Goal: Task Accomplishment & Management: Manage account settings

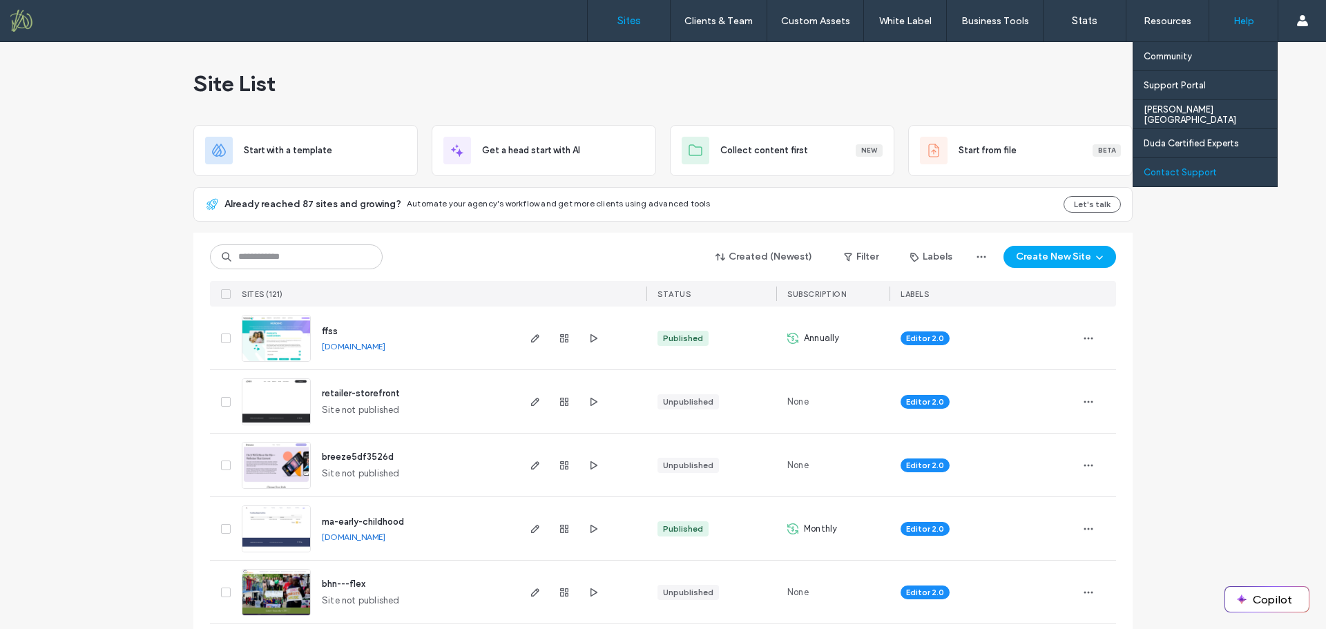
click at [1191, 167] on label "Contact Support" at bounding box center [1180, 172] width 73 height 10
click at [1191, 89] on label "Support Portal" at bounding box center [1175, 85] width 62 height 10
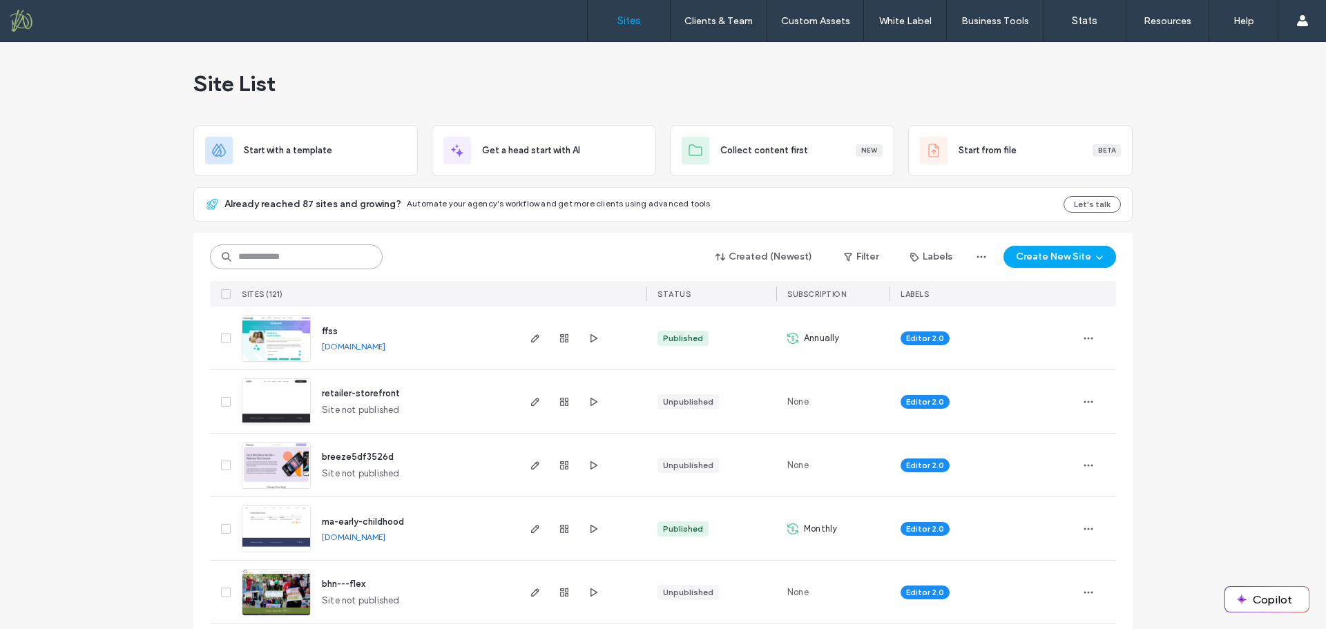
click at [287, 261] on input at bounding box center [296, 256] width 173 height 25
type input "*****"
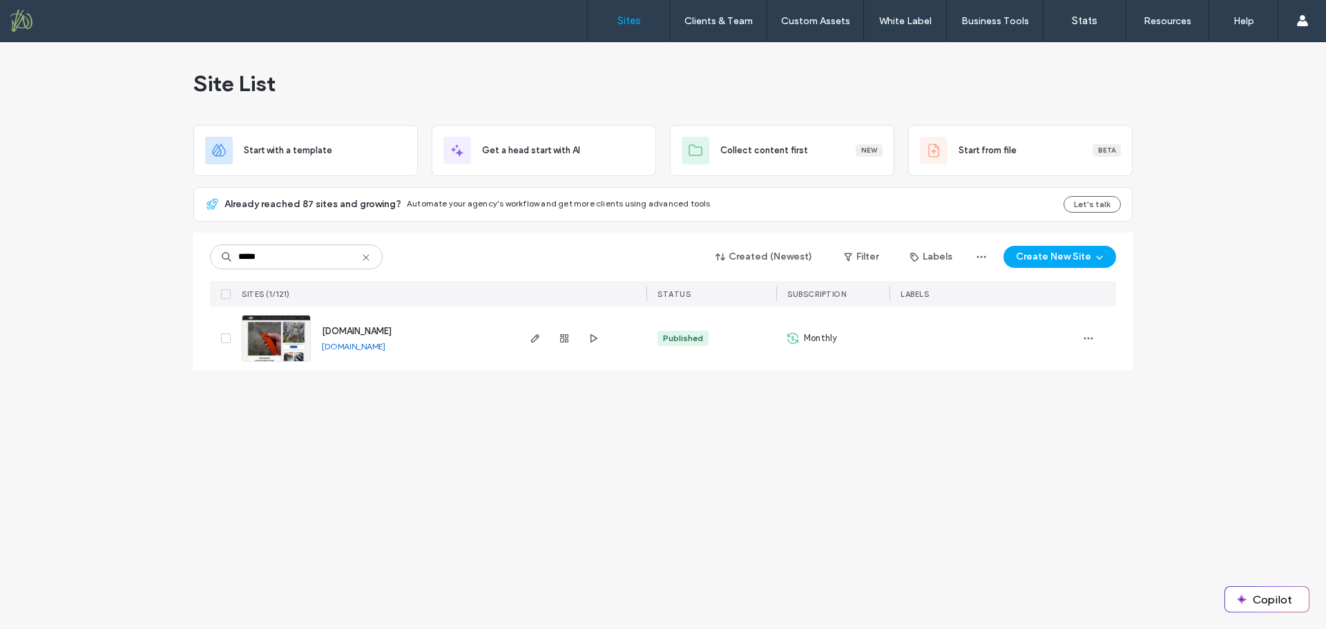
click at [366, 333] on span "www.threeriversmfg.com" at bounding box center [357, 331] width 70 height 10
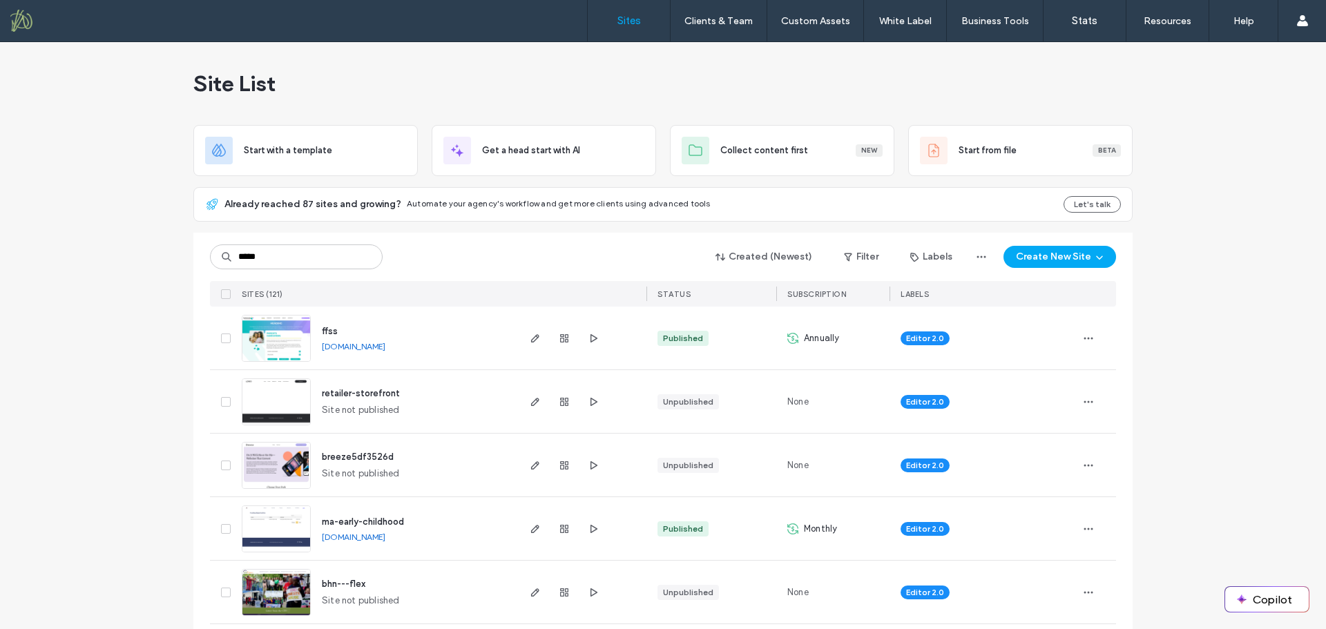
type input "*****"
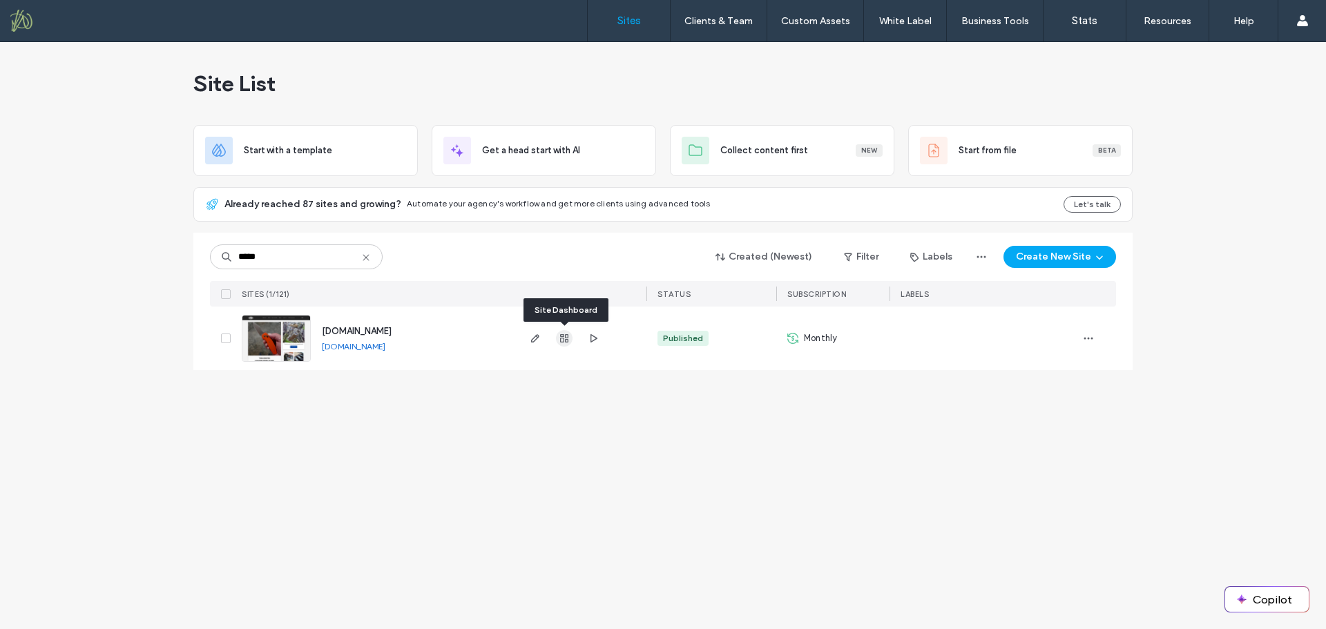
click at [561, 341] on icon "button" at bounding box center [564, 338] width 11 height 11
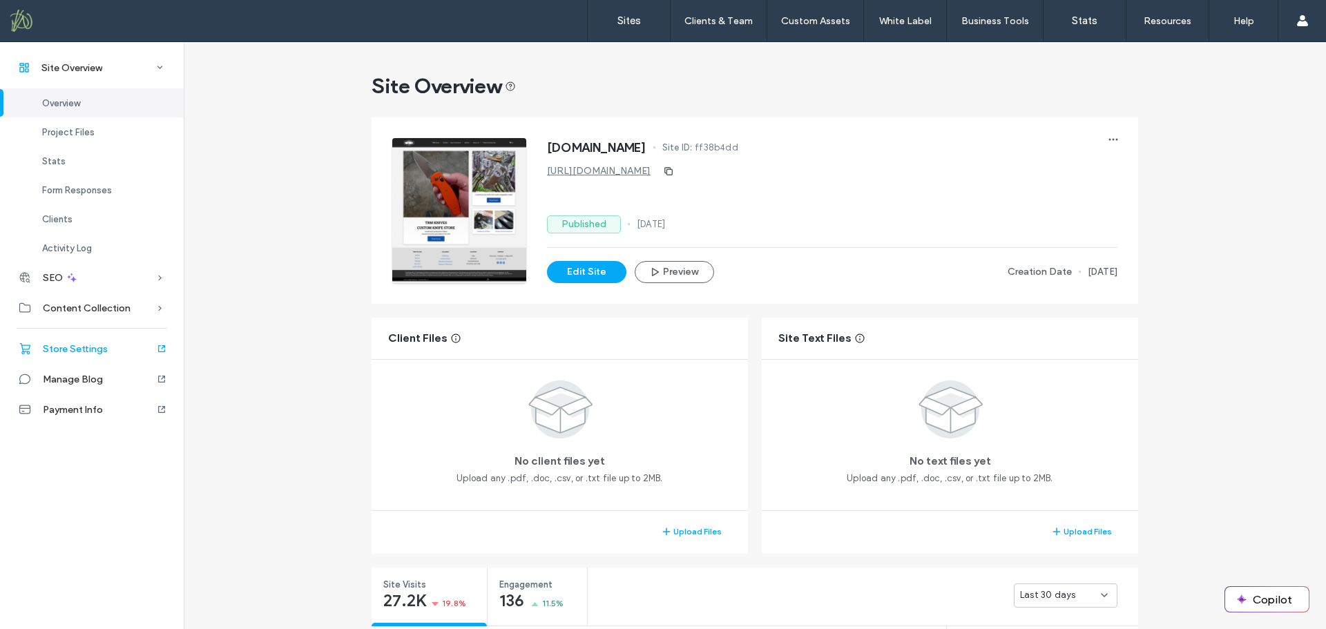
click at [88, 347] on span "Store Settings" at bounding box center [75, 349] width 65 height 12
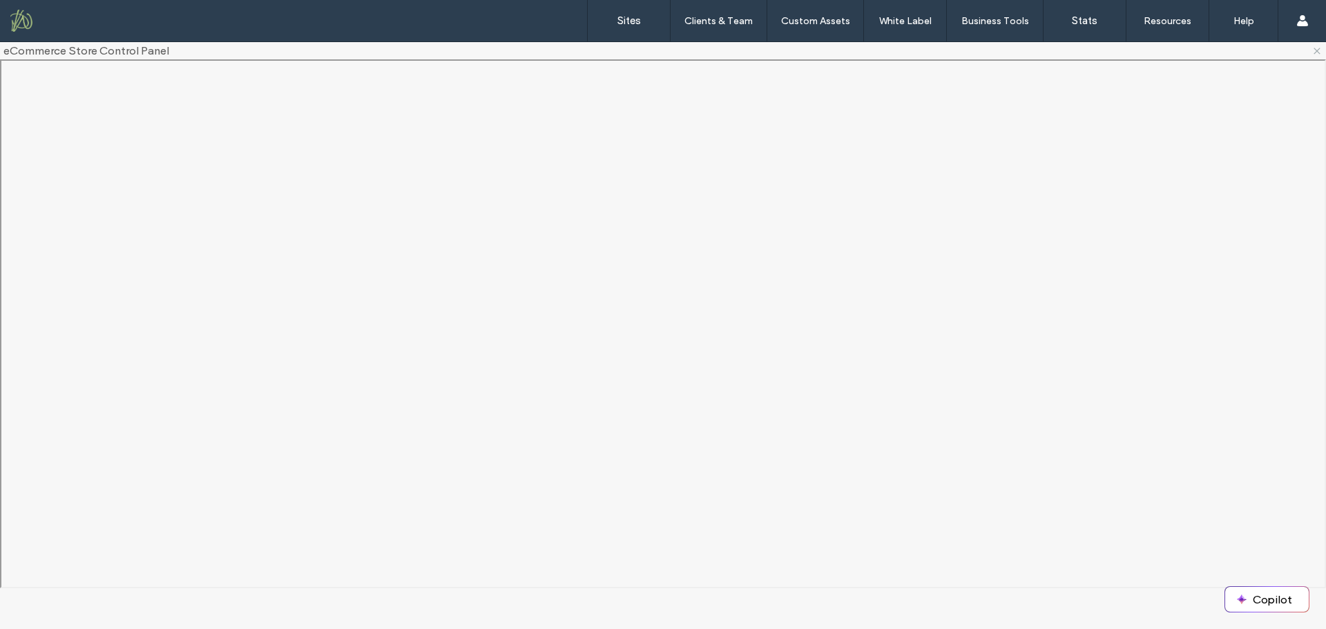
click at [1316, 52] on use at bounding box center [1317, 51] width 6 height 6
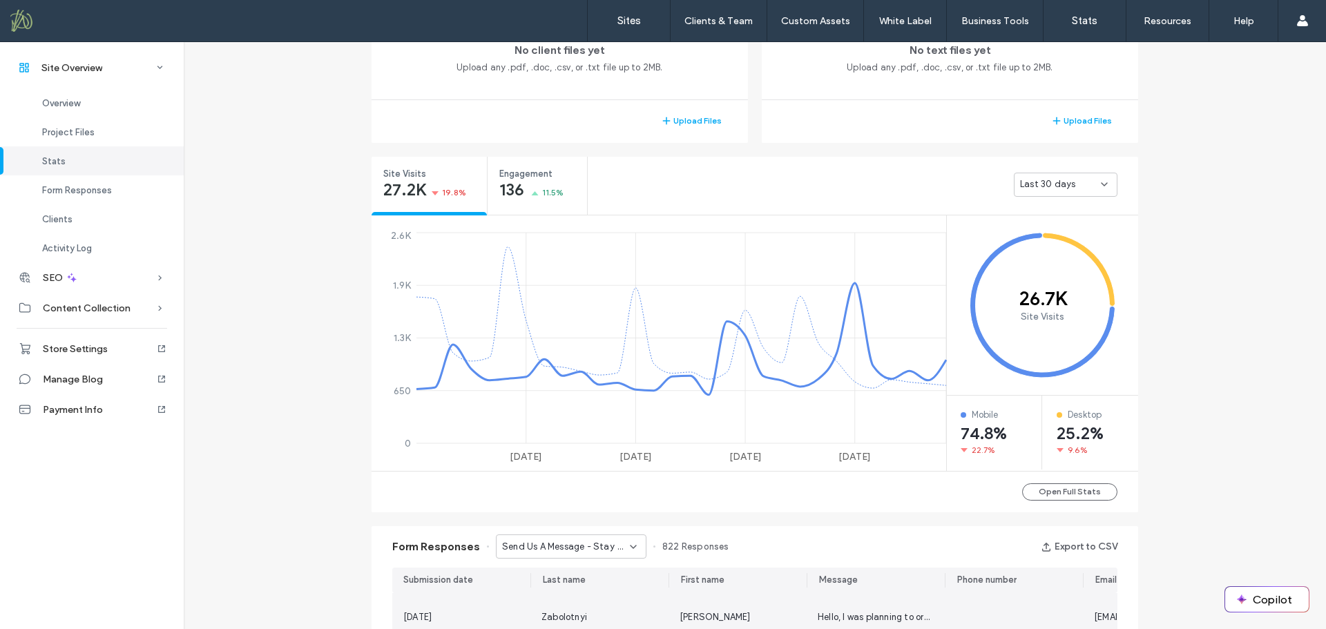
scroll to position [409, 0]
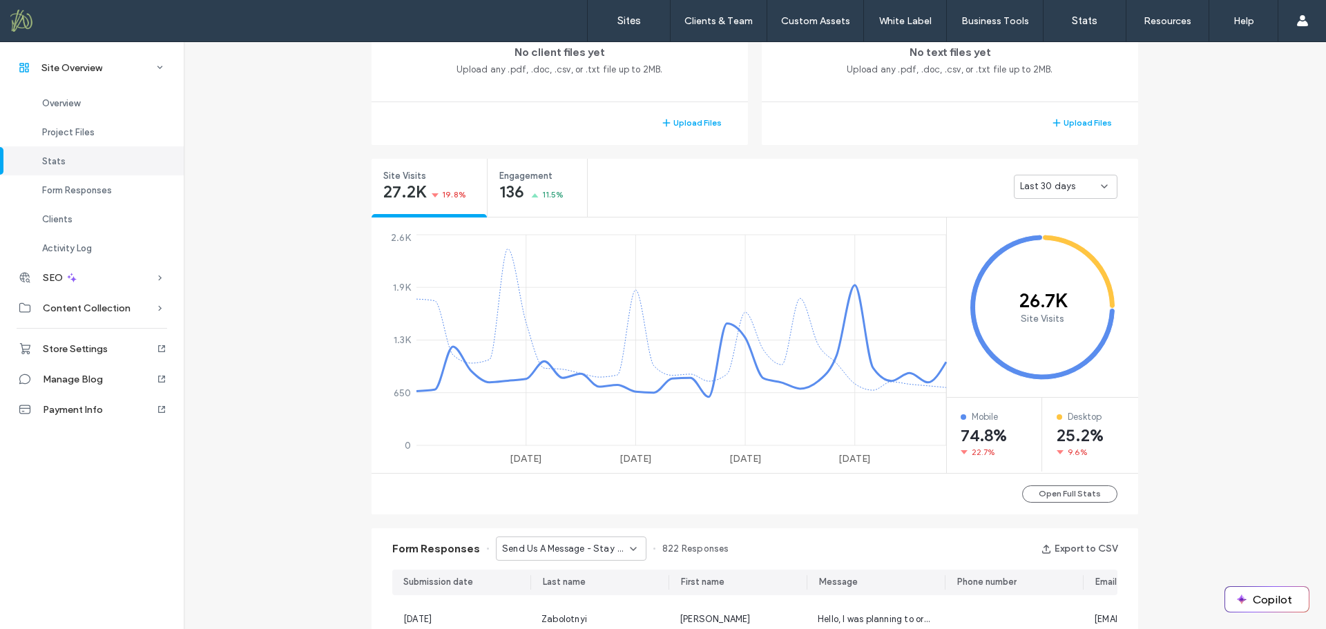
click at [62, 157] on span "Stats" at bounding box center [53, 161] width 23 height 10
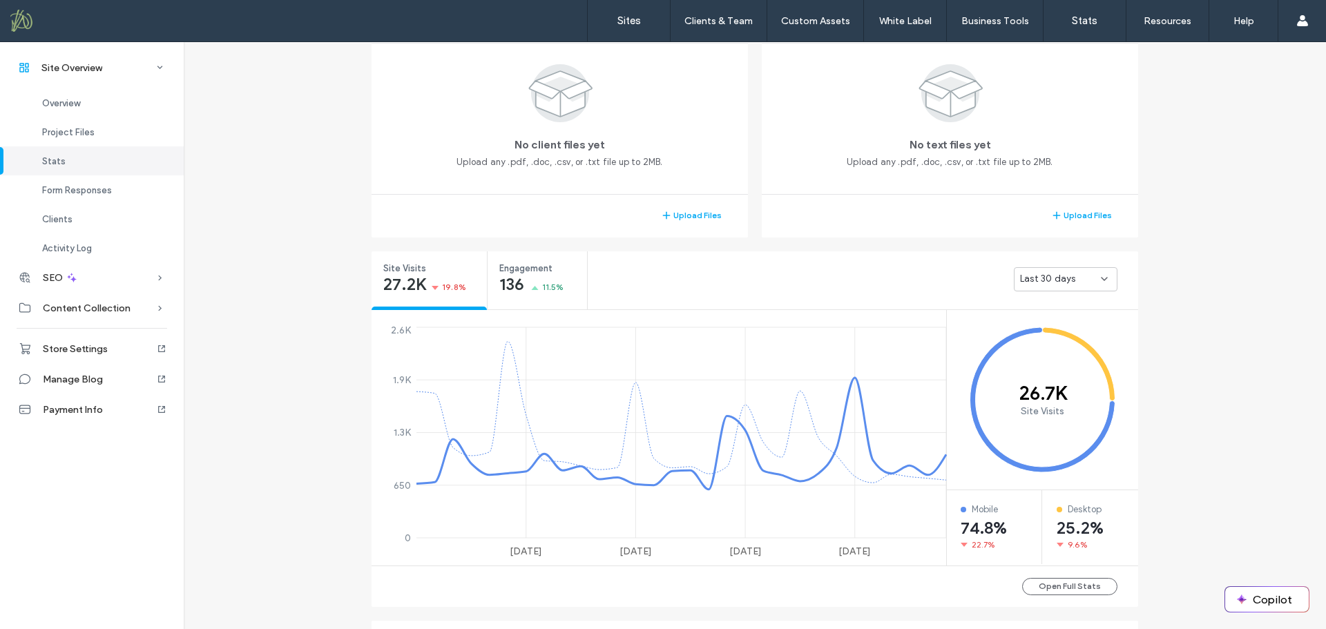
scroll to position [314, 0]
click at [1062, 588] on button "Open Full Stats" at bounding box center [1069, 589] width 95 height 17
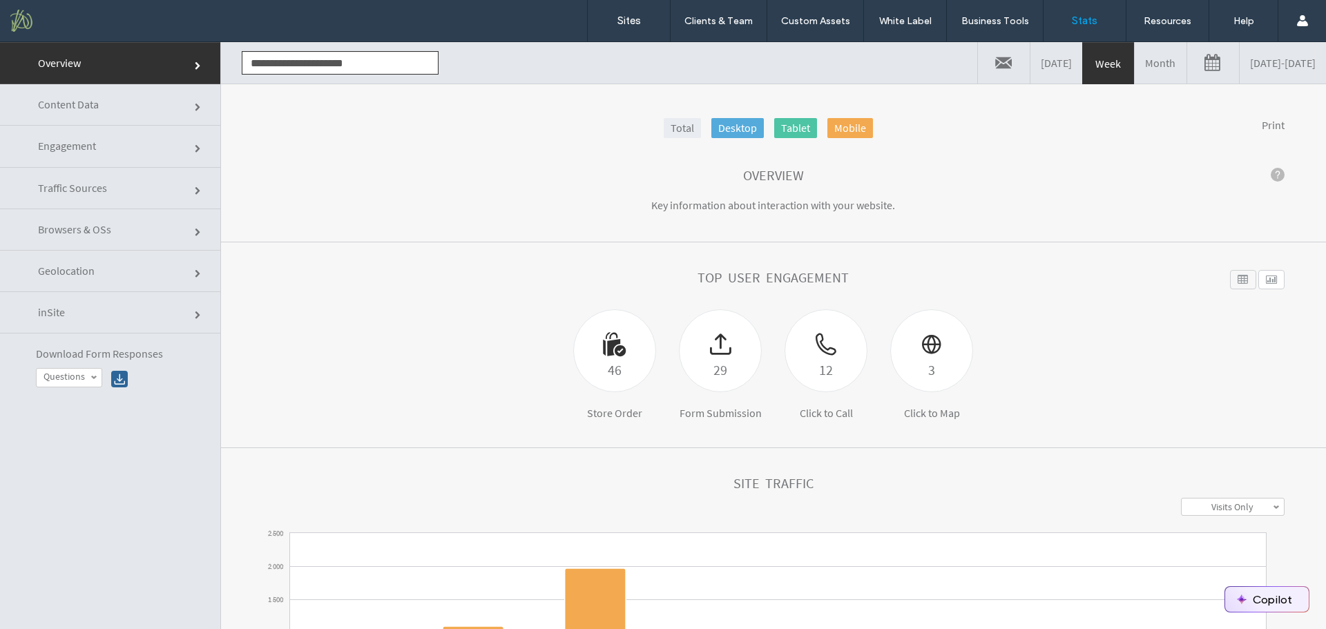
click at [1298, 604] on button "Copilot" at bounding box center [1267, 599] width 84 height 25
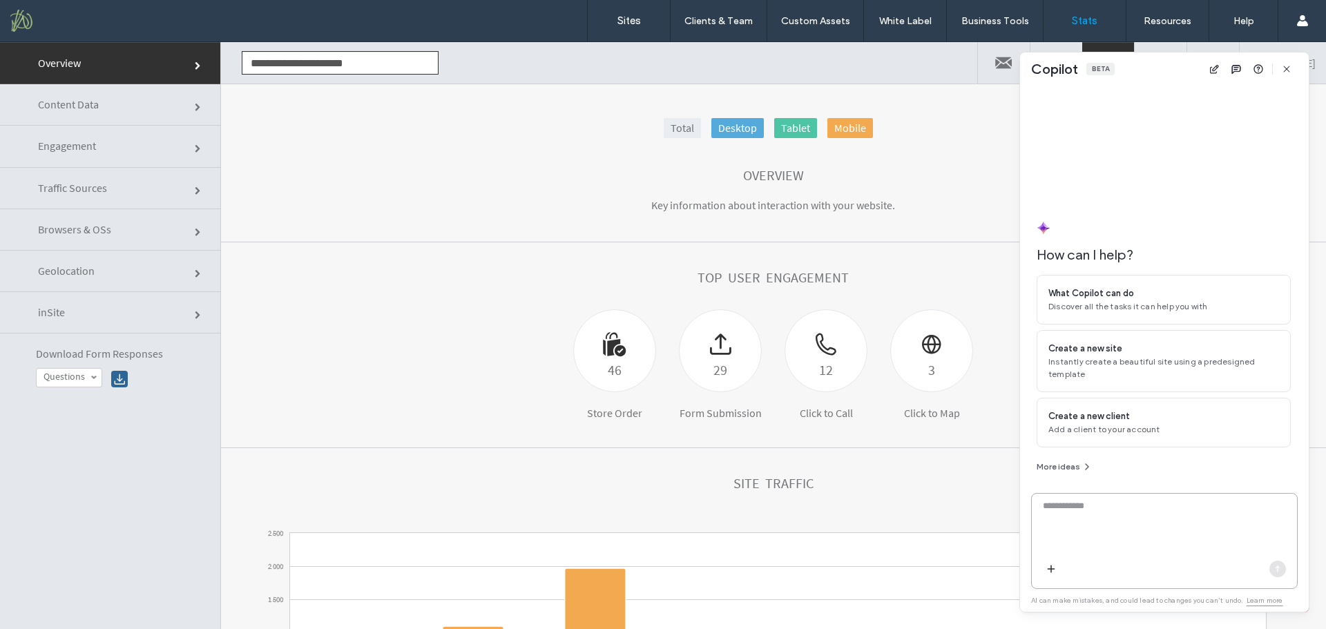
click at [1109, 525] on textarea at bounding box center [1164, 526] width 265 height 54
type textarea "*"
paste textarea "*********"
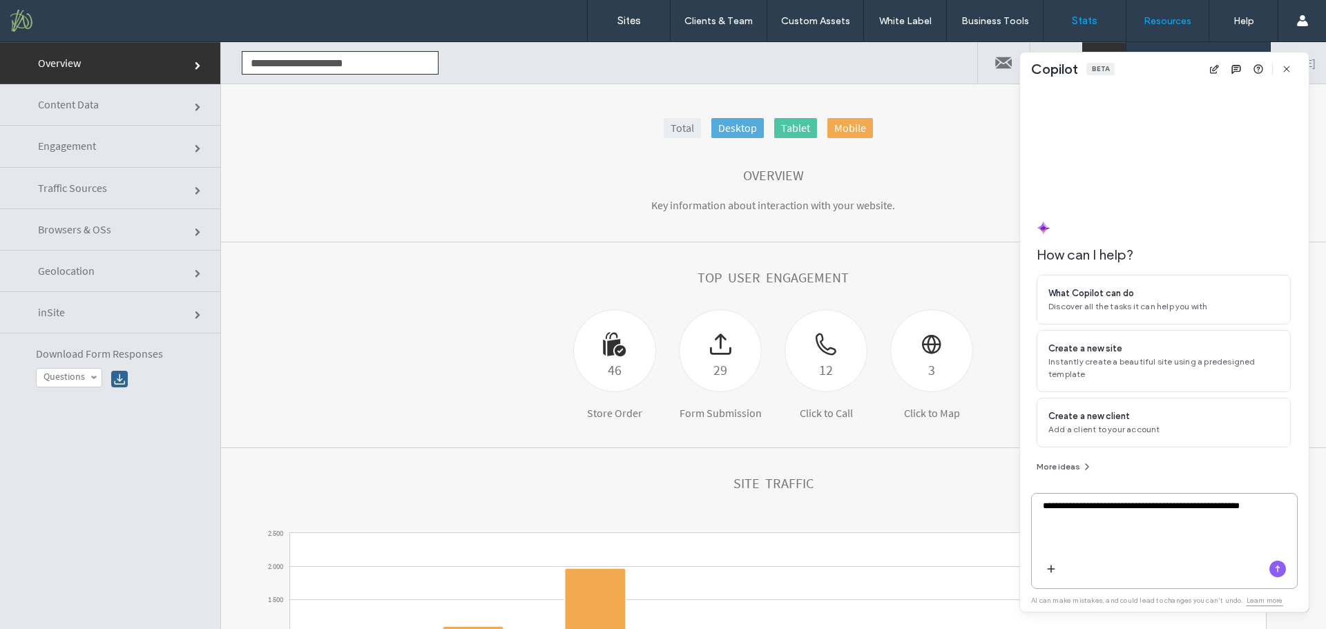
type textarea "**********"
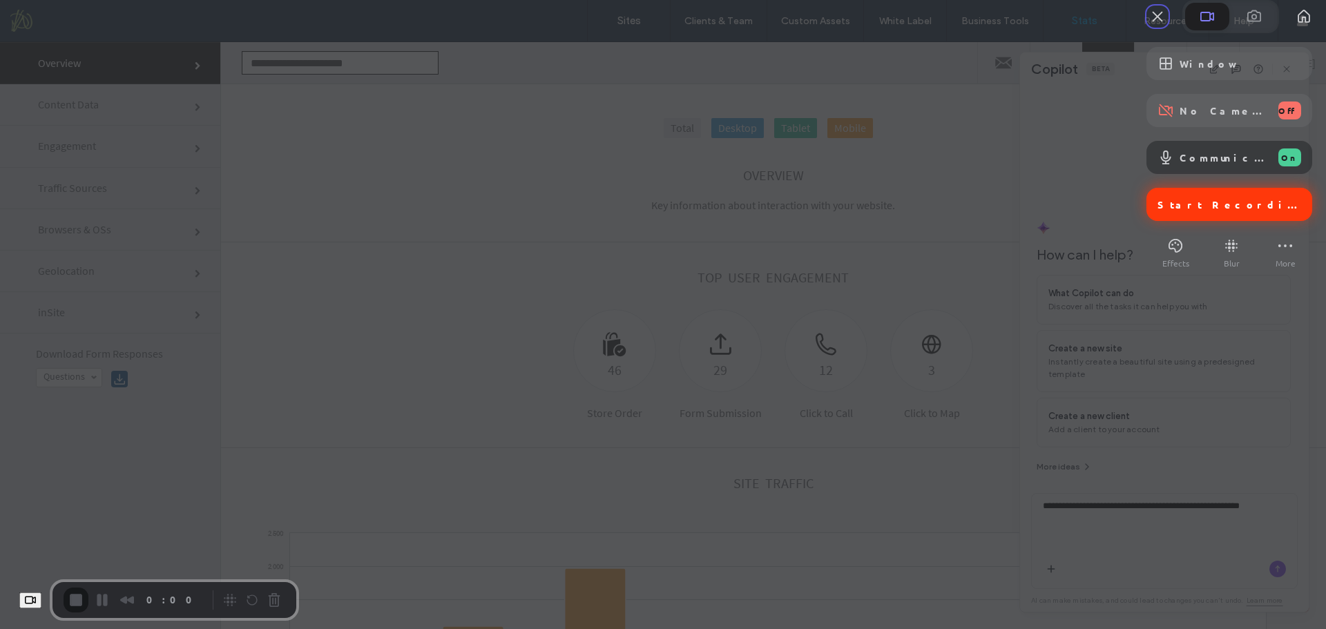
click at [1181, 211] on span "Start Recording" at bounding box center [1230, 204] width 146 height 12
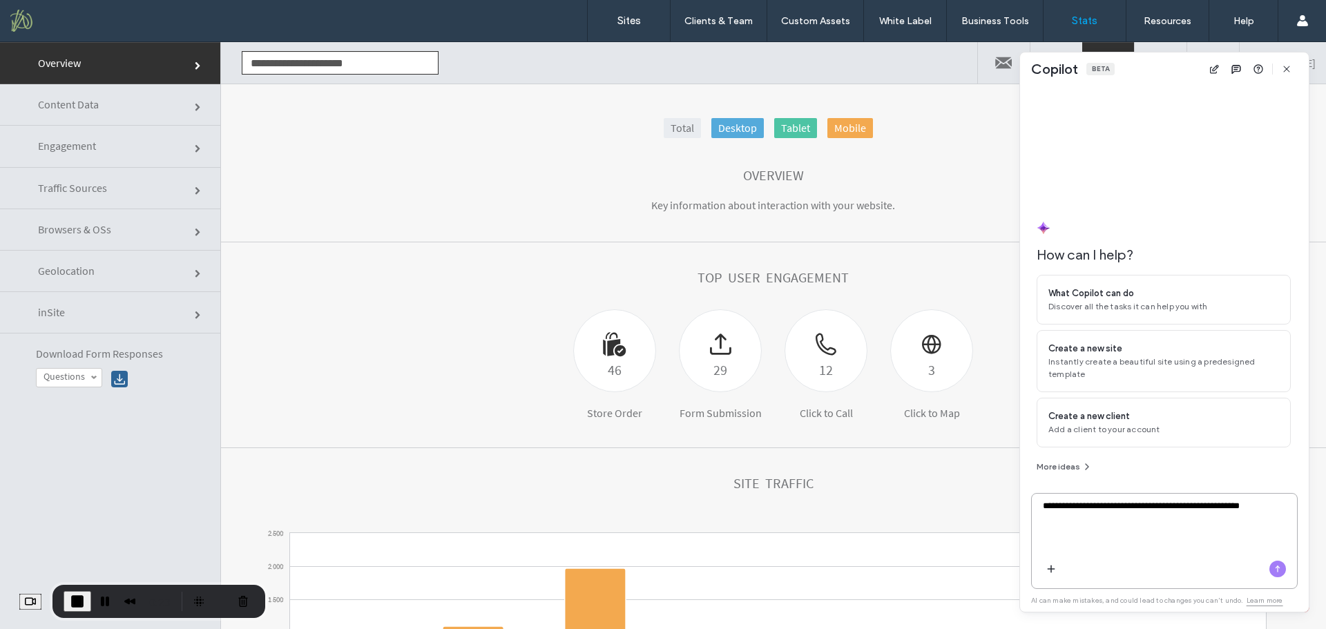
click at [1281, 571] on icon "button" at bounding box center [1277, 569] width 11 height 11
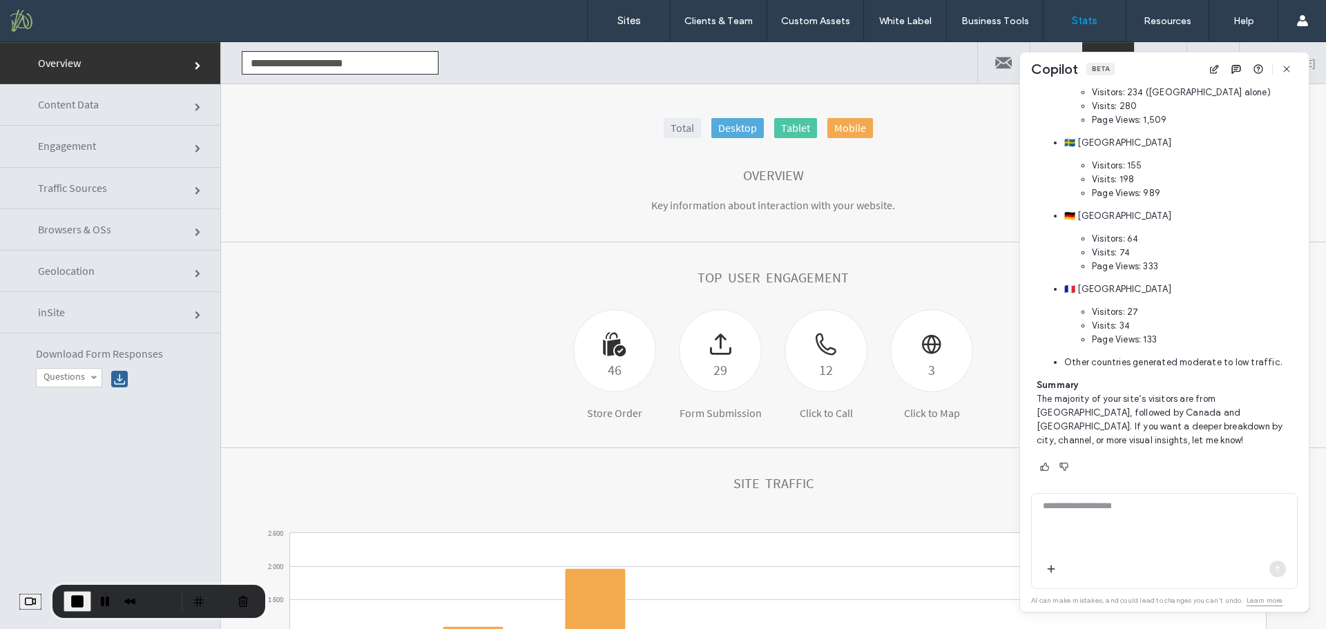
scroll to position [628, 0]
click at [1149, 519] on textarea at bounding box center [1164, 526] width 265 height 54
type textarea "**********"
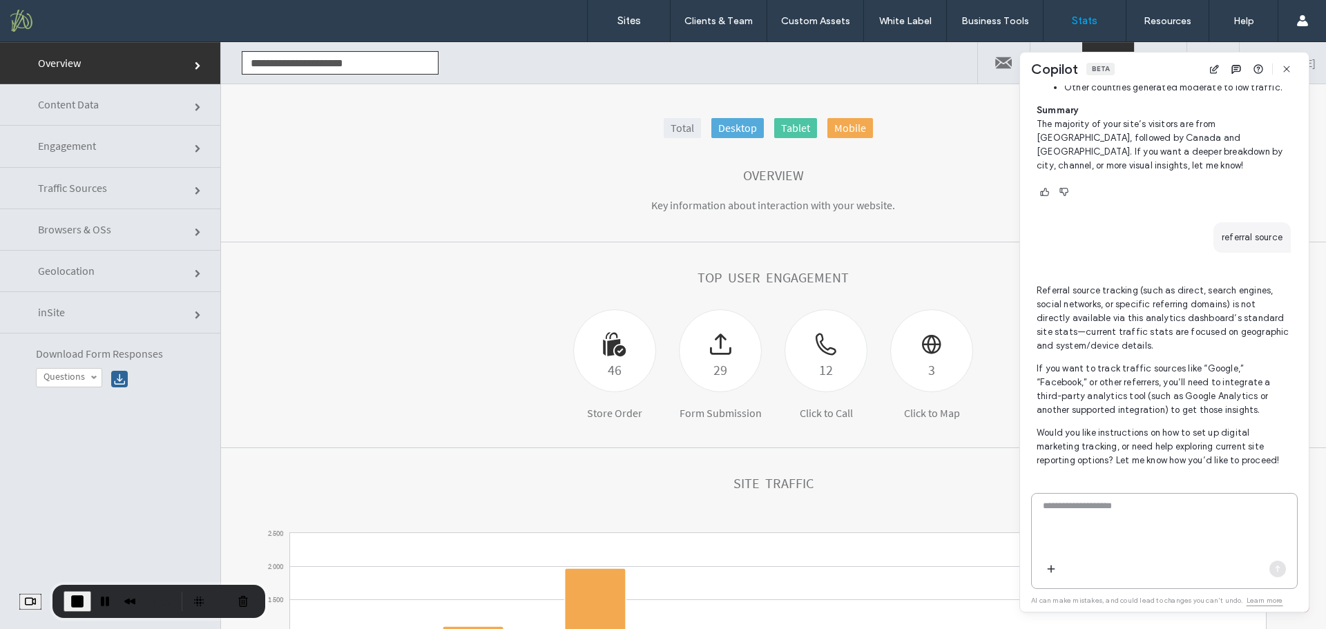
scroll to position [923, 0]
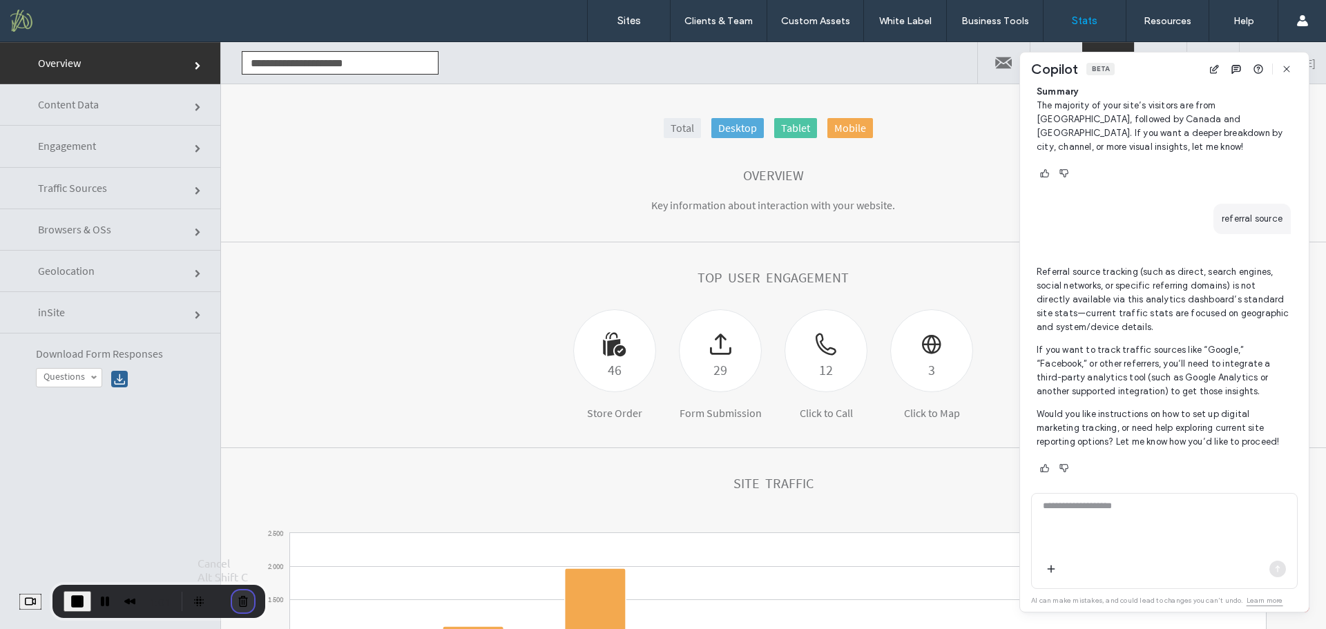
click at [253, 597] on button "Cancel Recording" at bounding box center [243, 601] width 22 height 22
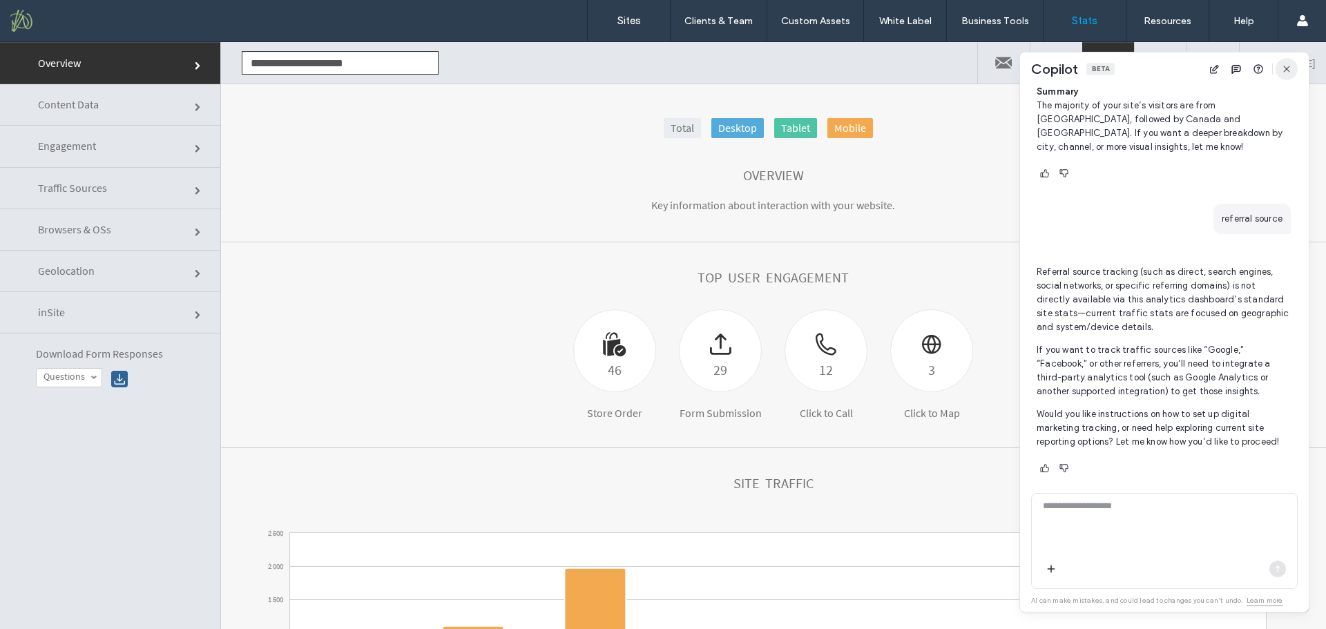
drag, startPoint x: 1289, startPoint y: 72, endPoint x: 1184, endPoint y: 139, distance: 125.1
click at [1289, 72] on use "button" at bounding box center [1286, 69] width 6 height 6
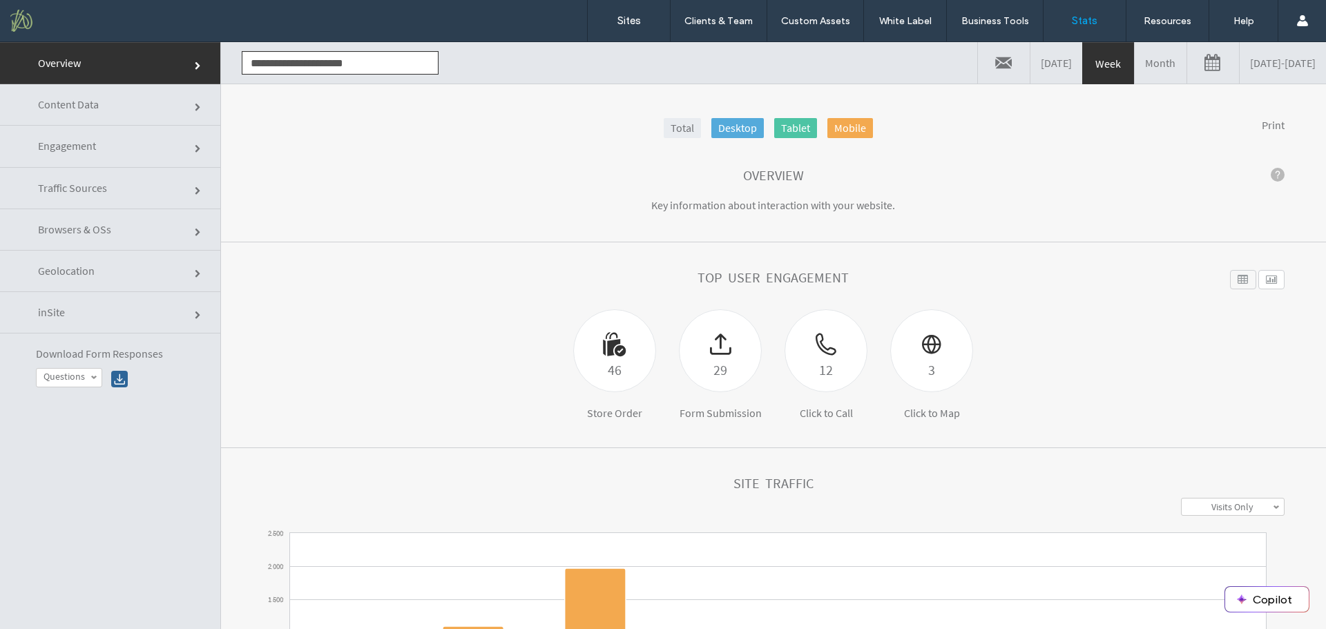
click link "Traffic Sources"
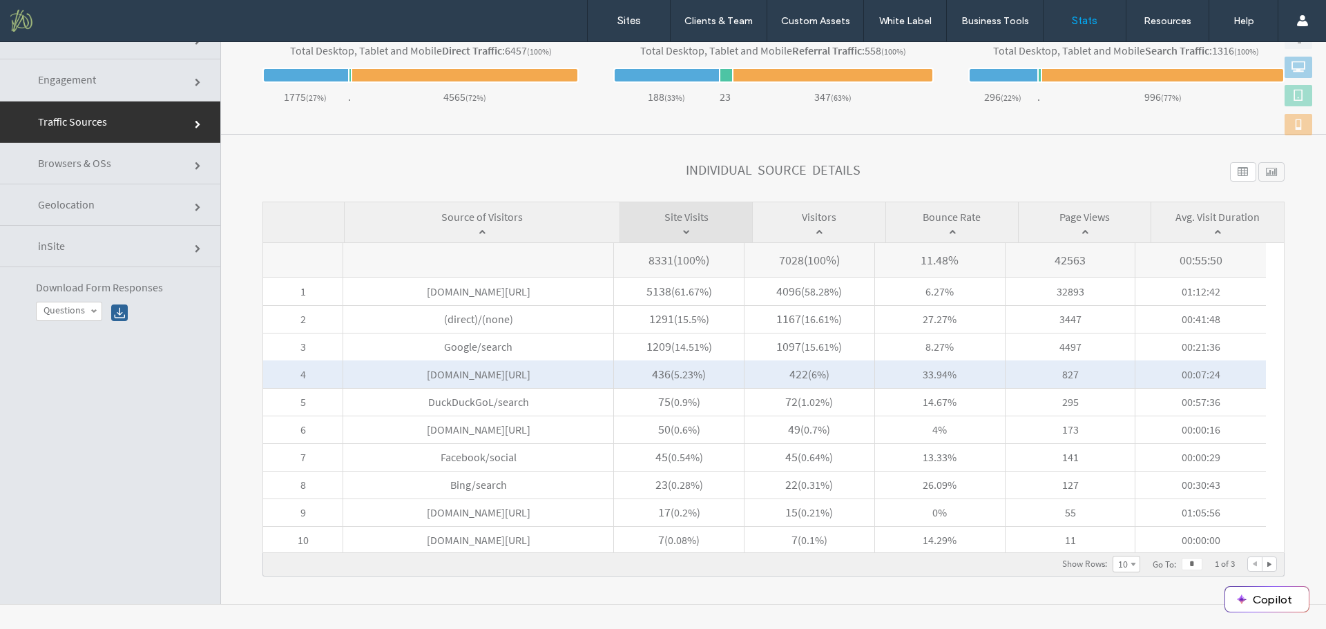
scroll to position [68, 0]
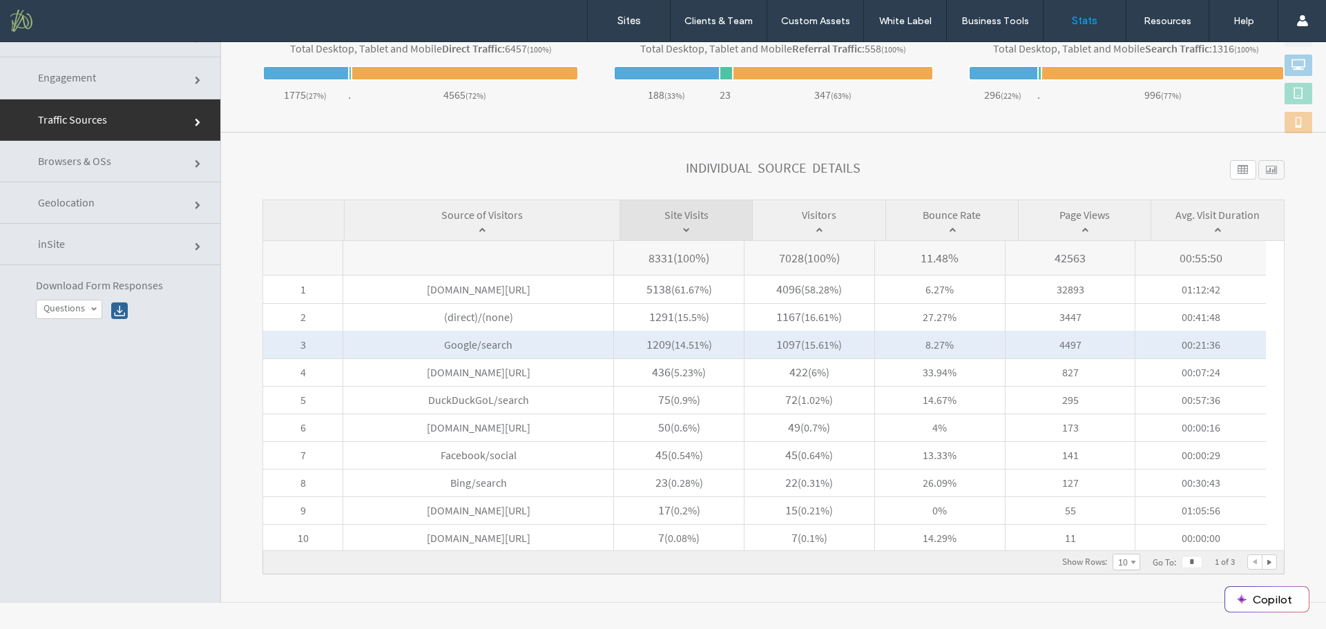
drag, startPoint x: 715, startPoint y: 342, endPoint x: 640, endPoint y: 344, distance: 75.3
click at [640, 344] on span "1209 ( 14.51% )" at bounding box center [679, 345] width 130 height 28
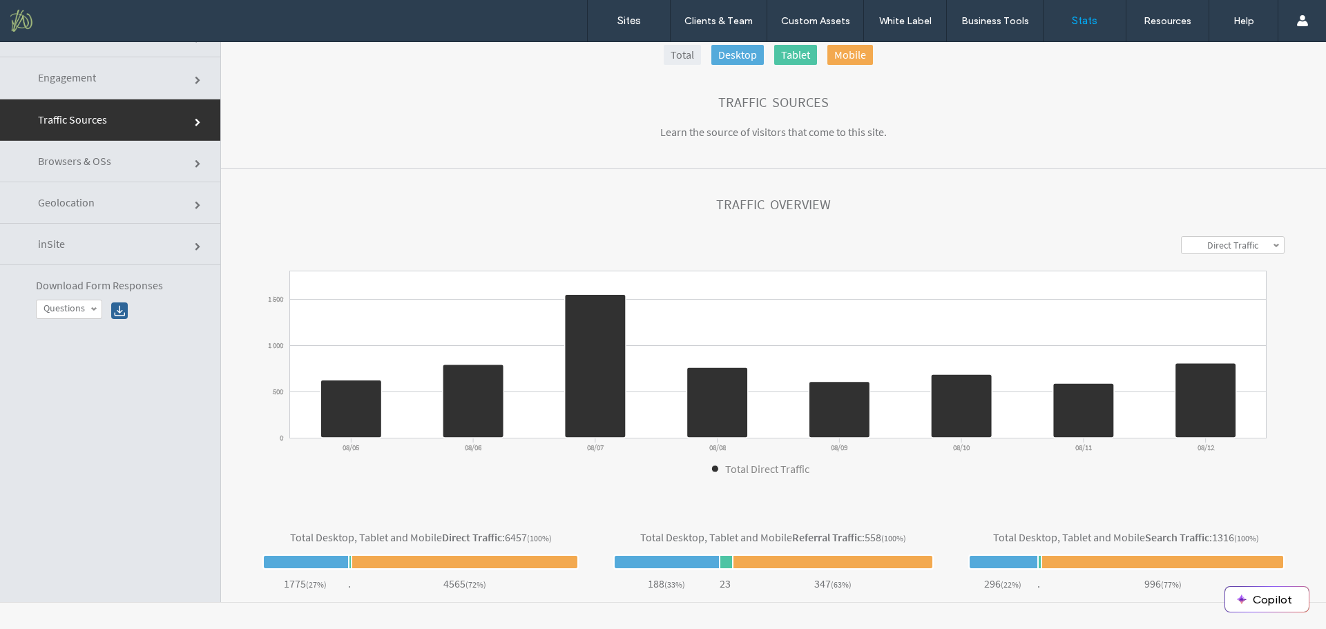
scroll to position [0, 0]
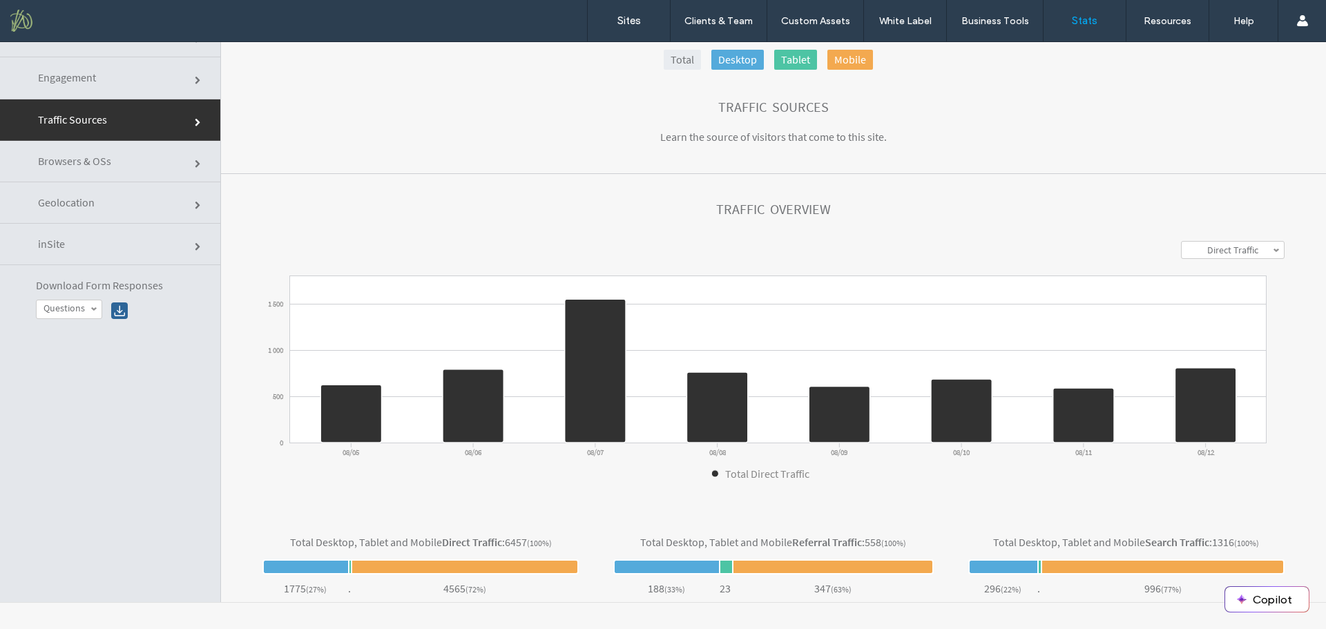
click at [1229, 254] on label "Direct Traffic" at bounding box center [1232, 250] width 51 height 12
click at [1229, 301] on label "Search Traffic" at bounding box center [1232, 302] width 55 height 12
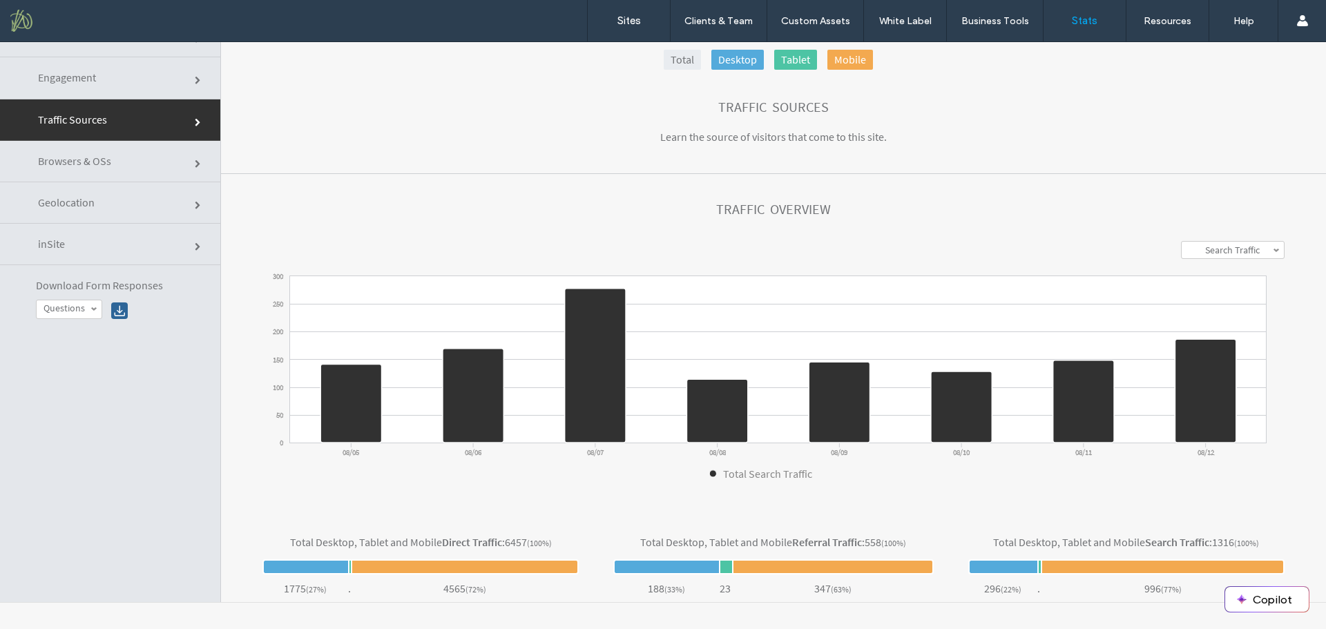
click at [1246, 255] on link "Search Traffic" at bounding box center [1233, 250] width 102 height 17
click div "Traffic Overview"
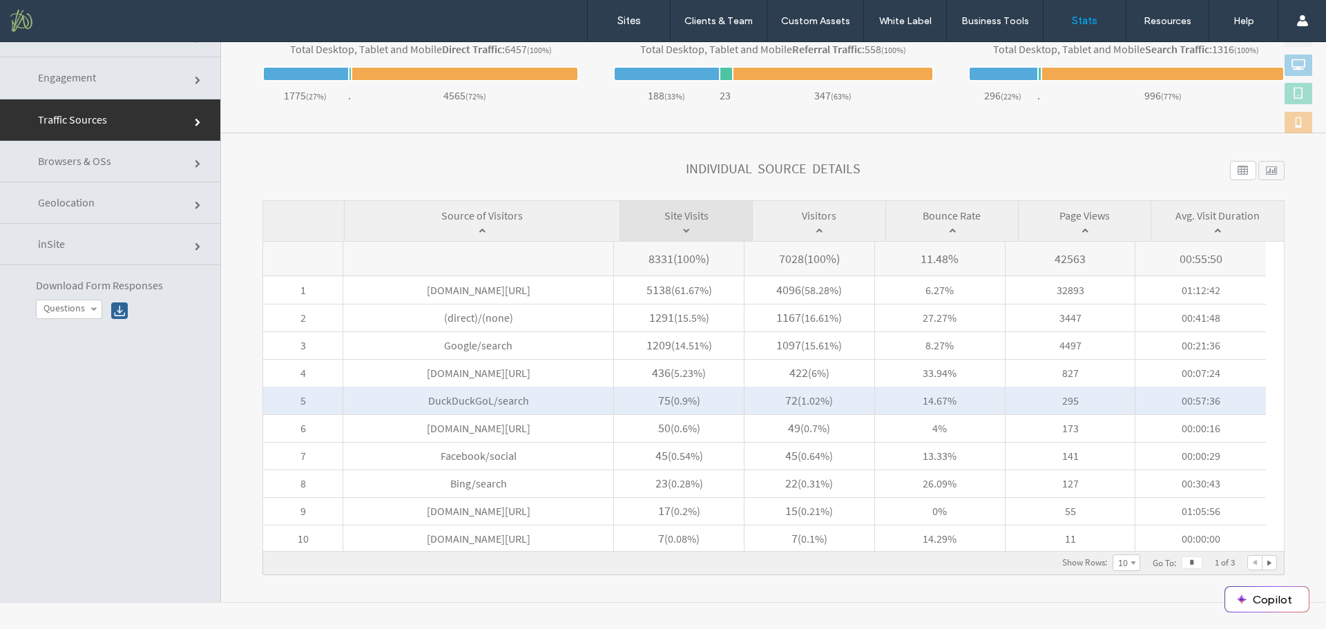
scroll to position [494, 0]
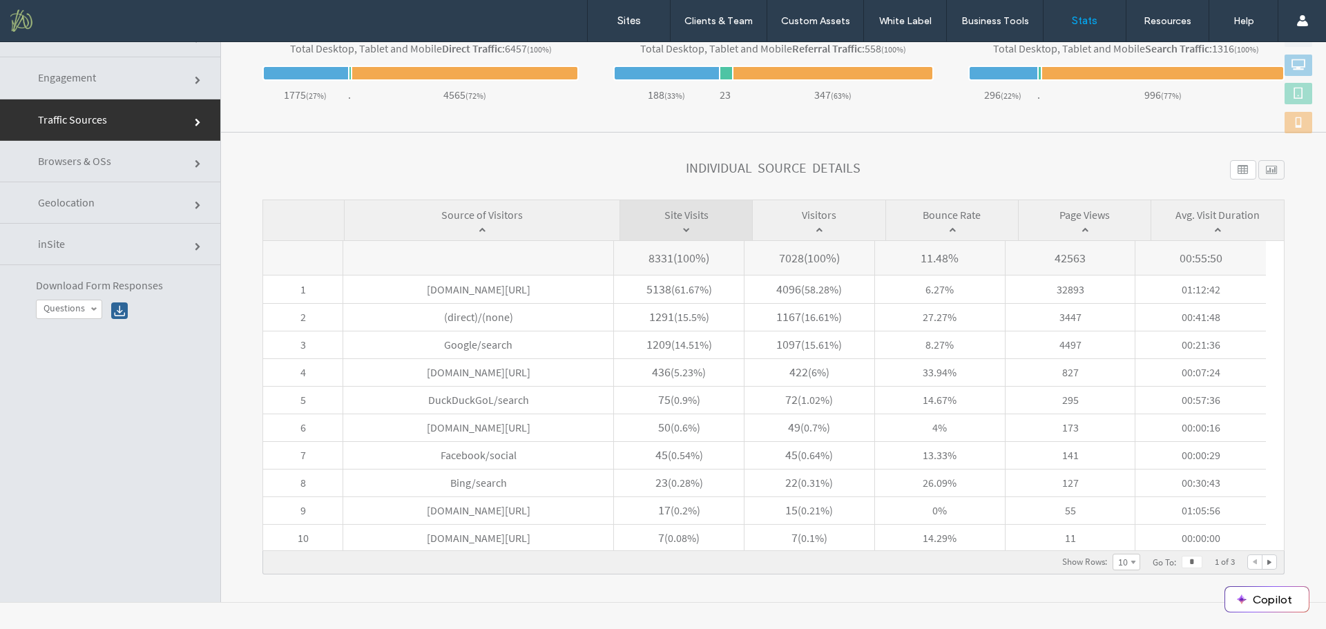
click section "**********"
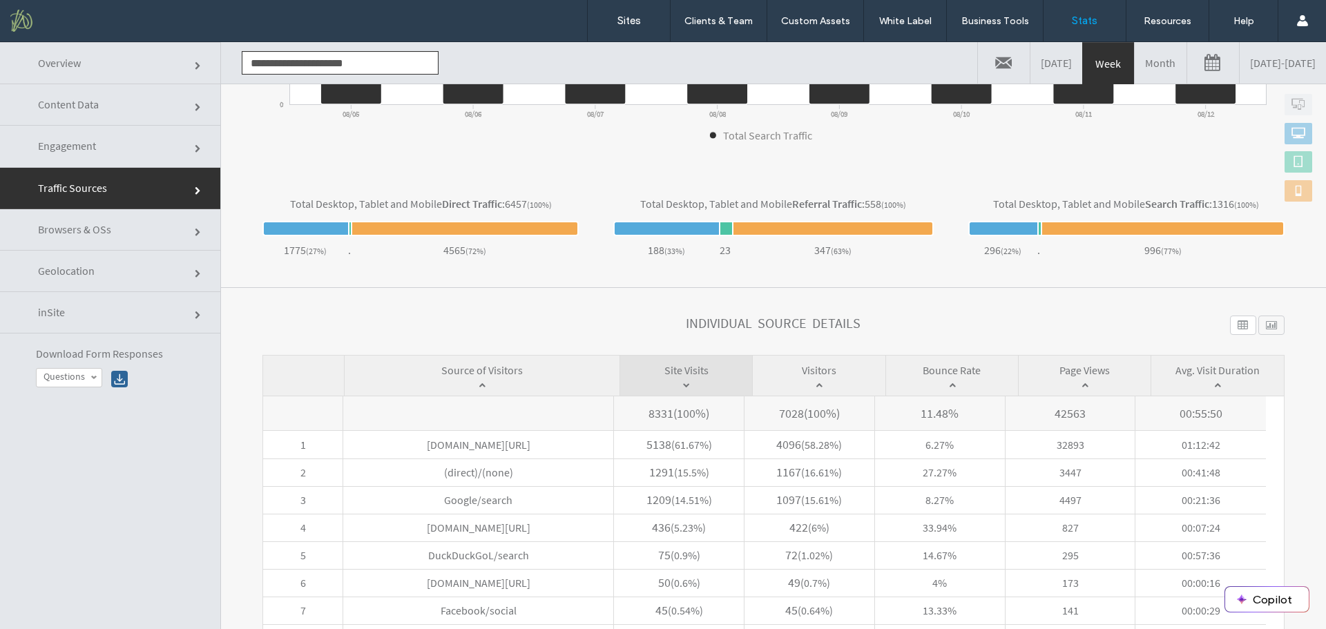
scroll to position [385, 0]
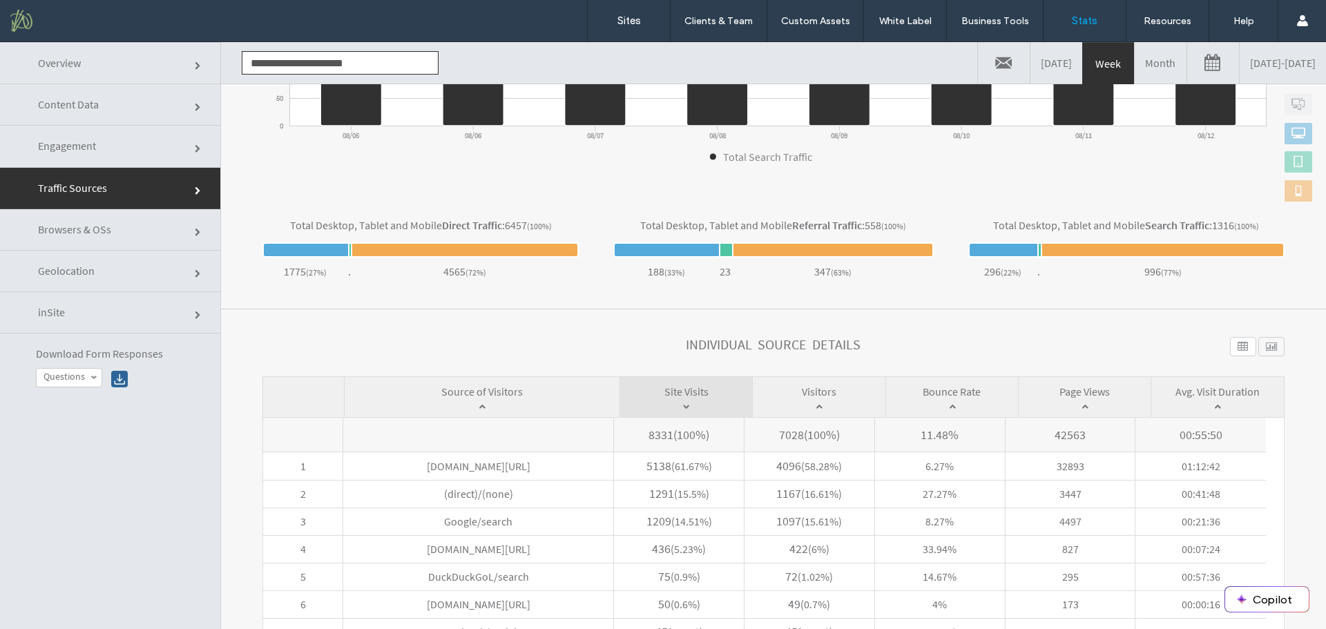
click at [1135, 66] on link "Month" at bounding box center [1161, 62] width 52 height 41
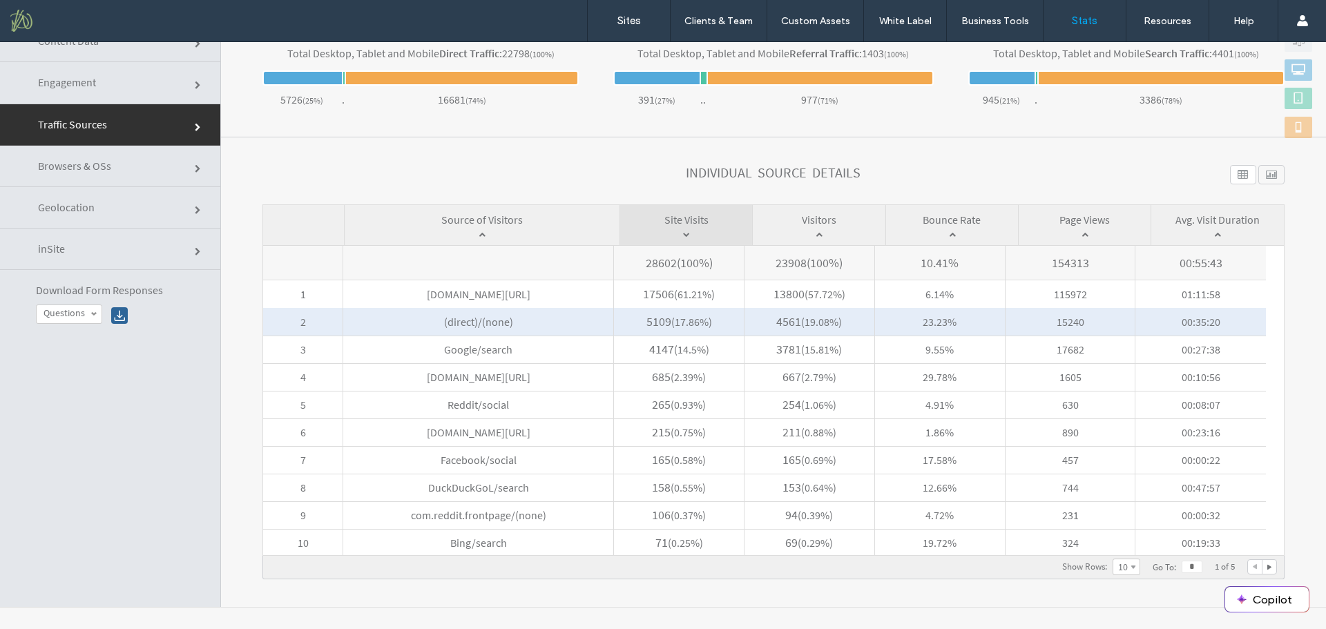
scroll to position [68, 0]
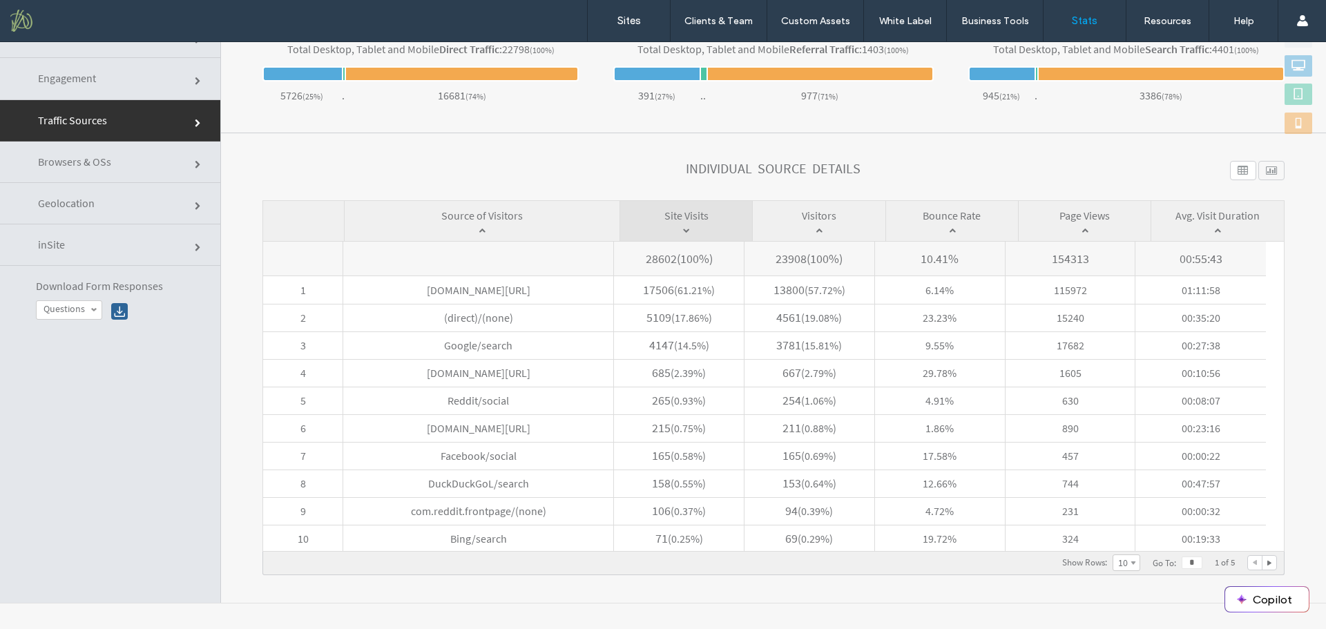
drag, startPoint x: 348, startPoint y: 590, endPoint x: 455, endPoint y: 578, distance: 107.7
click section "**********"
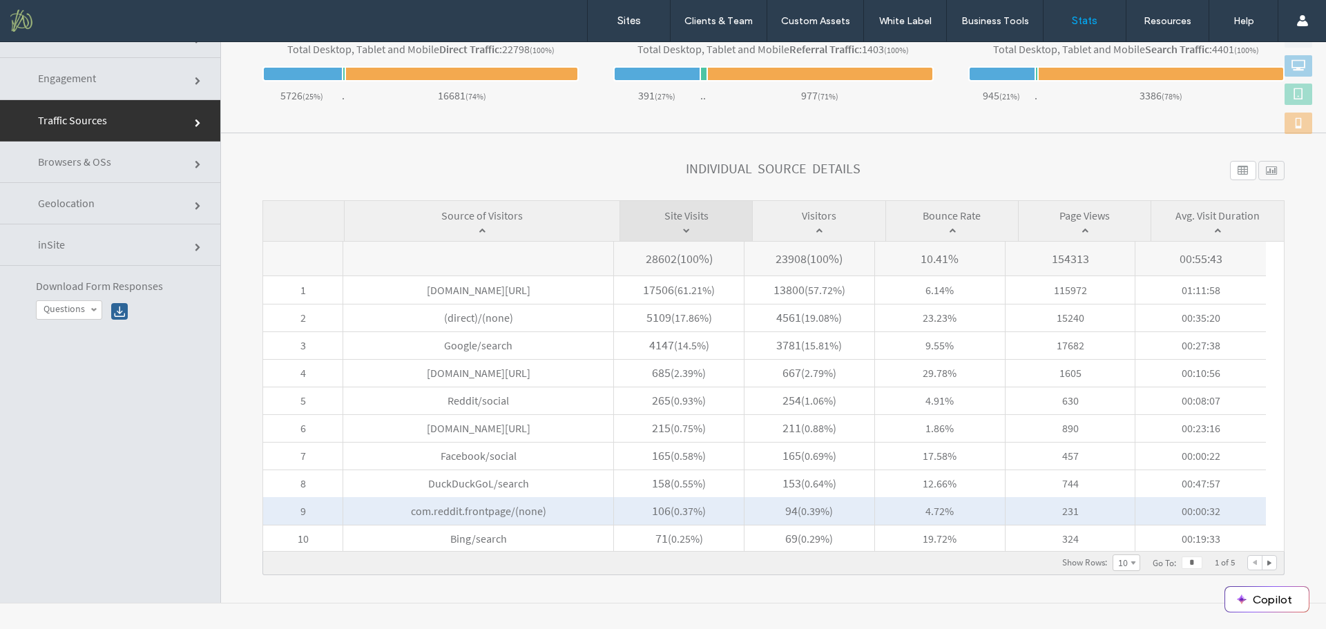
scroll to position [68, 0]
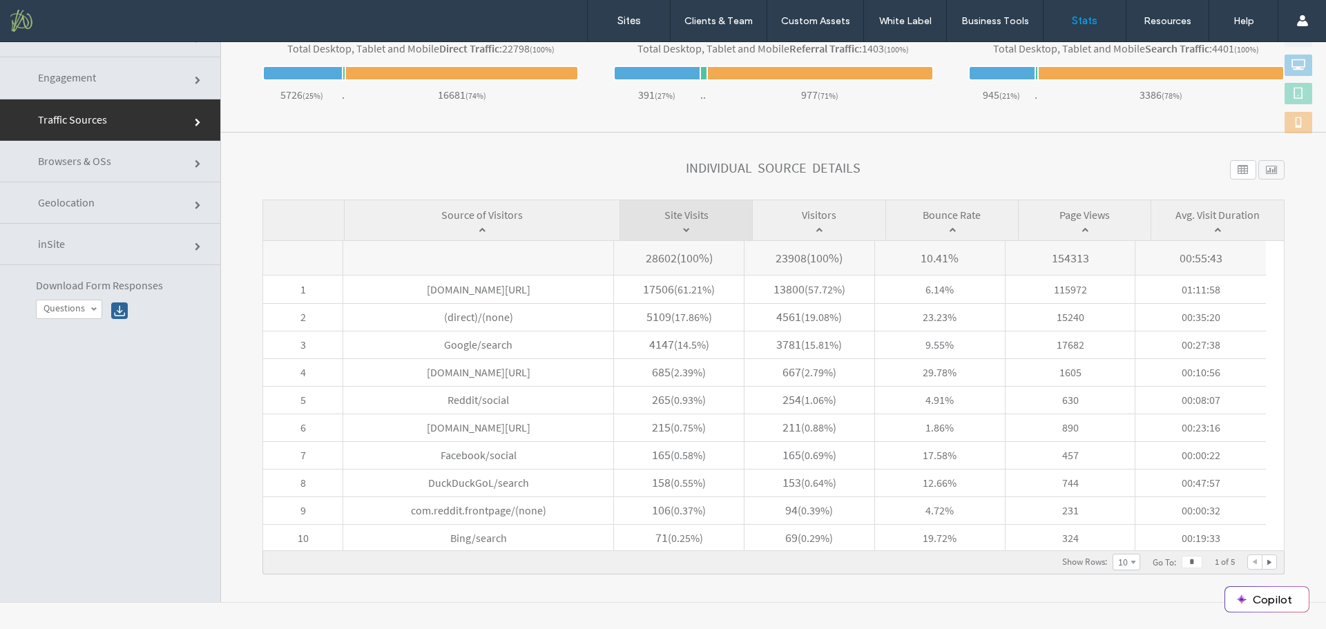
click div "Individual Source Details"
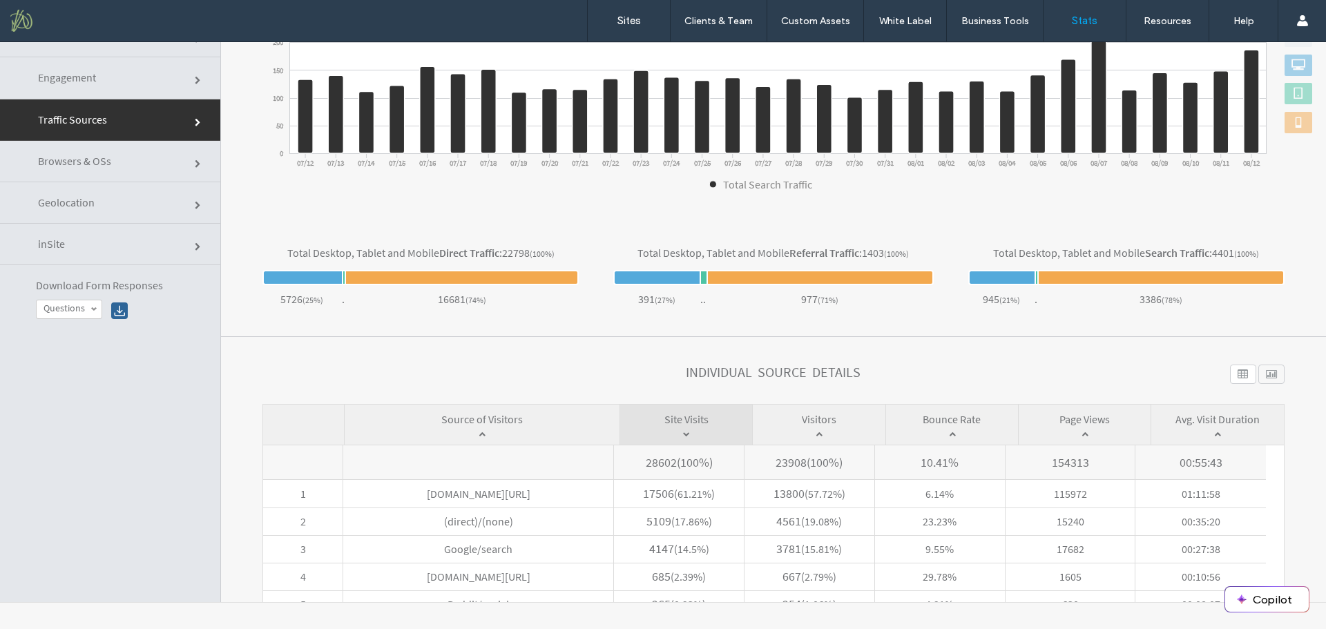
scroll to position [287, 0]
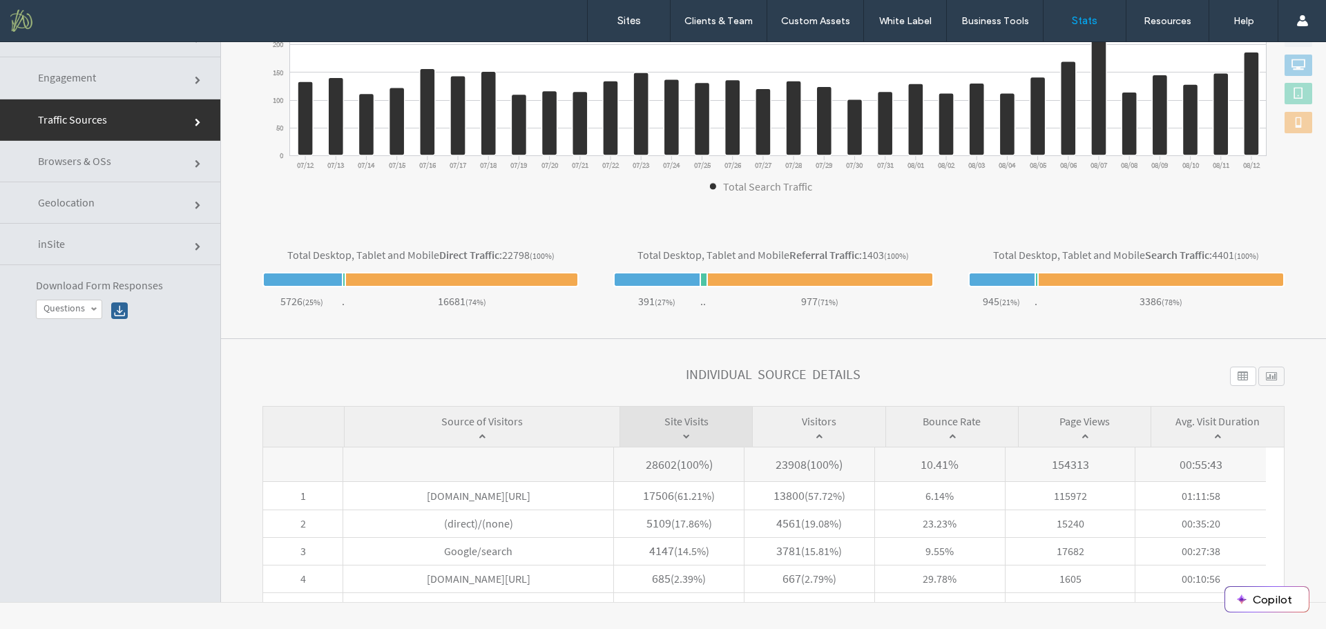
click link "inSite"
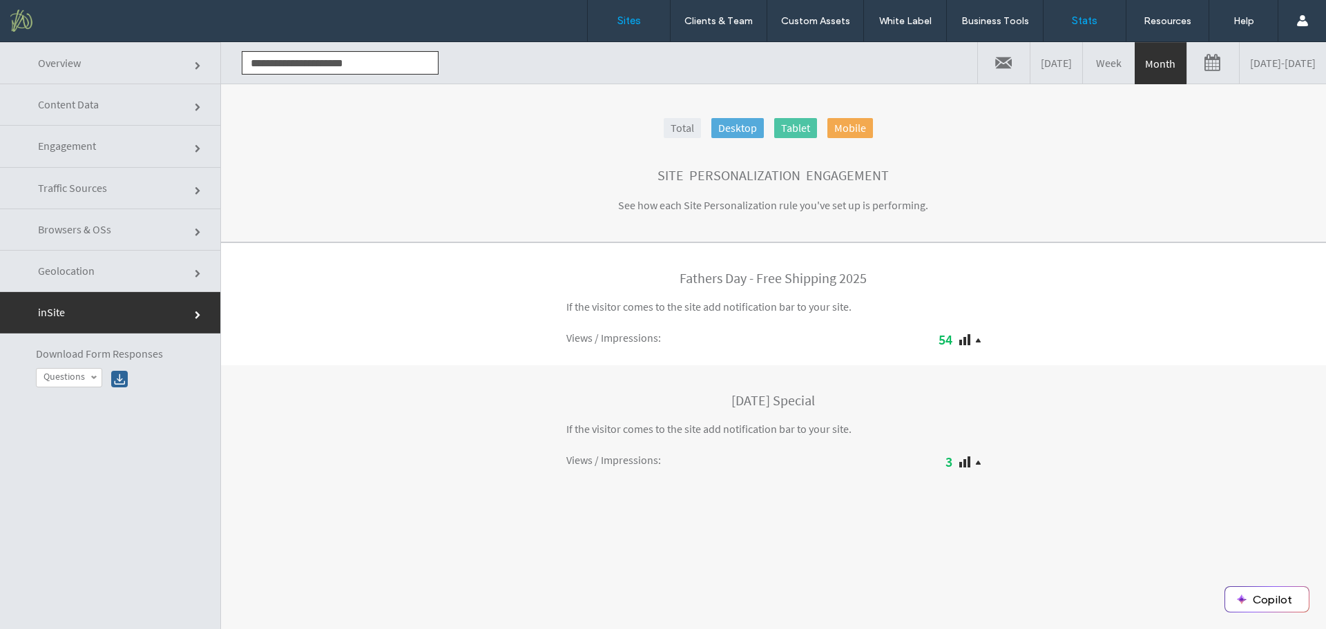
click at [629, 19] on label "Sites" at bounding box center [628, 21] width 23 height 12
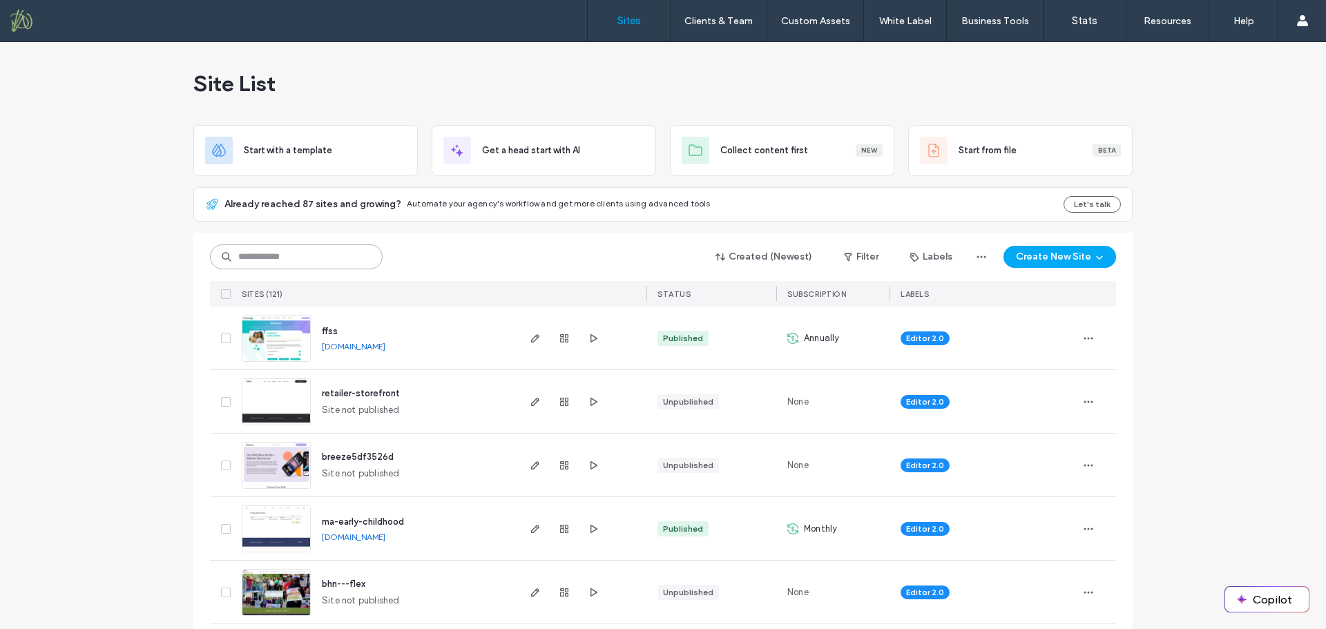
click at [280, 249] on input at bounding box center [296, 256] width 173 height 25
type input "*******"
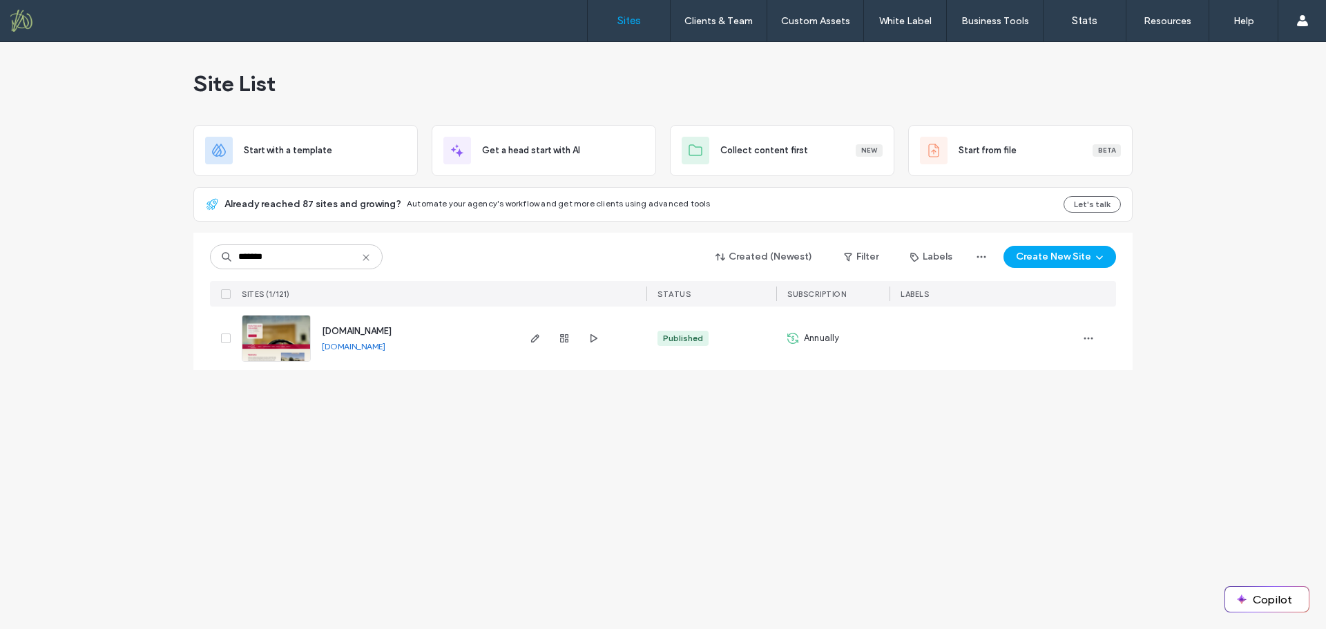
click at [356, 331] on span "www.educarespringfield.org" at bounding box center [357, 331] width 70 height 10
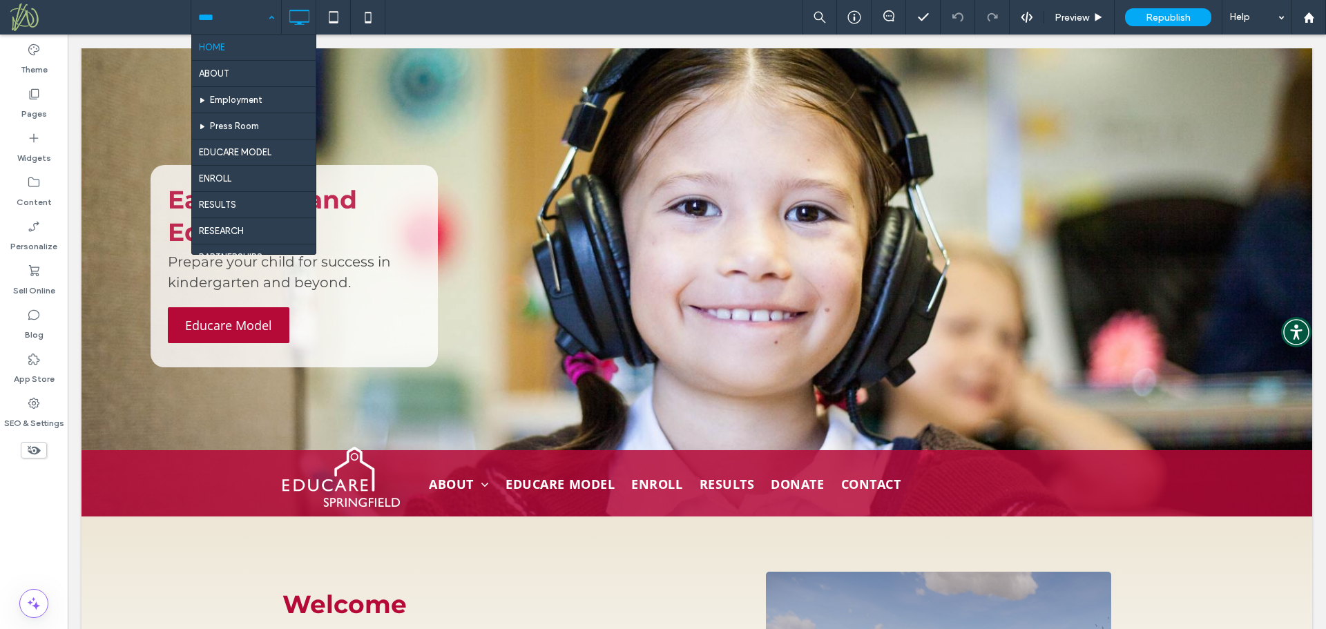
click at [228, 17] on input at bounding box center [232, 17] width 69 height 35
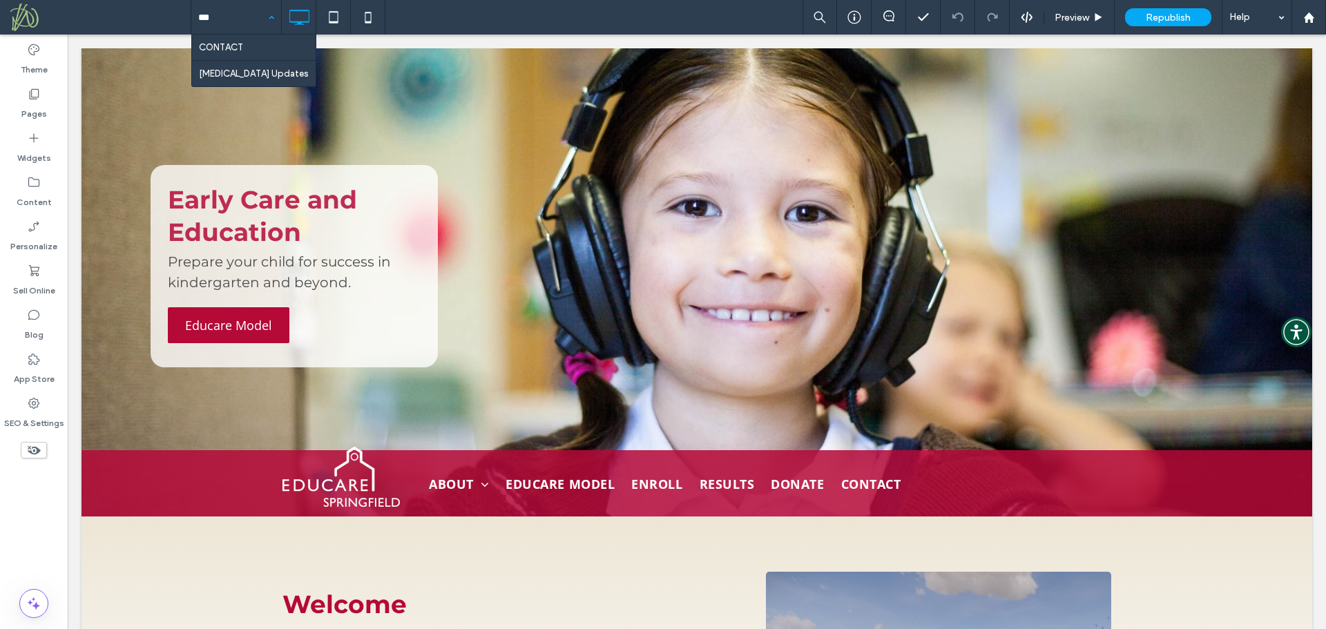
type input "****"
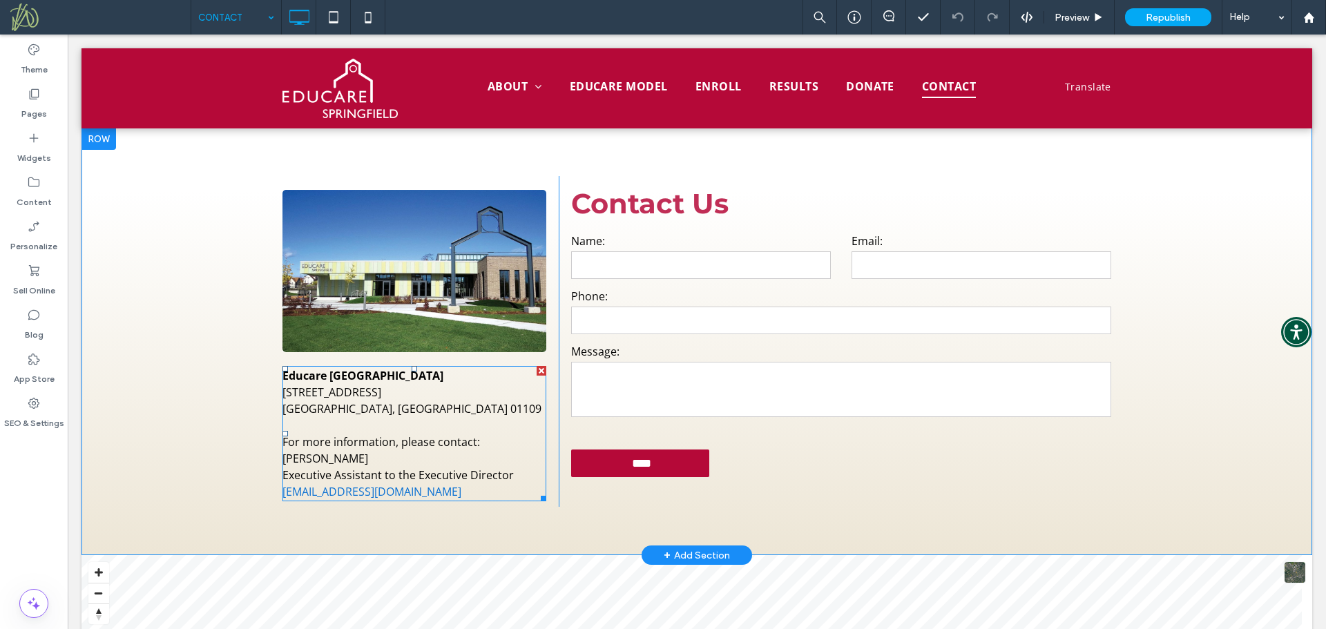
click at [439, 458] on p "Lara Gonzalez-Rodriguez" at bounding box center [414, 458] width 264 height 17
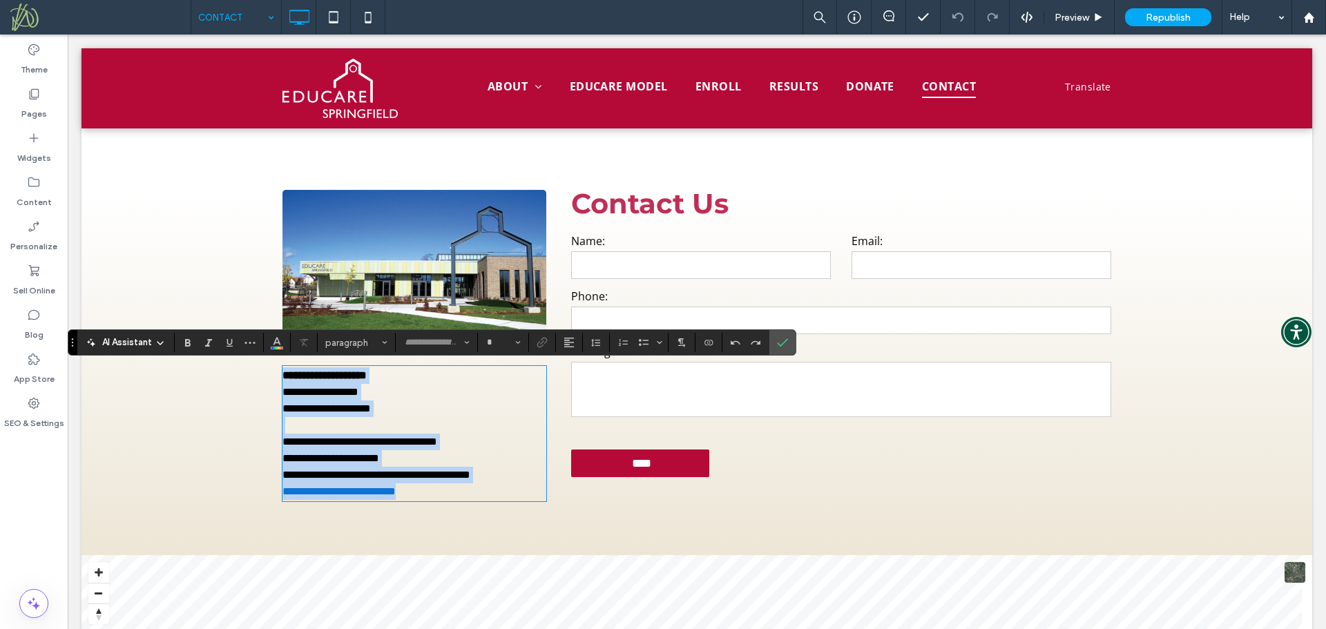
type input "*********"
type input "**"
click at [465, 452] on p "**********" at bounding box center [414, 458] width 264 height 17
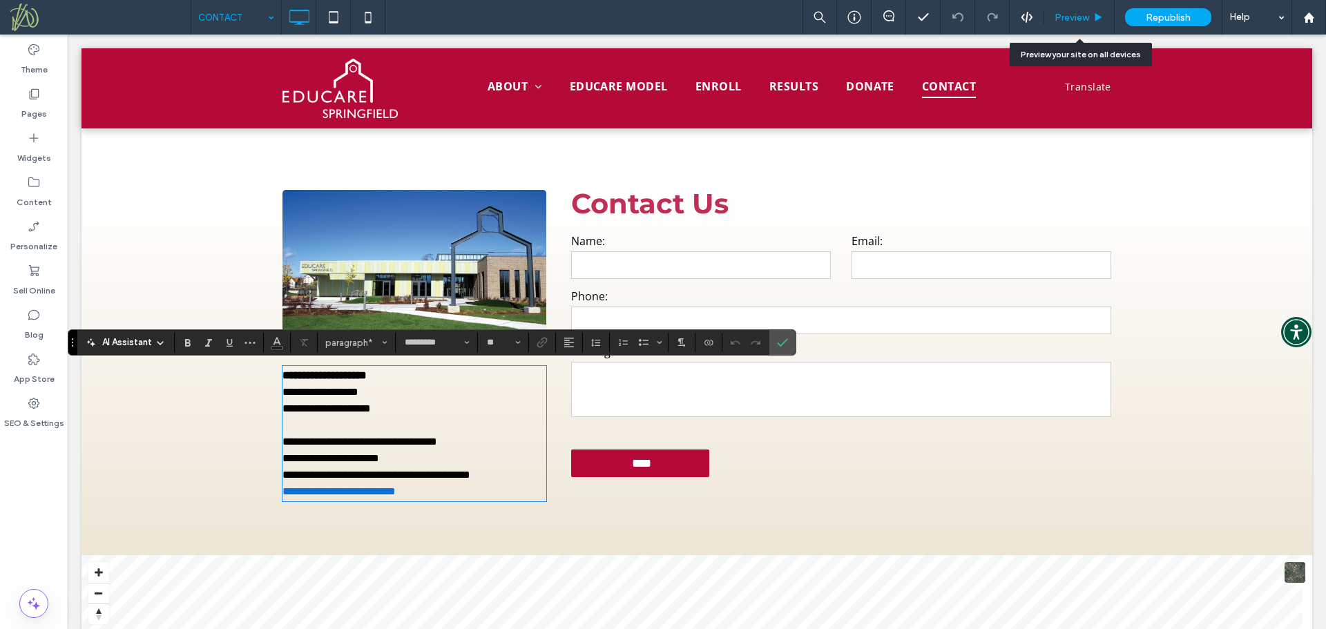
click at [1058, 18] on span "Preview" at bounding box center [1072, 18] width 35 height 12
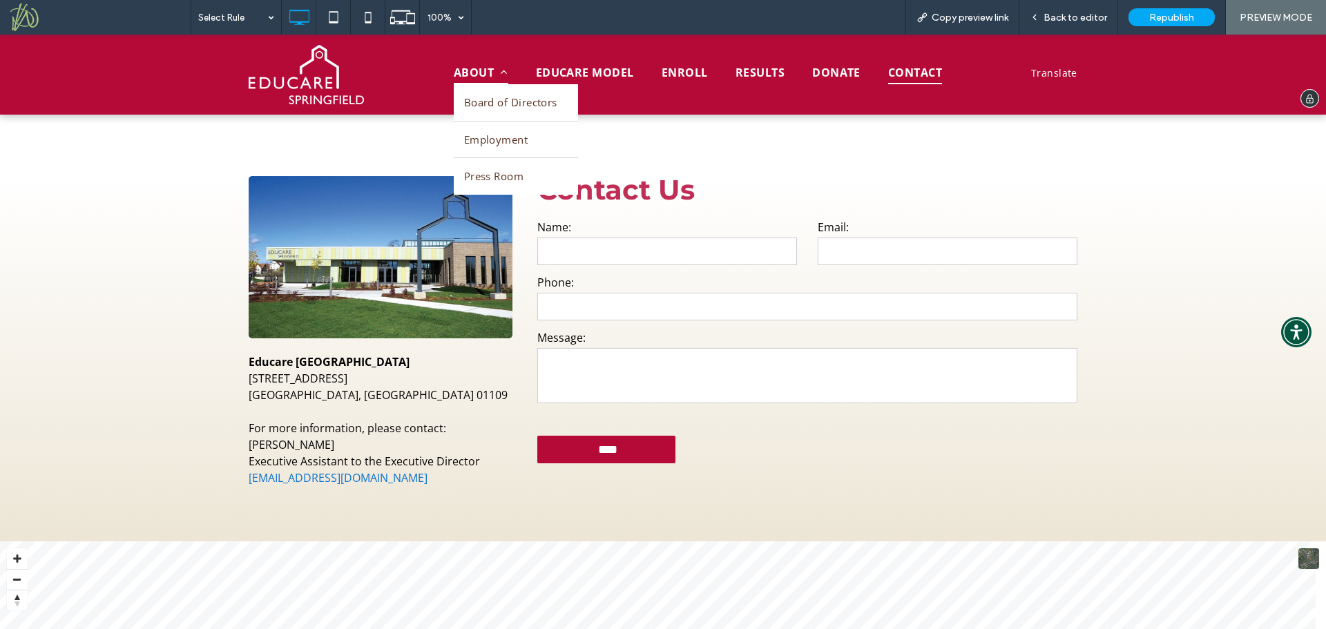
click at [473, 67] on span "ABOUT" at bounding box center [481, 72] width 55 height 23
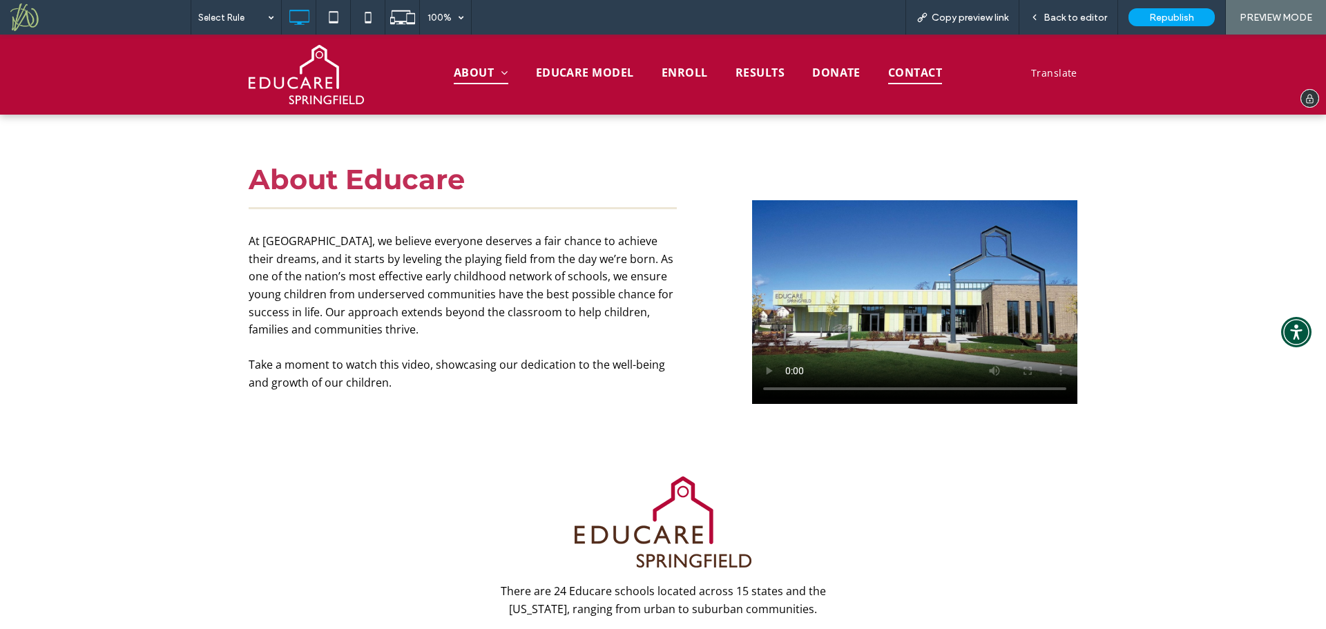
drag, startPoint x: 908, startPoint y: 70, endPoint x: 456, endPoint y: 246, distance: 484.5
click at [908, 70] on span "CONTACT" at bounding box center [915, 72] width 54 height 23
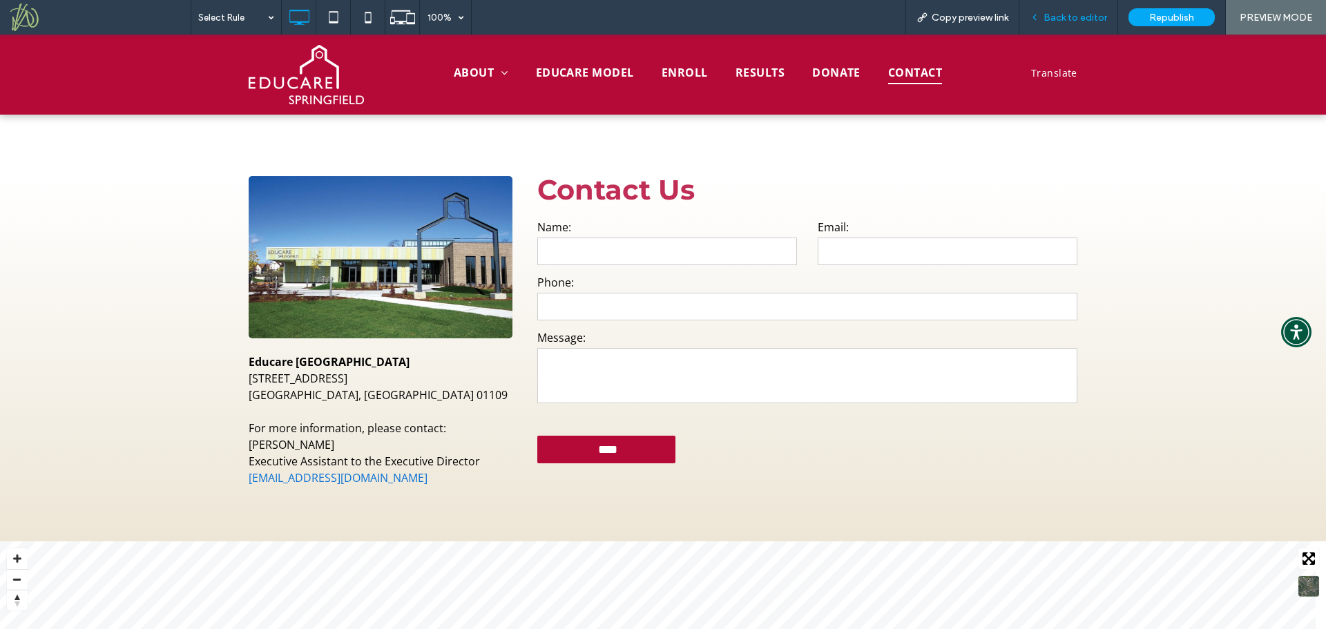
click at [1090, 19] on span "Back to editor" at bounding box center [1075, 18] width 64 height 12
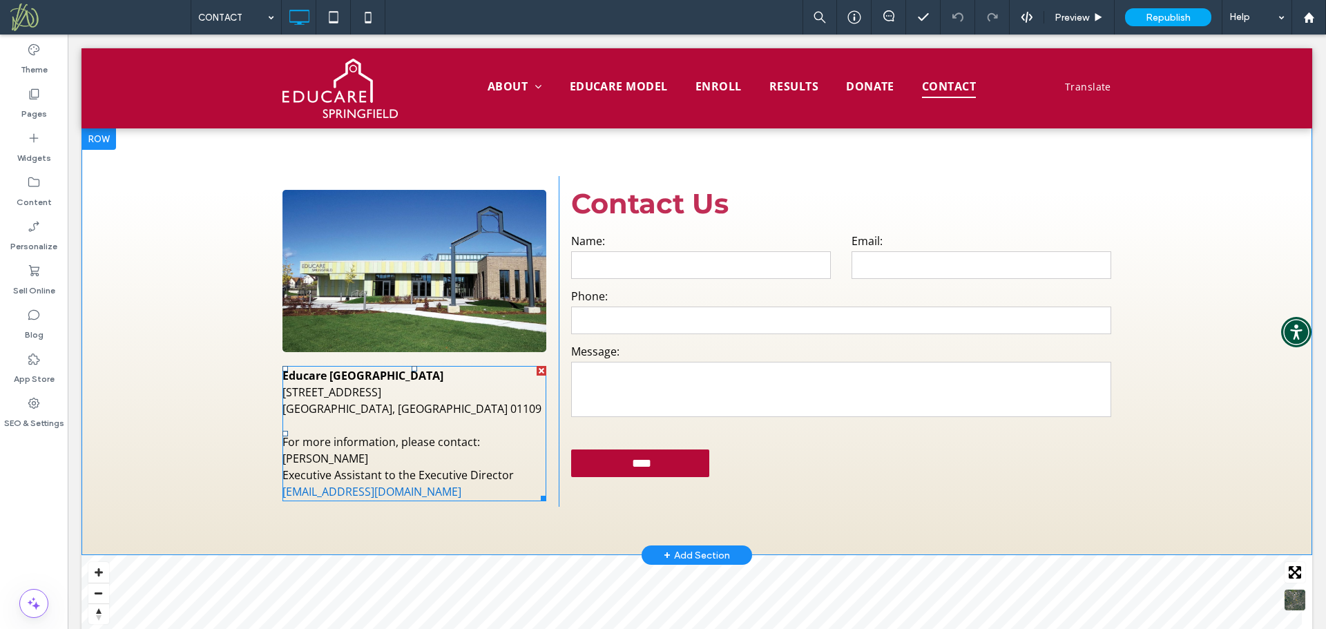
click at [438, 452] on p "Lara Gonzalez-Rodriguez" at bounding box center [414, 458] width 264 height 17
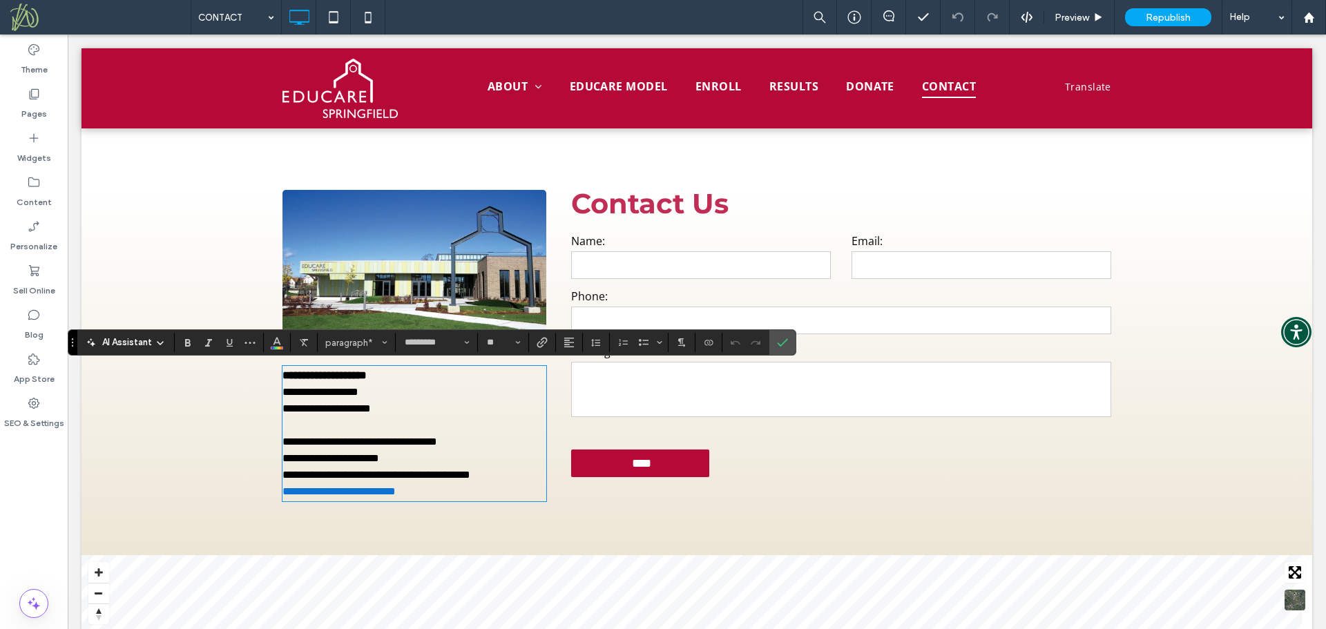
click at [407, 425] on p at bounding box center [414, 425] width 264 height 17
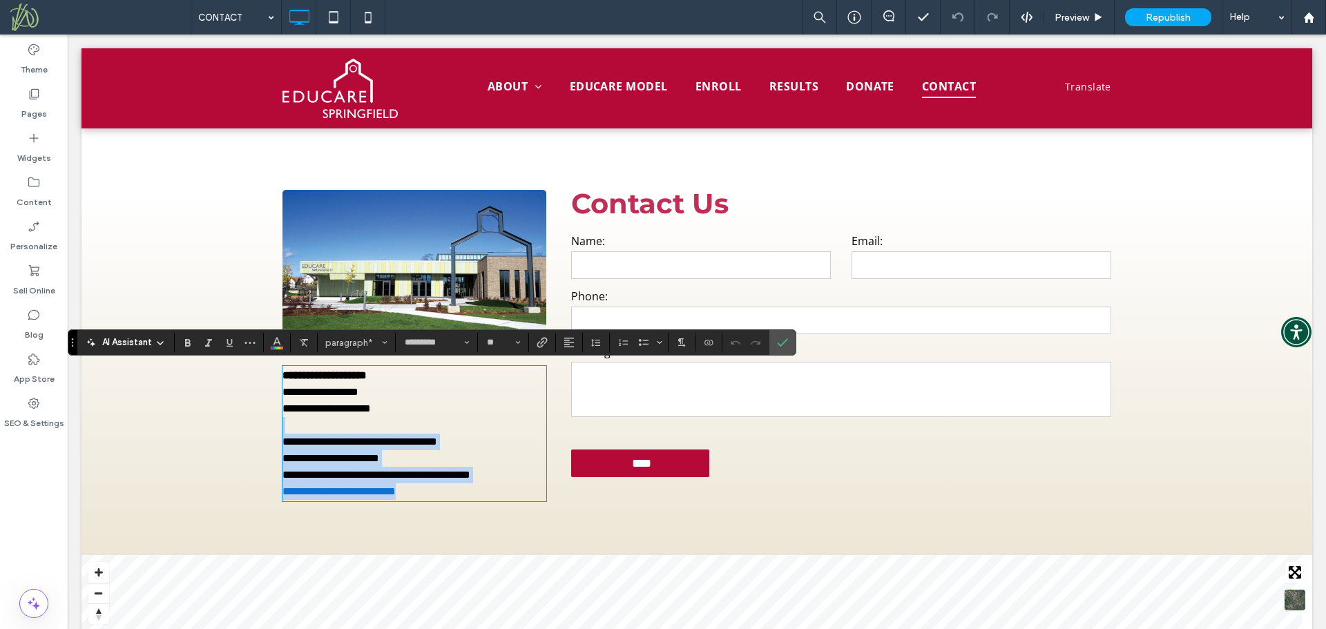
drag, startPoint x: 390, startPoint y: 408, endPoint x: 474, endPoint y: 495, distance: 121.1
click at [474, 495] on div "**********" at bounding box center [414, 433] width 264 height 133
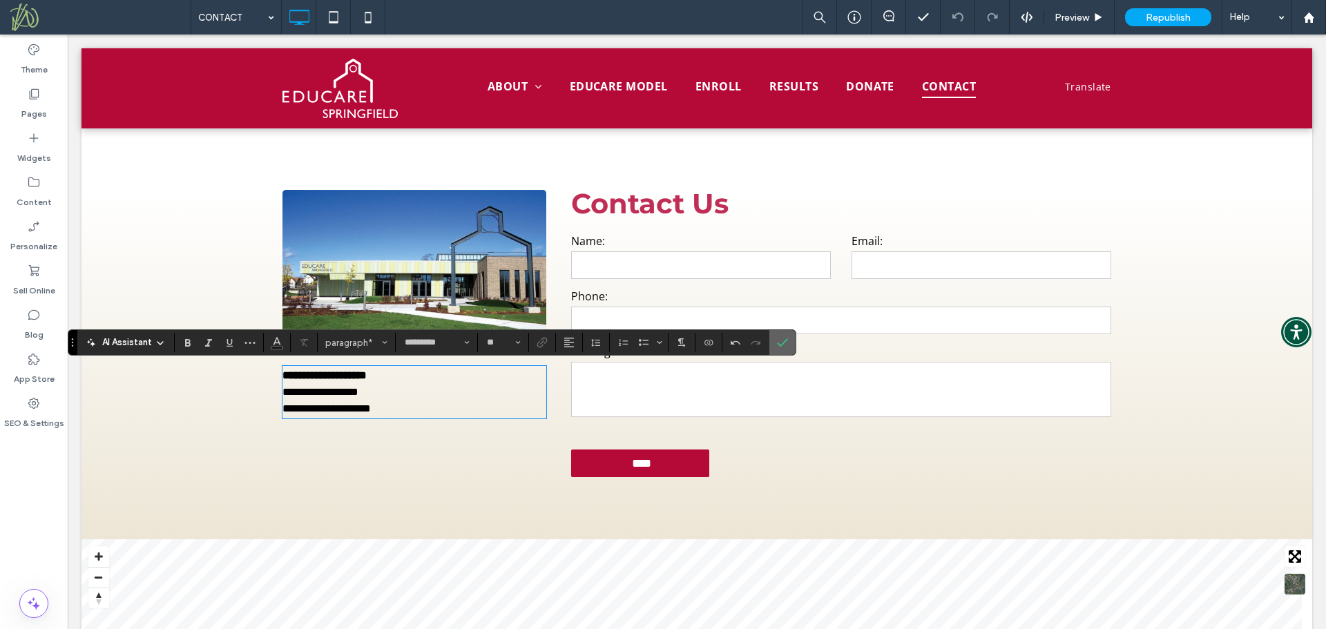
click at [783, 344] on use "Confirm" at bounding box center [783, 343] width 11 height 8
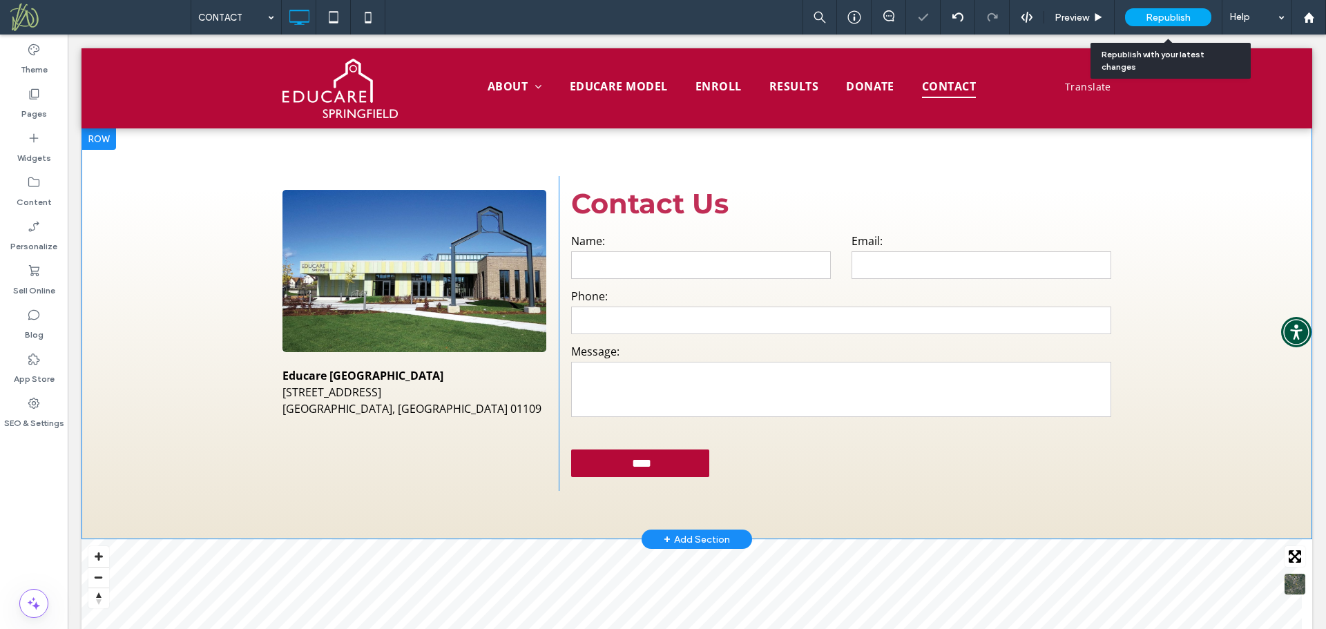
click at [1159, 18] on span "Republish" at bounding box center [1168, 18] width 45 height 12
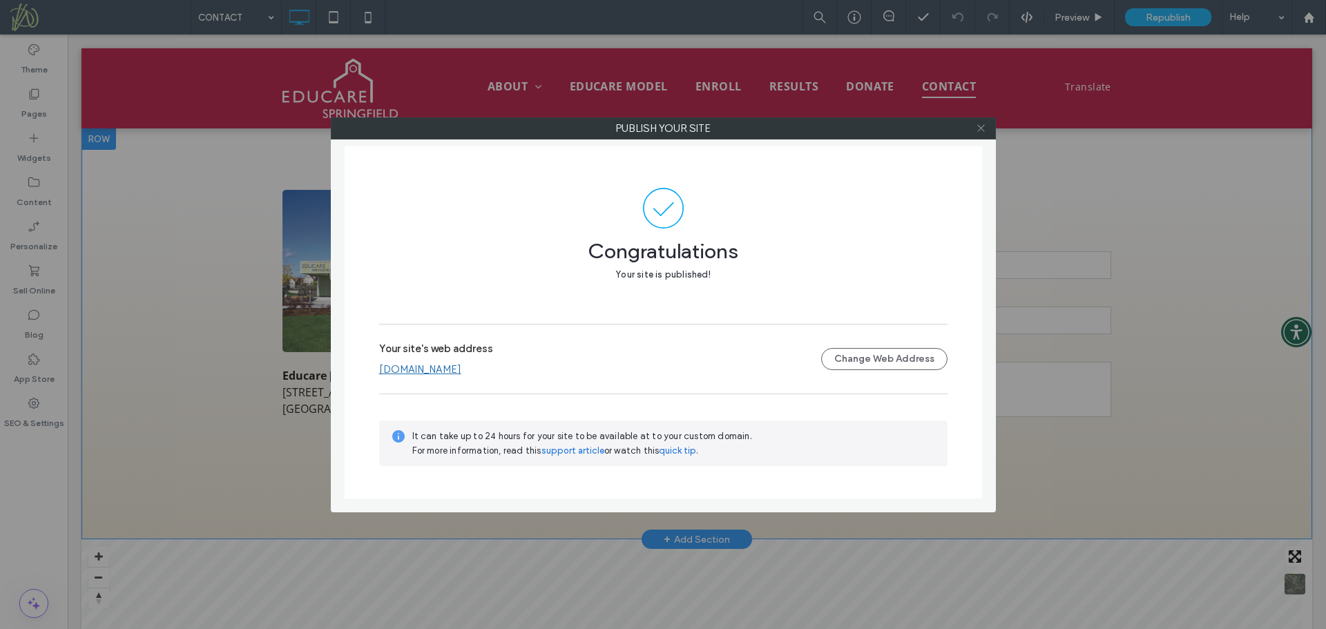
click at [981, 125] on icon at bounding box center [981, 128] width 10 height 10
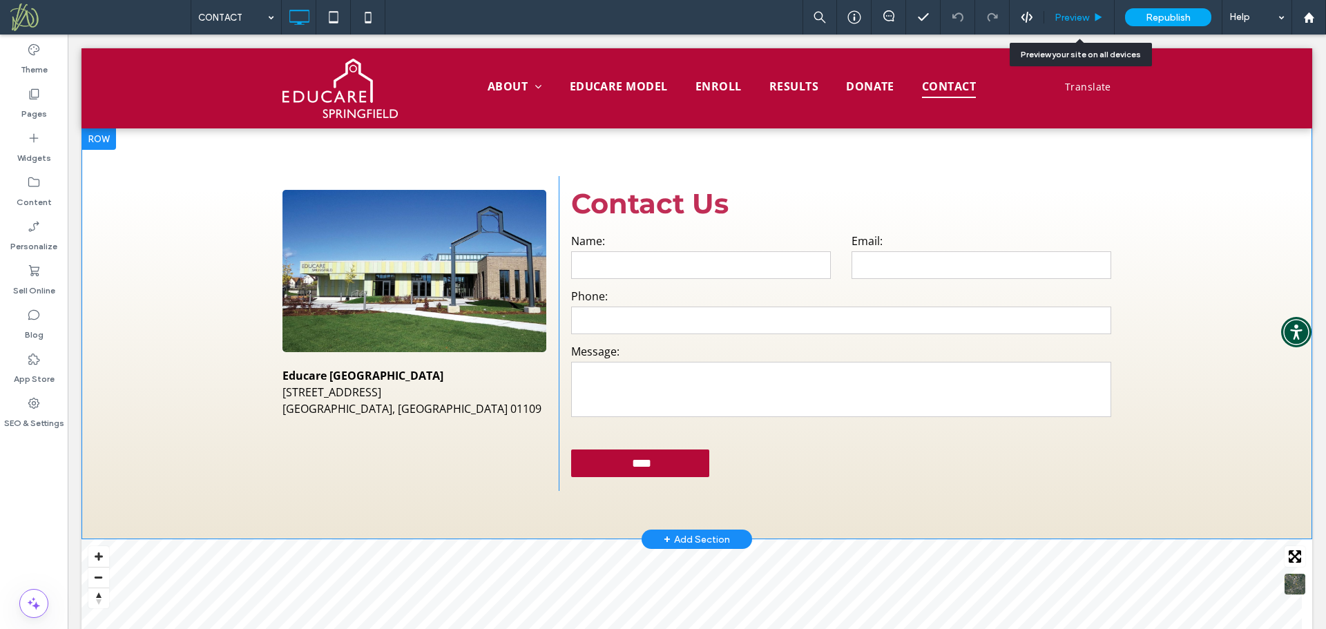
click at [1052, 18] on div "Preview" at bounding box center [1079, 18] width 70 height 12
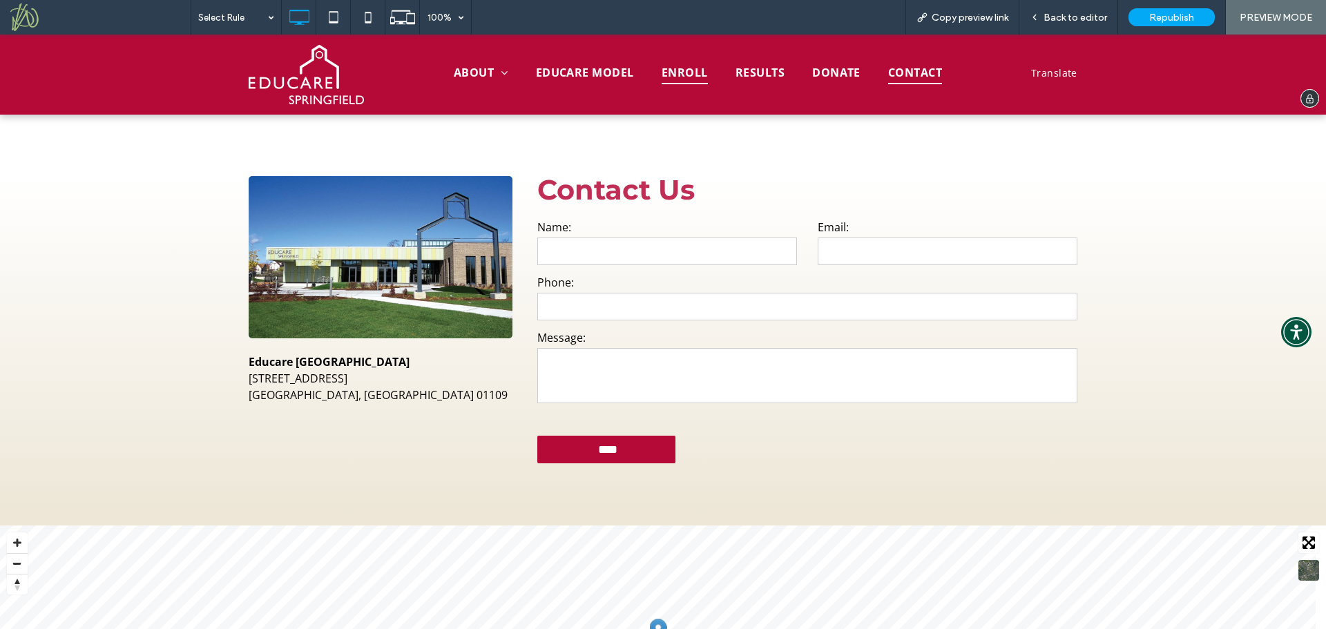
click at [680, 72] on span "ENROLL" at bounding box center [685, 72] width 46 height 23
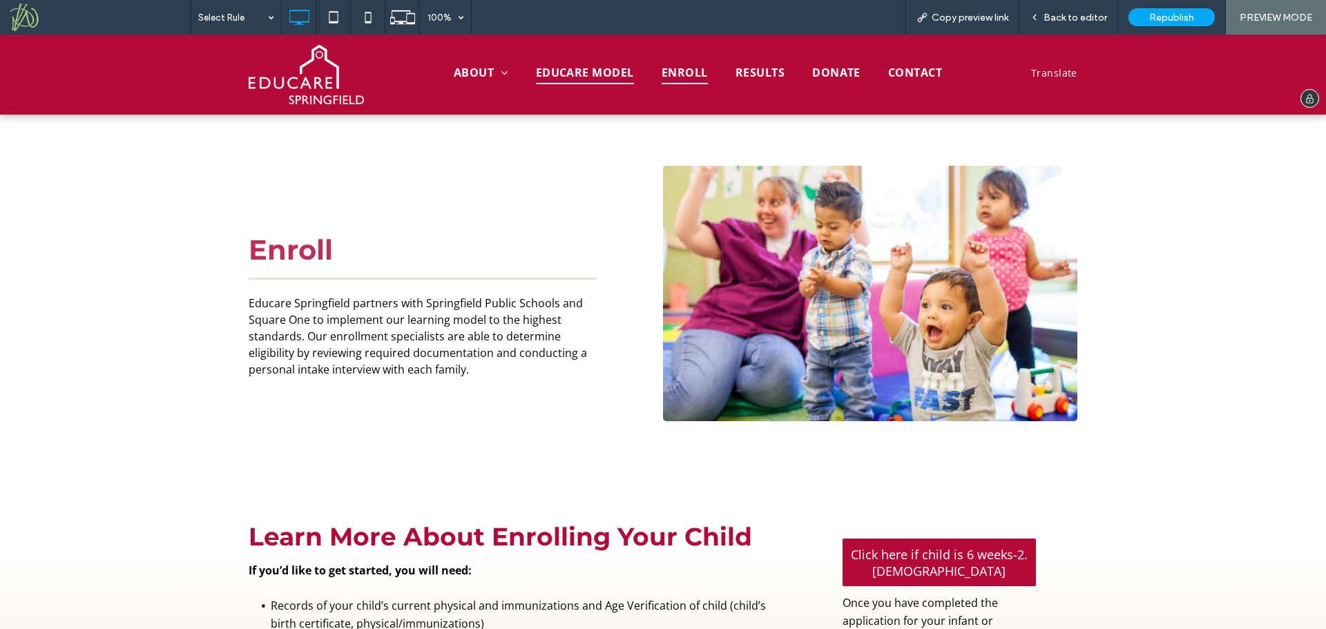
click at [580, 72] on span "EDUCARE MODEL" at bounding box center [585, 72] width 98 height 23
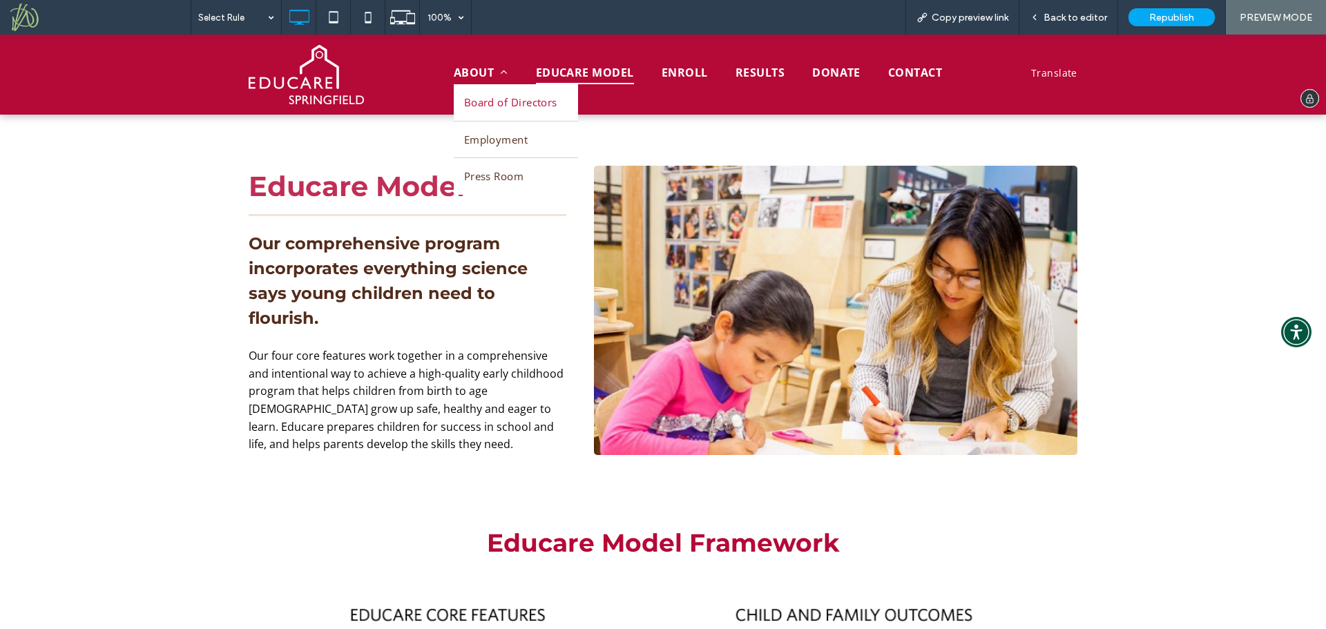
click at [470, 101] on span "Board of Directors" at bounding box center [510, 103] width 93 height 16
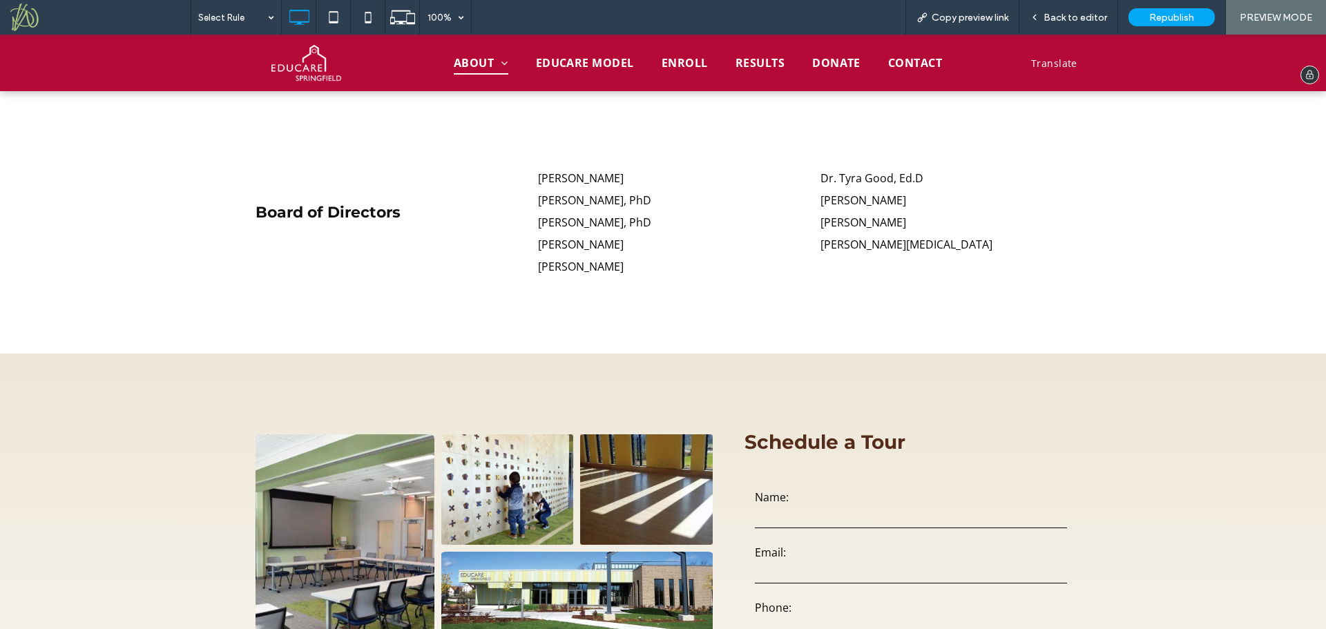
scroll to position [1284, 0]
click at [308, 66] on img at bounding box center [305, 63] width 69 height 36
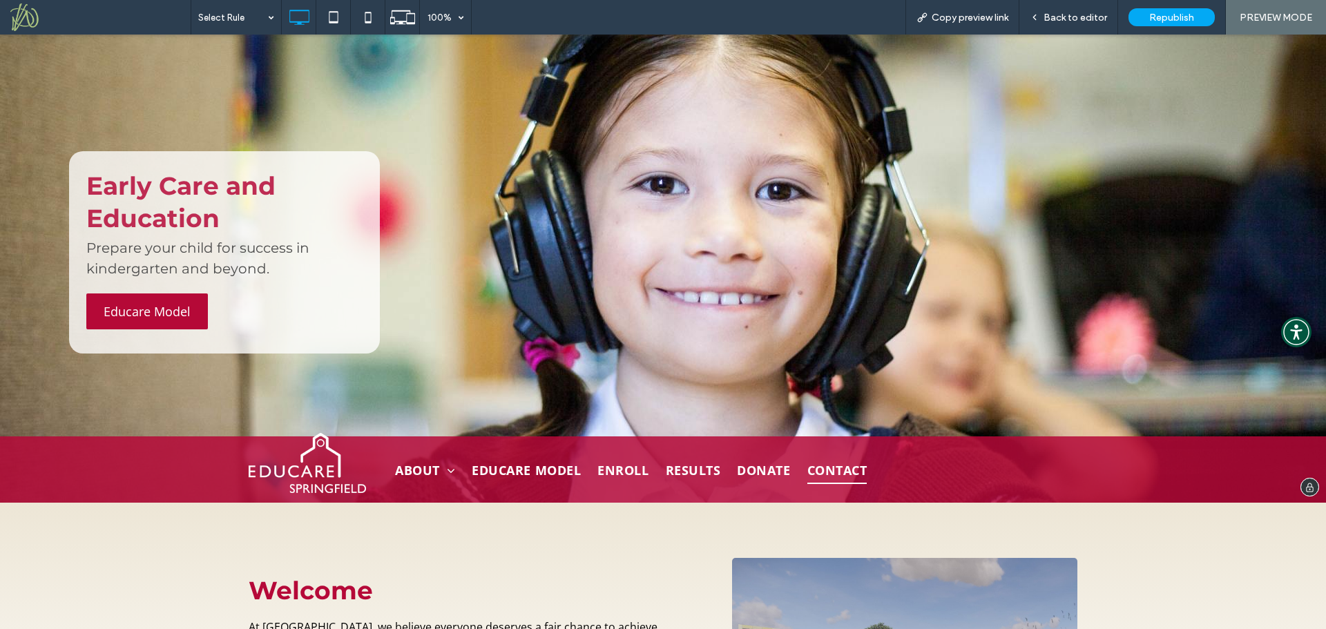
click at [832, 474] on span "CONTACT" at bounding box center [837, 471] width 60 height 26
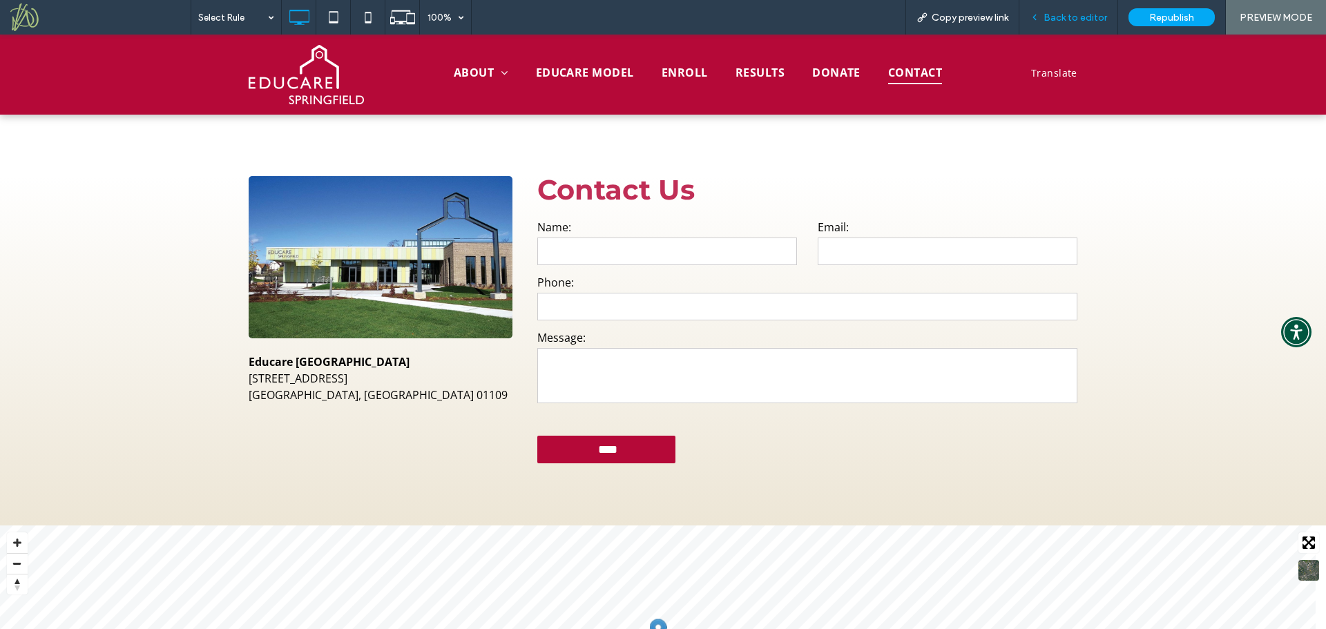
click at [1060, 18] on span "Back to editor" at bounding box center [1075, 18] width 64 height 12
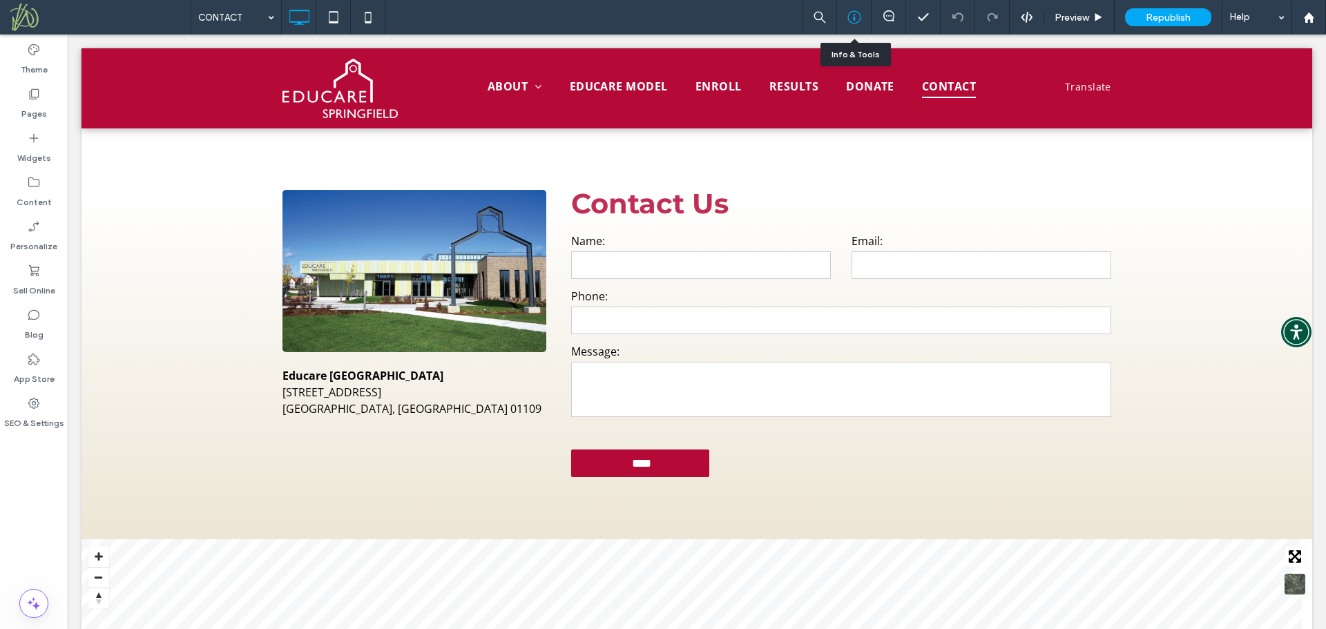
click at [851, 17] on icon at bounding box center [854, 17] width 14 height 14
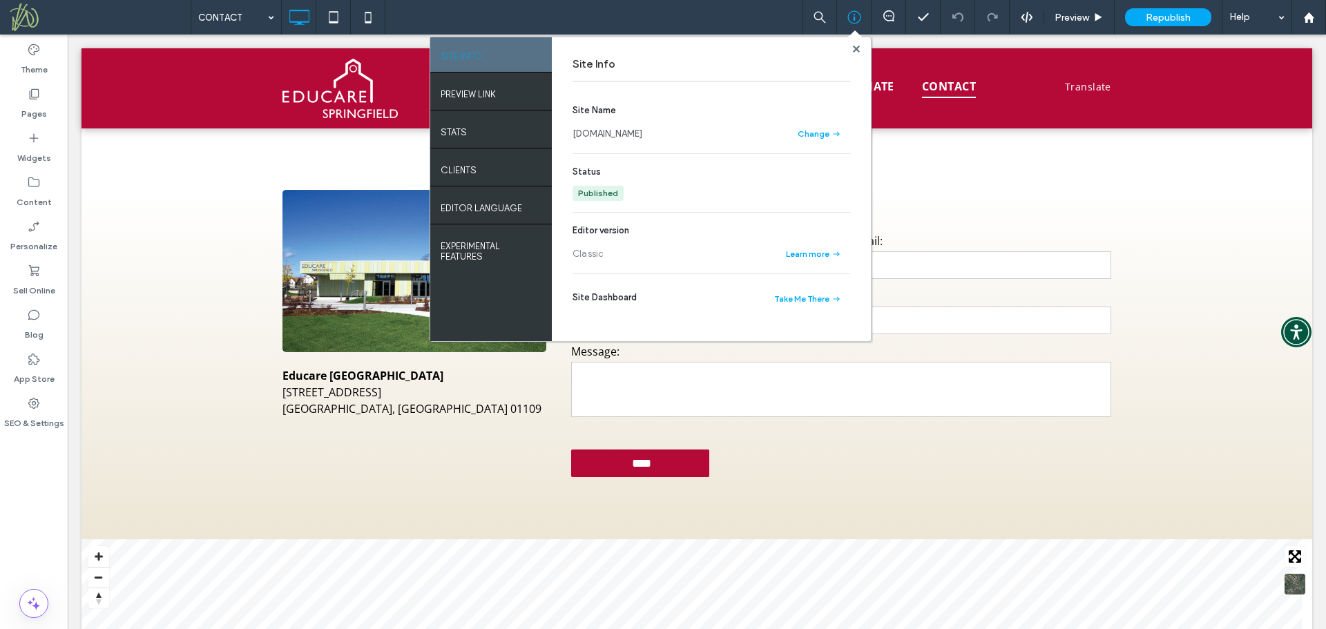
click at [642, 132] on link "www.educarespringfield.org" at bounding box center [607, 134] width 70 height 14
click at [1310, 19] on use at bounding box center [1308, 17] width 10 height 10
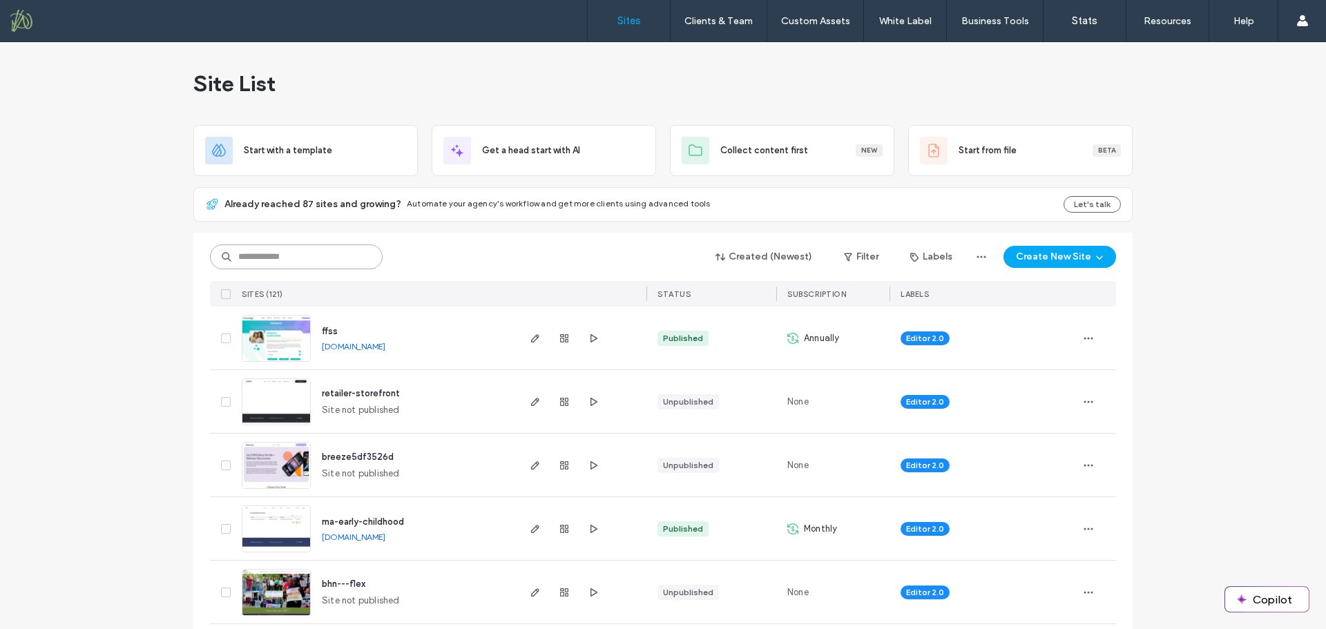
click at [325, 253] on input at bounding box center [296, 256] width 173 height 25
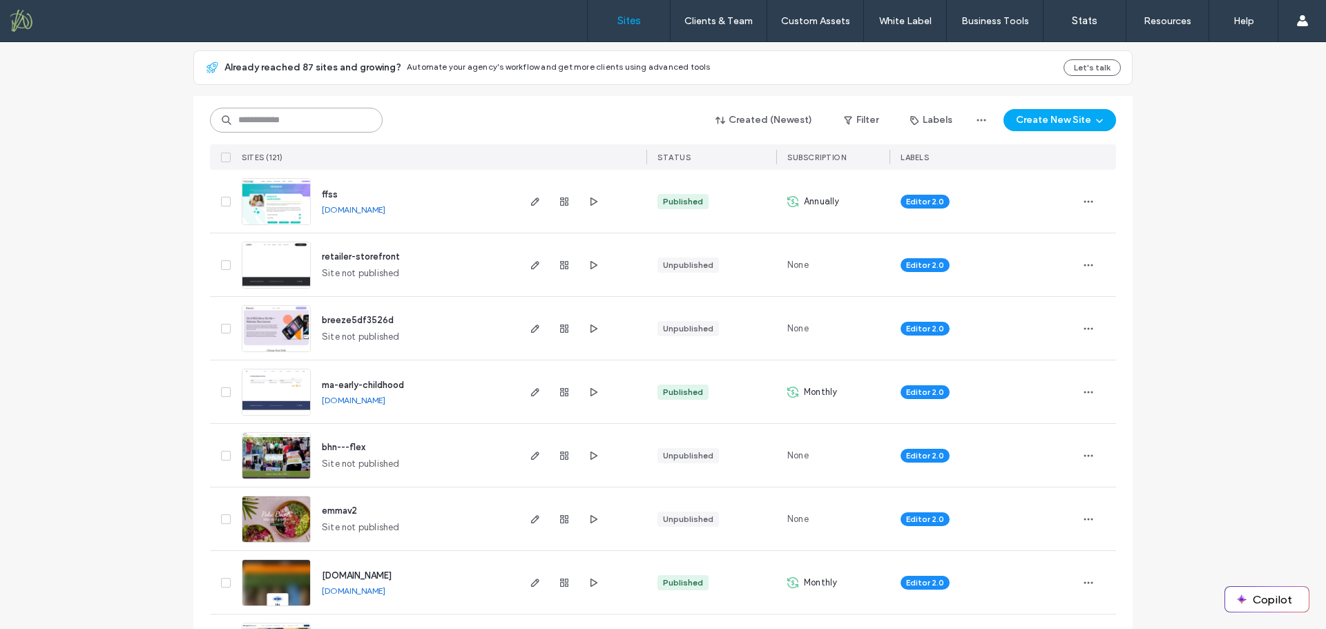
scroll to position [138, 0]
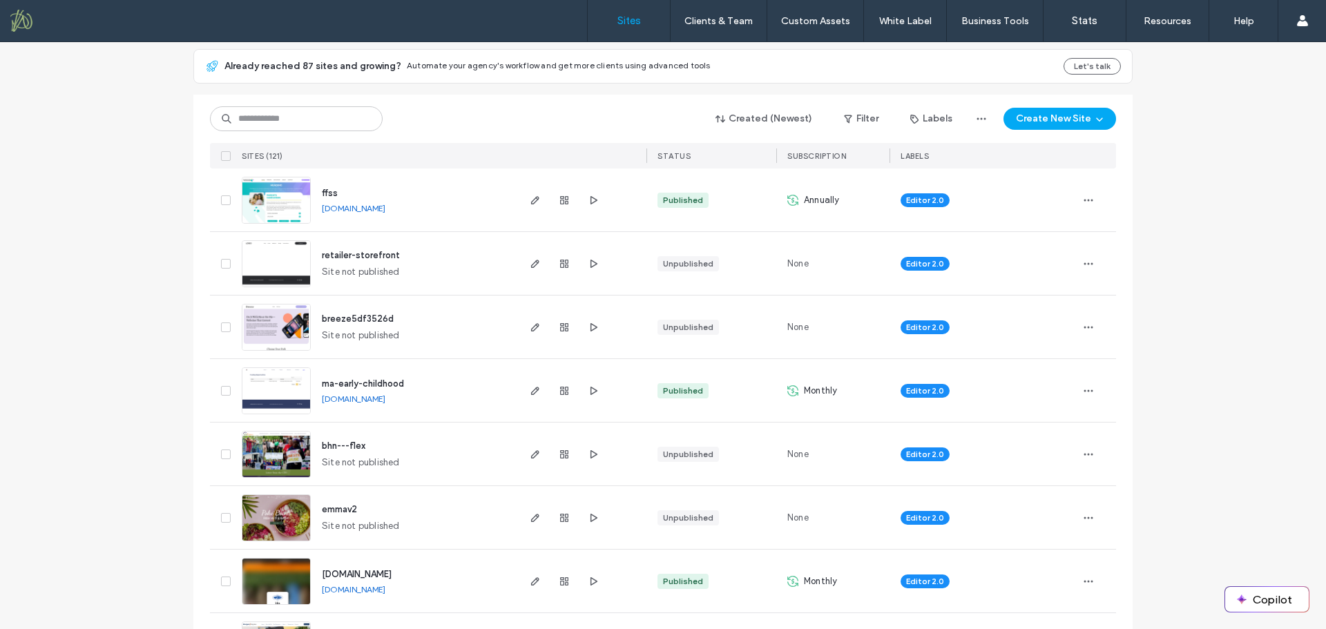
click at [391, 383] on span "ma-early-childhood" at bounding box center [363, 383] width 82 height 10
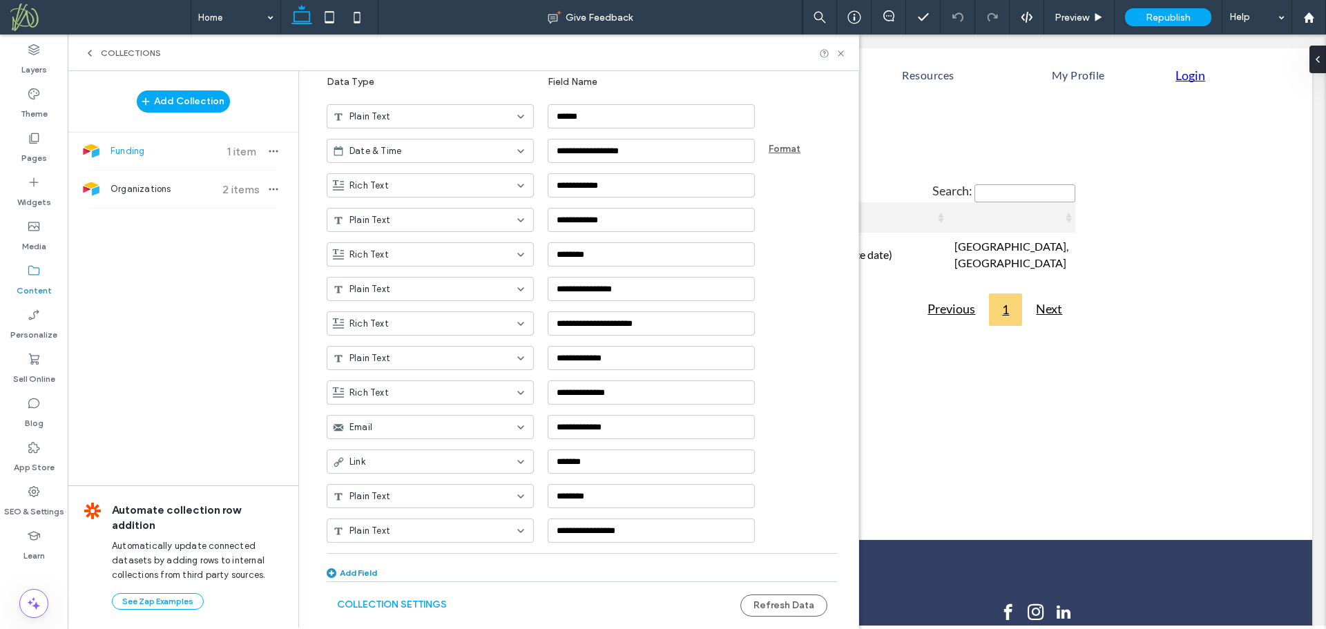
click at [356, 568] on div "Add Field" at bounding box center [352, 573] width 50 height 10
click at [386, 566] on div "Rich Text" at bounding box center [422, 565] width 178 height 14
click at [421, 427] on div "Plain Text" at bounding box center [423, 419] width 206 height 24
drag, startPoint x: 541, startPoint y: 572, endPoint x: 507, endPoint y: 574, distance: 34.6
click at [507, 574] on div "**********" at bounding box center [593, 559] width 532 height 35
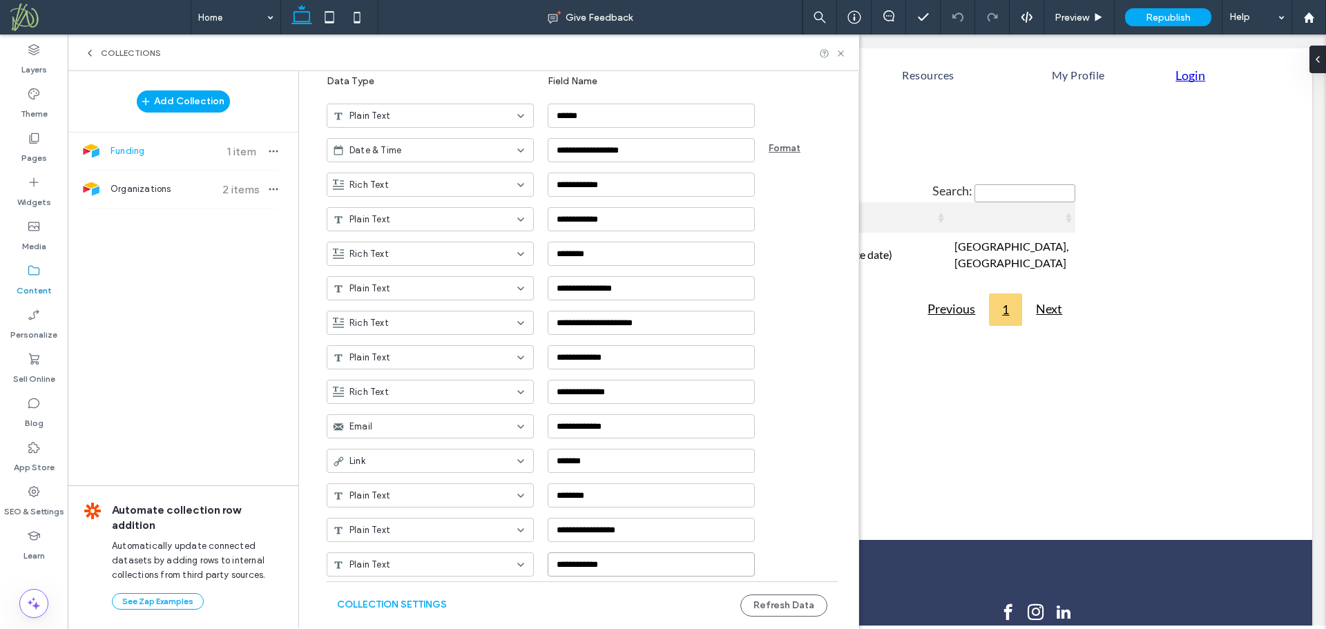
paste input
type input "**********"
click at [601, 605] on div "Collection Settings Refresh Data" at bounding box center [582, 605] width 511 height 48
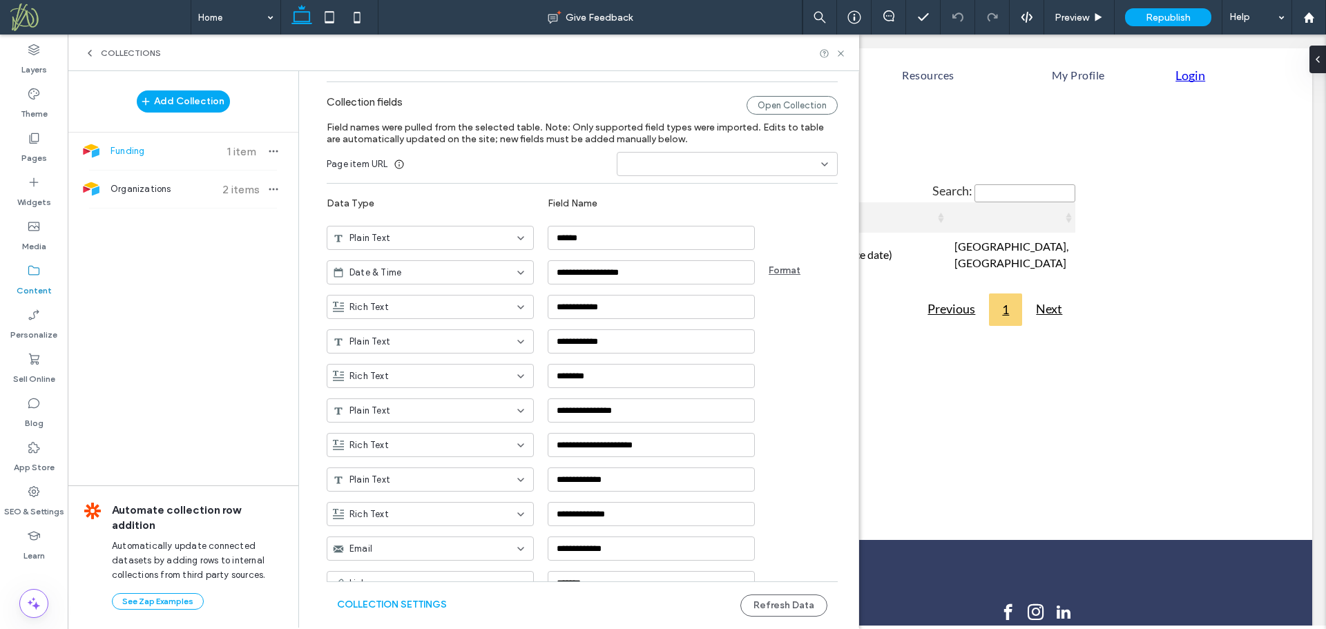
scroll to position [74, 0]
click at [703, 170] on input at bounding box center [722, 166] width 198 height 11
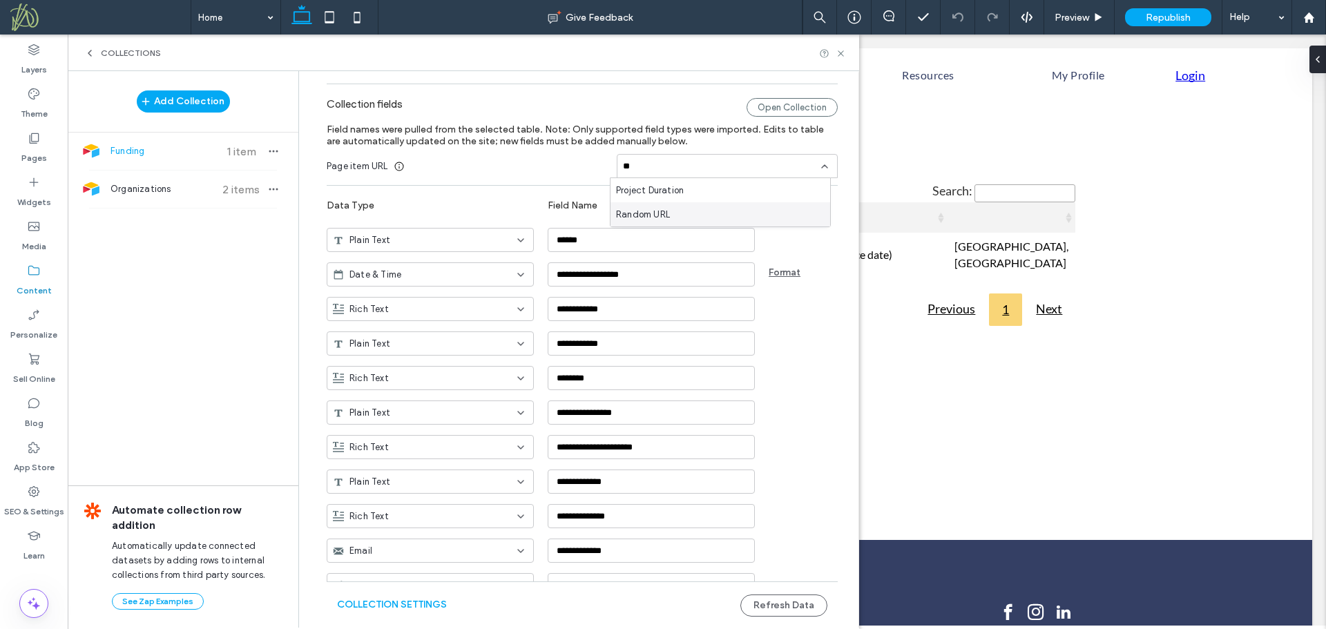
type input "**"
click at [678, 212] on div "Random URL" at bounding box center [720, 214] width 220 height 24
click at [790, 606] on button "Refresh Data" at bounding box center [783, 606] width 87 height 22
click at [39, 154] on label "Pages" at bounding box center [34, 154] width 26 height 19
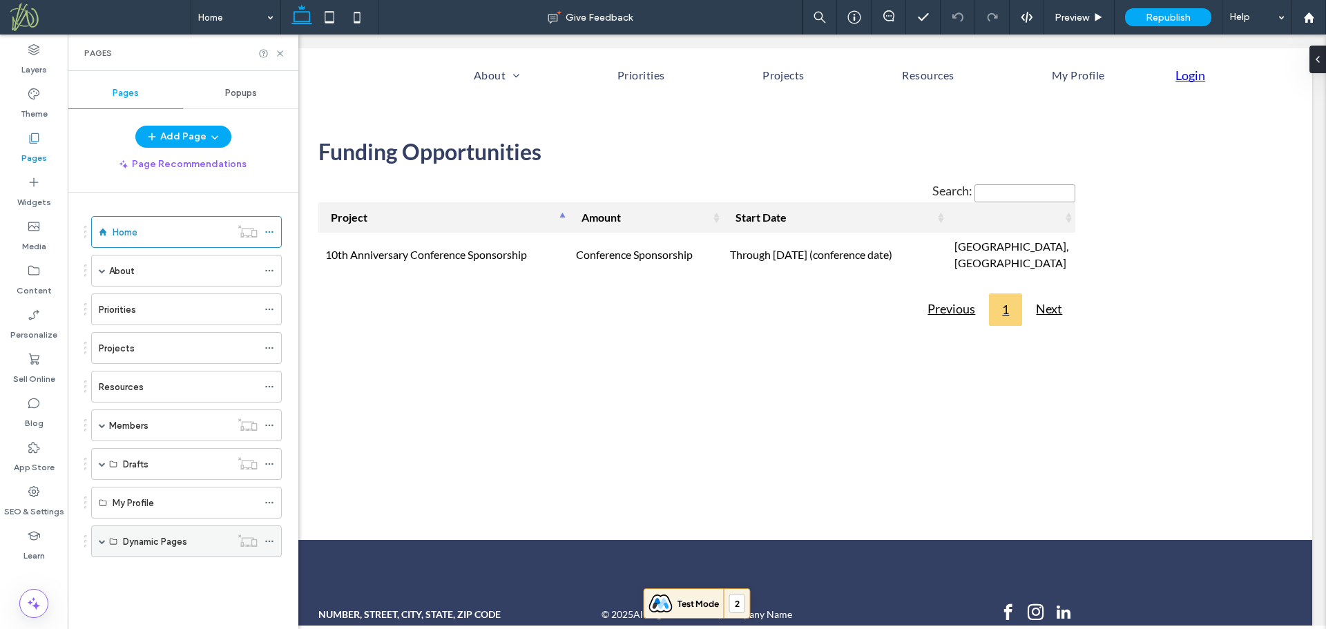
click at [100, 543] on span at bounding box center [102, 541] width 7 height 7
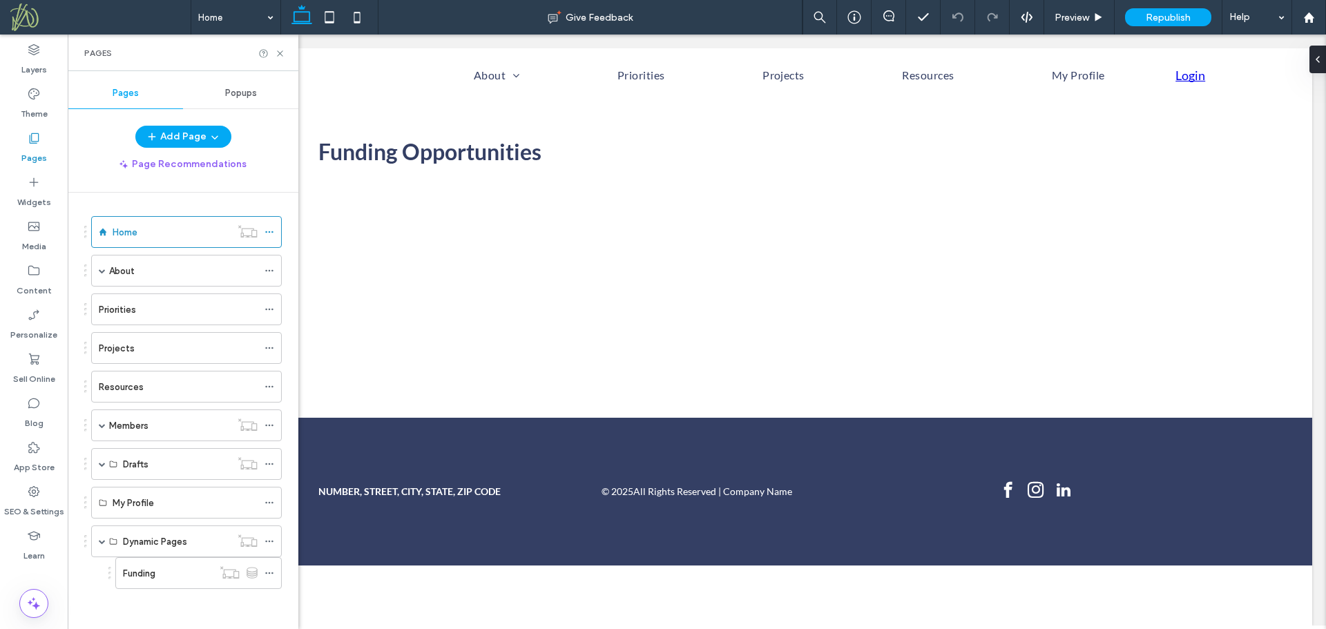
scroll to position [0, 0]
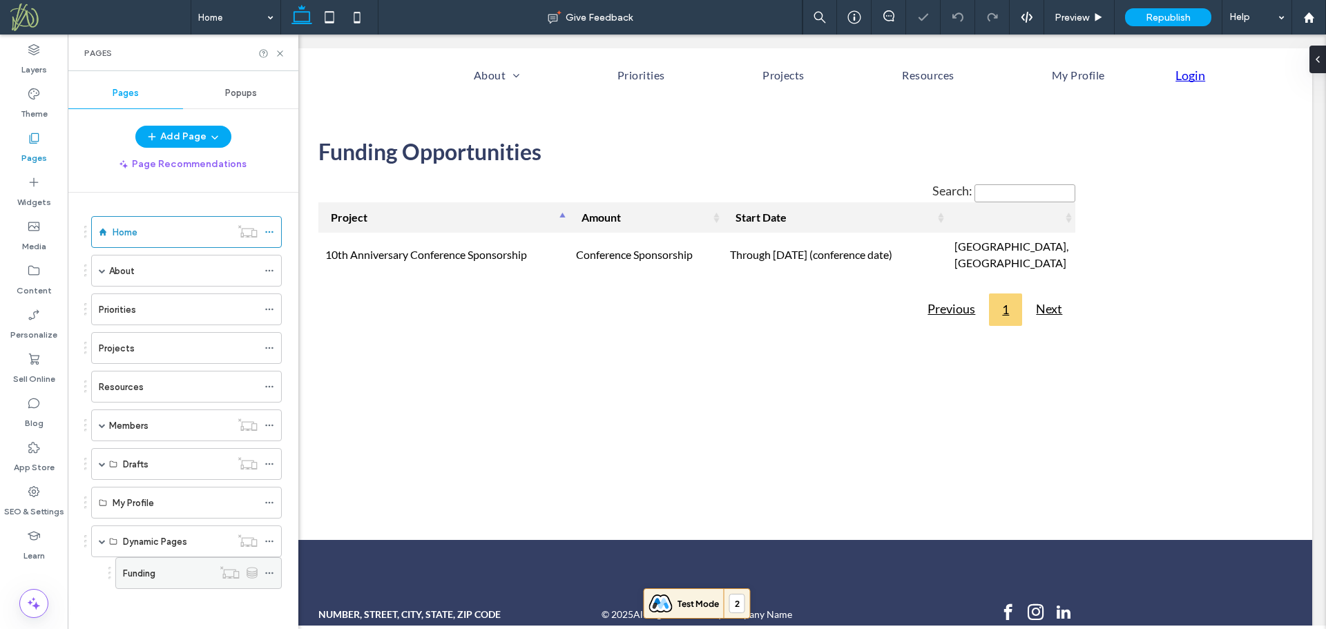
click at [270, 576] on icon at bounding box center [269, 573] width 10 height 10
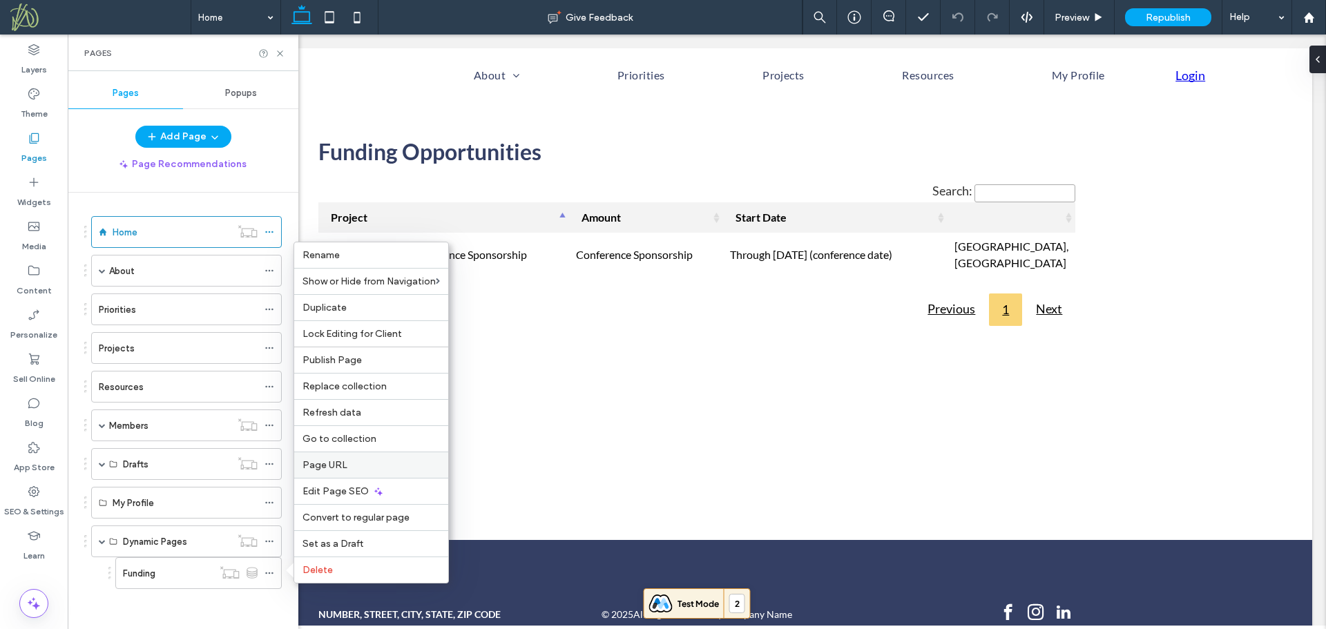
click at [352, 470] on label "Page URL" at bounding box center [370, 465] width 137 height 12
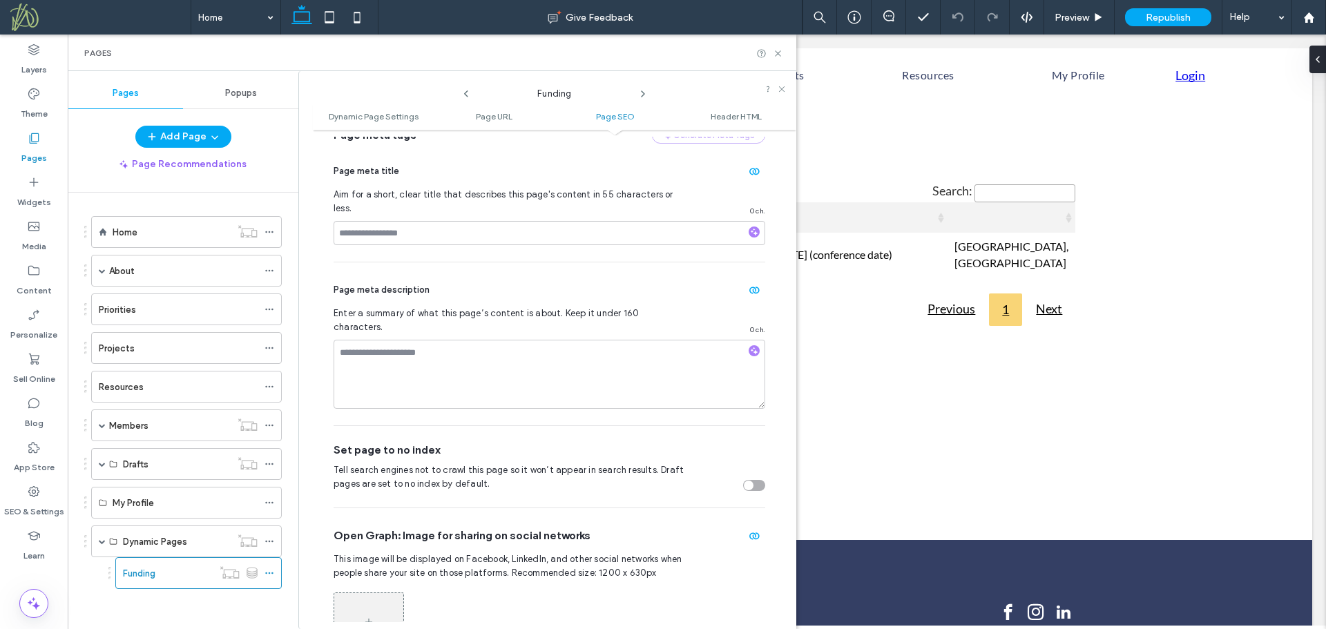
scroll to position [588, 0]
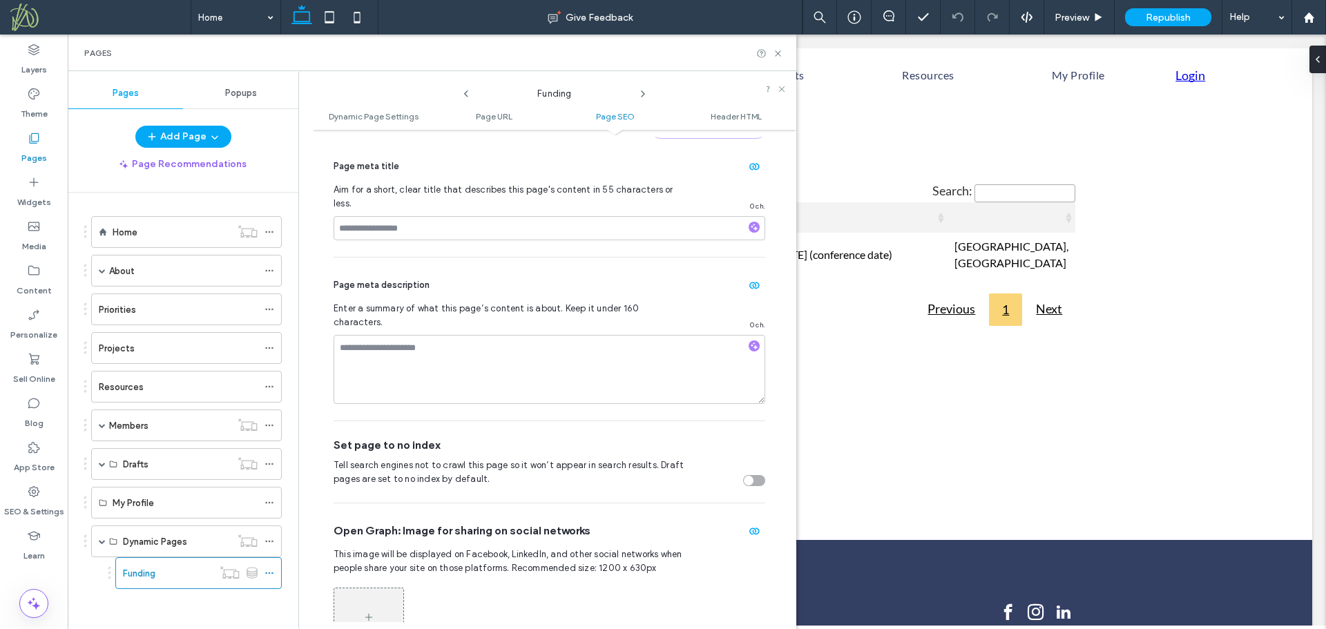
click at [746, 475] on div "toggle" at bounding box center [754, 480] width 22 height 11
click at [268, 423] on icon at bounding box center [269, 426] width 10 height 10
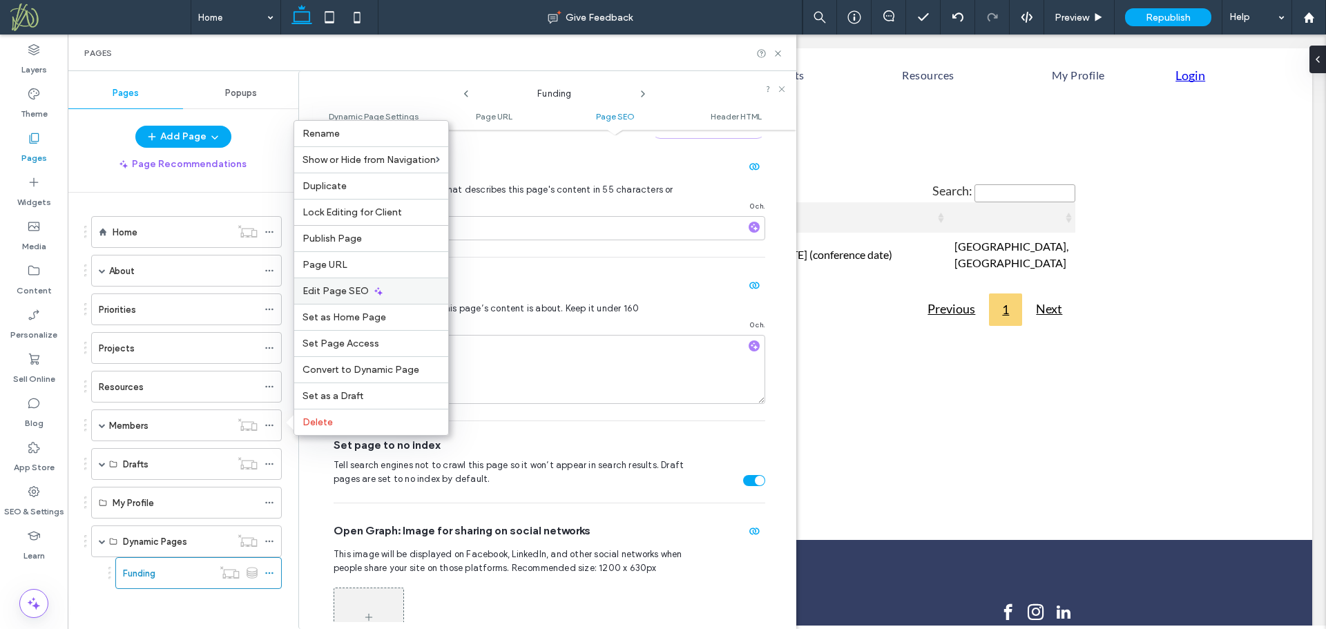
click at [345, 289] on span "Edit Page SEO" at bounding box center [335, 291] width 66 height 12
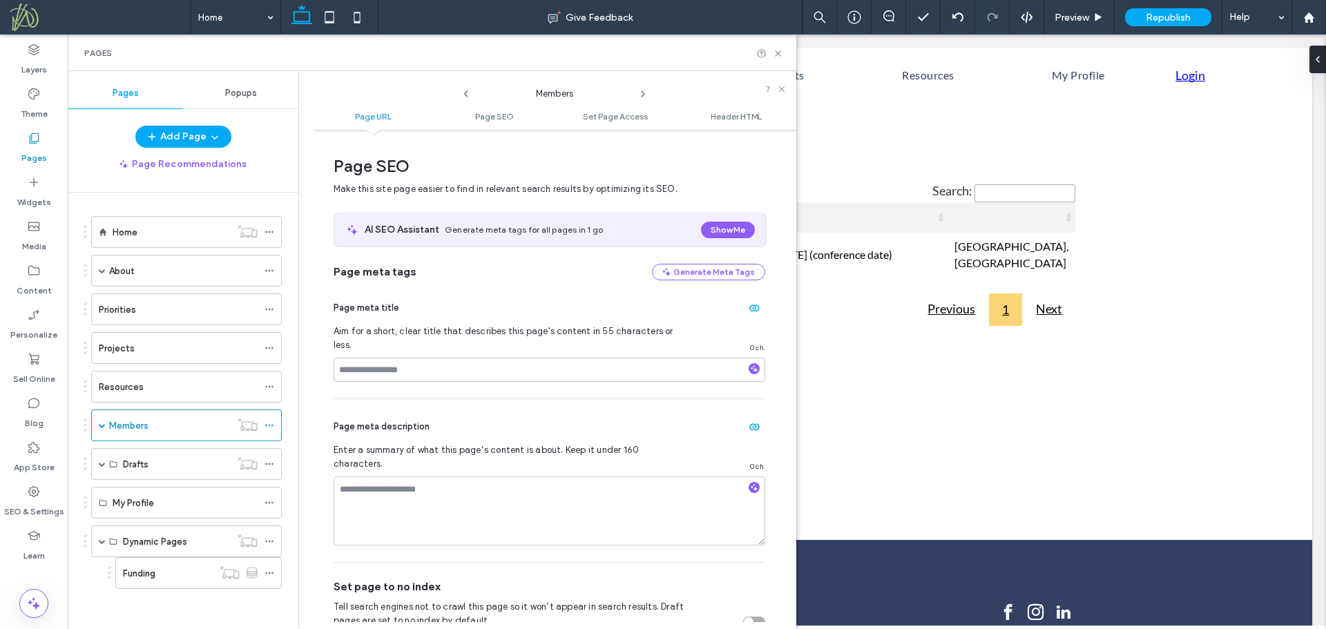
scroll to position [189, 0]
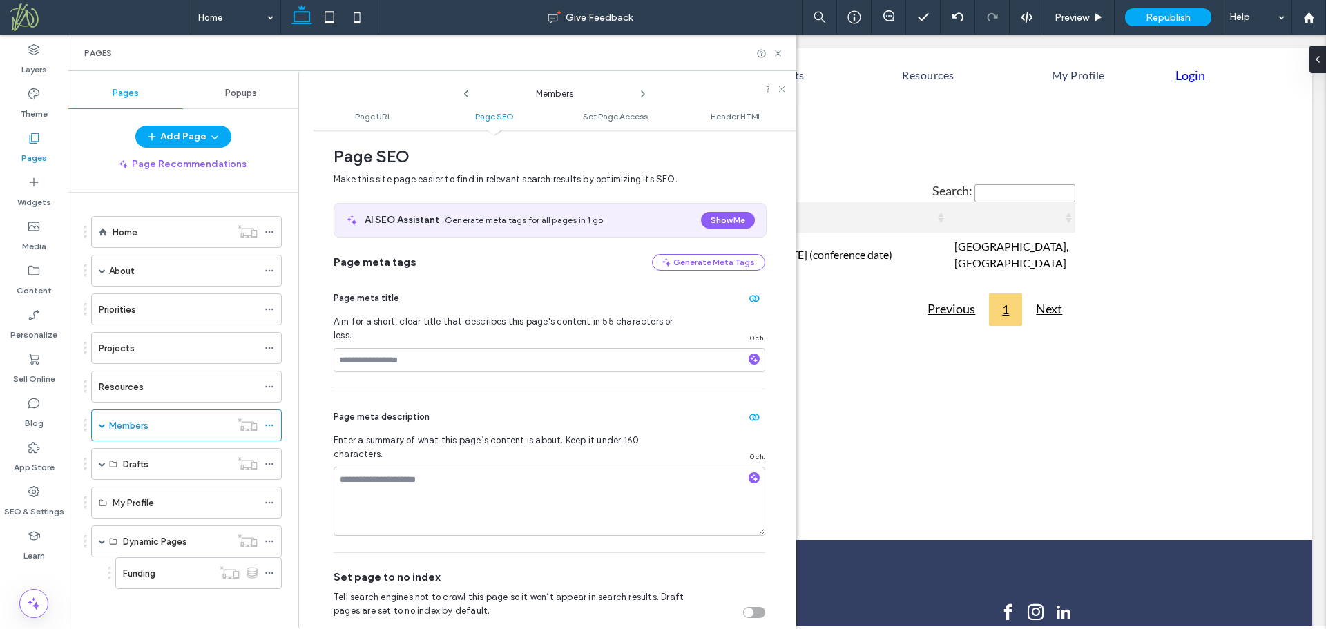
click at [744, 608] on div "toggle" at bounding box center [749, 613] width 10 height 10
click at [101, 426] on span at bounding box center [102, 425] width 7 height 7
click at [267, 455] on icon at bounding box center [269, 457] width 10 height 10
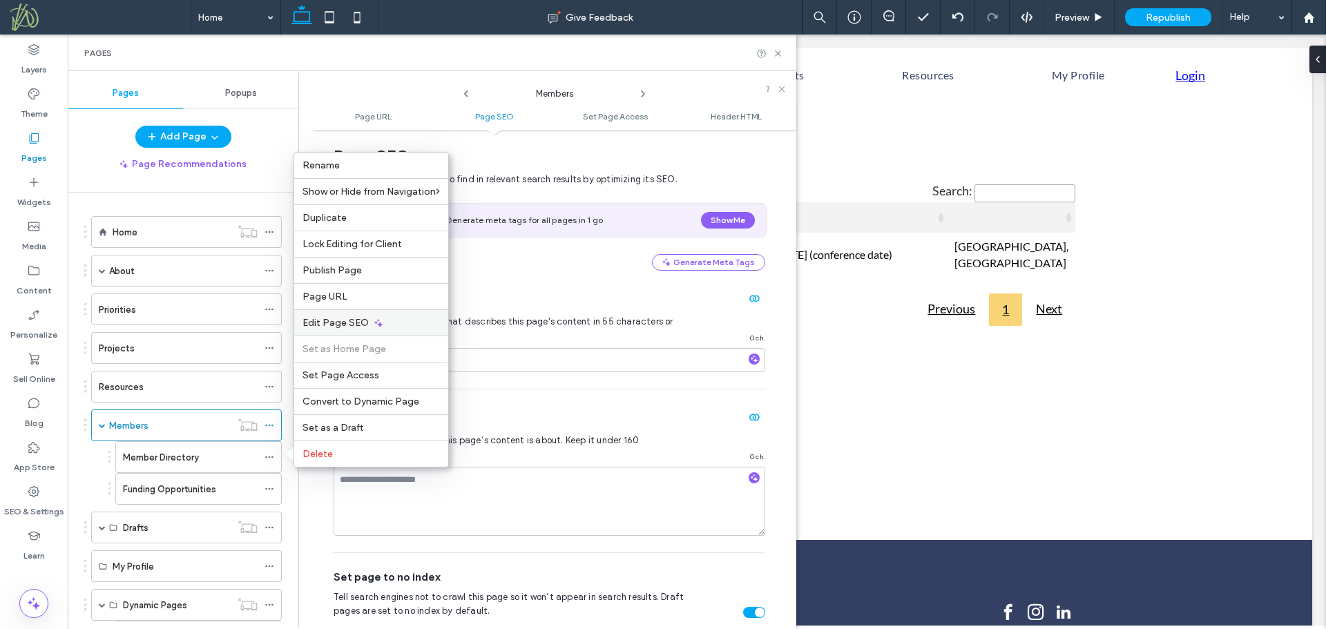
click at [351, 327] on span "Edit Page SEO" at bounding box center [335, 323] width 66 height 12
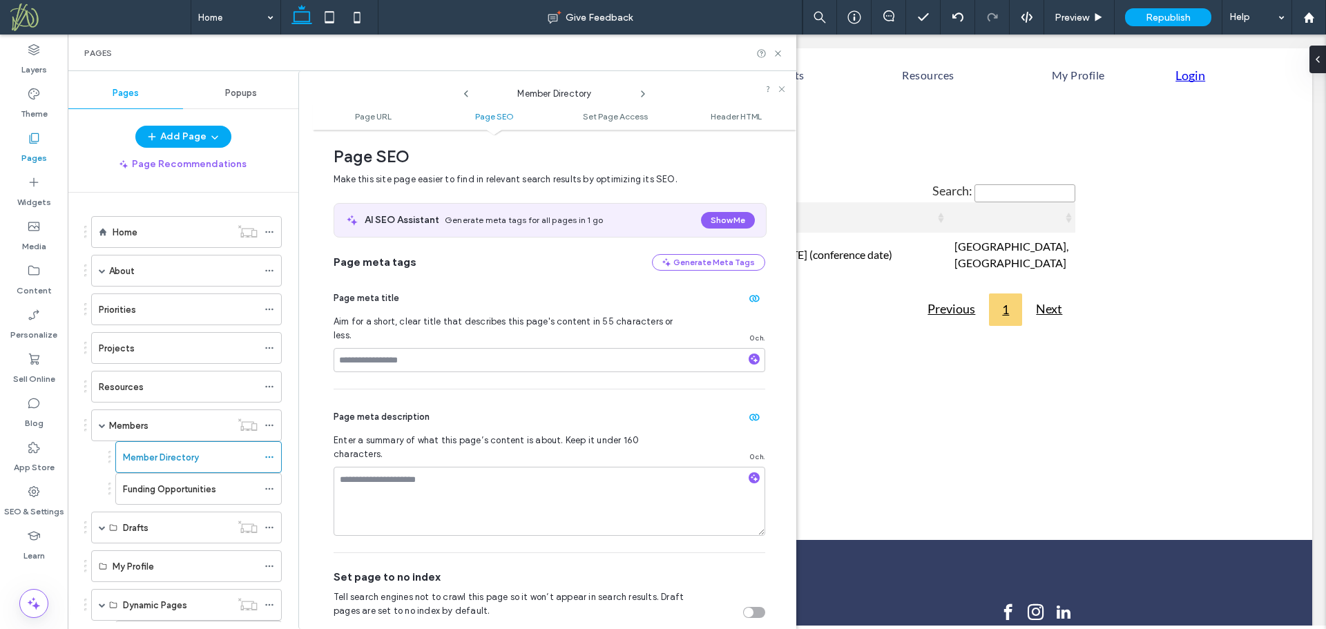
click at [747, 607] on div "toggle" at bounding box center [754, 612] width 22 height 11
click at [267, 488] on icon at bounding box center [269, 489] width 10 height 10
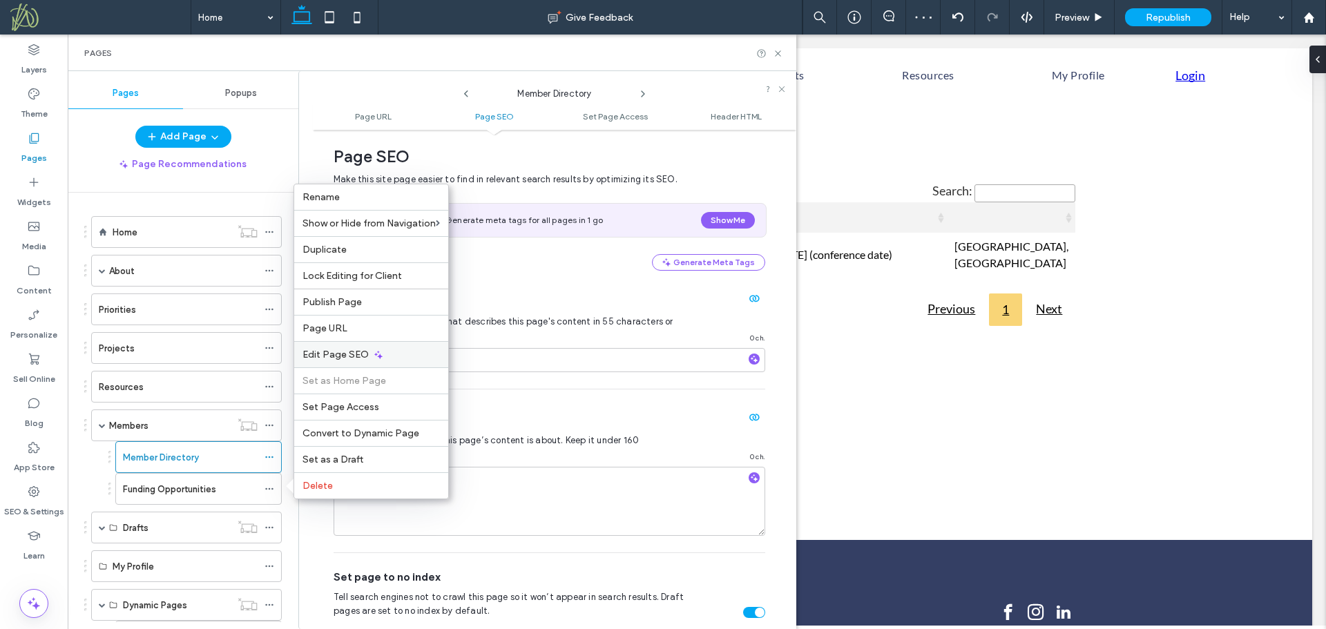
click at [375, 352] on icon at bounding box center [378, 354] width 11 height 11
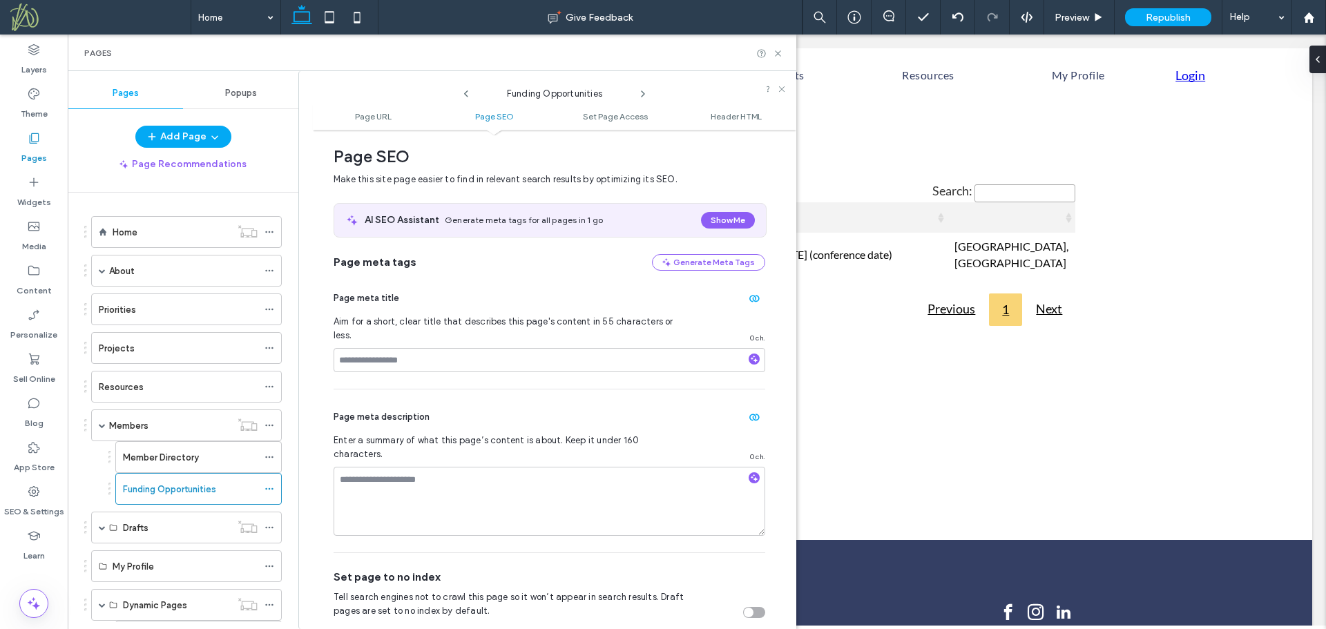
click at [749, 607] on div "toggle" at bounding box center [754, 612] width 22 height 11
click at [175, 485] on label "Funding Opportunities" at bounding box center [169, 489] width 93 height 24
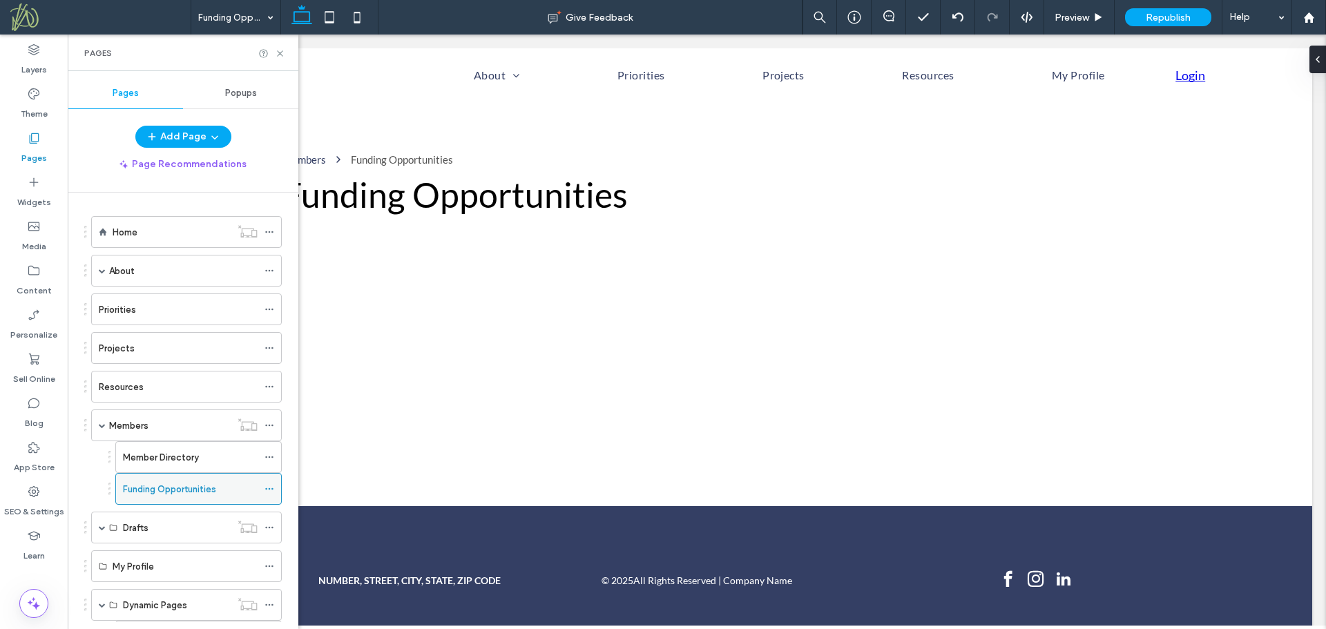
scroll to position [0, 0]
click at [189, 458] on label "Member Directory" at bounding box center [161, 457] width 76 height 24
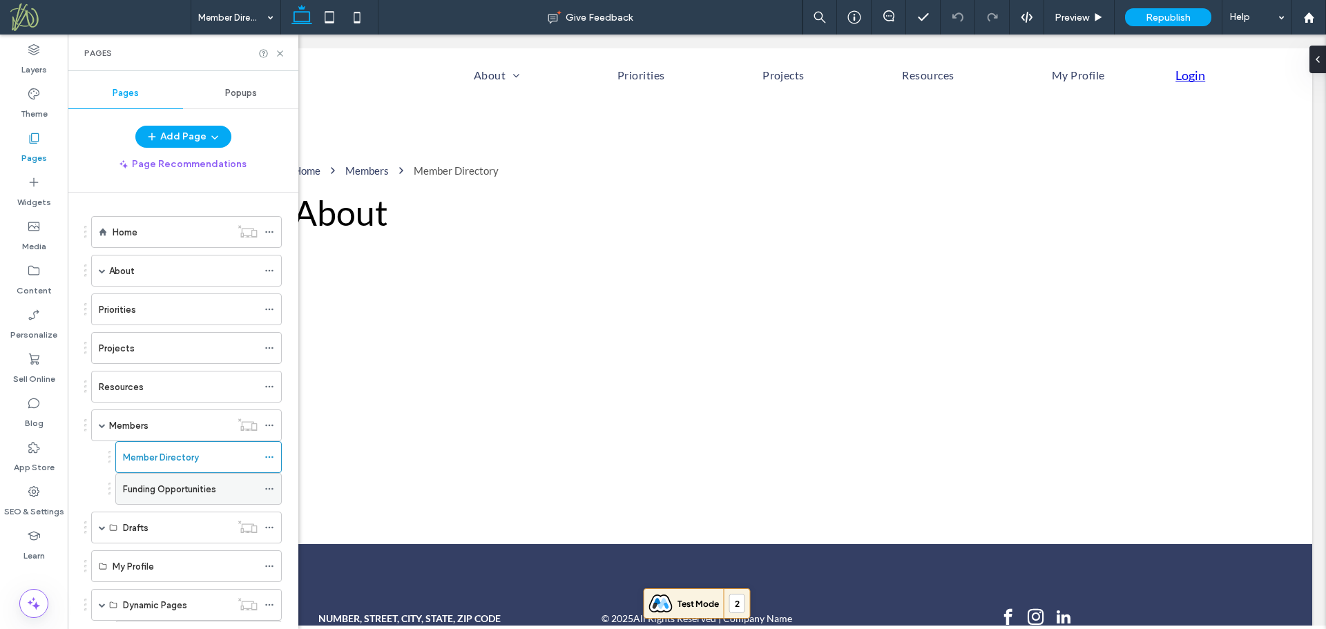
click at [195, 485] on label "Funding Opportunities" at bounding box center [169, 489] width 93 height 24
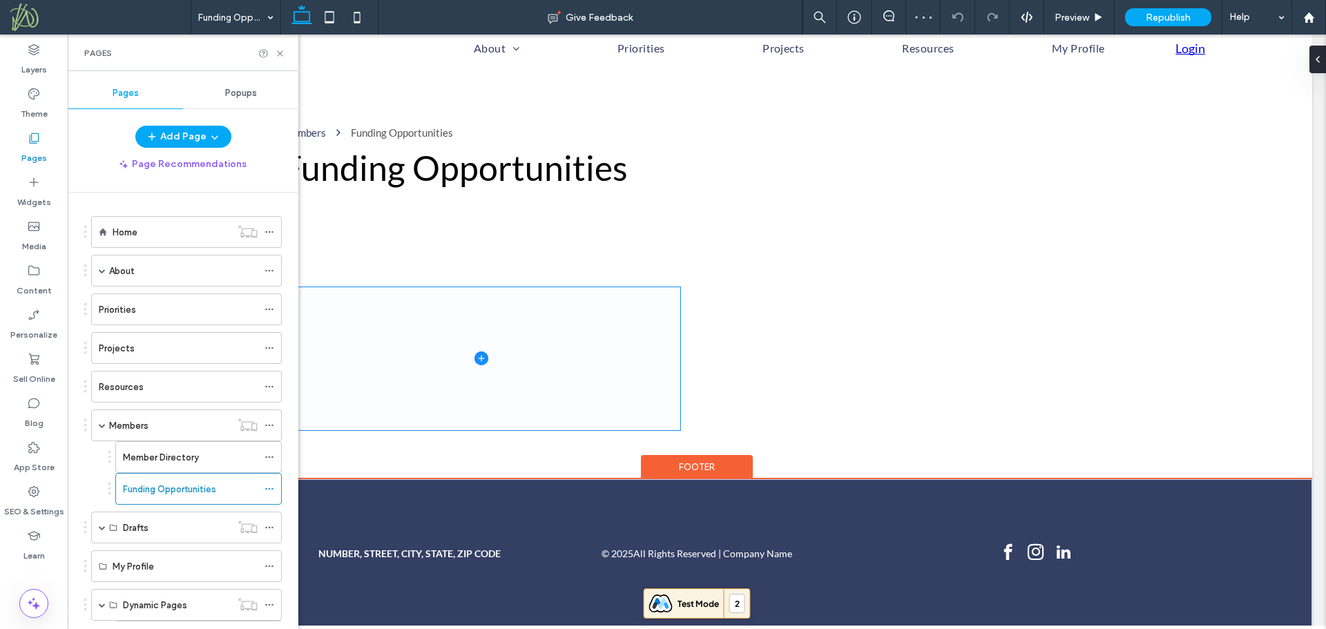
scroll to position [31, 0]
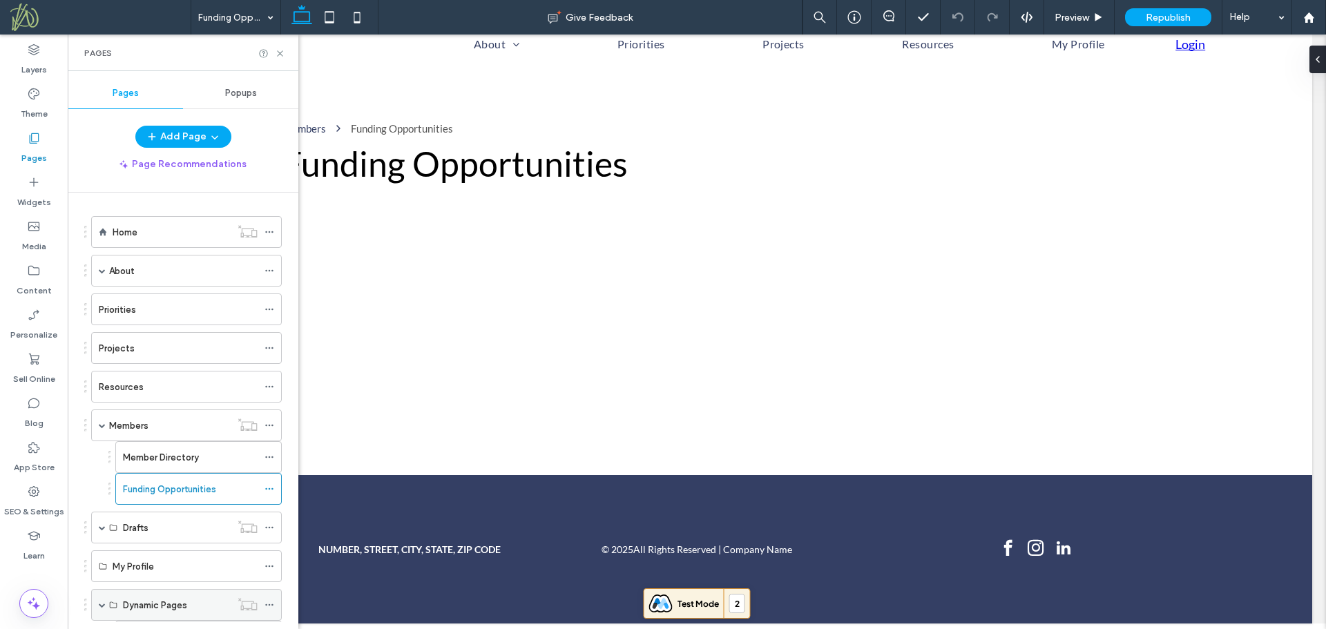
click at [104, 606] on span at bounding box center [102, 604] width 7 height 7
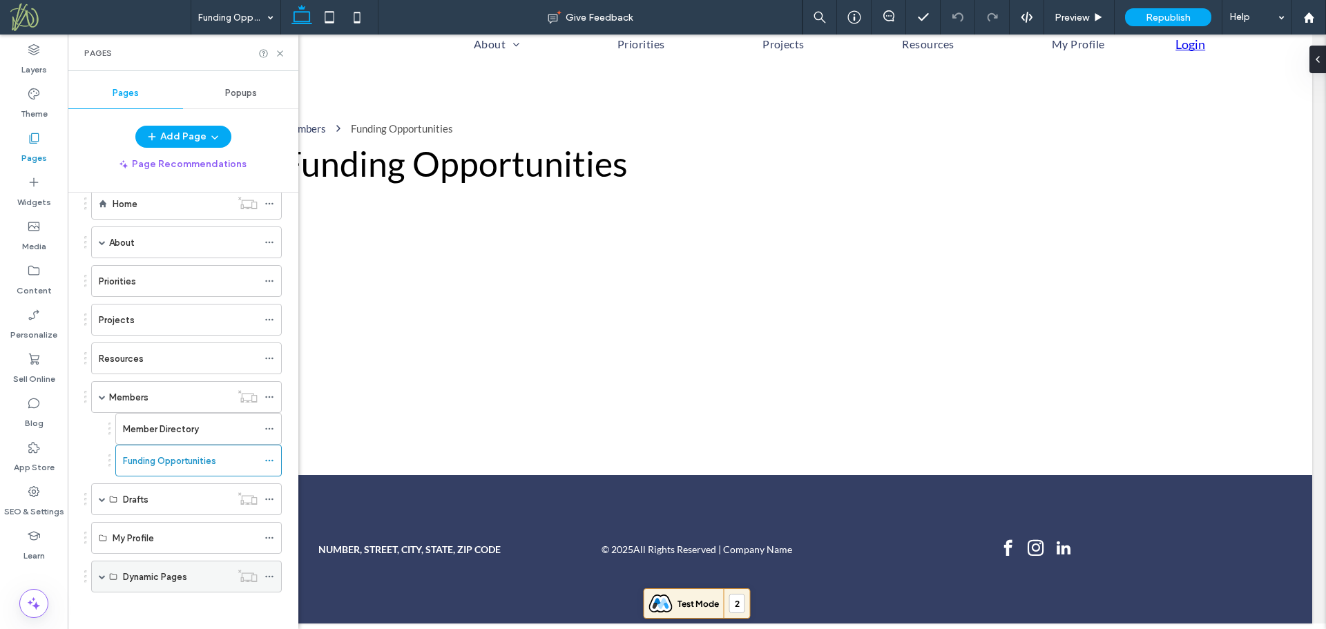
scroll to position [33, 0]
click at [101, 570] on span at bounding box center [102, 571] width 7 height 7
click at [152, 599] on label "Funding" at bounding box center [139, 604] width 32 height 24
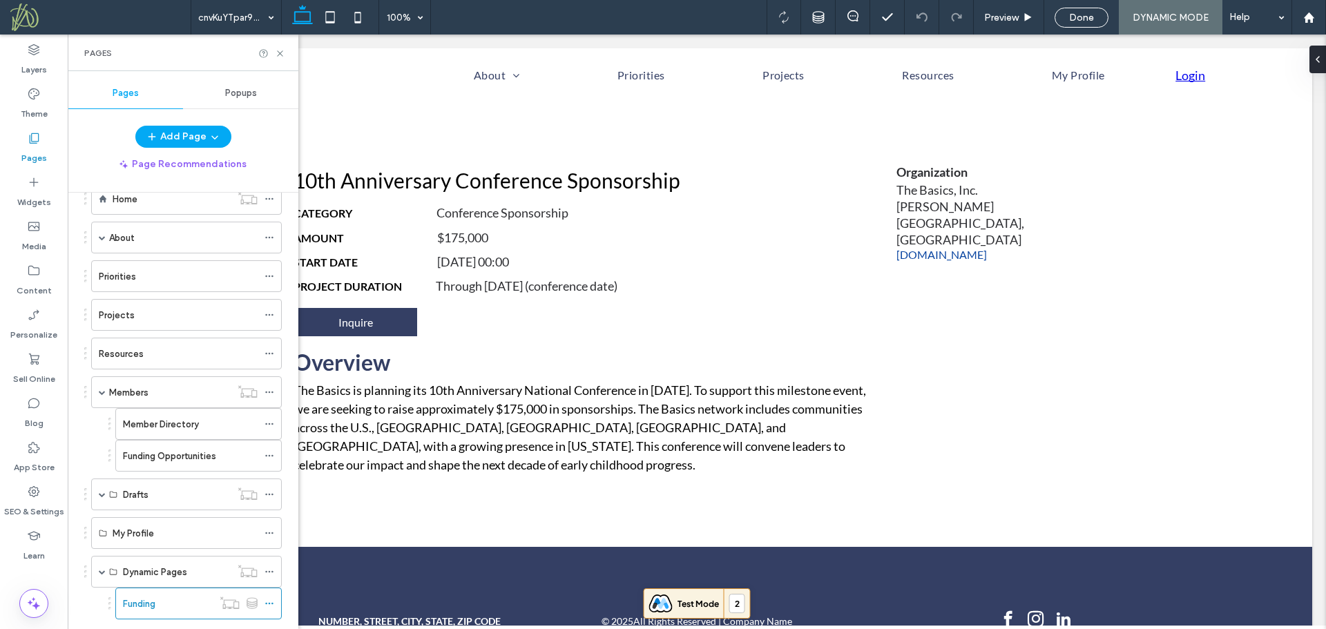
scroll to position [0, 0]
click at [1175, 398] on div "10th Anniversary Conference Sponsorship Category Conference Sponsorship Amount …" at bounding box center [696, 324] width 1231 height 445
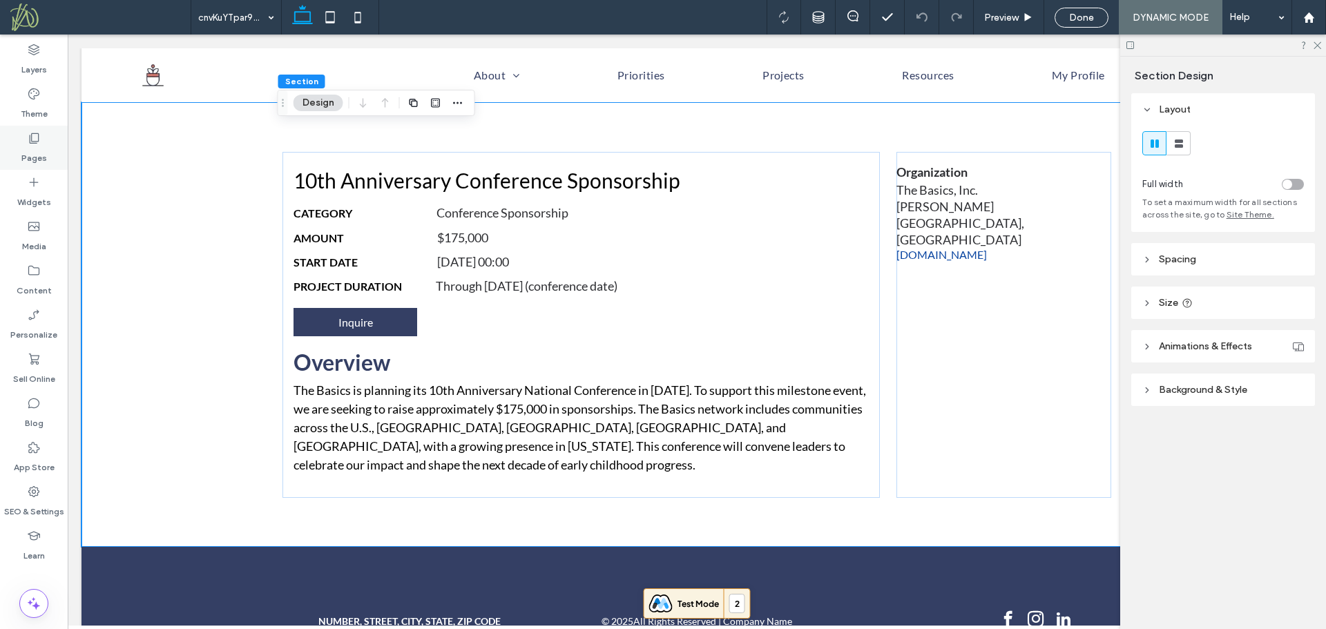
click at [41, 148] on label "Pages" at bounding box center [34, 154] width 26 height 19
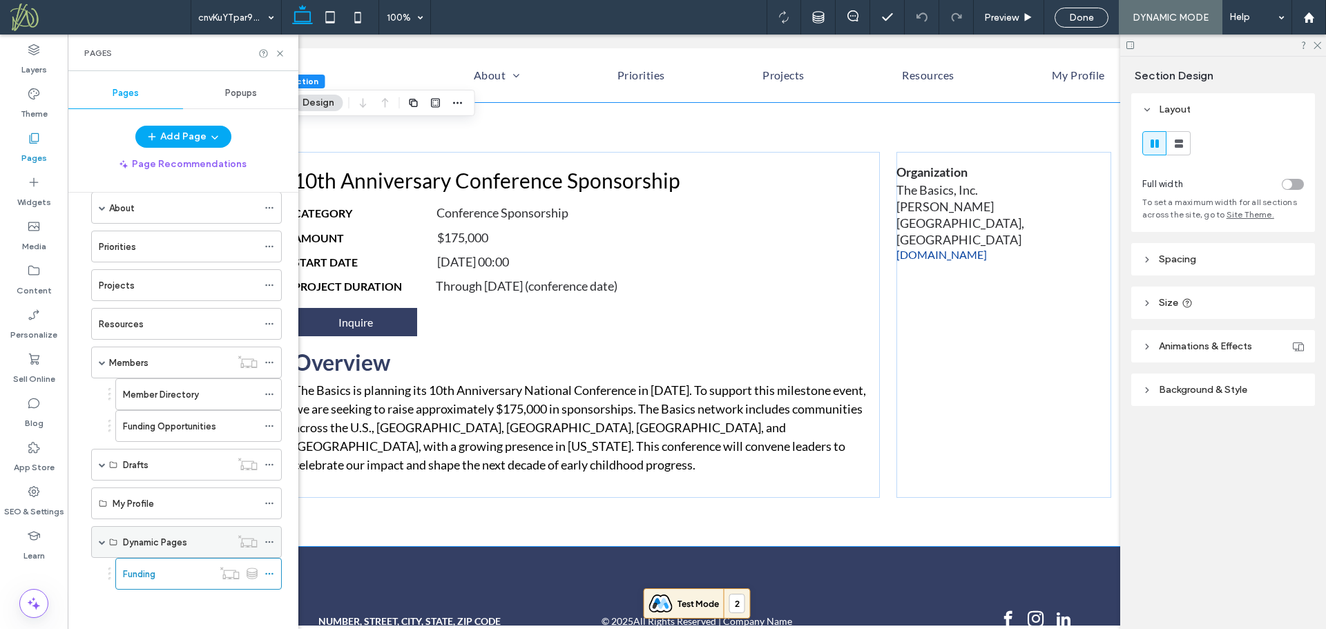
scroll to position [65, 0]
click at [269, 570] on icon at bounding box center [269, 572] width 10 height 10
click at [279, 55] on use at bounding box center [280, 53] width 6 height 6
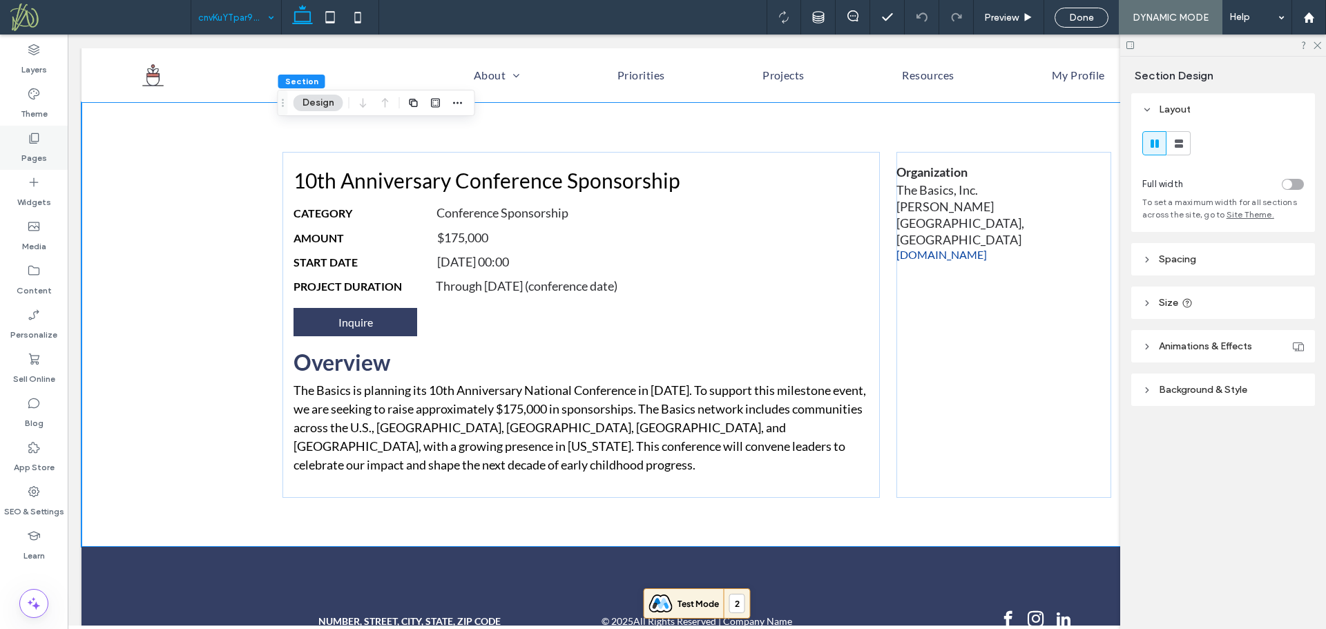
click at [40, 144] on icon at bounding box center [34, 138] width 14 height 14
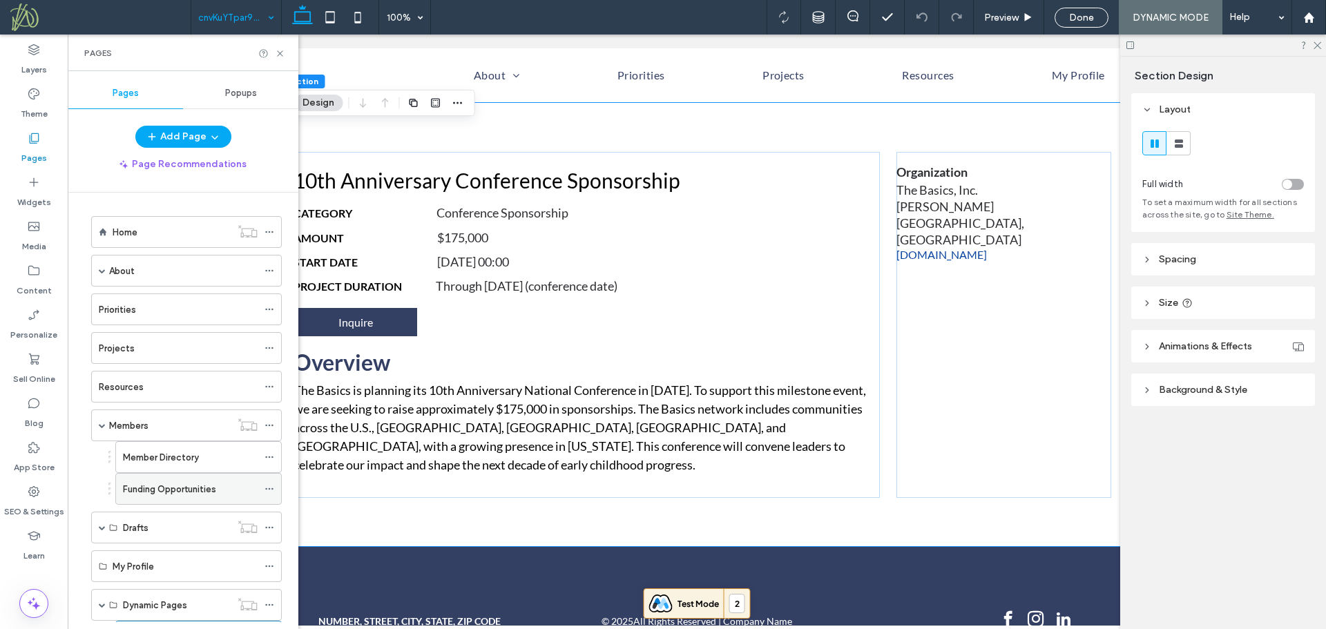
click at [211, 482] on label "Funding Opportunities" at bounding box center [169, 489] width 93 height 24
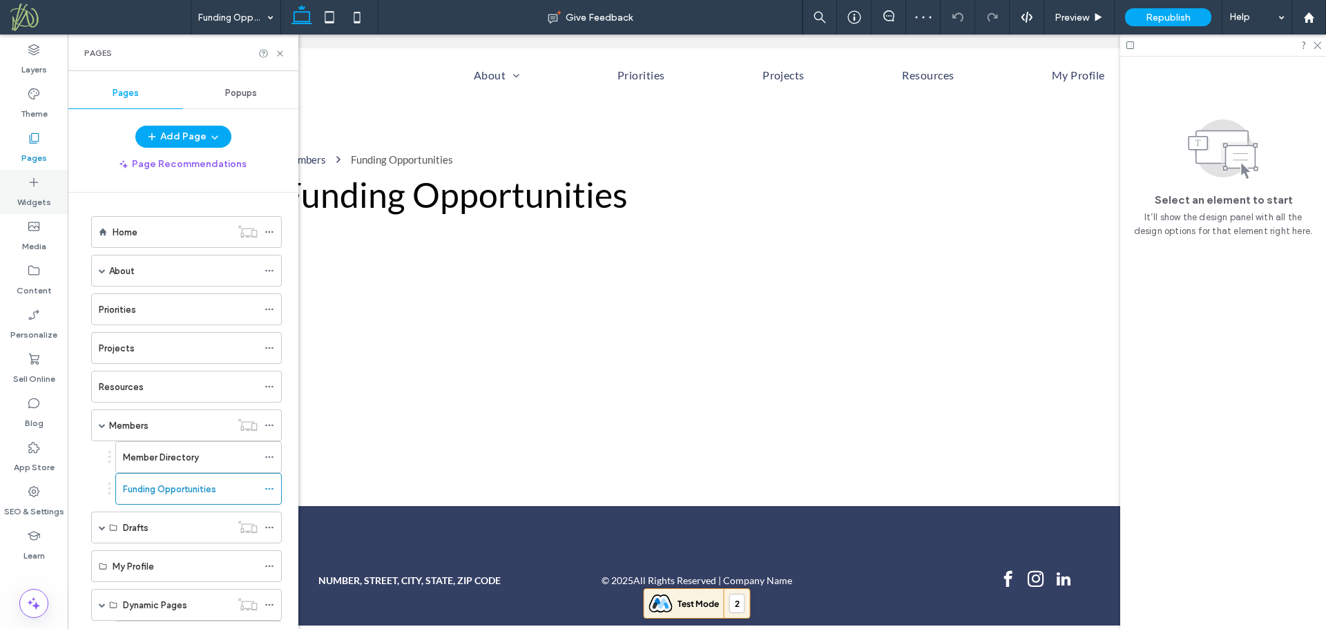
click at [46, 205] on label "Widgets" at bounding box center [34, 198] width 34 height 19
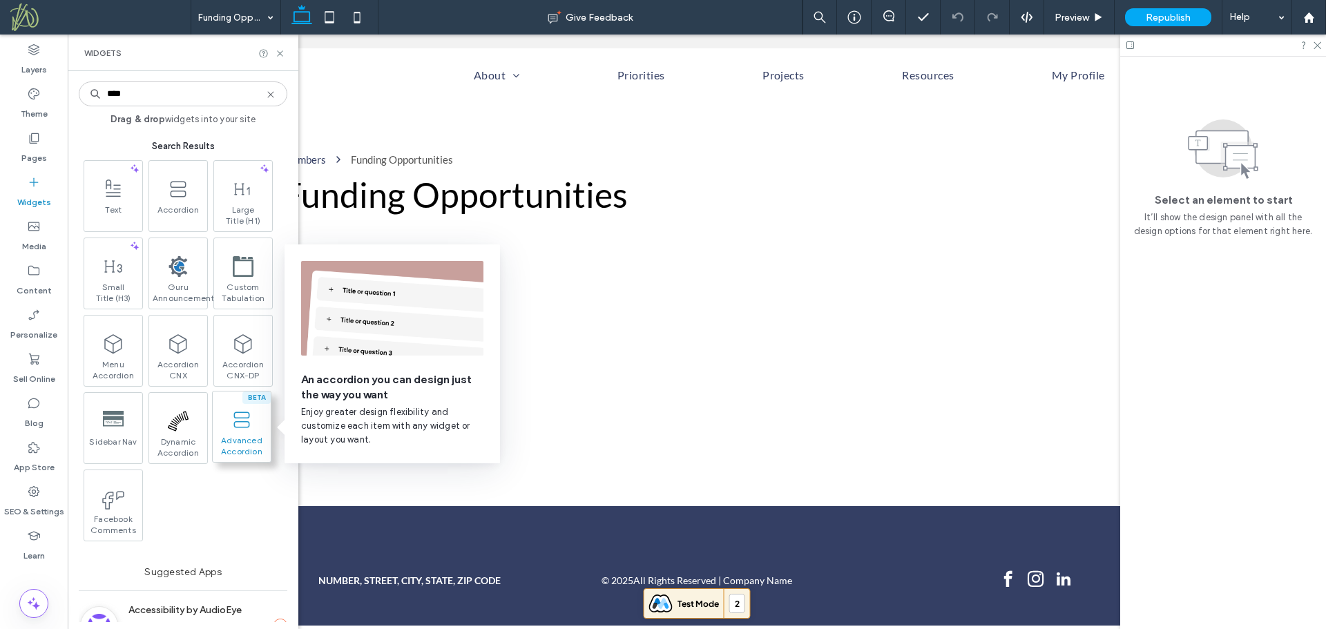
type input "****"
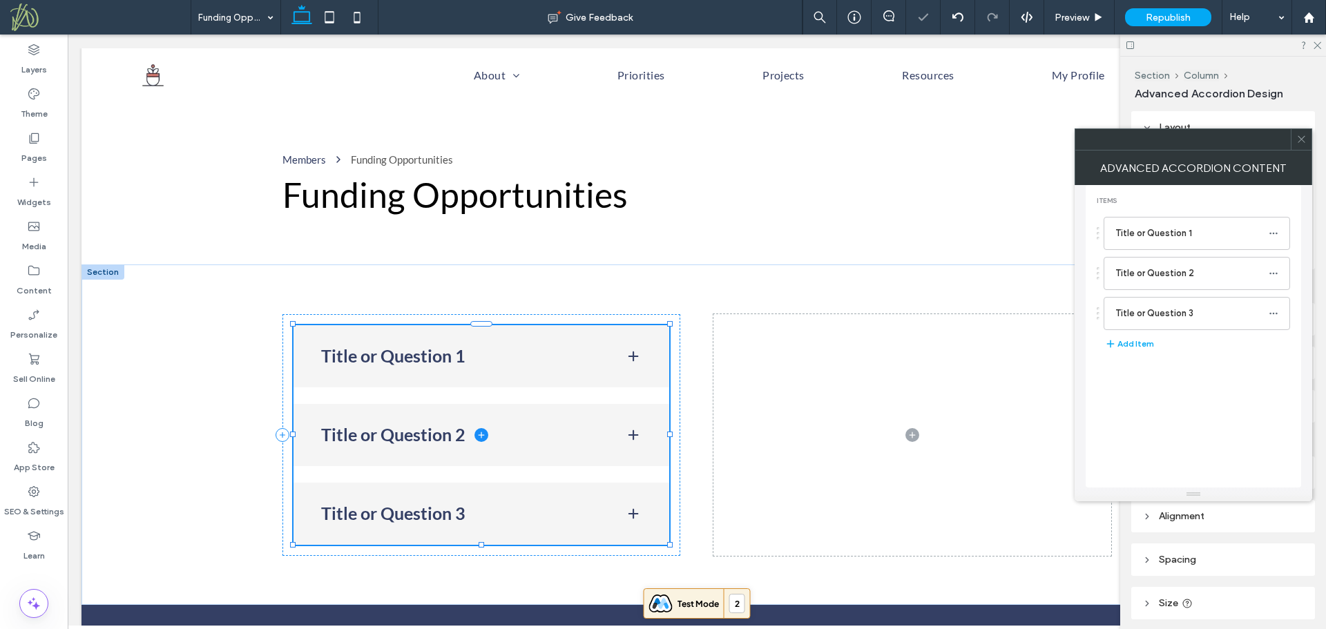
type input "***"
type input "**"
type input "****"
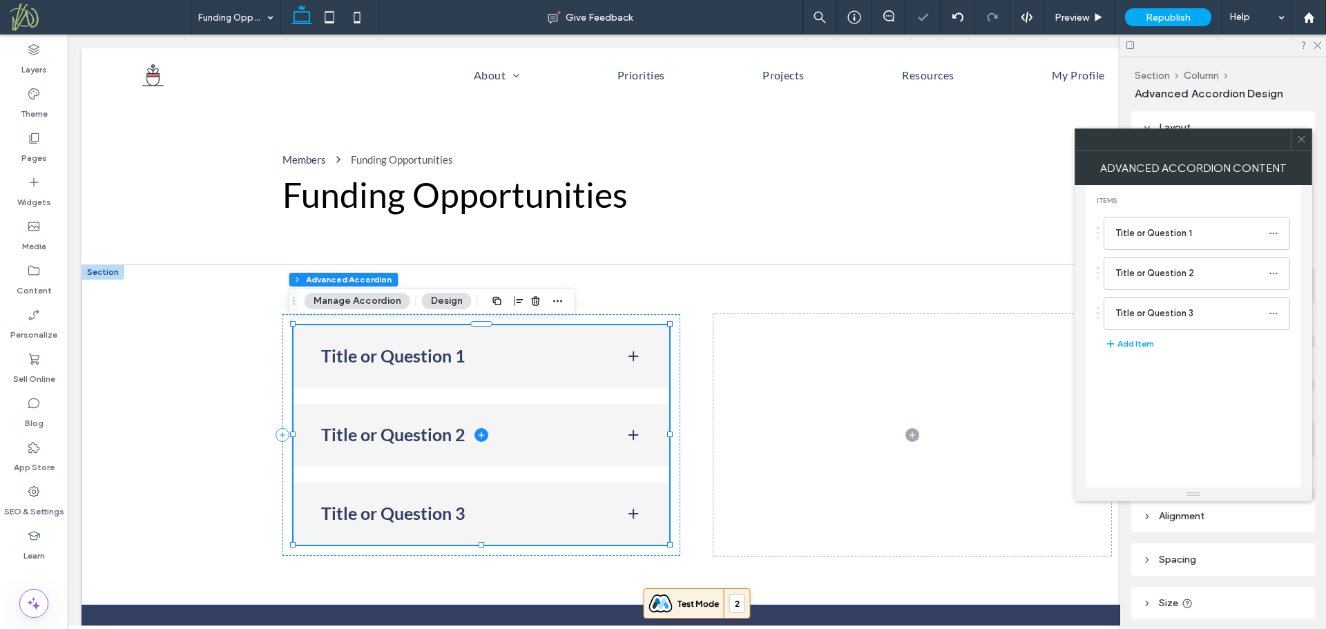
type input "*"
type input "**"
type input "****"
click at [553, 305] on icon "button" at bounding box center [557, 301] width 11 height 11
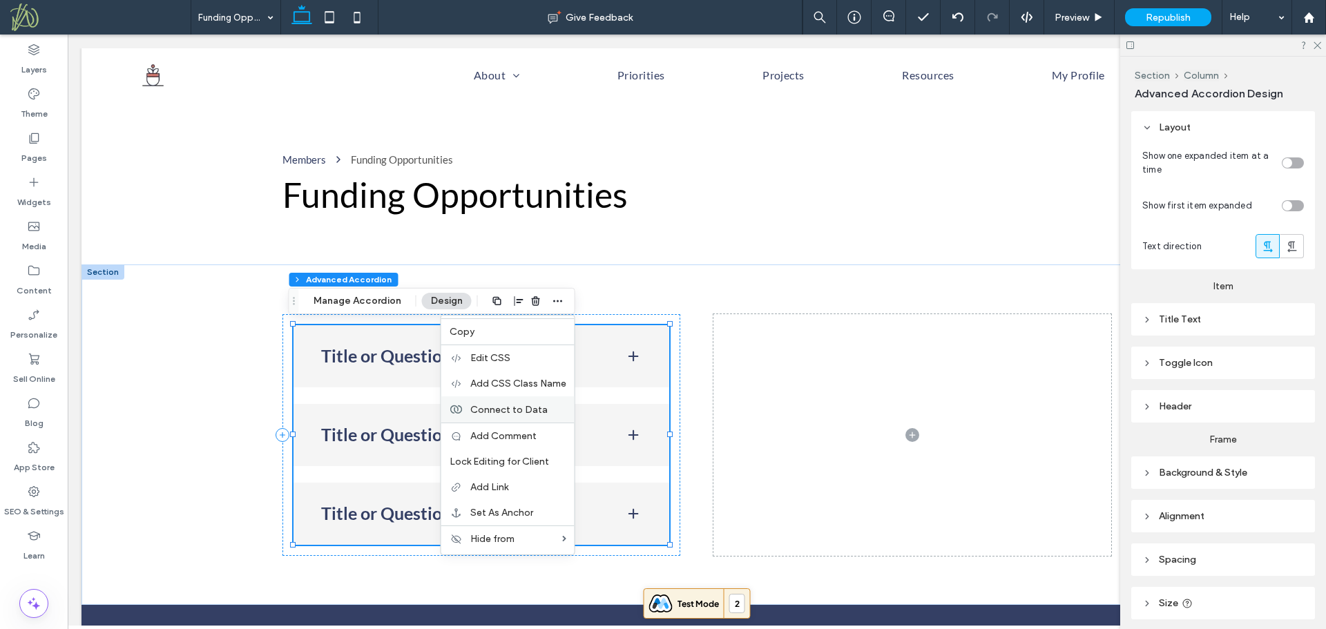
click at [534, 407] on span "Connect to Data" at bounding box center [508, 409] width 77 height 12
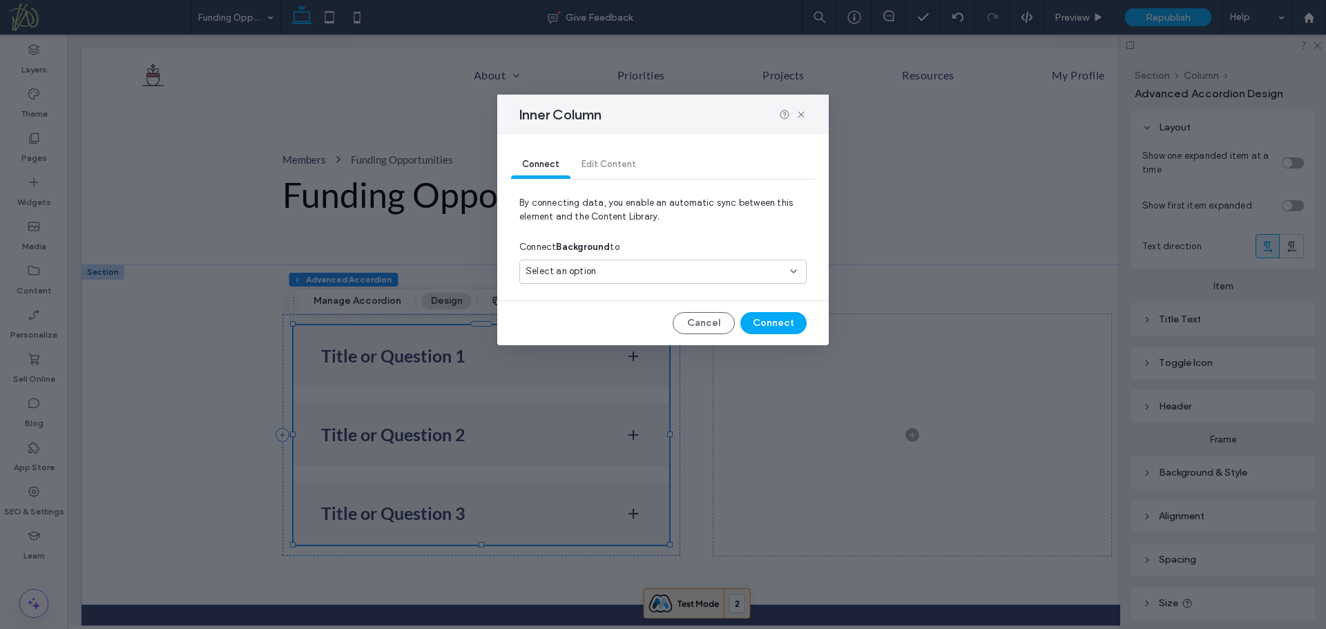
click at [601, 273] on div "Select an option" at bounding box center [655, 271] width 258 height 14
click at [588, 316] on span "Organizations" at bounding box center [580, 321] width 61 height 14
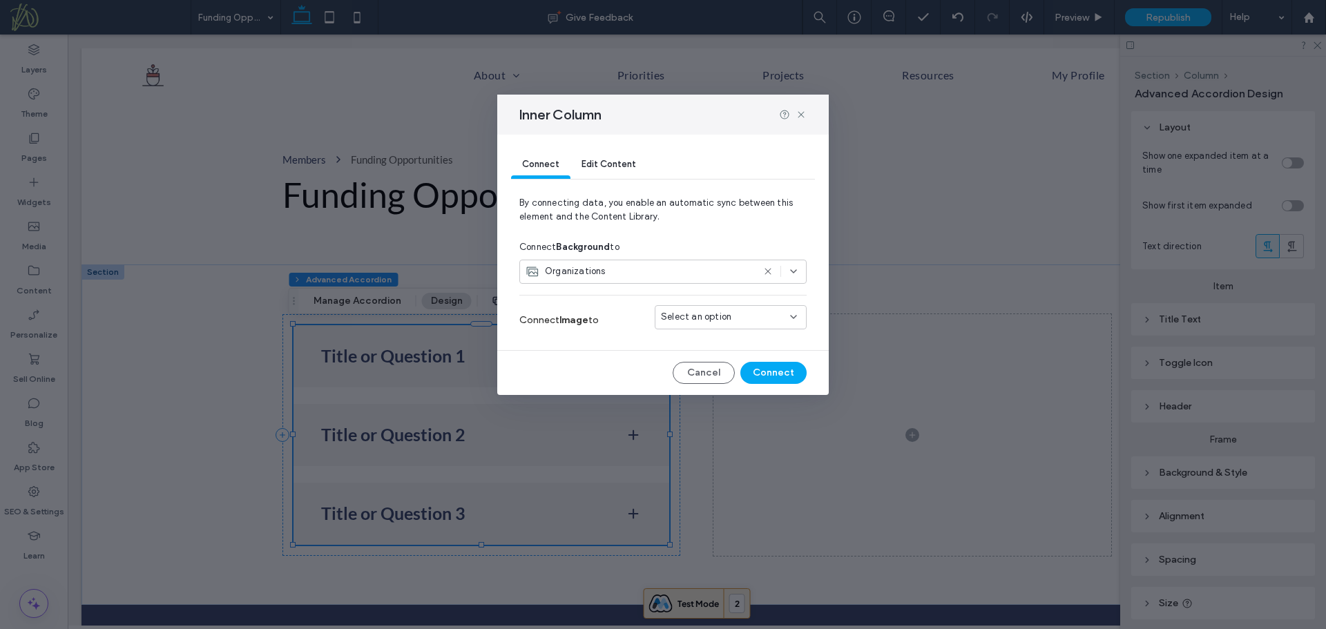
click at [686, 322] on span "Select an option" at bounding box center [696, 317] width 70 height 14
click at [692, 340] on span "Organization Logo" at bounding box center [725, 342] width 78 height 14
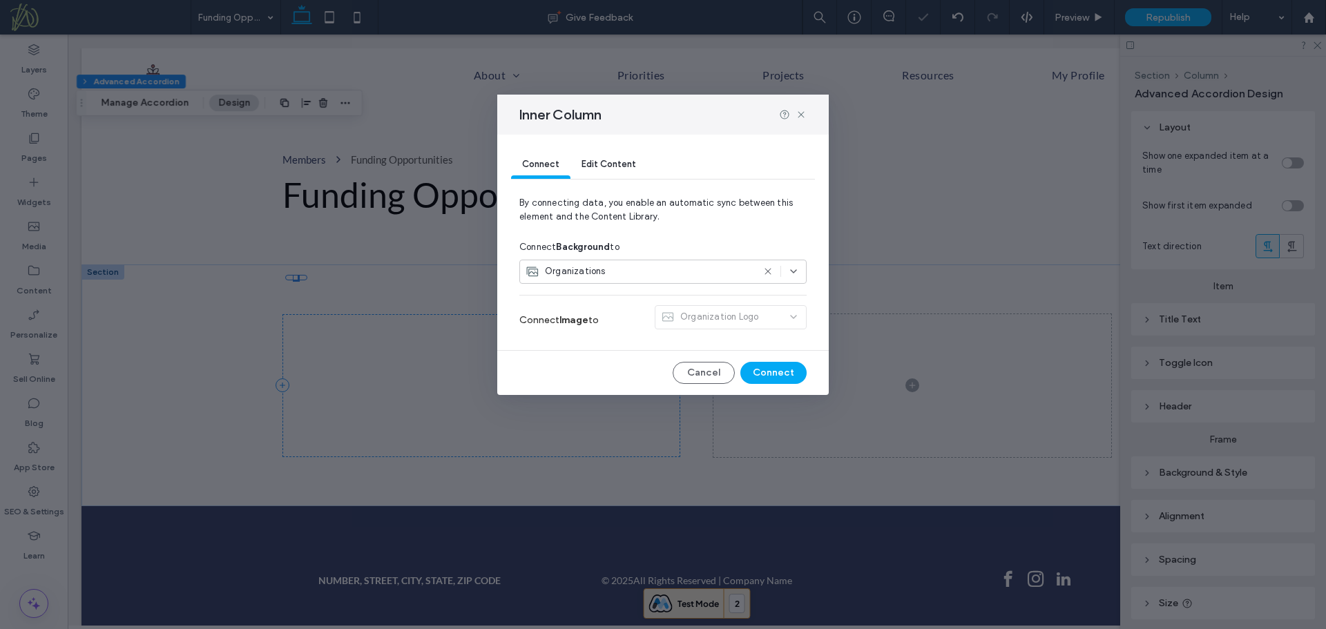
click at [619, 164] on span "Edit Content" at bounding box center [608, 164] width 55 height 10
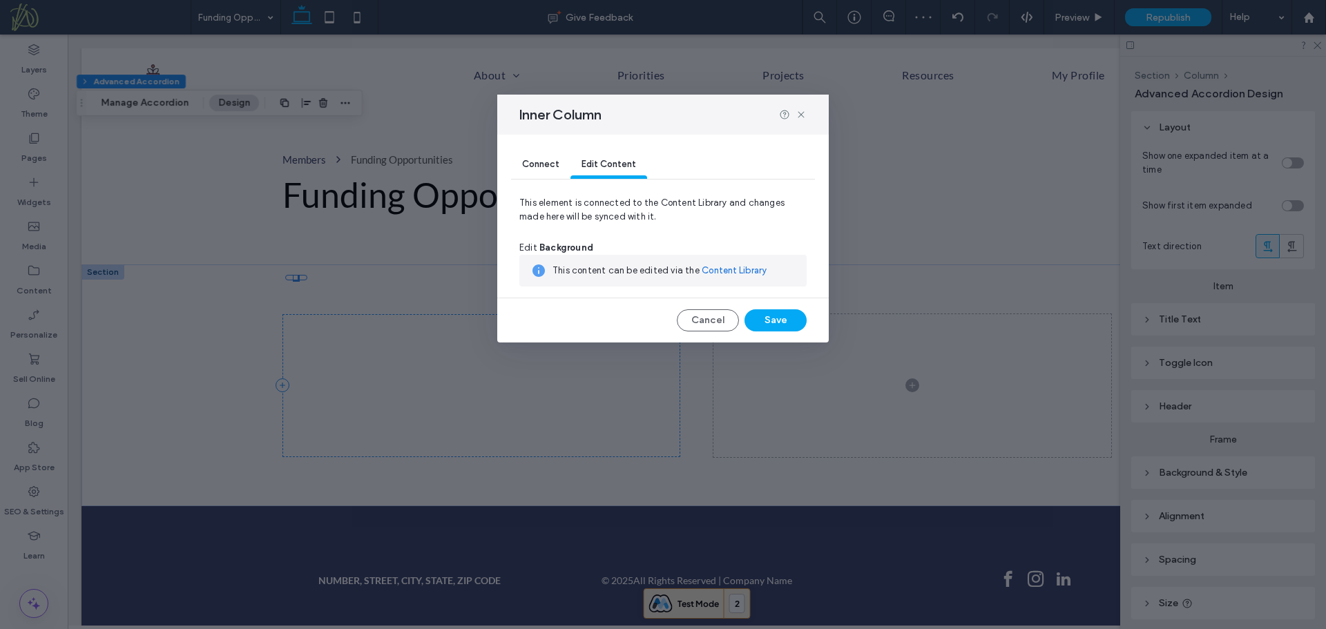
click at [539, 161] on span "Connect" at bounding box center [540, 164] width 37 height 10
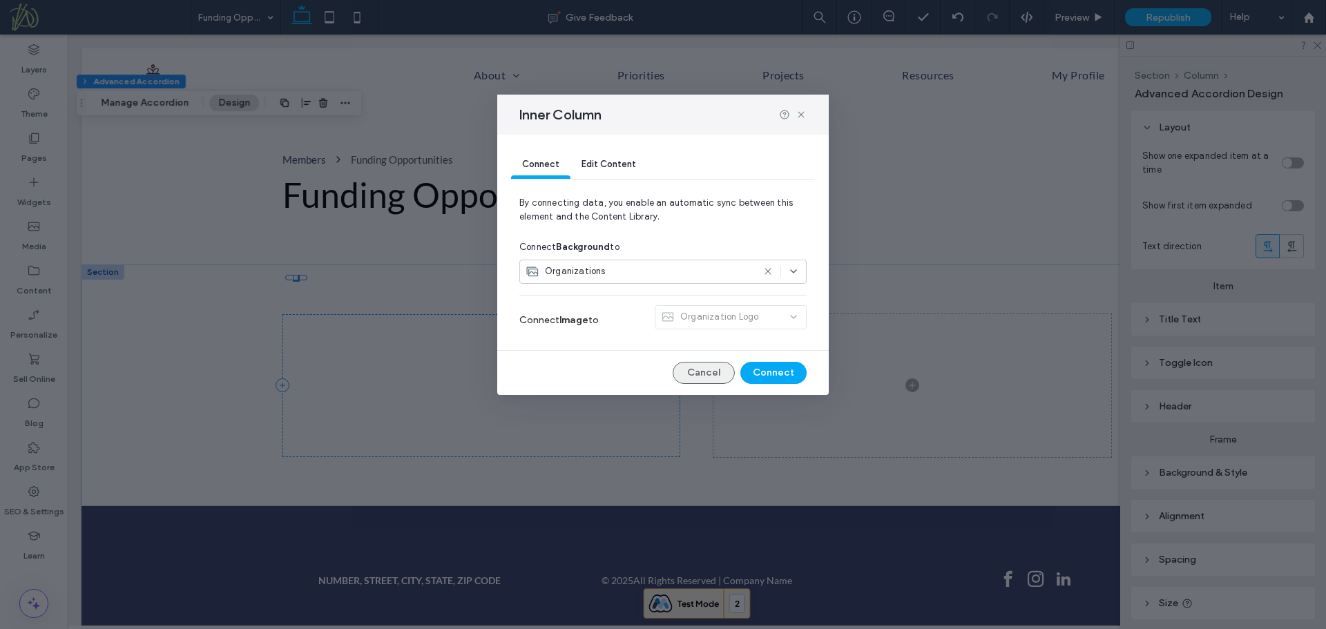
click at [702, 370] on button "Cancel" at bounding box center [704, 373] width 62 height 22
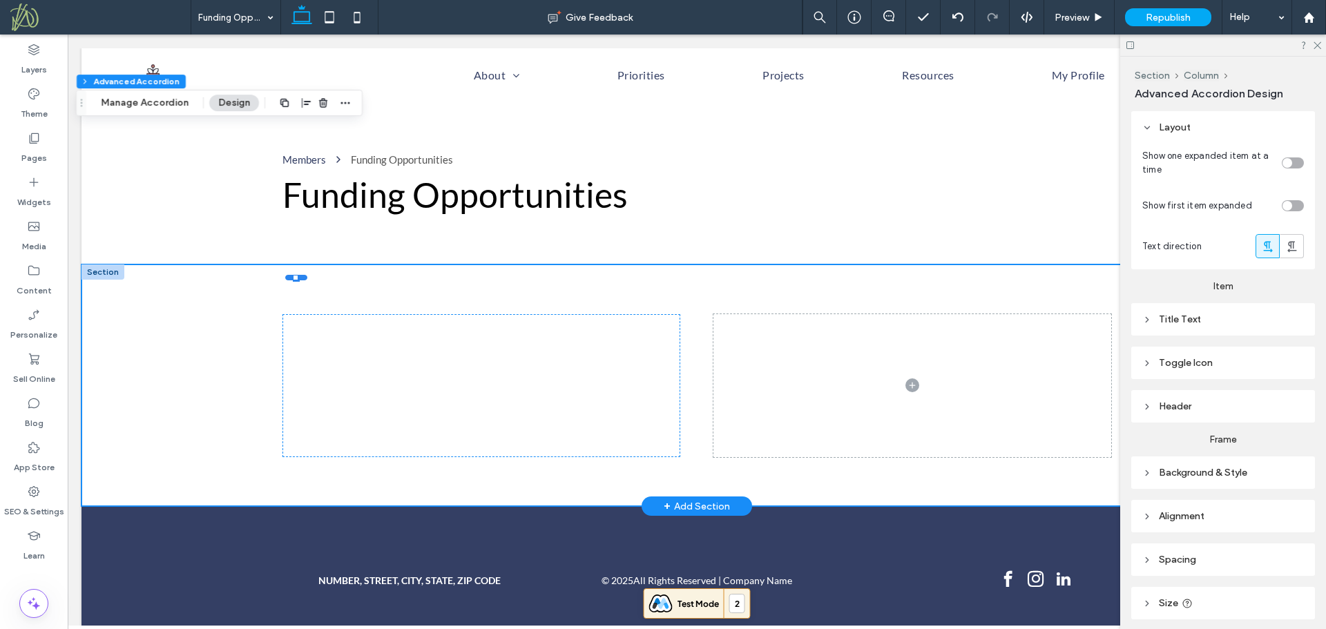
click at [296, 279] on div at bounding box center [296, 278] width 22 height 6
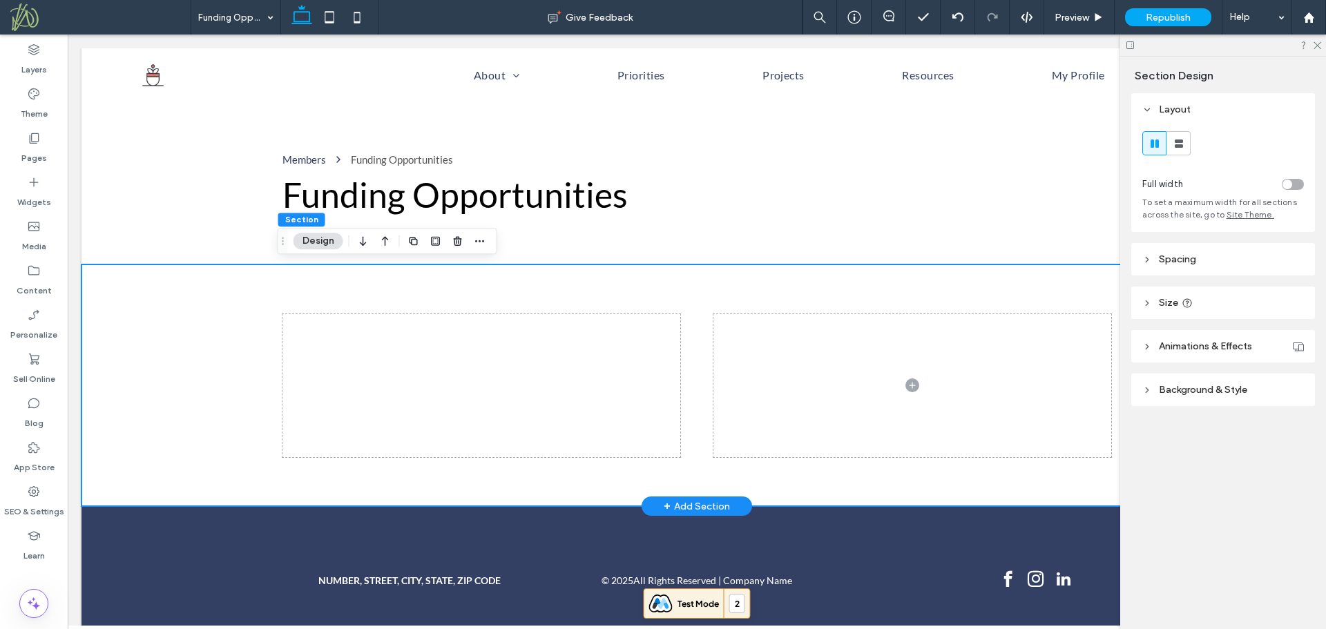
click at [310, 318] on div at bounding box center [481, 385] width 398 height 143
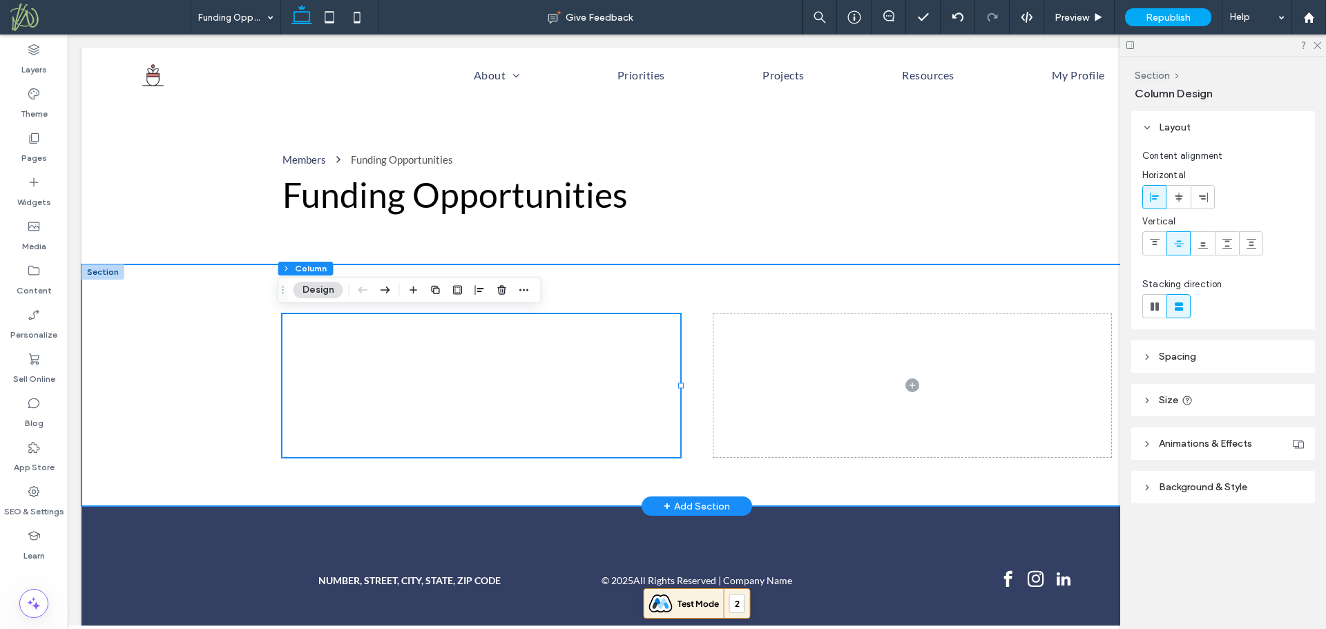
click at [472, 367] on div at bounding box center [481, 385] width 398 height 143
click at [482, 396] on div at bounding box center [481, 385] width 398 height 143
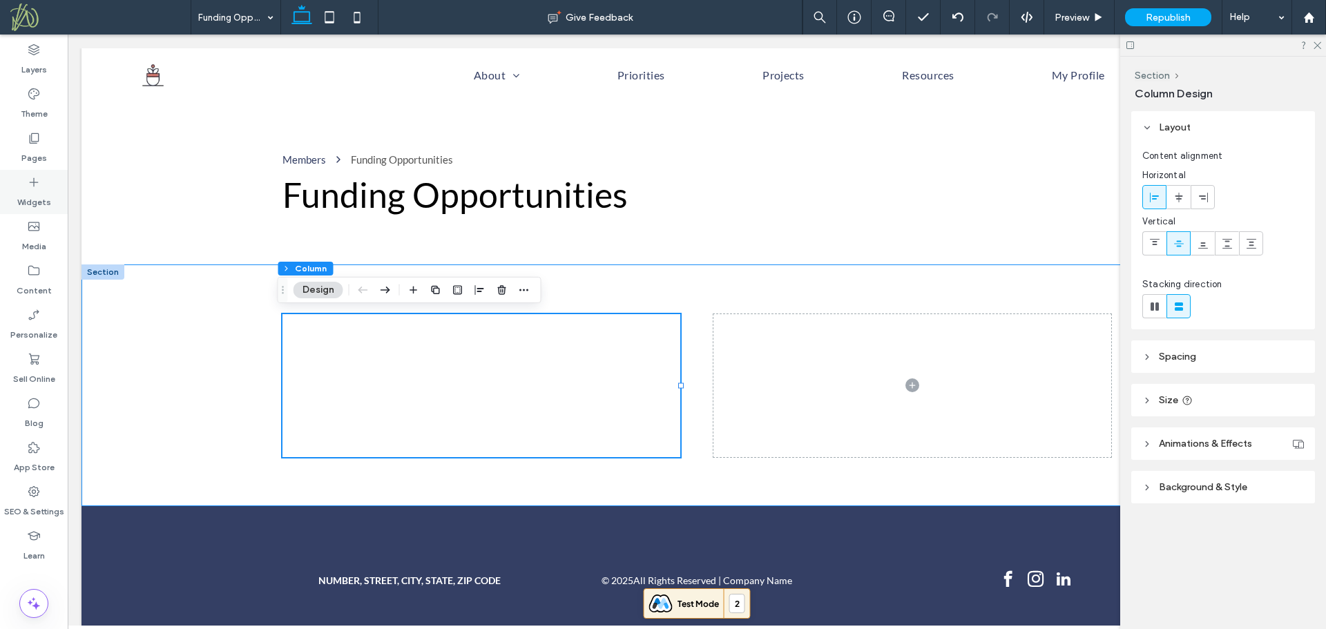
click at [30, 199] on label "Widgets" at bounding box center [34, 198] width 34 height 19
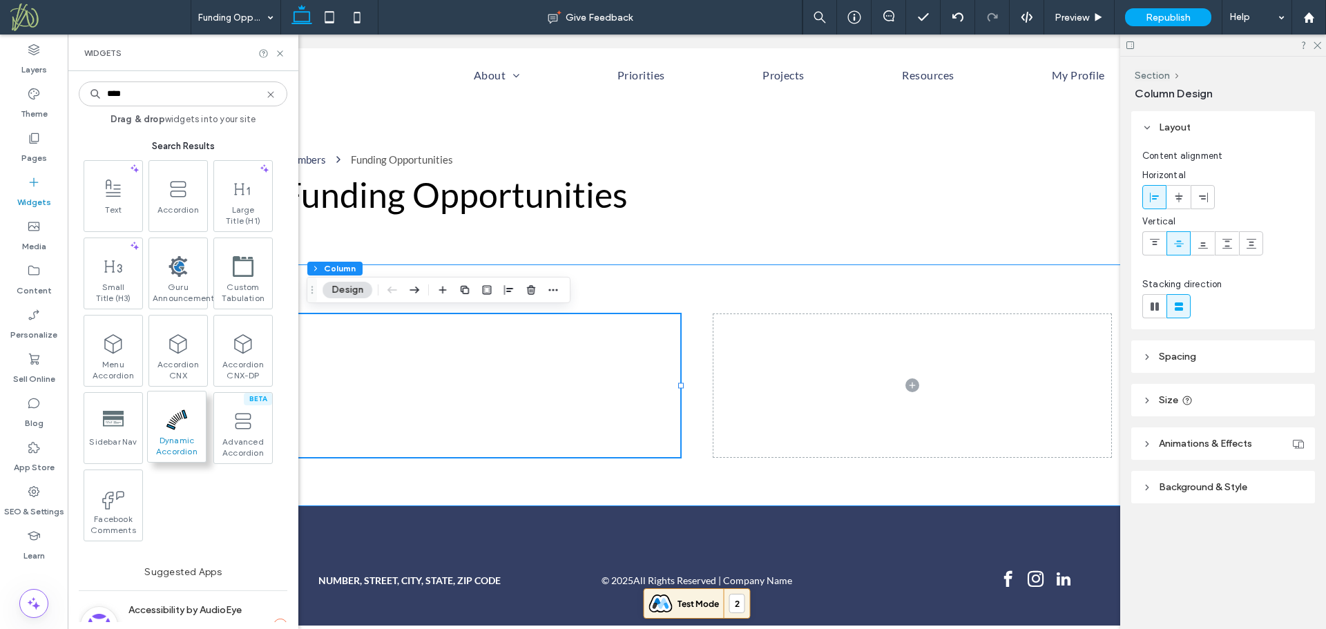
type input "****"
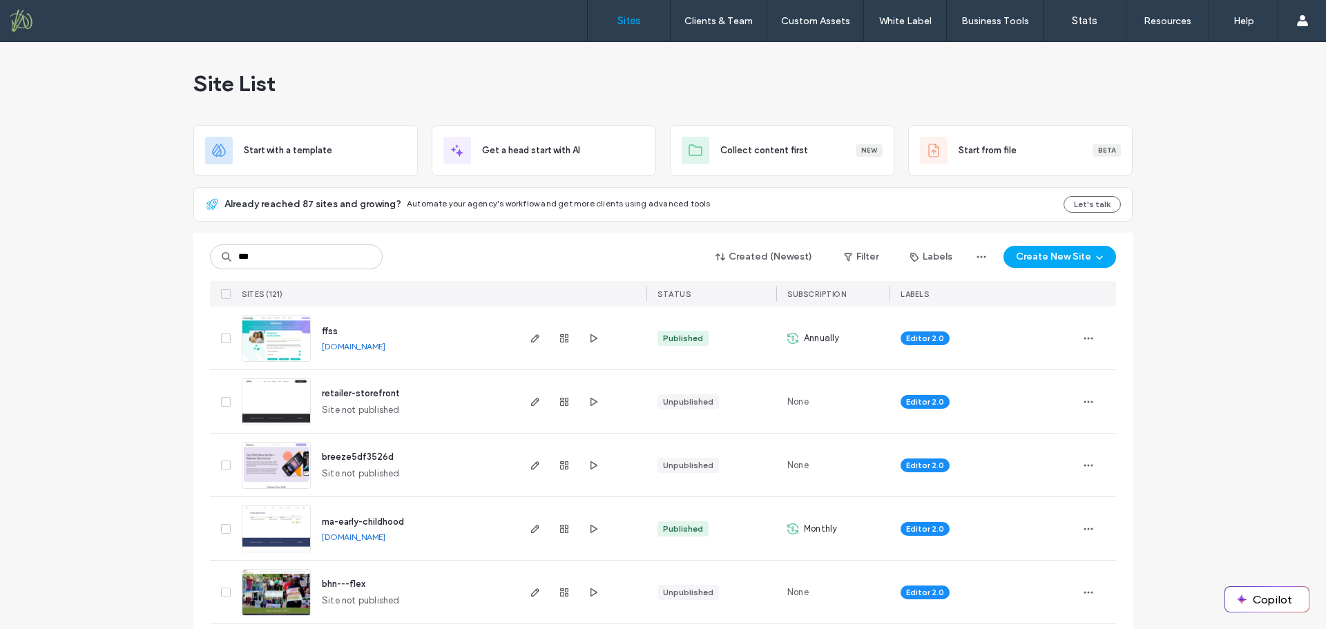
type input "***"
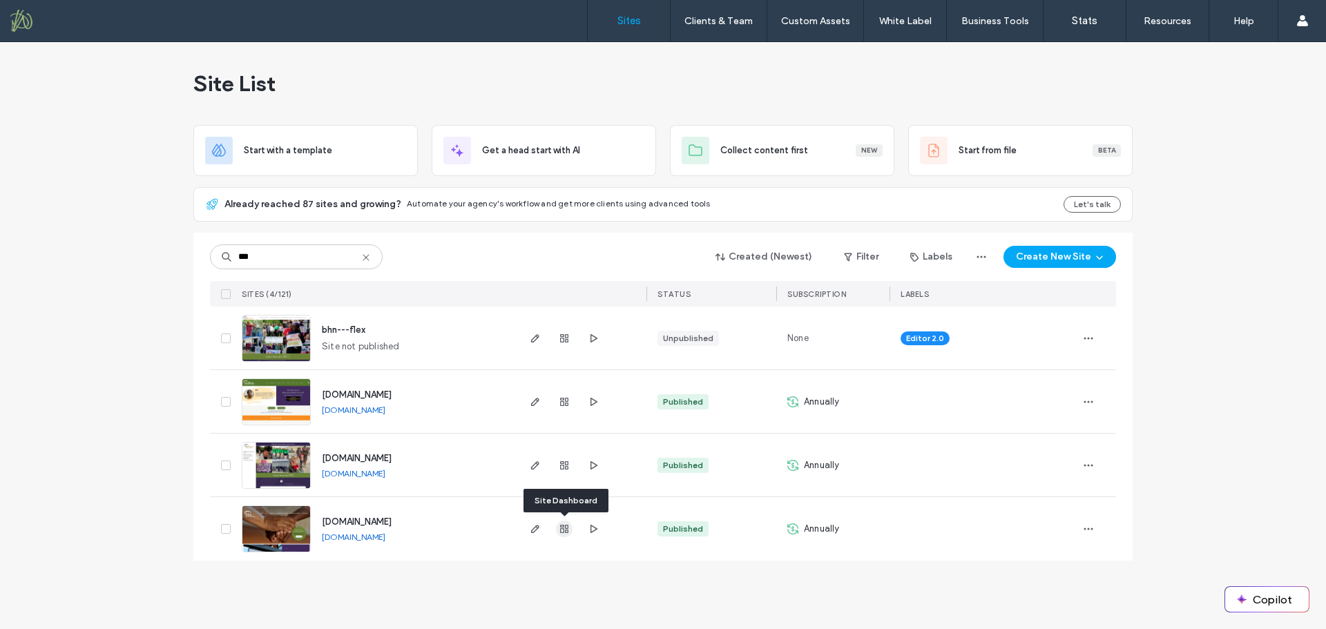
click at [568, 530] on use "button" at bounding box center [564, 529] width 8 height 8
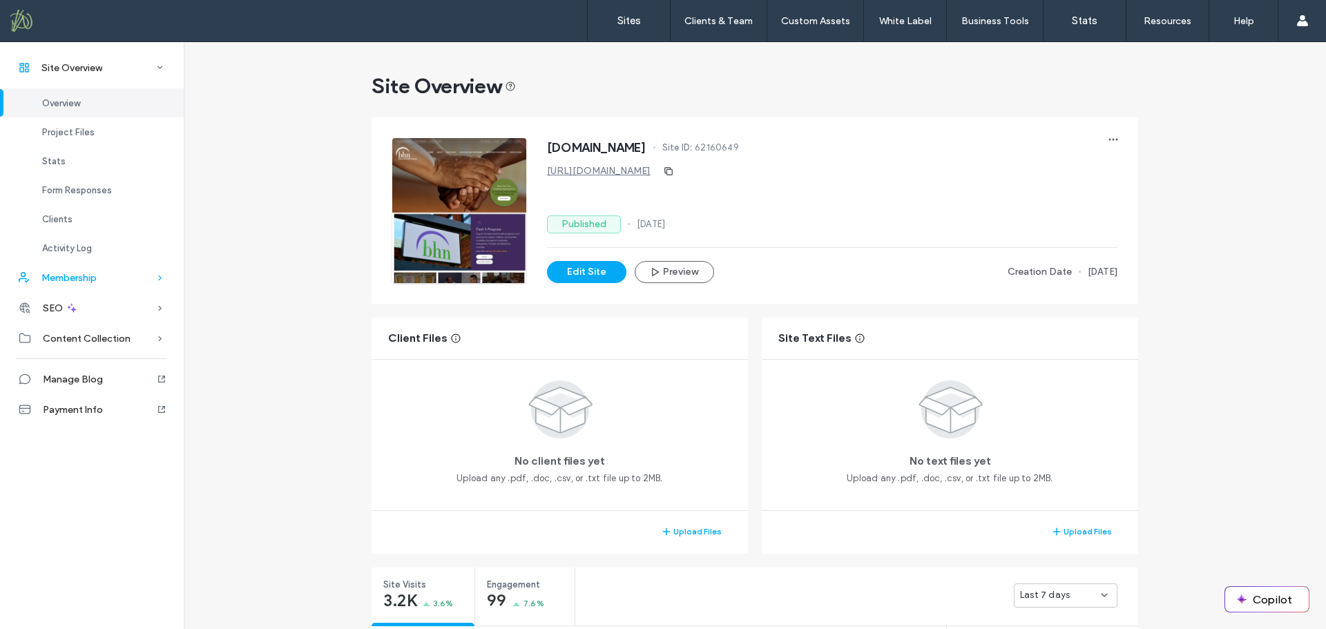
click at [83, 279] on span "Membership" at bounding box center [68, 278] width 55 height 12
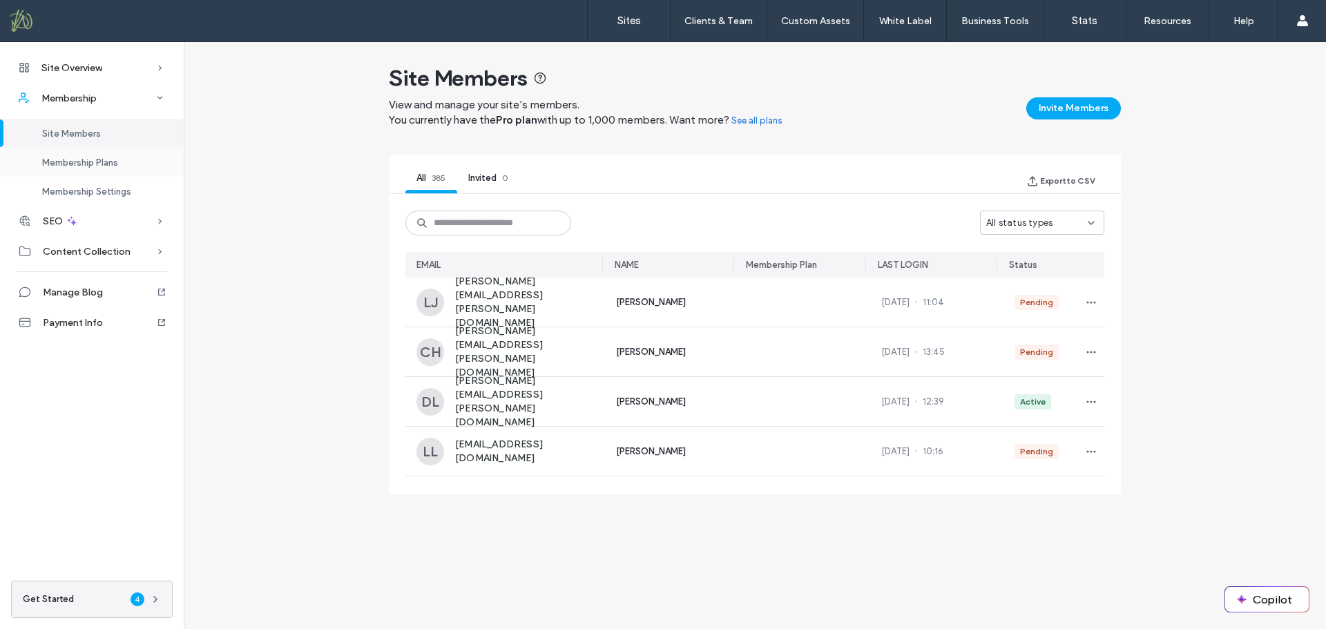
click at [84, 162] on span "Membership Plans" at bounding box center [80, 162] width 76 height 10
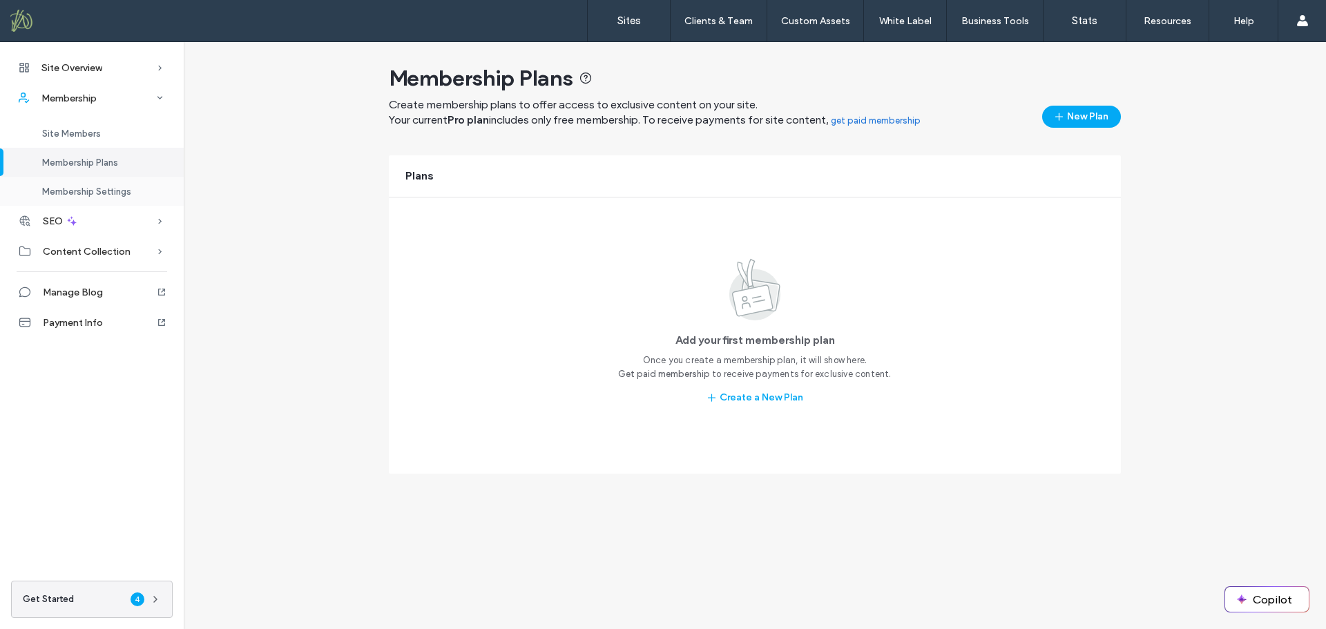
click at [79, 190] on span "Membership Settings" at bounding box center [86, 191] width 89 height 10
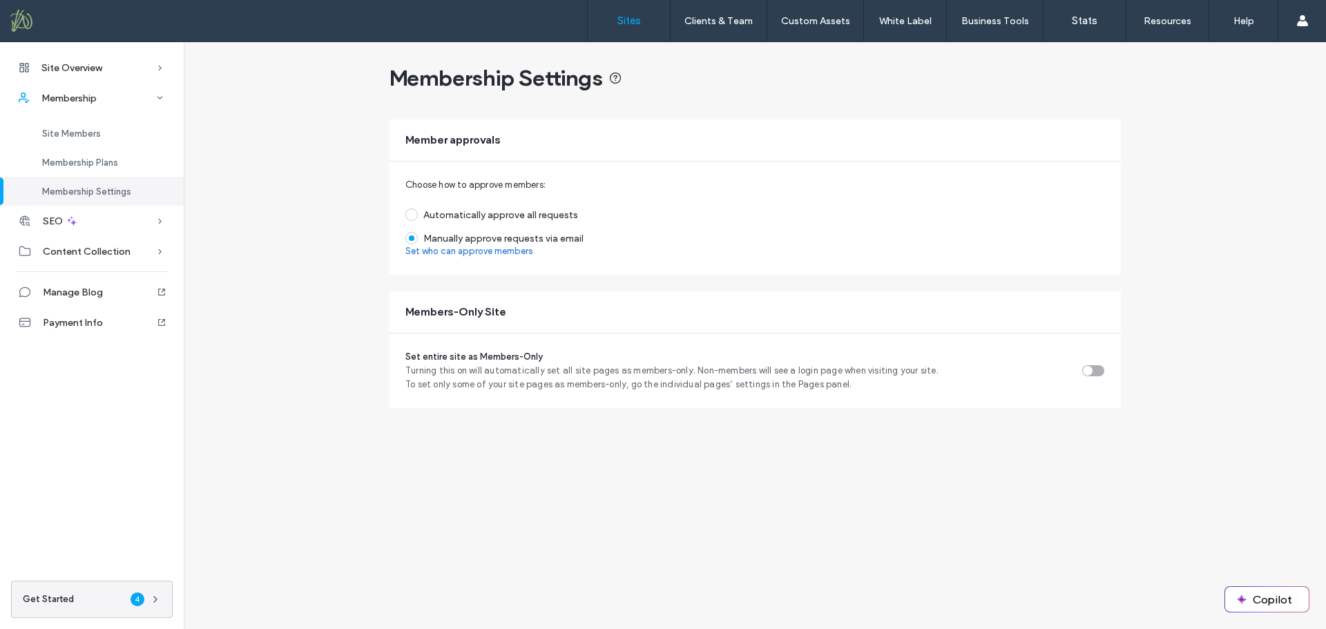
click at [622, 18] on label "Sites" at bounding box center [628, 21] width 23 height 12
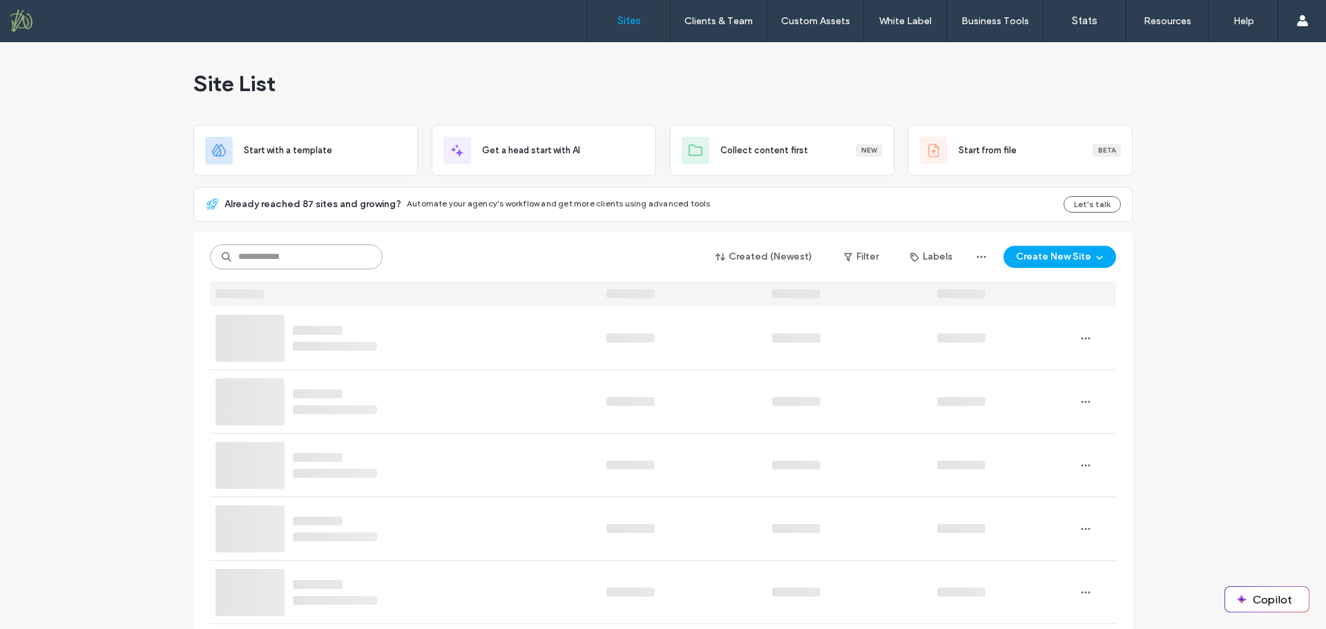
click at [306, 254] on input at bounding box center [296, 256] width 173 height 25
type input "***"
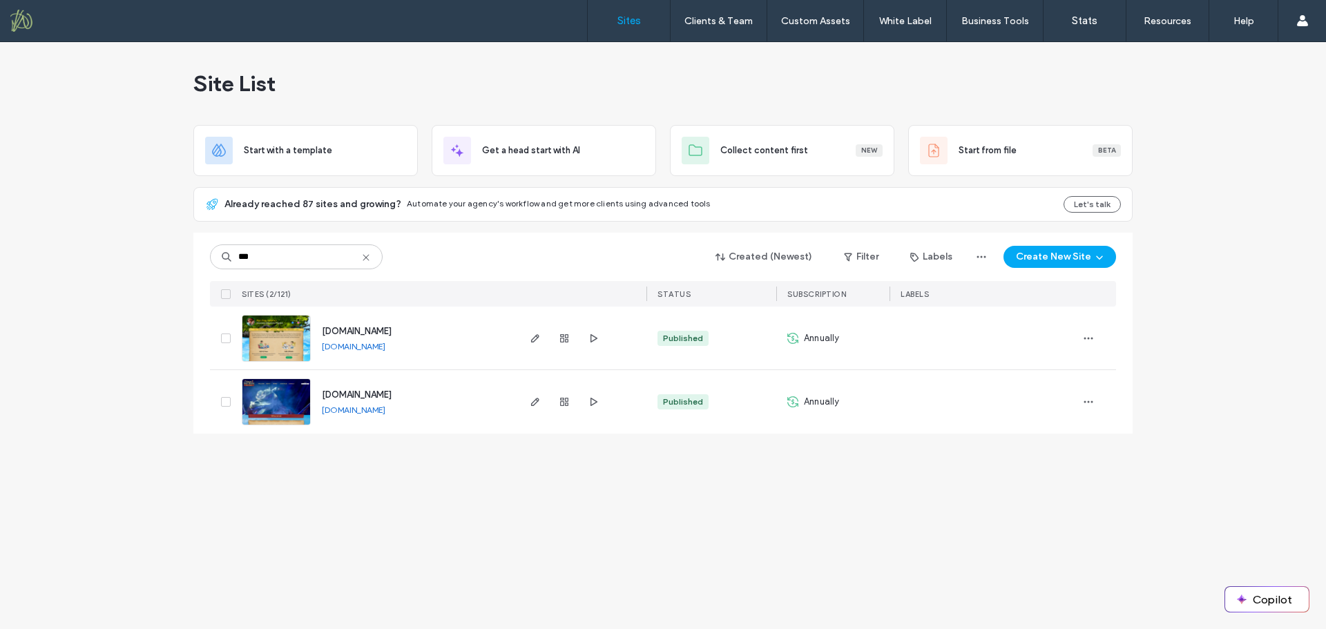
click at [392, 331] on span "www.mthclassroomadventures.org" at bounding box center [357, 331] width 70 height 10
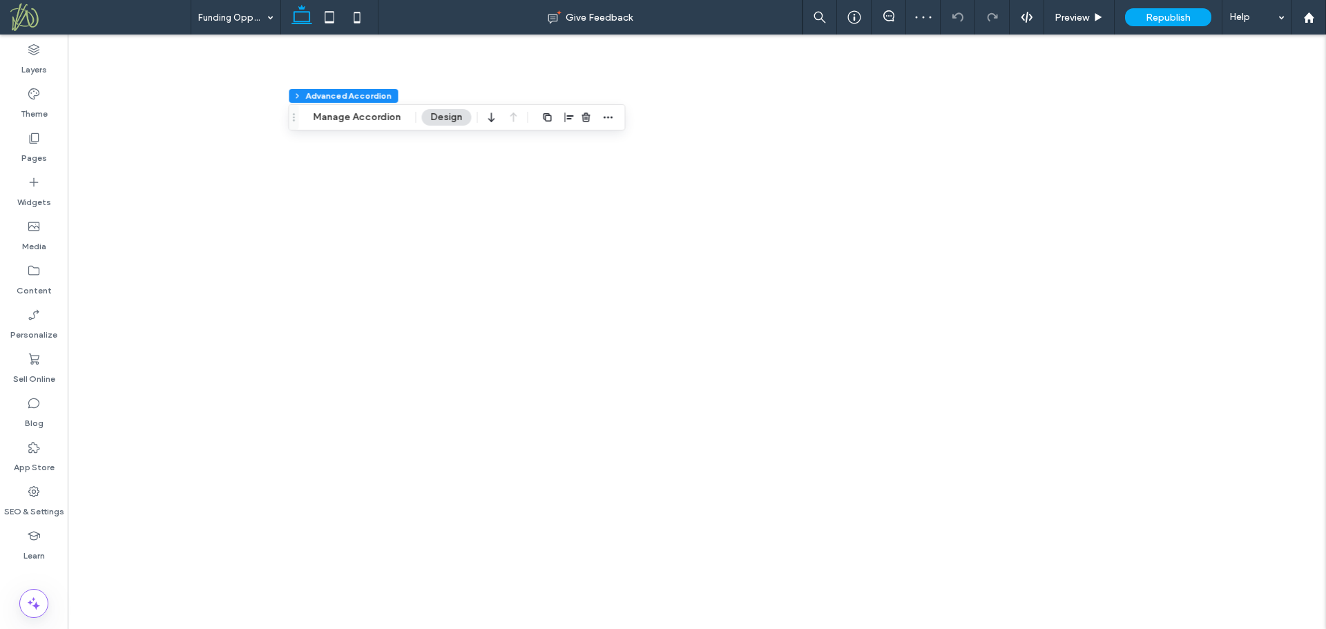
type input "**"
type input "****"
type input "*"
type input "**"
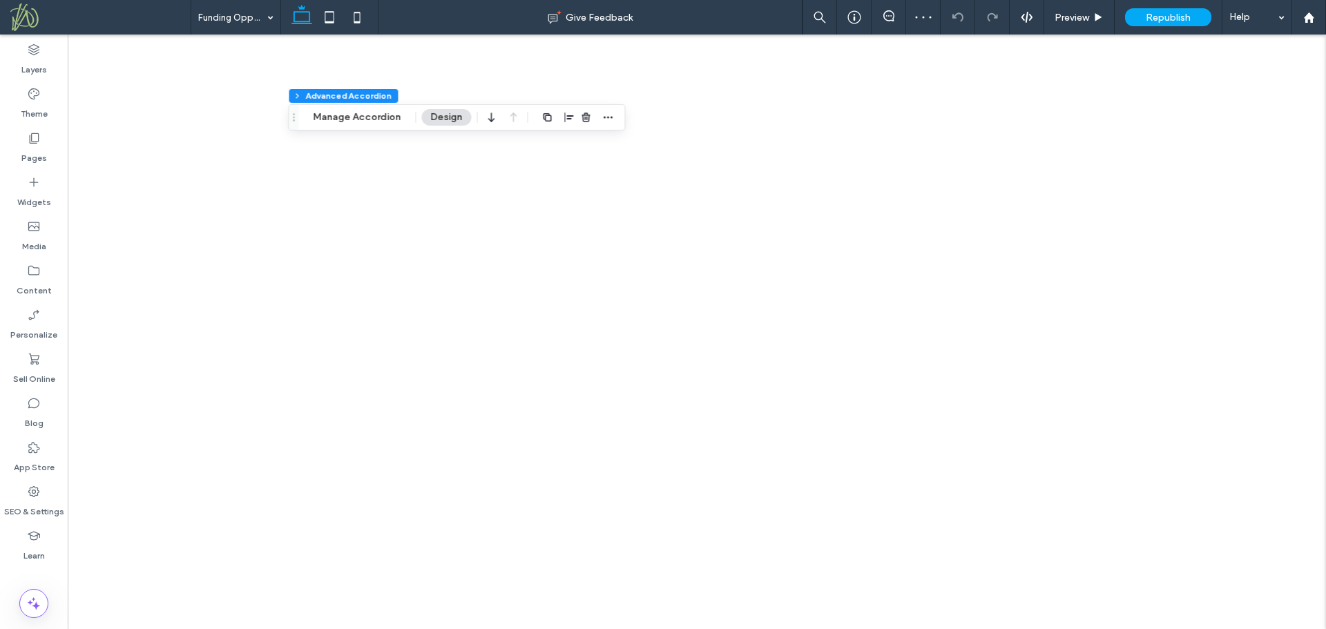
type input "****"
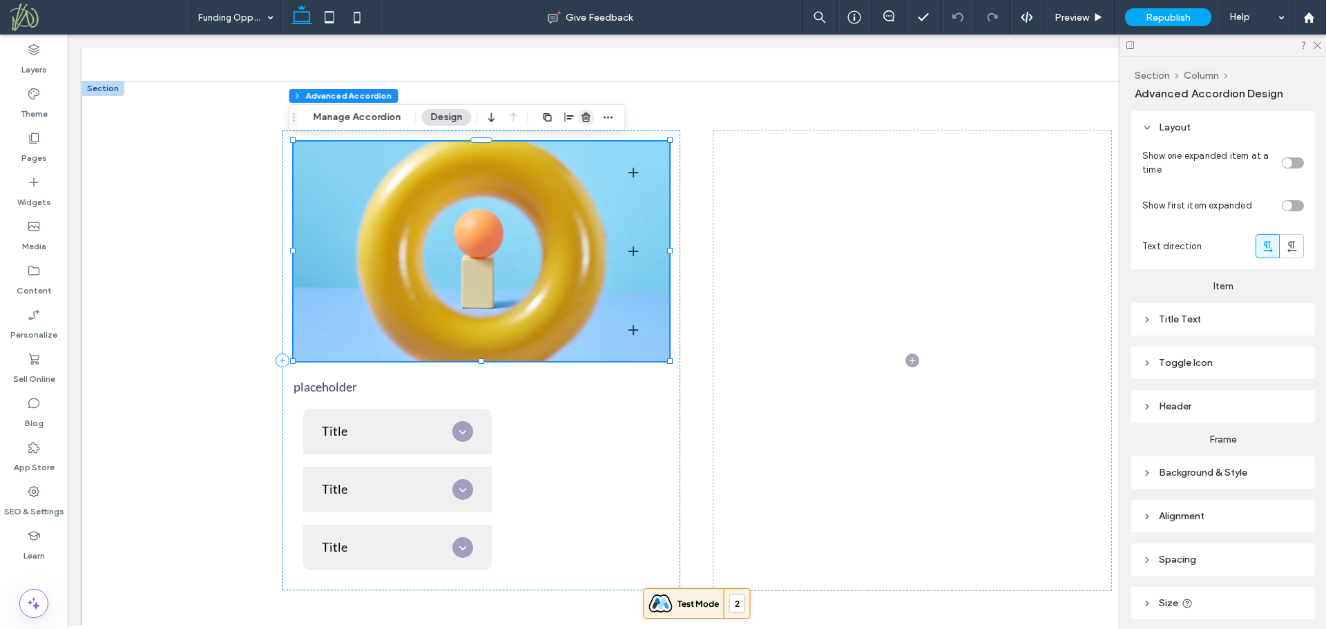
click at [581, 119] on icon "button" at bounding box center [586, 117] width 11 height 11
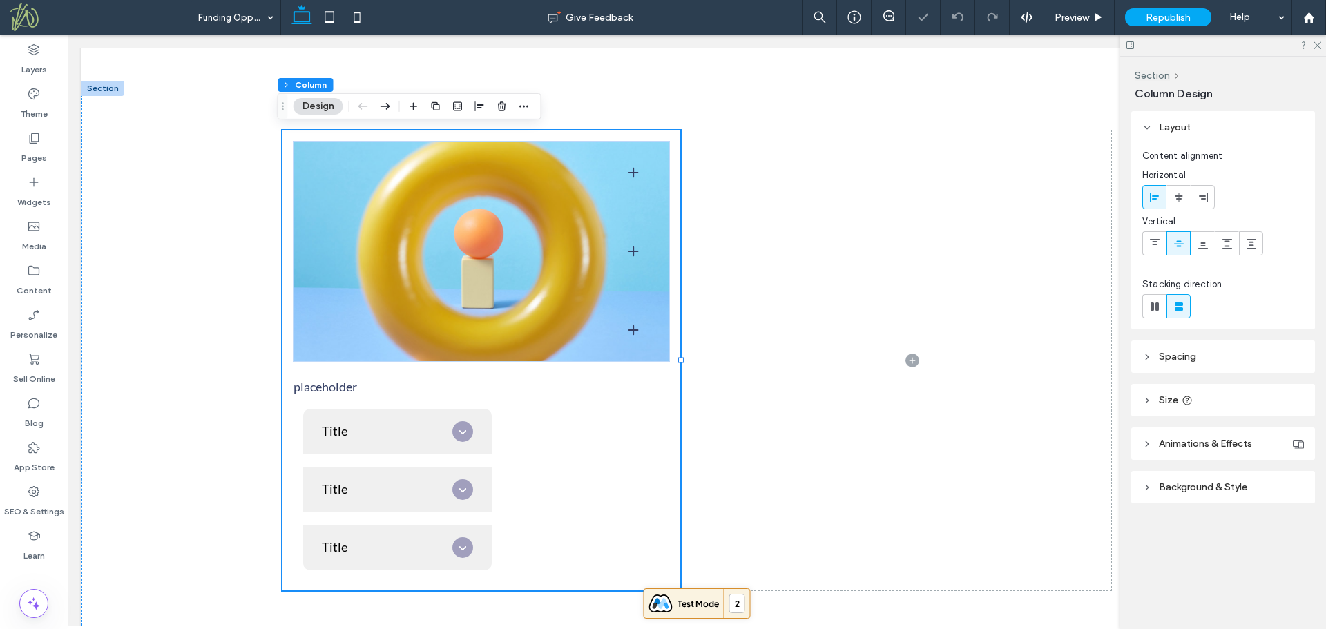
scroll to position [121, 0]
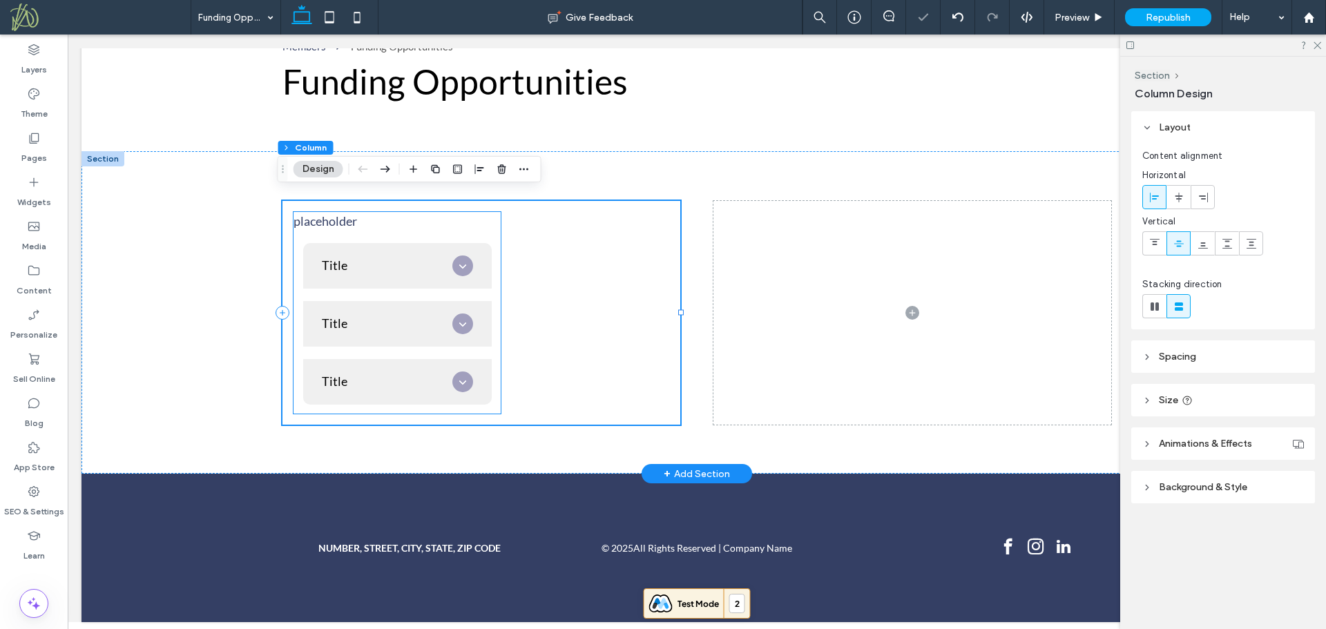
click at [472, 262] on div "Title" at bounding box center [397, 266] width 189 height 46
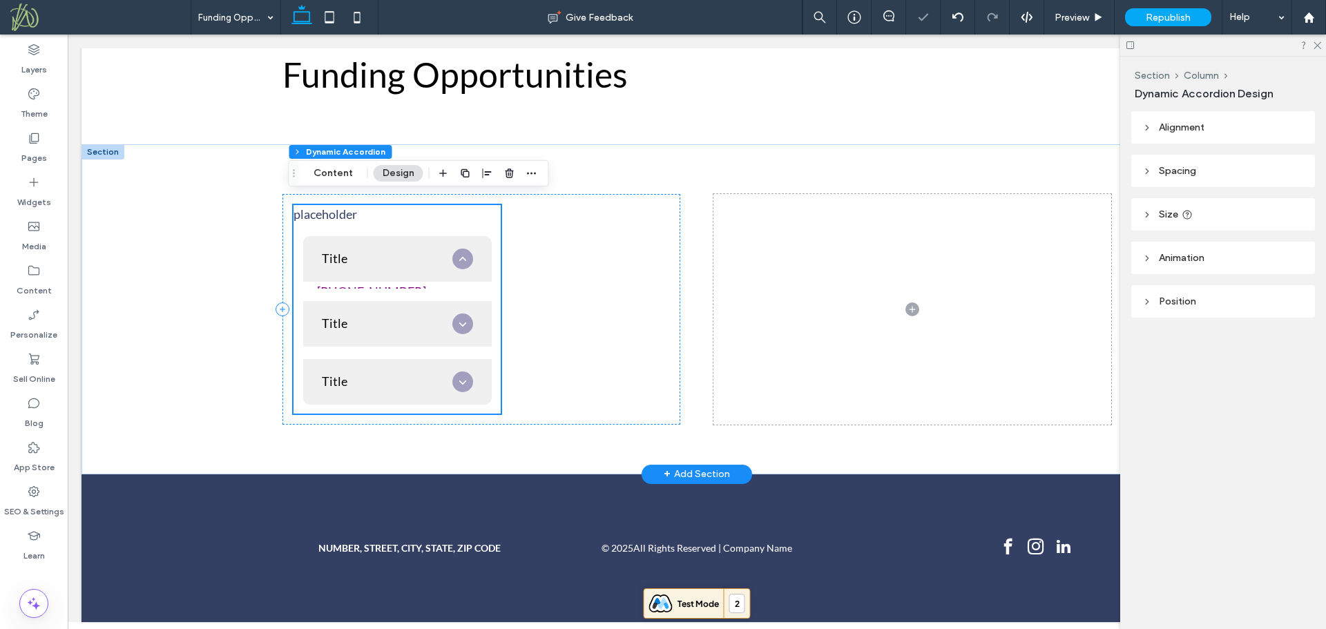
scroll to position [184, 0]
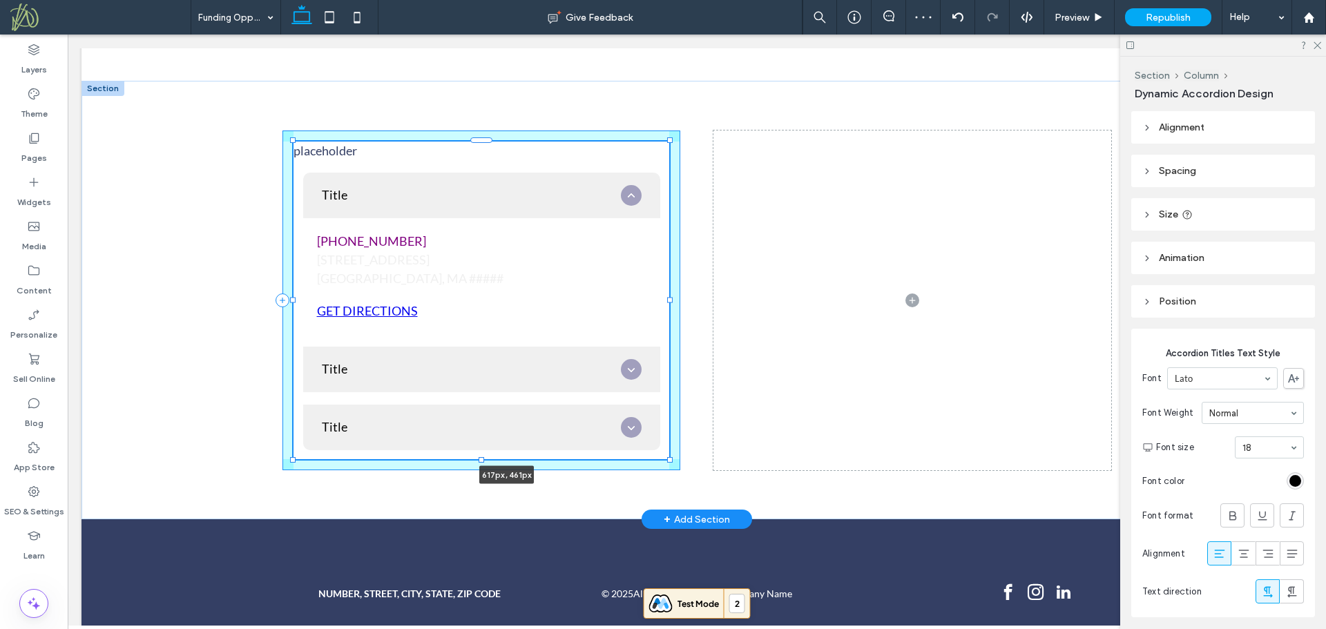
drag, startPoint x: 497, startPoint y: 299, endPoint x: 716, endPoint y: 306, distance: 219.0
click at [716, 306] on div "placeholder Title 555-555-5555 12 Queen Street Worcester, MA ##### GET DIRECTIO…" at bounding box center [696, 300] width 829 height 439
type input "***"
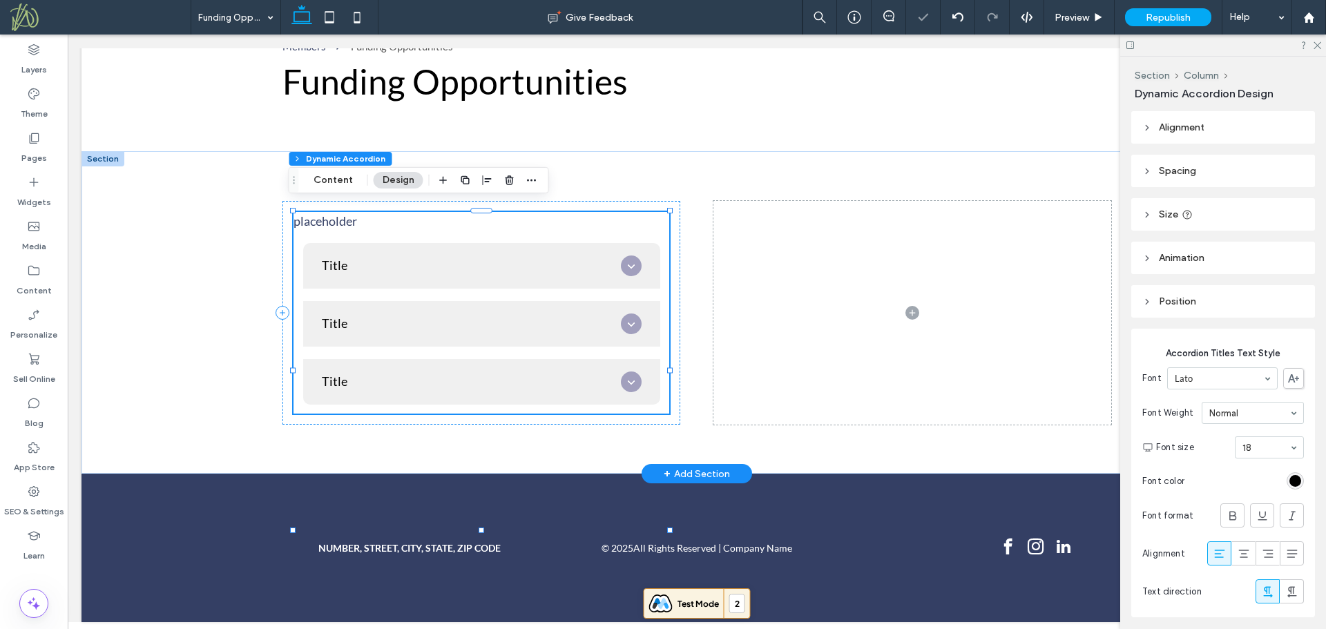
scroll to position [121, 0]
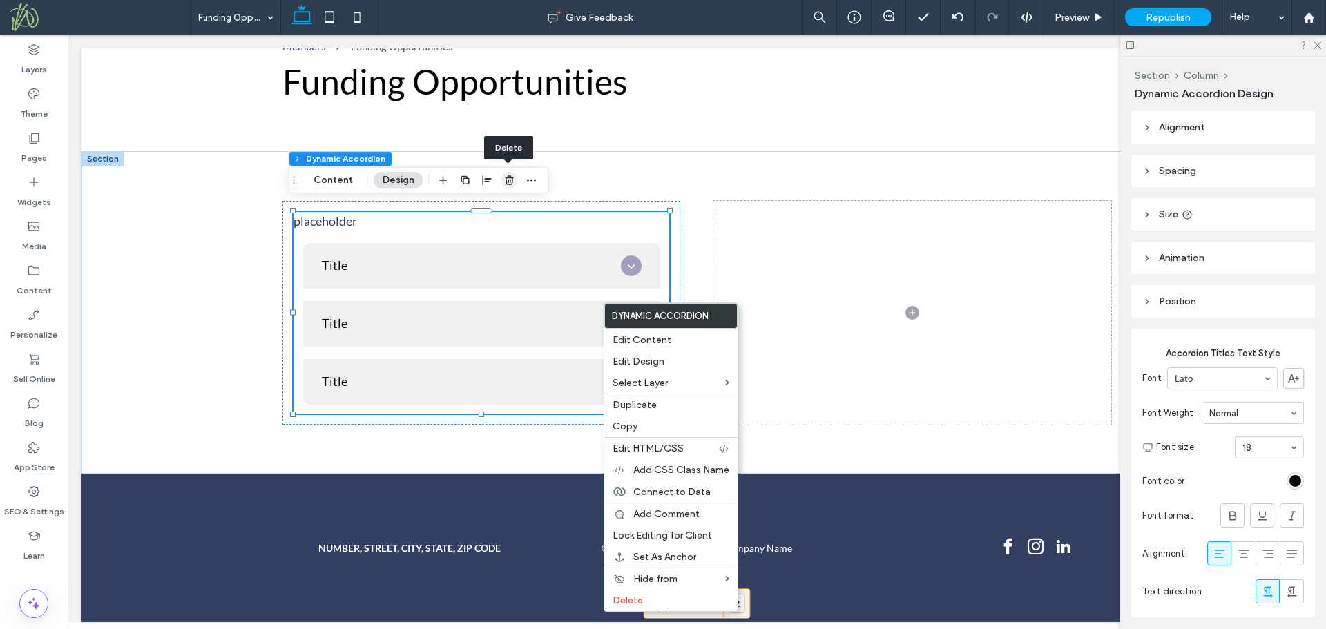
click at [506, 181] on icon "button" at bounding box center [509, 180] width 11 height 11
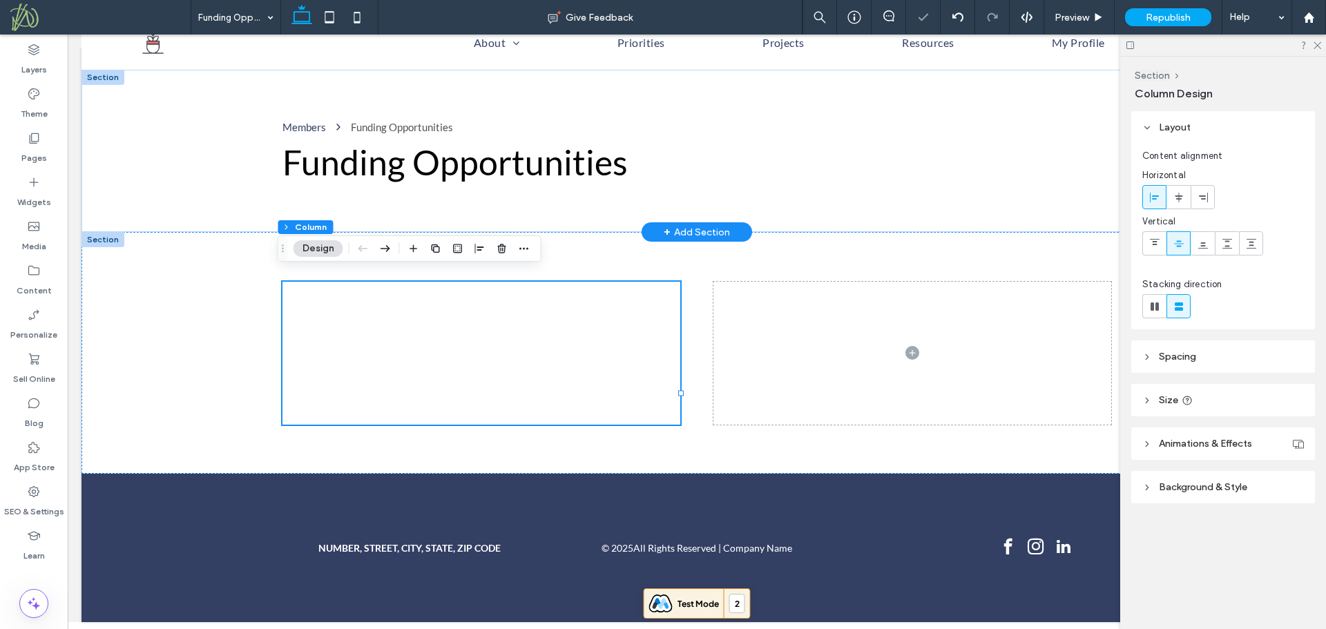
scroll to position [41, 0]
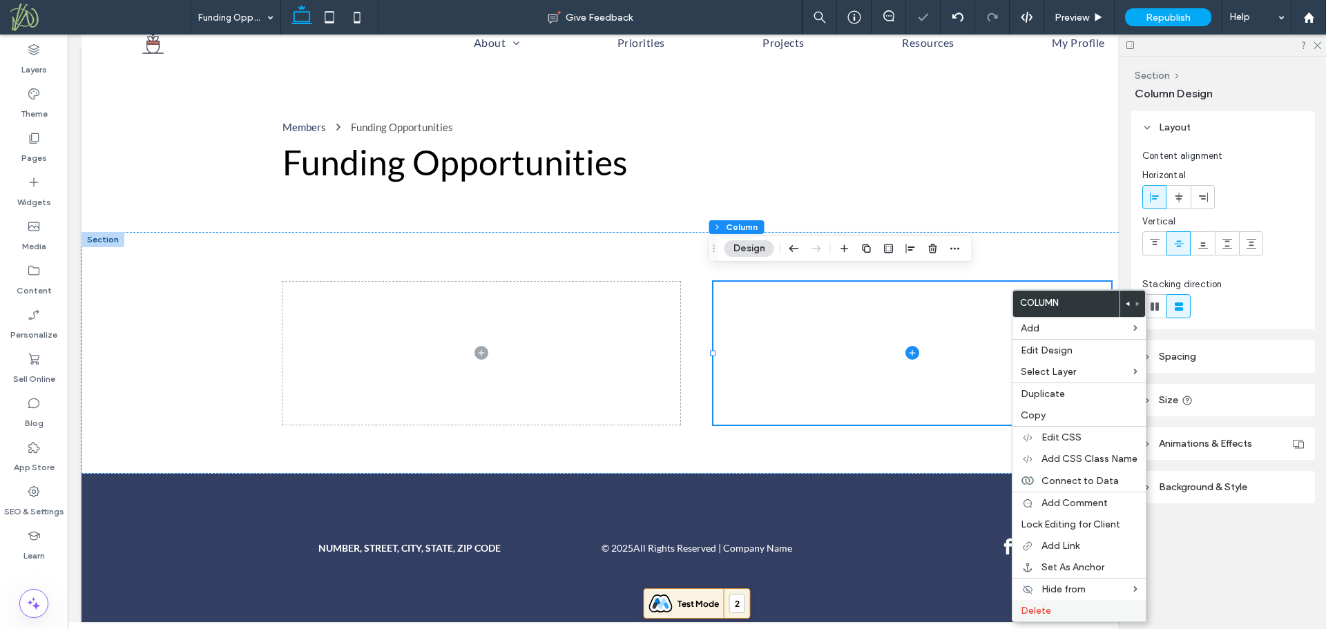
drag, startPoint x: 1049, startPoint y: 607, endPoint x: 695, endPoint y: 359, distance: 431.8
click at [1049, 607] on span "Delete" at bounding box center [1036, 611] width 30 height 12
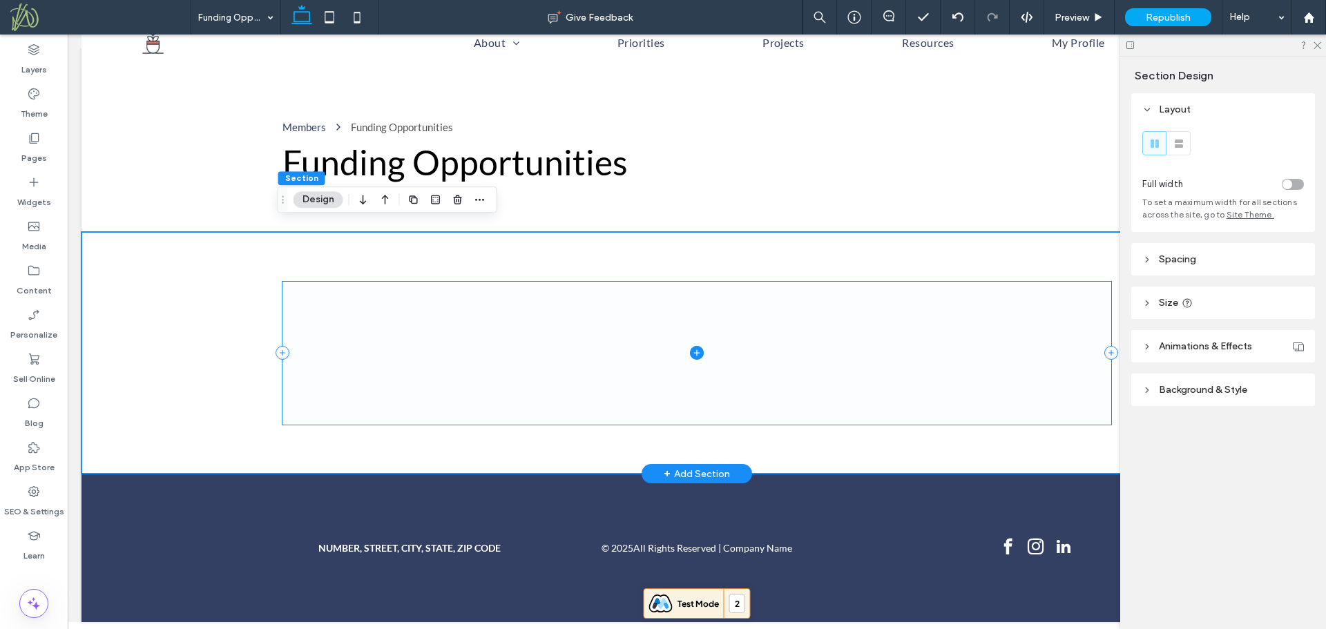
click at [690, 346] on icon at bounding box center [697, 353] width 14 height 14
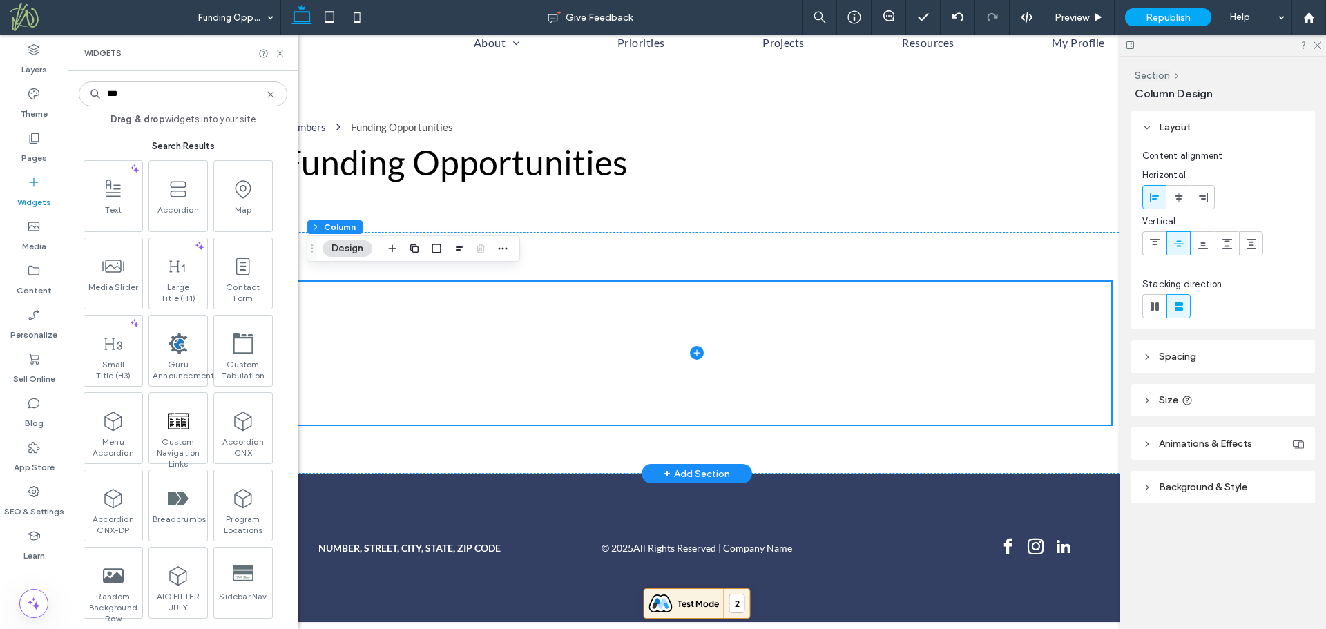
drag, startPoint x: 128, startPoint y: 92, endPoint x: 102, endPoint y: 92, distance: 25.6
click at [102, 92] on input "***" at bounding box center [183, 93] width 209 height 25
type input "******"
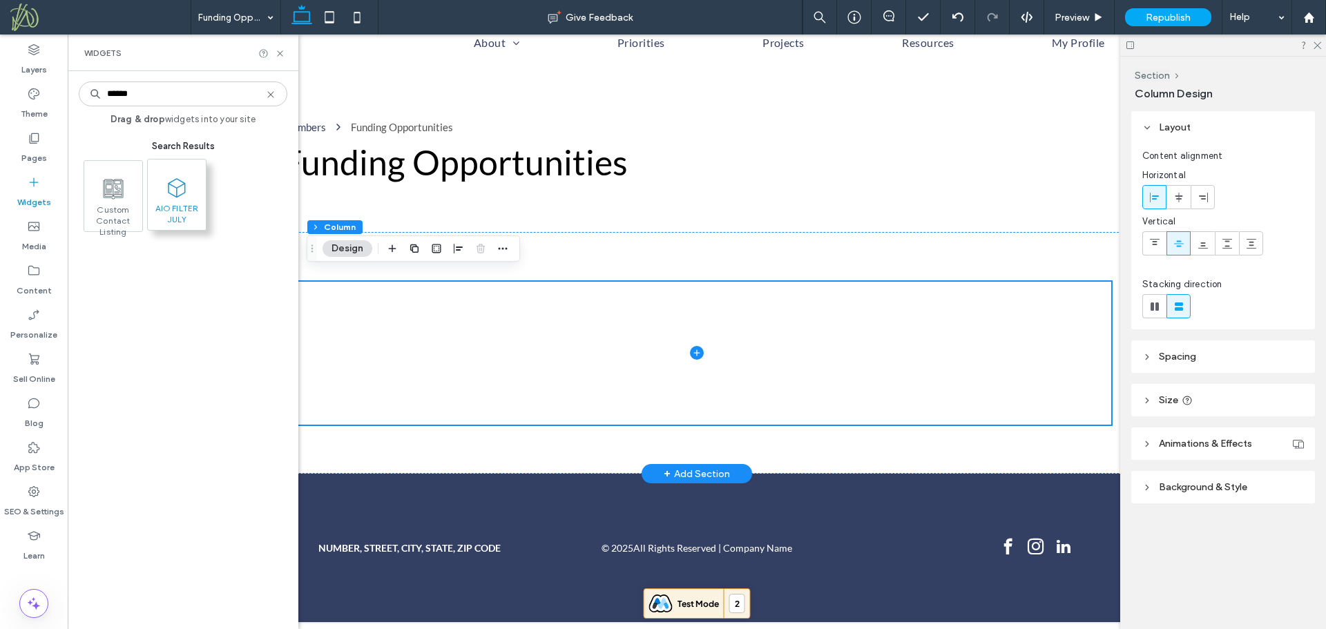
click at [192, 198] on span at bounding box center [177, 187] width 58 height 31
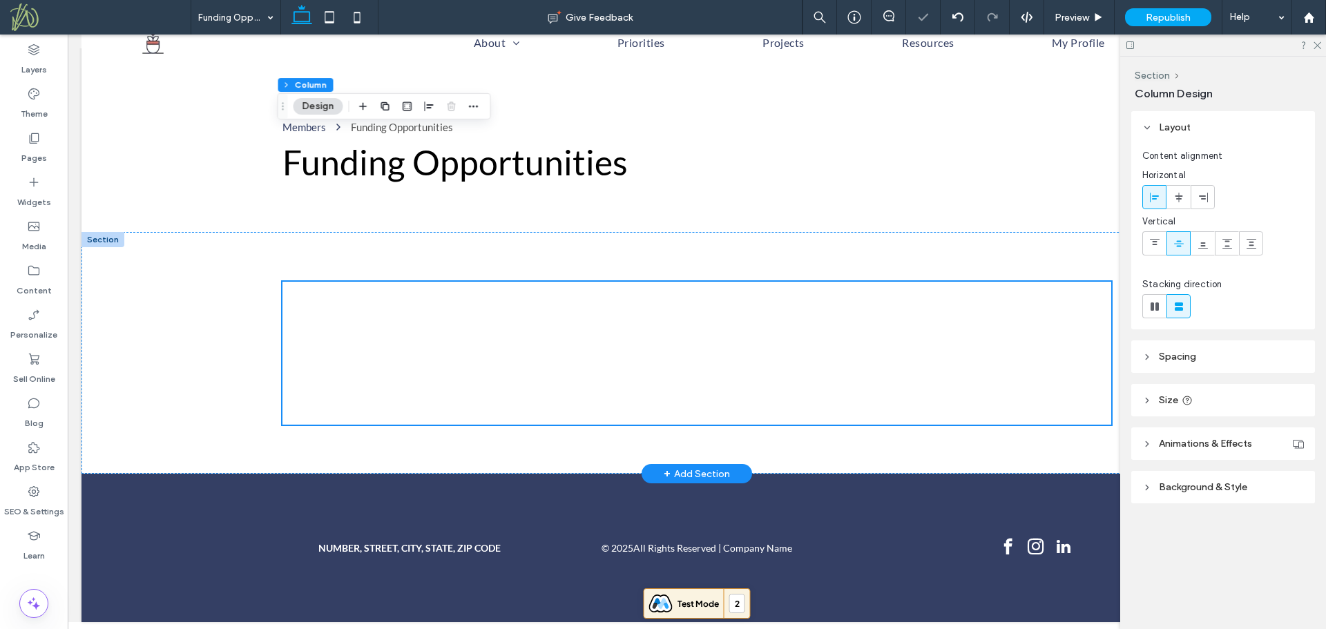
scroll to position [184, 0]
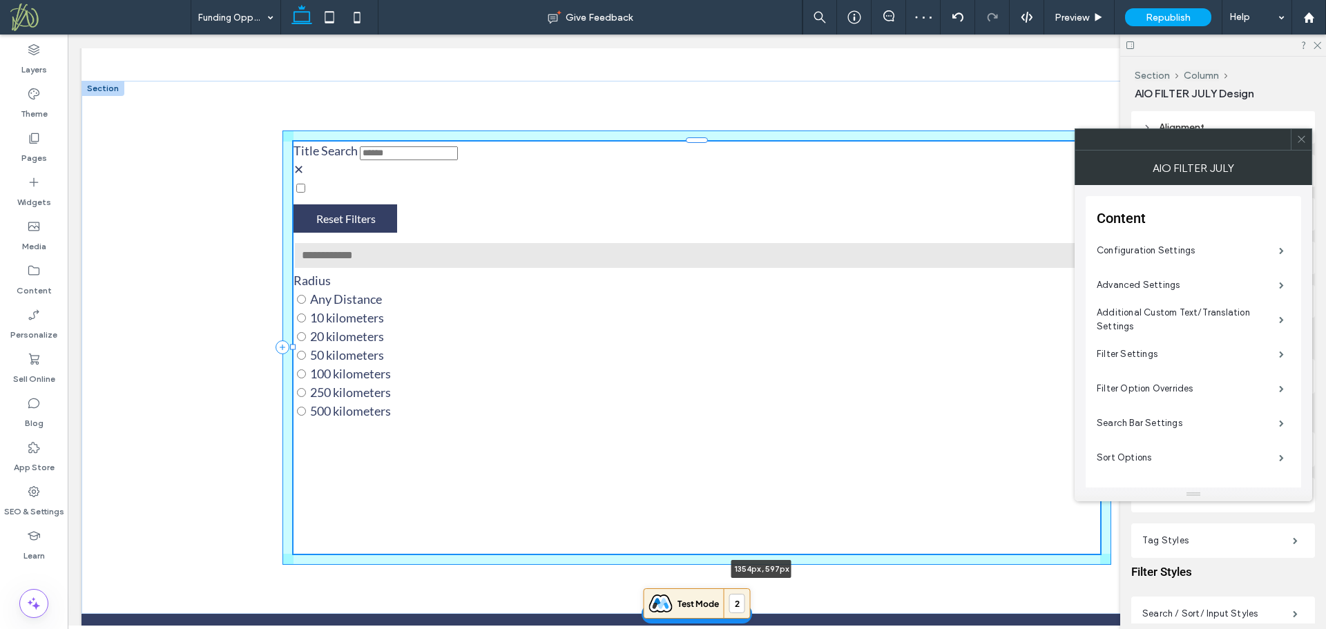
drag, startPoint x: 498, startPoint y: 345, endPoint x: 1226, endPoint y: 400, distance: 729.9
click at [1226, 400] on div "Title Search ✕ ✕ Reset Filters Radius Any Distance 10 kilometers 20 kilometers …" at bounding box center [696, 347] width 1231 height 533
type input "****"
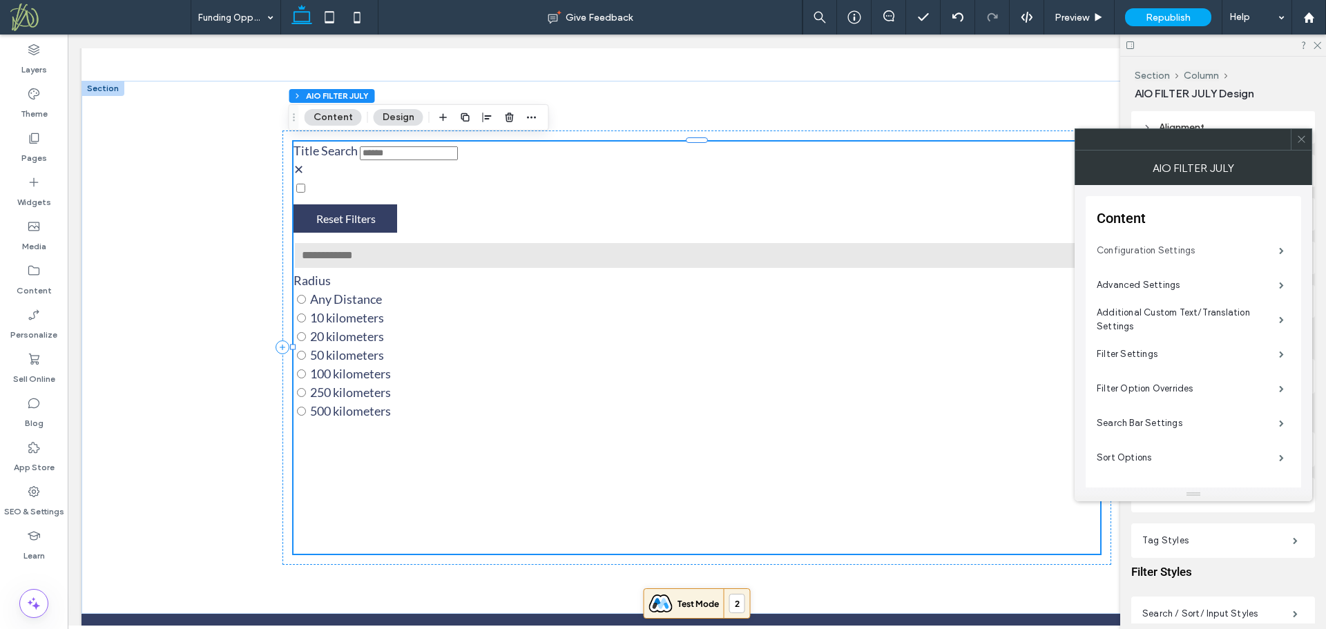
click at [1122, 247] on label "Configuration Settings" at bounding box center [1188, 251] width 182 height 28
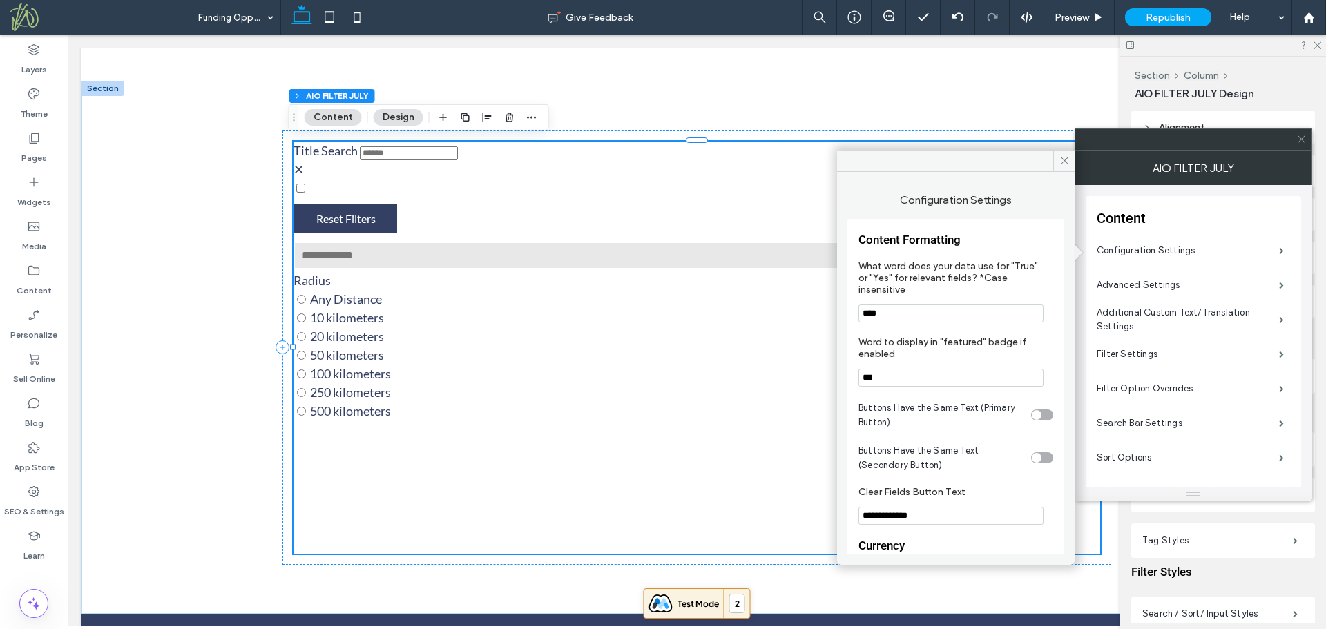
click at [1309, 143] on div at bounding box center [1301, 139] width 21 height 21
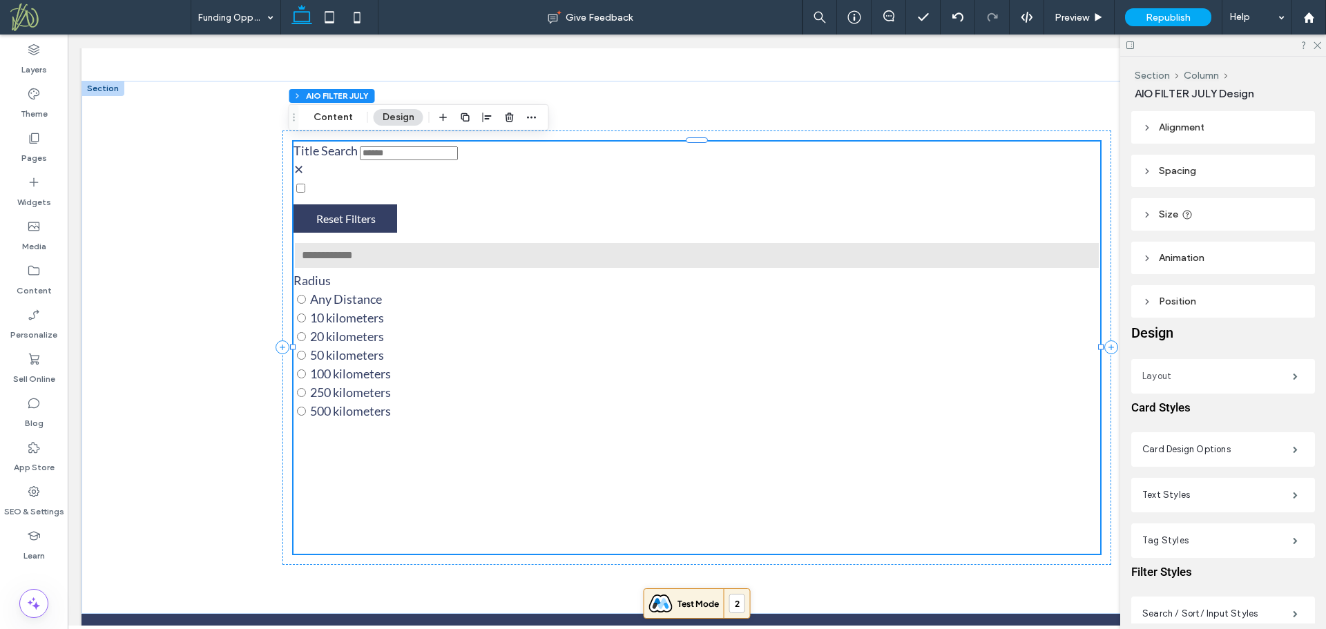
click at [1223, 378] on label "Layout" at bounding box center [1217, 377] width 151 height 28
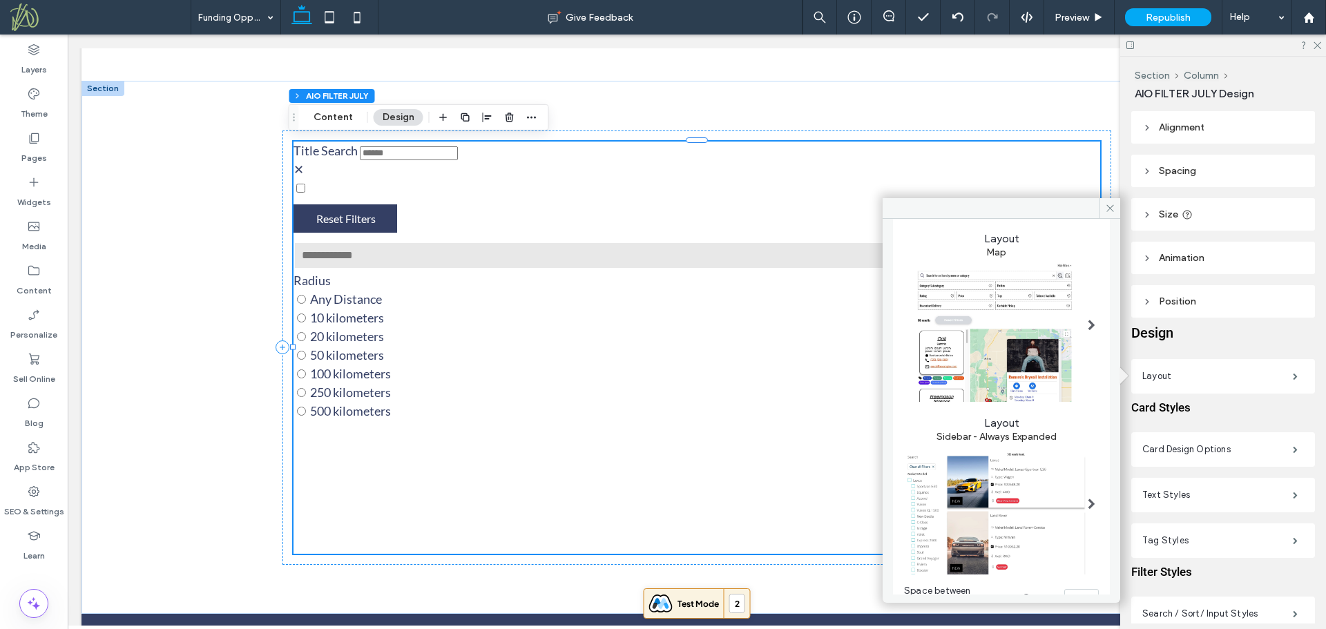
scroll to position [68, 0]
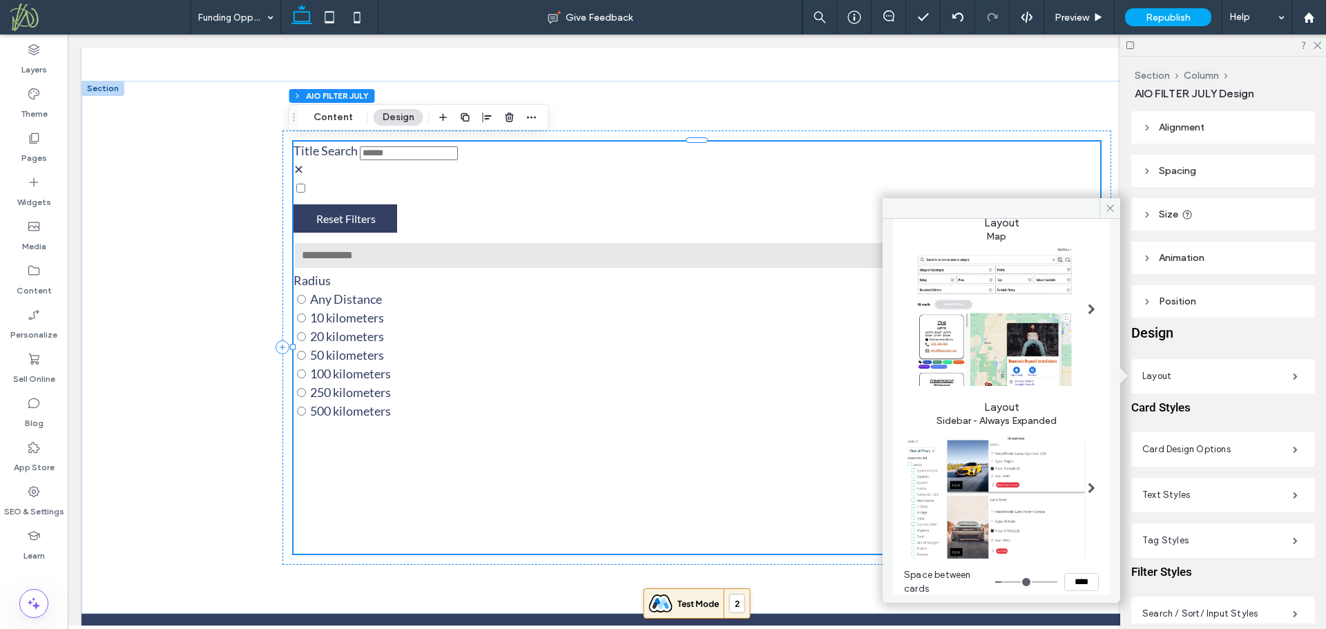
click at [1049, 466] on img at bounding box center [996, 493] width 184 height 132
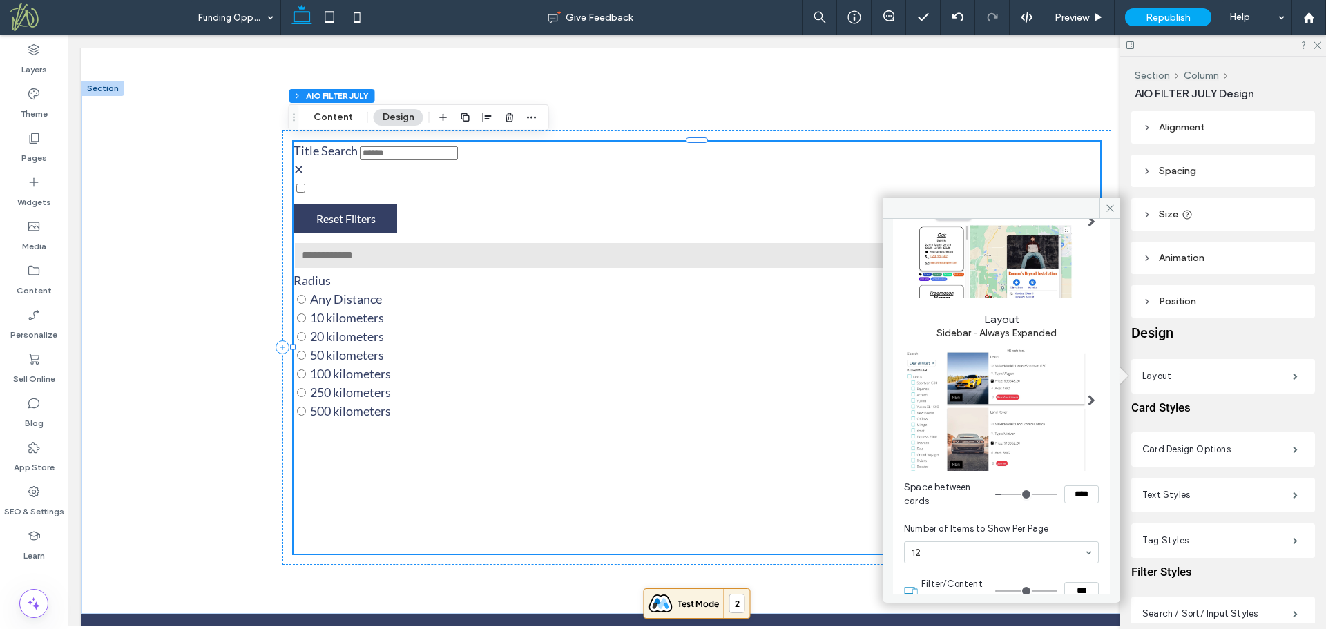
scroll to position [162, 0]
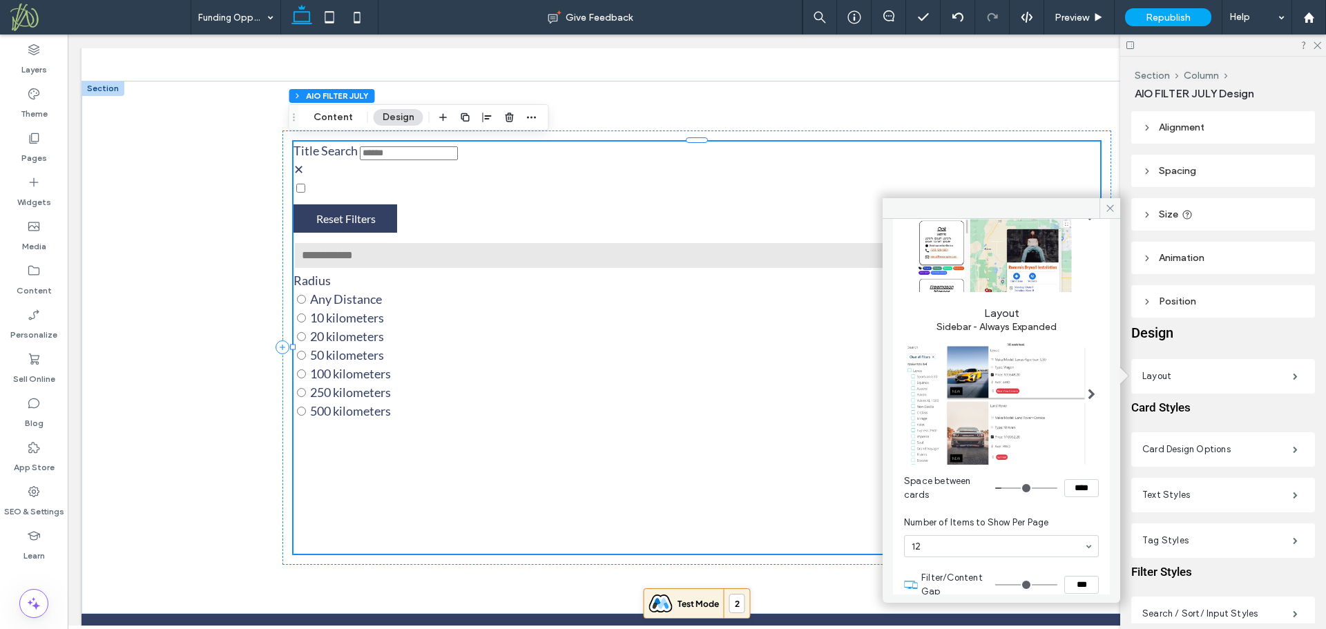
click at [1088, 389] on span at bounding box center [1092, 394] width 8 height 11
click at [1029, 413] on img at bounding box center [996, 399] width 184 height 132
drag, startPoint x: 1055, startPoint y: 237, endPoint x: 876, endPoint y: 201, distance: 183.1
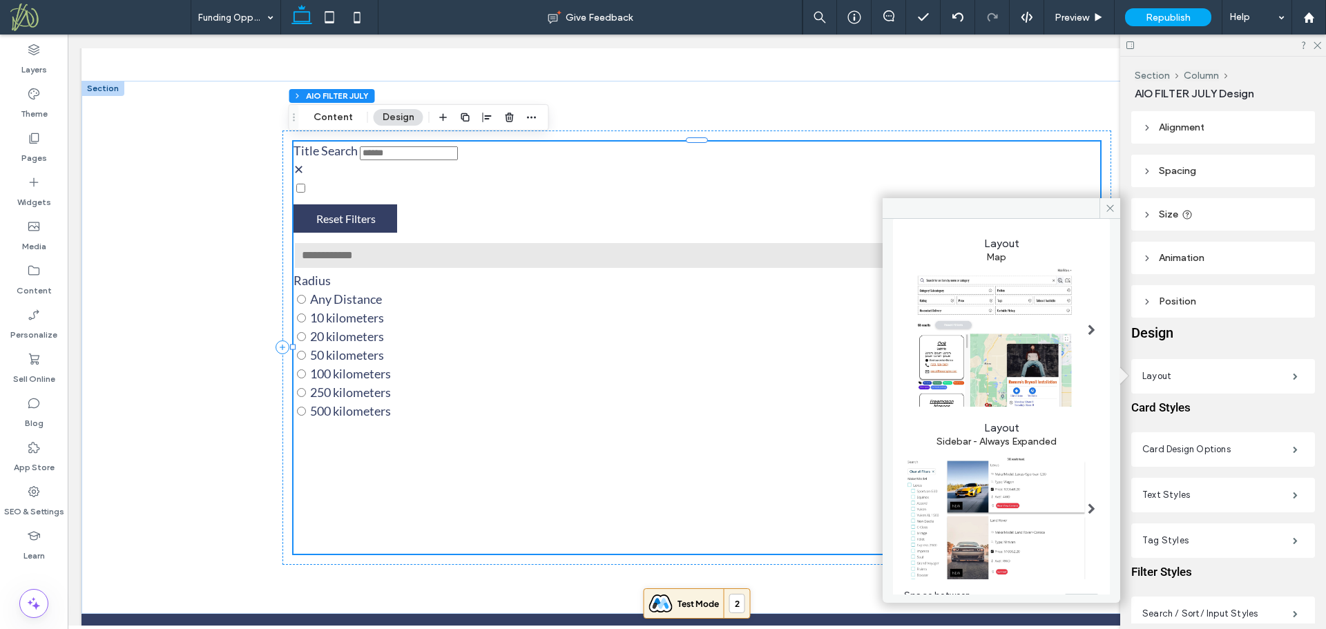
scroll to position [45, 0]
click at [1047, 528] on img at bounding box center [996, 516] width 184 height 132
click at [1213, 445] on label "Card Design Options" at bounding box center [1217, 450] width 151 height 28
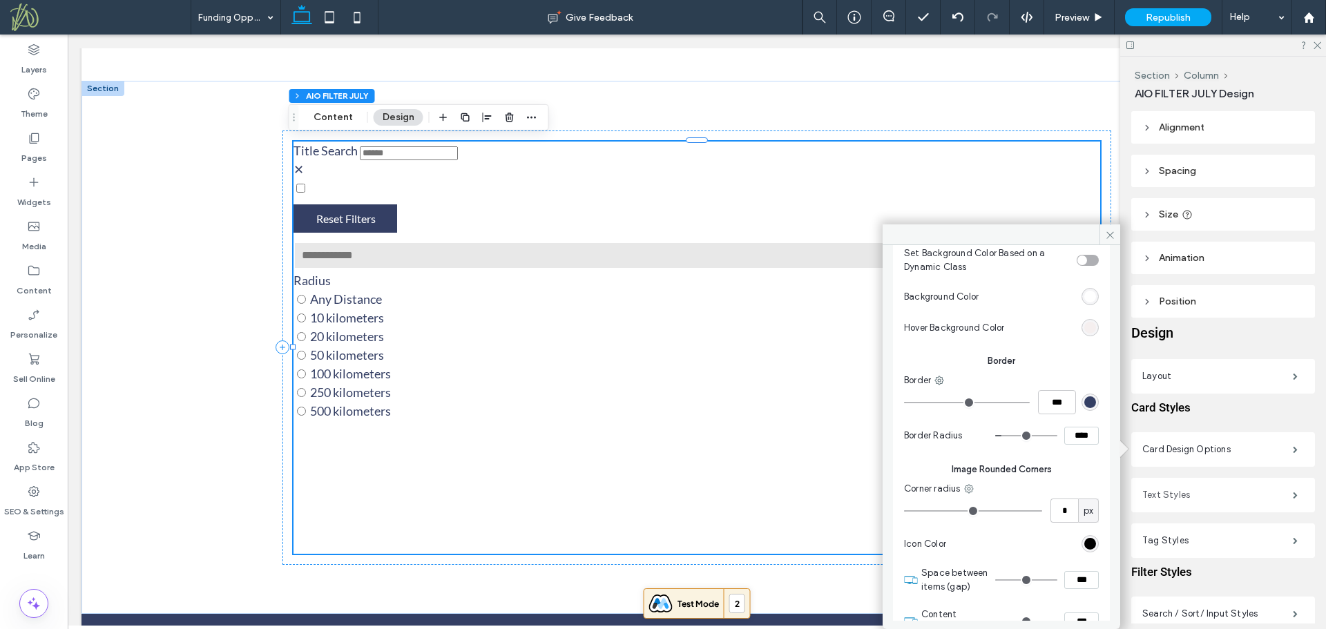
scroll to position [196, 0]
click at [1213, 374] on label "Layout" at bounding box center [1217, 377] width 151 height 28
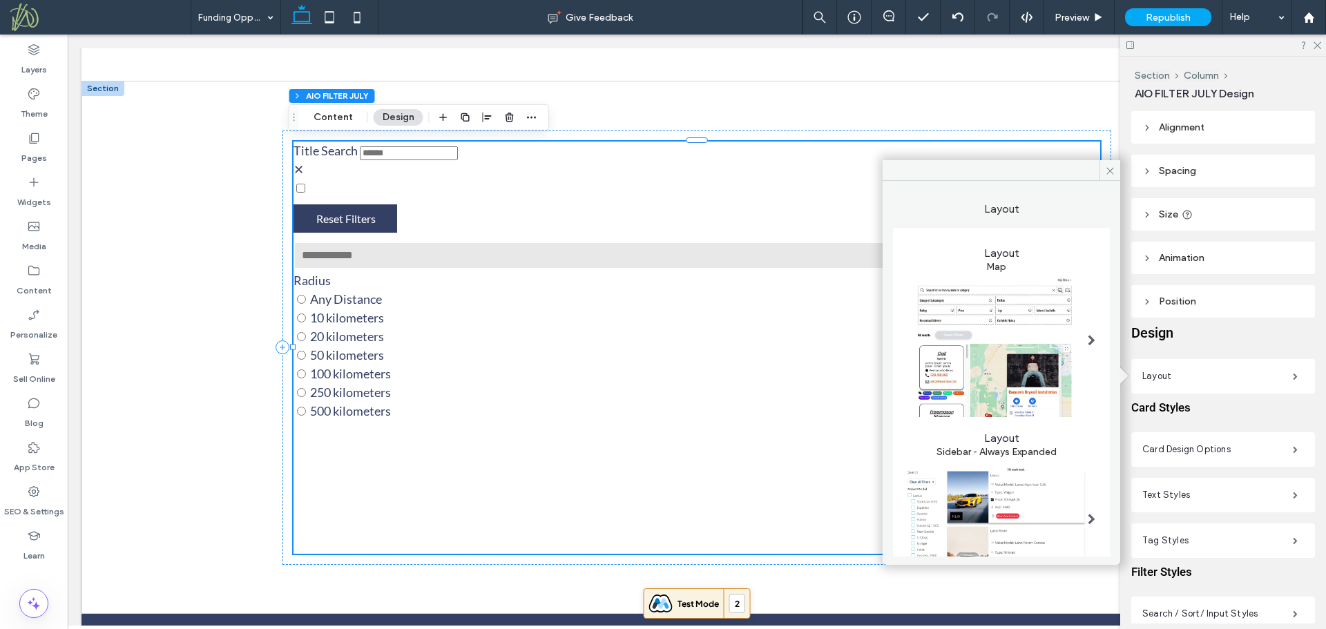
click at [1016, 485] on img at bounding box center [996, 524] width 184 height 132
click at [1088, 514] on span at bounding box center [1092, 519] width 8 height 11
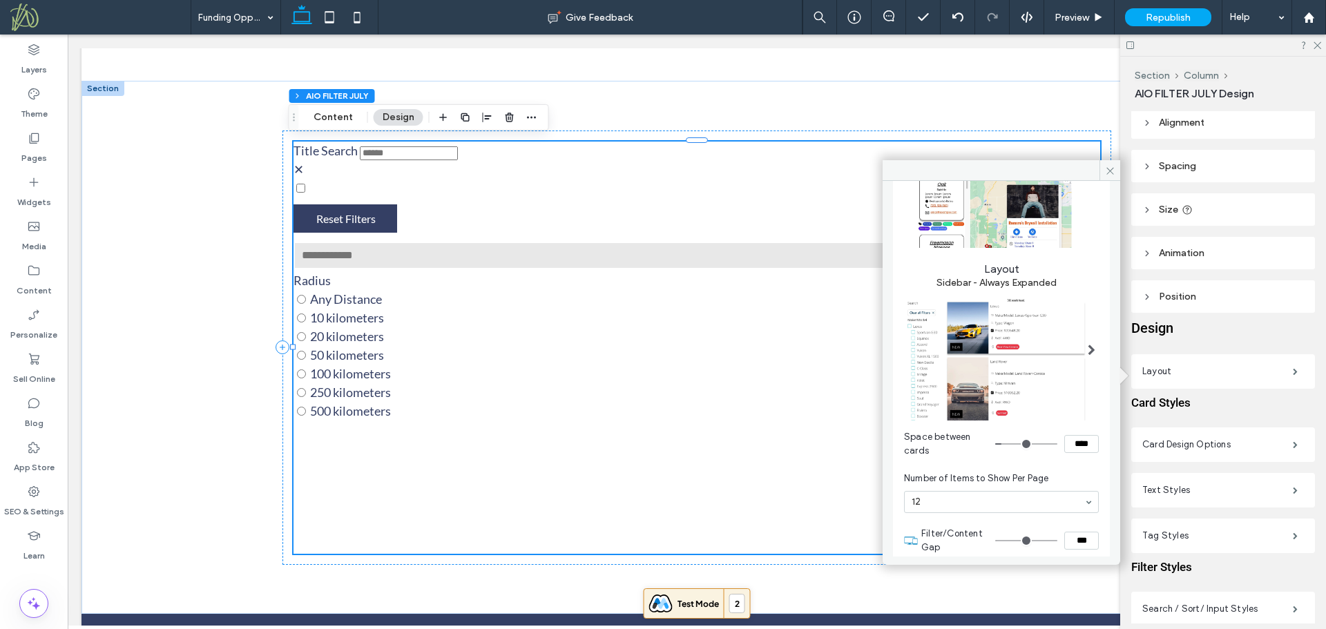
scroll to position [6, 0]
click at [1110, 169] on icon at bounding box center [1110, 171] width 10 height 10
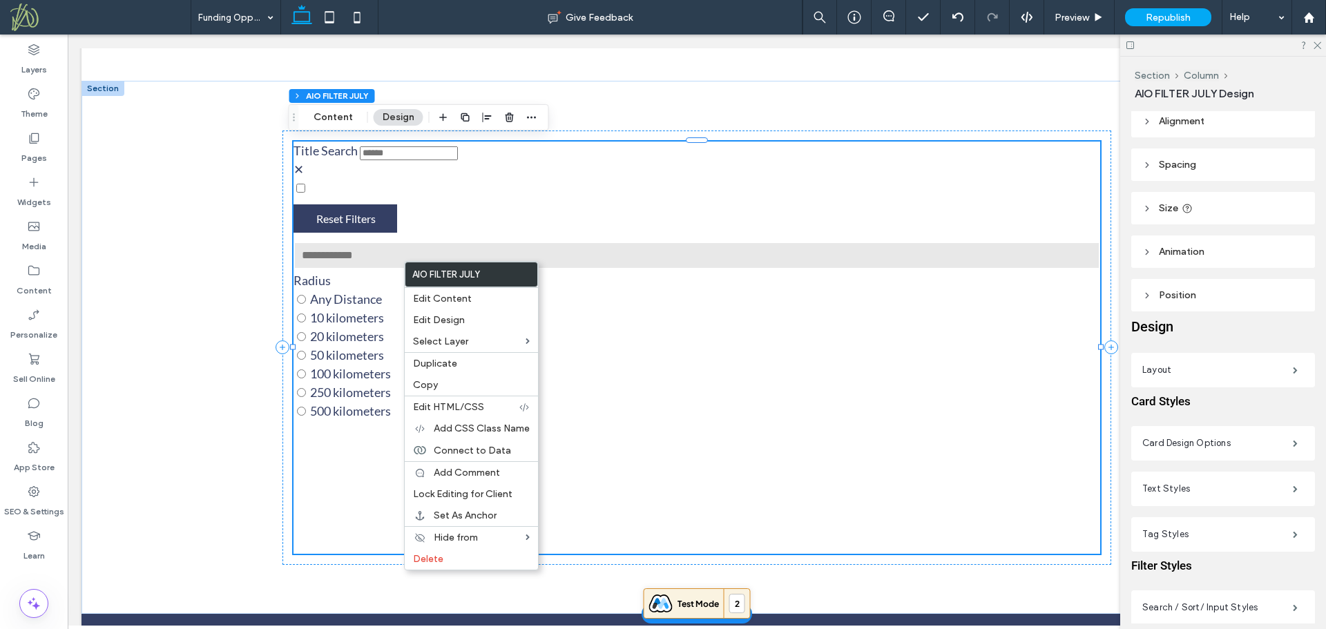
click at [449, 185] on div at bounding box center [696, 188] width 807 height 19
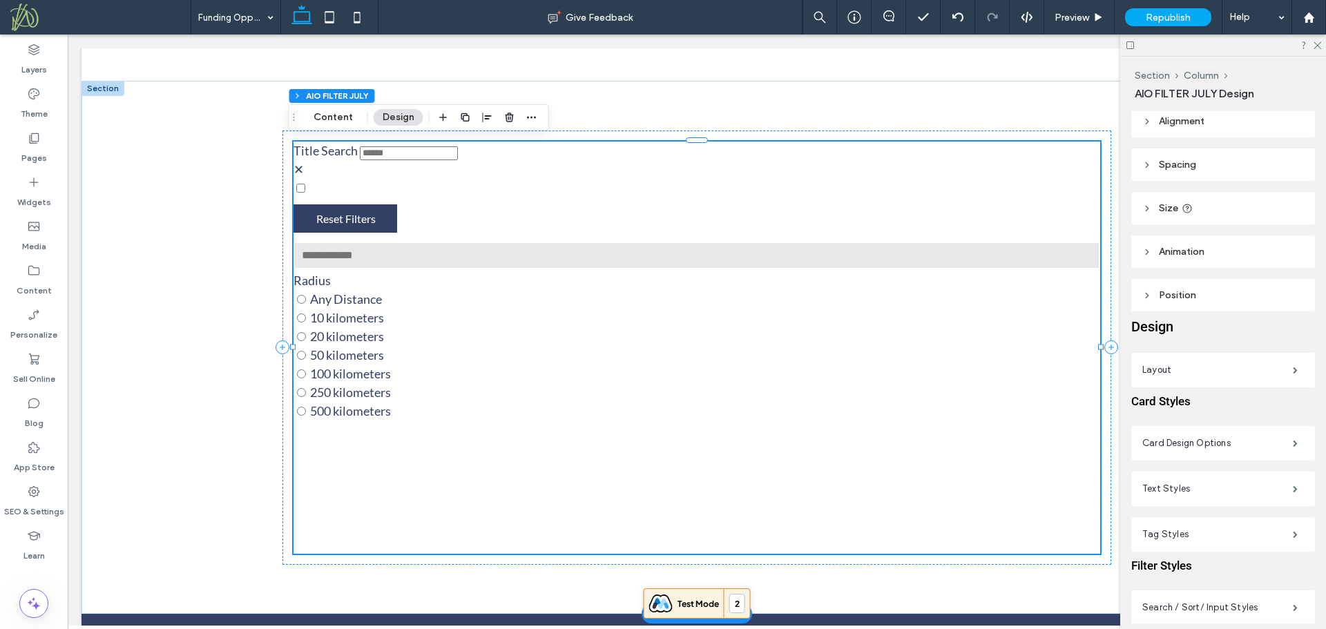
click at [449, 185] on div at bounding box center [696, 188] width 807 height 19
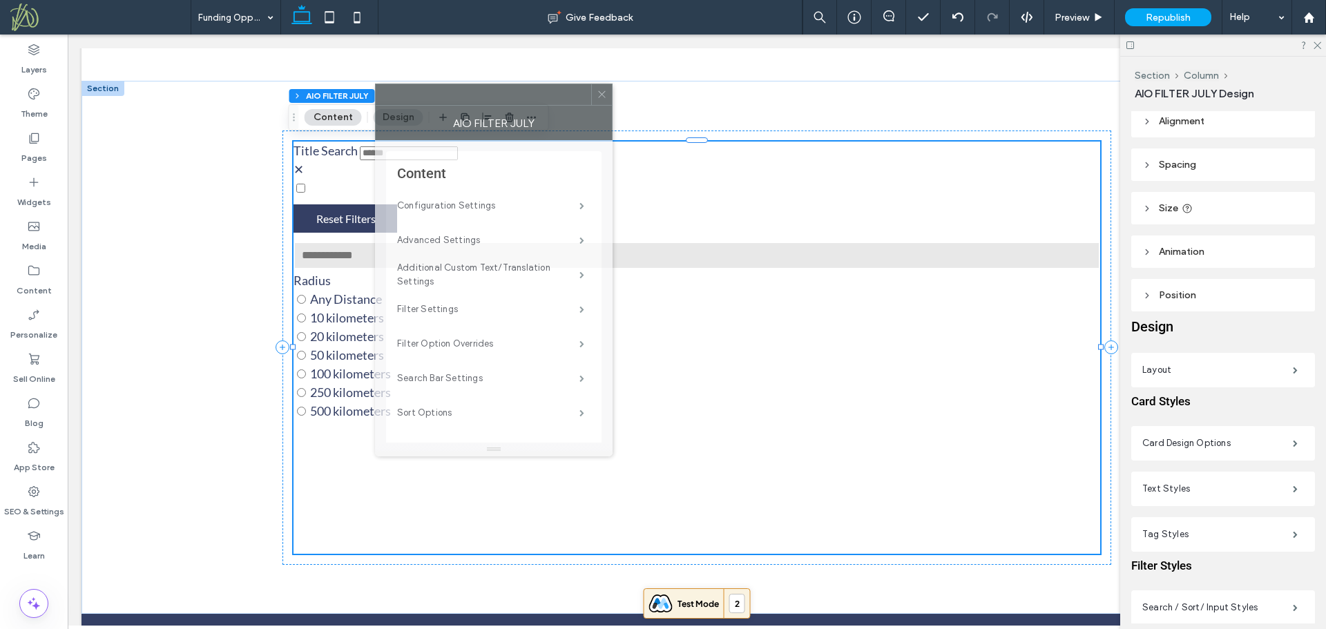
drag, startPoint x: 1142, startPoint y: 138, endPoint x: 392, endPoint y: 83, distance: 752.7
click at [392, 84] on div at bounding box center [483, 94] width 215 height 21
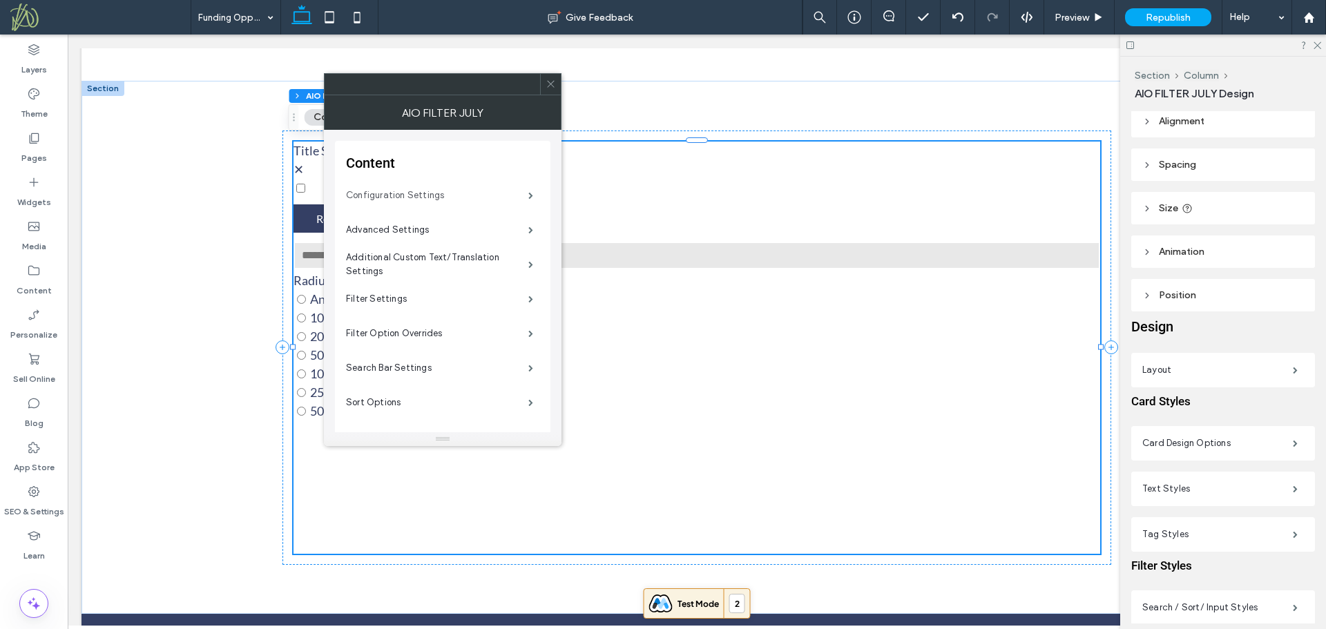
click at [430, 195] on label "Configuration Settings" at bounding box center [437, 196] width 182 height 28
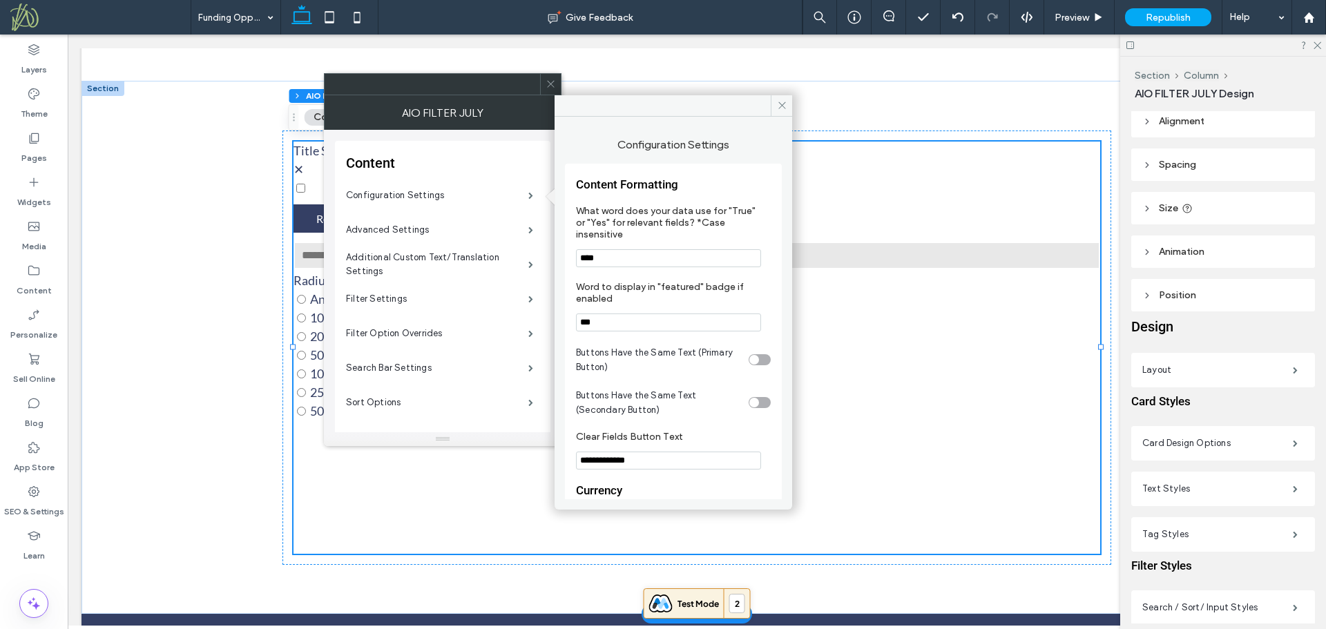
click at [548, 79] on icon at bounding box center [551, 84] width 10 height 10
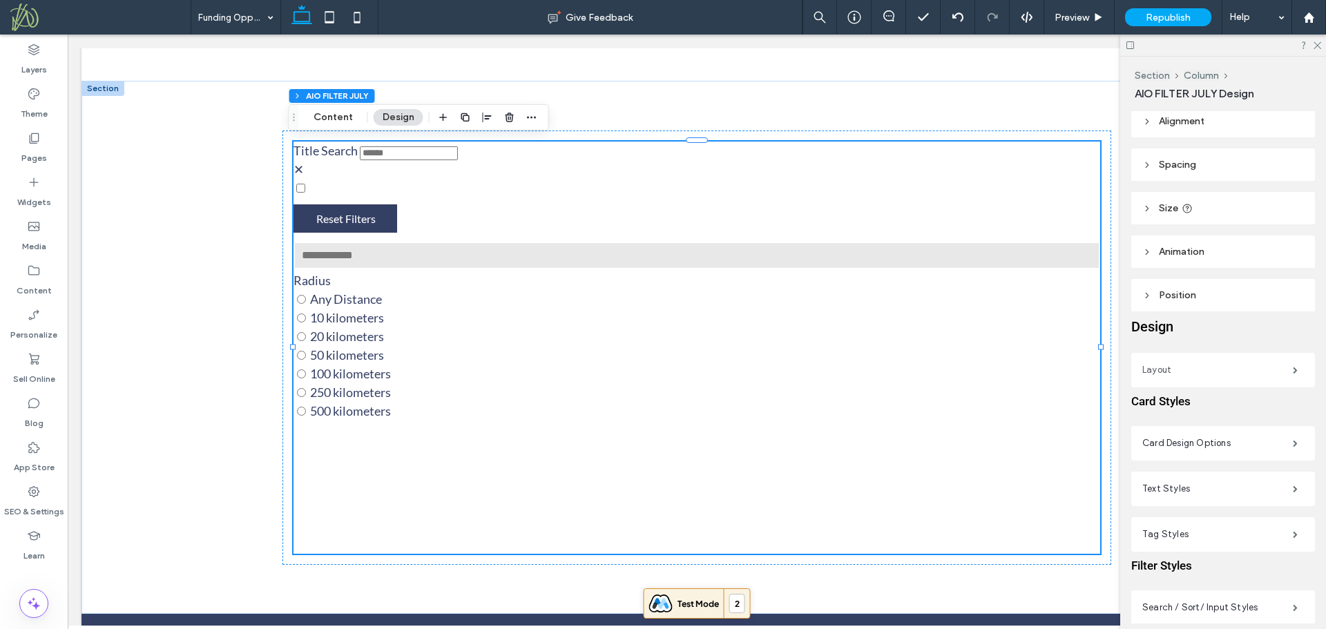
click at [1188, 367] on label "Layout" at bounding box center [1217, 370] width 151 height 28
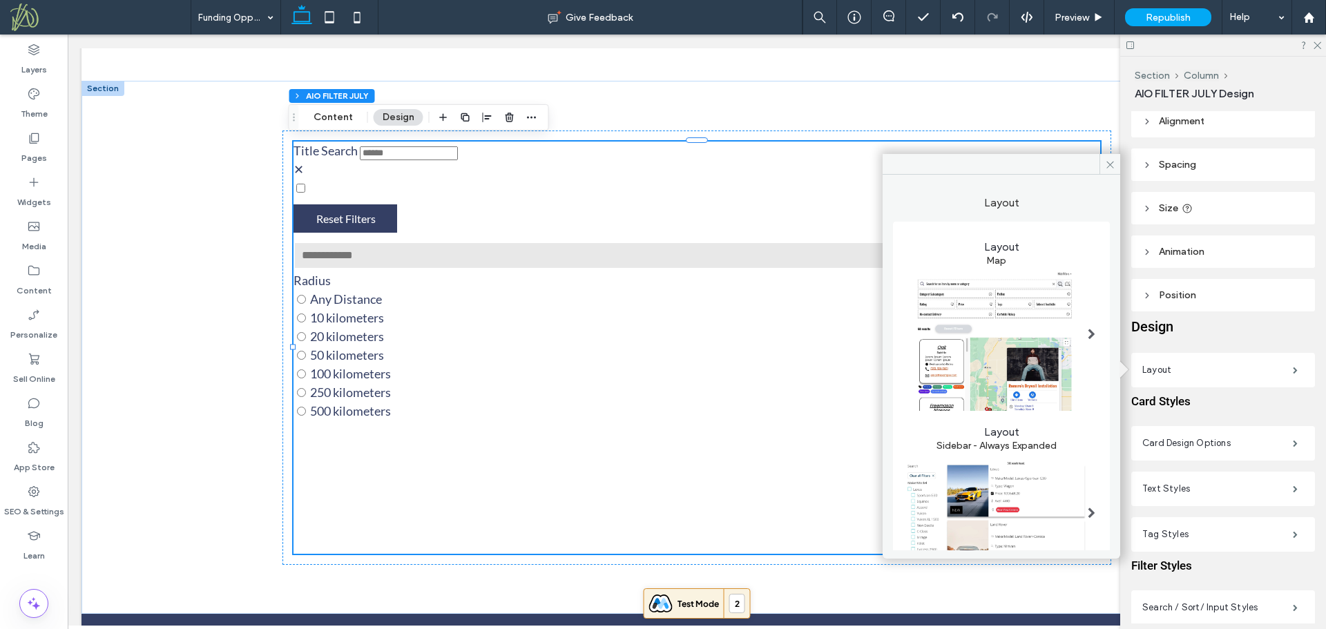
click at [1050, 356] on img at bounding box center [996, 339] width 184 height 144
click at [1088, 333] on span at bounding box center [1092, 334] width 8 height 11
click at [1088, 329] on span at bounding box center [1092, 334] width 8 height 11
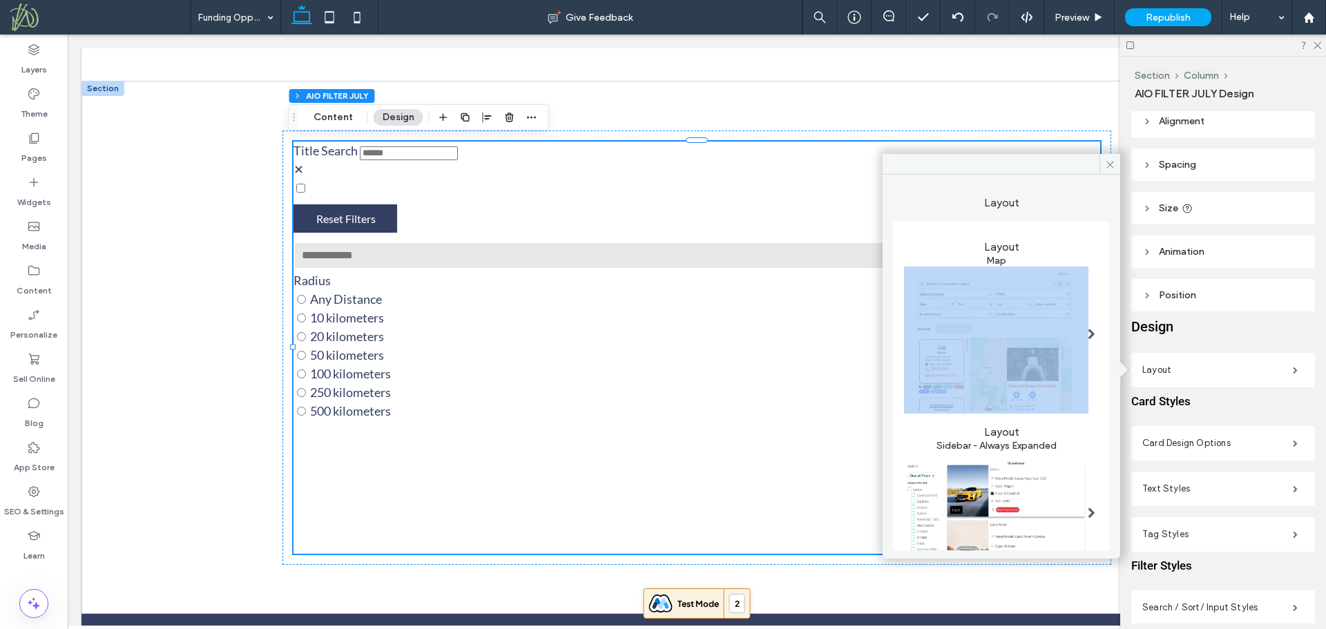
click at [1088, 329] on span at bounding box center [1092, 334] width 8 height 11
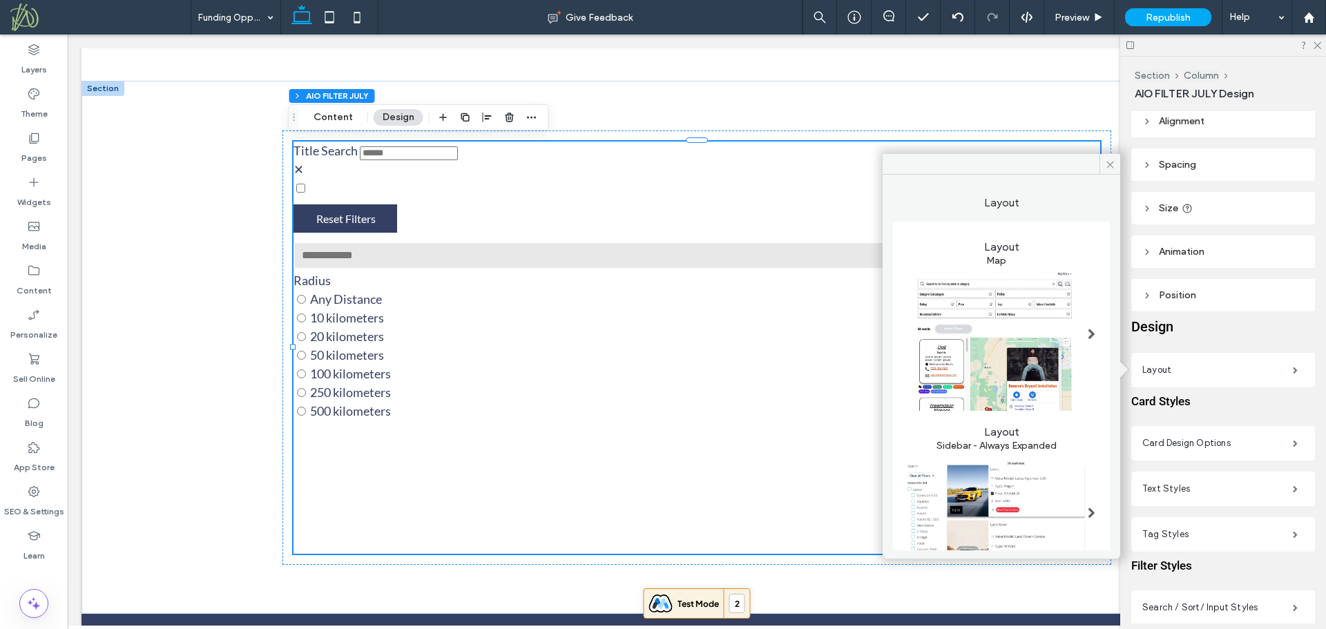
click at [1088, 508] on span at bounding box center [1092, 513] width 8 height 11
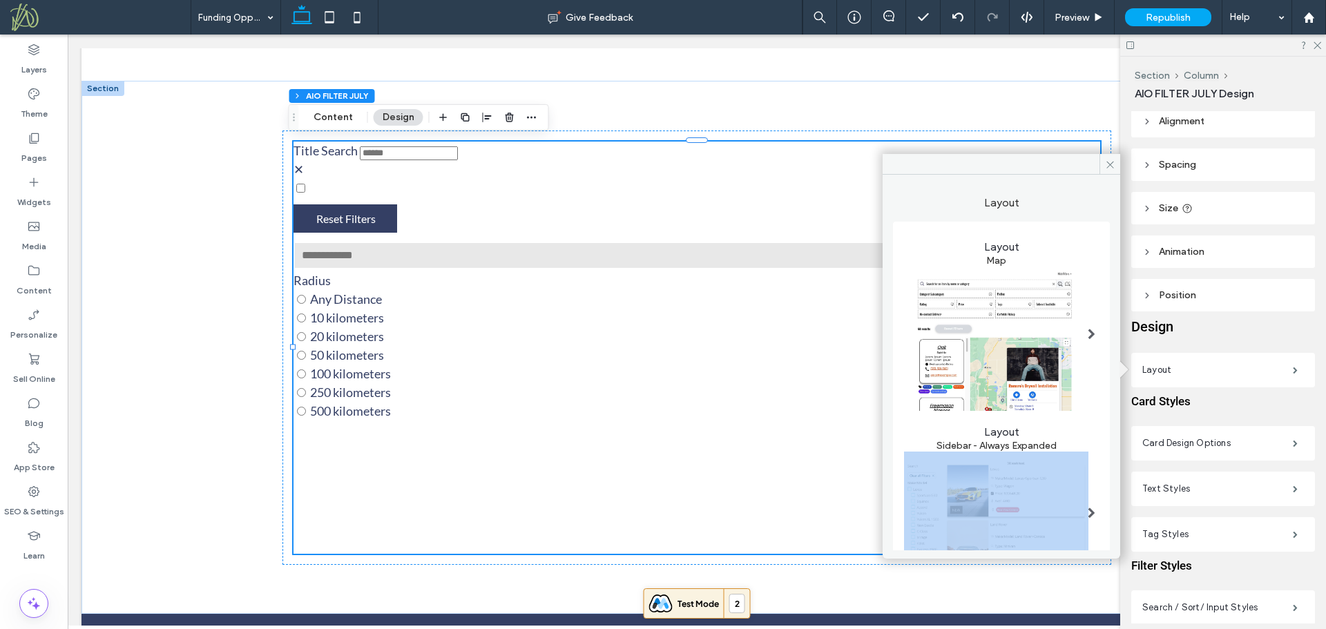
click at [1088, 508] on span at bounding box center [1092, 513] width 8 height 11
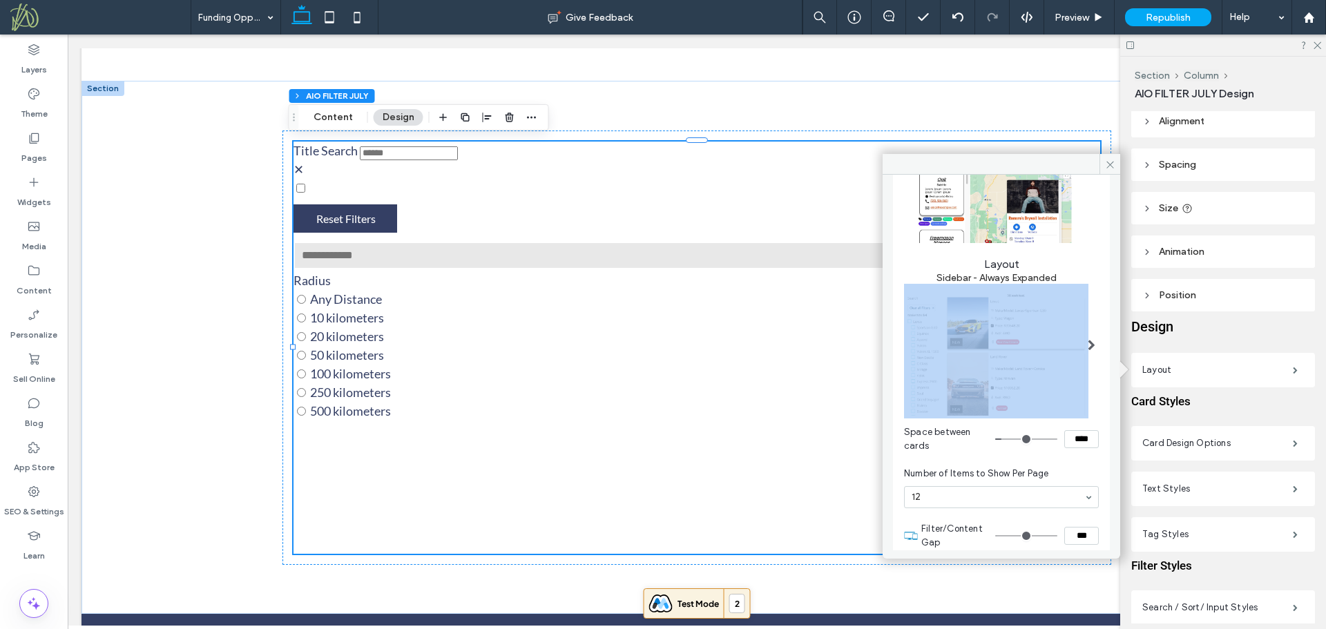
scroll to position [169, 0]
type input "**"
type input "****"
type input "**"
type input "****"
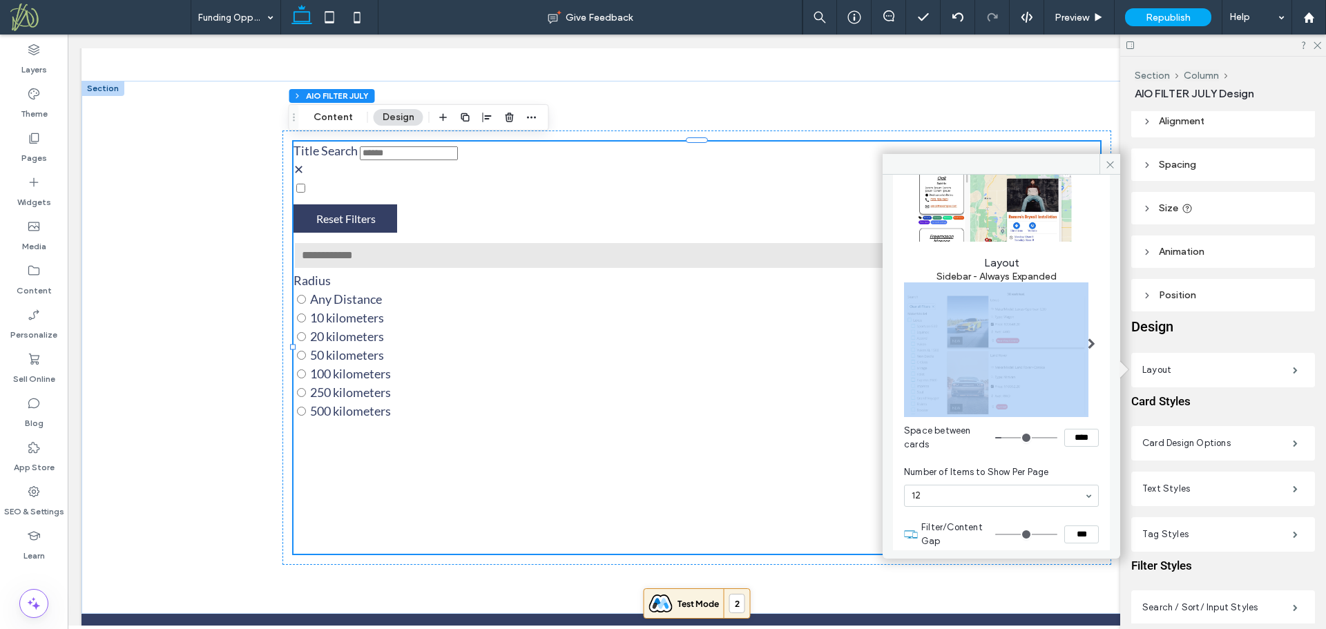
type input "**"
type input "****"
type input "**"
type input "****"
type input "**"
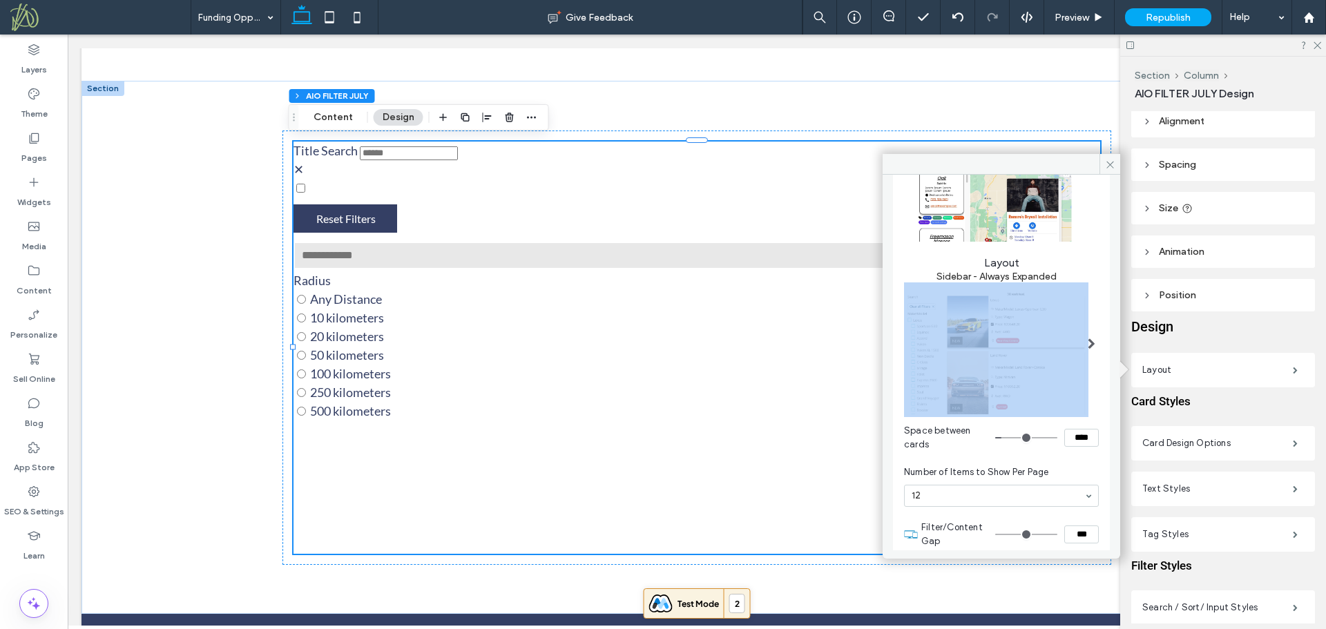
type input "****"
type input "**"
type input "****"
type input "**"
type input "****"
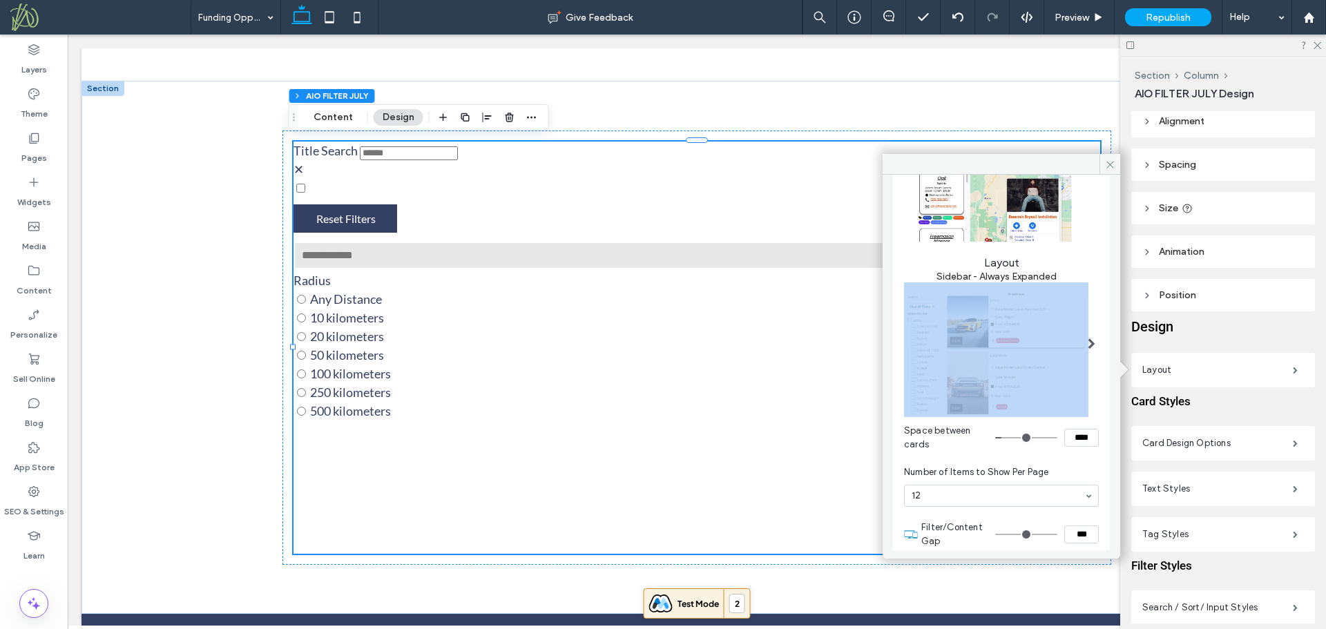
type input "**"
type input "****"
type input "**"
type input "****"
type input "**"
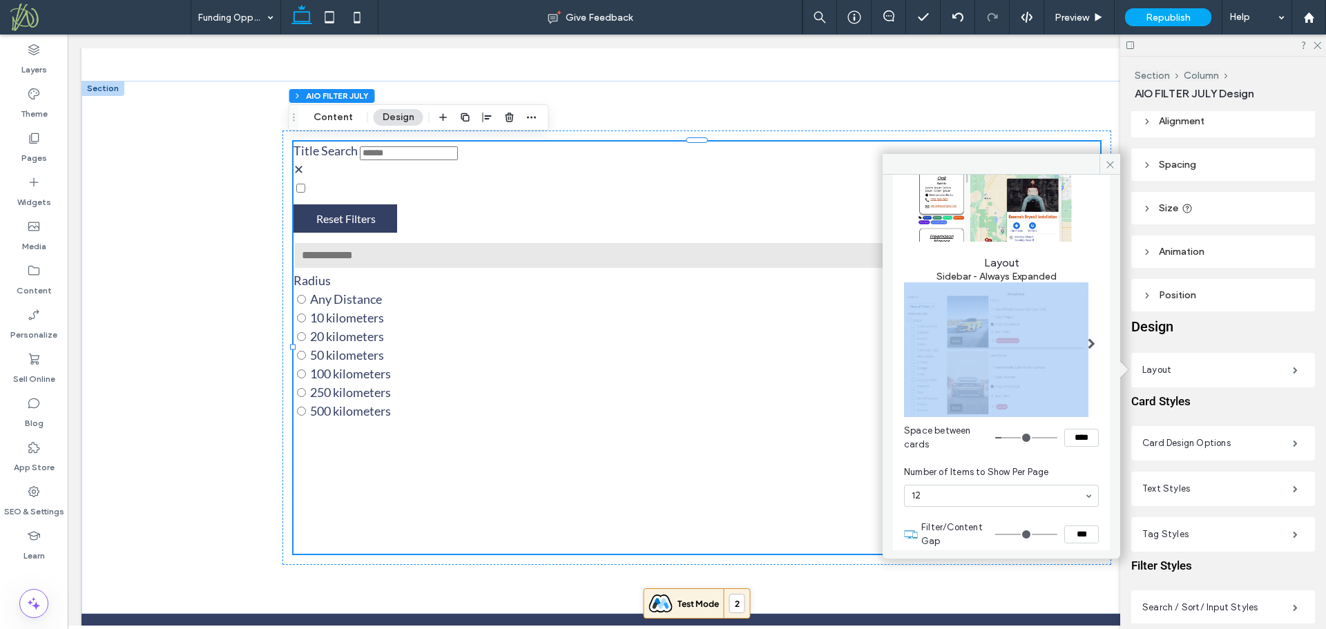
type input "****"
type input "**"
type input "****"
type input "**"
type input "****"
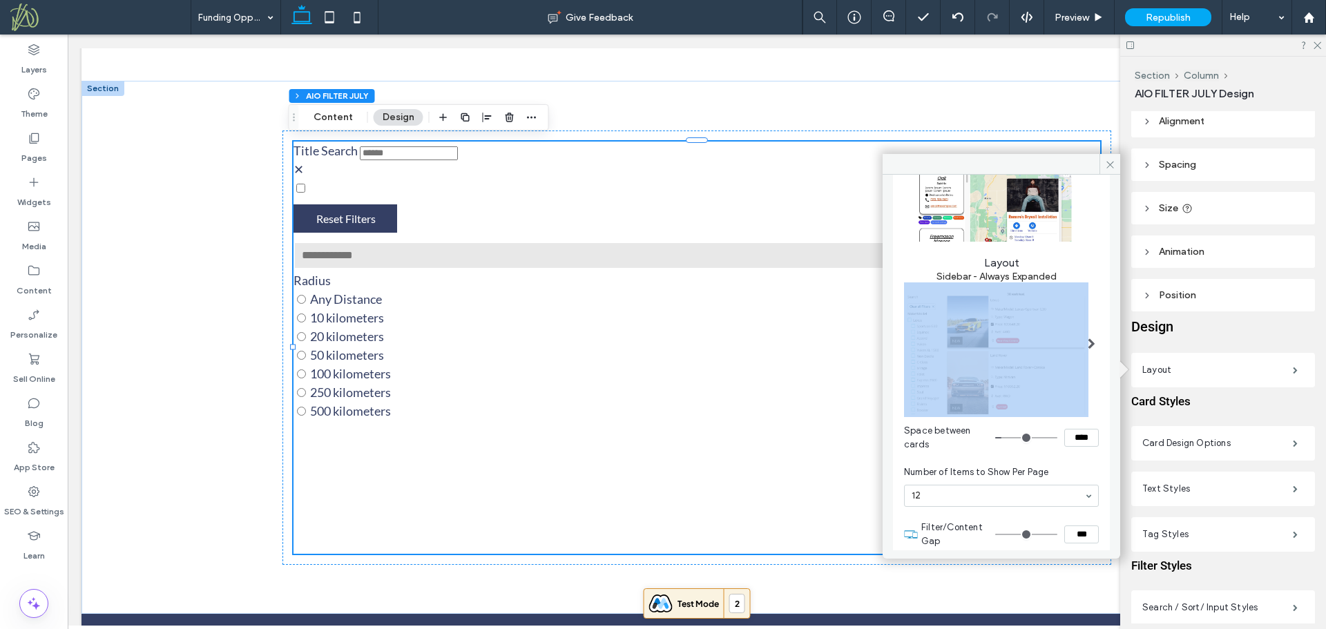
type input "**"
type input "****"
type input "**"
type input "****"
type input "**"
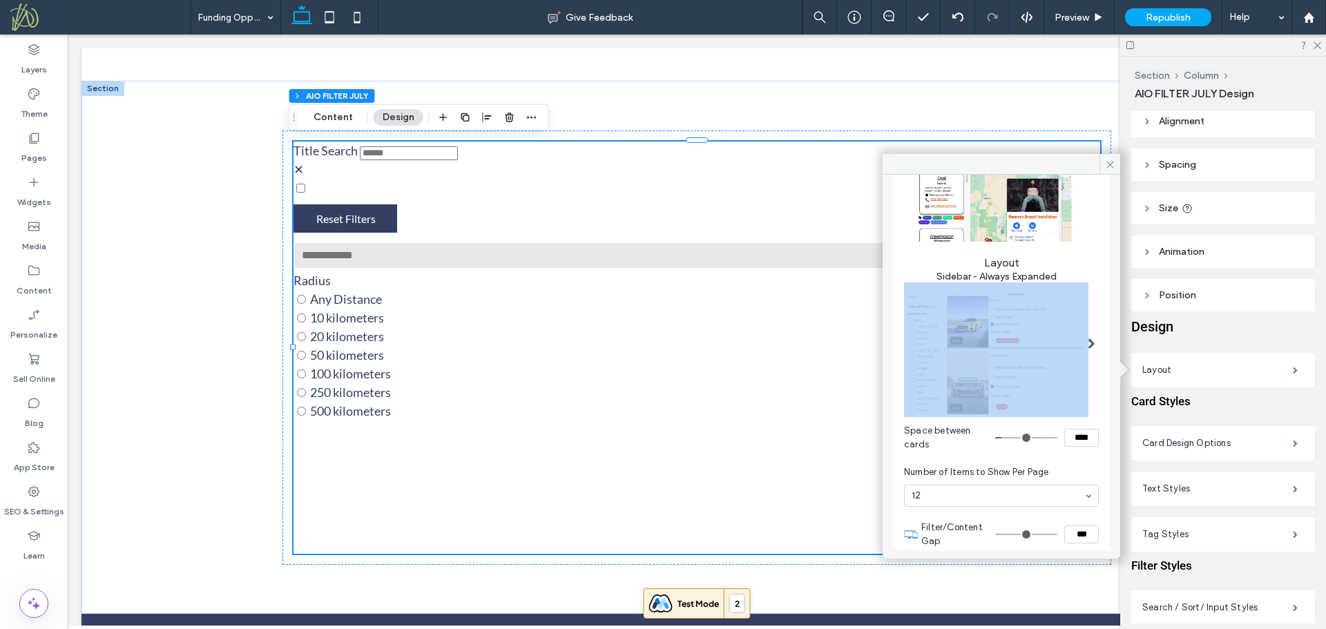
type input "****"
type input "**"
type input "****"
type input "**"
type input "****"
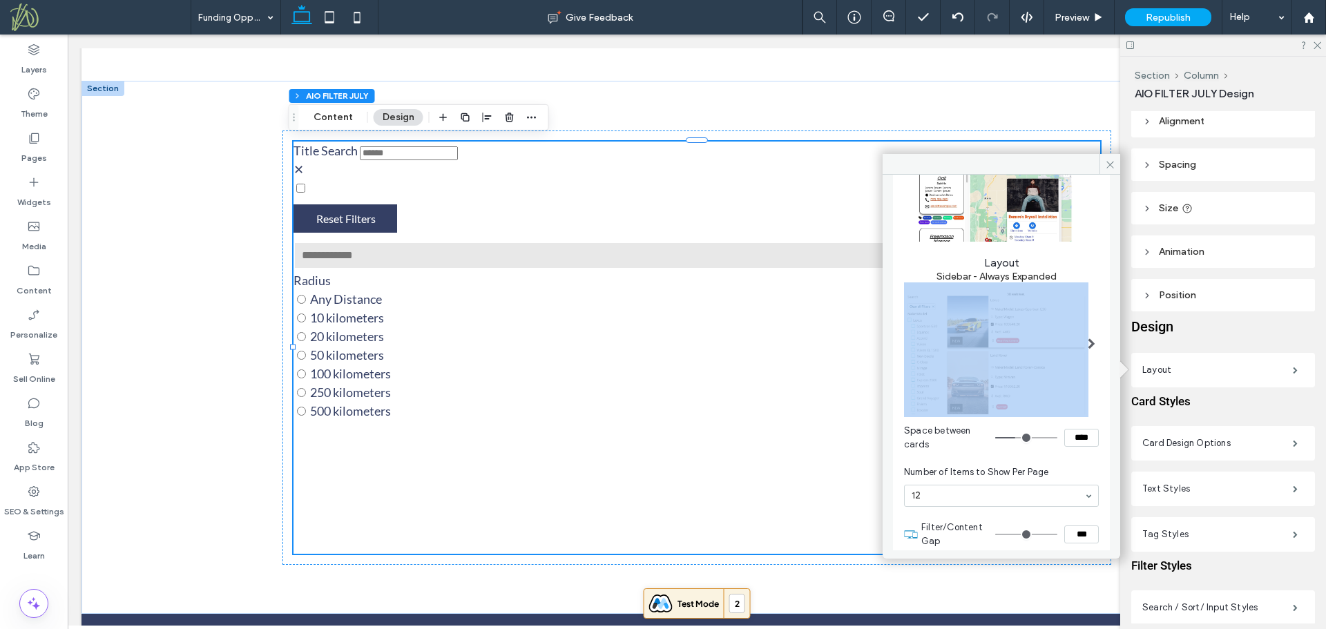
type input "**"
type input "****"
type input "**"
type input "****"
type input "**"
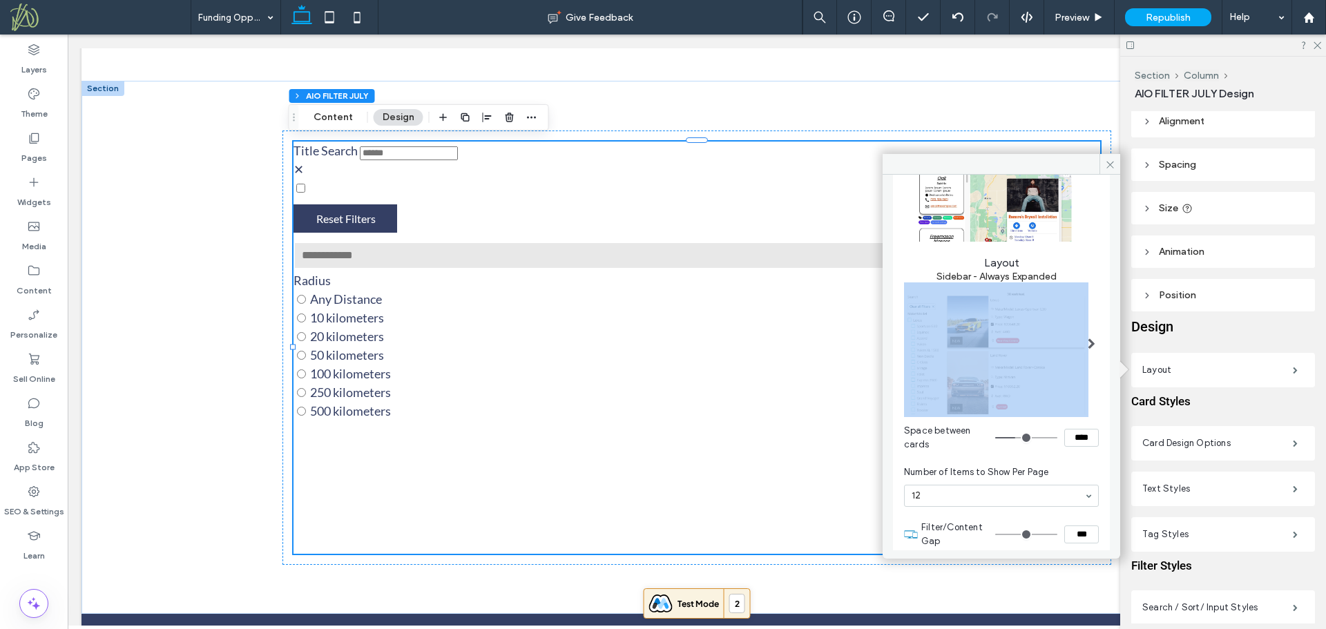
type input "****"
type input "**"
type input "****"
type input "**"
type input "****"
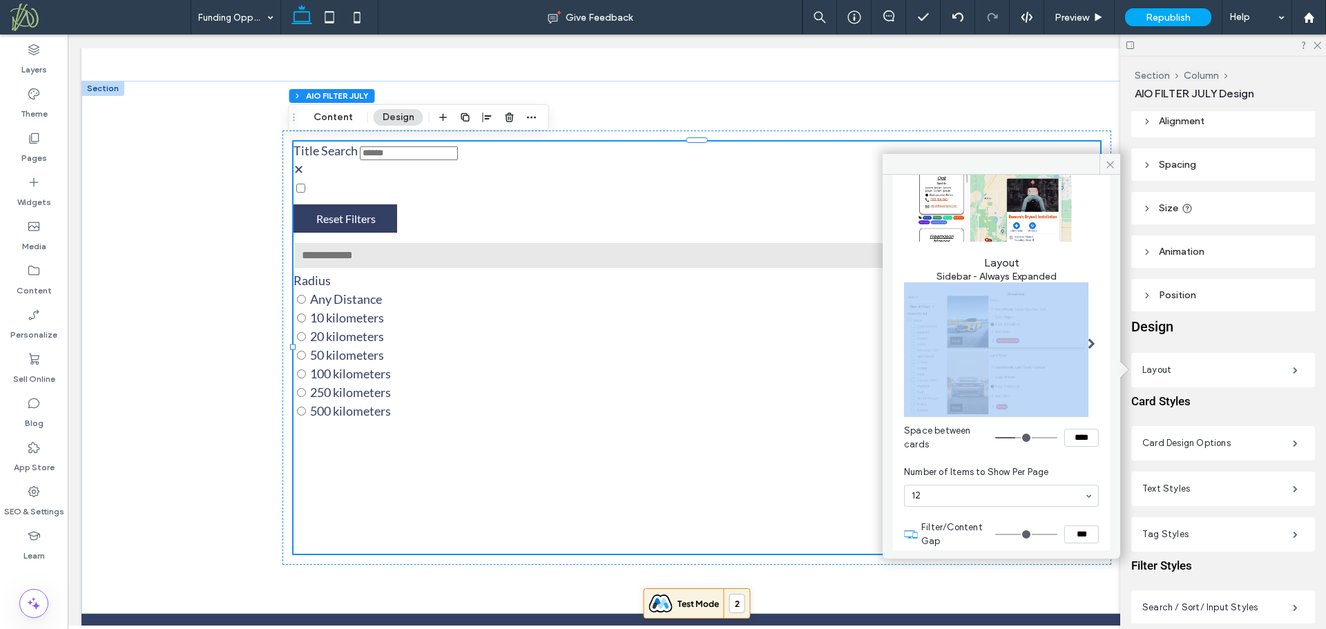
type input "**"
type input "****"
type input "**"
type input "****"
type input "**"
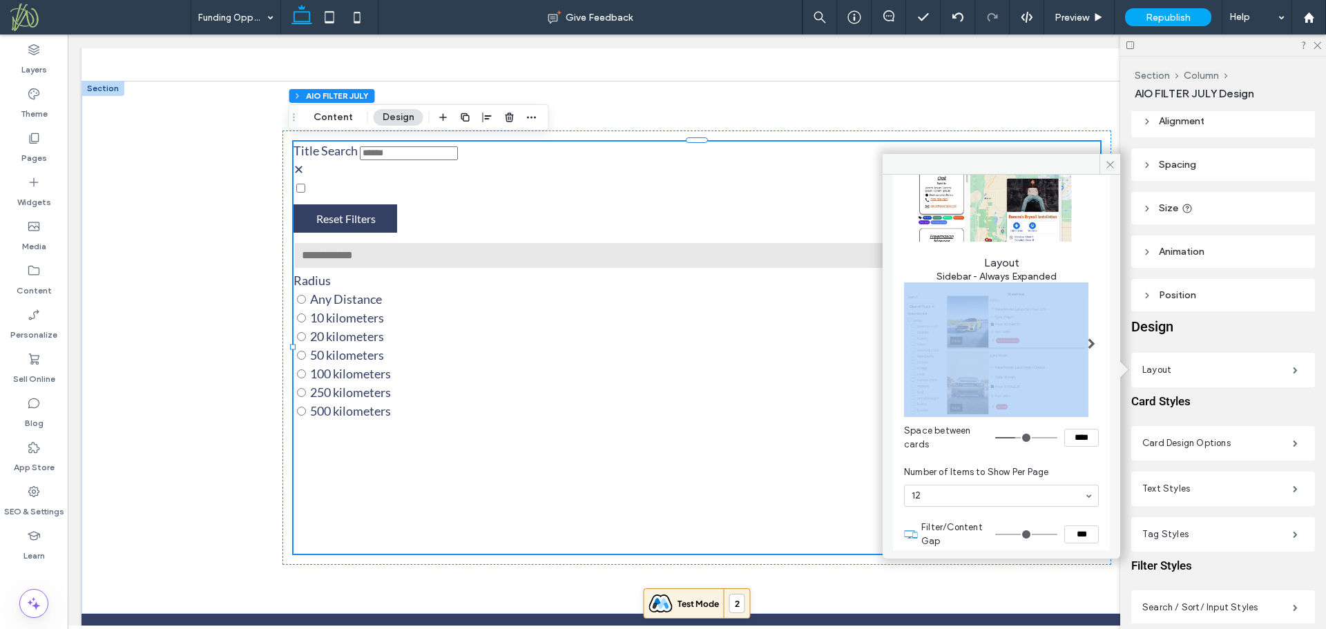
type input "****"
type input "**"
type input "****"
type input "**"
type input "****"
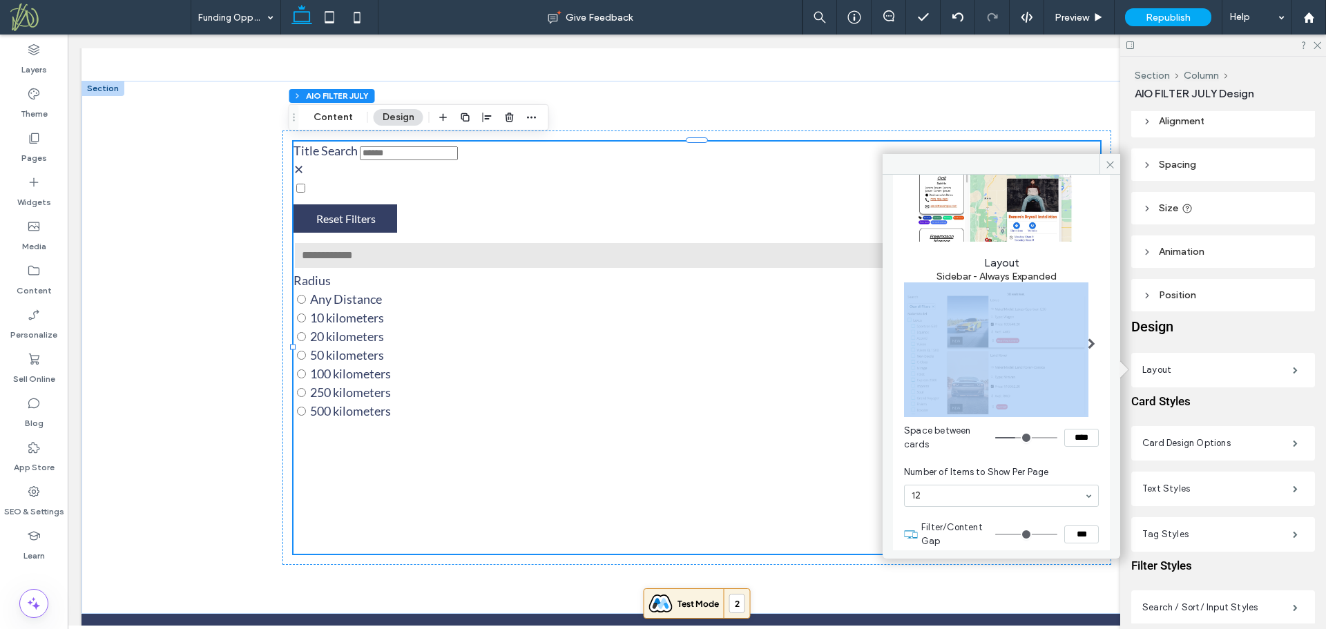
type input "**"
type input "****"
type input "**"
type input "****"
type input "**"
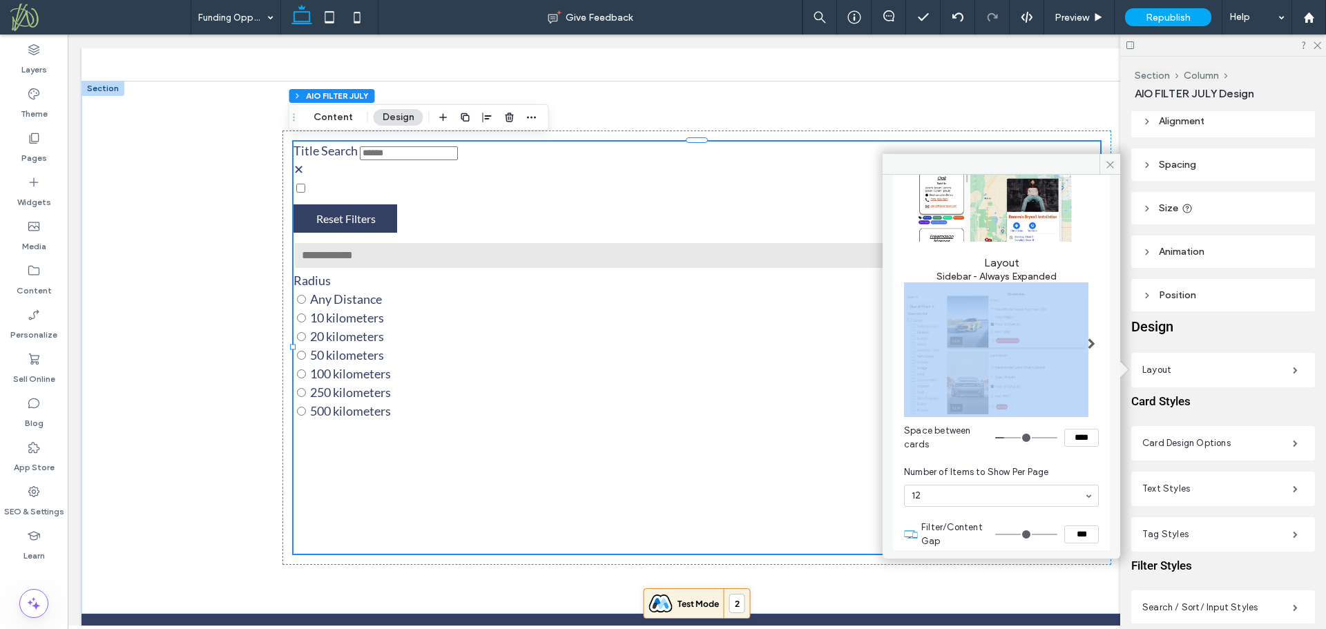
type input "****"
type input "**"
type input "****"
type input "*"
type input "***"
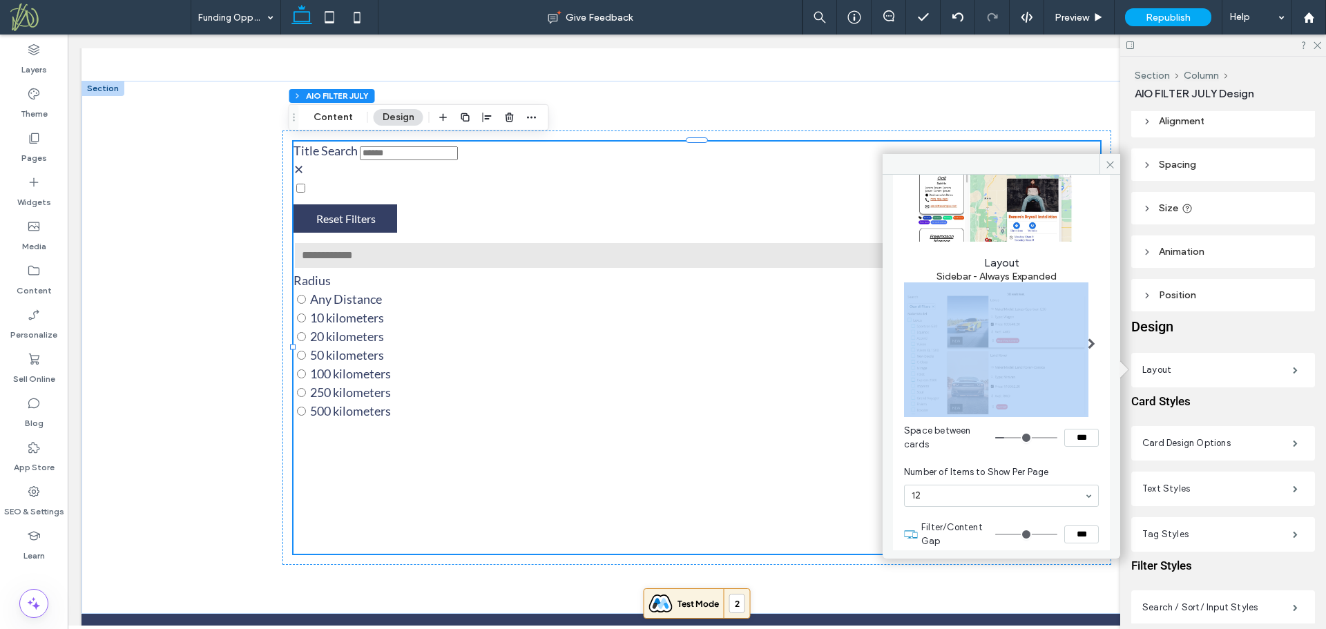
type input "*"
type input "***"
type input "*"
click at [997, 437] on input "range" at bounding box center [1026, 437] width 62 height 1
click at [1040, 349] on img at bounding box center [996, 348] width 184 height 132
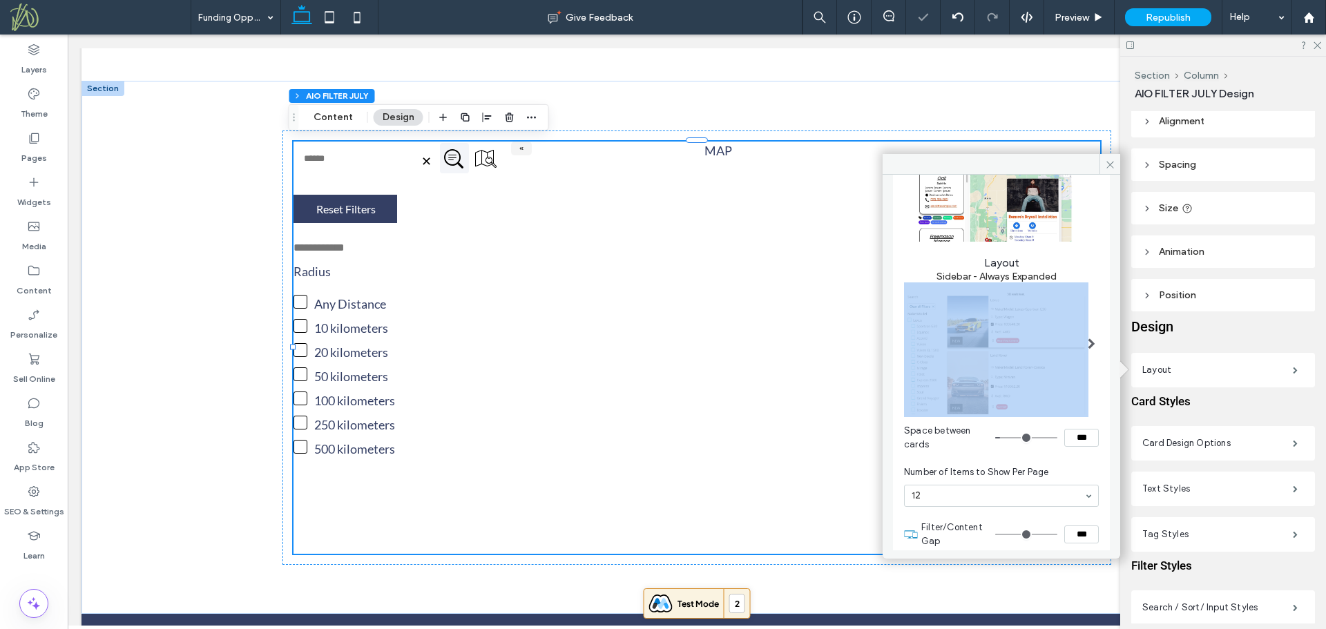
select select "*"
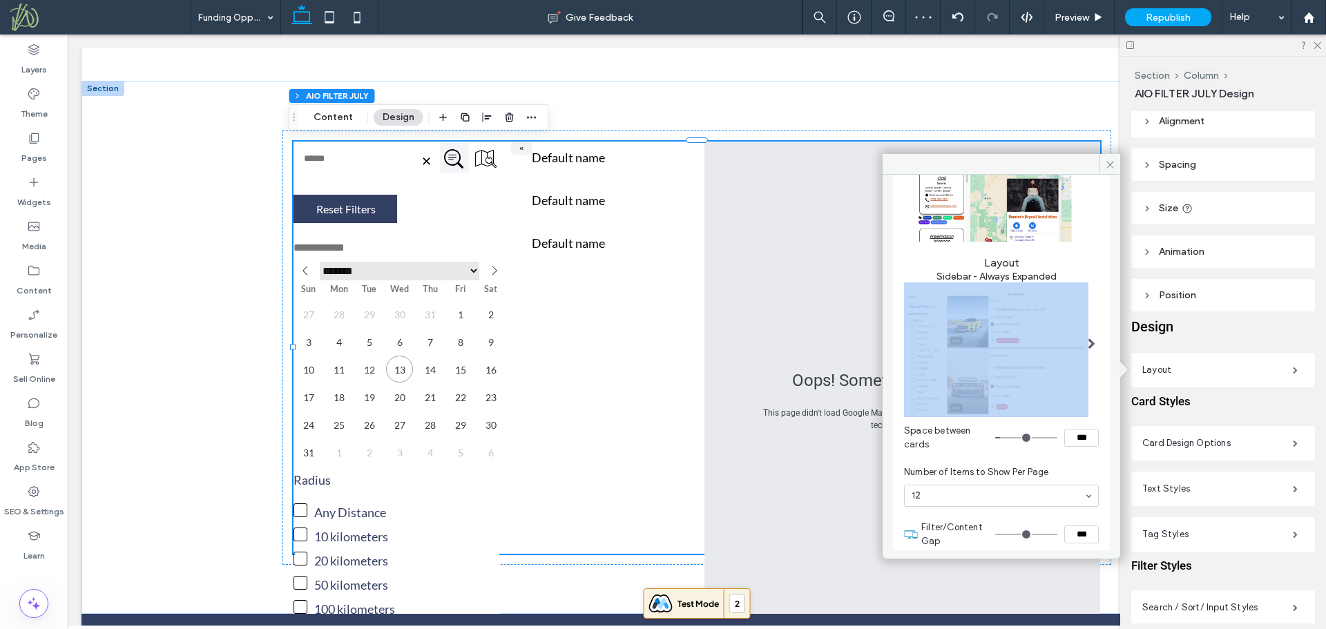
click at [967, 340] on img at bounding box center [996, 348] width 184 height 132
click at [1040, 341] on img at bounding box center [996, 348] width 184 height 132
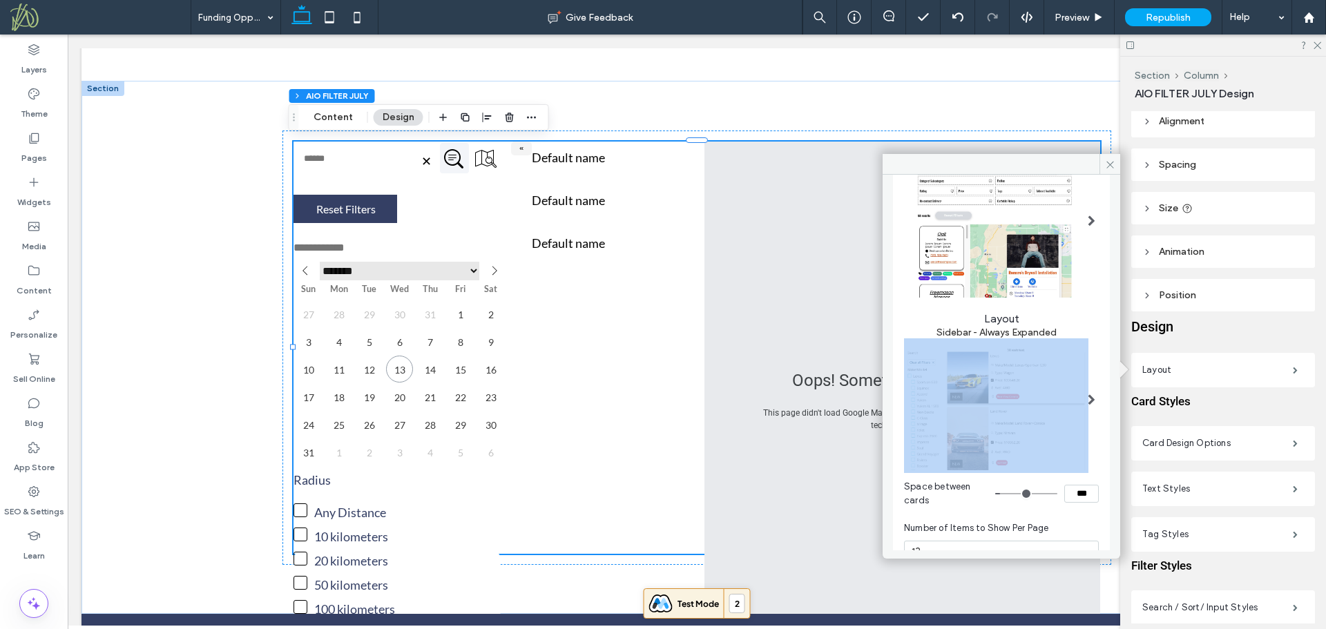
scroll to position [0, 0]
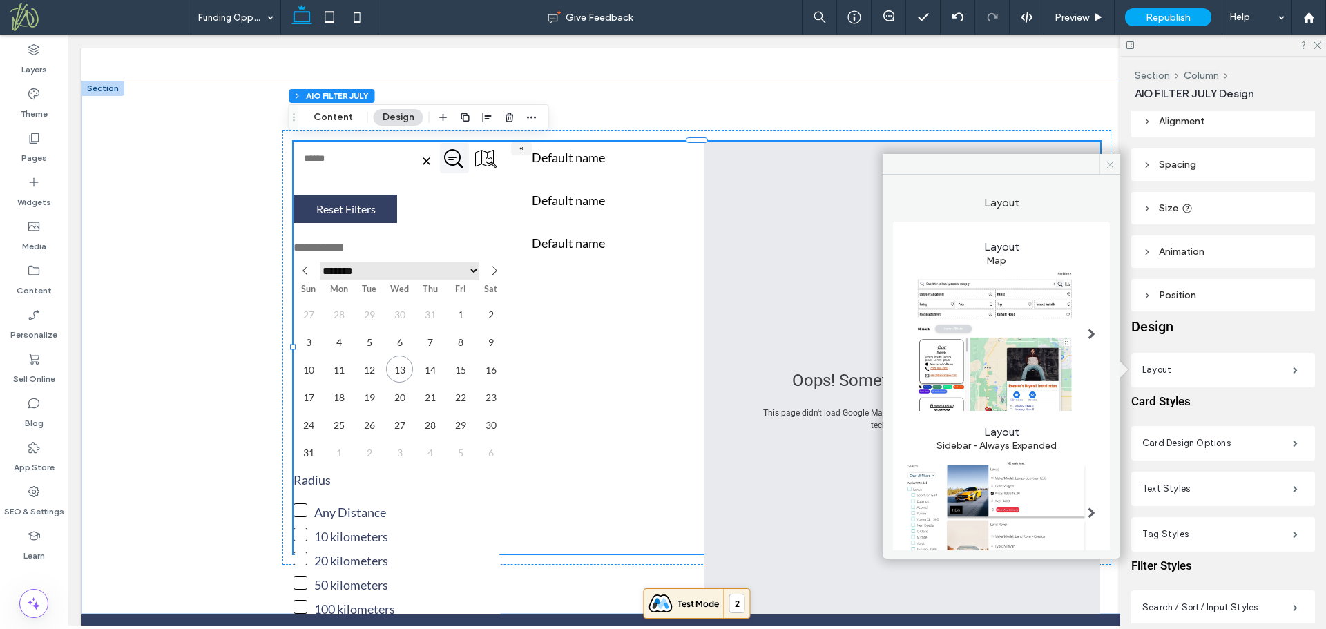
click at [1110, 164] on icon at bounding box center [1110, 165] width 10 height 10
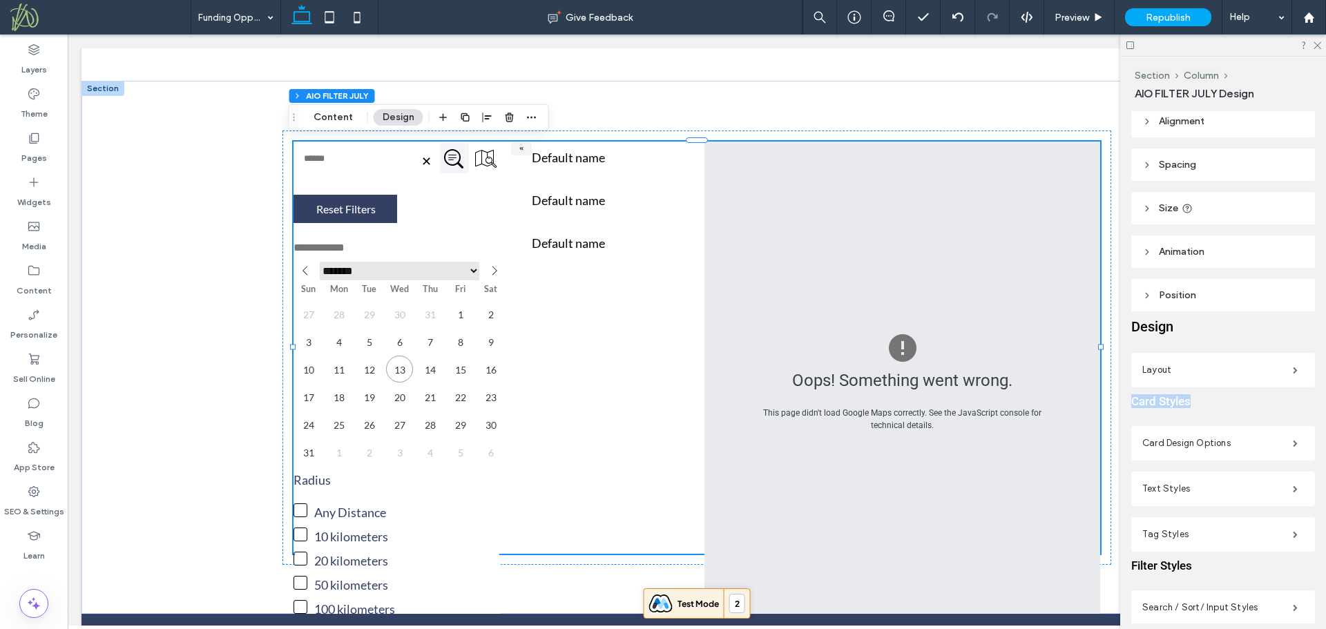
drag, startPoint x: 1171, startPoint y: 367, endPoint x: 1198, endPoint y: 410, distance: 51.2
click at [1198, 410] on div "Design Layout Card Styles Card Design Options Text Styles Tag Styles Filter Sty…" at bounding box center [1223, 576] width 184 height 530
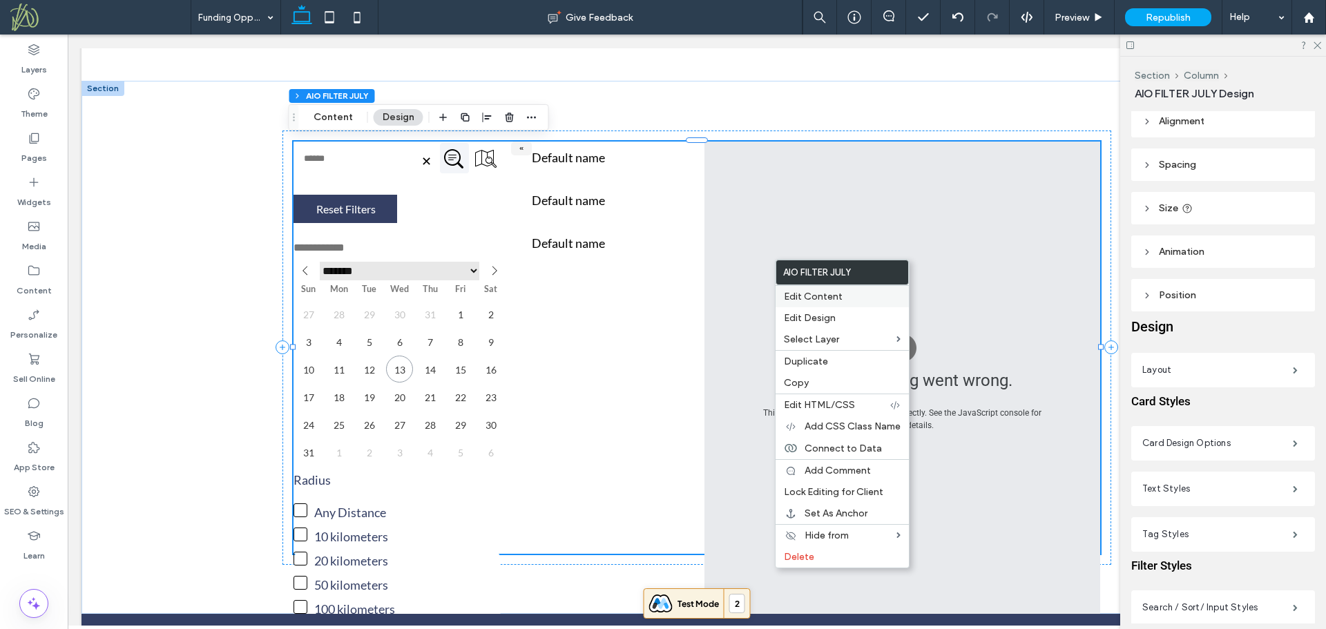
click at [864, 301] on label "Edit Content" at bounding box center [842, 297] width 117 height 12
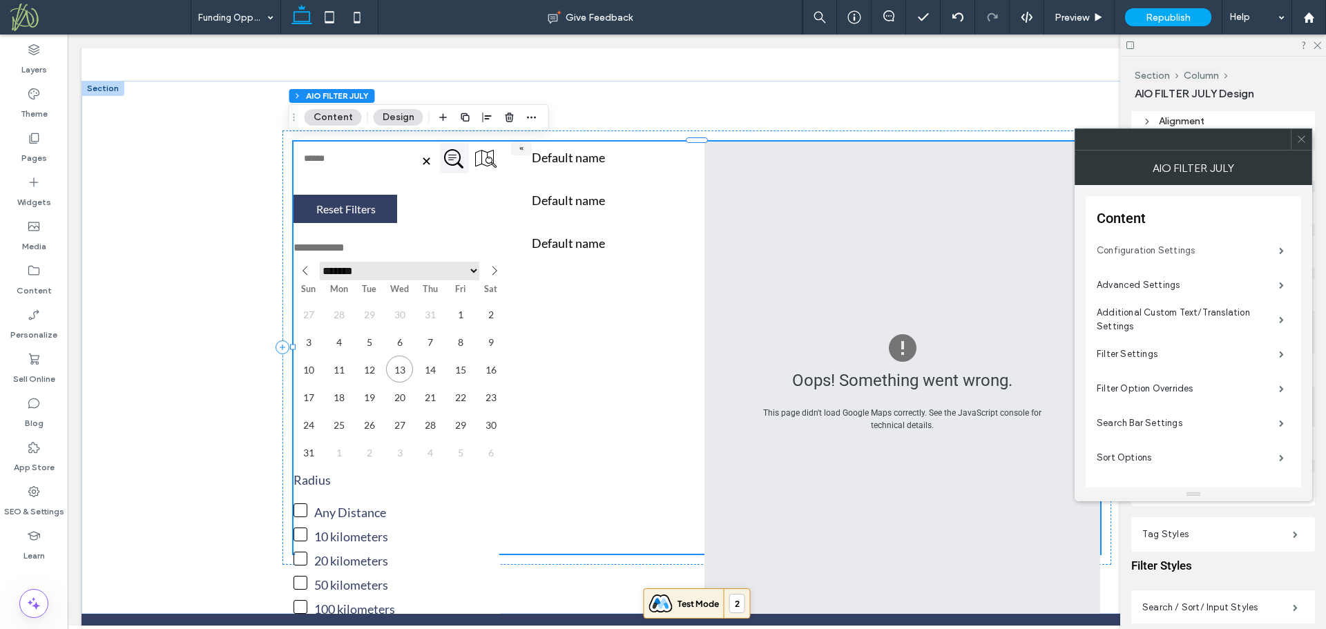
click at [1150, 250] on label "Configuration Settings" at bounding box center [1188, 251] width 182 height 28
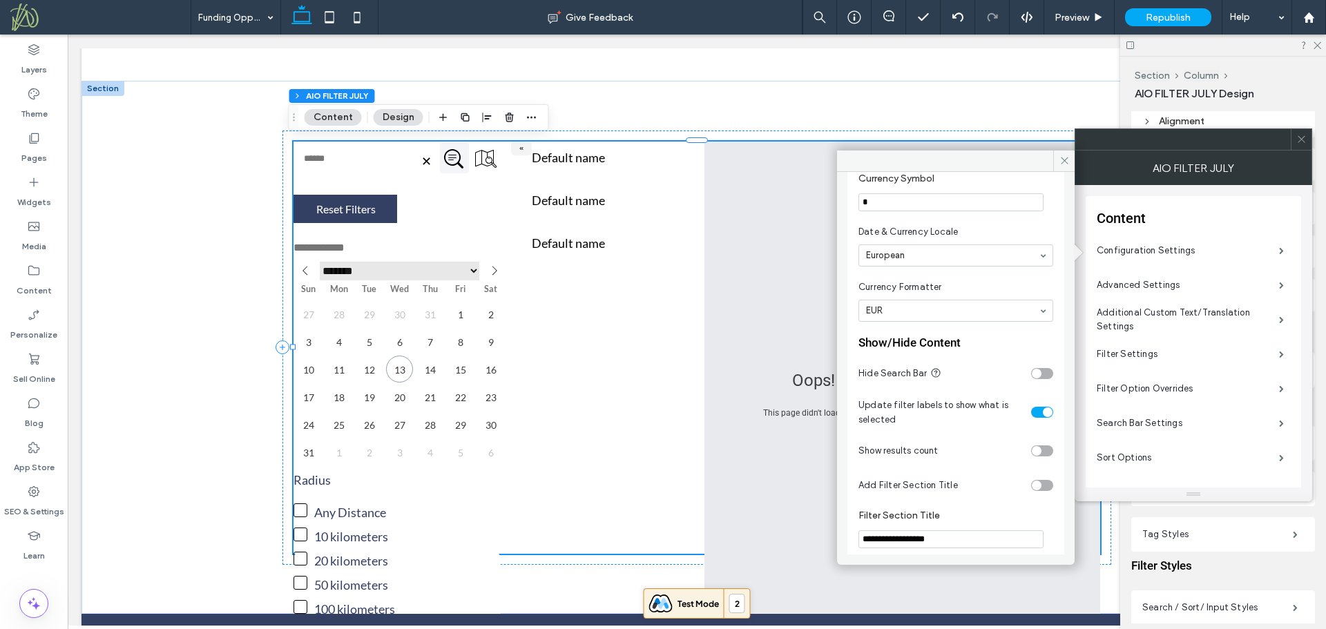
scroll to position [405, 0]
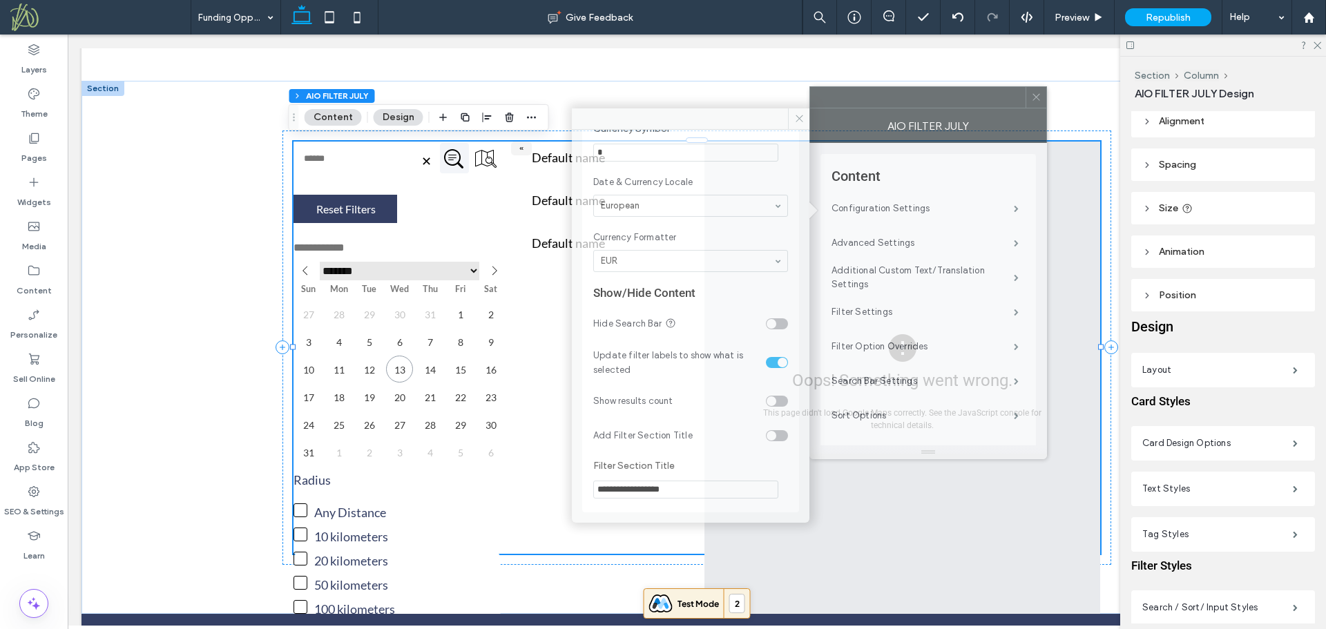
drag, startPoint x: 1159, startPoint y: 132, endPoint x: 965, endPoint y: 102, distance: 195.7
click at [965, 102] on div at bounding box center [917, 97] width 215 height 21
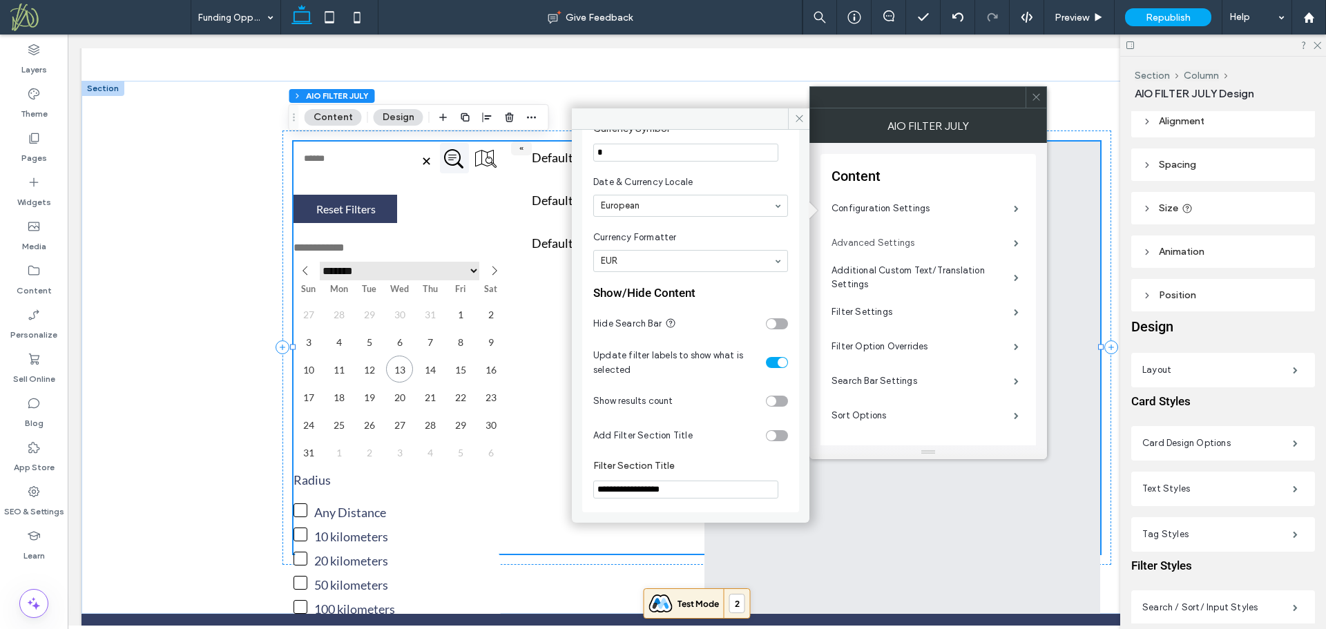
click at [898, 240] on label "Advanced Settings" at bounding box center [922, 243] width 182 height 28
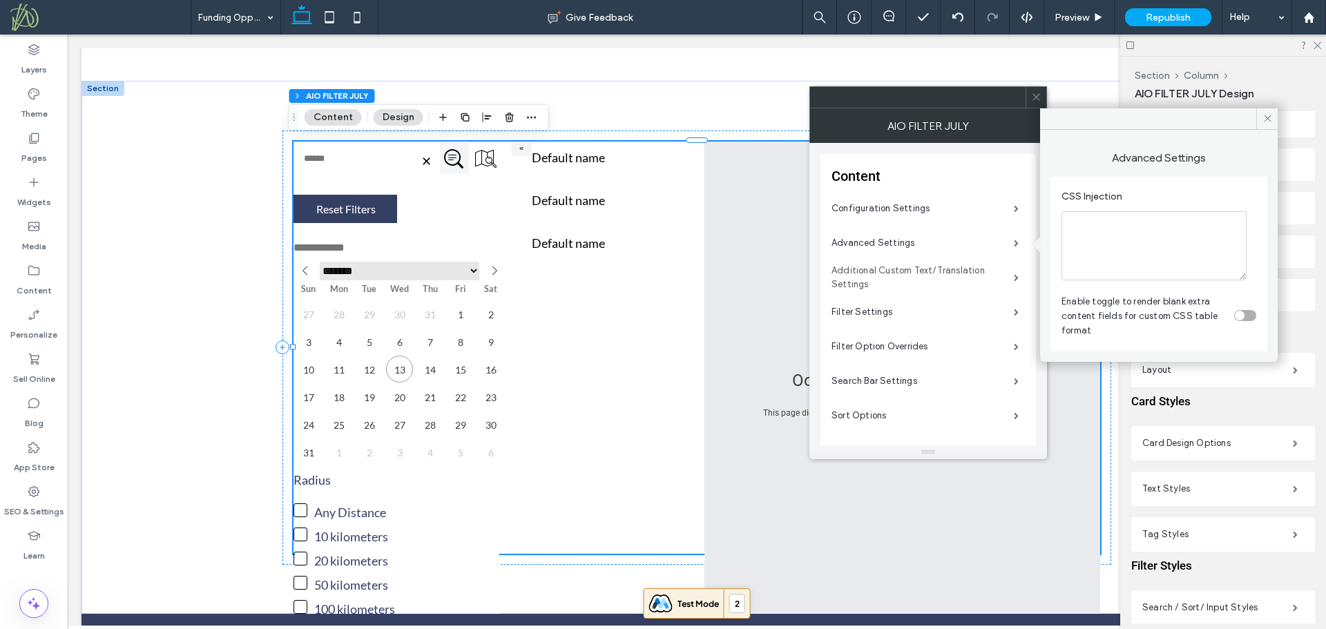
click at [907, 271] on label "Additional Custom Text/Translation Settings" at bounding box center [922, 277] width 182 height 41
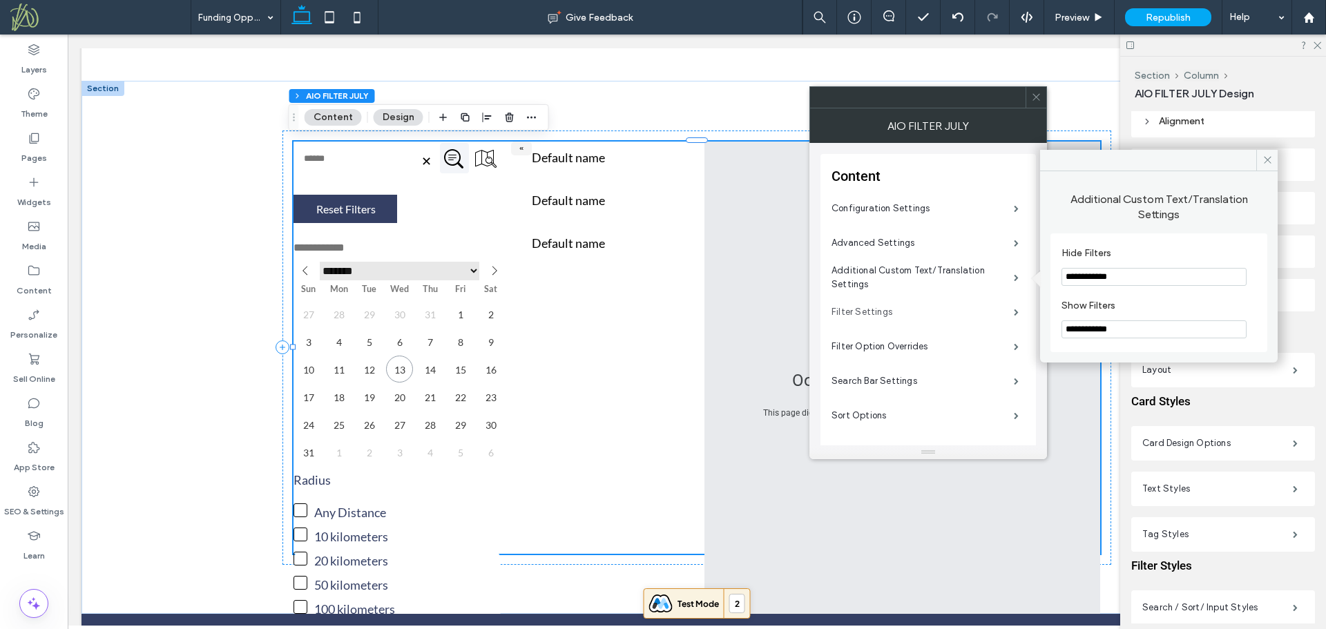
click at [892, 314] on label "Filter Settings" at bounding box center [922, 312] width 182 height 28
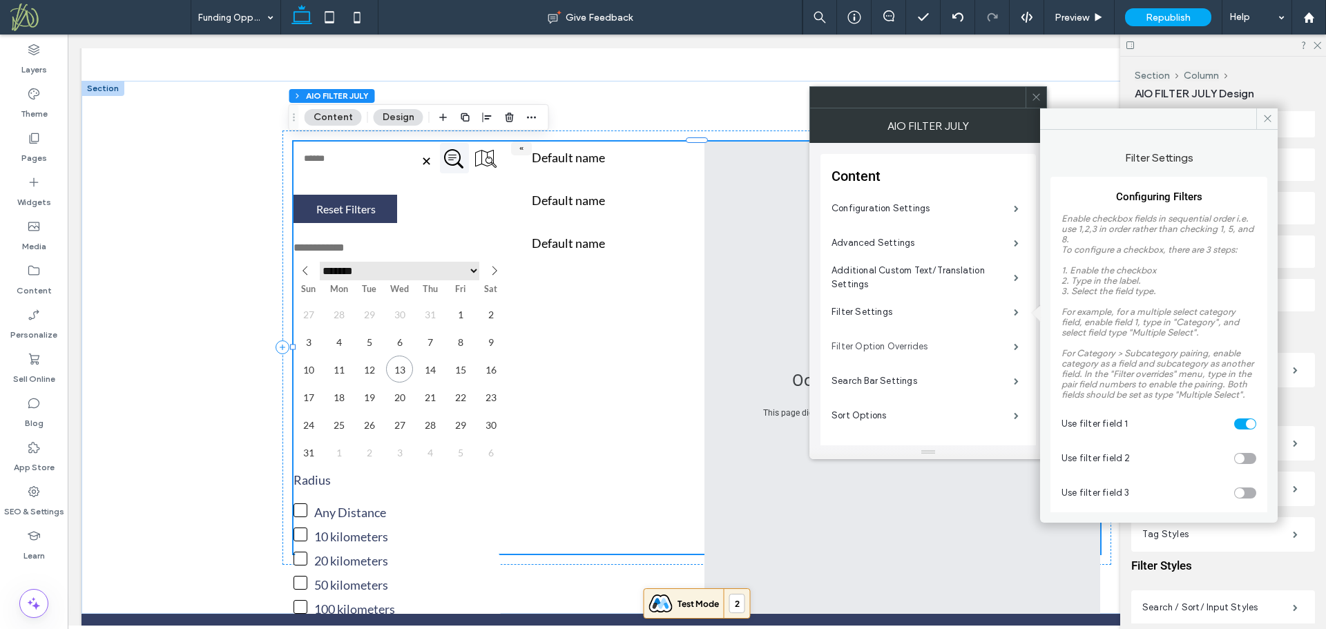
click at [908, 347] on label "Filter Option Overrides" at bounding box center [922, 347] width 182 height 28
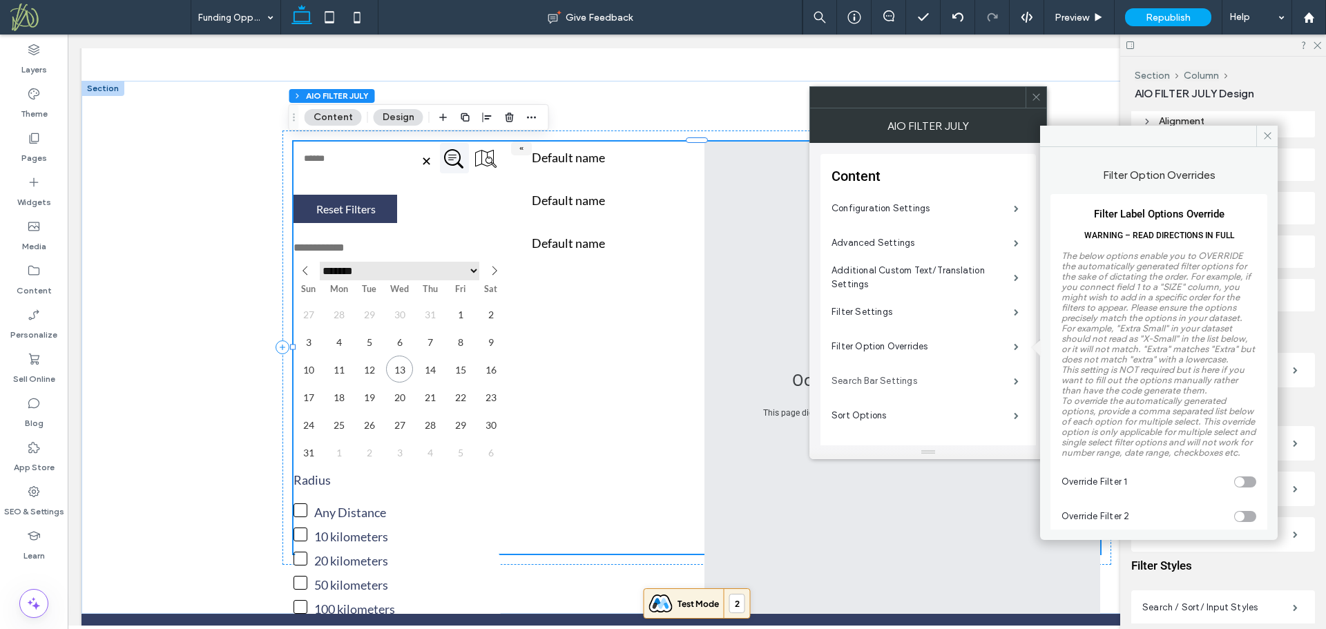
click at [912, 385] on label "Search Bar Settings" at bounding box center [922, 381] width 182 height 28
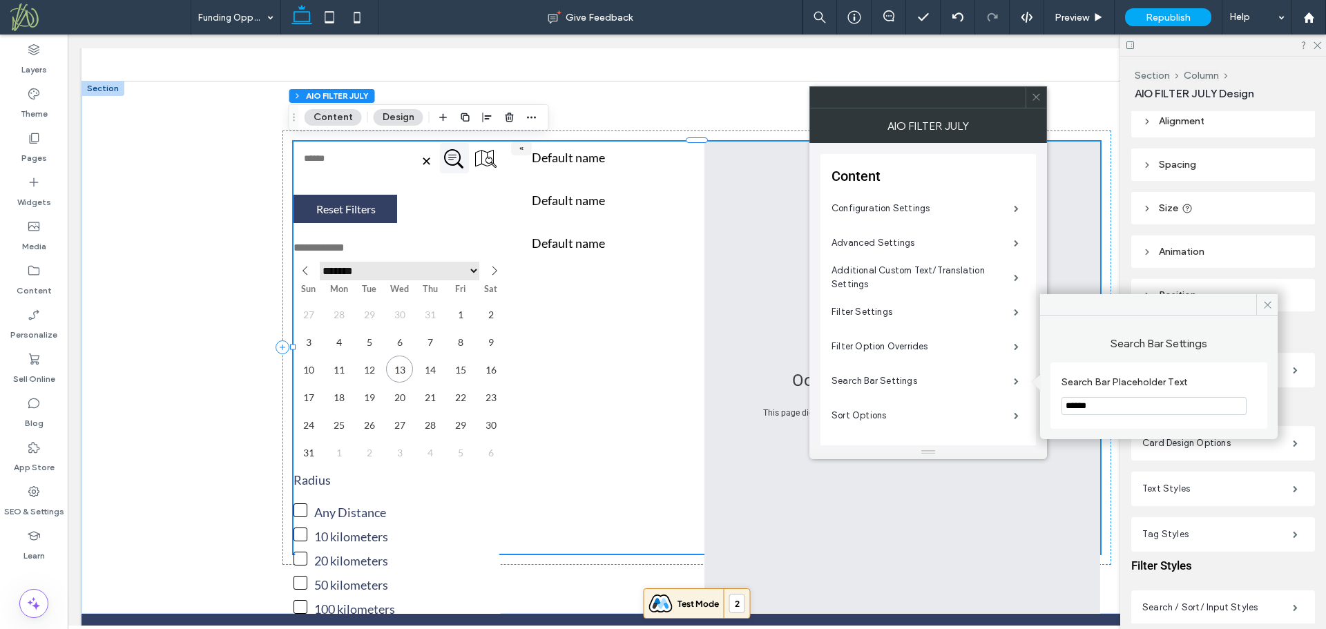
drag, startPoint x: 1038, startPoint y: 101, endPoint x: 1043, endPoint y: 108, distance: 9.4
click at [1038, 100] on icon at bounding box center [1036, 97] width 10 height 10
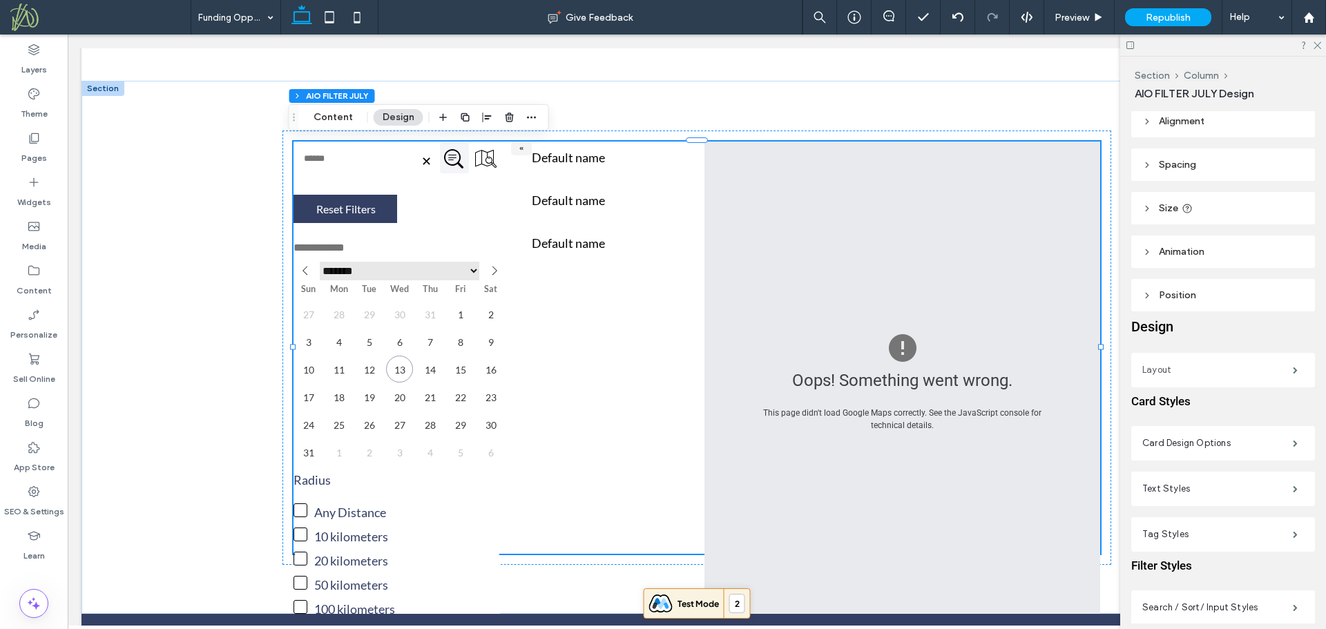
click at [1202, 369] on label "Layout" at bounding box center [1217, 370] width 151 height 28
click at [1293, 369] on span at bounding box center [1295, 370] width 5 height 7
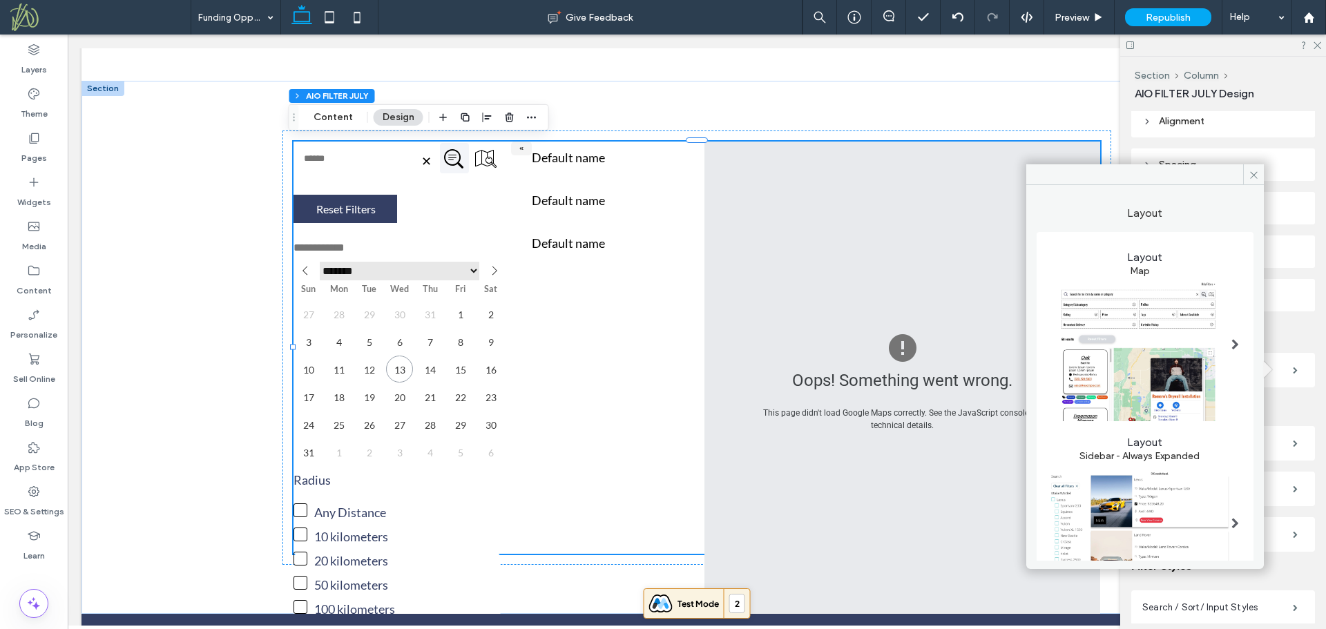
click at [1231, 518] on span at bounding box center [1235, 523] width 8 height 11
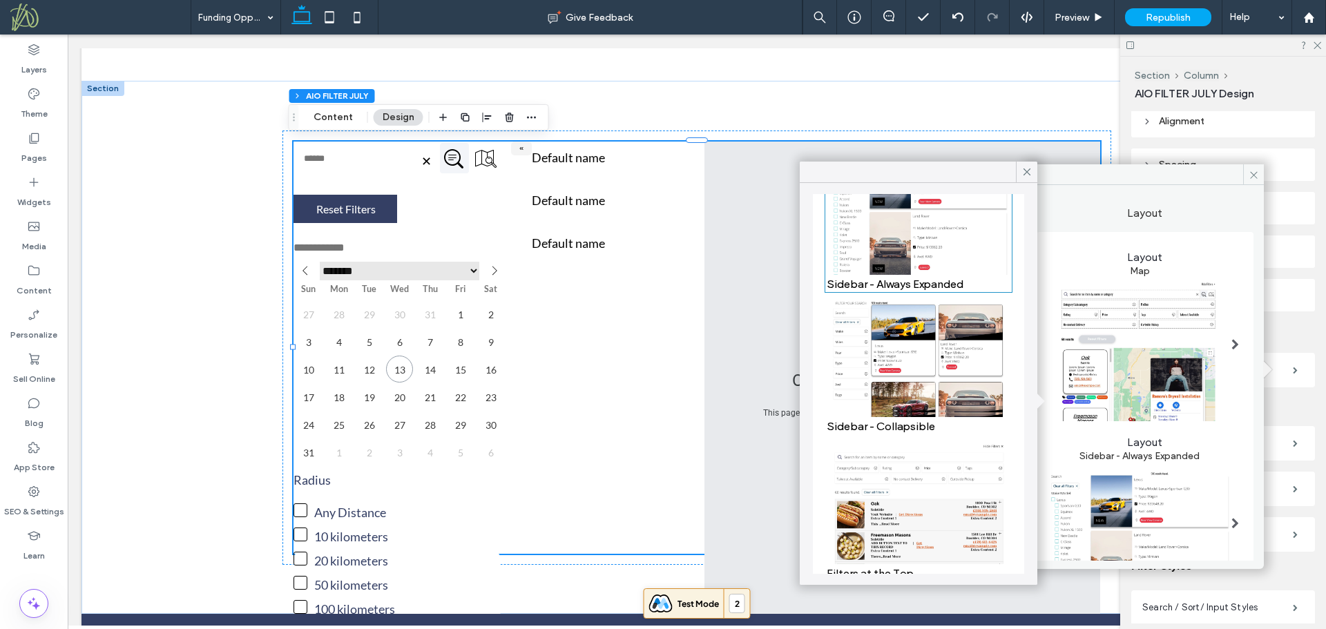
scroll to position [89, 0]
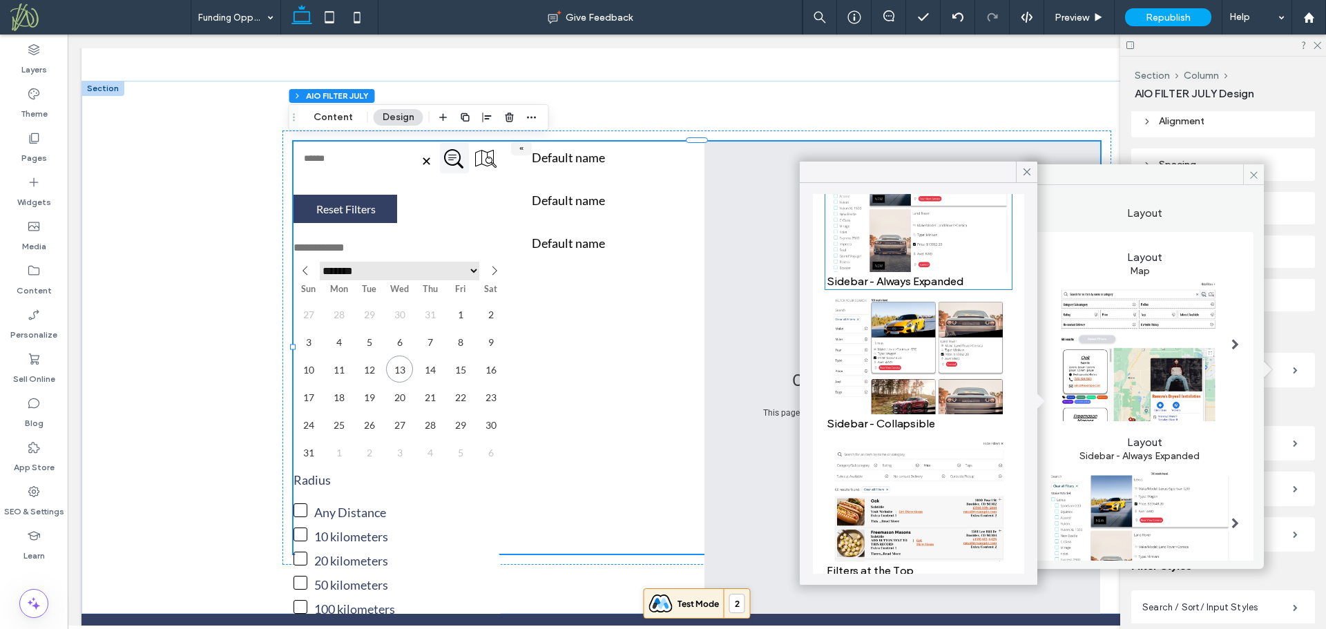
click at [936, 497] on img at bounding box center [919, 499] width 184 height 125
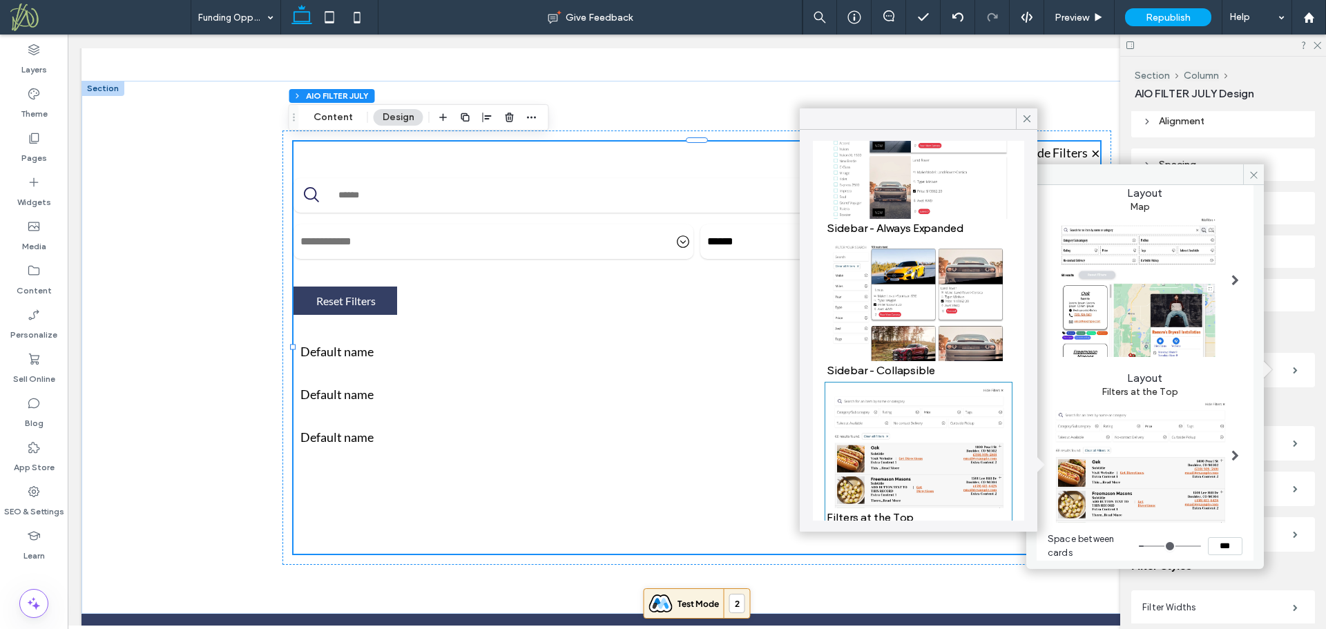
scroll to position [68, 0]
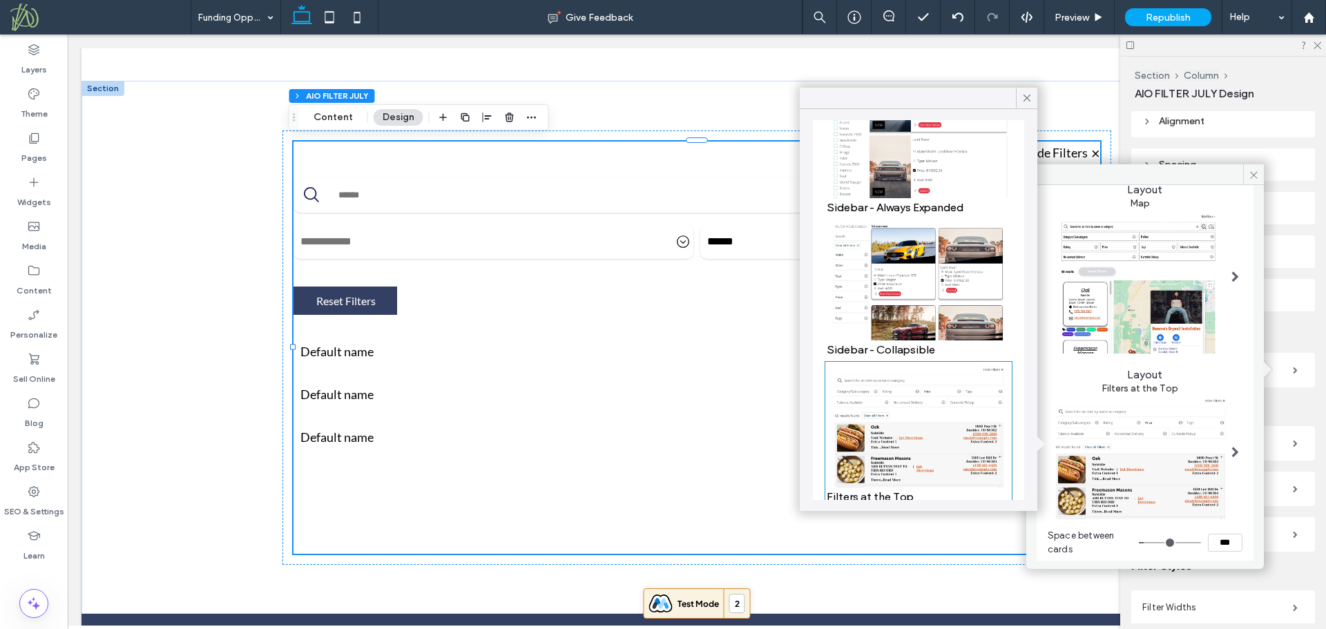
click at [1171, 465] on img at bounding box center [1140, 456] width 184 height 125
click at [1231, 447] on span at bounding box center [1235, 452] width 8 height 11
click at [967, 425] on img at bounding box center [919, 425] width 184 height 125
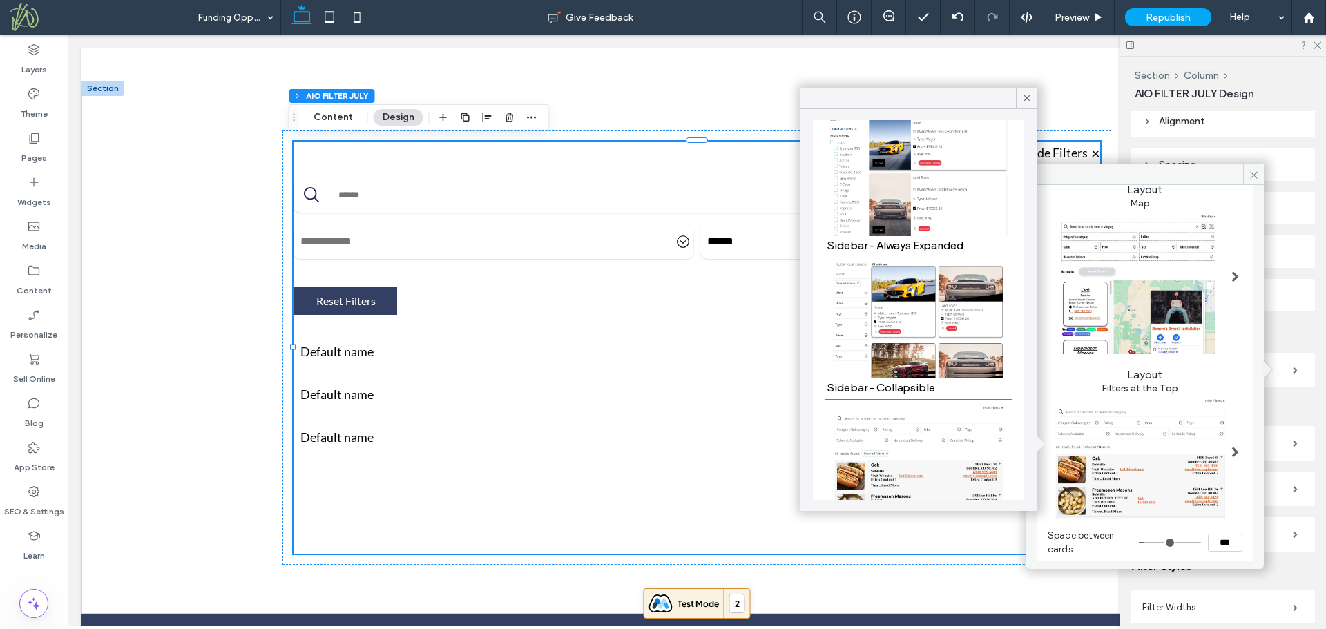
scroll to position [89, 0]
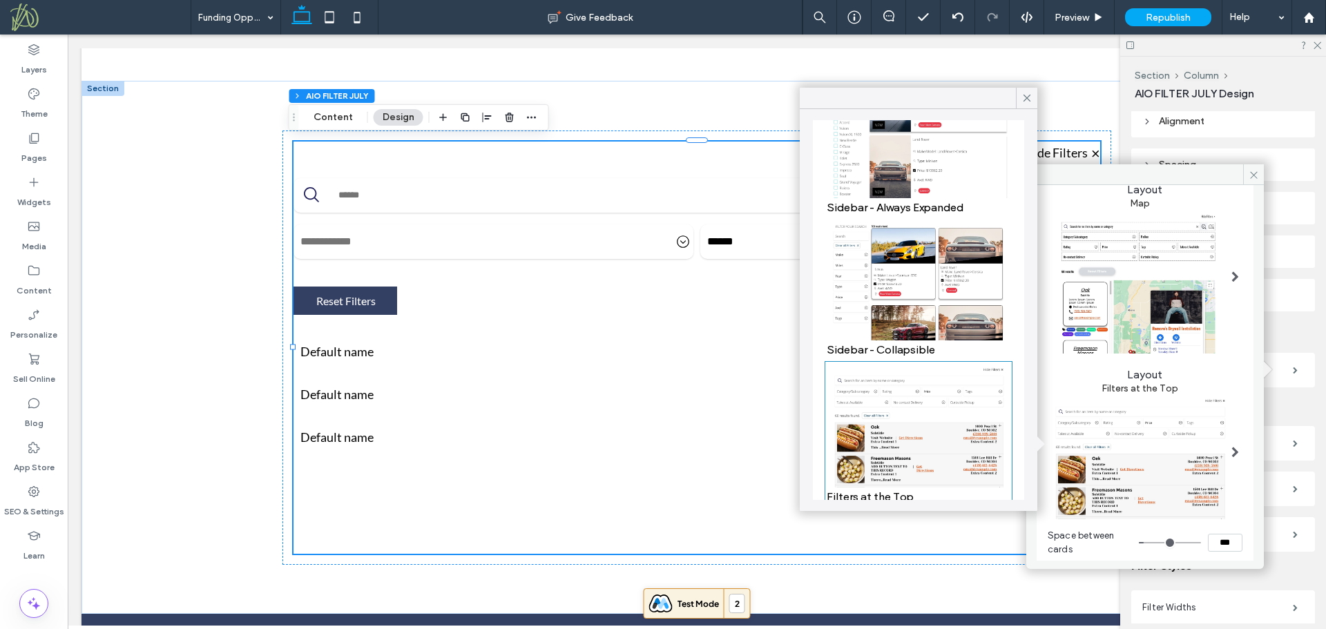
click at [1166, 459] on img at bounding box center [1140, 456] width 184 height 125
click at [1231, 447] on span at bounding box center [1235, 452] width 8 height 11
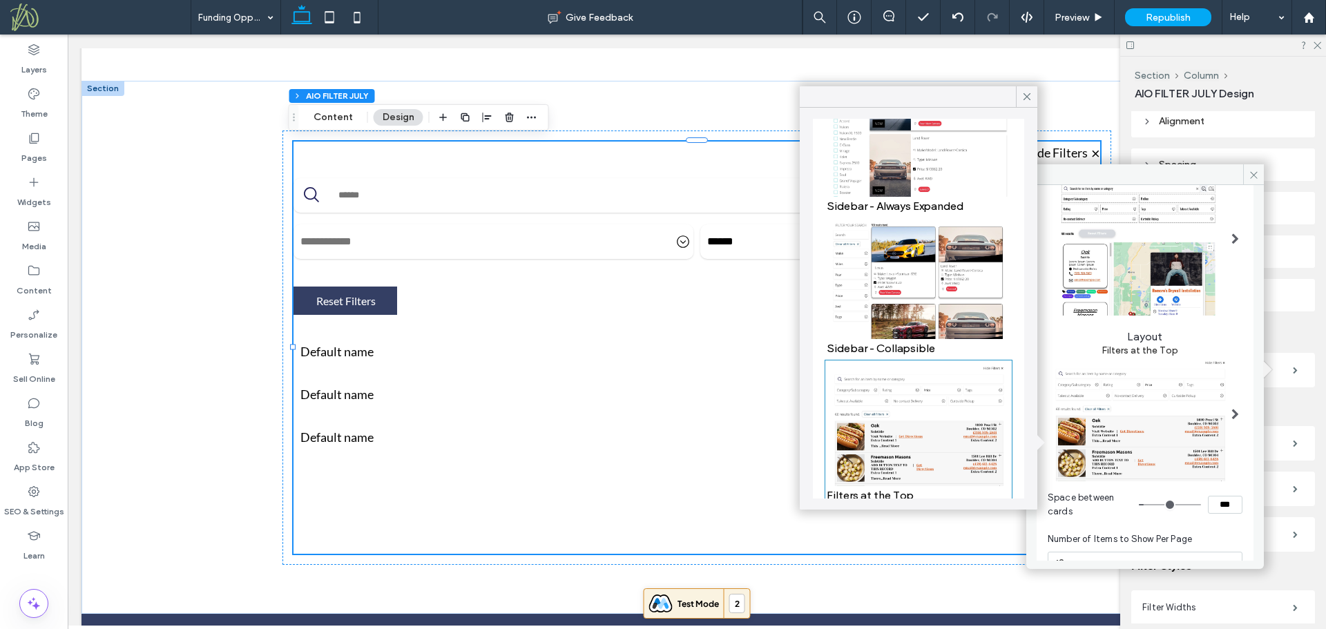
scroll to position [122, 0]
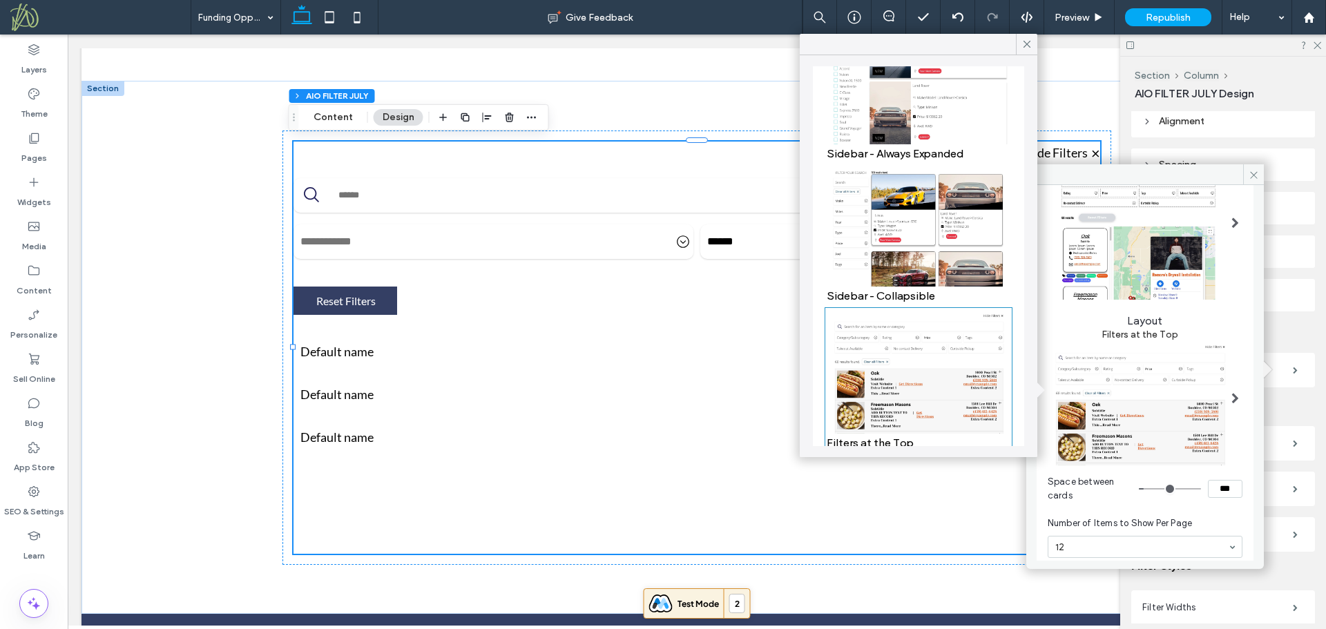
click at [1155, 439] on img at bounding box center [1140, 402] width 184 height 125
click at [1231, 393] on span at bounding box center [1235, 398] width 8 height 11
click at [1157, 409] on img at bounding box center [1140, 402] width 184 height 125
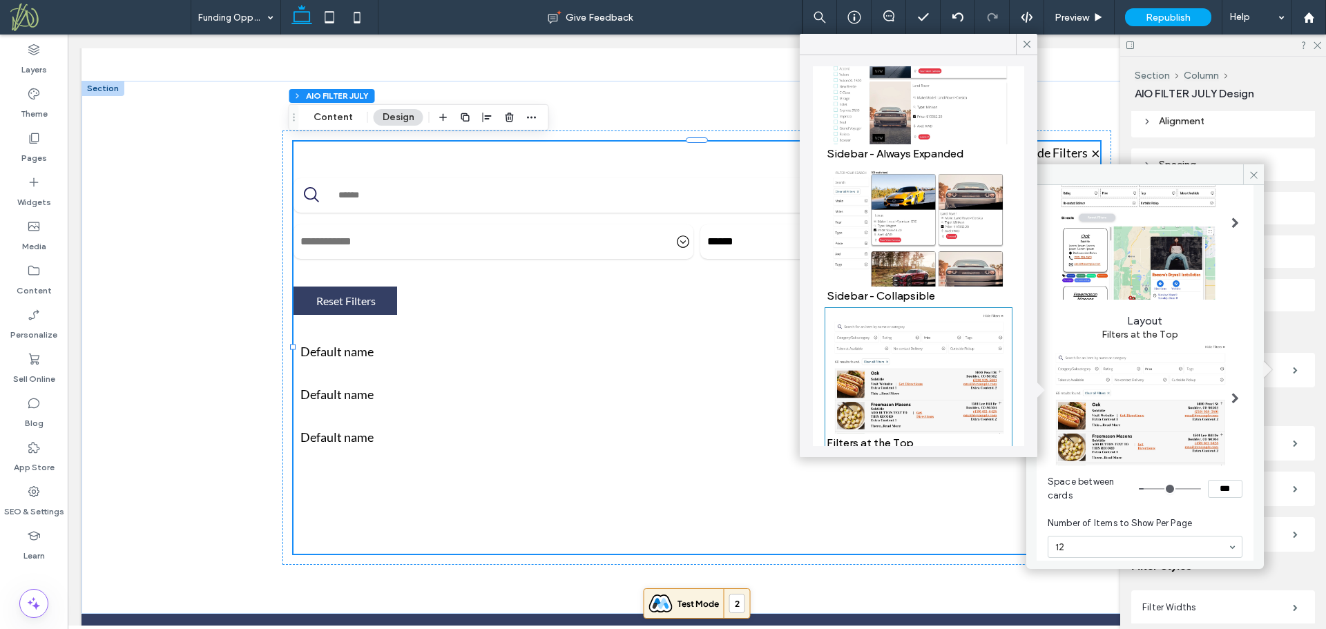
click at [1147, 433] on img at bounding box center [1140, 402] width 184 height 125
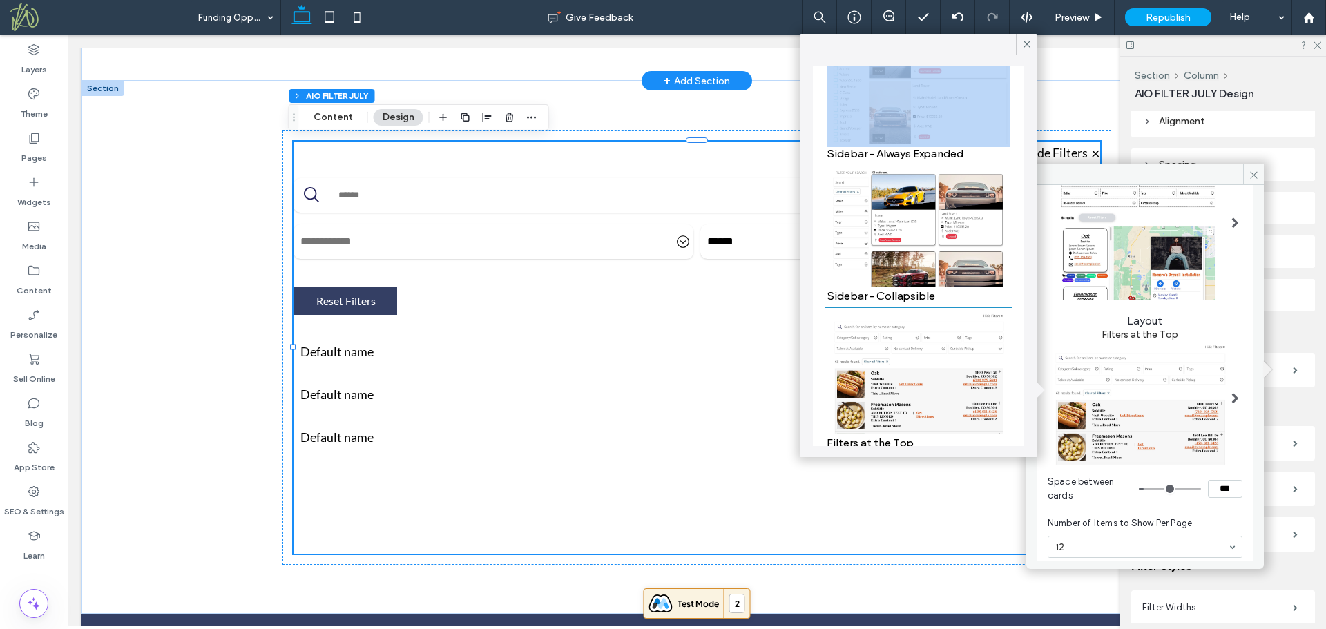
drag, startPoint x: 996, startPoint y: 81, endPoint x: 773, endPoint y: 68, distance: 223.4
click at [1093, 425] on img at bounding box center [1140, 402] width 184 height 125
click at [1075, 450] on img at bounding box center [1140, 402] width 184 height 125
click at [1127, 443] on img at bounding box center [1140, 402] width 184 height 125
click at [1126, 410] on img at bounding box center [1140, 402] width 184 height 125
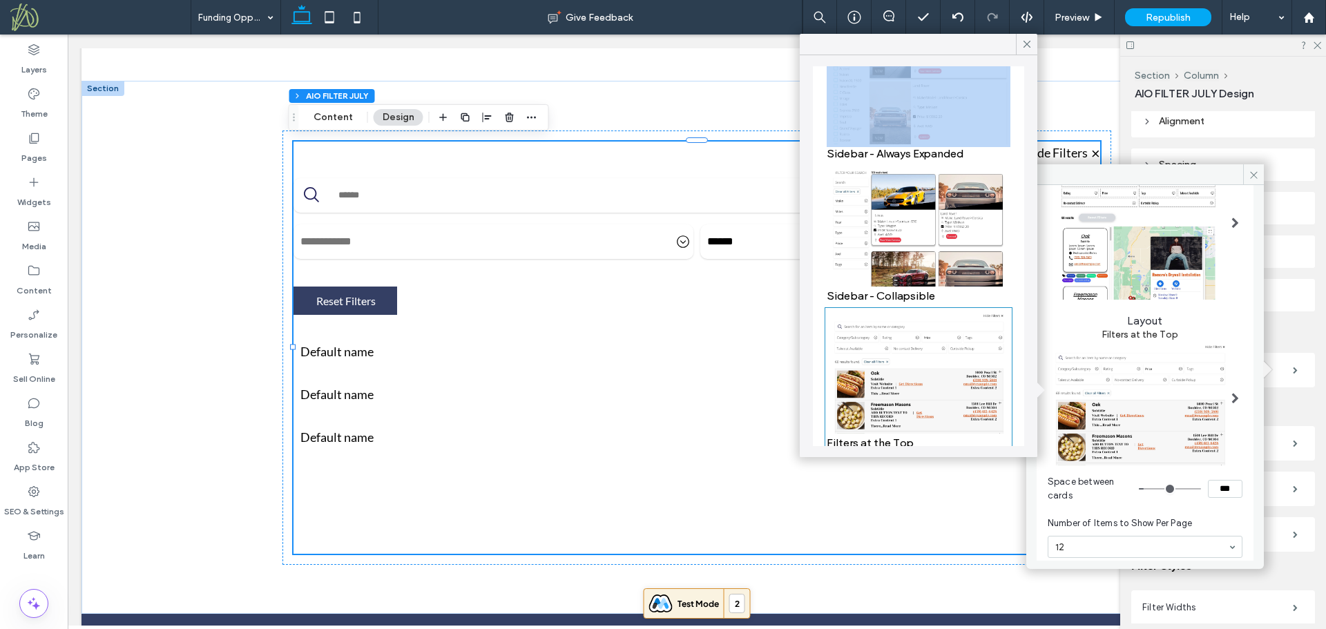
click at [957, 377] on img at bounding box center [919, 371] width 184 height 125
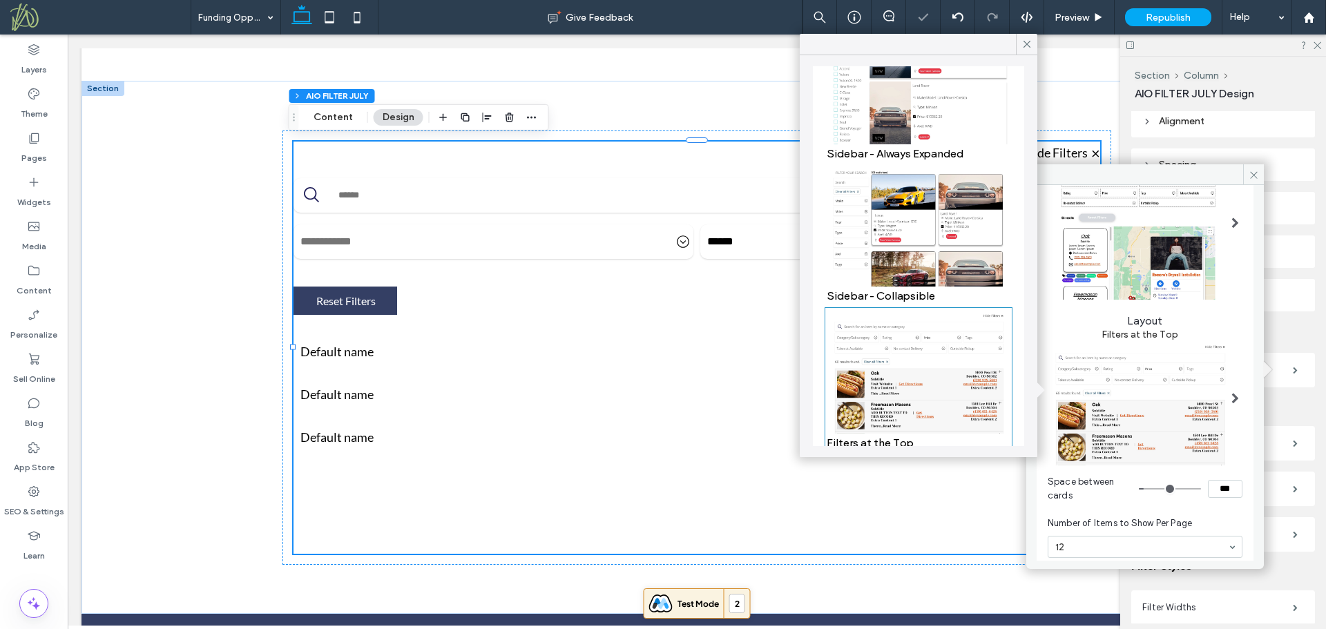
drag, startPoint x: 1026, startPoint y: 43, endPoint x: 1155, endPoint y: 196, distance: 200.4
click at [1026, 42] on icon at bounding box center [1027, 44] width 12 height 12
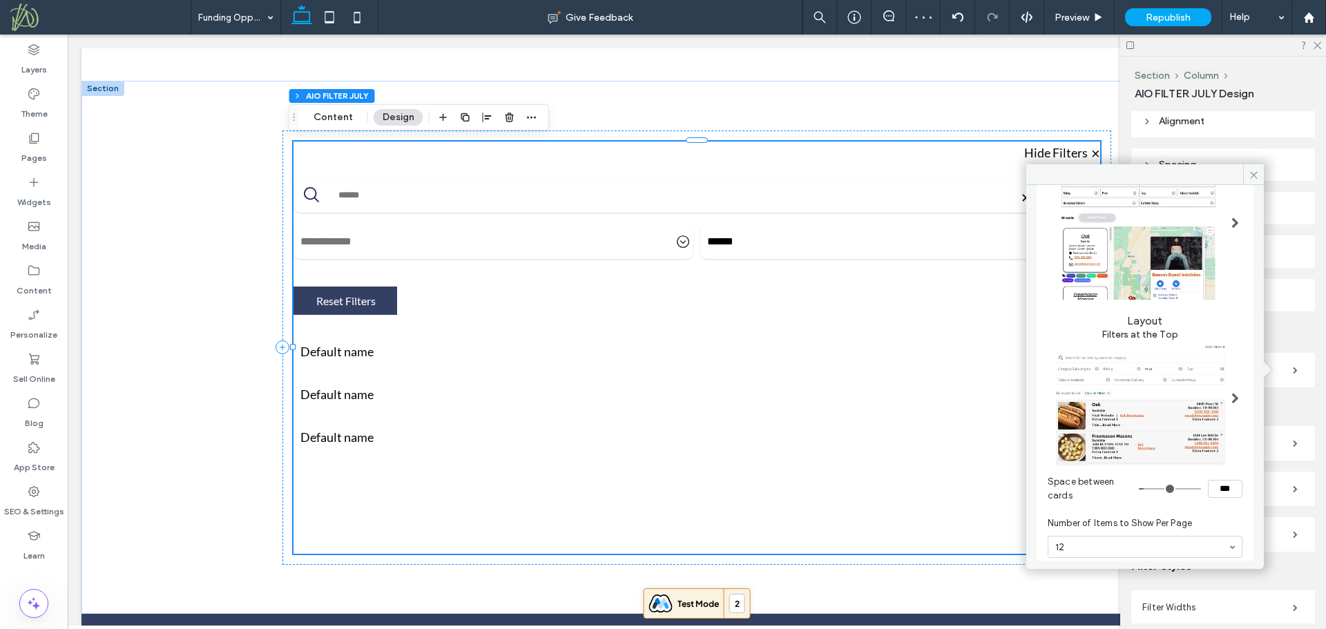
click at [1162, 427] on img at bounding box center [1140, 402] width 184 height 125
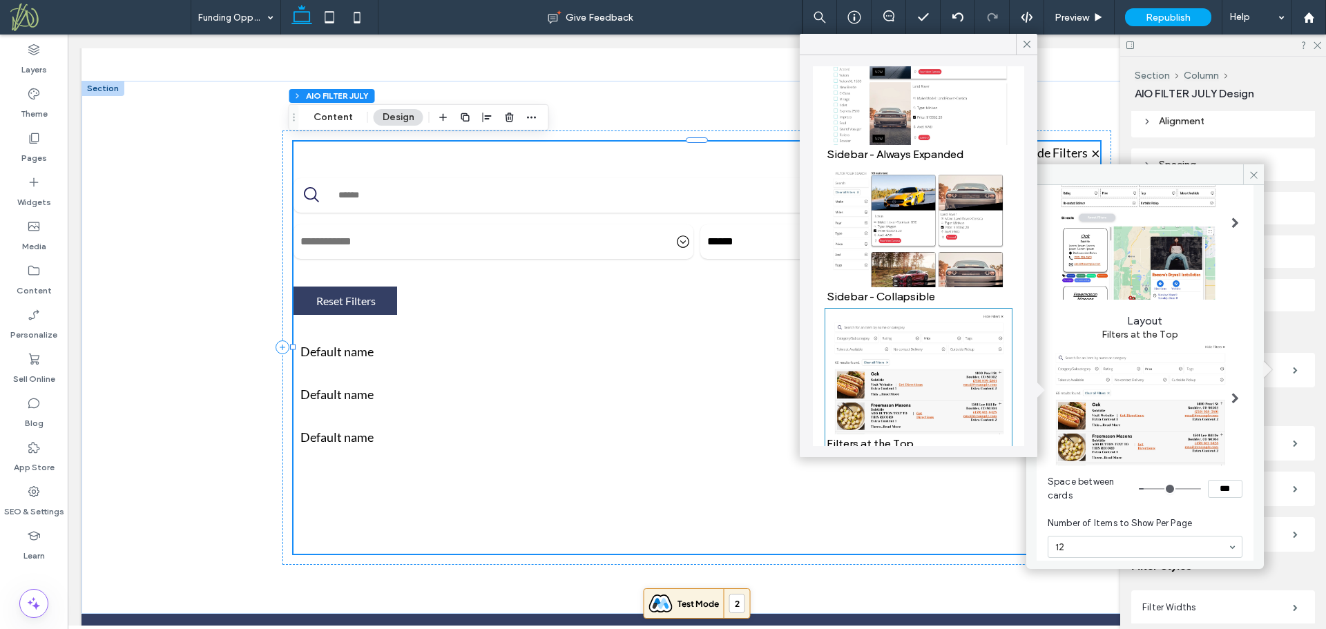
scroll to position [89, 0]
click at [963, 371] on img at bounding box center [919, 371] width 184 height 125
click at [1028, 43] on icon at bounding box center [1027, 44] width 12 height 12
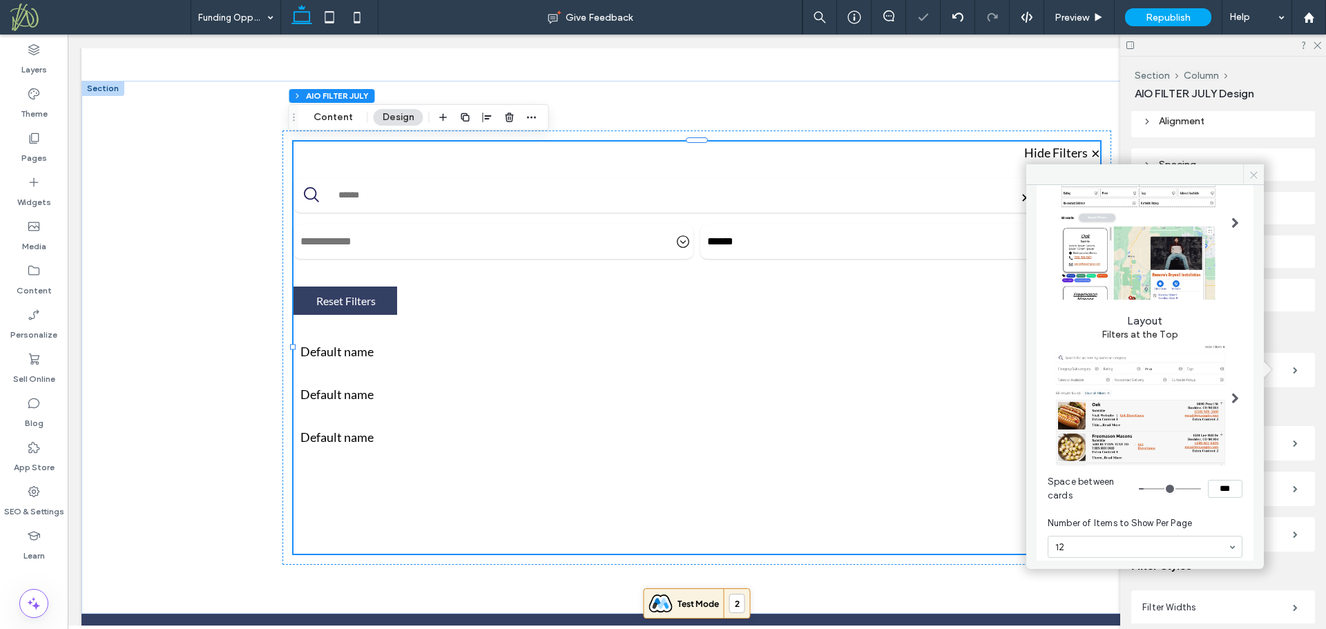
click at [1253, 175] on icon at bounding box center [1254, 175] width 10 height 10
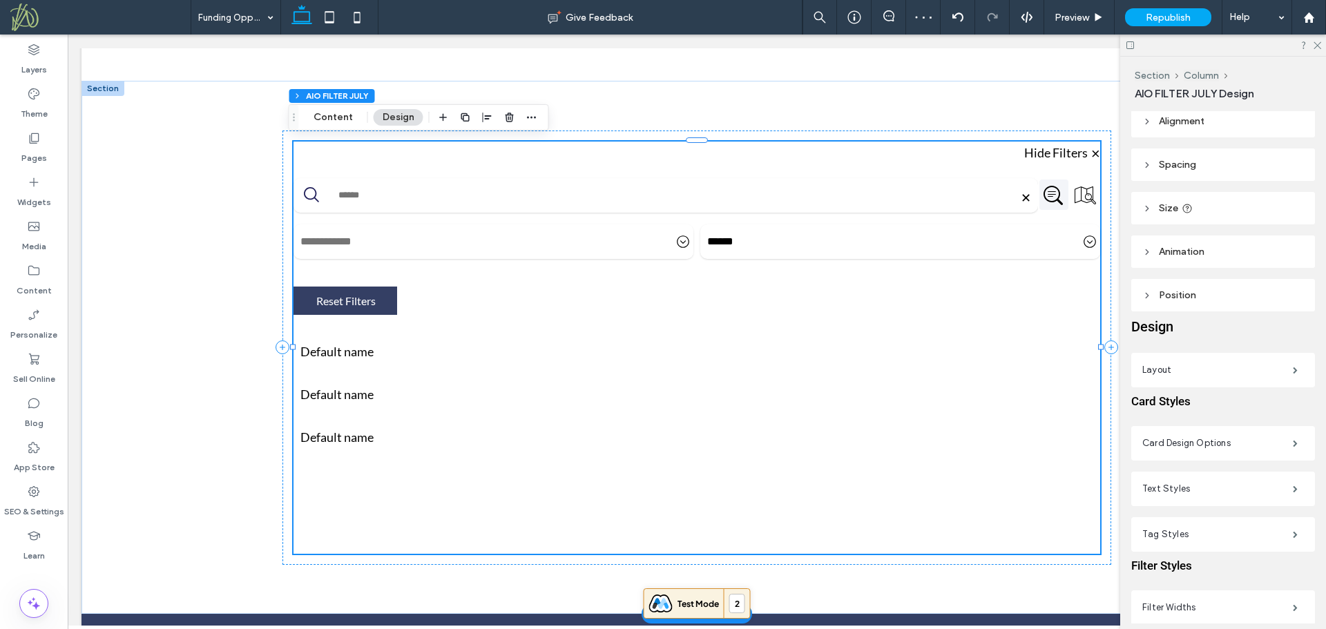
click at [1184, 441] on label "Card Design Options" at bounding box center [1217, 444] width 151 height 28
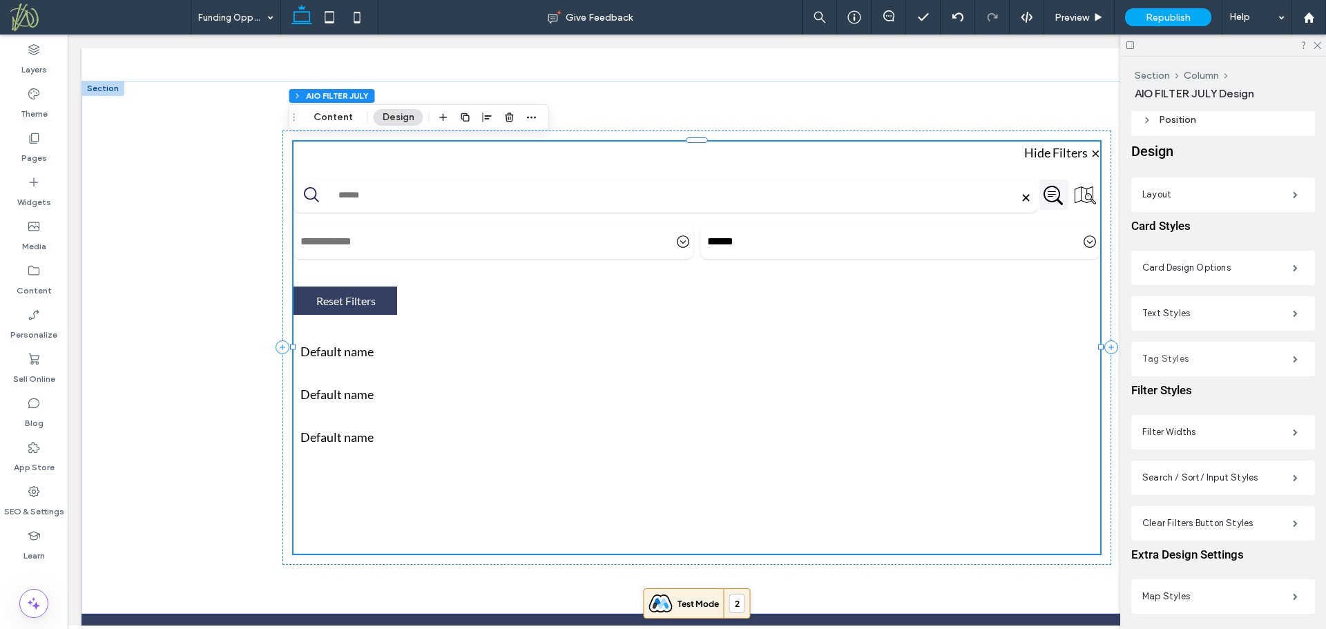
scroll to position [195, 0]
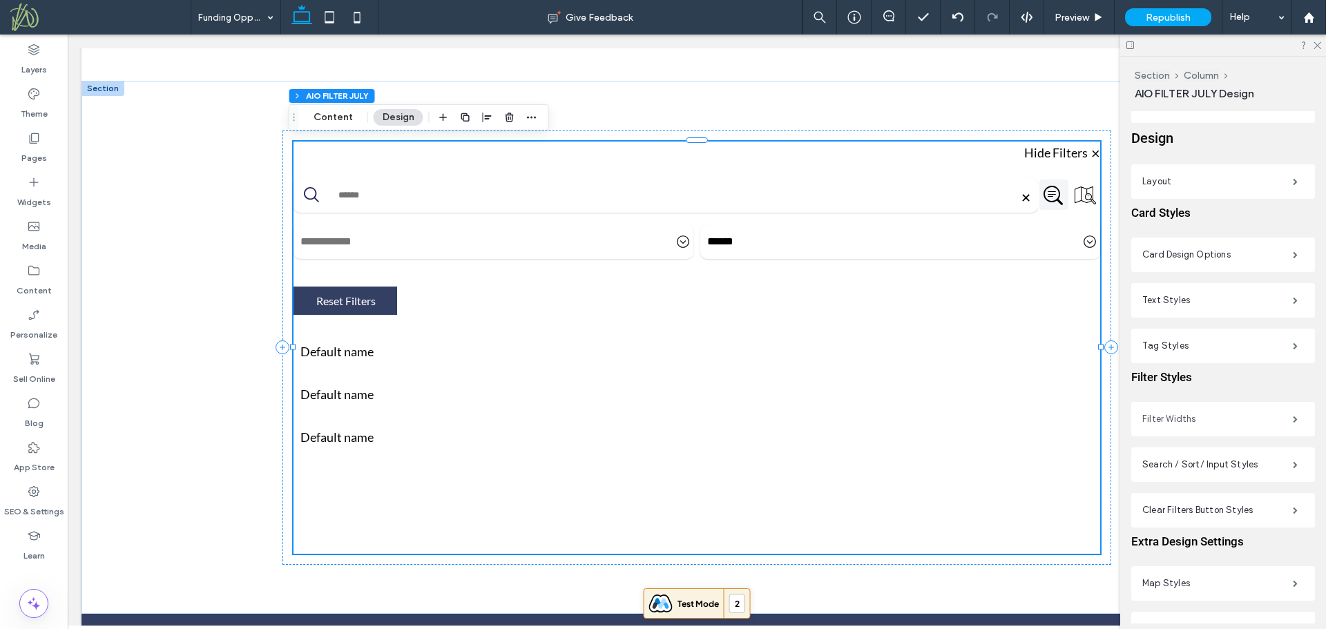
click at [1218, 415] on label "Filter Widths" at bounding box center [1217, 419] width 151 height 28
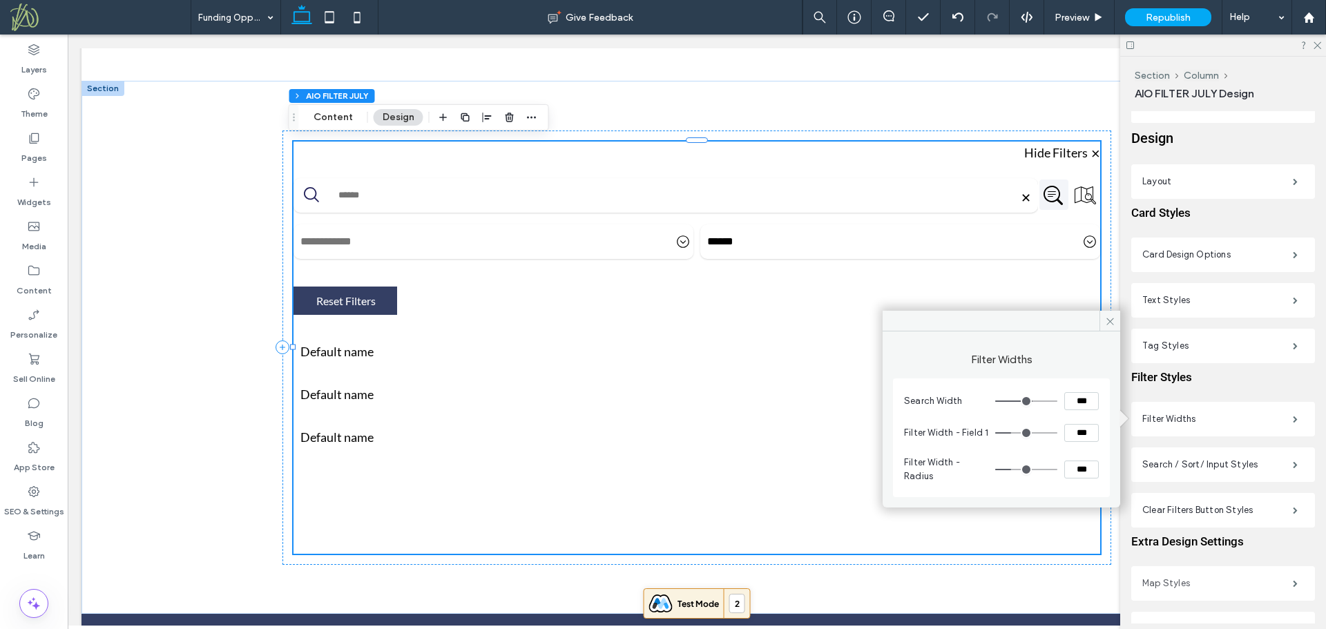
click at [1196, 582] on label "Map Styles" at bounding box center [1217, 584] width 151 height 28
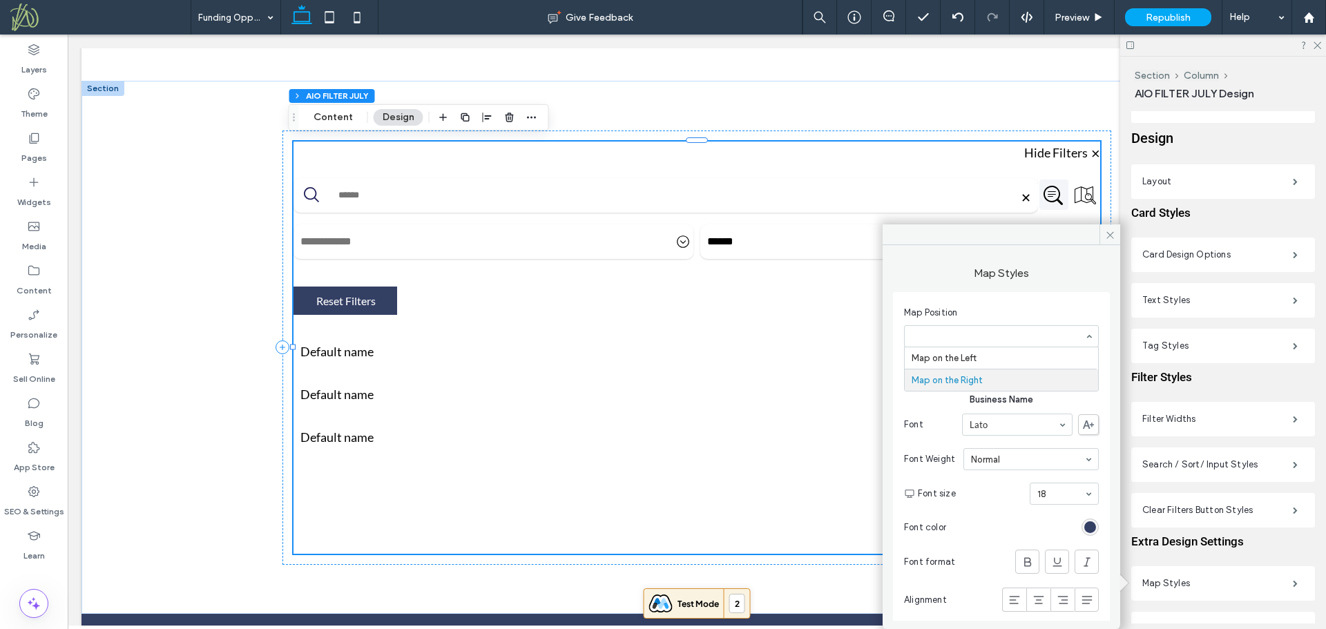
click at [1052, 304] on section "Map Position Map on the Left Map on the Right" at bounding box center [1001, 326] width 195 height 55
click at [1077, 369] on div "toggle" at bounding box center [1082, 368] width 10 height 10
click at [961, 339] on input at bounding box center [998, 336] width 173 height 10
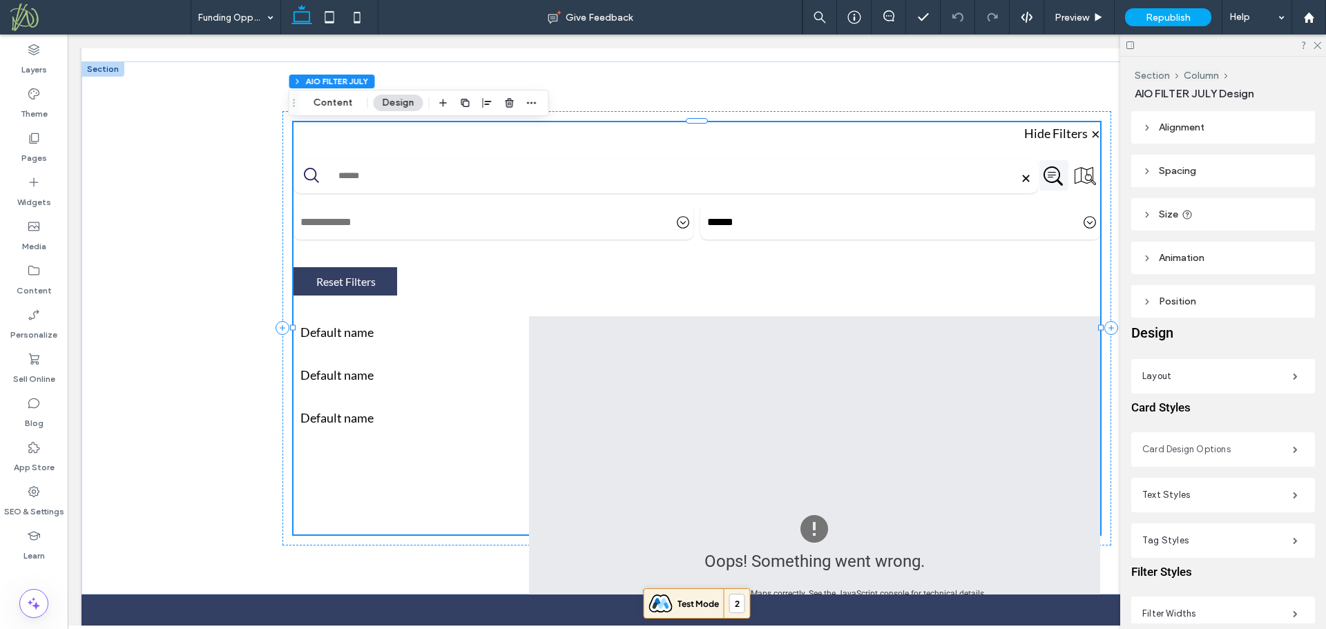
click at [1183, 450] on label "Card Design Options" at bounding box center [1217, 450] width 151 height 28
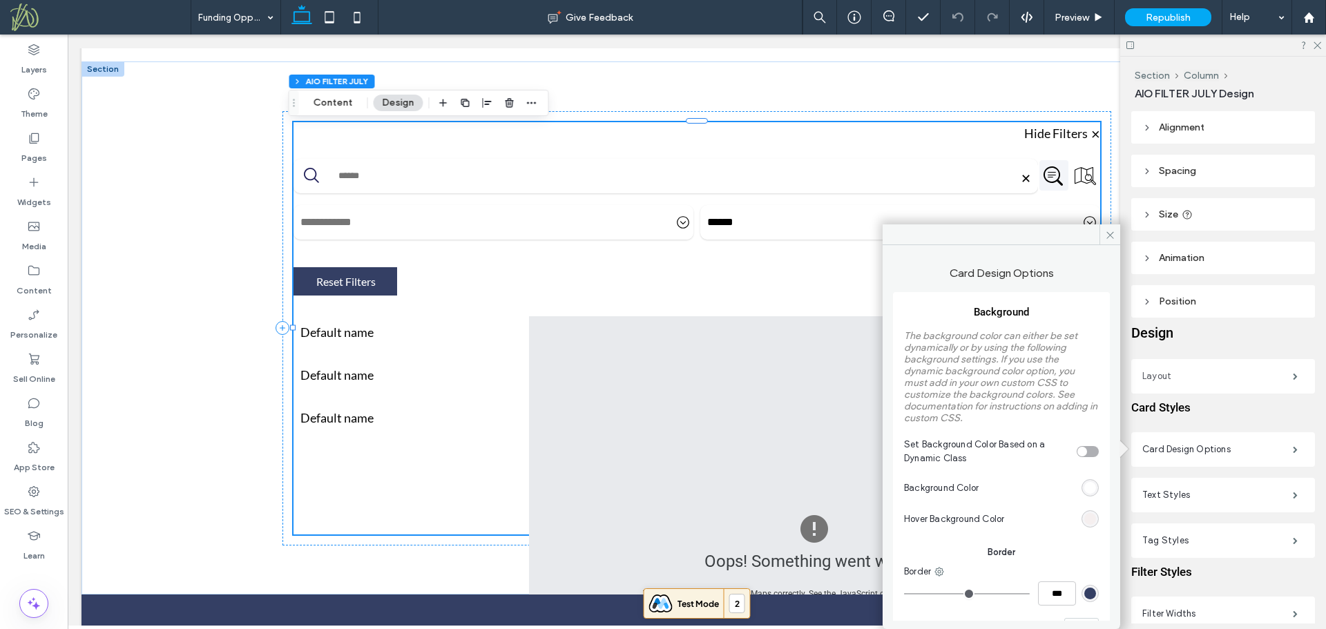
click at [1195, 369] on label "Layout" at bounding box center [1217, 377] width 151 height 28
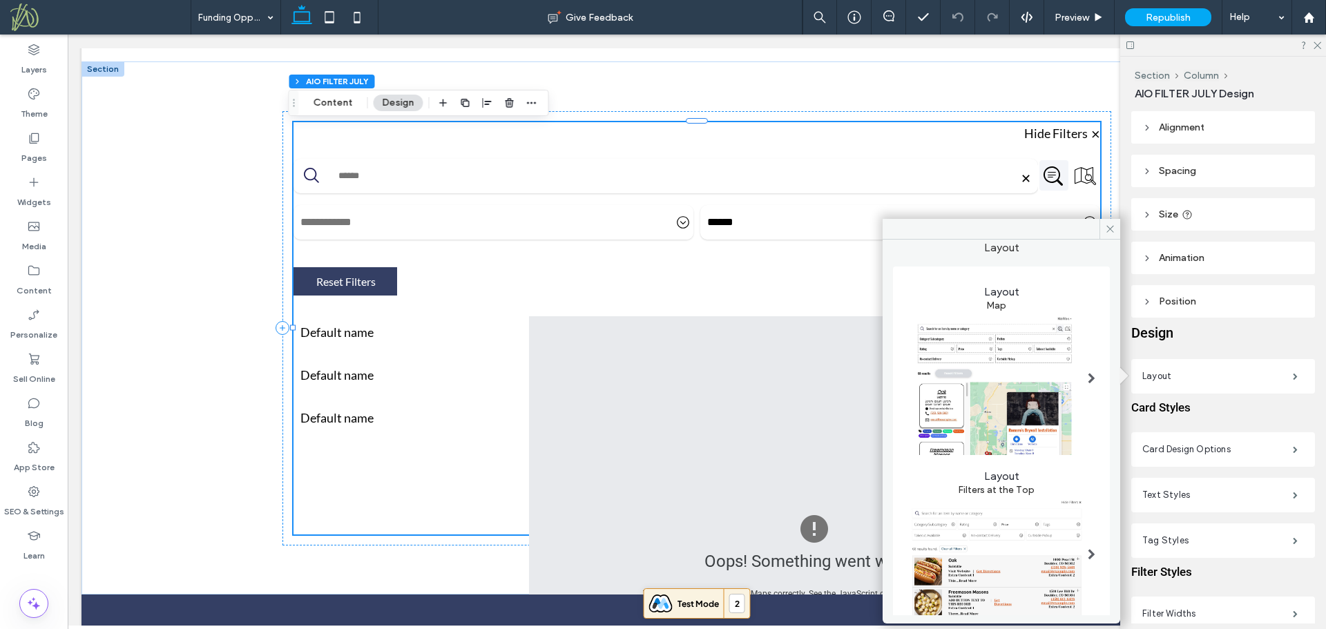
scroll to position [122, 0]
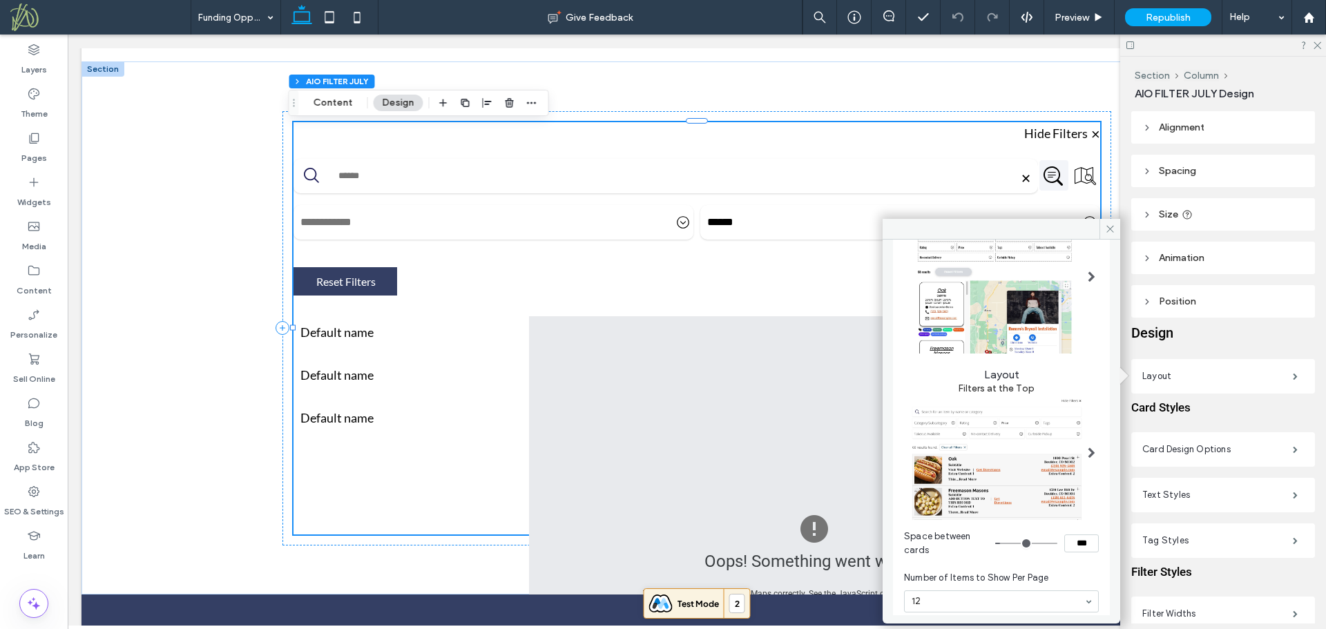
click at [1032, 483] on img at bounding box center [996, 456] width 184 height 125
click at [1021, 441] on img at bounding box center [996, 456] width 184 height 125
click at [1088, 447] on span at bounding box center [1092, 452] width 8 height 11
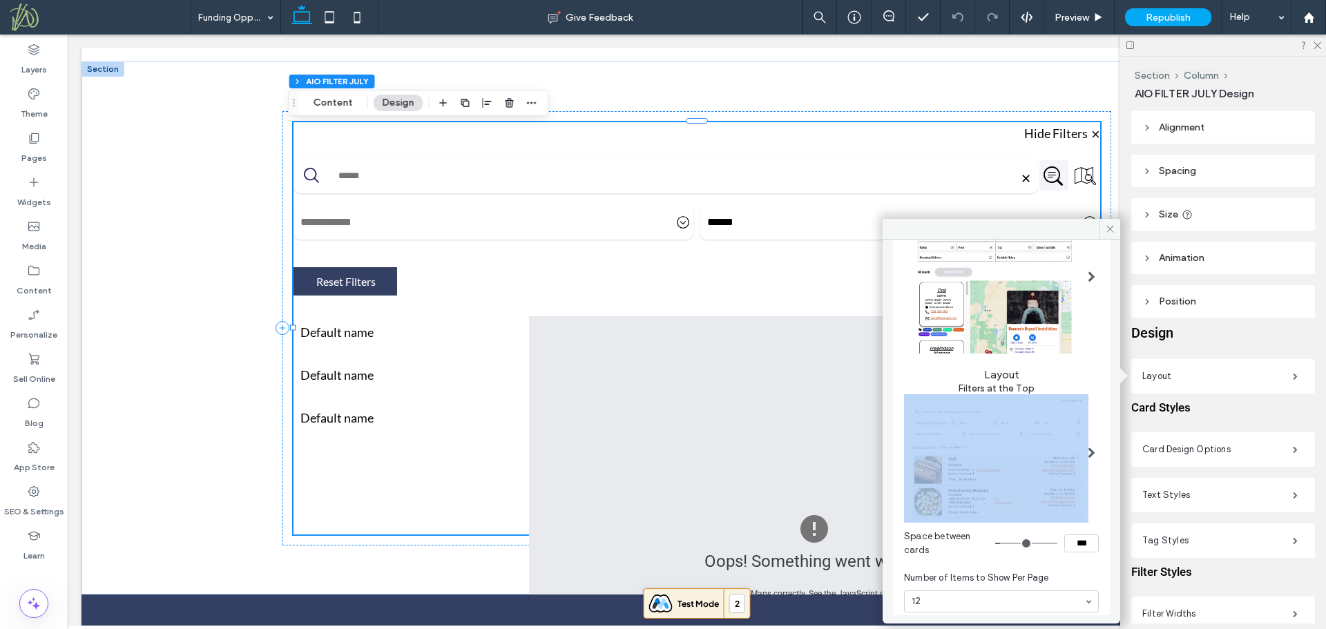
click at [1088, 447] on span at bounding box center [1092, 452] width 8 height 11
click at [1019, 434] on img at bounding box center [996, 456] width 184 height 125
click at [961, 421] on img at bounding box center [996, 456] width 184 height 125
click at [930, 405] on img at bounding box center [996, 456] width 184 height 125
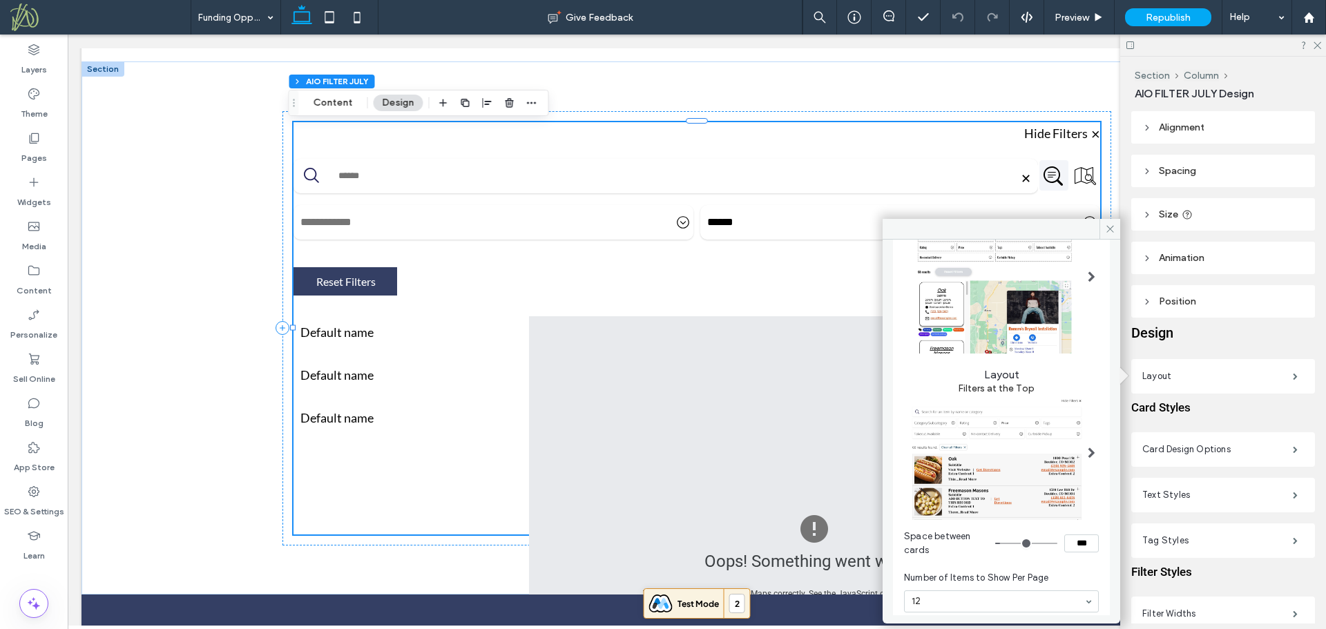
click at [896, 462] on div "Layout Map Layout Filters at the Top Space between cards *** Number of Items to…" at bounding box center [1001, 395] width 217 height 461
drag, startPoint x: 947, startPoint y: 479, endPoint x: 982, endPoint y: 479, distance: 34.5
click at [948, 479] on img at bounding box center [996, 456] width 184 height 125
click at [982, 479] on img at bounding box center [996, 456] width 184 height 125
click at [984, 481] on img at bounding box center [996, 456] width 184 height 125
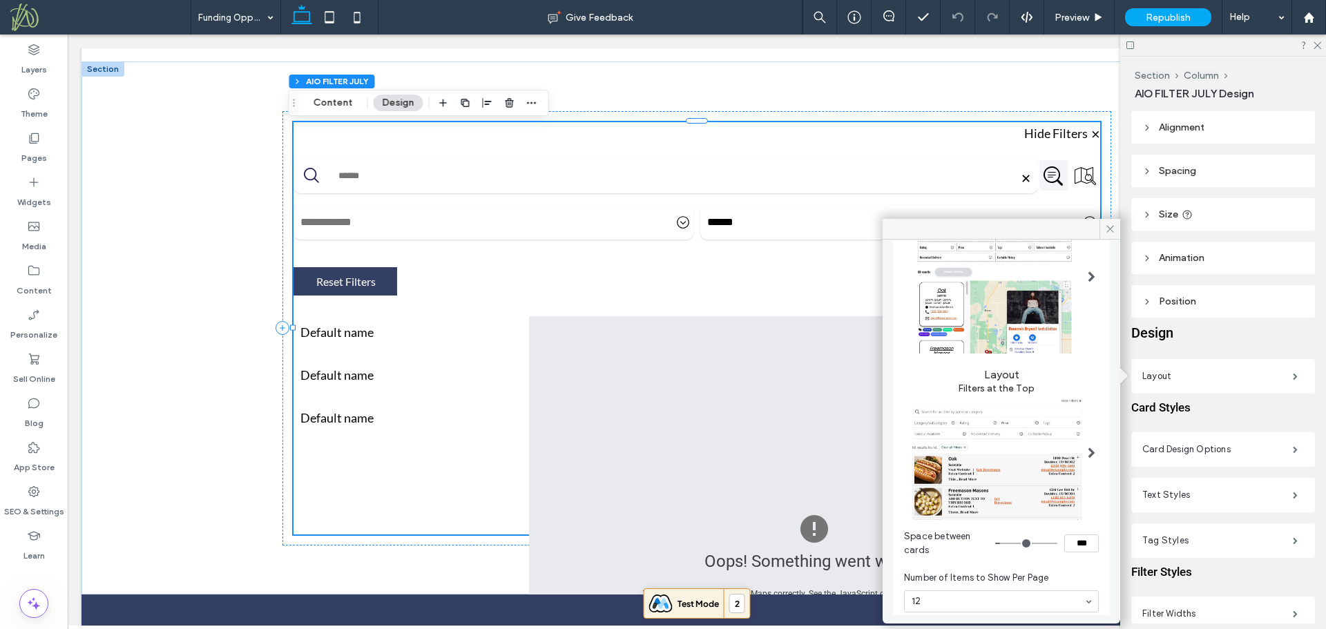
click at [1010, 453] on img at bounding box center [996, 456] width 184 height 125
drag, startPoint x: 1106, startPoint y: 230, endPoint x: 913, endPoint y: 224, distance: 192.8
click at [1106, 230] on icon at bounding box center [1110, 229] width 10 height 10
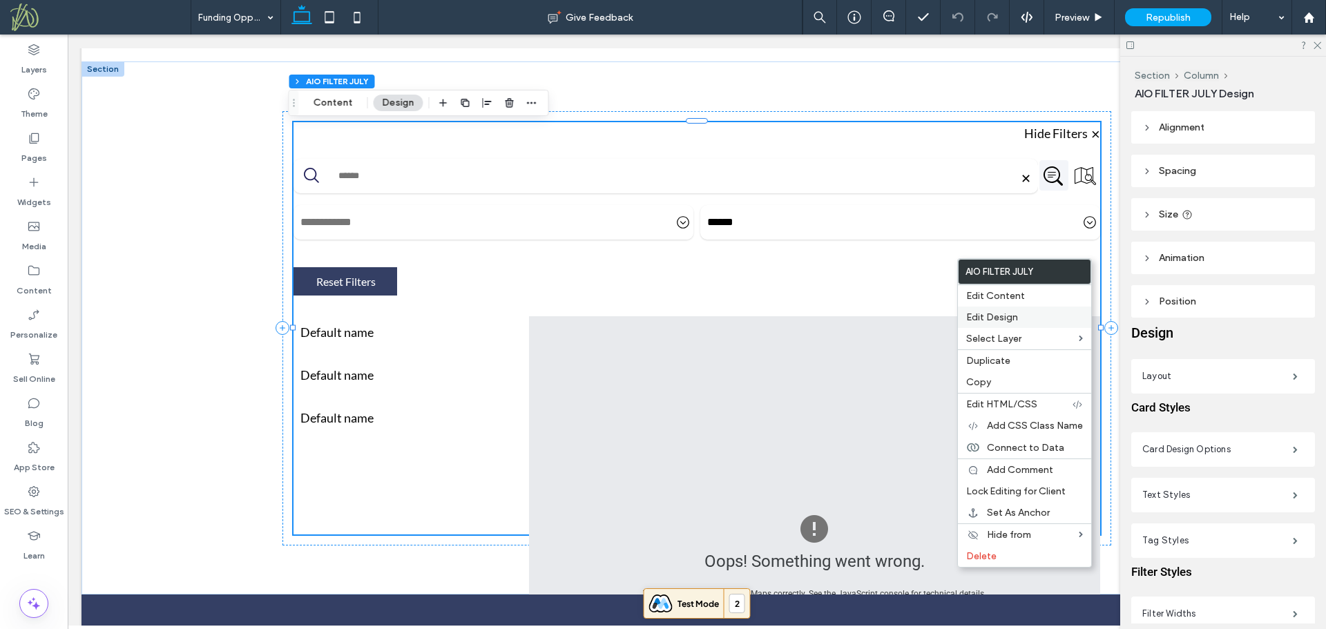
click at [989, 313] on span "Edit Design" at bounding box center [992, 317] width 52 height 12
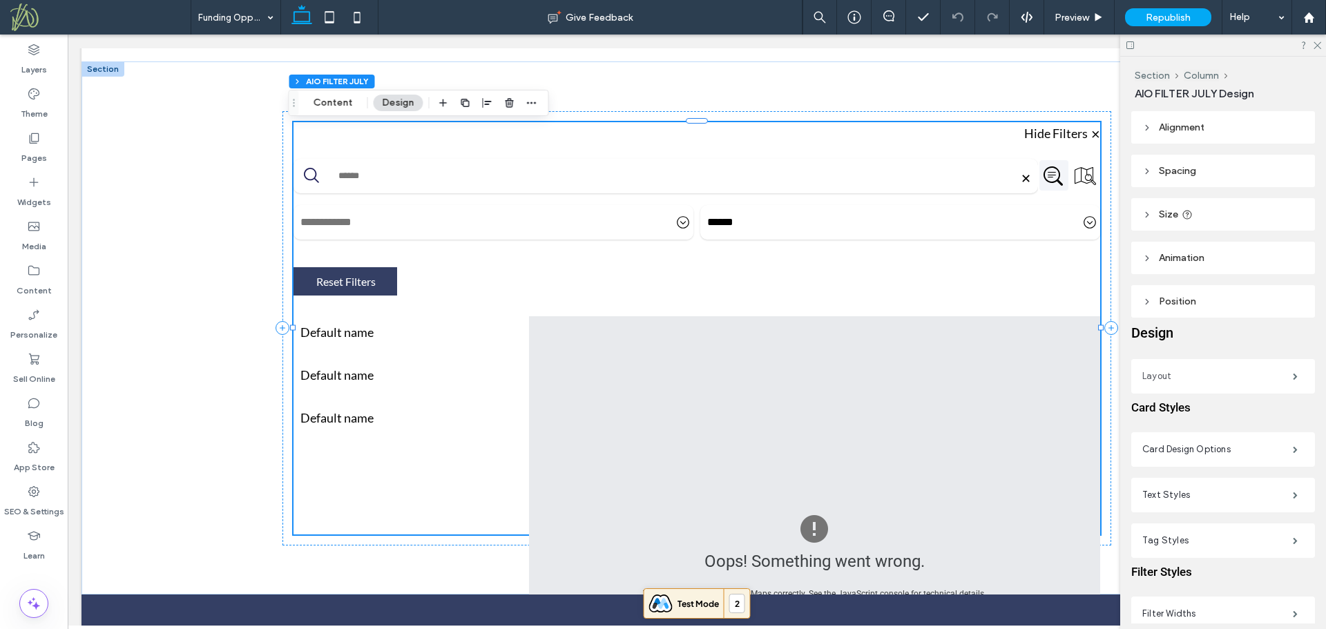
click at [1217, 378] on label "Layout" at bounding box center [1217, 377] width 151 height 28
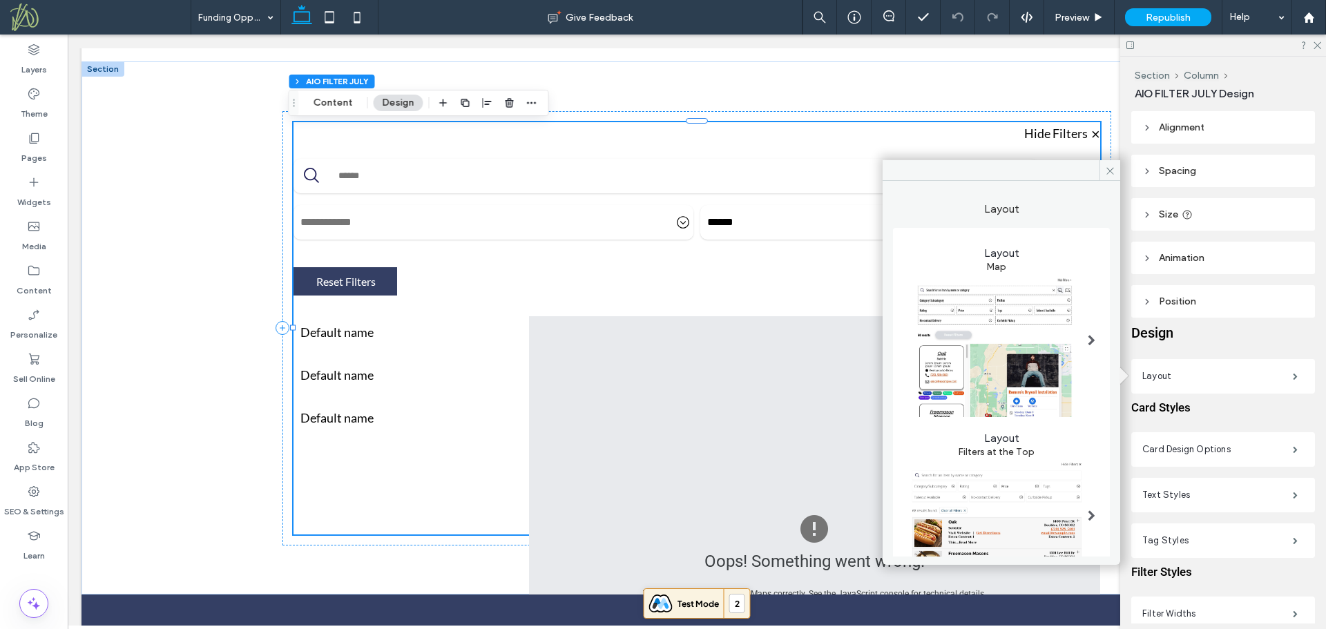
click at [1009, 530] on img at bounding box center [996, 520] width 184 height 125
click at [1079, 502] on div at bounding box center [1091, 515] width 28 height 139
click at [1088, 510] on span at bounding box center [1092, 515] width 8 height 11
click at [996, 504] on img at bounding box center [996, 520] width 184 height 125
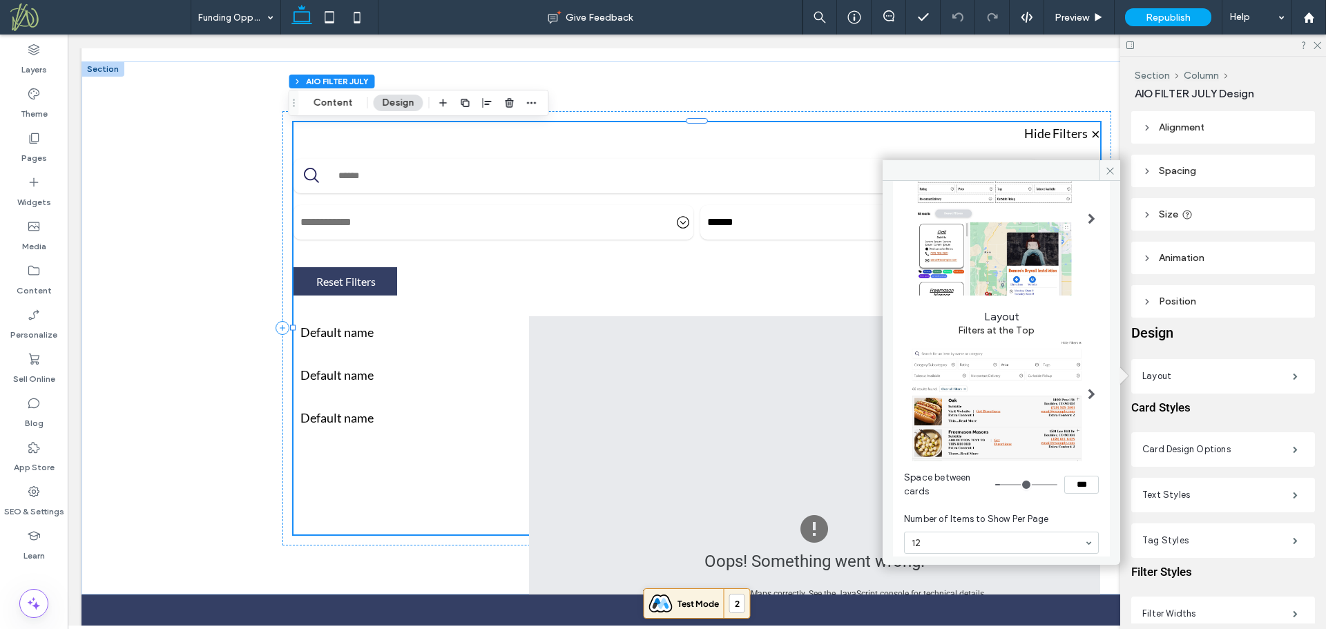
click at [1046, 242] on img at bounding box center [996, 223] width 184 height 144
click at [1088, 216] on span at bounding box center [1092, 218] width 8 height 11
click at [1088, 389] on span at bounding box center [1092, 394] width 8 height 11
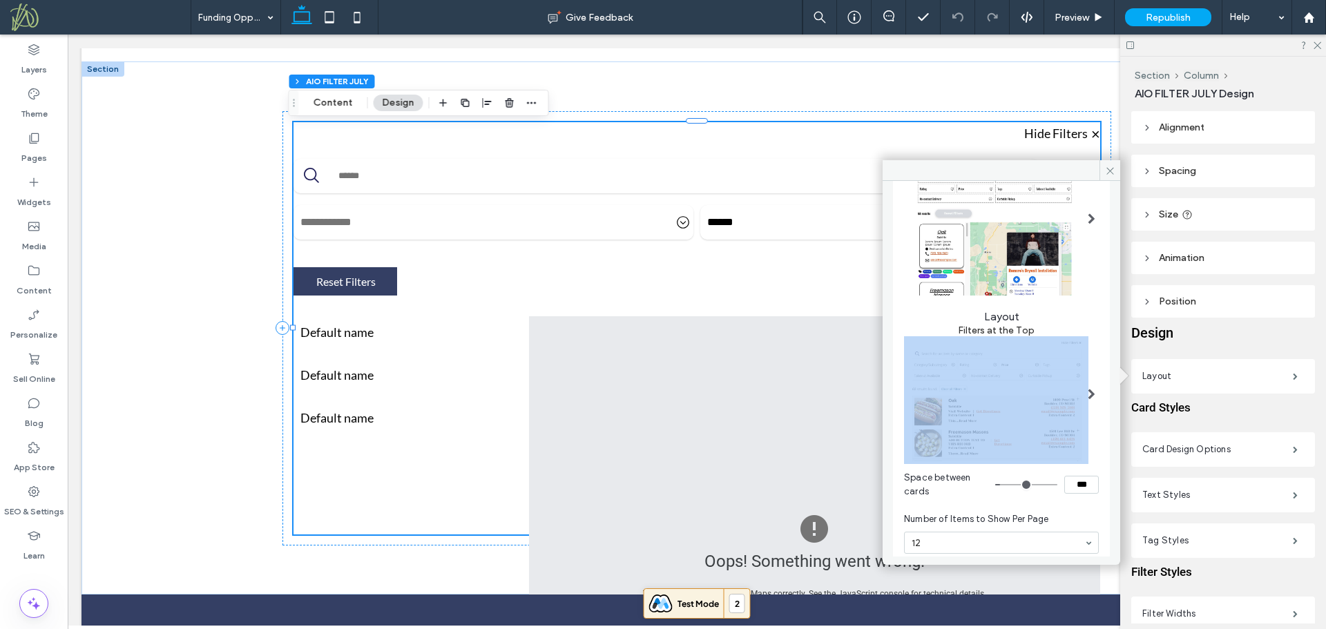
click at [1088, 389] on span at bounding box center [1092, 394] width 8 height 11
click at [1044, 394] on img at bounding box center [996, 398] width 184 height 125
click at [961, 416] on img at bounding box center [996, 398] width 184 height 125
click at [1005, 382] on img at bounding box center [996, 398] width 184 height 125
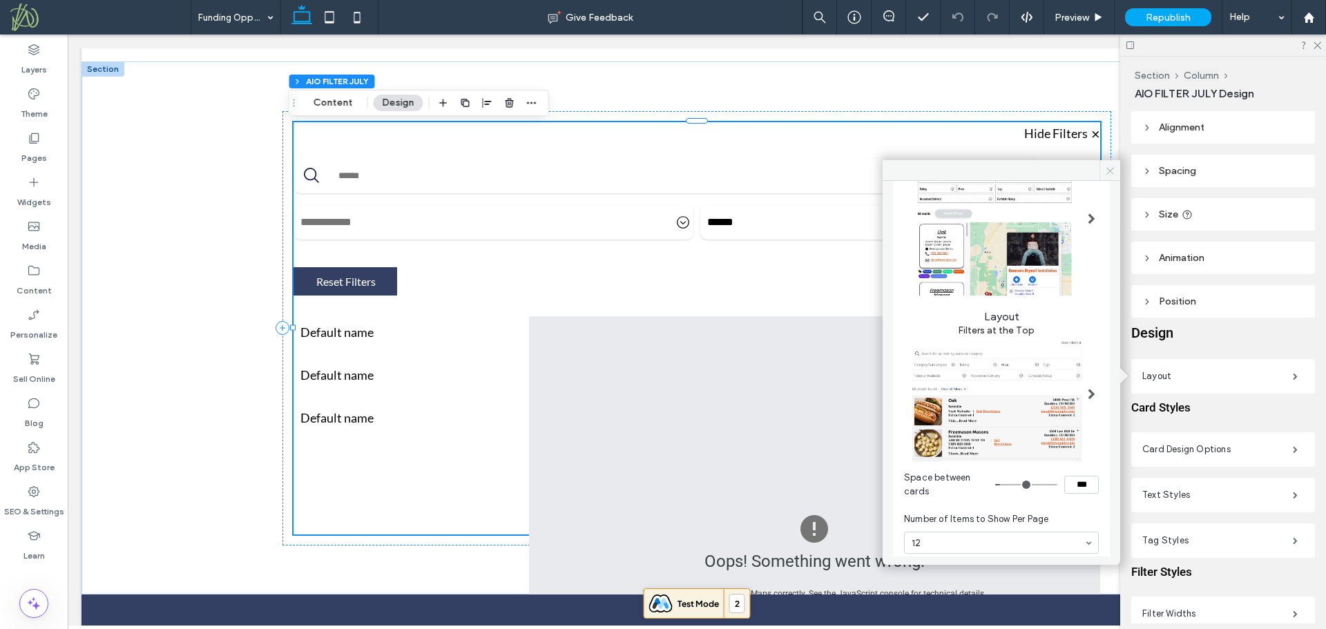
drag, startPoint x: 1030, startPoint y: 140, endPoint x: 1110, endPoint y: 171, distance: 86.3
click at [1110, 171] on icon at bounding box center [1110, 171] width 10 height 10
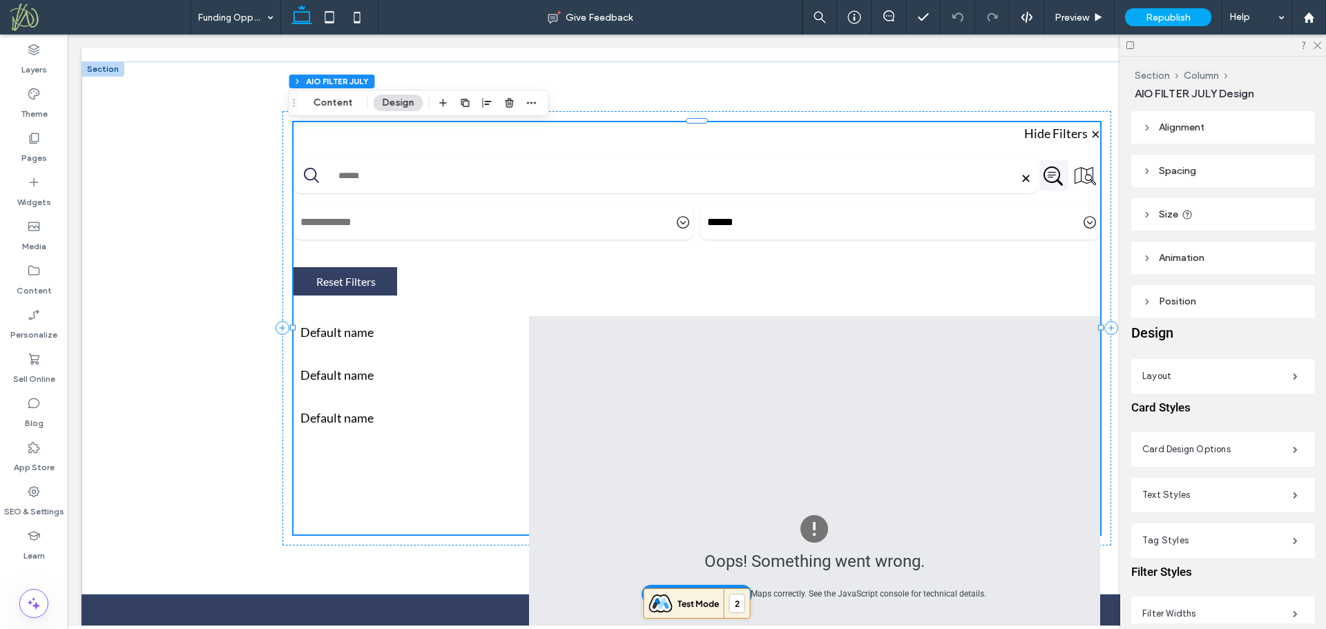
click at [892, 355] on div "Oops! Something went wrong. This page didn't load Google Maps correctly. See th…" at bounding box center [814, 557] width 571 height 483
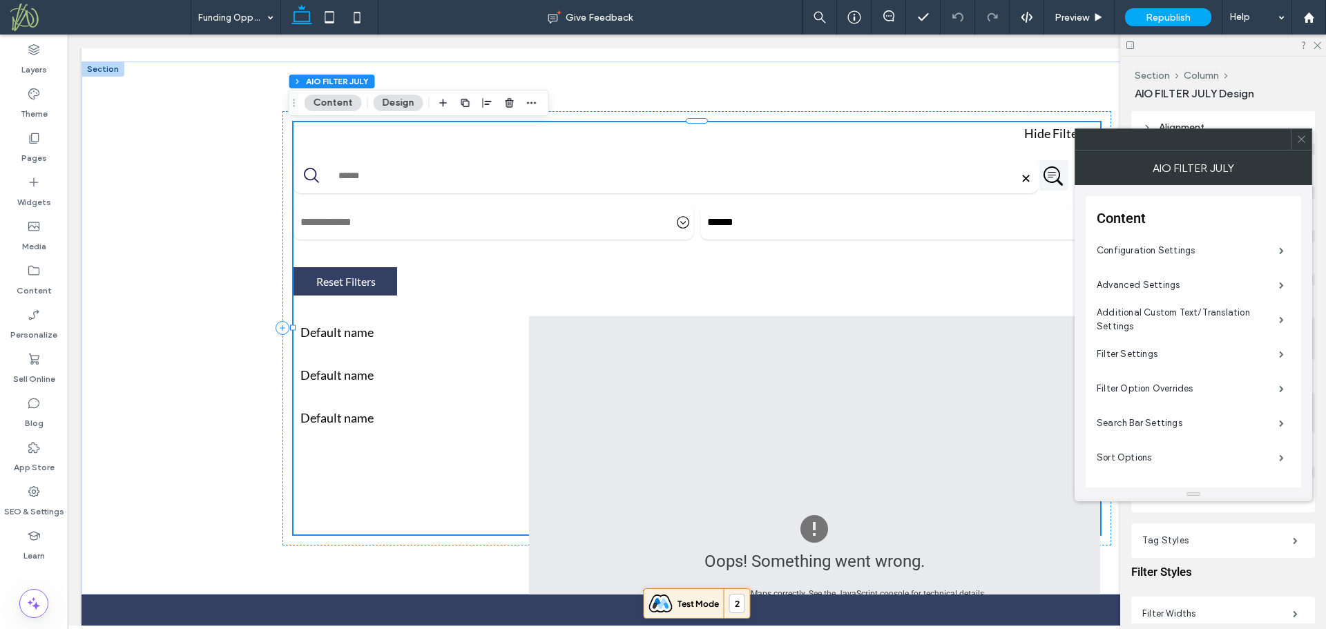
click at [1303, 140] on icon at bounding box center [1301, 139] width 10 height 10
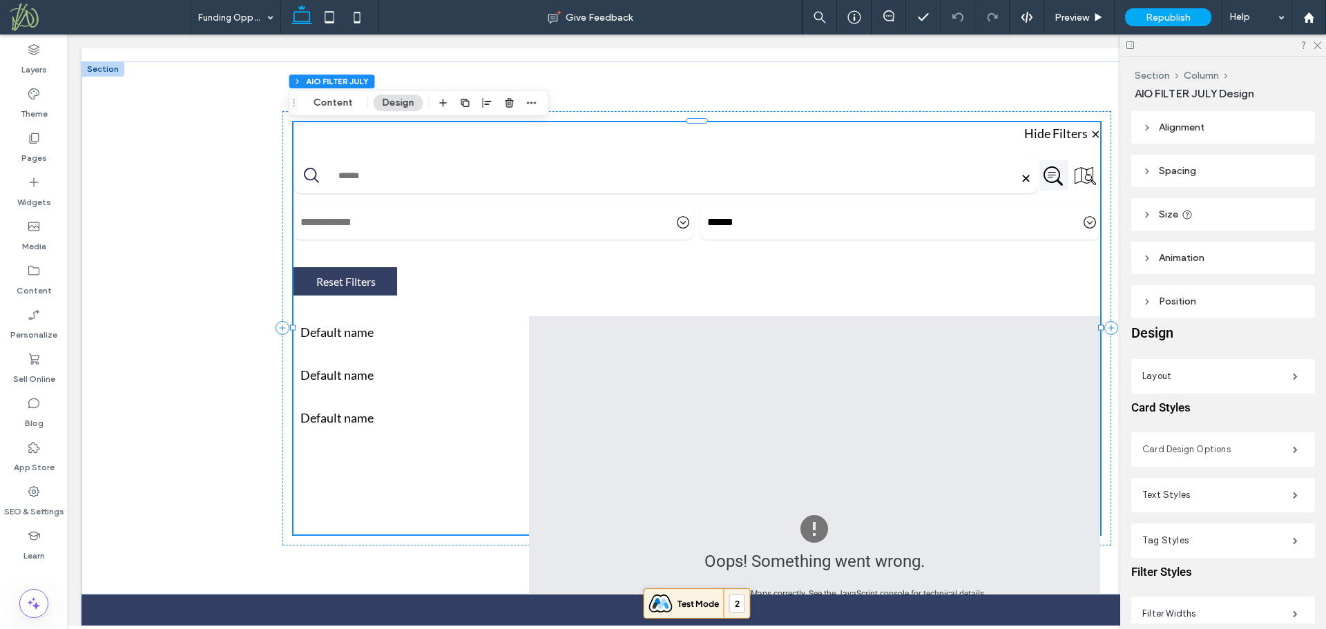
click at [1183, 447] on label "Card Design Options" at bounding box center [1217, 450] width 151 height 28
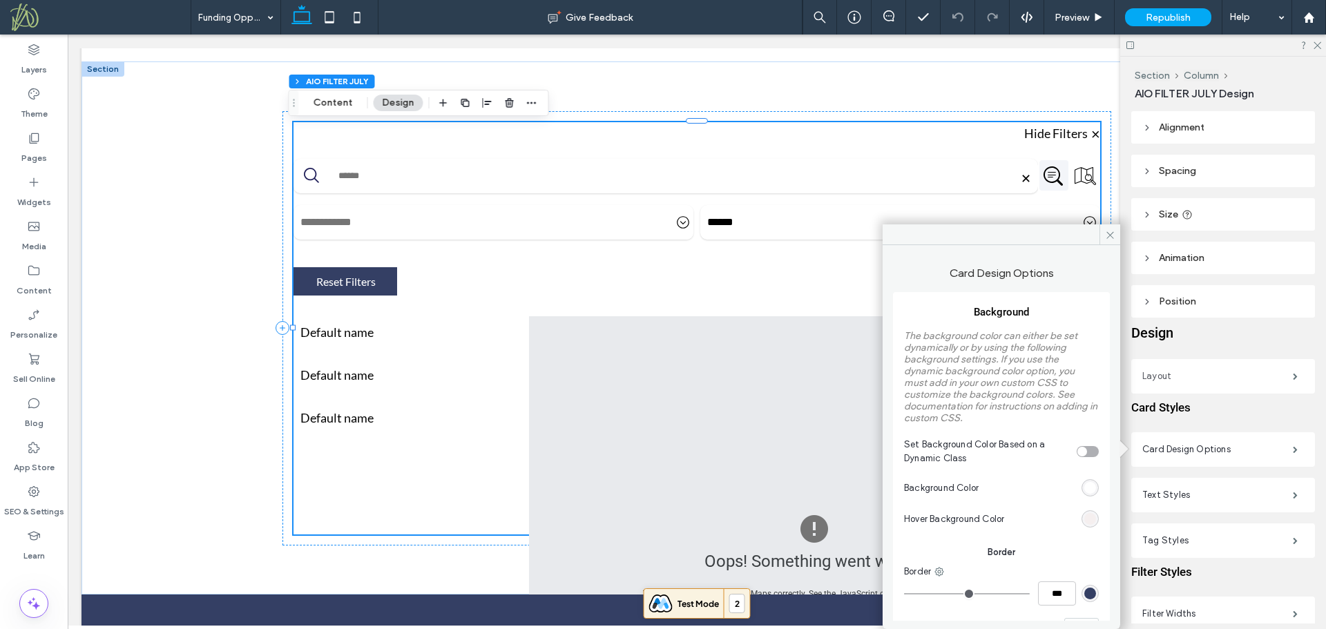
click at [1186, 371] on label "Layout" at bounding box center [1217, 377] width 151 height 28
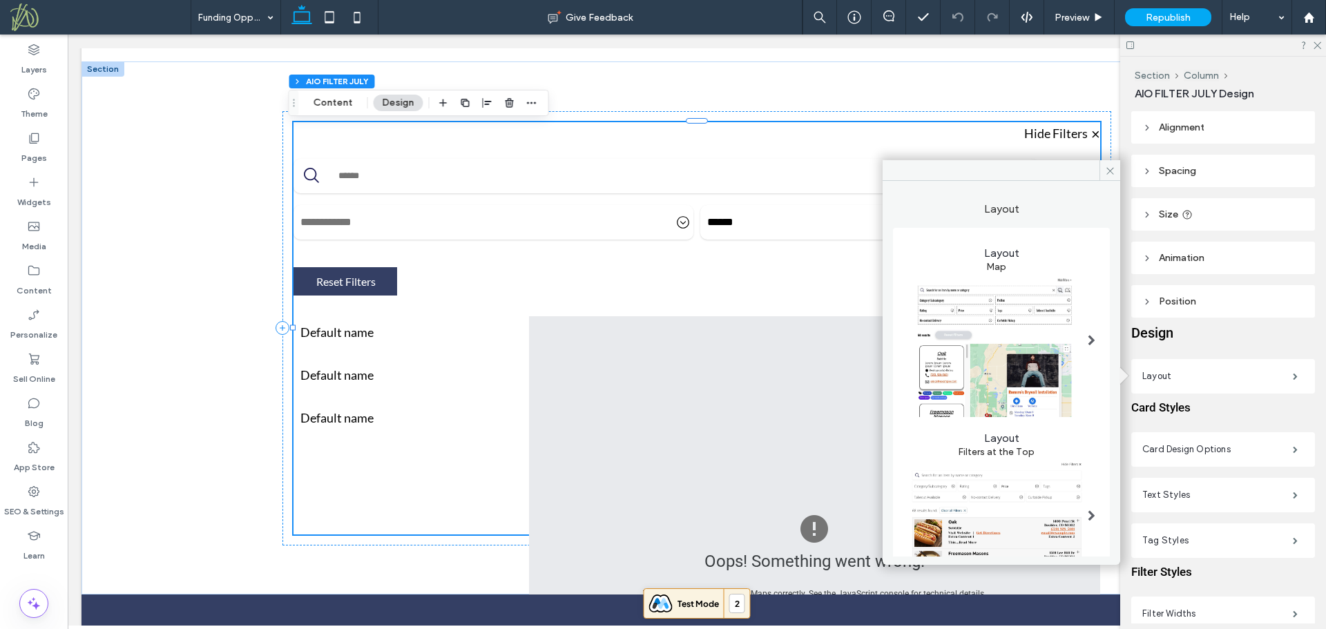
click at [1051, 492] on img at bounding box center [996, 520] width 184 height 125
click at [1064, 519] on img at bounding box center [996, 520] width 184 height 125
click at [1088, 511] on span at bounding box center [1092, 515] width 8 height 11
click at [1013, 511] on img at bounding box center [996, 520] width 184 height 125
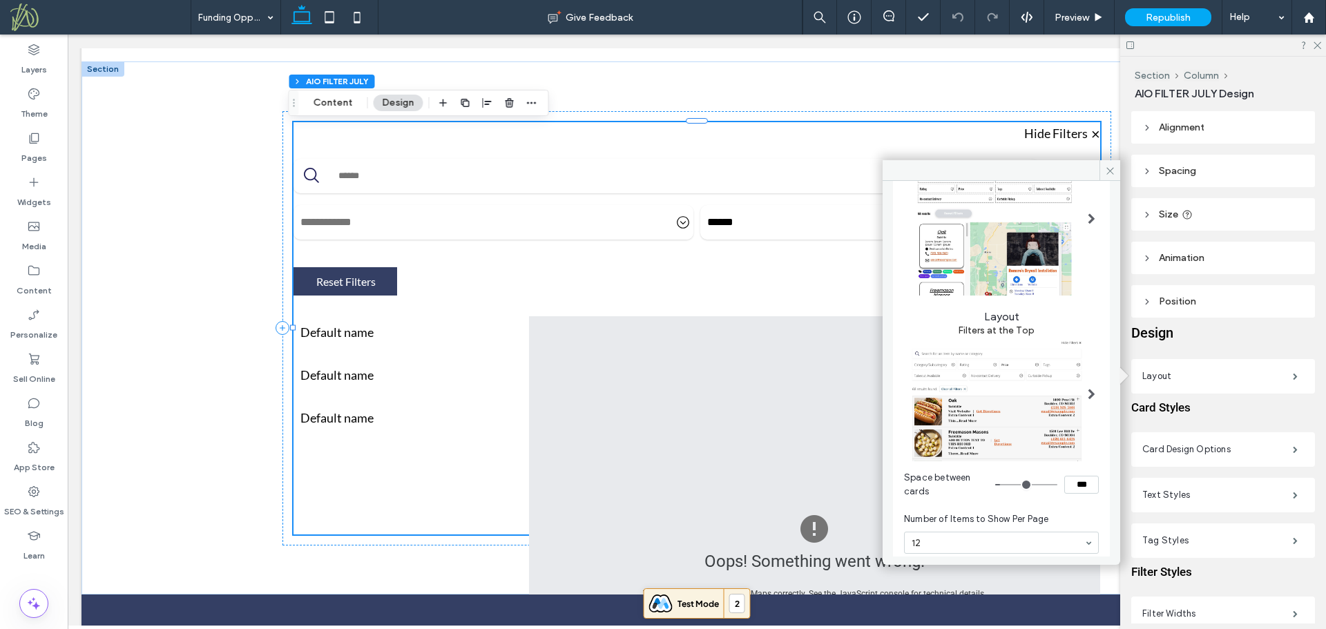
click at [1003, 447] on img at bounding box center [996, 398] width 184 height 125
click at [1003, 429] on img at bounding box center [996, 398] width 184 height 125
click at [962, 403] on img at bounding box center [996, 398] width 184 height 125
click at [923, 366] on img at bounding box center [996, 398] width 184 height 125
drag, startPoint x: 1079, startPoint y: 387, endPoint x: 1086, endPoint y: 387, distance: 7.6
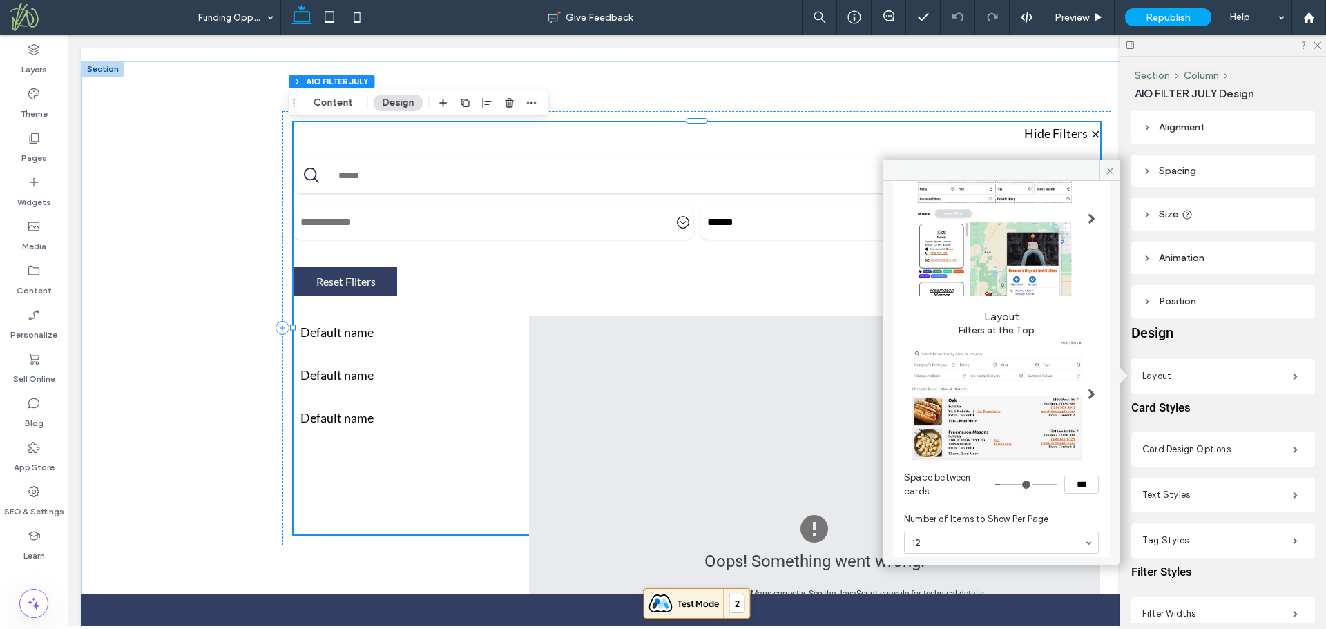
click at [1079, 387] on div at bounding box center [1091, 394] width 28 height 139
click at [1088, 389] on span at bounding box center [1092, 394] width 8 height 11
click at [1066, 369] on img at bounding box center [996, 398] width 184 height 125
click at [1024, 338] on img at bounding box center [996, 398] width 184 height 125
drag, startPoint x: 1045, startPoint y: 161, endPoint x: 1135, endPoint y: 265, distance: 138.0
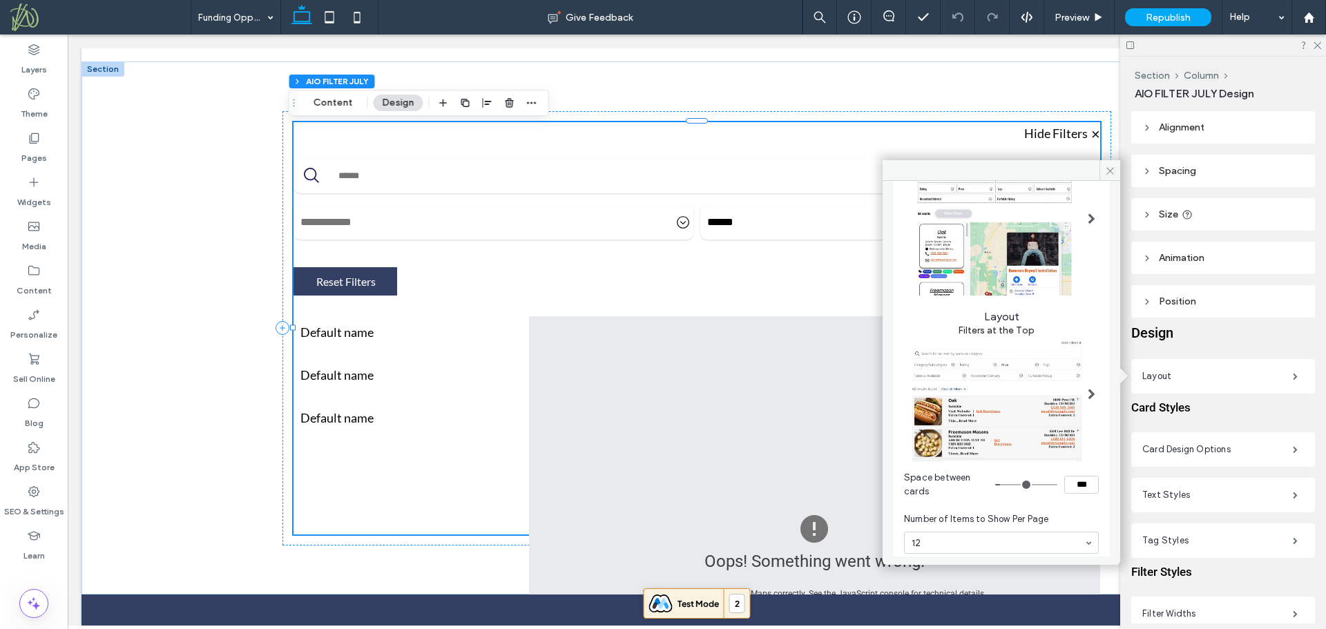
click at [1113, 173] on icon at bounding box center [1110, 171] width 10 height 10
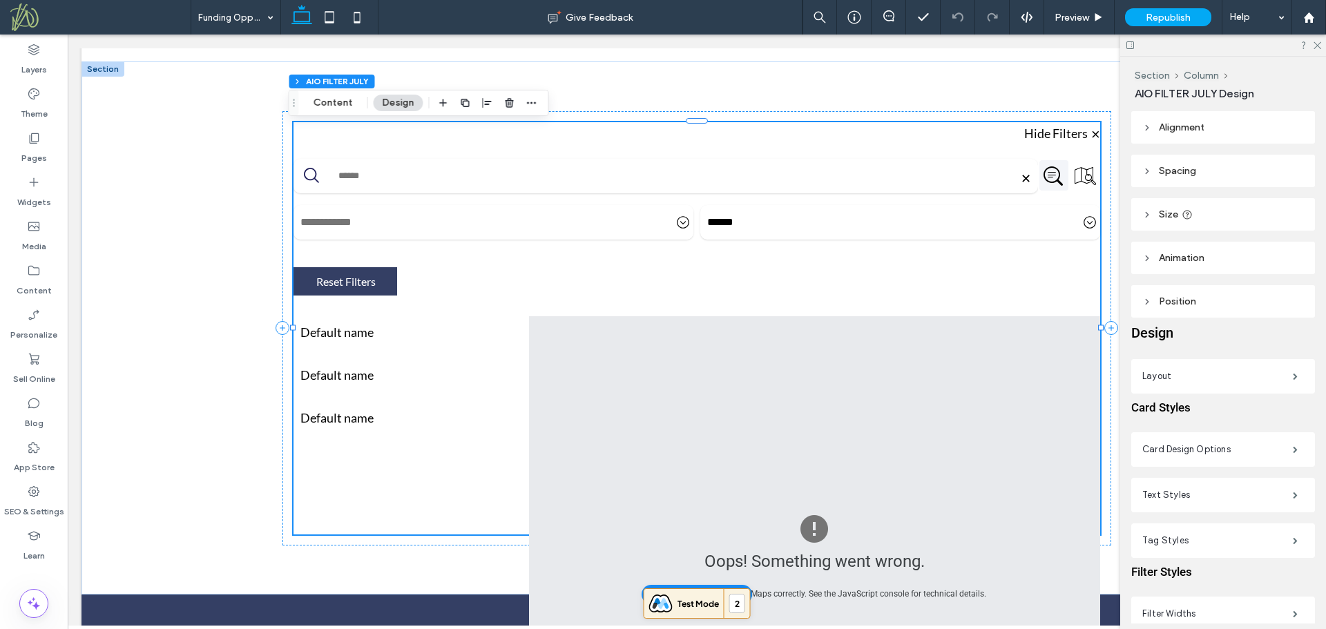
click at [791, 268] on div "**********" at bounding box center [696, 237] width 807 height 157
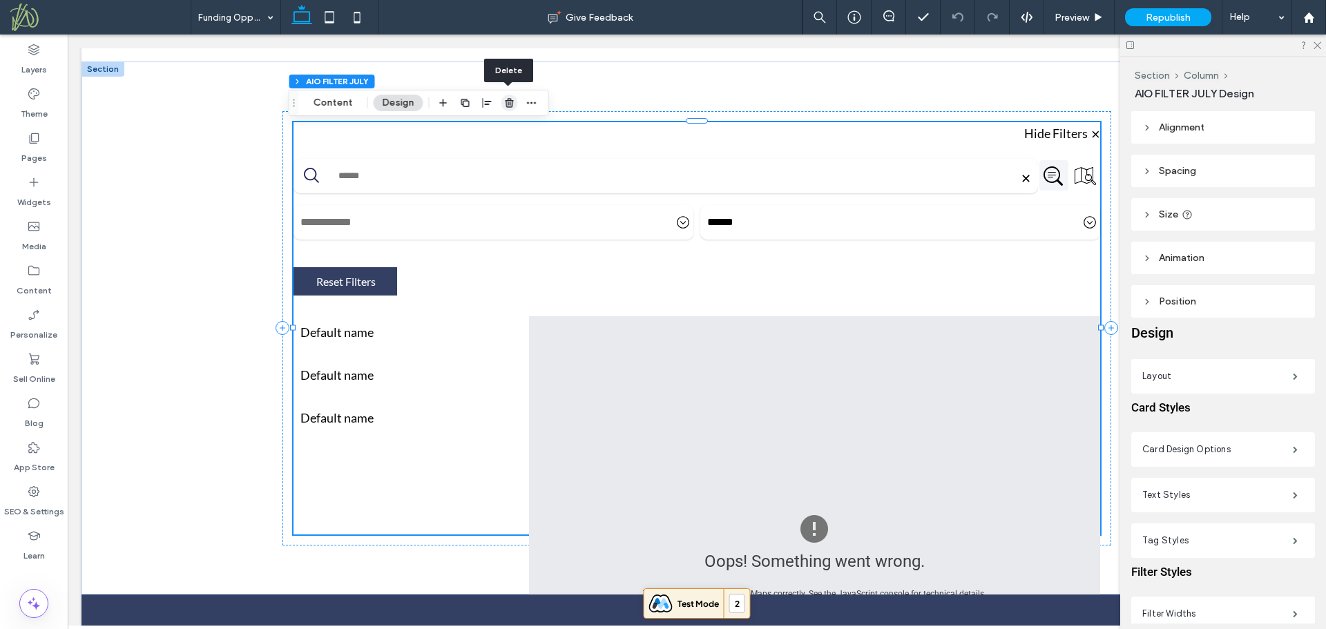
click at [511, 106] on icon "button" at bounding box center [509, 102] width 11 height 11
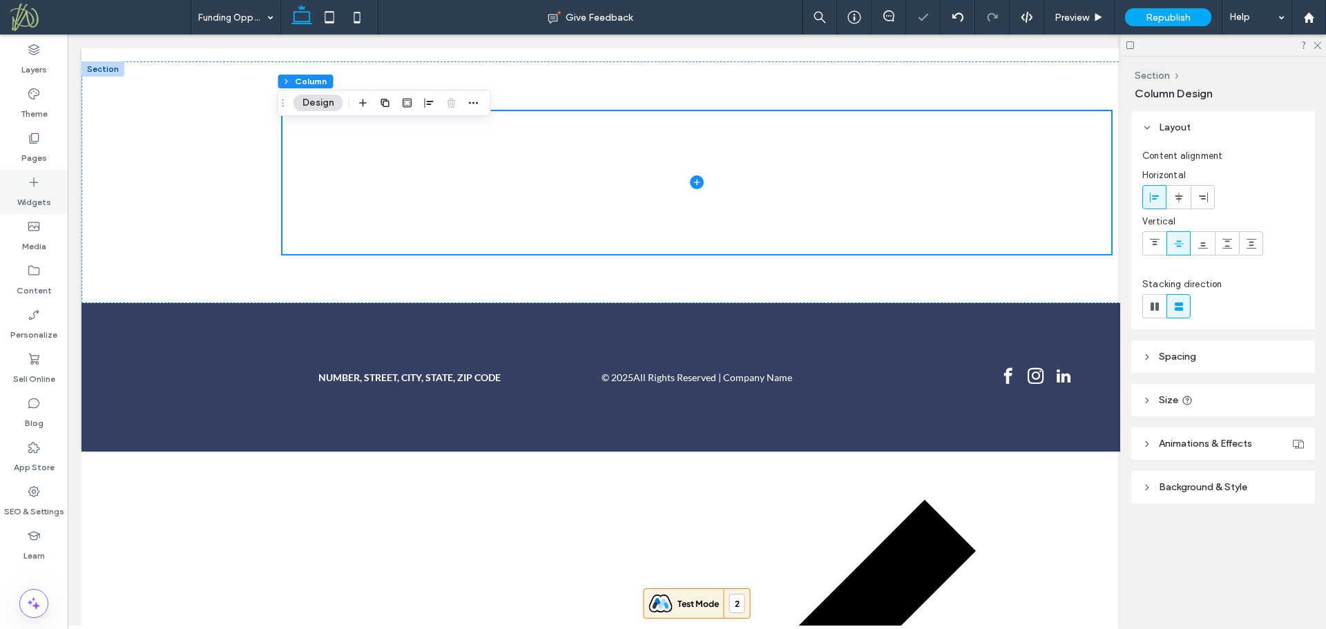
click at [39, 186] on icon at bounding box center [34, 182] width 14 height 14
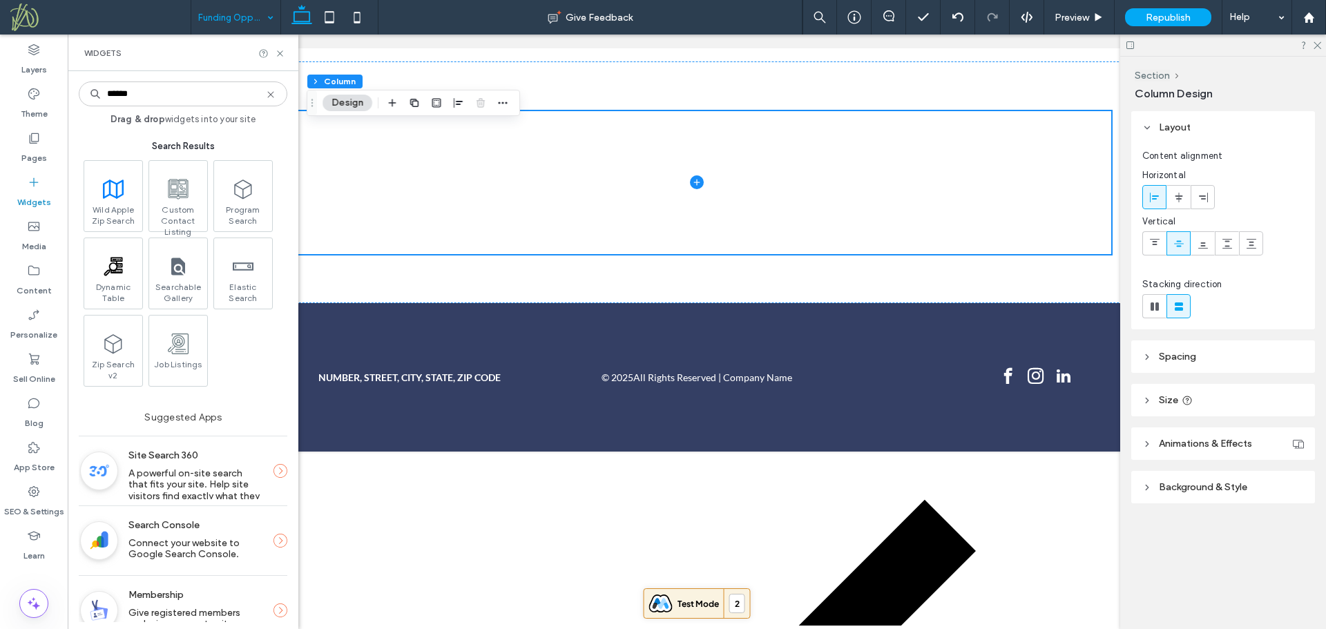
type input "******"
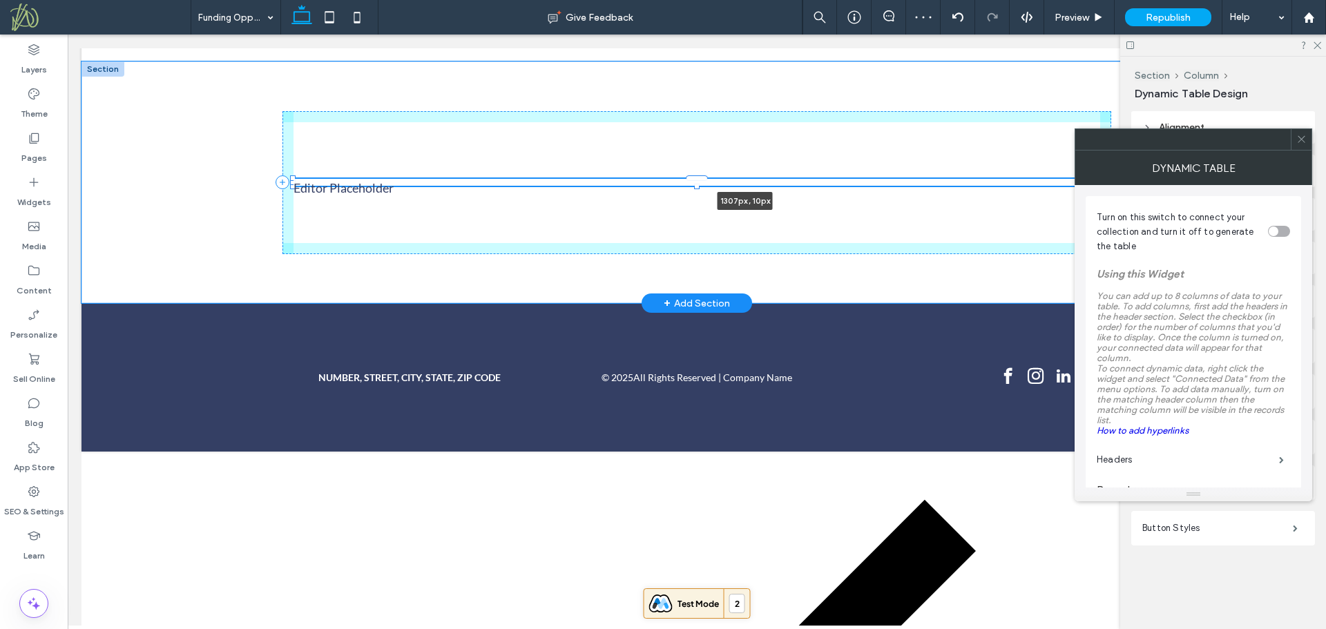
drag, startPoint x: 498, startPoint y: 182, endPoint x: 1193, endPoint y: 180, distance: 695.4
click at [1193, 180] on div "Editor Placeholder 1307px , 10px" at bounding box center [696, 182] width 1231 height 242
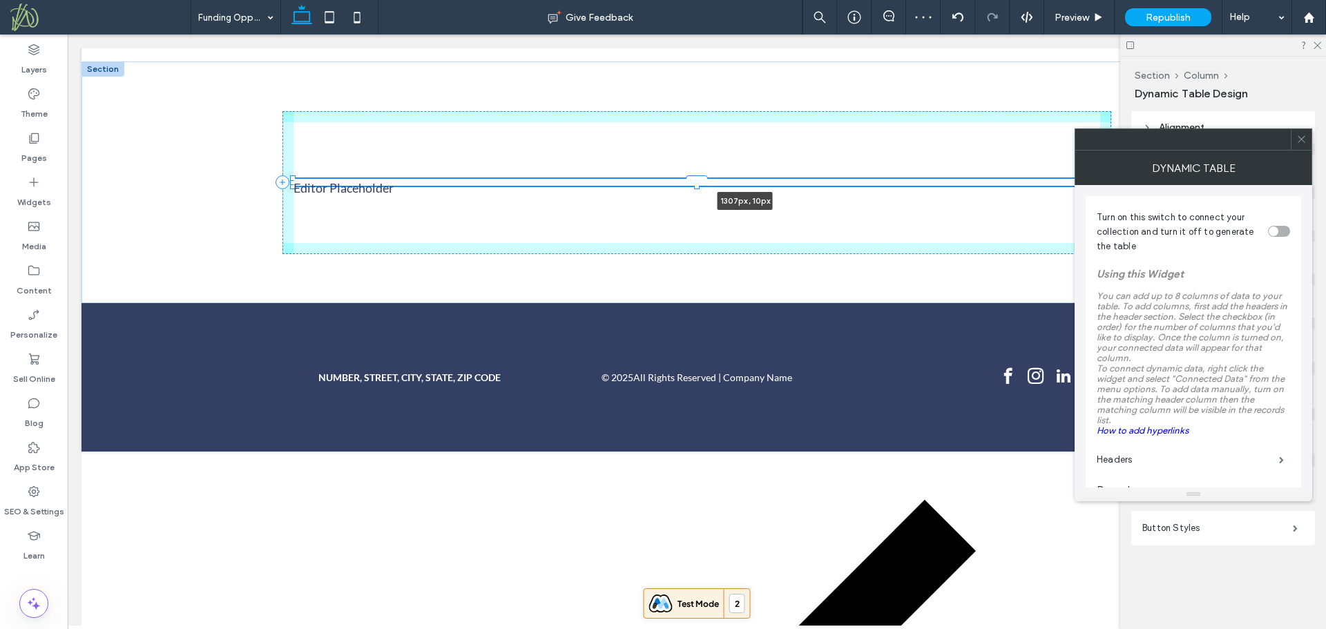
type input "****"
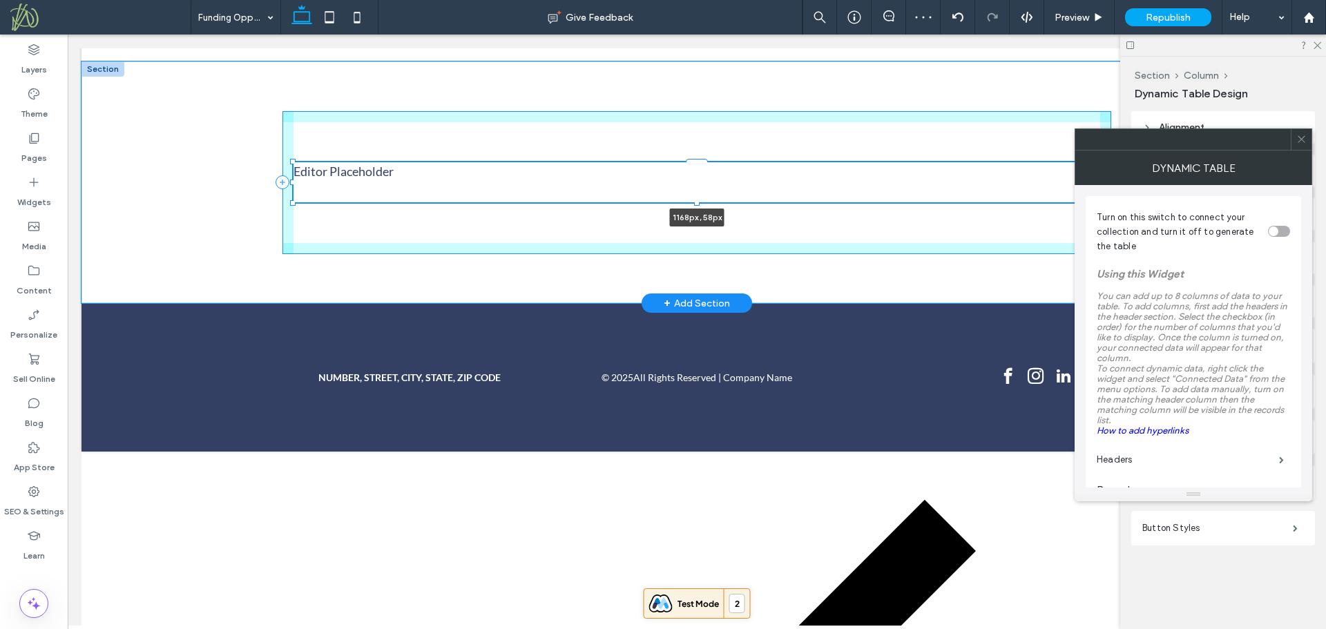
drag, startPoint x: 693, startPoint y: 186, endPoint x: 691, endPoint y: 202, distance: 16.6
click at [694, 202] on div at bounding box center [697, 203] width 6 height 6
type input "**"
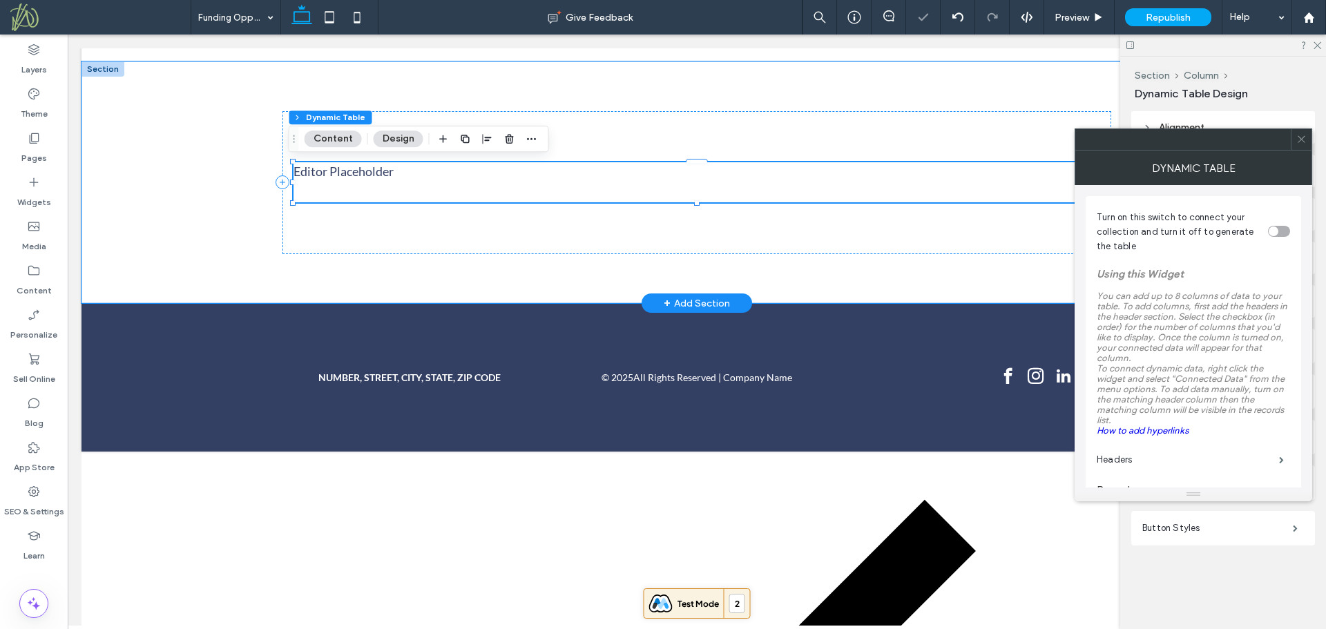
click at [709, 182] on div "Editor Placeholder" at bounding box center [696, 182] width 807 height 40
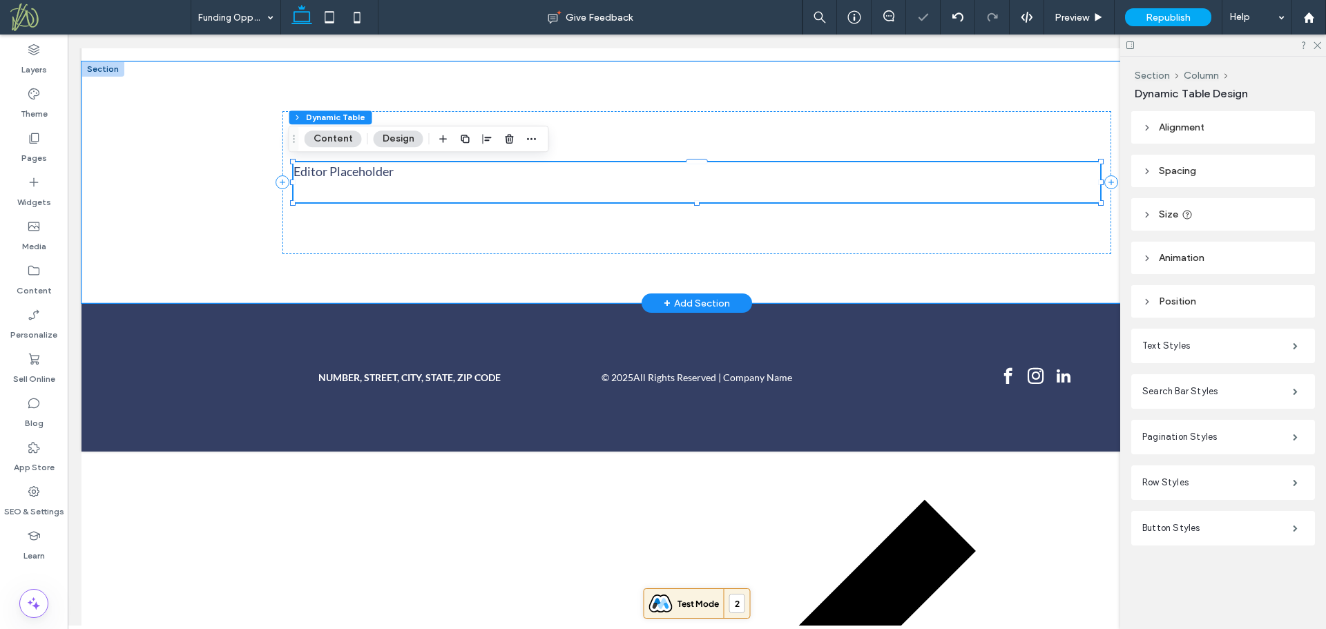
click at [709, 182] on div "Editor Placeholder" at bounding box center [696, 182] width 807 height 40
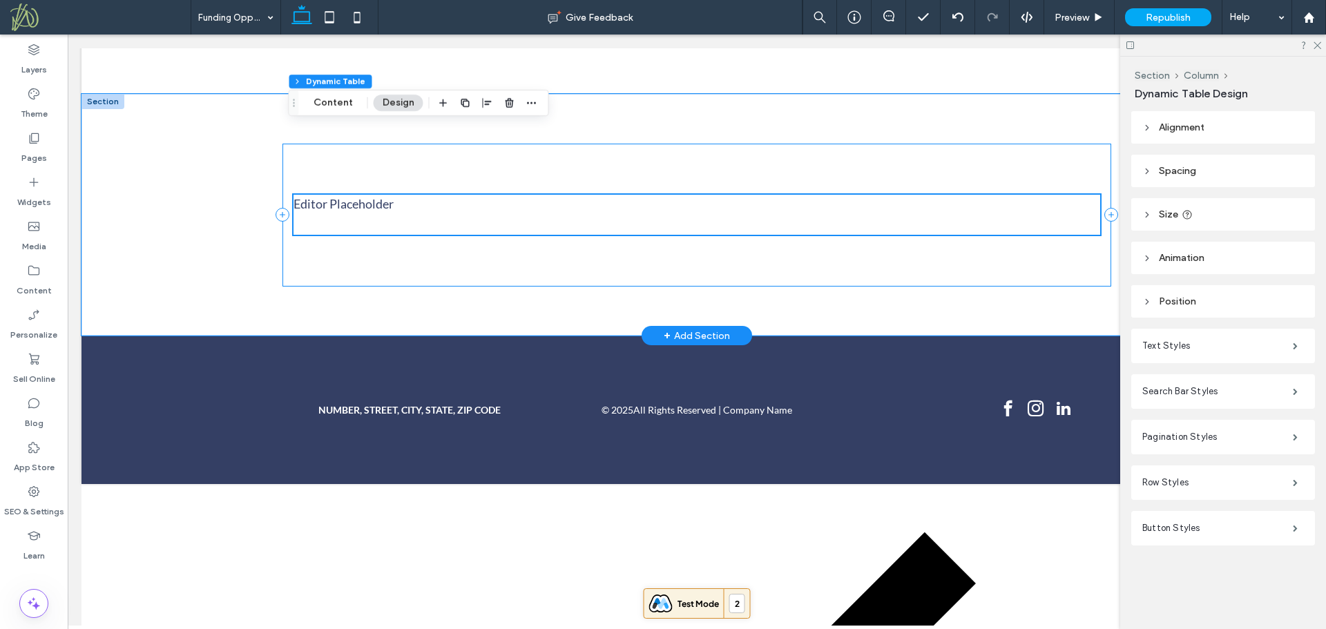
scroll to position [171, 0]
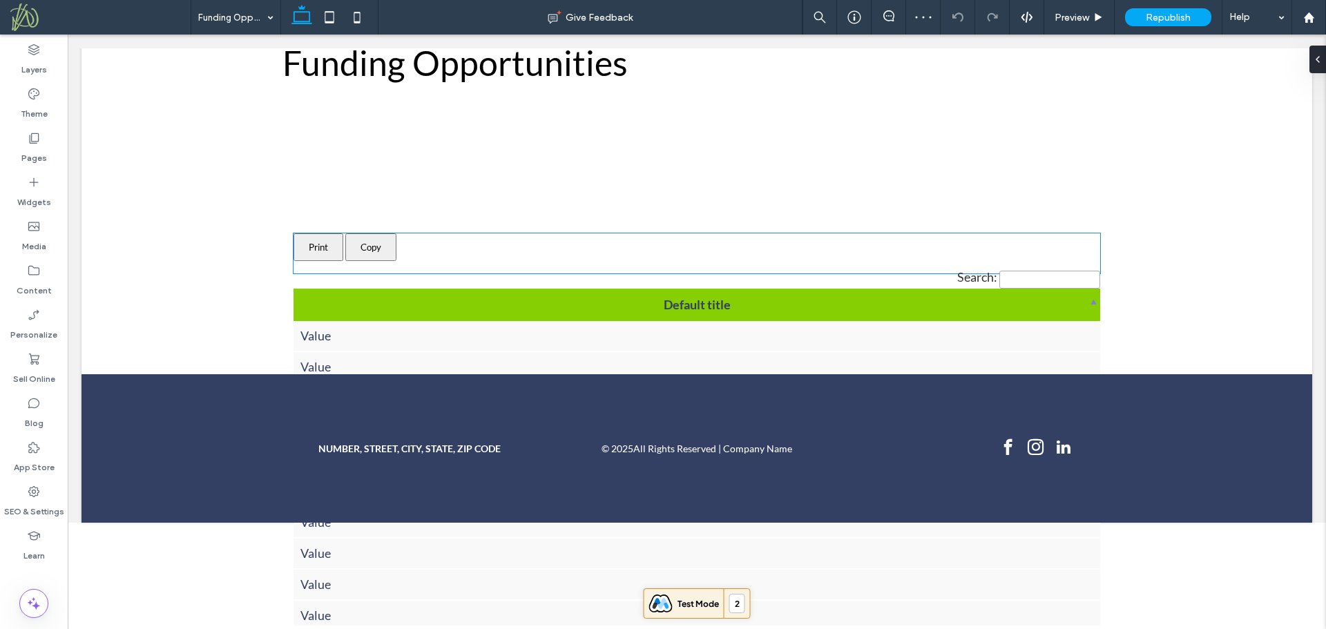
click at [625, 246] on div "Print Copy" at bounding box center [696, 247] width 807 height 28
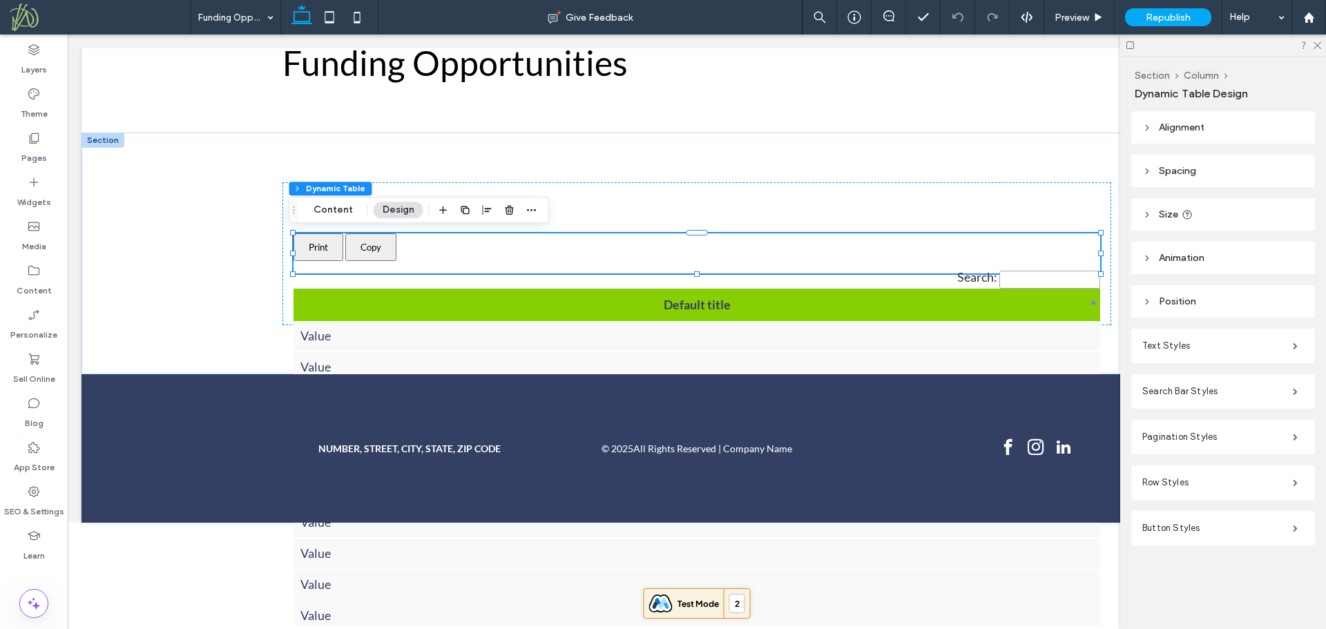
click at [1233, 211] on header "Size" at bounding box center [1223, 214] width 184 height 32
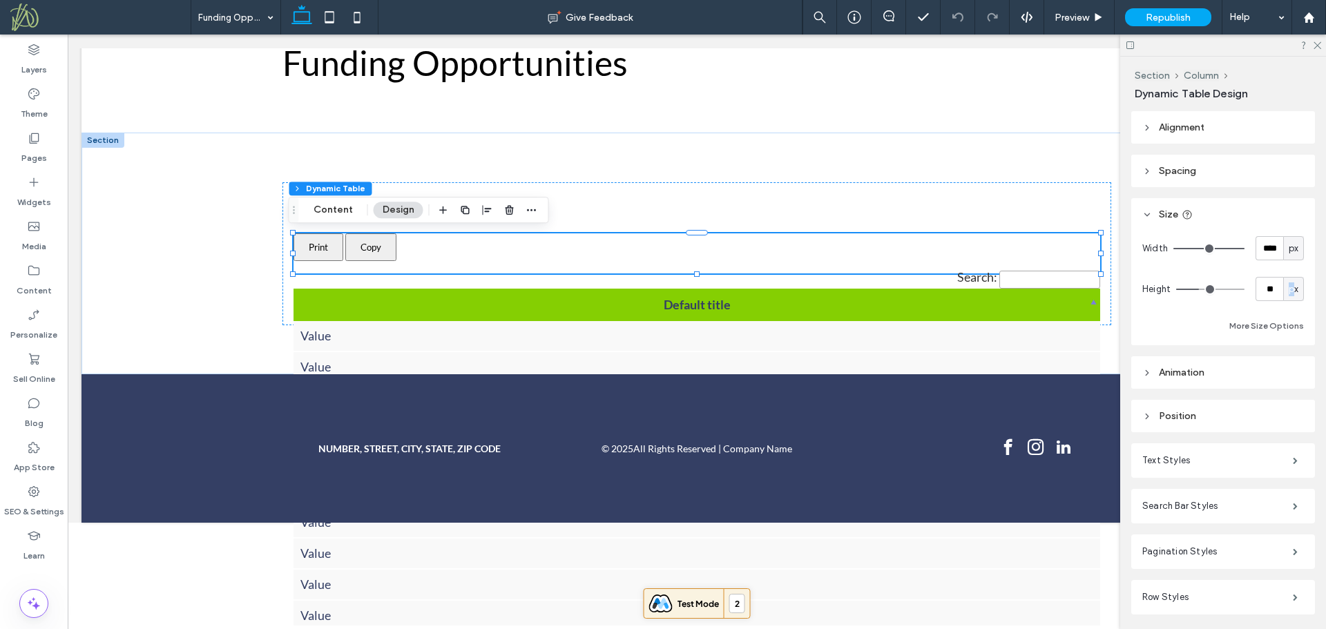
drag, startPoint x: 1284, startPoint y: 289, endPoint x: 1284, endPoint y: 300, distance: 11.1
click at [1289, 289] on span "px" at bounding box center [1294, 289] width 10 height 14
click at [1286, 410] on span "A" at bounding box center [1287, 410] width 6 height 14
type input "*"
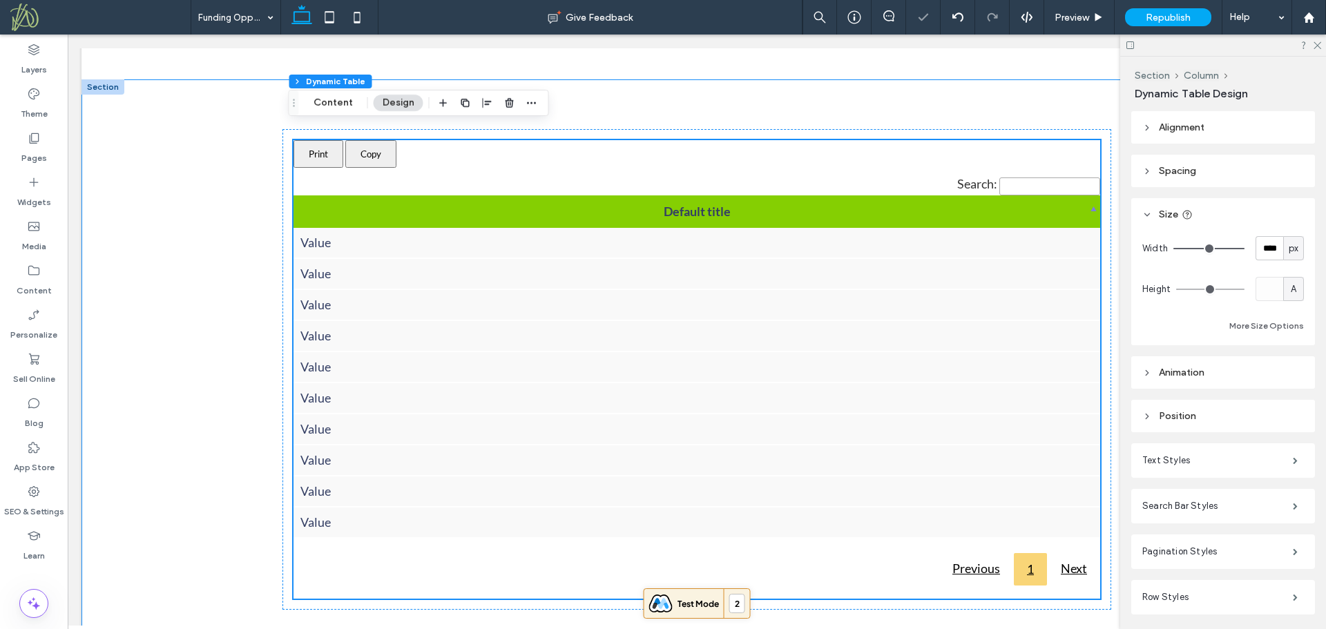
scroll to position [117, 0]
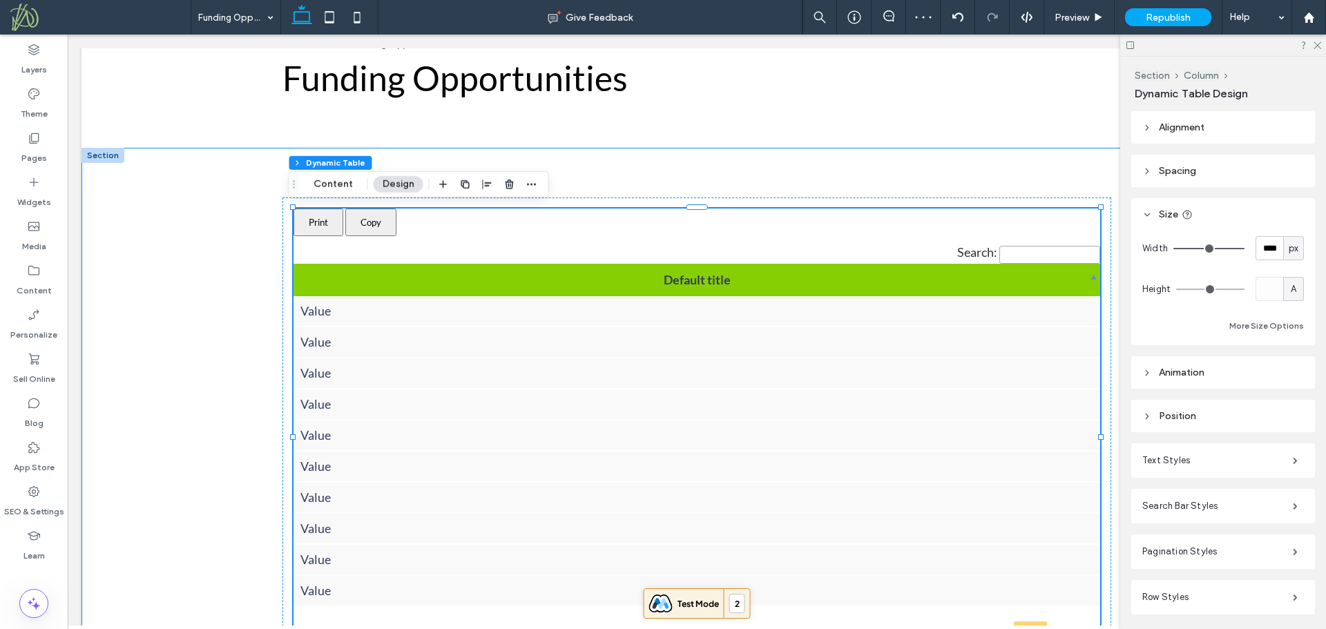
click at [210, 329] on div "Print Copy Search: Default title Value Value Value Value Value Value Value Valu…" at bounding box center [696, 437] width 1231 height 579
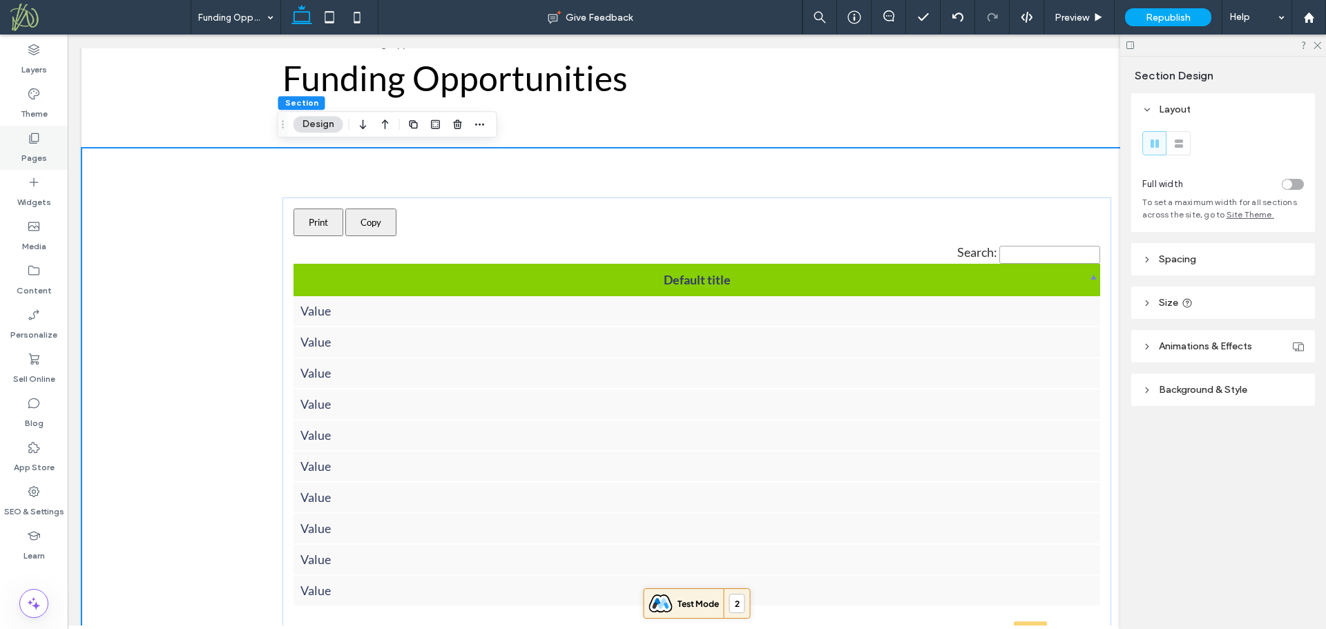
click at [44, 144] on div "Pages" at bounding box center [34, 148] width 68 height 44
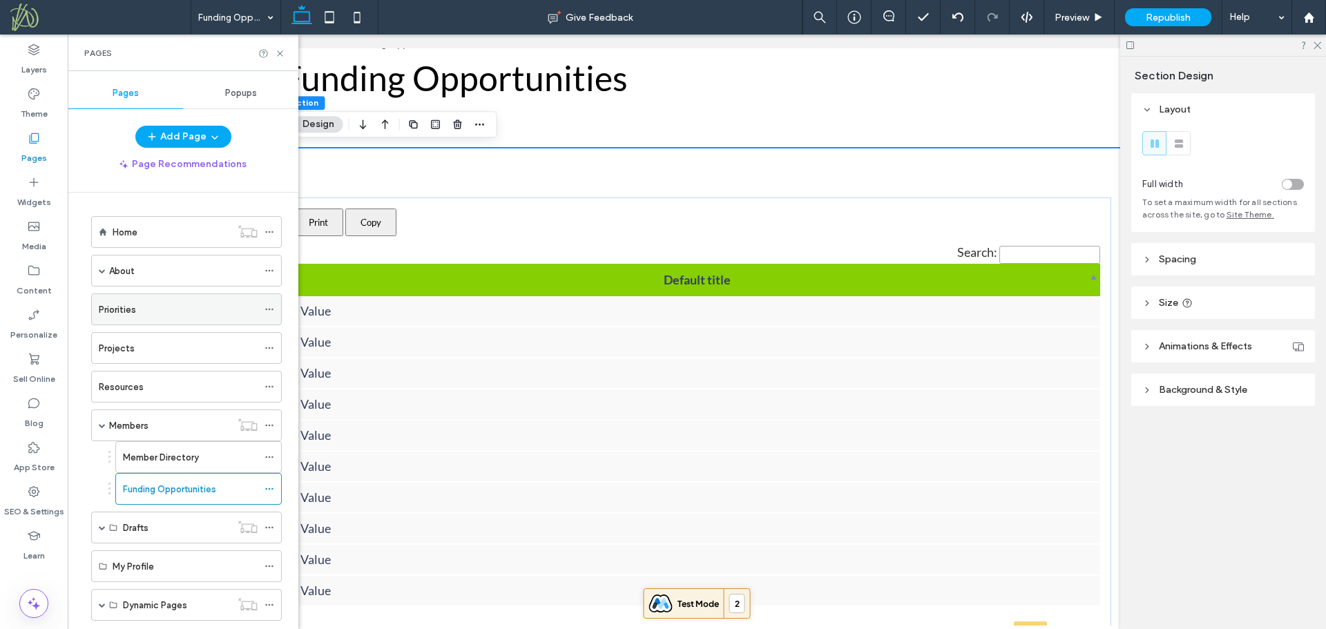
click at [141, 307] on div "Priorities" at bounding box center [178, 309] width 159 height 15
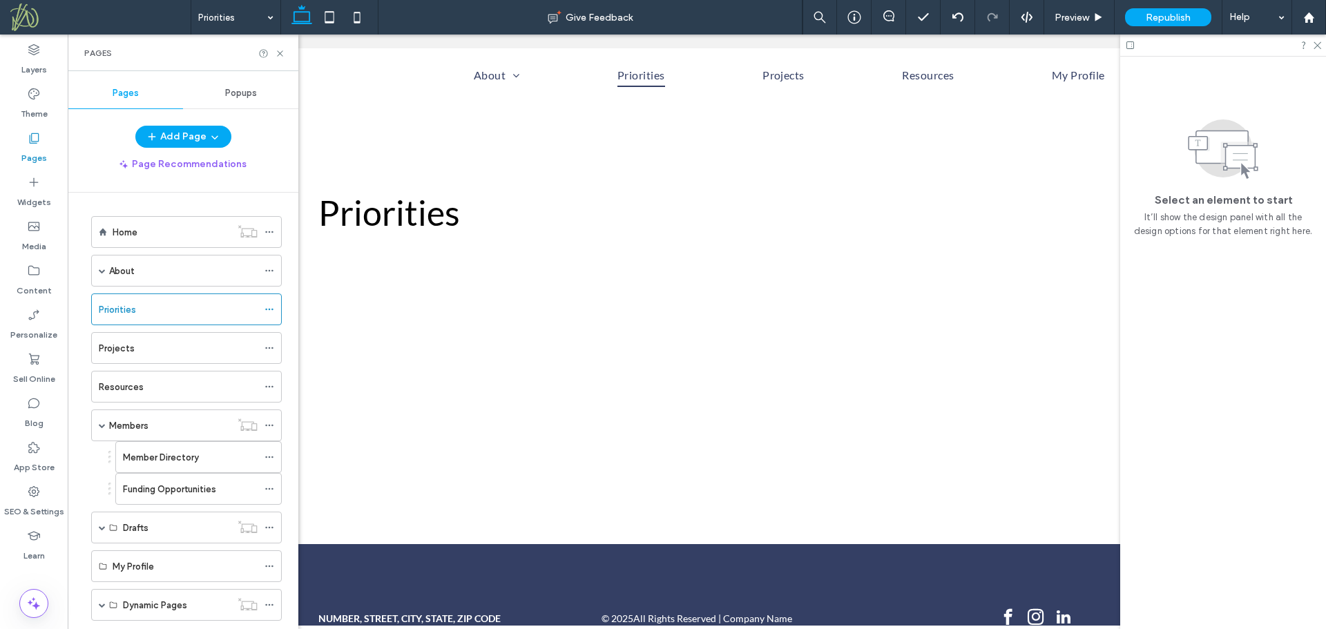
scroll to position [0, 0]
click at [149, 347] on div "Projects" at bounding box center [178, 348] width 159 height 15
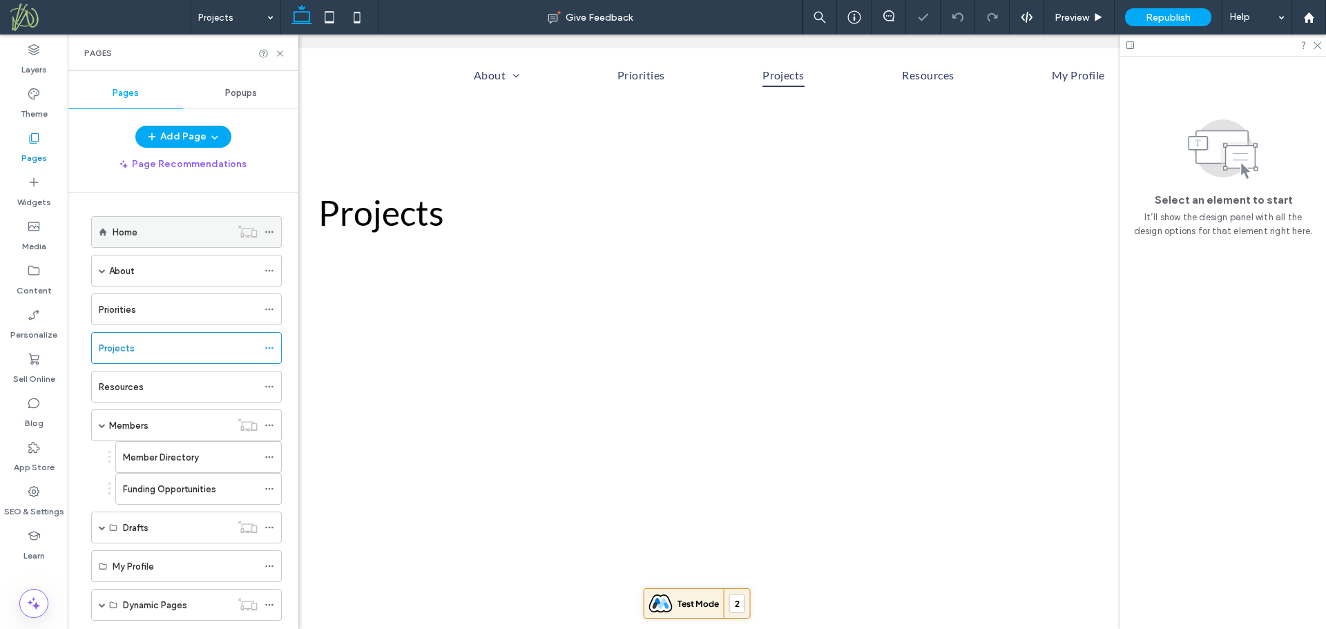
click at [177, 227] on div "Home" at bounding box center [172, 232] width 118 height 15
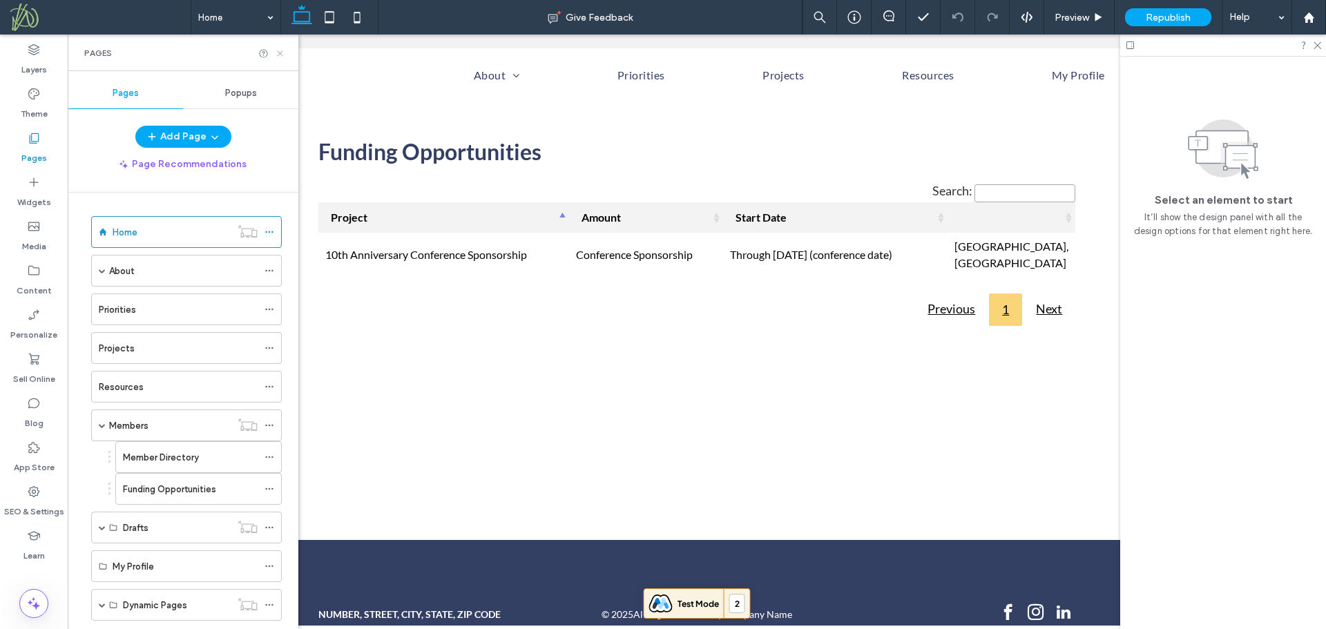
drag, startPoint x: 278, startPoint y: 53, endPoint x: 227, endPoint y: 133, distance: 94.8
click at [278, 53] on icon at bounding box center [280, 53] width 10 height 10
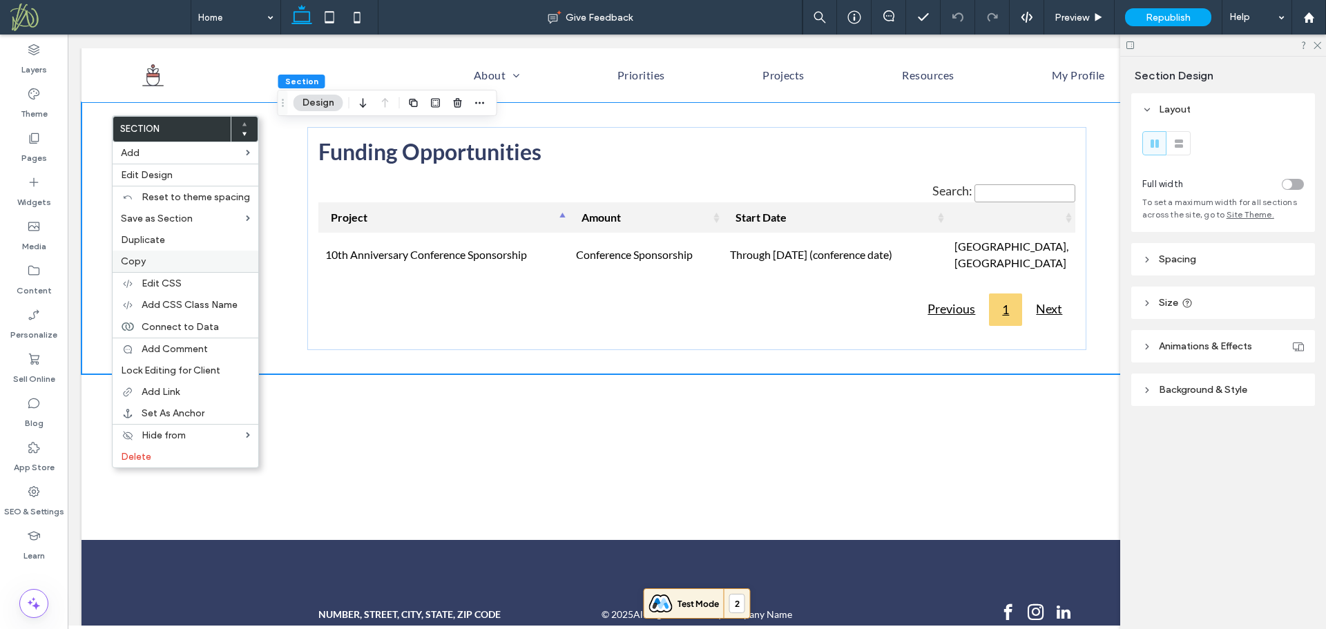
click at [166, 266] on label "Copy" at bounding box center [185, 262] width 129 height 12
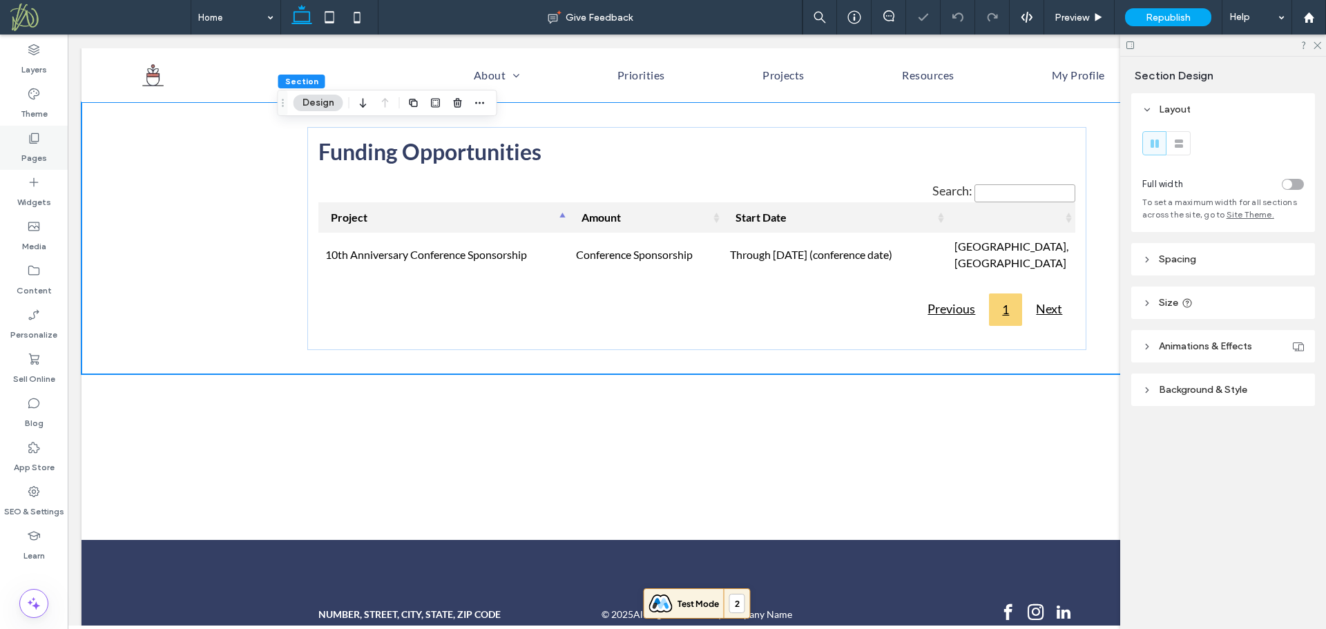
click at [37, 153] on label "Pages" at bounding box center [34, 154] width 26 height 19
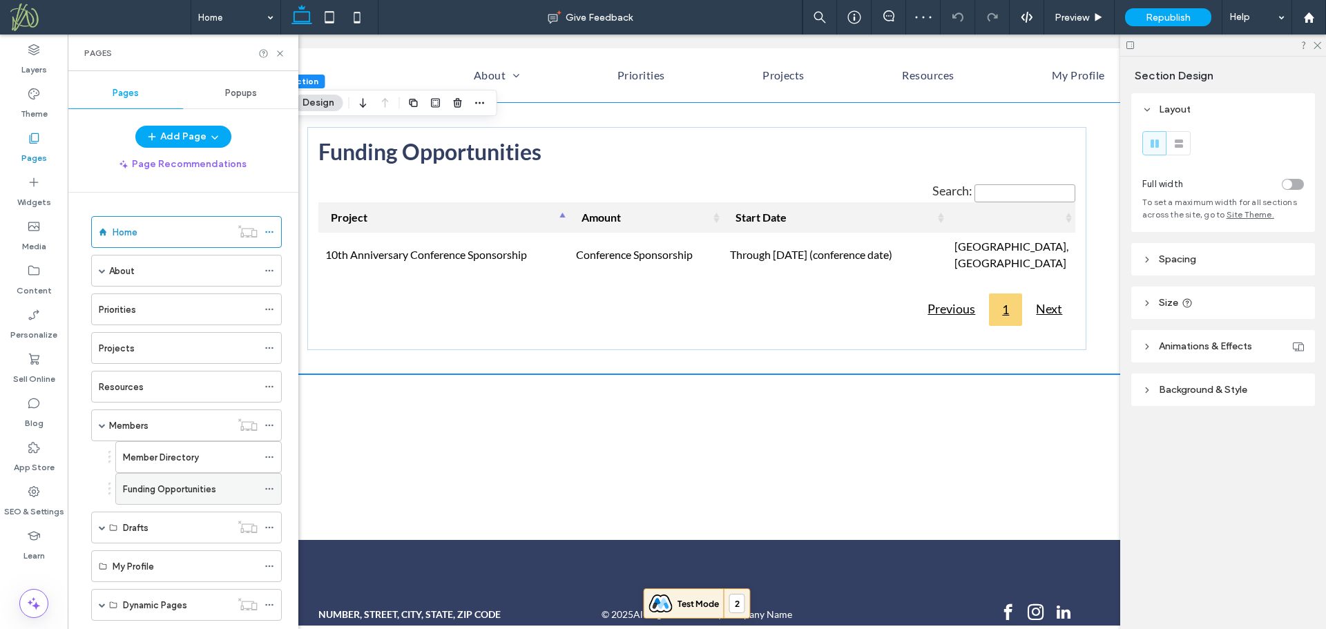
click at [175, 493] on label "Funding Opportunities" at bounding box center [169, 489] width 93 height 24
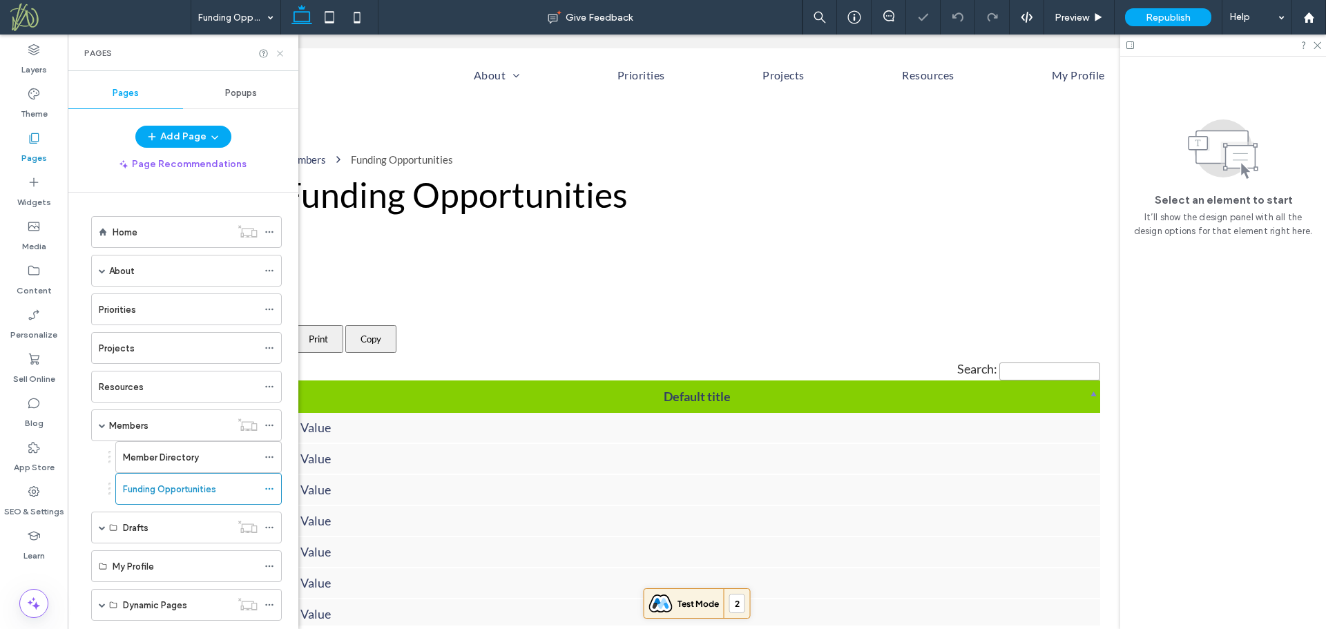
click at [278, 55] on icon at bounding box center [280, 53] width 10 height 10
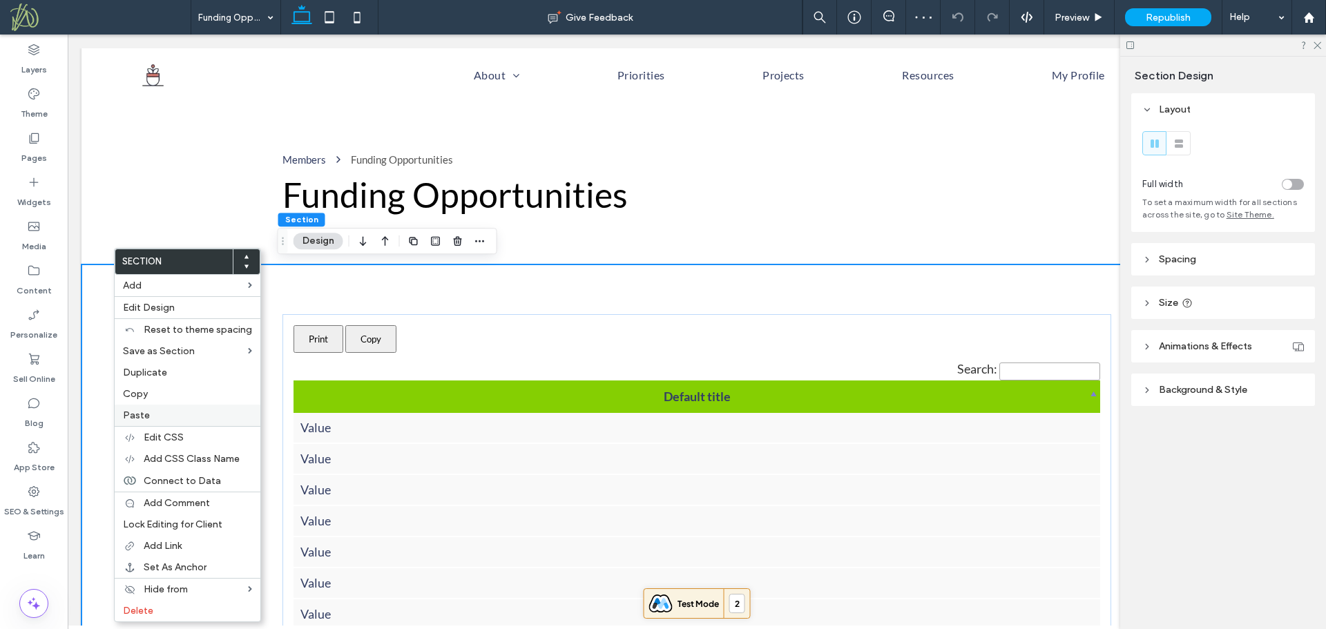
click at [200, 419] on label "Paste" at bounding box center [187, 416] width 129 height 12
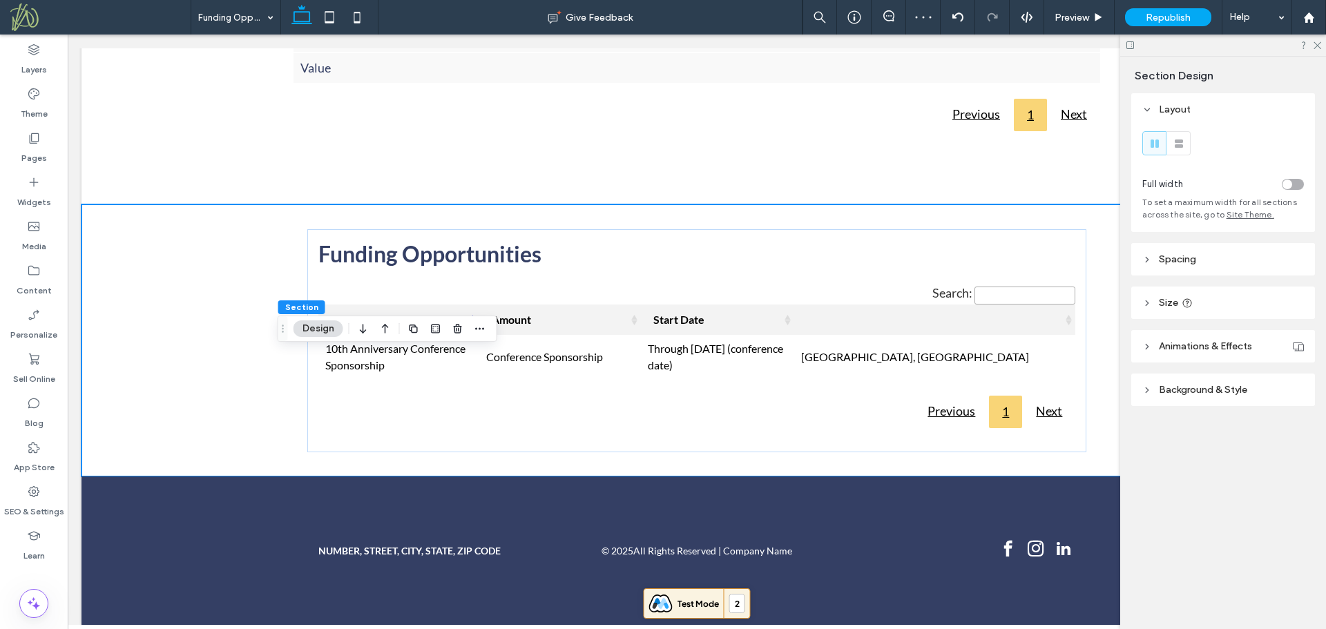
scroll to position [648, 0]
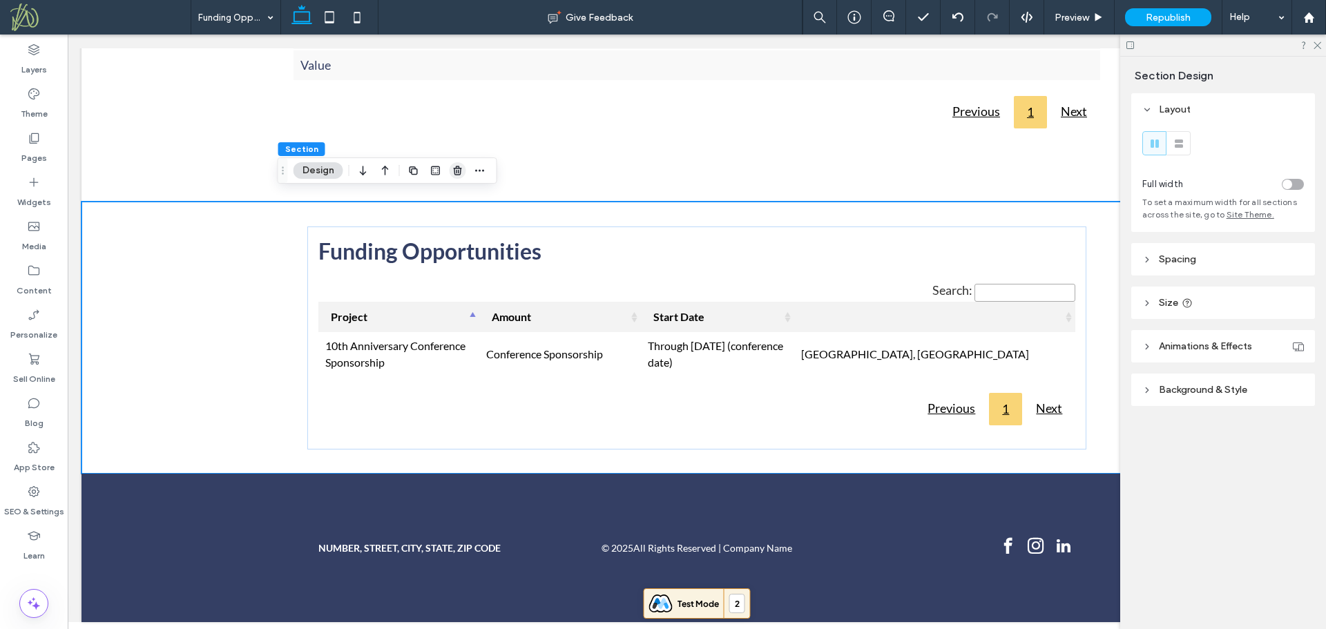
click at [458, 175] on icon "button" at bounding box center [457, 170] width 11 height 11
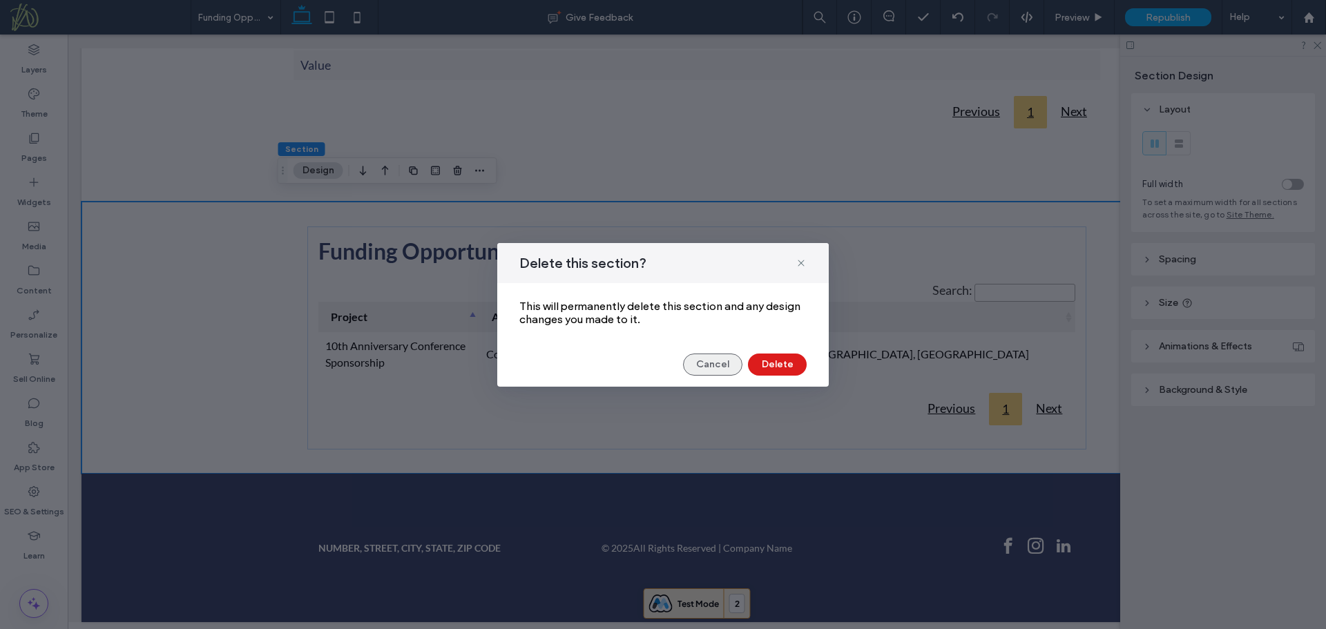
click at [697, 363] on button "Cancel" at bounding box center [712, 365] width 59 height 22
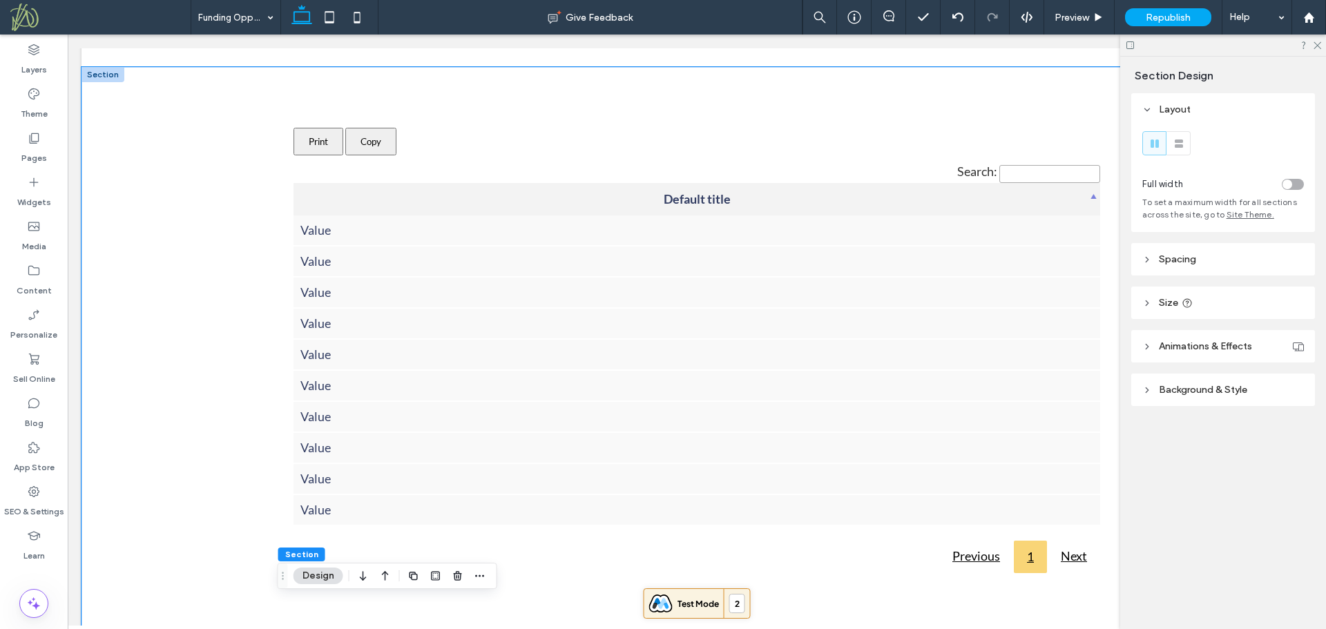
scroll to position [191, 0]
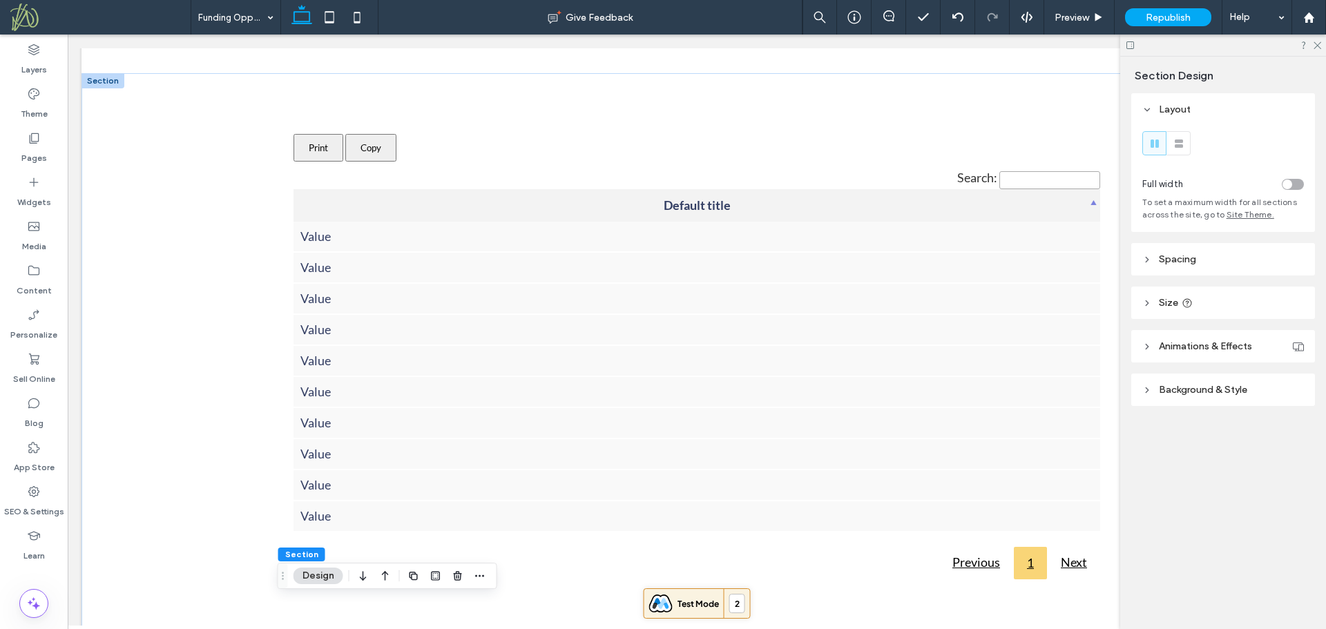
click at [109, 82] on div at bounding box center [102, 80] width 43 height 15
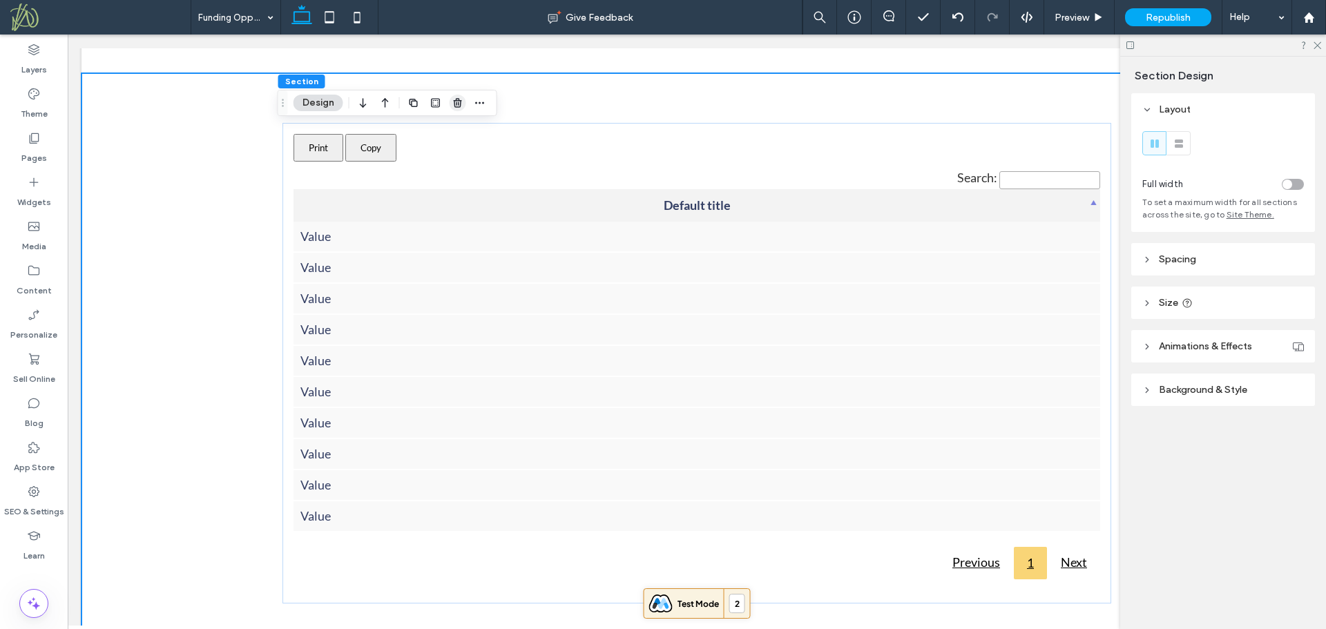
click at [455, 104] on use "button" at bounding box center [457, 102] width 8 height 9
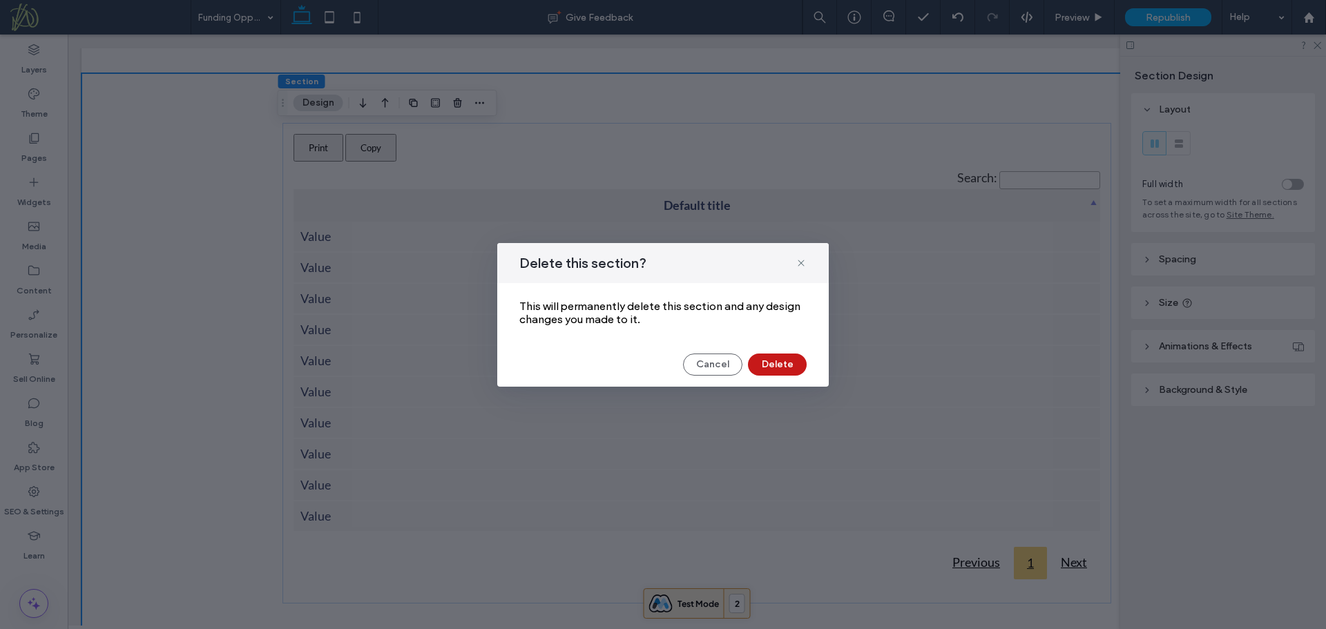
click at [784, 361] on button "Delete" at bounding box center [777, 365] width 59 height 22
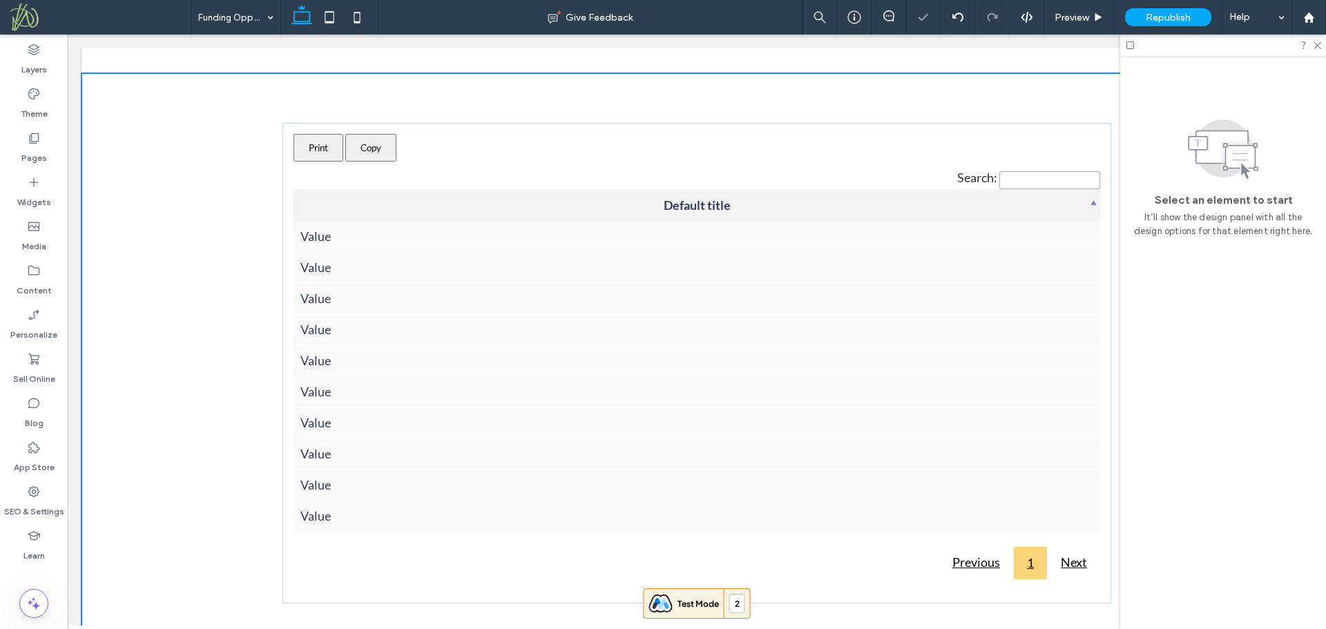
scroll to position [70, 0]
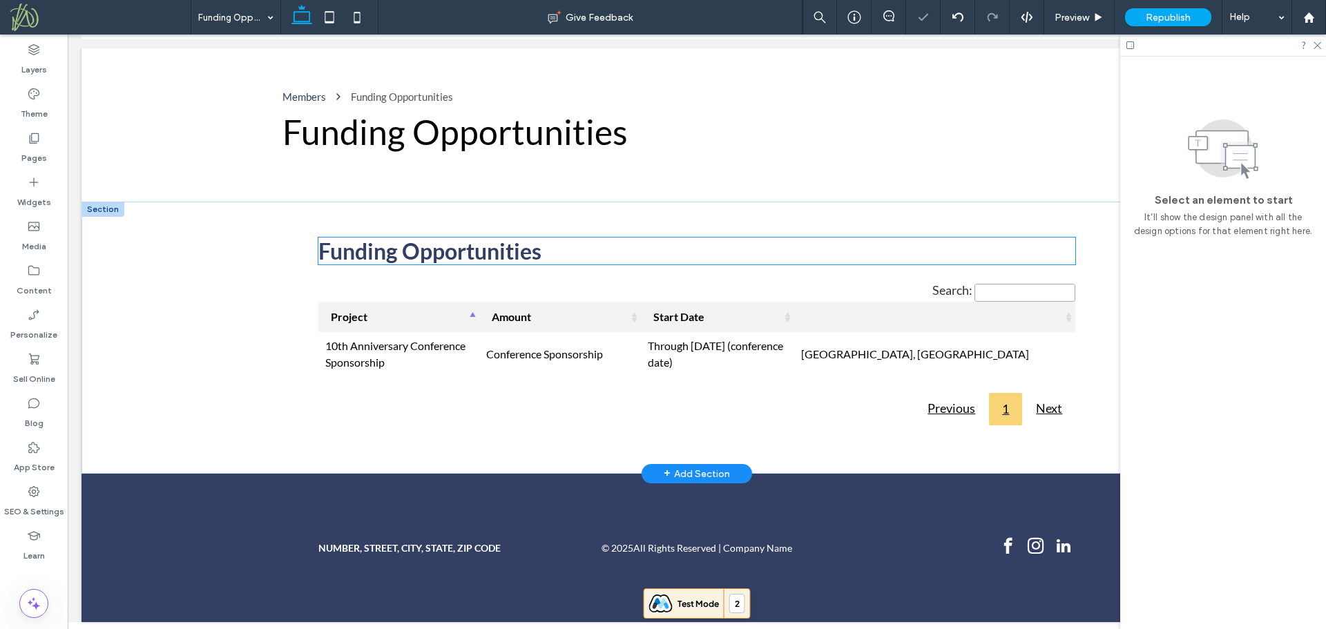
click at [445, 241] on span "Funding Opportunities" at bounding box center [429, 251] width 223 height 27
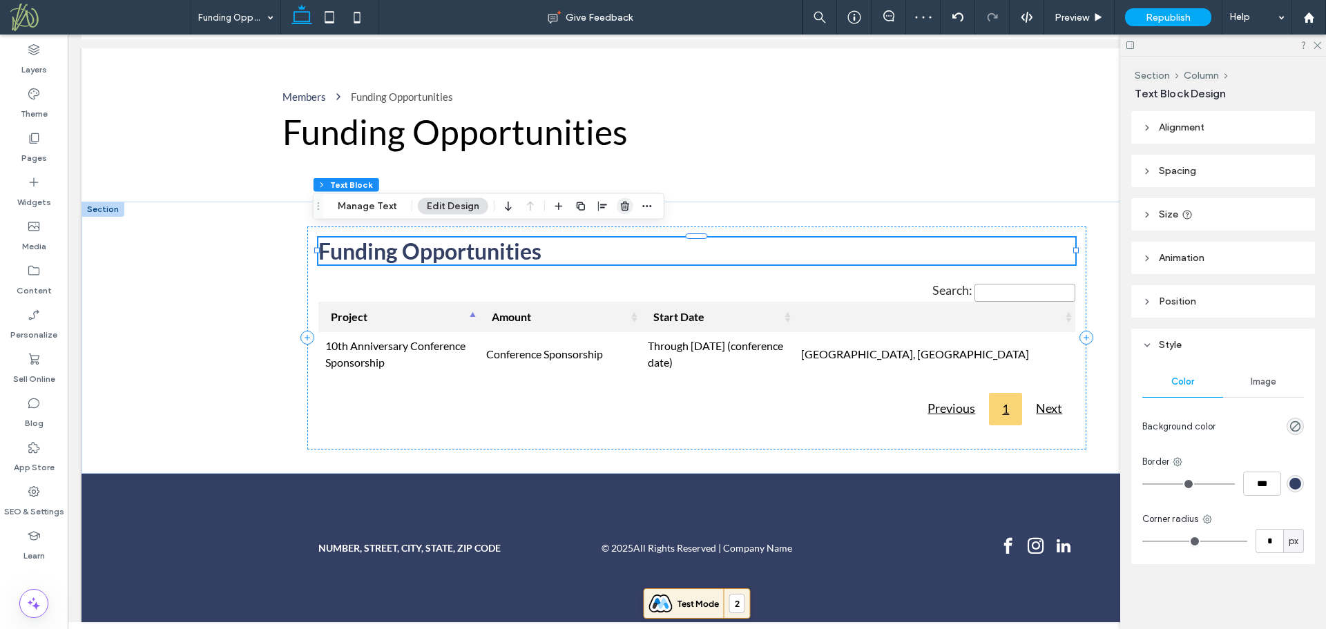
click at [623, 206] on use "button" at bounding box center [625, 206] width 8 height 9
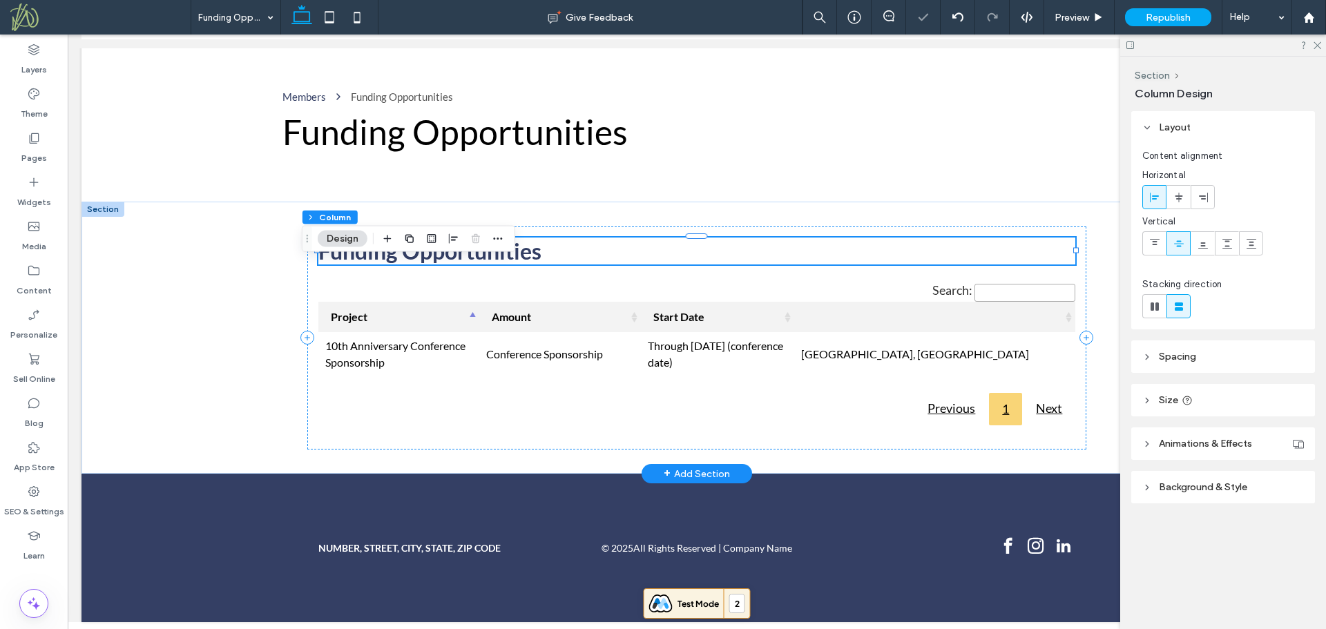
scroll to position [27, 0]
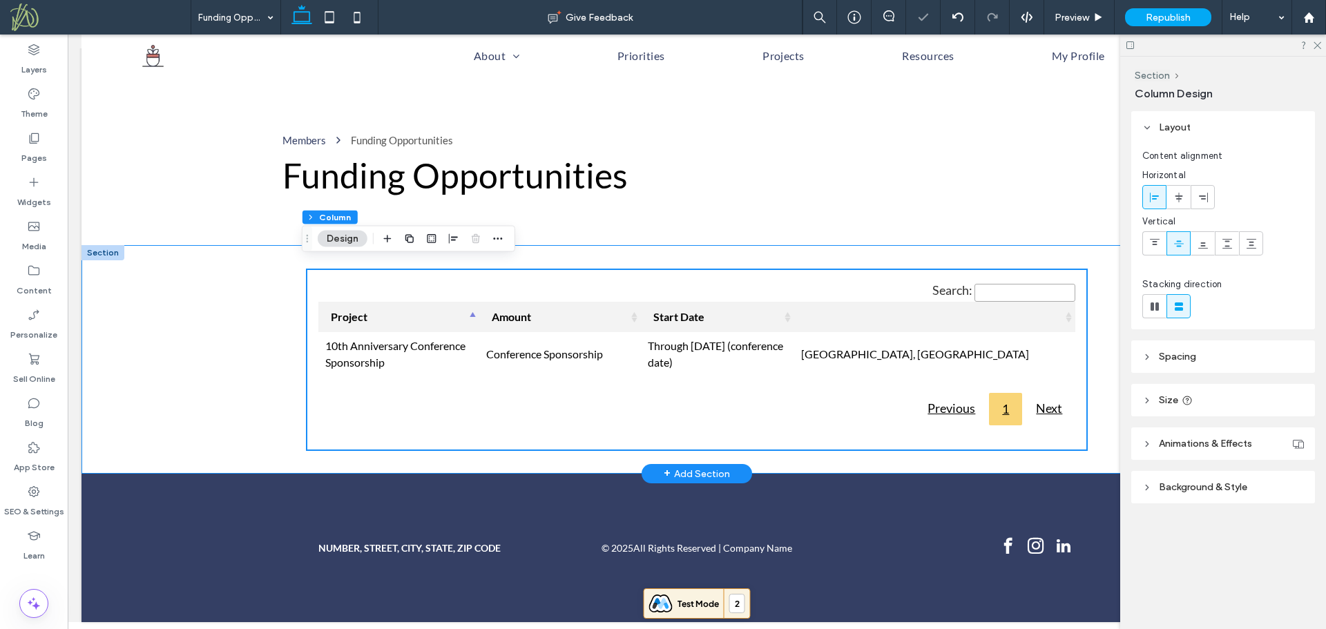
click at [201, 287] on div "Search: Project Amount Start Date 10th Anniversary Conference Sponsorship Confe…" at bounding box center [696, 359] width 1231 height 229
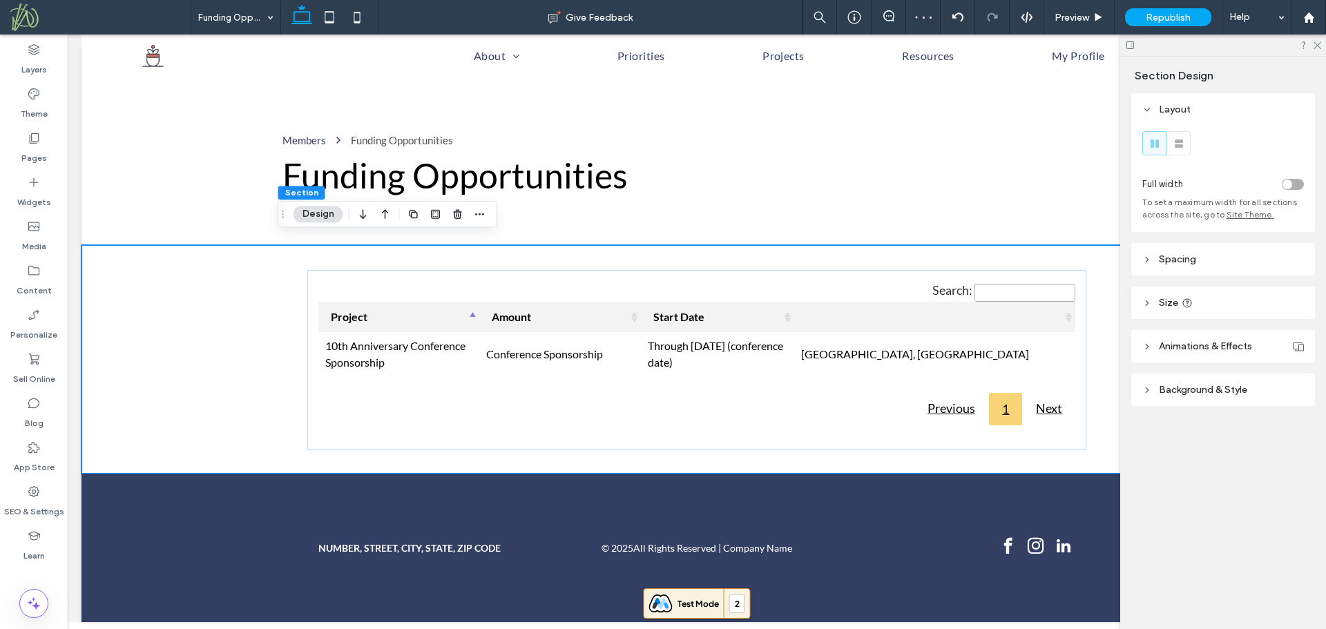
click at [1230, 257] on header "Spacing" at bounding box center [1223, 259] width 184 height 32
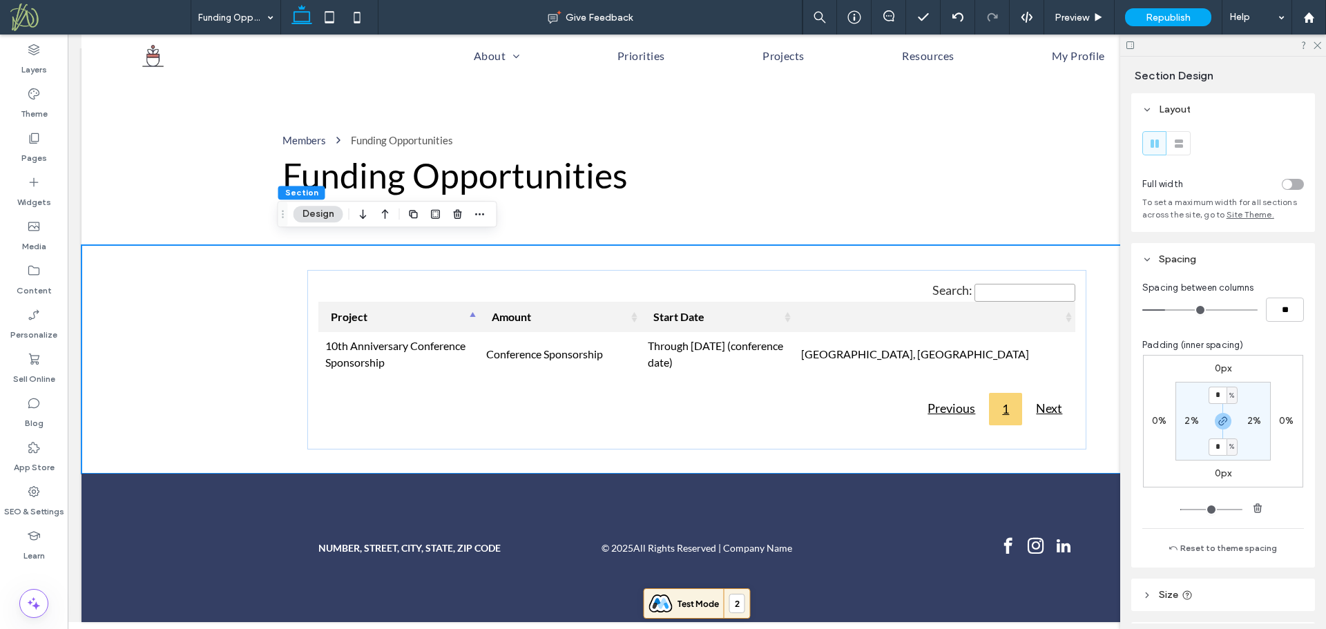
click at [1190, 418] on label "2%" at bounding box center [1191, 421] width 14 height 12
type input "*"
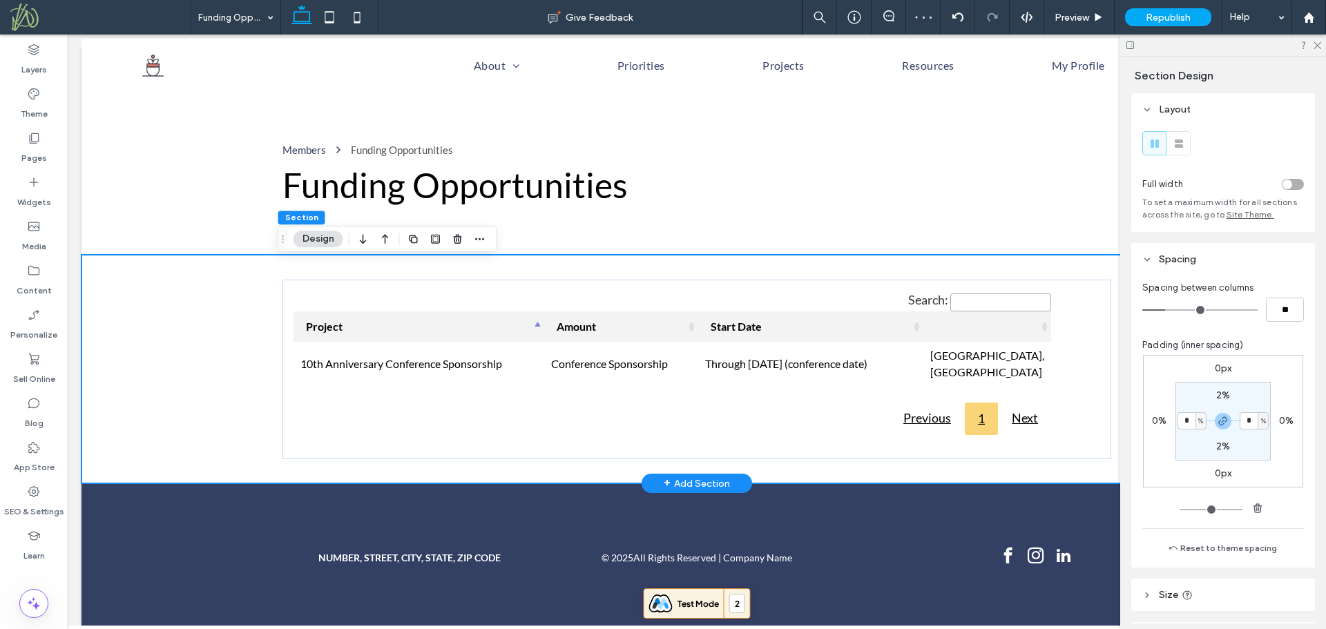
scroll to position [10, 0]
click at [190, 354] on div "Search: Project Amount Start Date 10th Anniversary Conference Sponsorship Confe…" at bounding box center [696, 368] width 1231 height 229
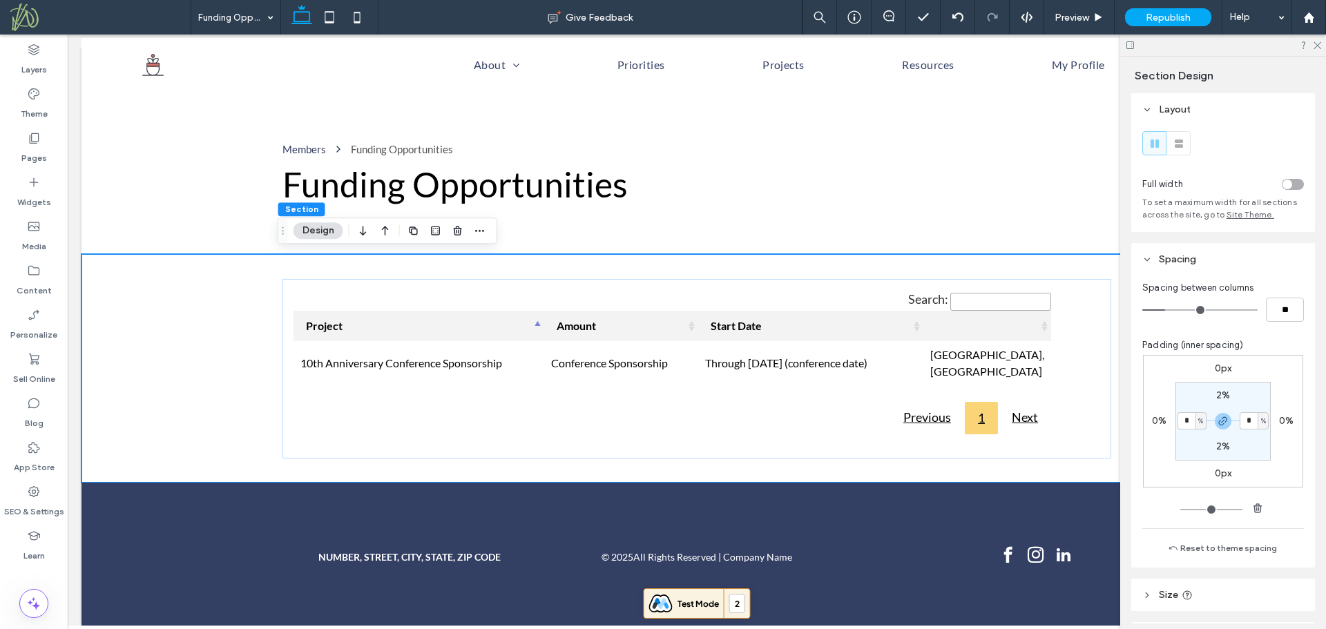
click at [1219, 394] on label "2%" at bounding box center [1223, 395] width 14 height 12
type input "*"
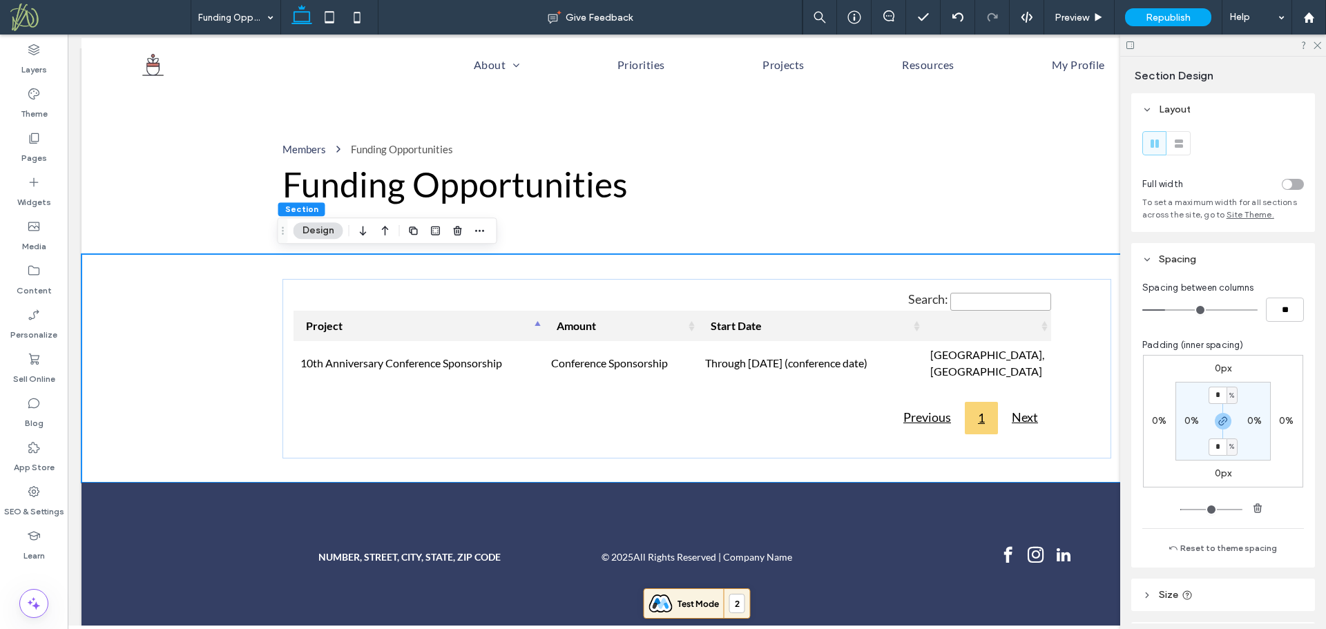
scroll to position [0, 0]
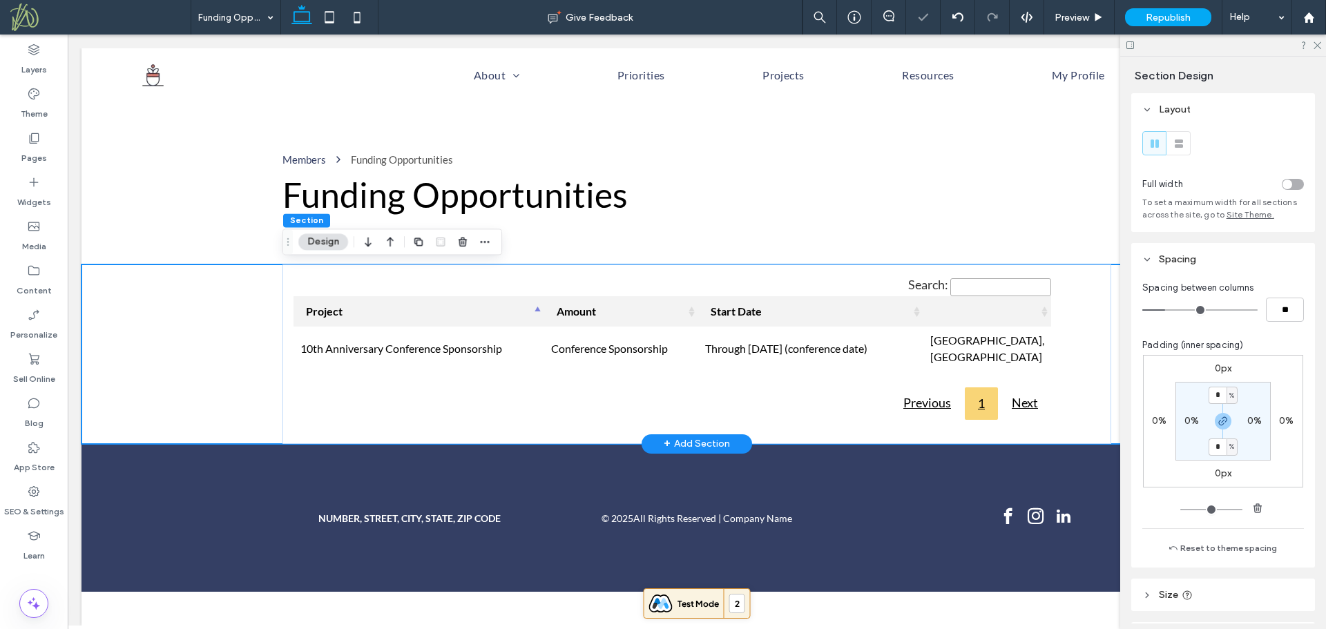
click at [140, 327] on div "Search: Project Amount Start Date 10th Anniversary Conference Sponsorship Confe…" at bounding box center [696, 354] width 1231 height 180
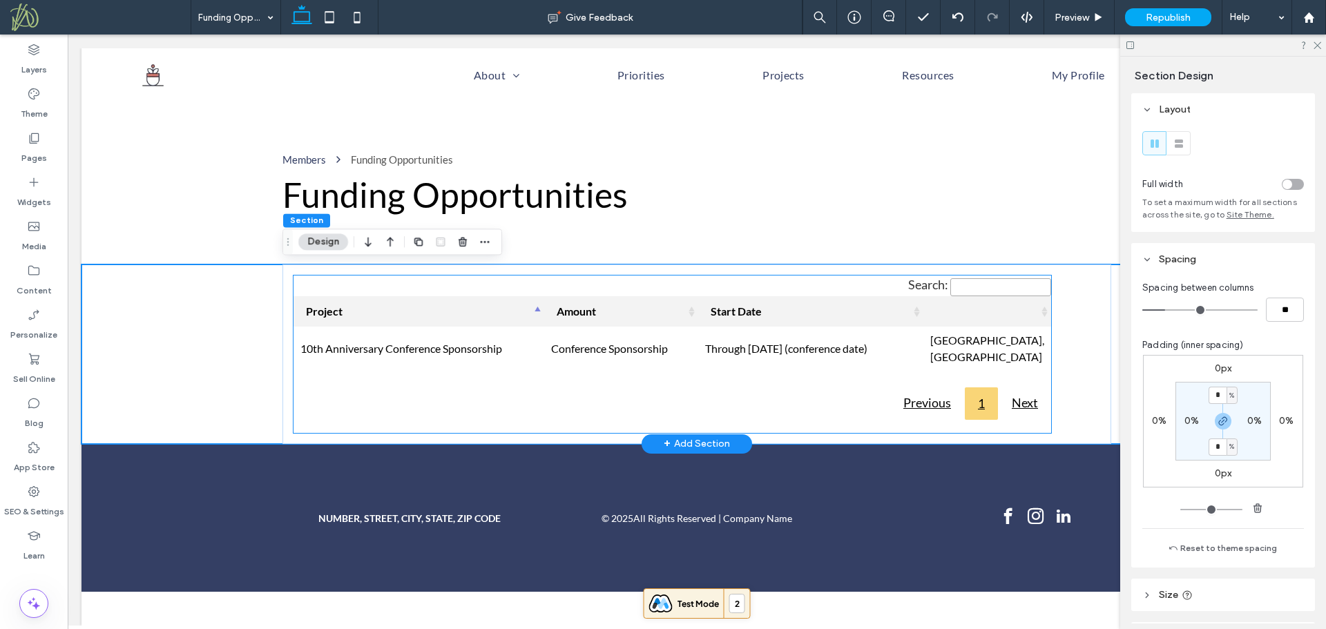
click at [631, 356] on div "Search: Project Amount Start Date 10th Anniversary Conference Sponsorship Confe…" at bounding box center [672, 354] width 758 height 157
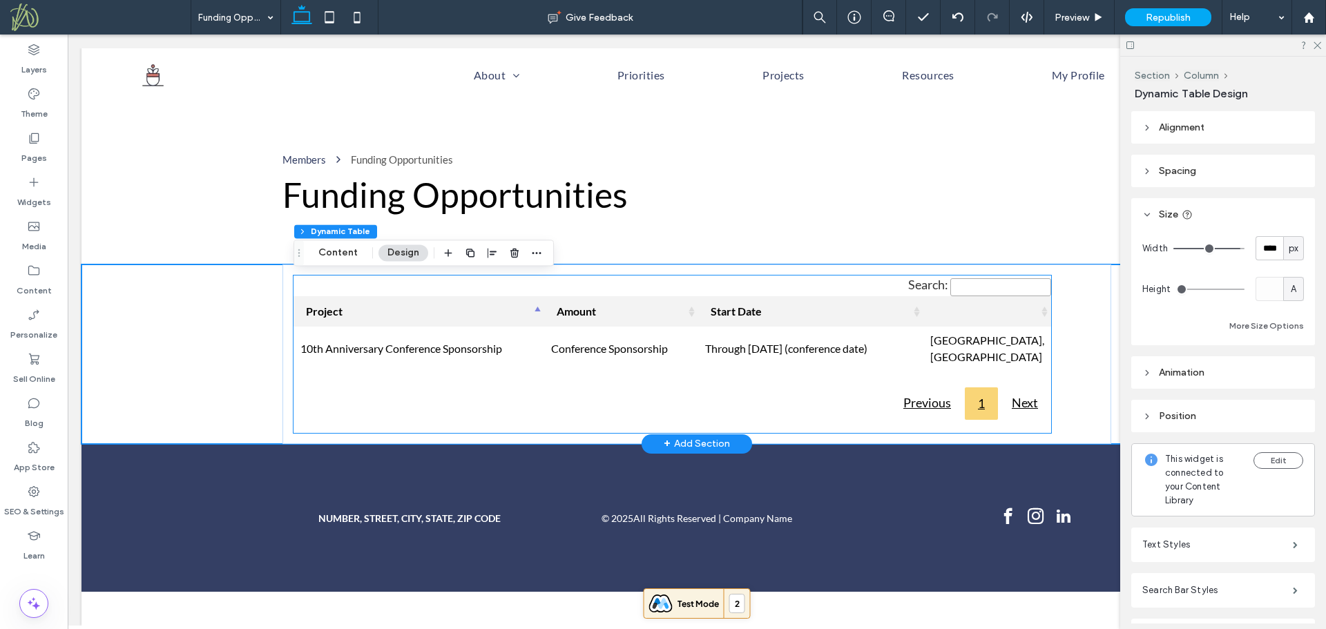
click at [631, 356] on div "Search: Project Amount Start Date 10th Anniversary Conference Sponsorship Confe…" at bounding box center [672, 354] width 758 height 157
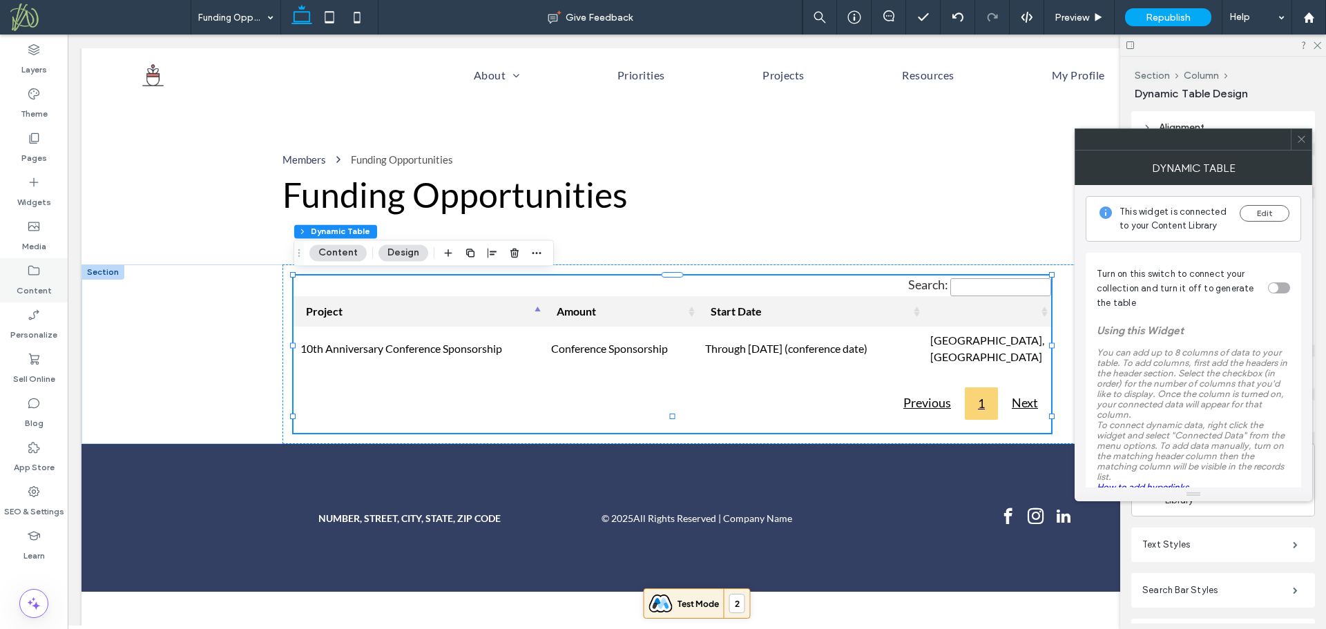
click at [28, 285] on label "Content" at bounding box center [34, 287] width 35 height 19
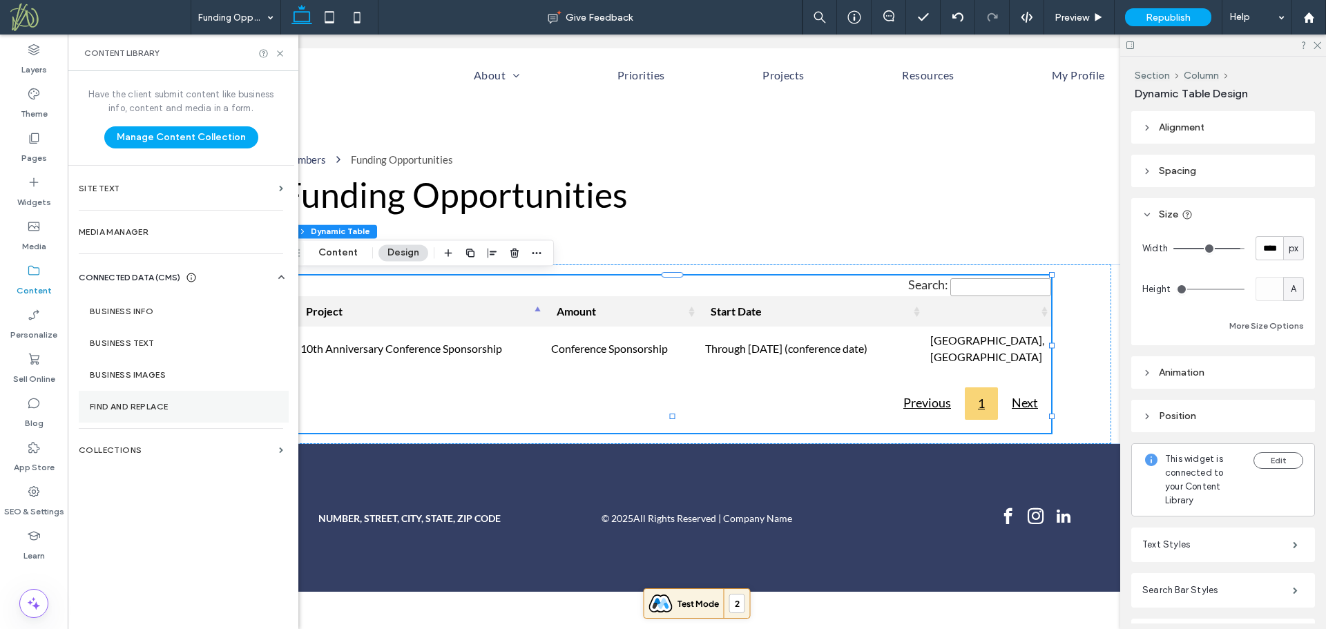
drag, startPoint x: 142, startPoint y: 455, endPoint x: 150, endPoint y: 416, distance: 40.2
click at [142, 453] on section "Collections" at bounding box center [181, 450] width 227 height 32
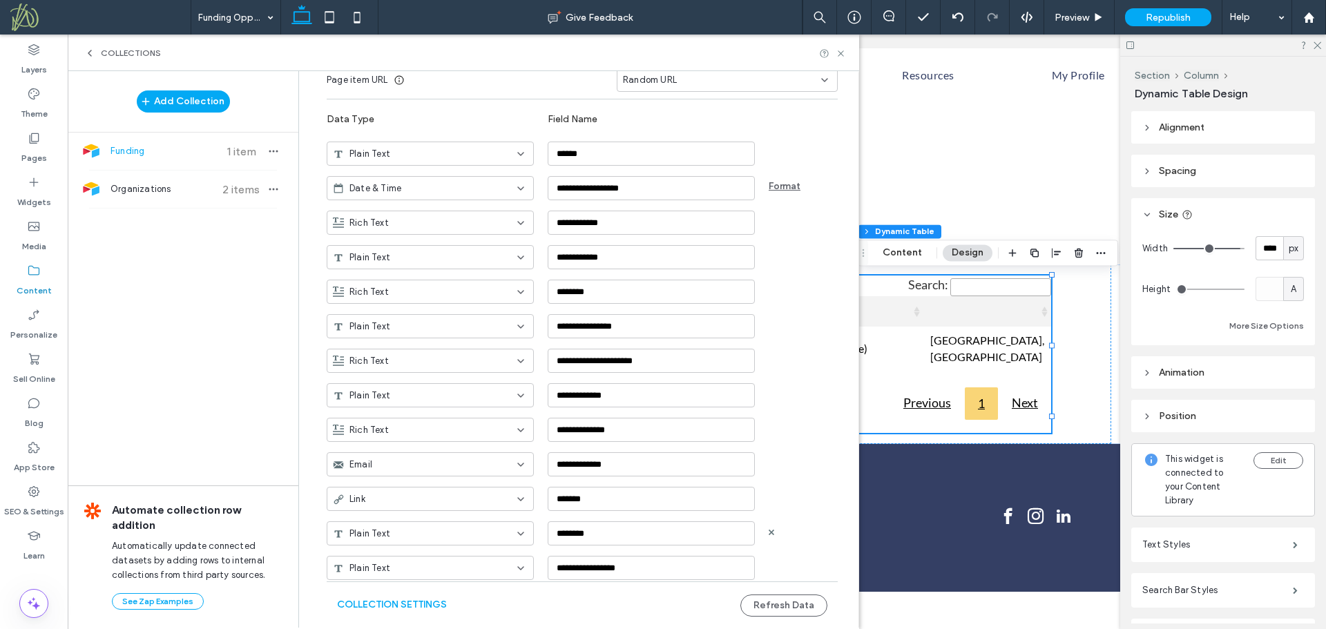
scroll to position [233, 0]
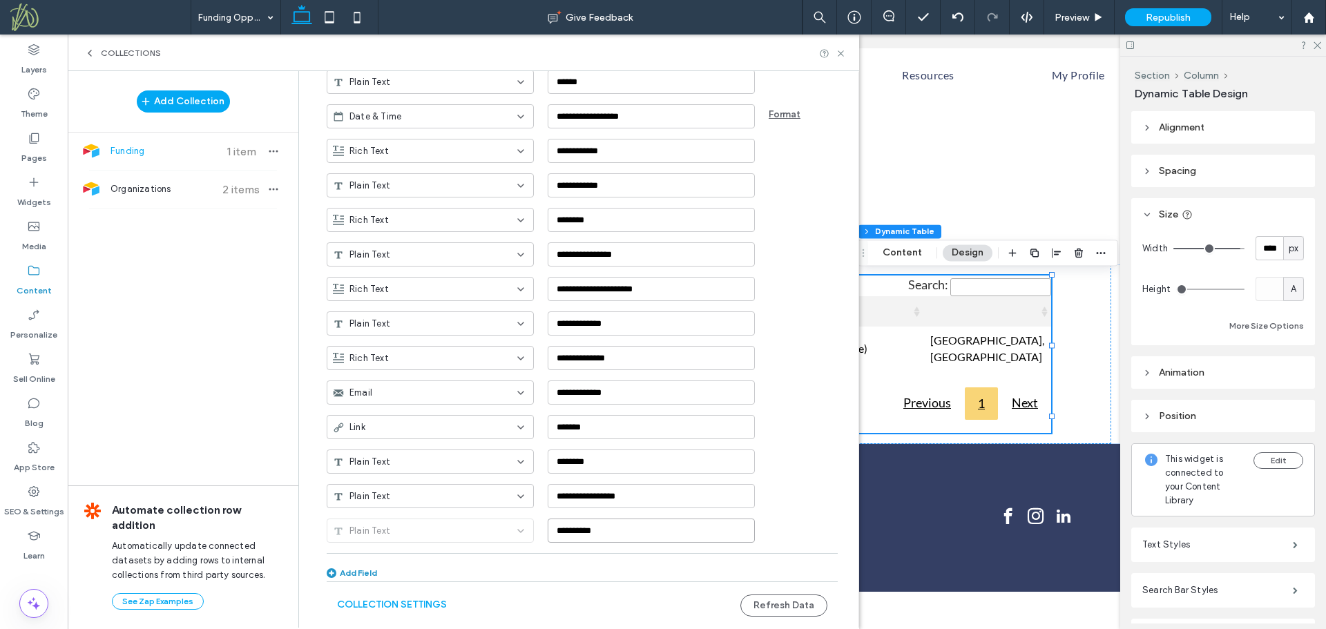
drag, startPoint x: 618, startPoint y: 537, endPoint x: 492, endPoint y: 543, distance: 125.8
click at [492, 543] on div "**********" at bounding box center [582, 262] width 511 height 659
paste input "**********"
click at [494, 561] on div "**********" at bounding box center [582, 262] width 511 height 659
click at [548, 531] on input "**********" at bounding box center [651, 531] width 207 height 24
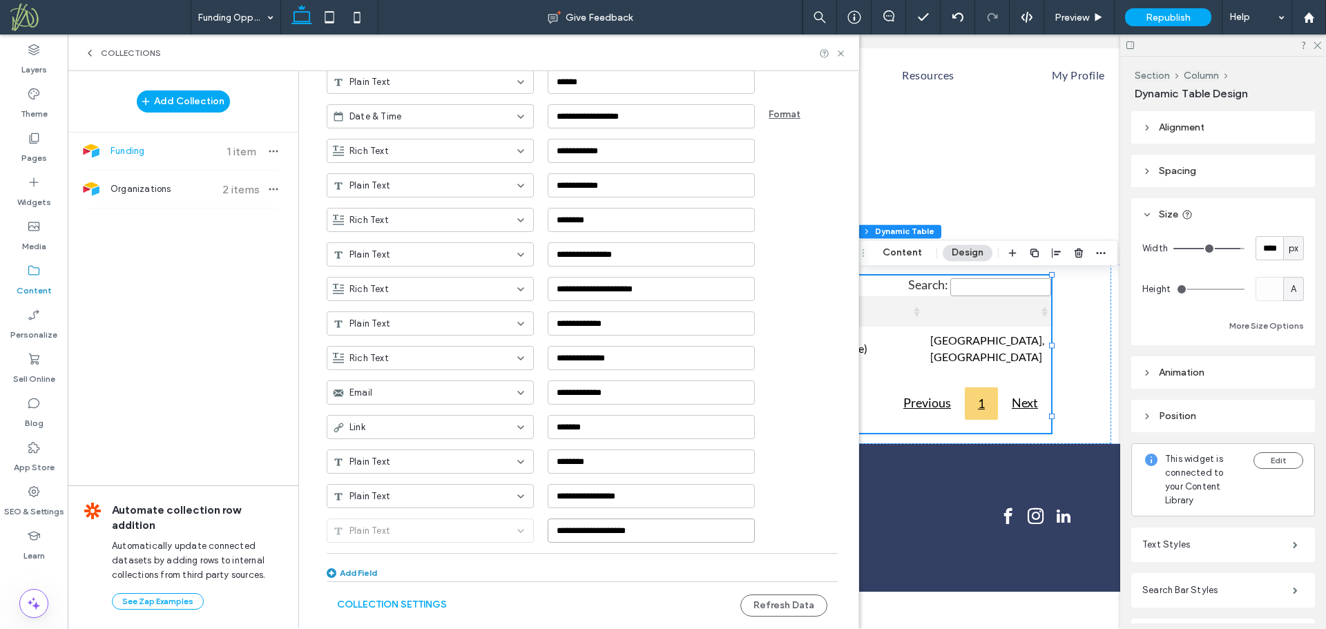
click at [659, 532] on input "**********" at bounding box center [651, 531] width 207 height 24
paste input "**********"
drag, startPoint x: 663, startPoint y: 531, endPoint x: 478, endPoint y: 525, distance: 185.2
click at [478, 525] on div "**********" at bounding box center [593, 525] width 532 height 35
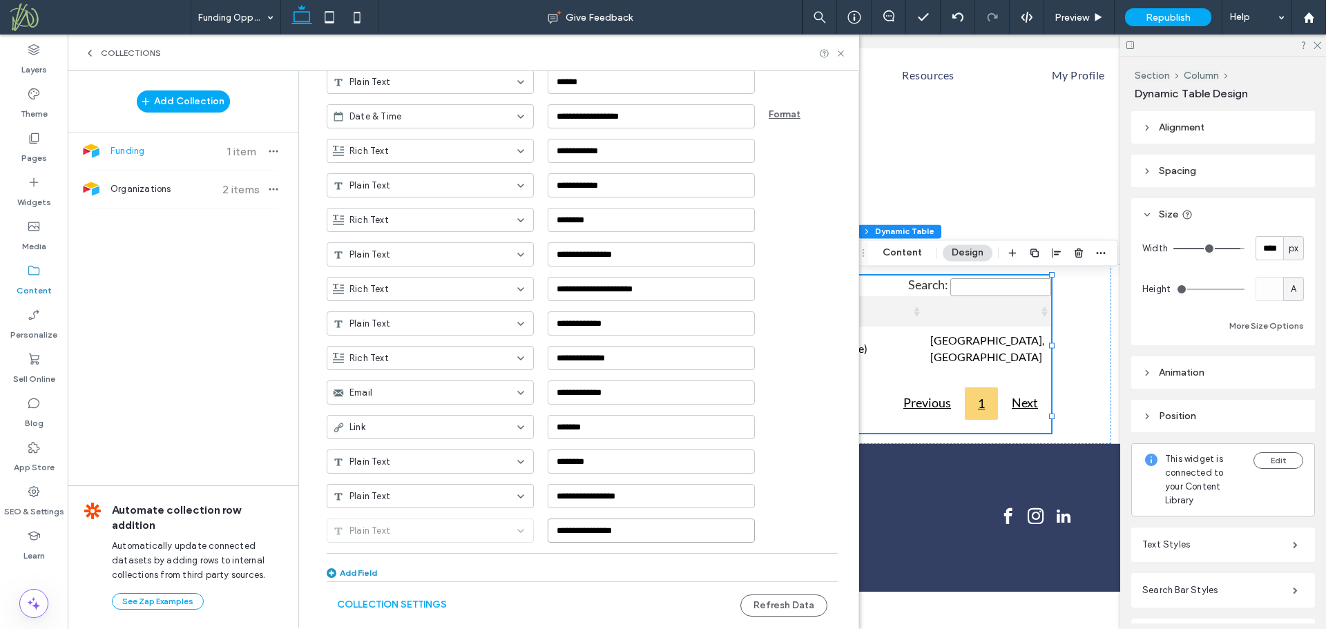
type input "**********"
click at [631, 567] on div "**********" at bounding box center [582, 262] width 511 height 659
click at [360, 570] on div "Add Field" at bounding box center [352, 573] width 50 height 10
drag, startPoint x: 624, startPoint y: 571, endPoint x: 491, endPoint y: 564, distance: 132.8
click at [491, 564] on div "**********" at bounding box center [593, 559] width 532 height 35
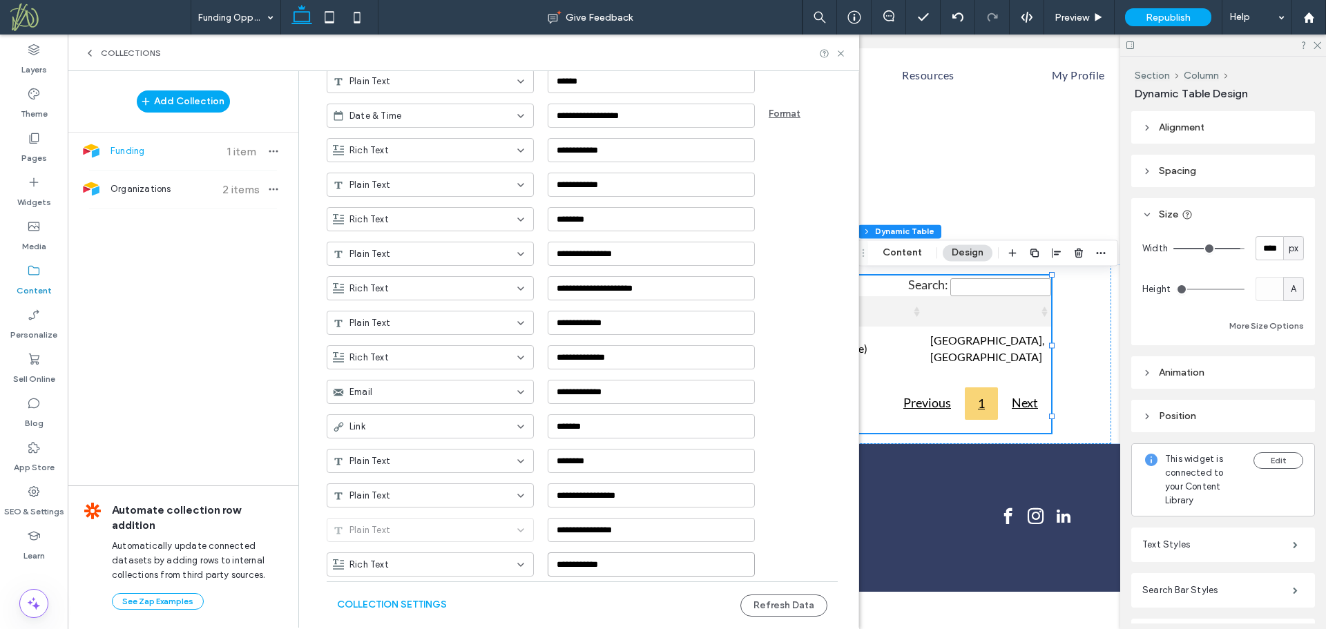
paste input "**********"
click at [551, 564] on input "**********" at bounding box center [651, 564] width 207 height 24
type input "**********"
click at [605, 597] on div "Collection Settings Refresh Data" at bounding box center [582, 605] width 511 height 48
click at [766, 604] on button "Refresh Data" at bounding box center [783, 606] width 87 height 22
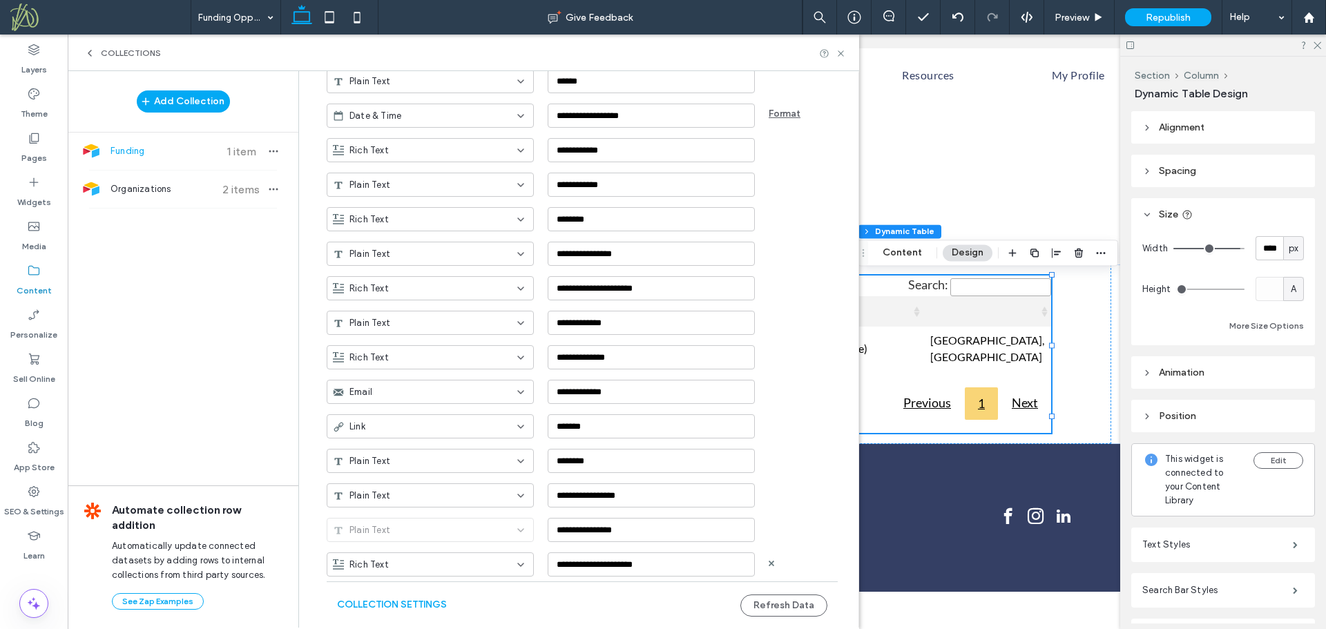
click at [518, 567] on icon at bounding box center [520, 564] width 11 height 11
click at [412, 425] on div "Plain Text" at bounding box center [423, 419] width 206 height 24
click at [783, 609] on button "Refresh Data" at bounding box center [783, 606] width 87 height 22
click at [849, 20] on icon at bounding box center [854, 17] width 14 height 14
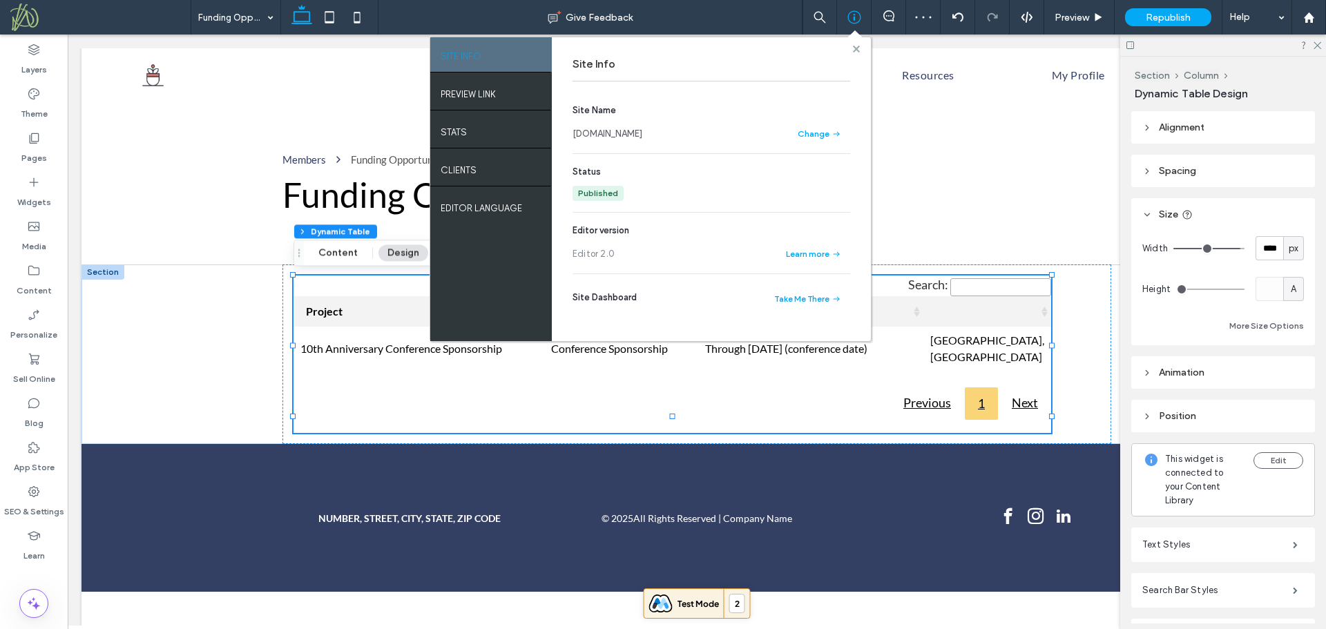
click at [855, 50] on use at bounding box center [855, 48] width 7 height 7
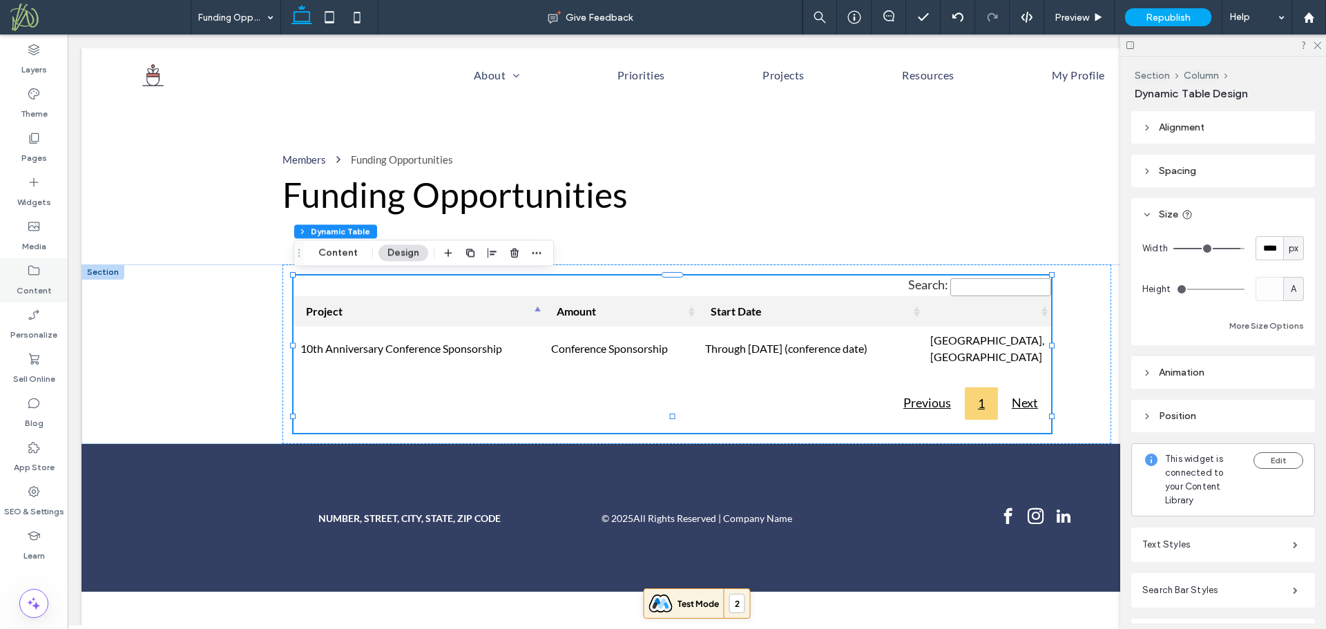
click at [12, 269] on div "Content" at bounding box center [34, 280] width 68 height 44
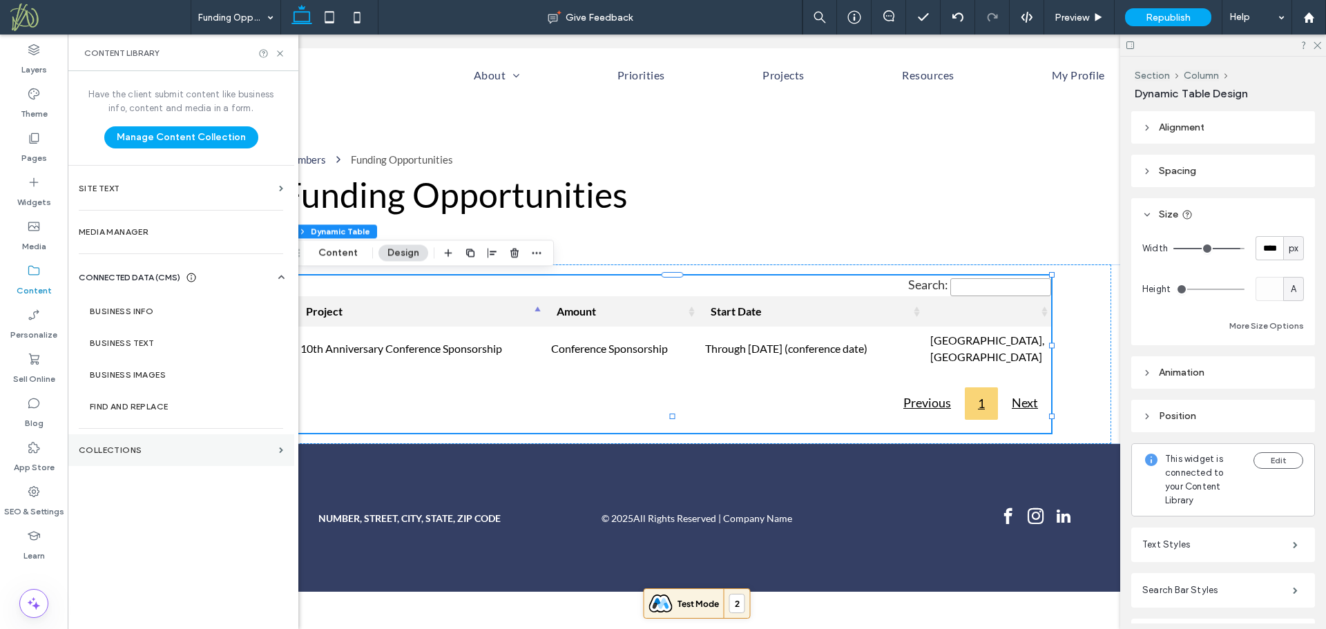
click at [157, 454] on label "Collections" at bounding box center [176, 450] width 195 height 10
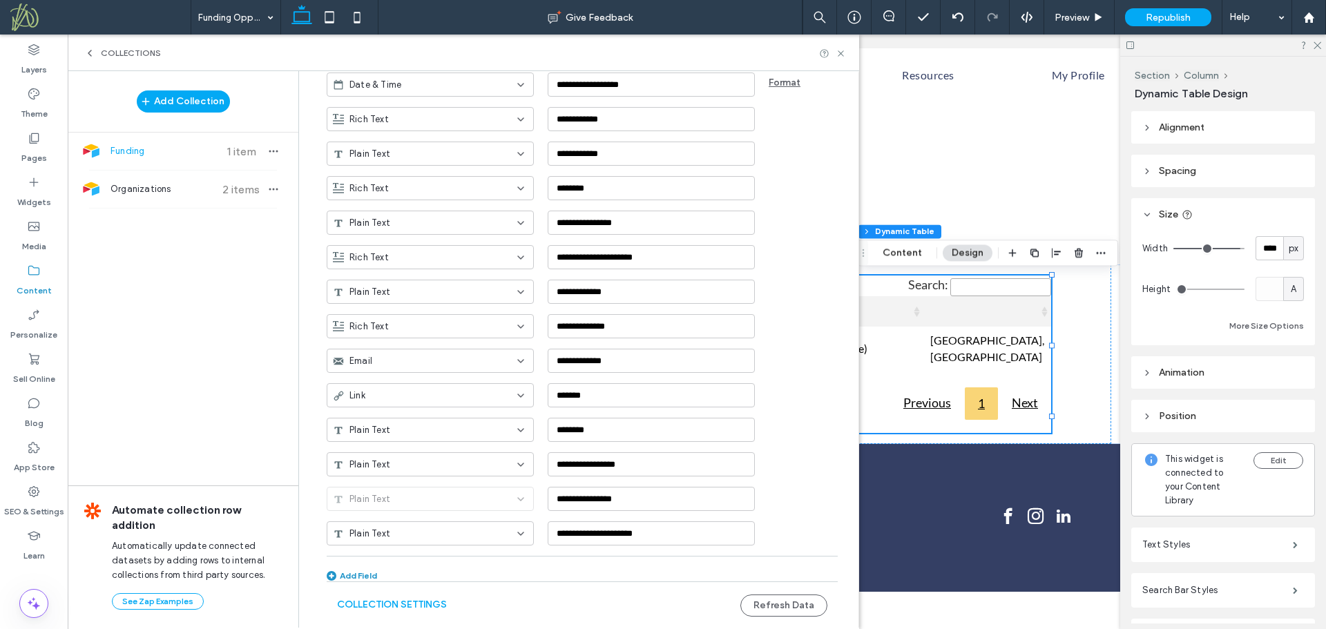
scroll to position [267, 0]
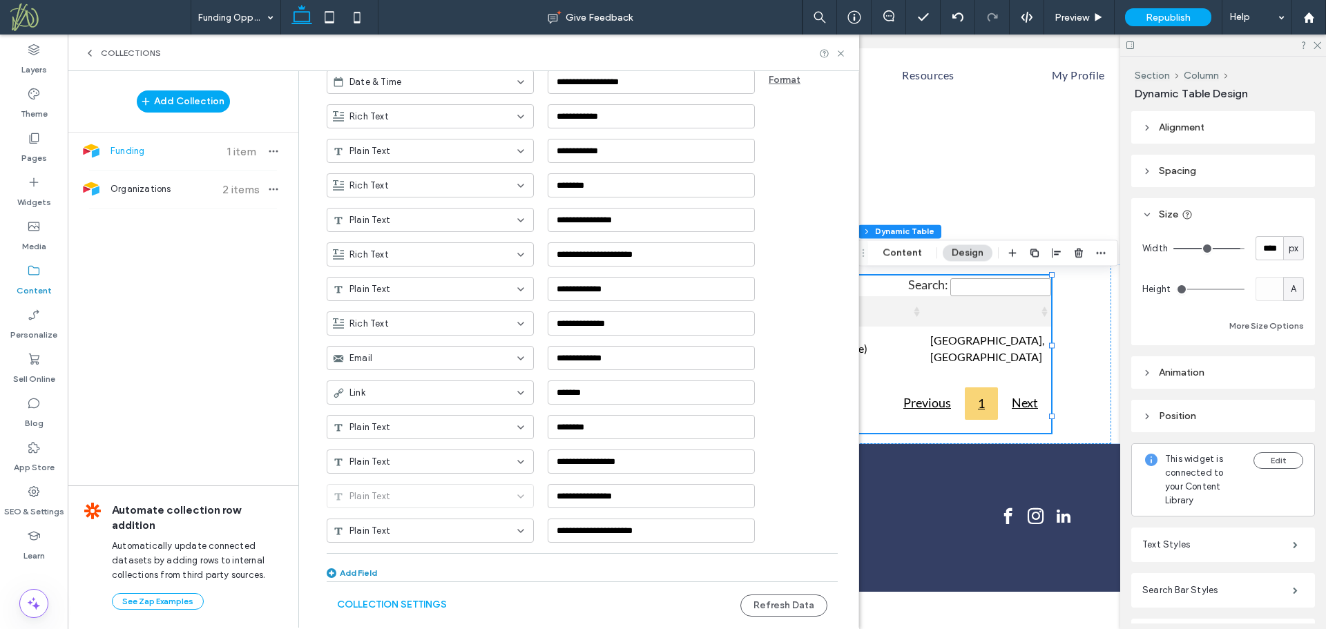
click at [369, 575] on div "Add Field" at bounding box center [352, 573] width 50 height 10
click at [381, 567] on div "Rich Text" at bounding box center [422, 565] width 178 height 14
click at [402, 422] on div "Plain Text" at bounding box center [423, 419] width 206 height 24
drag, startPoint x: 605, startPoint y: 571, endPoint x: 488, endPoint y: 571, distance: 116.7
click at [488, 571] on div "**********" at bounding box center [593, 559] width 532 height 35
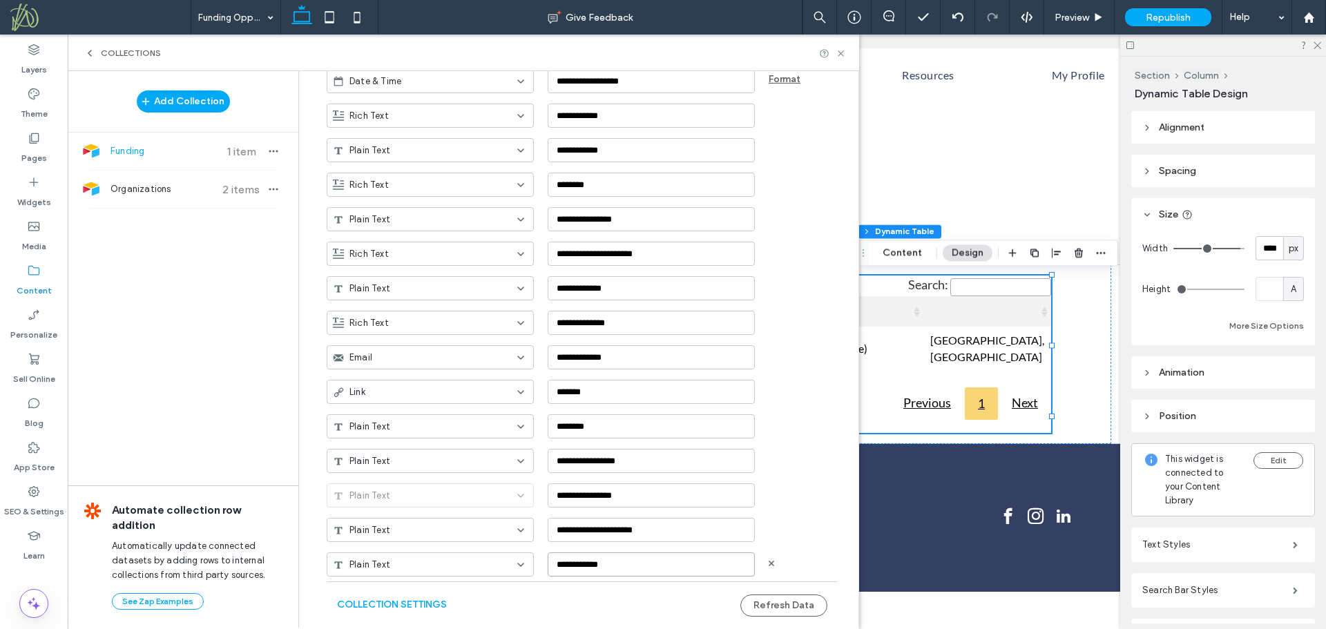
paste input "**********"
type input "**********"
click at [767, 601] on button "Refresh Data" at bounding box center [783, 606] width 87 height 22
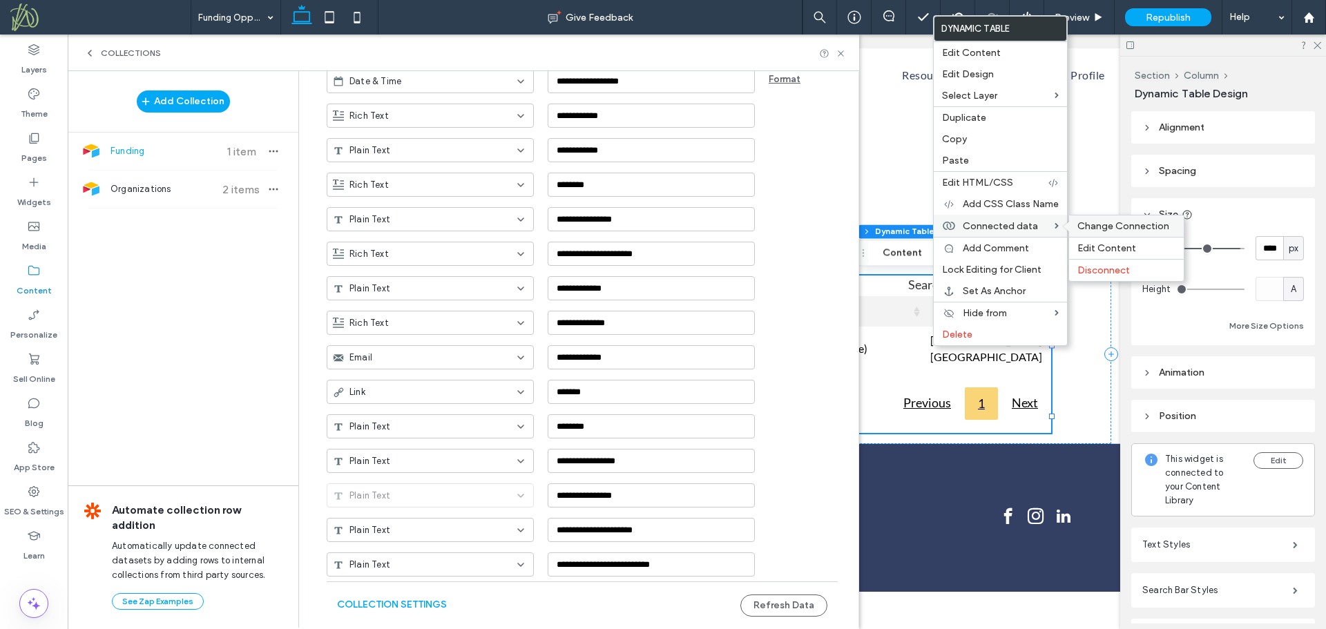
click at [1087, 224] on span "Change Connection" at bounding box center [1123, 226] width 92 height 12
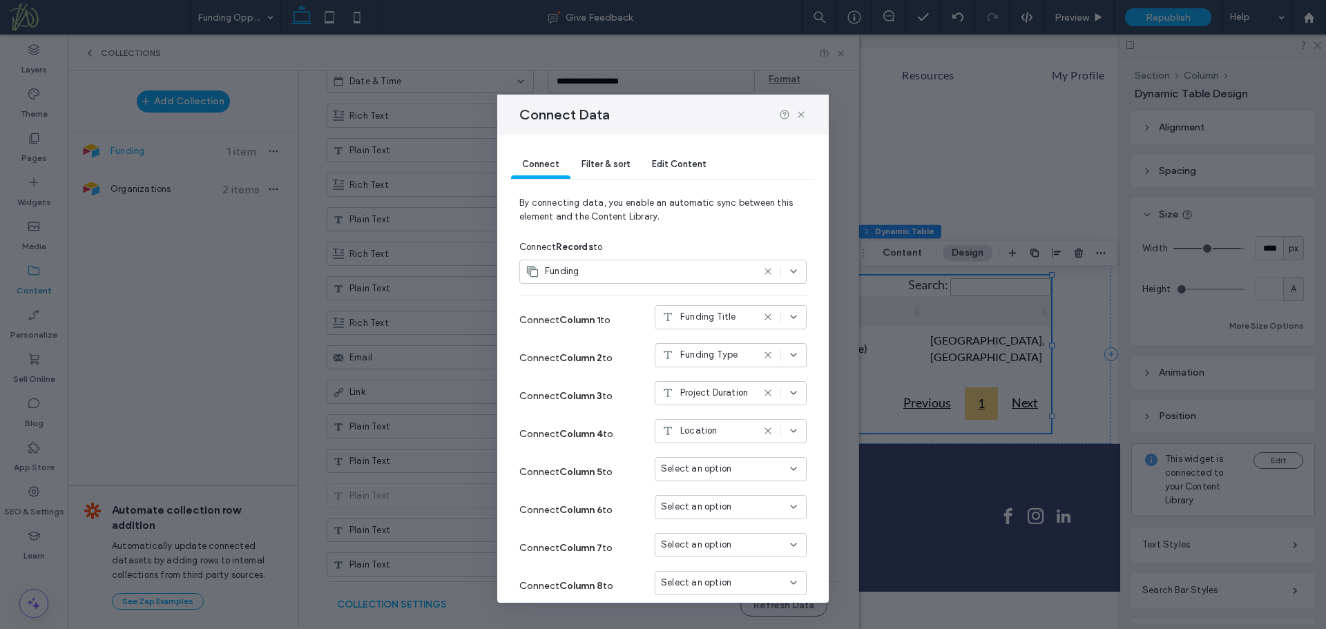
click at [706, 436] on span "Location" at bounding box center [698, 431] width 37 height 14
type input "*"
click at [586, 416] on div "Connect Column 4 to Location" at bounding box center [662, 434] width 287 height 38
click at [802, 114] on use at bounding box center [801, 114] width 6 height 6
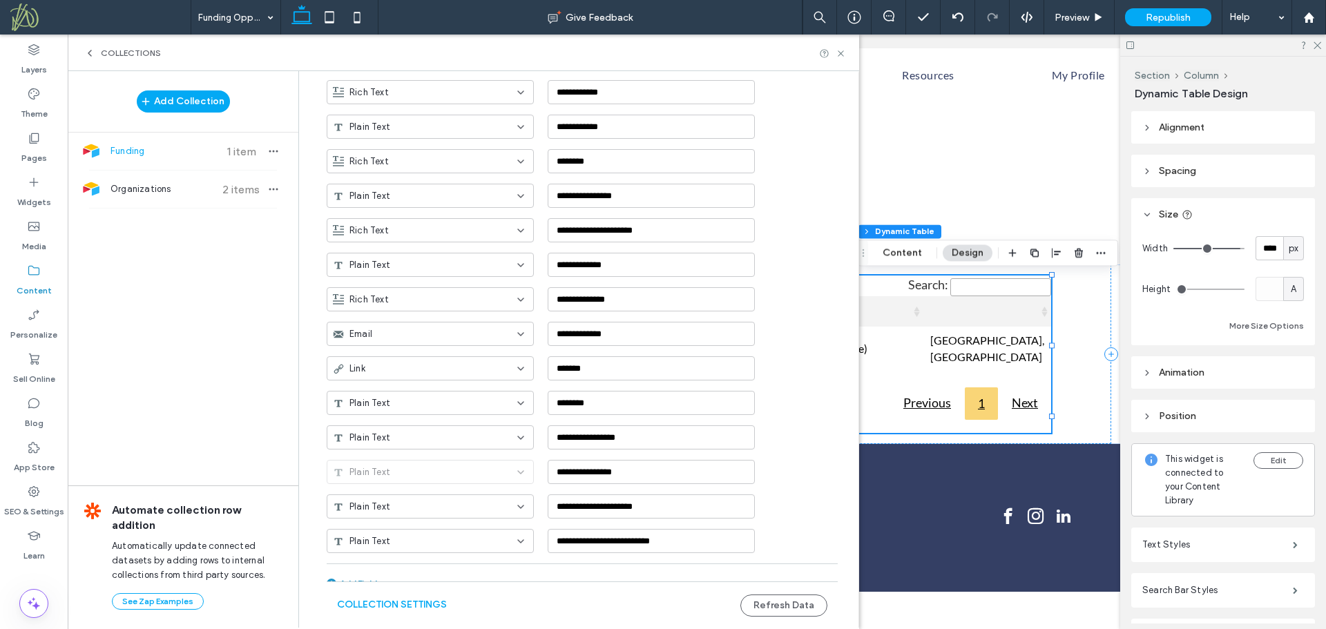
scroll to position [302, 0]
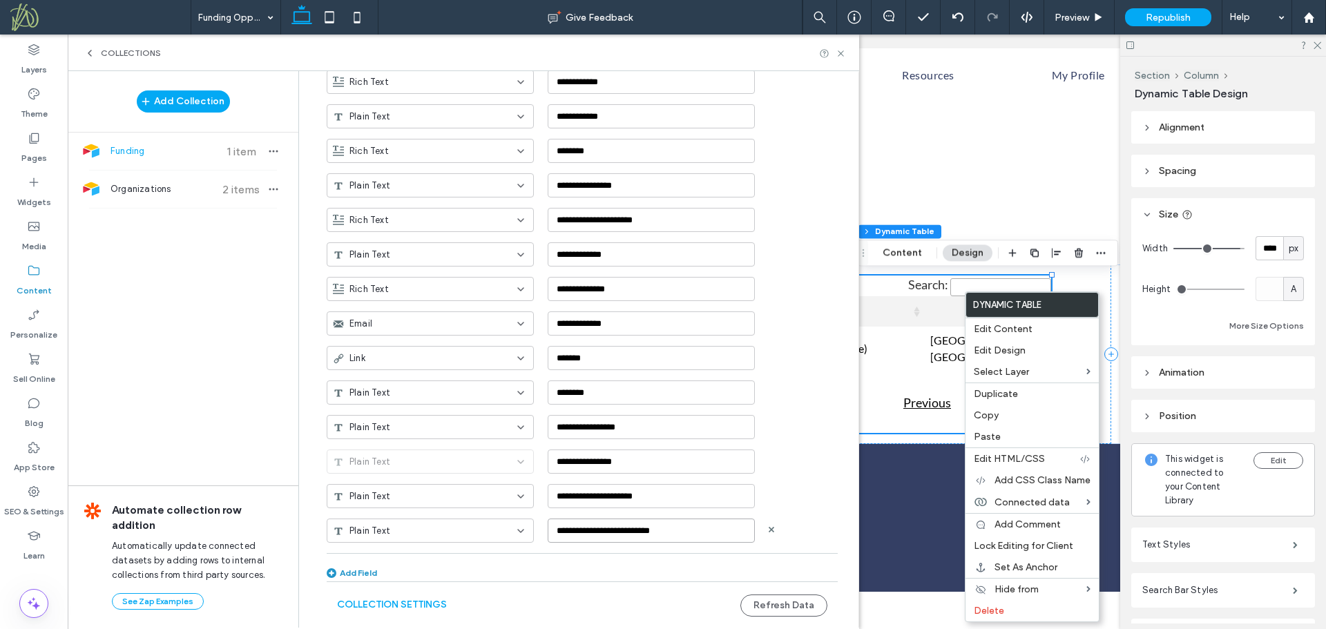
drag, startPoint x: 691, startPoint y: 530, endPoint x: 508, endPoint y: 512, distance: 183.9
click at [508, 512] on div "**********" at bounding box center [593, 525] width 532 height 35
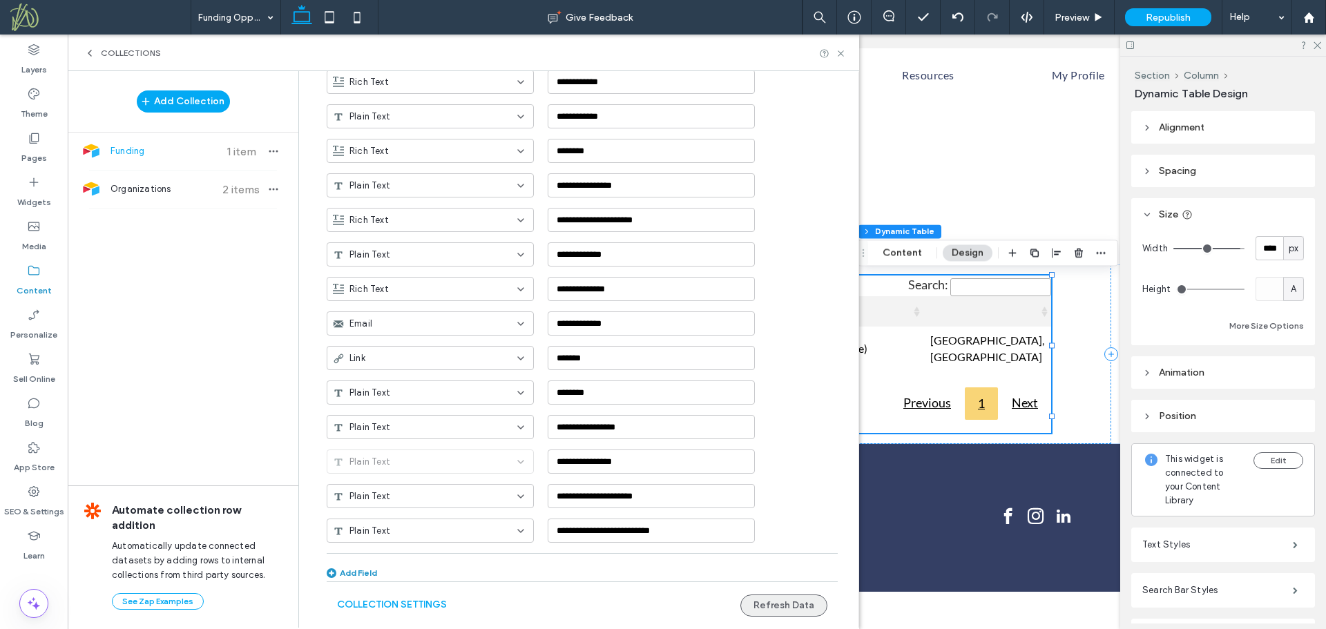
click at [789, 604] on button "Refresh Data" at bounding box center [783, 606] width 87 height 22
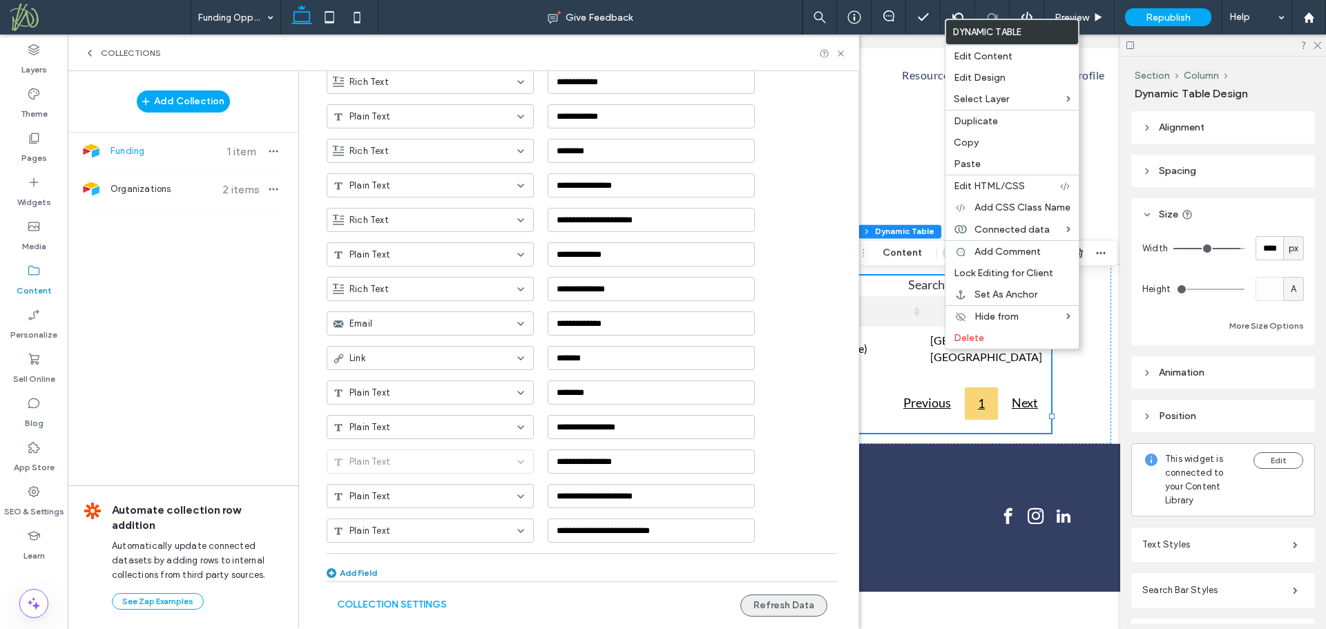
click at [798, 602] on button "Refresh Data" at bounding box center [783, 606] width 87 height 22
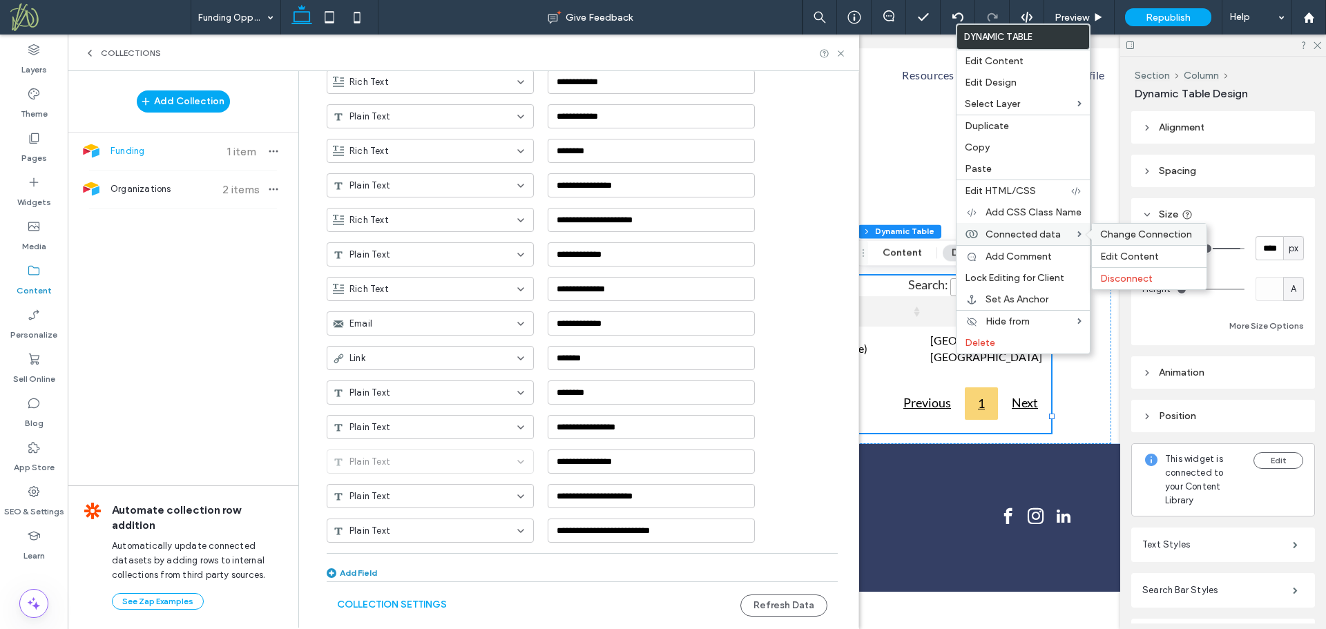
click at [1106, 235] on span "Change Connection" at bounding box center [1146, 235] width 92 height 12
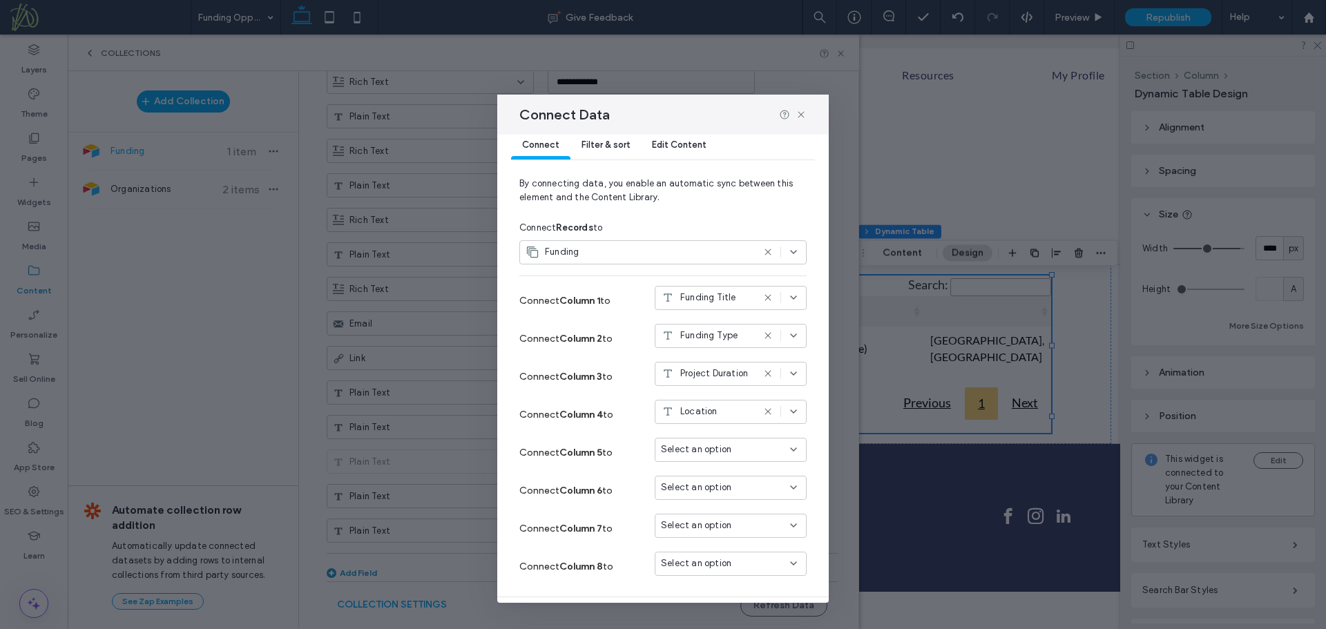
scroll to position [57, 0]
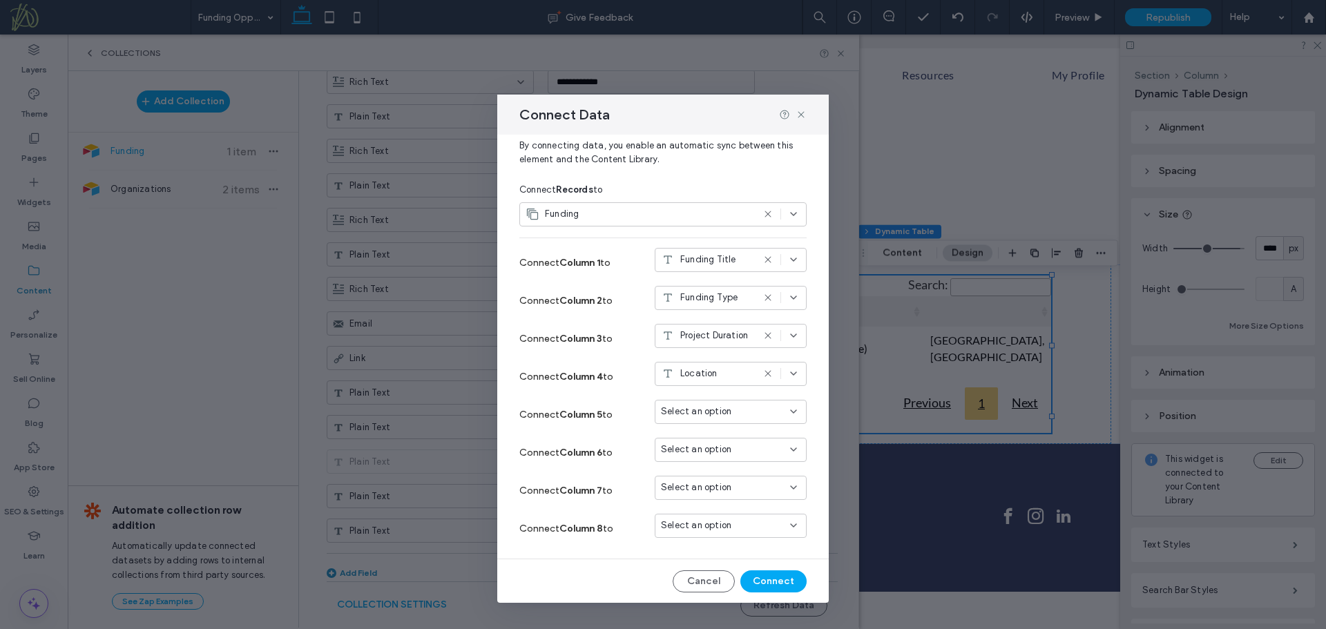
click at [720, 368] on div "Location" at bounding box center [707, 374] width 92 height 14
type input "*"
click at [802, 114] on icon at bounding box center [801, 114] width 11 height 11
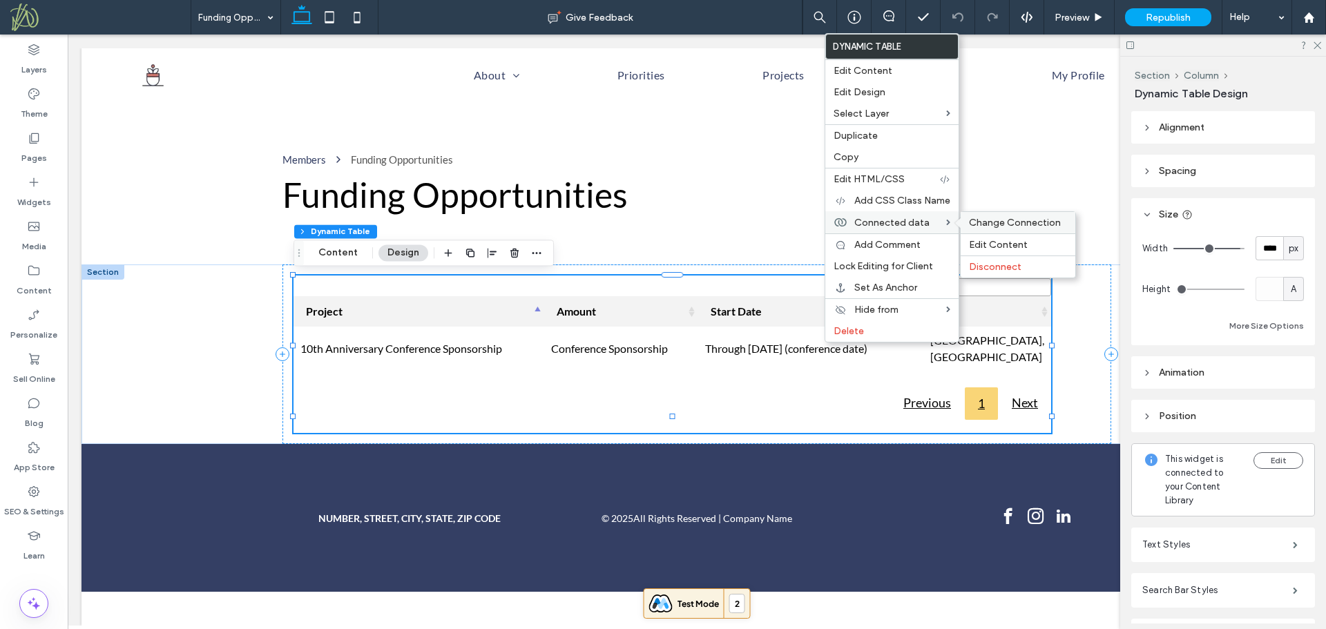
click at [995, 227] on span "Change Connection" at bounding box center [1015, 223] width 92 height 12
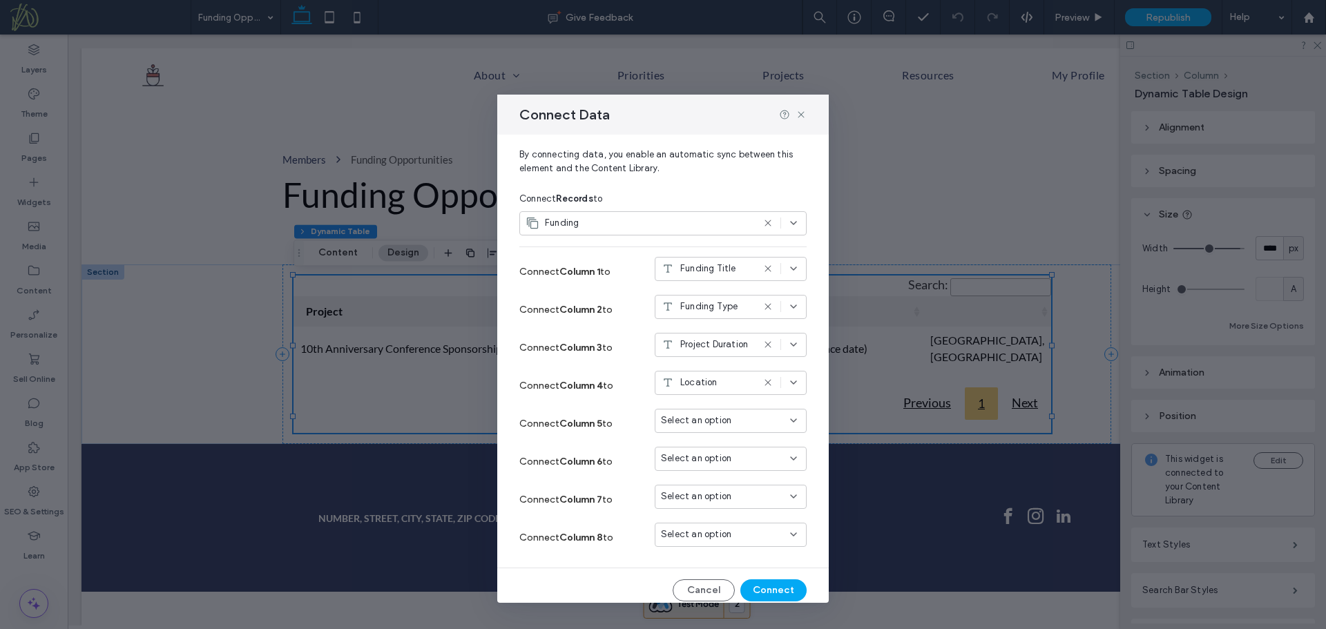
scroll to position [57, 0]
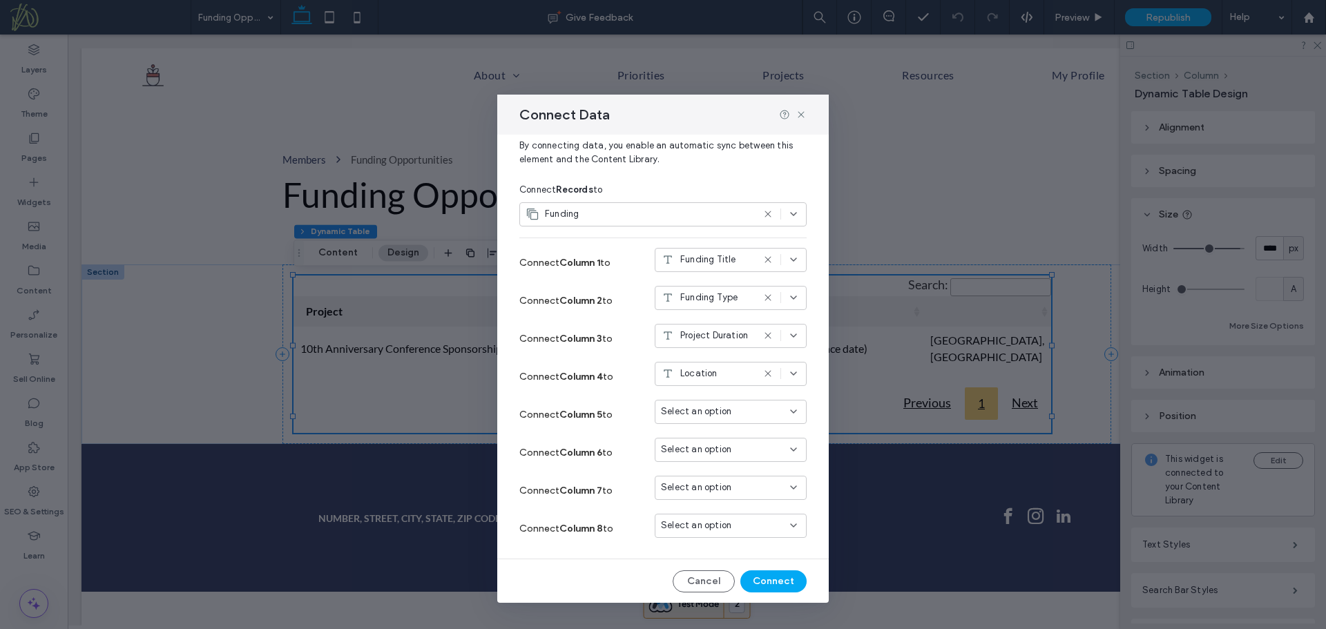
click at [723, 373] on div "Location" at bounding box center [707, 374] width 92 height 14
click at [742, 519] on span "Table Widget Learn More URL" at bounding box center [729, 519] width 109 height 14
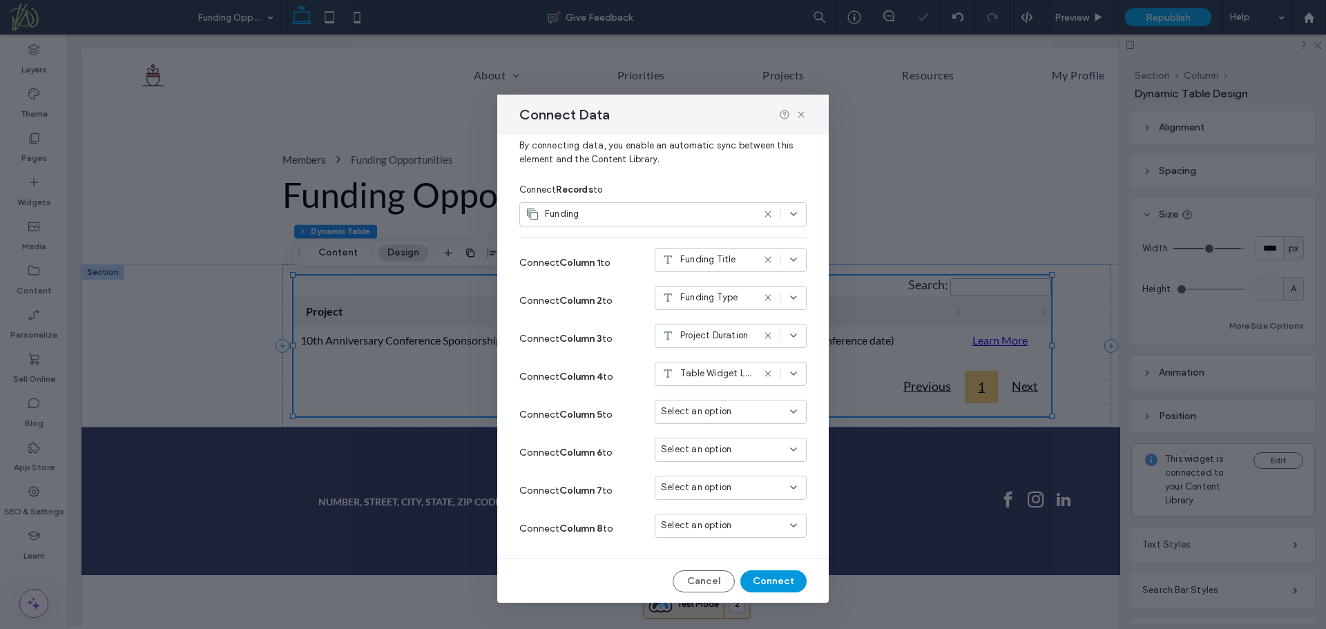
click at [773, 583] on button "Connect" at bounding box center [773, 581] width 66 height 22
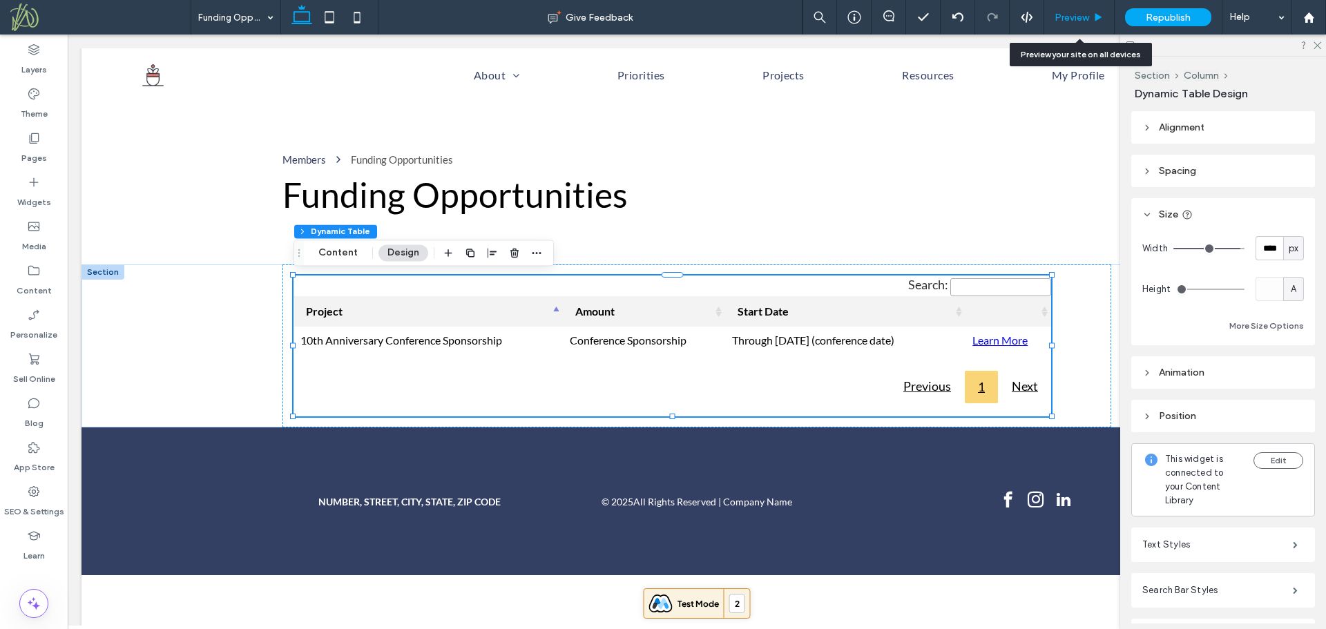
drag, startPoint x: 1066, startPoint y: 17, endPoint x: 992, endPoint y: 79, distance: 97.1
click at [1066, 16] on span "Preview" at bounding box center [1072, 18] width 35 height 12
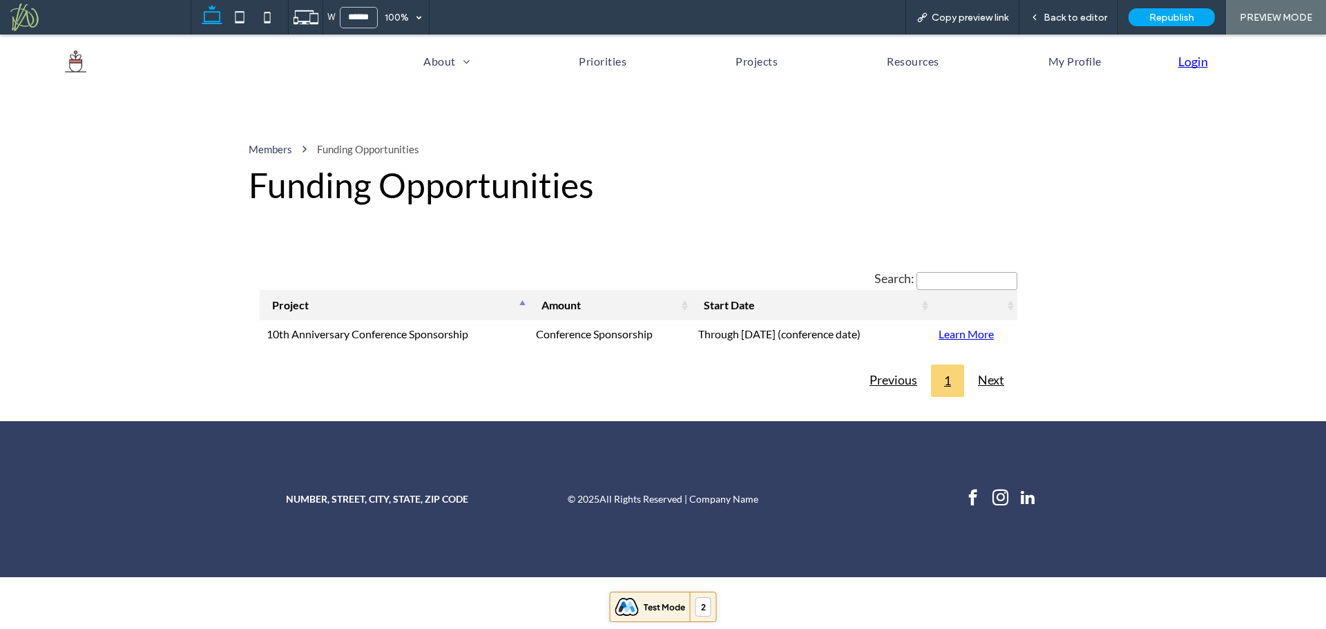
click at [974, 334] on link "Learn More" at bounding box center [965, 333] width 55 height 13
click at [1092, 15] on span "Back to editor" at bounding box center [1075, 18] width 64 height 12
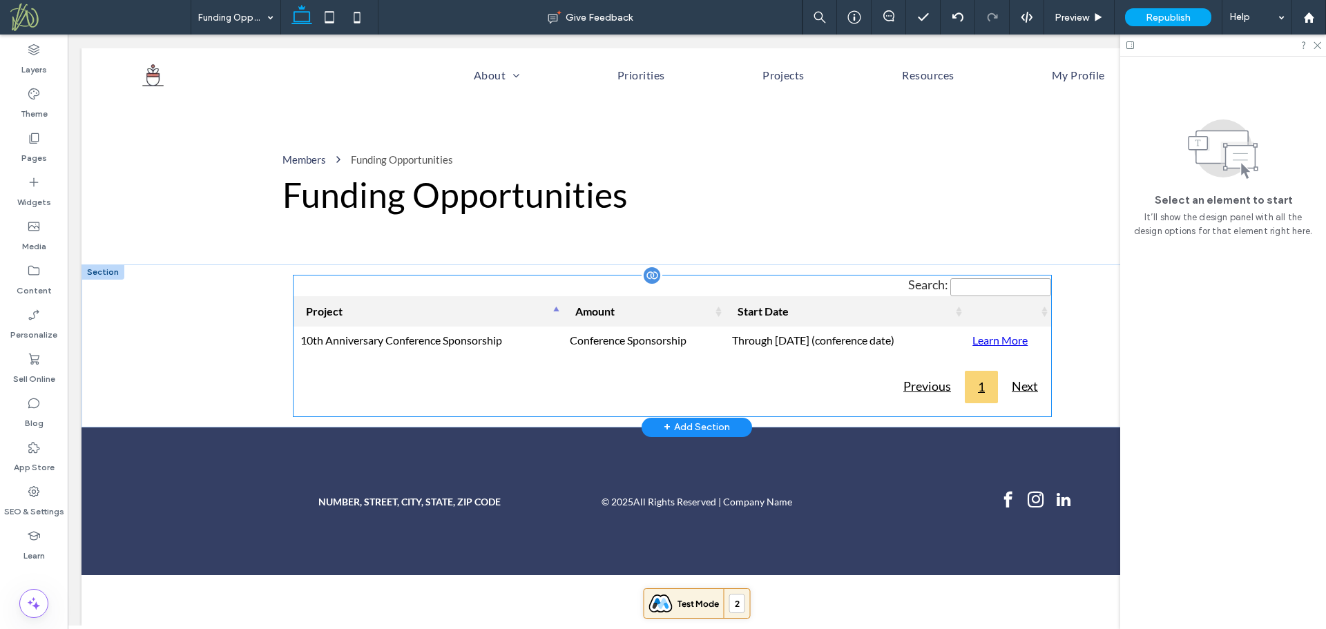
click at [830, 280] on div "Project Amount Start Date 10th Anniversary Conference Sponsorship Conference Sp…" at bounding box center [672, 315] width 758 height 79
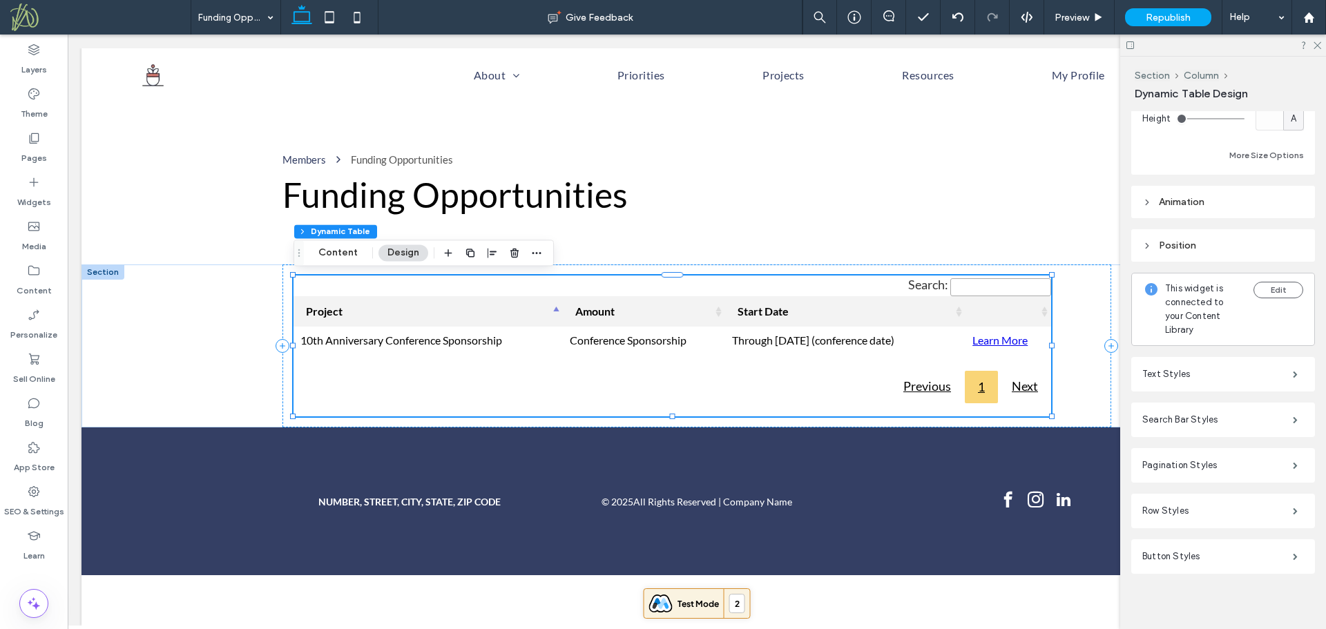
scroll to position [183, 0]
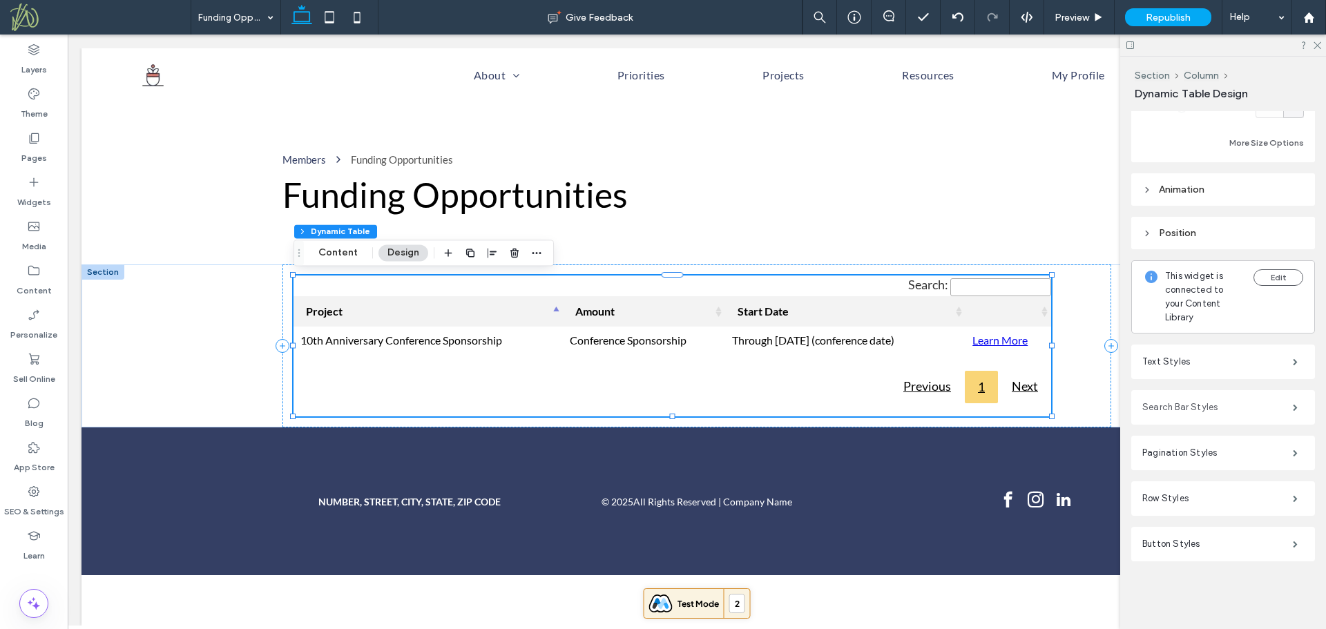
click at [1223, 410] on label "Search Bar Styles" at bounding box center [1217, 408] width 151 height 28
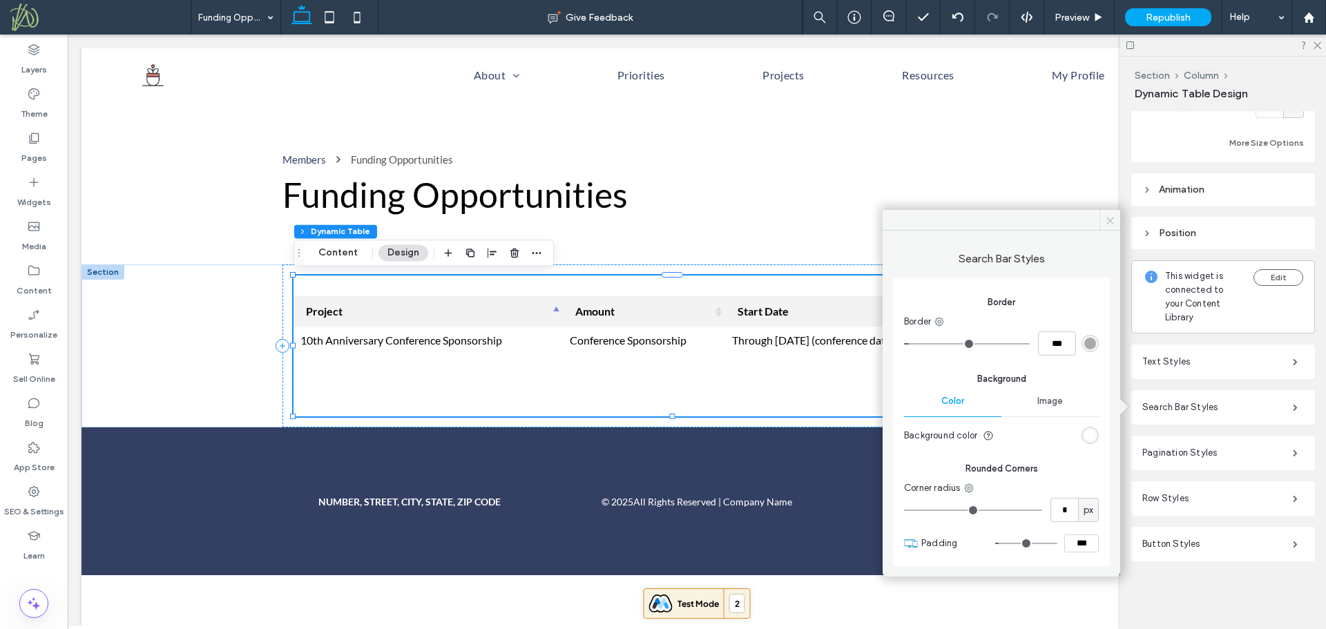
click at [1107, 218] on use at bounding box center [1109, 220] width 7 height 7
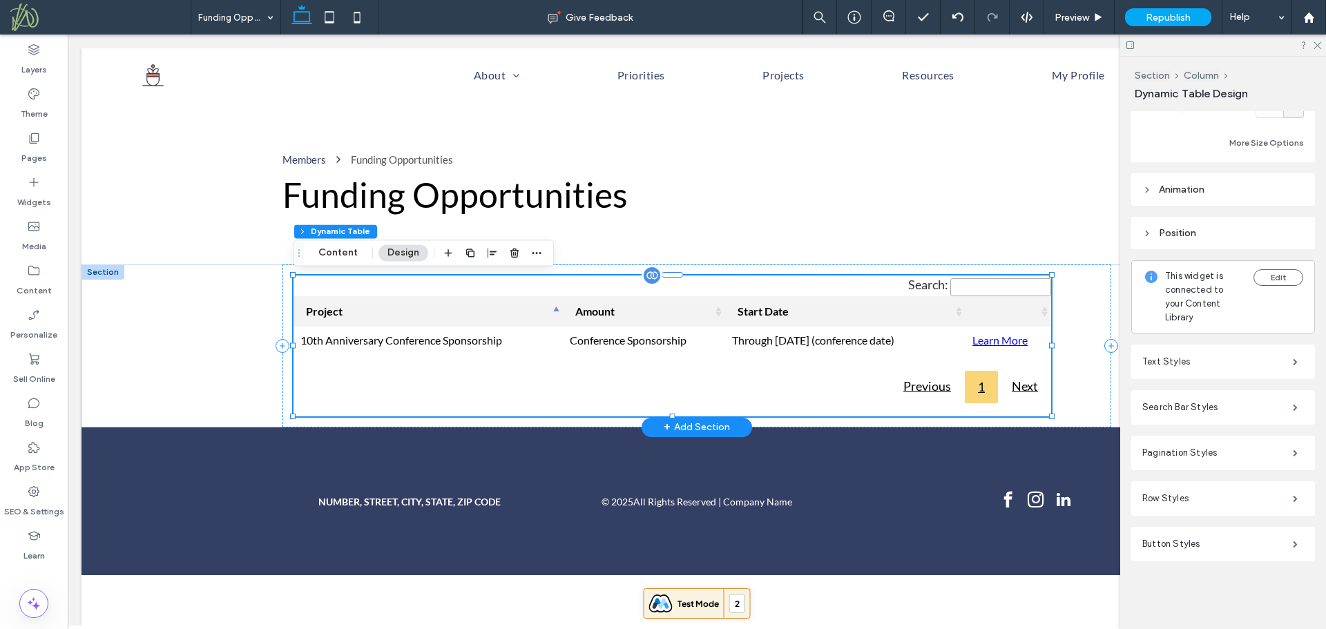
click at [838, 360] on div "Search: Project Amount Start Date 10th Anniversary Conference Sponsorship Confe…" at bounding box center [672, 346] width 758 height 141
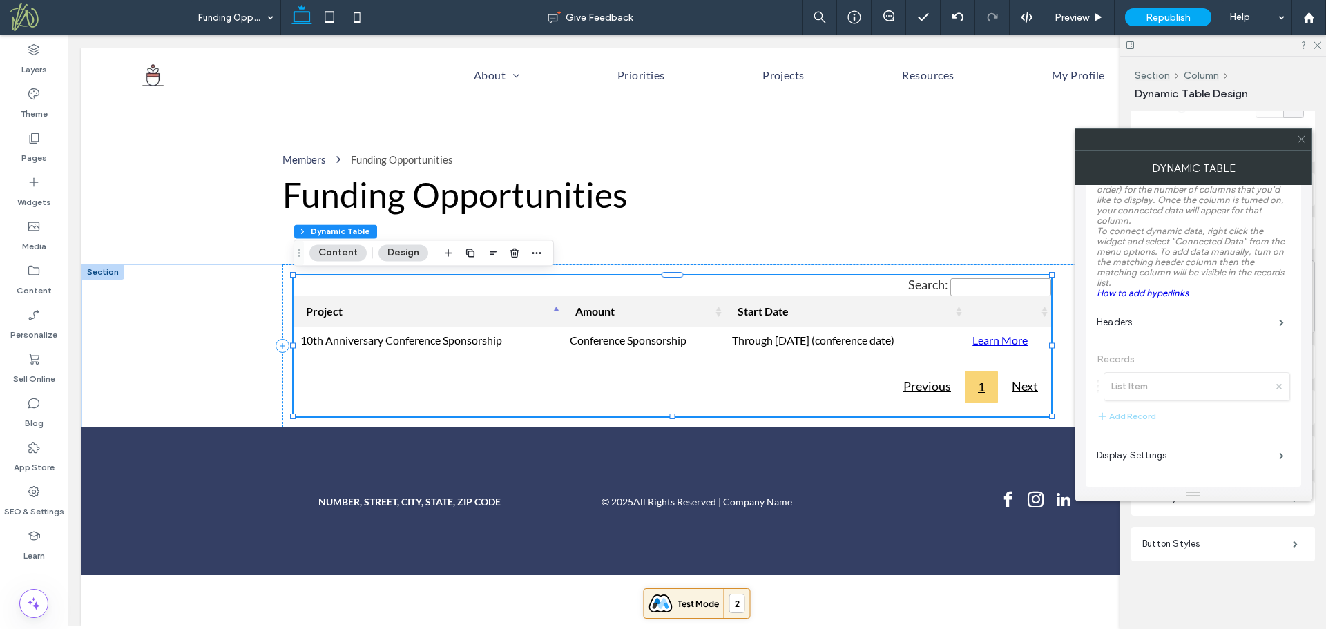
scroll to position [200, 0]
click at [1150, 446] on label "Display Settings" at bounding box center [1188, 450] width 182 height 28
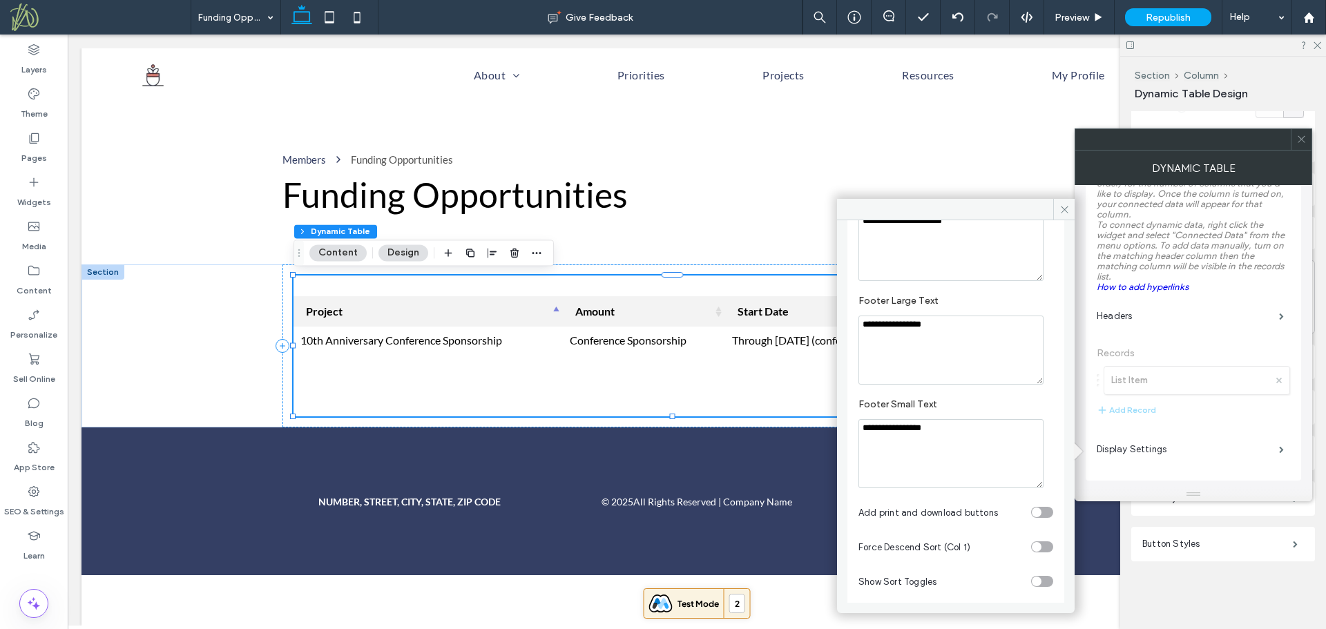
scroll to position [381, 0]
click at [1040, 581] on div "toggle" at bounding box center [1042, 578] width 22 height 11
click at [1031, 579] on div "toggle" at bounding box center [1042, 578] width 22 height 11
click at [1034, 579] on div "toggle" at bounding box center [1042, 578] width 22 height 11
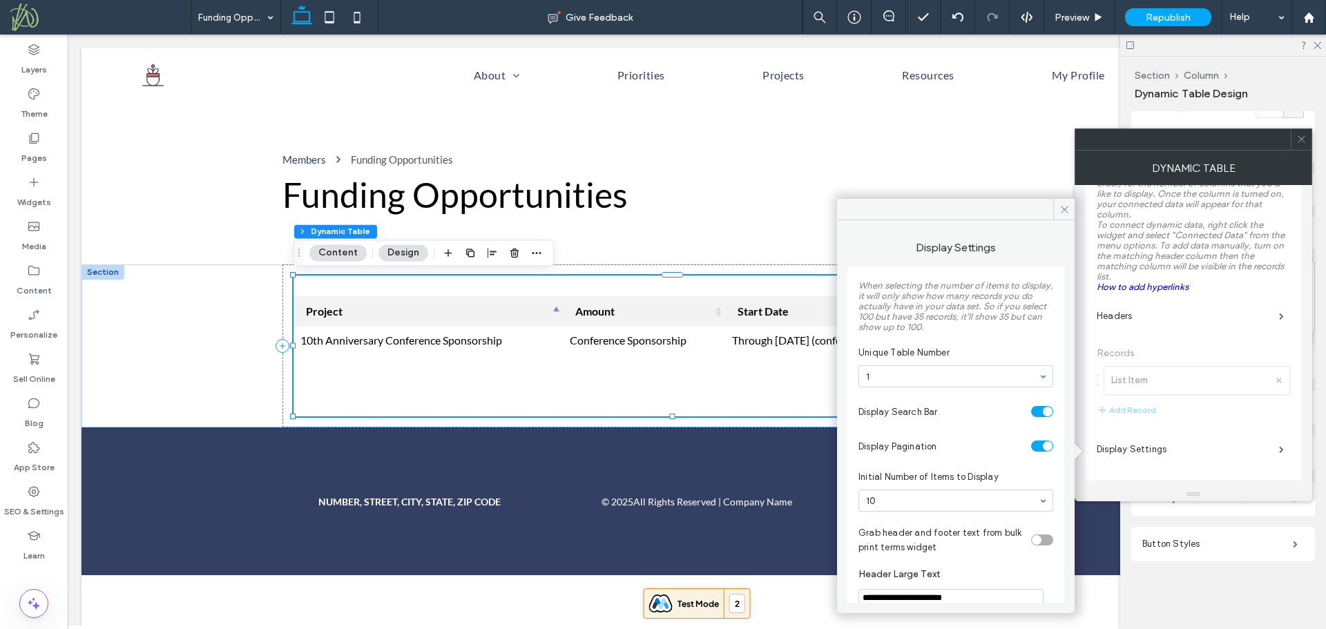
scroll to position [0, 0]
click at [1064, 206] on icon at bounding box center [1064, 209] width 10 height 10
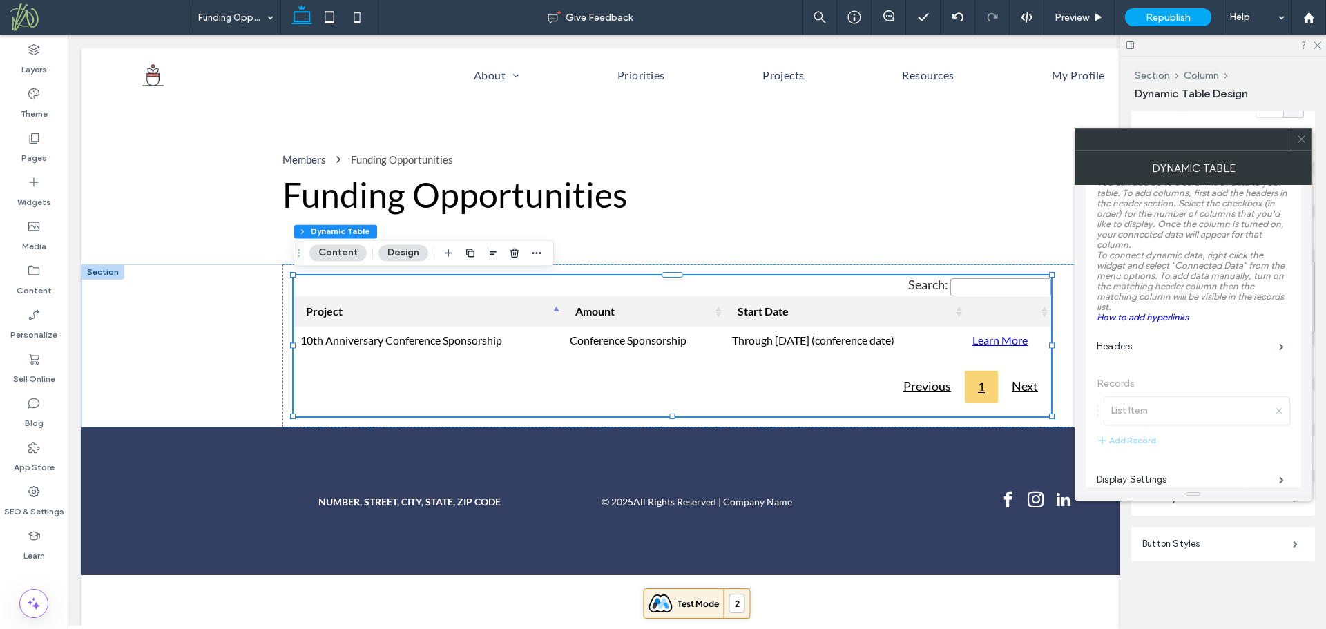
scroll to position [200, 0]
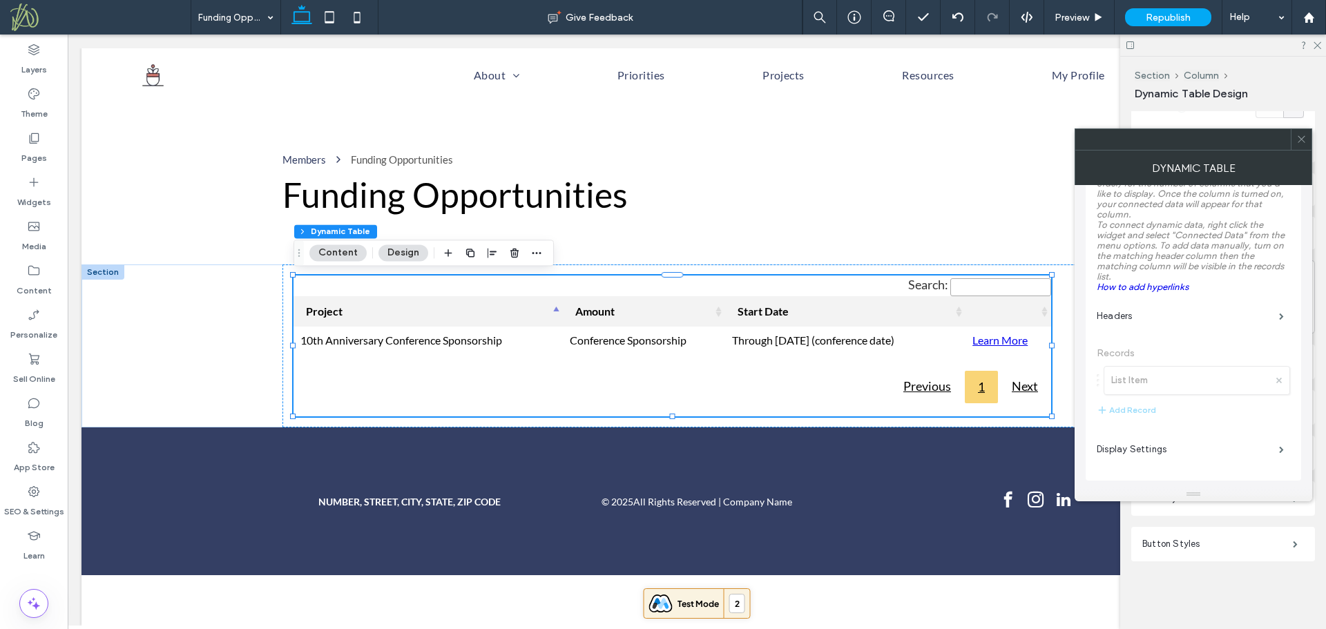
click at [1298, 137] on icon at bounding box center [1301, 139] width 10 height 10
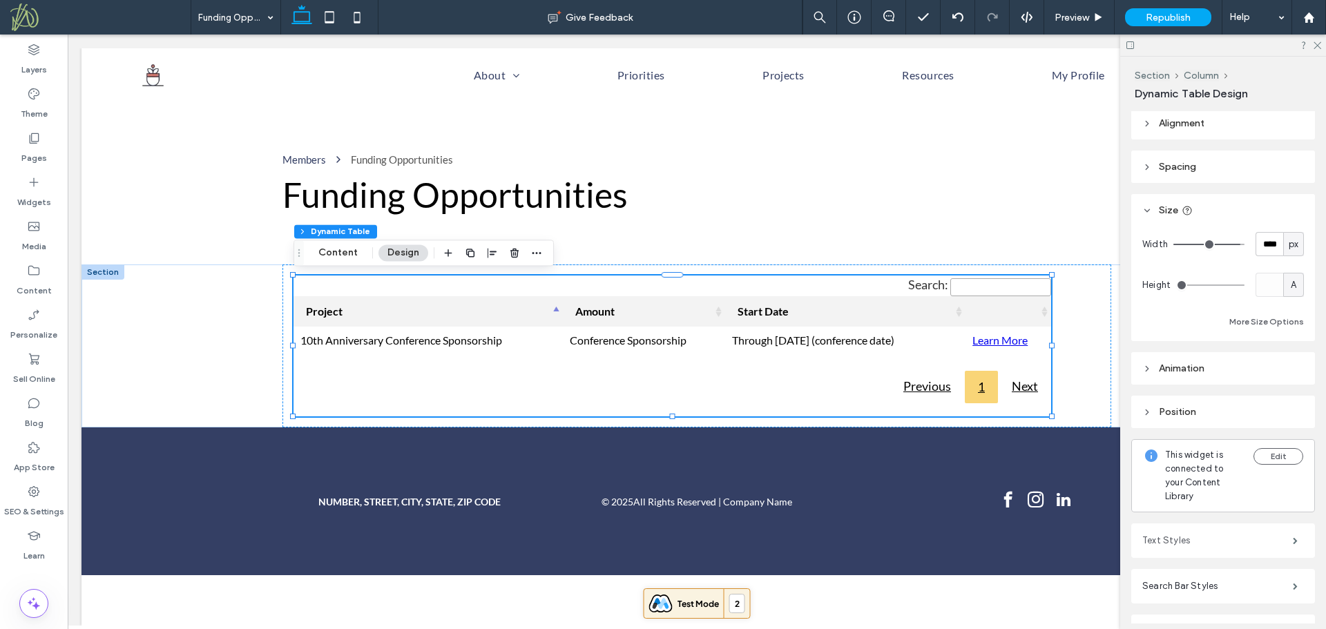
scroll to position [0, 0]
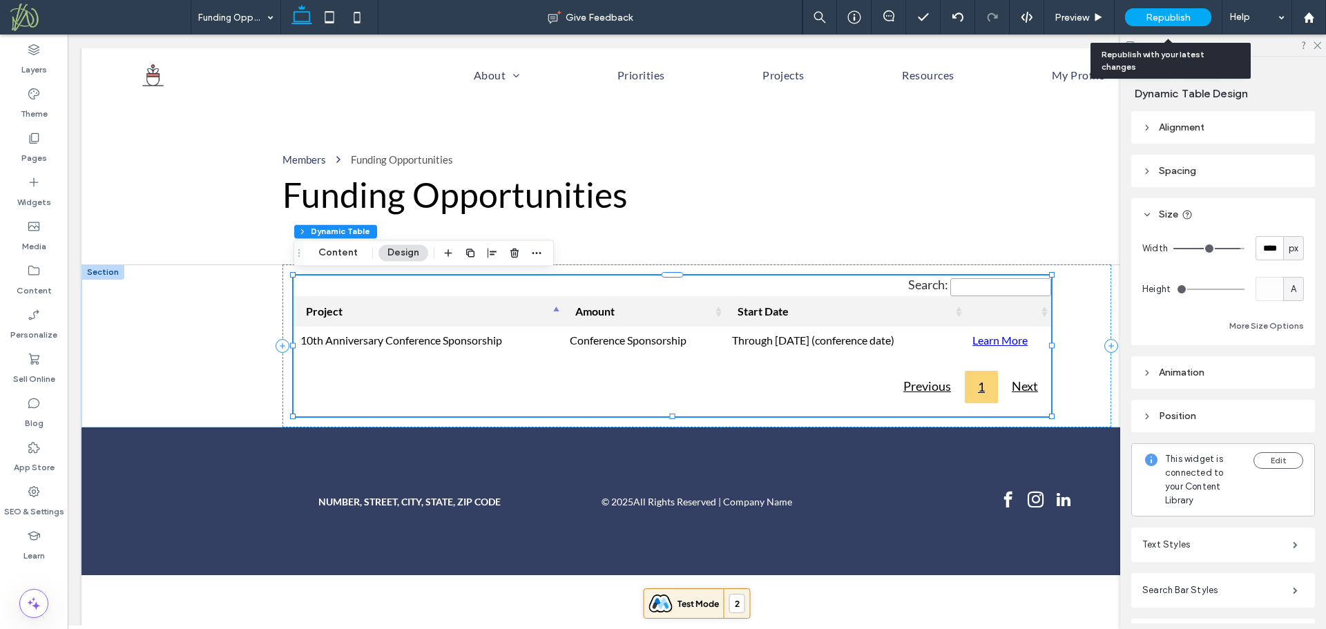
click at [1173, 17] on span "Republish" at bounding box center [1168, 18] width 45 height 12
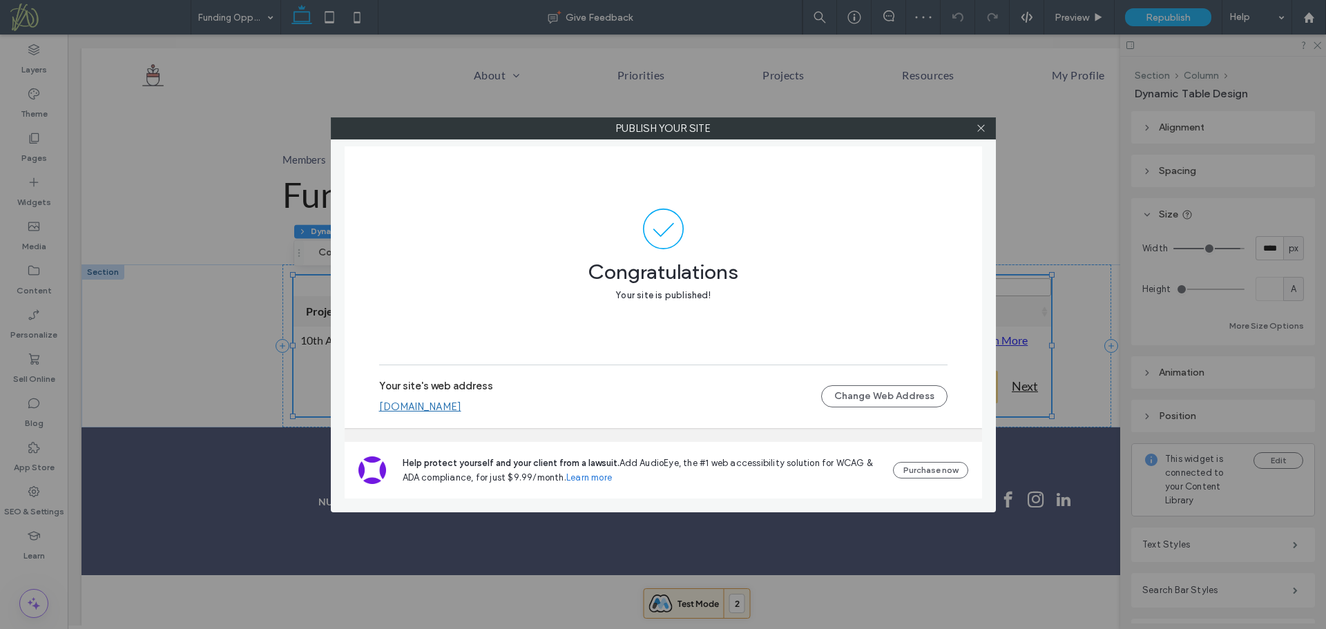
click at [461, 404] on link "ma-early-childhood.multiscreensite.com" at bounding box center [420, 407] width 82 height 12
click at [461, 408] on link "ma-early-childhood.multiscreensite.com" at bounding box center [420, 407] width 82 height 12
click at [980, 128] on icon at bounding box center [981, 128] width 10 height 10
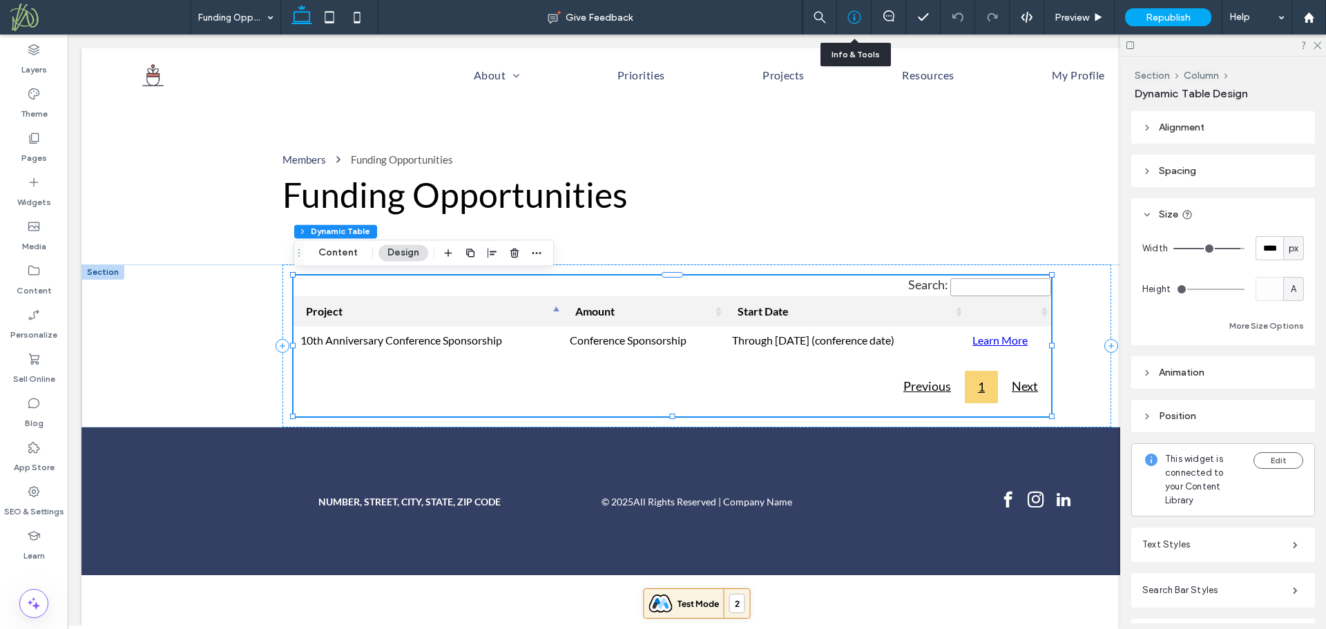
click at [856, 19] on icon at bounding box center [854, 17] width 14 height 14
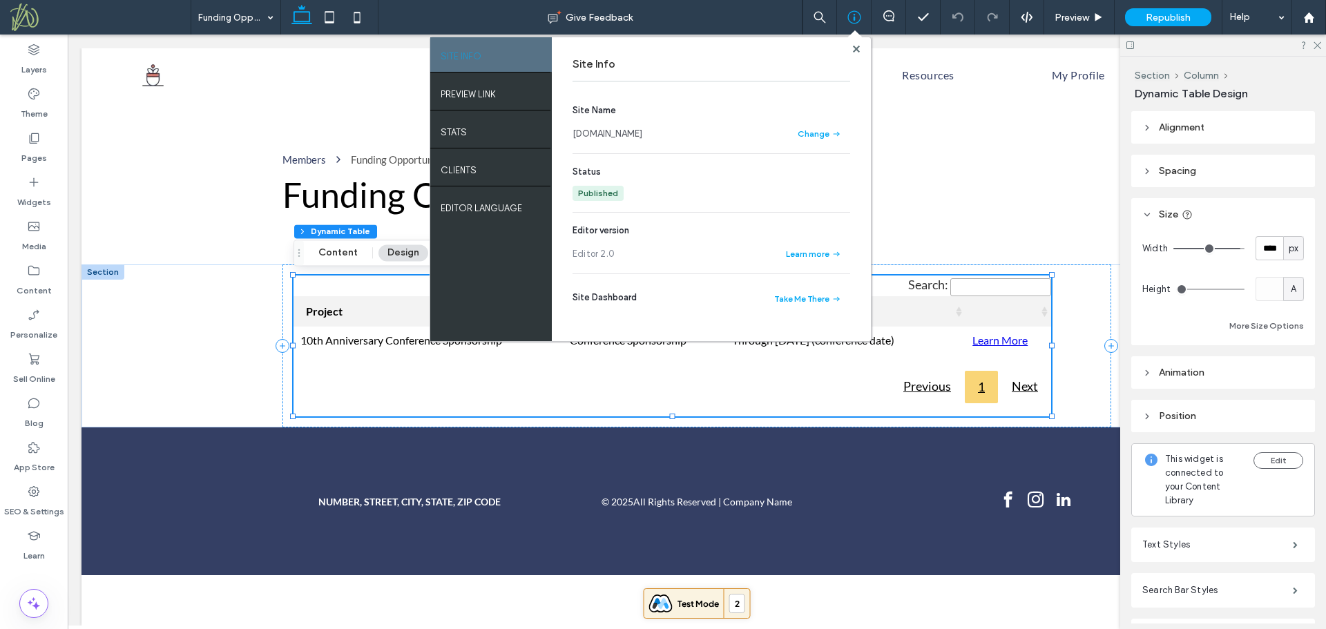
drag, startPoint x: 751, startPoint y: 136, endPoint x: 571, endPoint y: 131, distance: 180.3
click at [571, 131] on div "Site Info Site Name ma-early-childhood.multiscreensite.com Change Status Publis…" at bounding box center [711, 189] width 319 height 304
copy link "ma-early-childhood.multiscreensite.com"
click at [1158, 17] on span "Republish" at bounding box center [1168, 18] width 45 height 12
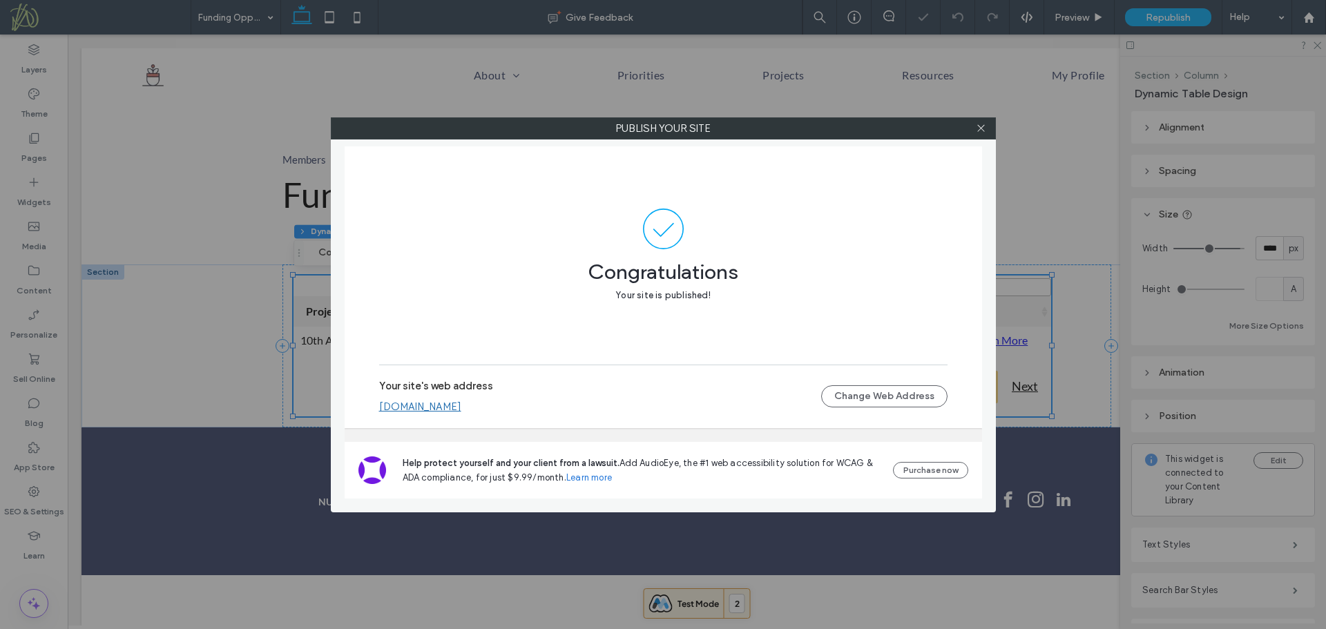
click at [461, 405] on link "ma-early-childhood.multiscreensite.com" at bounding box center [420, 407] width 82 height 12
click at [981, 126] on icon at bounding box center [981, 128] width 10 height 10
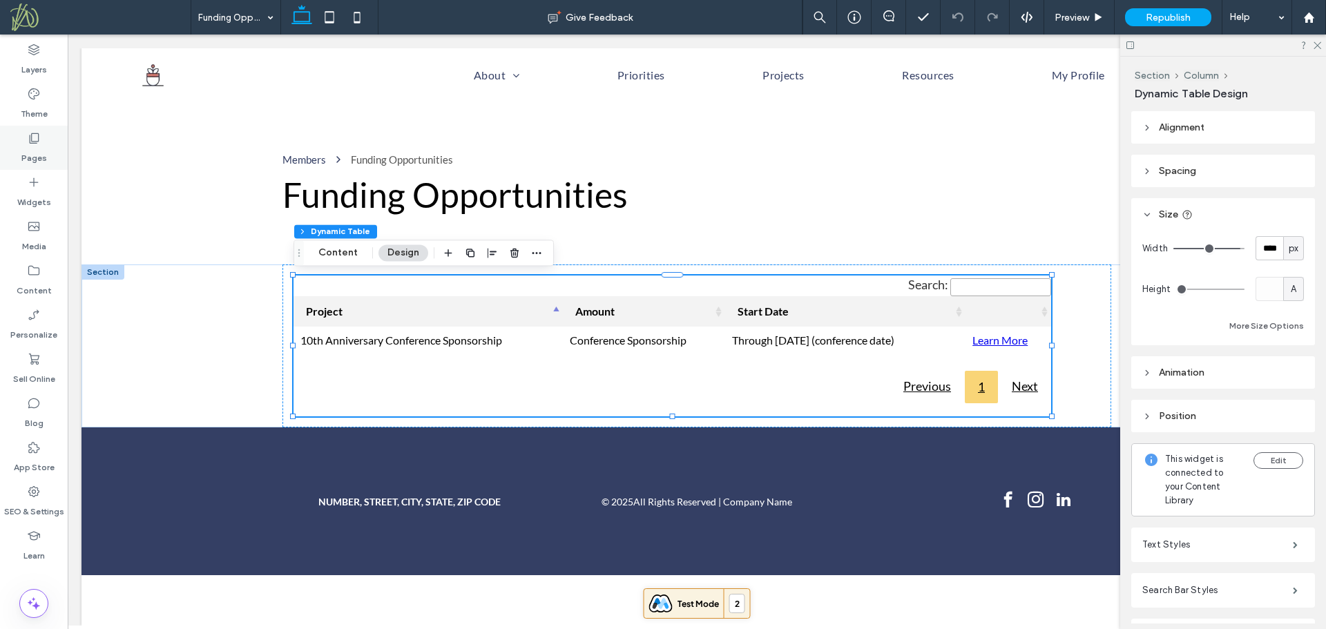
click at [37, 150] on label "Pages" at bounding box center [34, 154] width 26 height 19
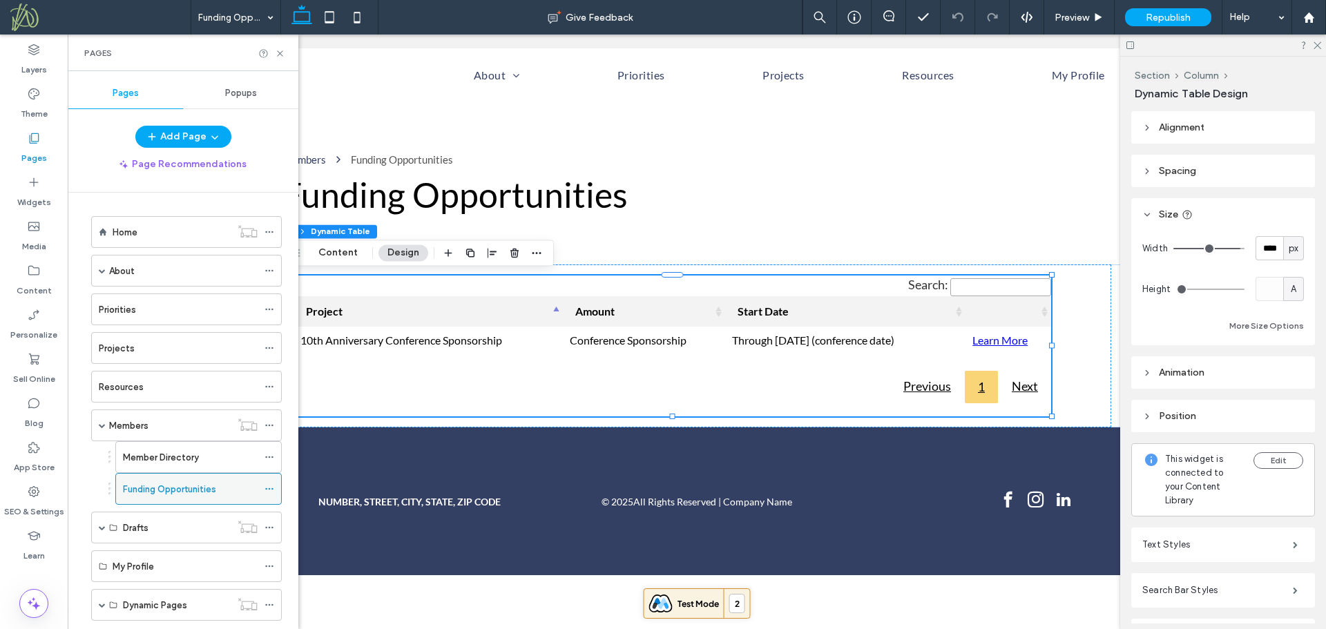
click at [271, 488] on icon at bounding box center [269, 489] width 10 height 10
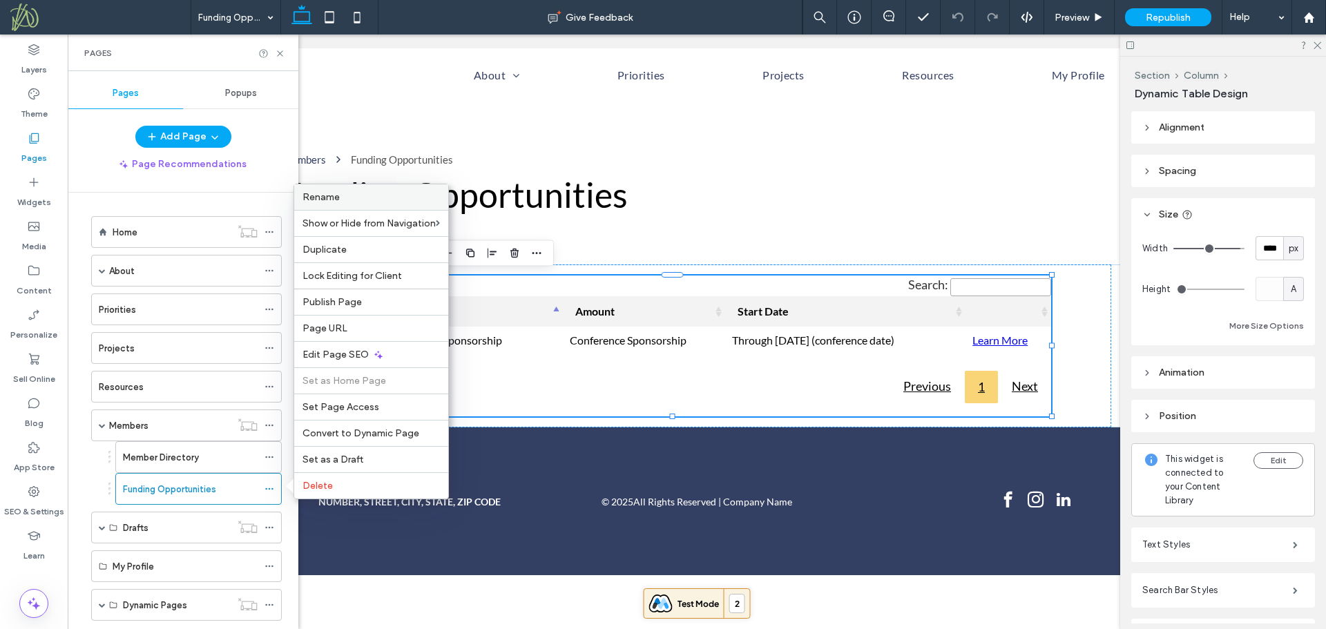
click at [365, 202] on label "Rename" at bounding box center [370, 197] width 137 height 12
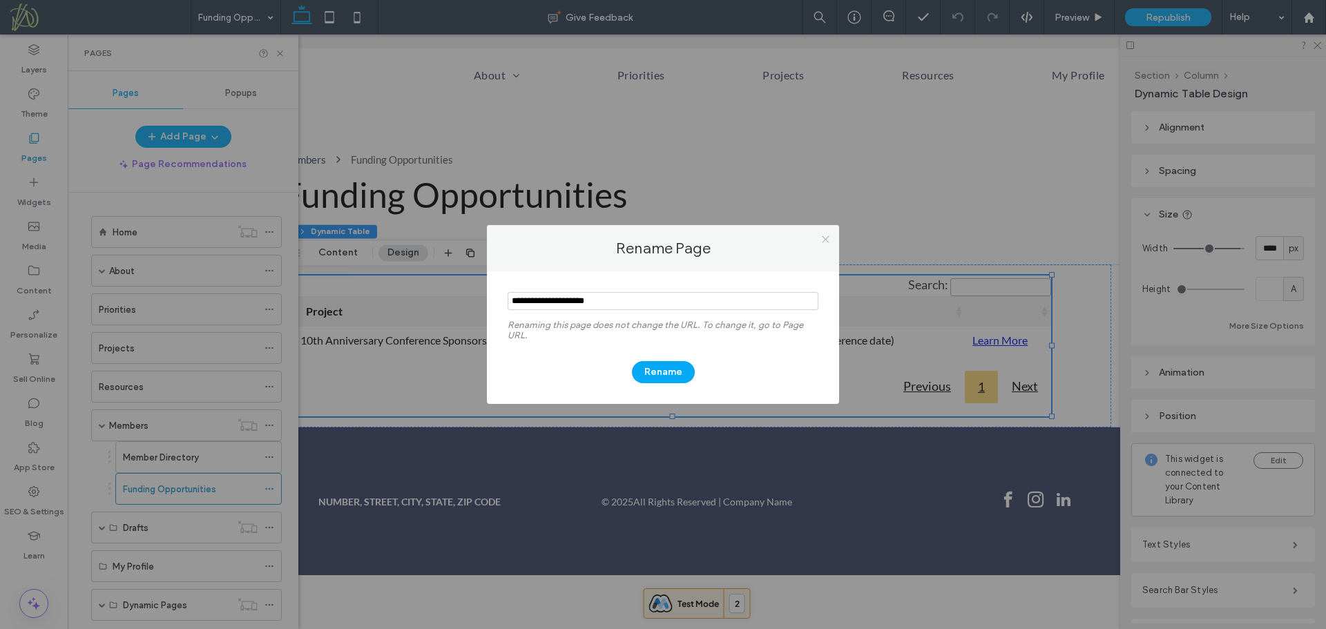
click at [826, 239] on icon at bounding box center [825, 239] width 10 height 10
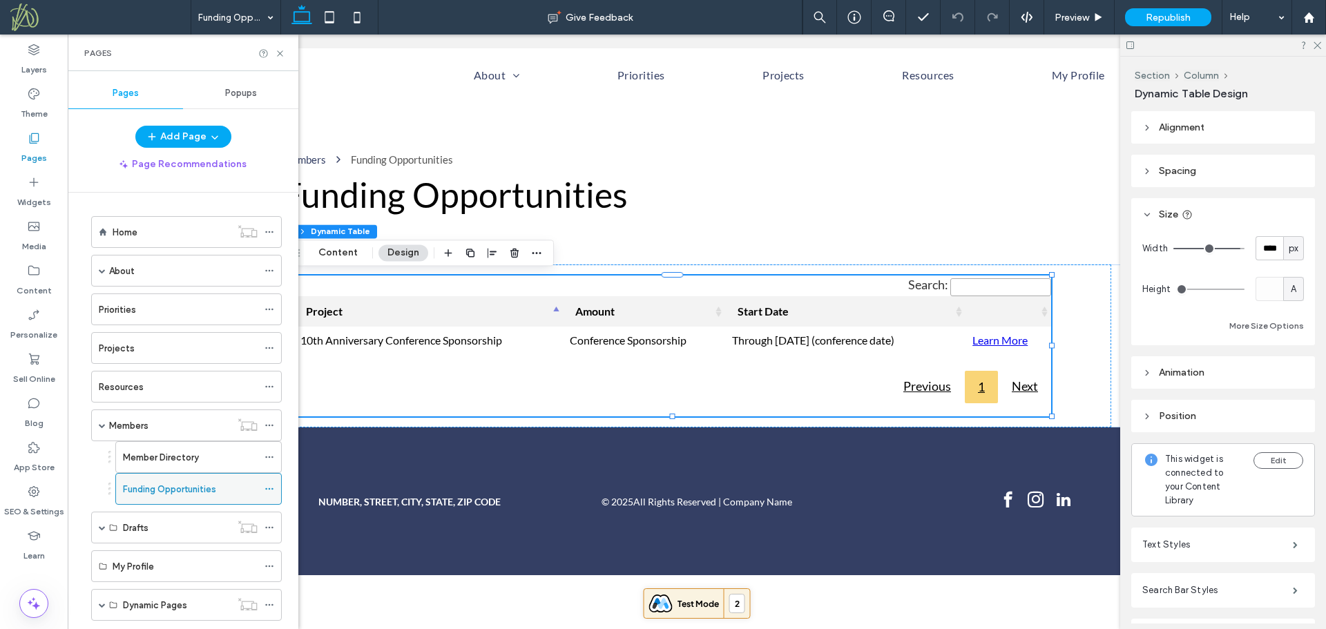
click at [269, 486] on icon at bounding box center [269, 489] width 10 height 10
click at [273, 426] on use at bounding box center [269, 426] width 8 height 2
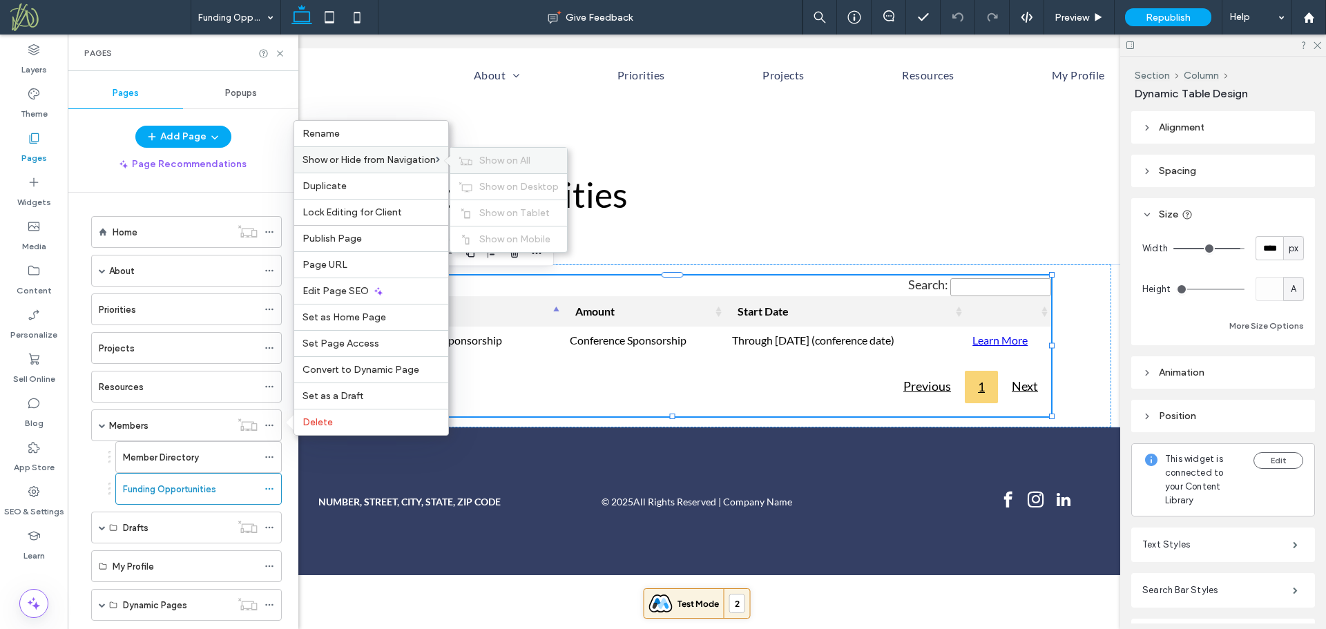
click at [519, 162] on span "Show on All" at bounding box center [504, 161] width 51 height 12
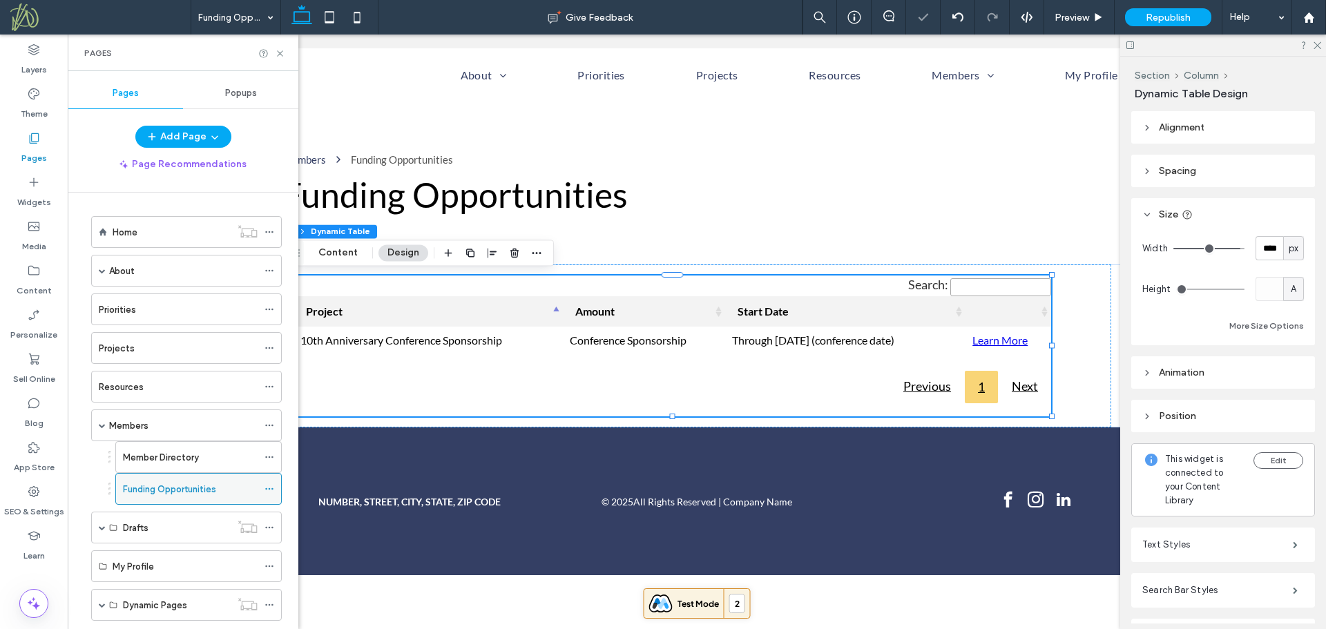
click at [269, 489] on use at bounding box center [269, 489] width 8 height 2
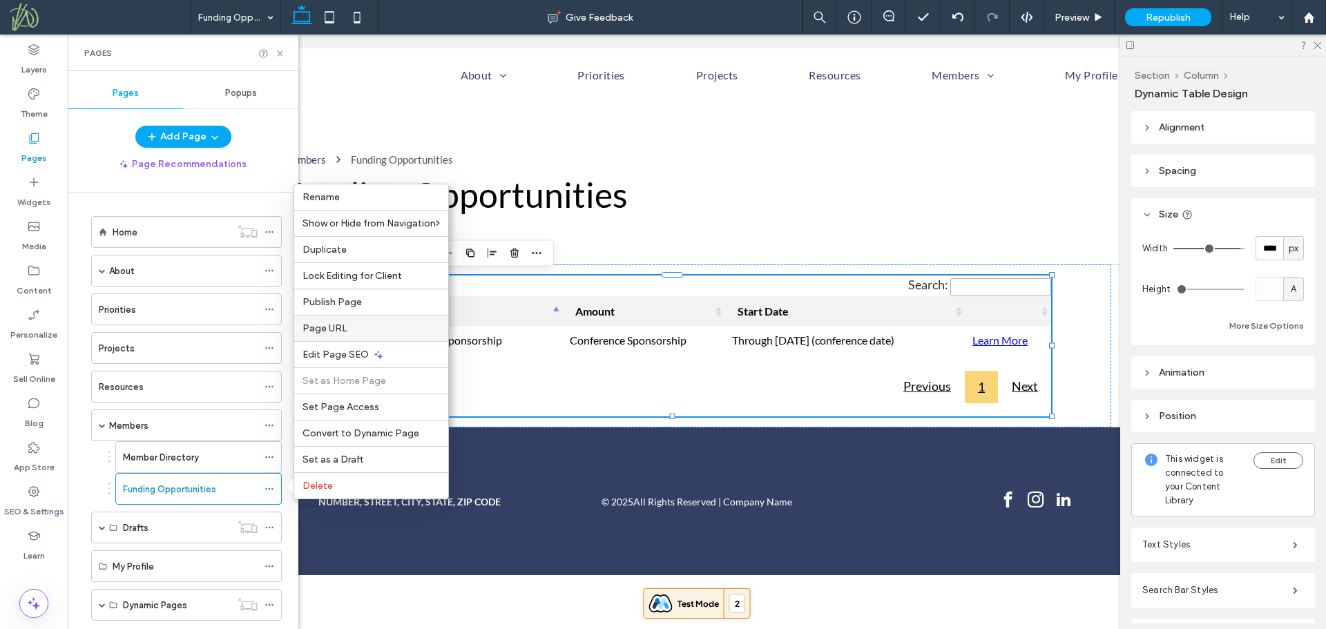
click at [367, 334] on div "Page URL" at bounding box center [371, 328] width 154 height 26
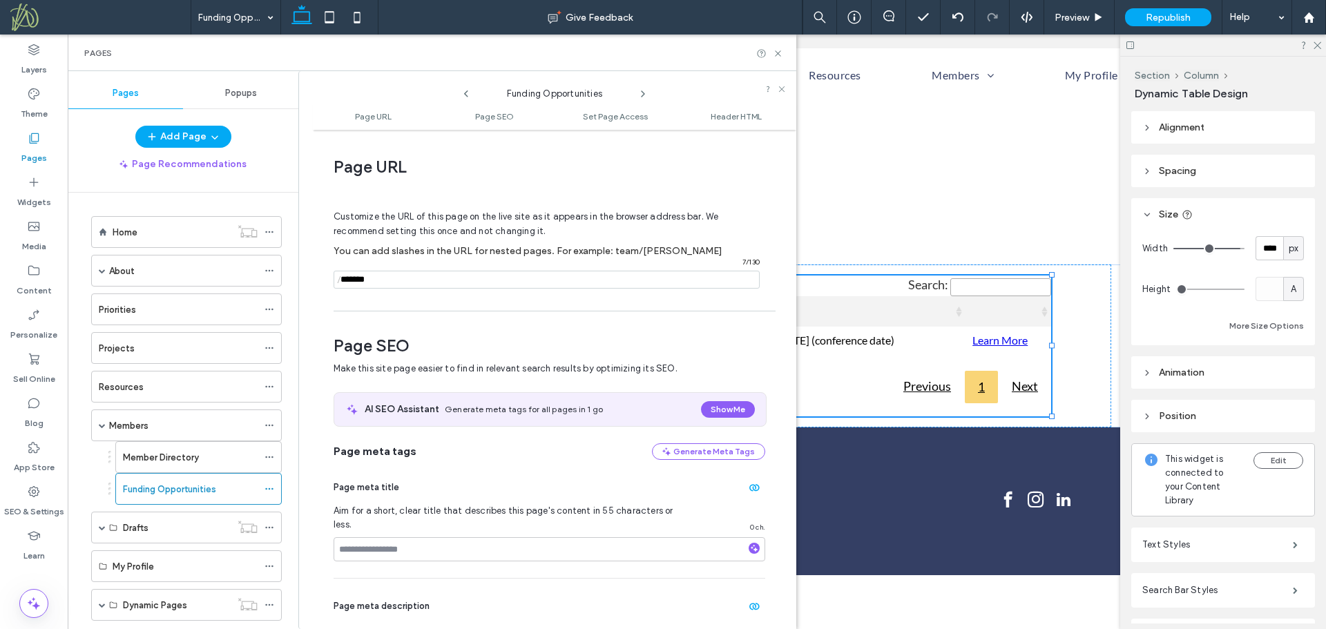
scroll to position [7, 0]
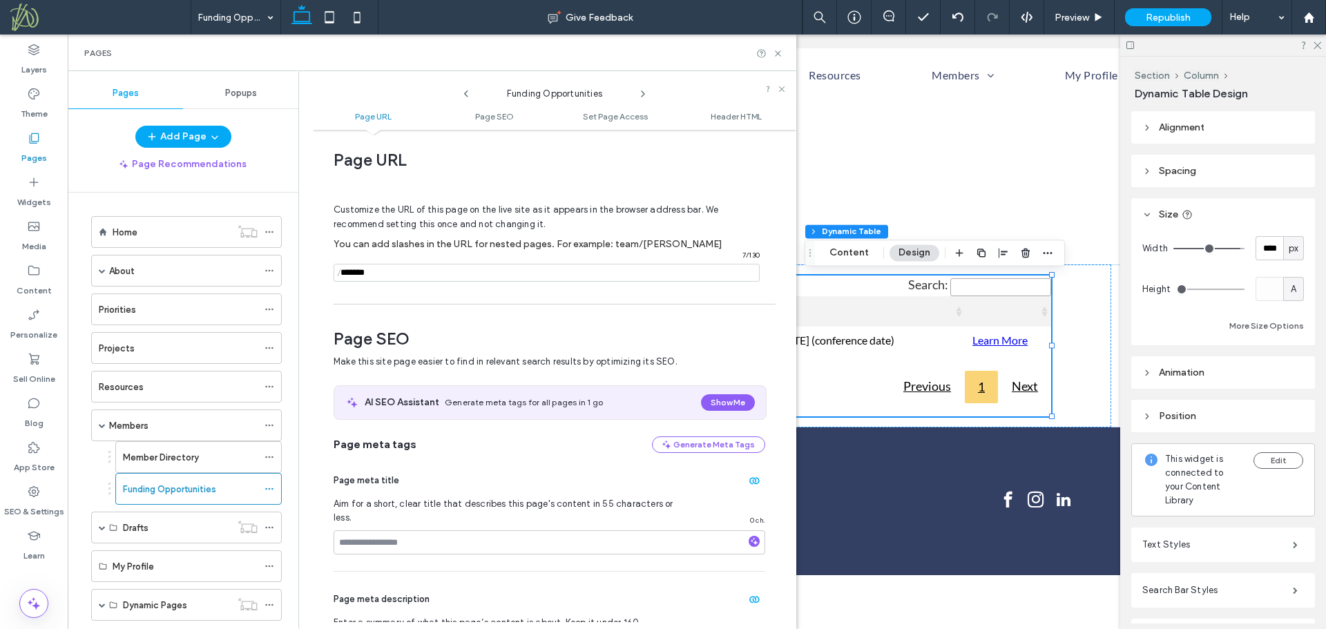
drag, startPoint x: 363, startPoint y: 273, endPoint x: 315, endPoint y: 273, distance: 47.6
click at [327, 273] on div "Page URL Customize the URL of this page on the live site as it appears in the b…" at bounding box center [554, 379] width 483 height 485
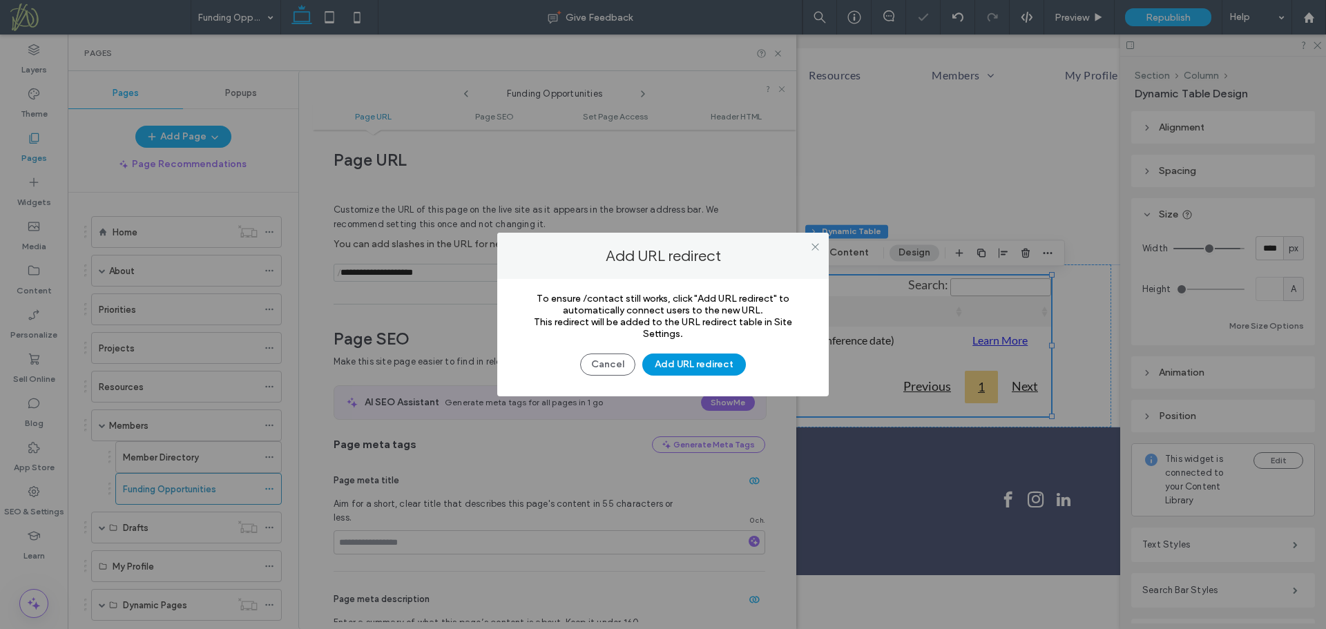
click at [678, 365] on button "Add URL redirect" at bounding box center [694, 365] width 104 height 22
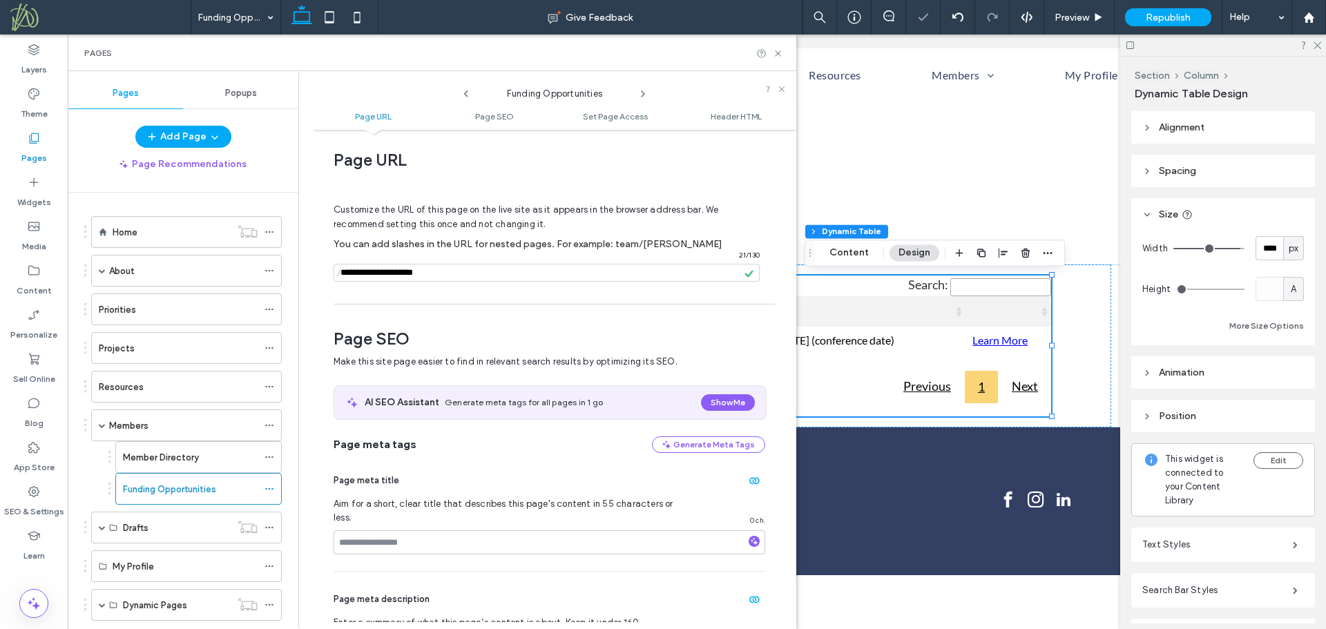
click at [345, 275] on span "/" at bounding box center [339, 272] width 11 height 17
click at [371, 274] on input "notEmpty" at bounding box center [547, 273] width 426 height 18
type input "**********"
click at [472, 300] on div "Page URL Customize the URL of this page on the live site as it appears in the b…" at bounding box center [554, 379] width 483 height 485
click at [193, 241] on div "Home" at bounding box center [172, 232] width 118 height 30
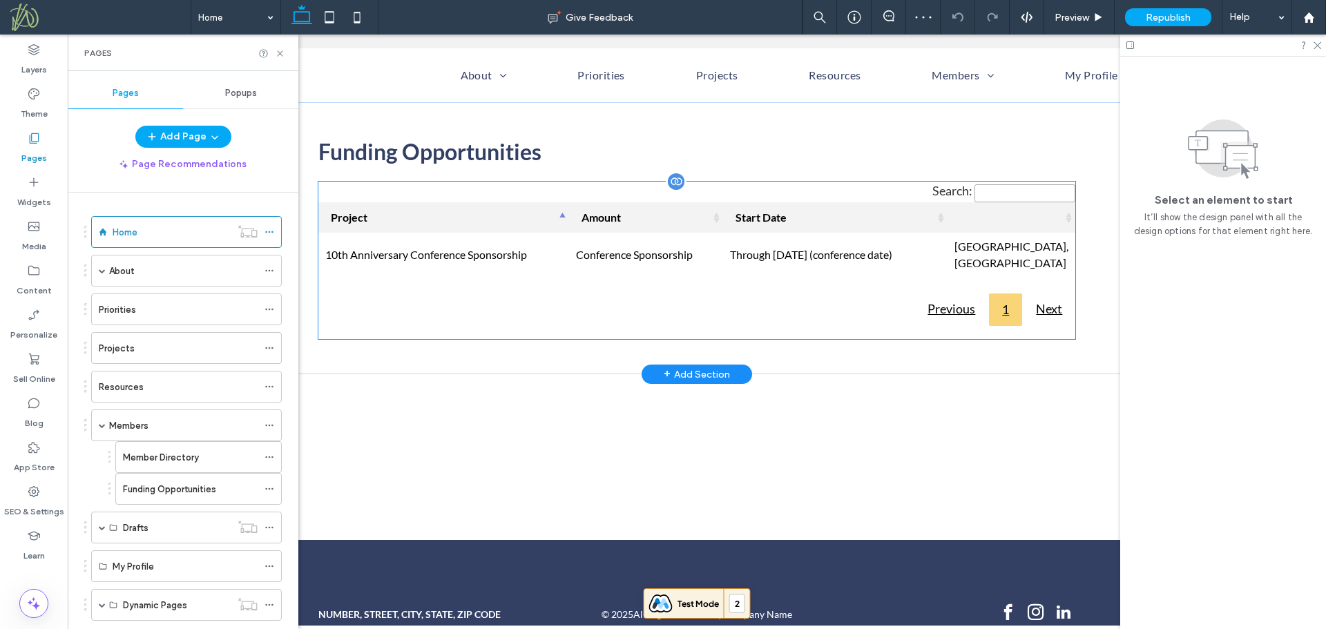
click at [528, 275] on div "Search: Project Amount Start Date 10th Anniversary Conference Sponsorship Confe…" at bounding box center [697, 260] width 758 height 157
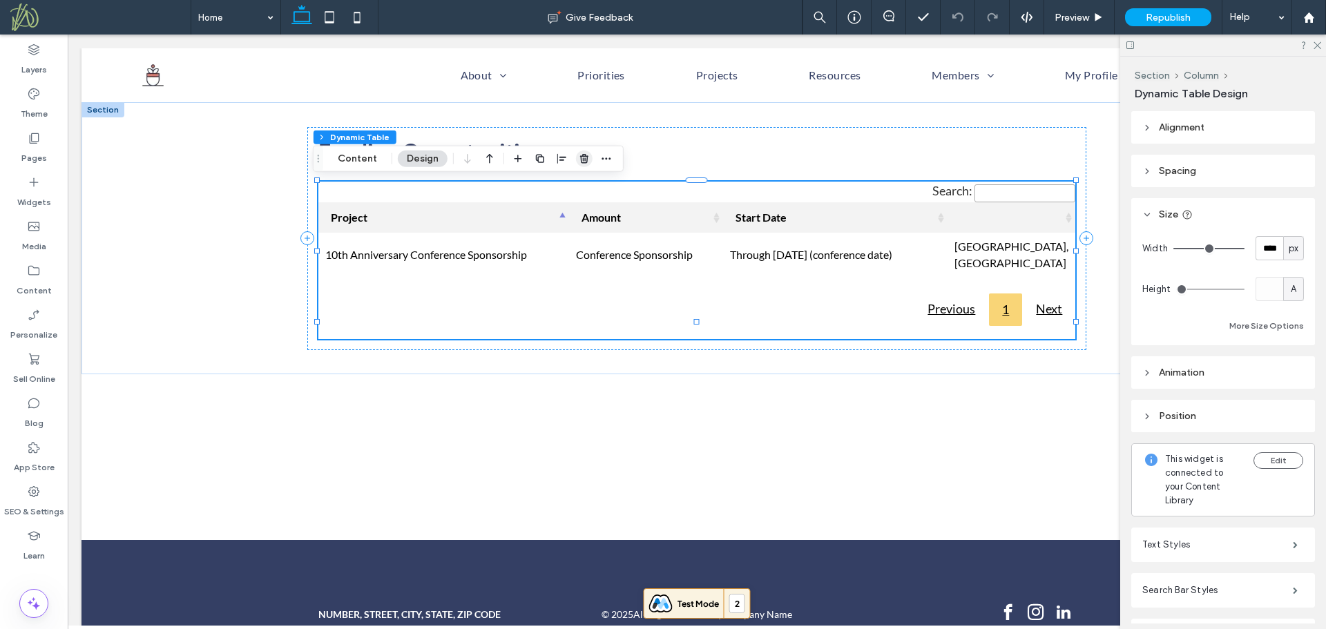
click at [586, 159] on use "button" at bounding box center [584, 158] width 8 height 9
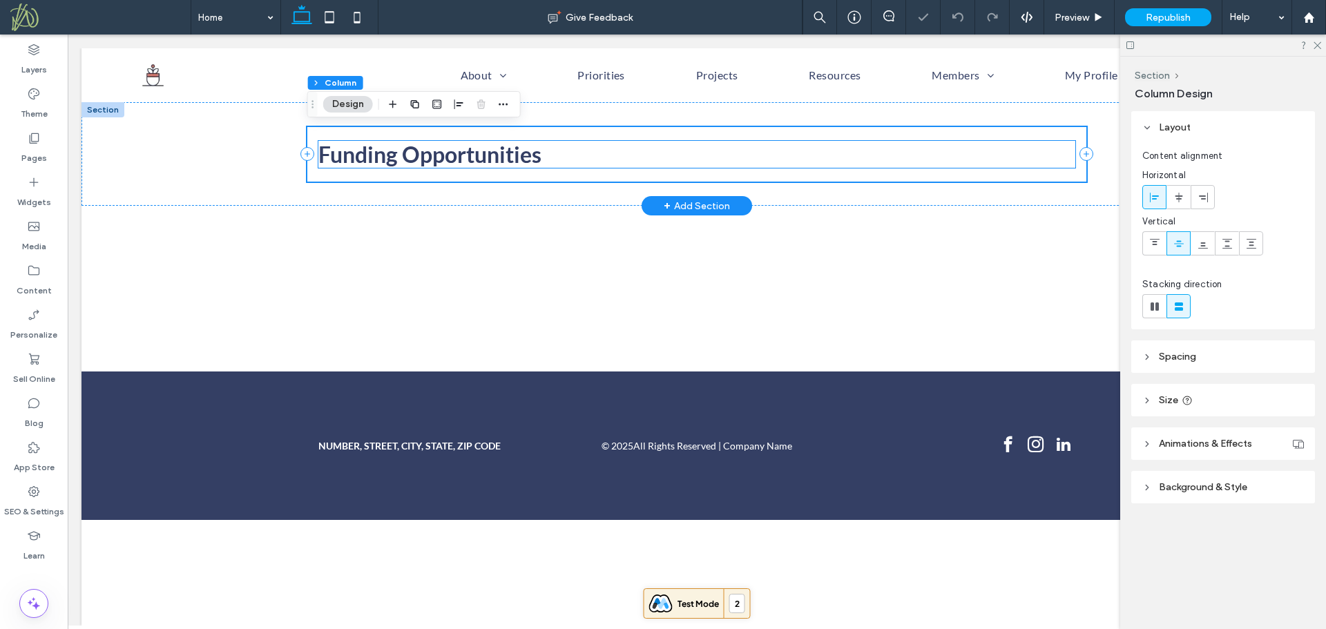
click at [516, 166] on span "Funding Opportunities" at bounding box center [429, 154] width 223 height 27
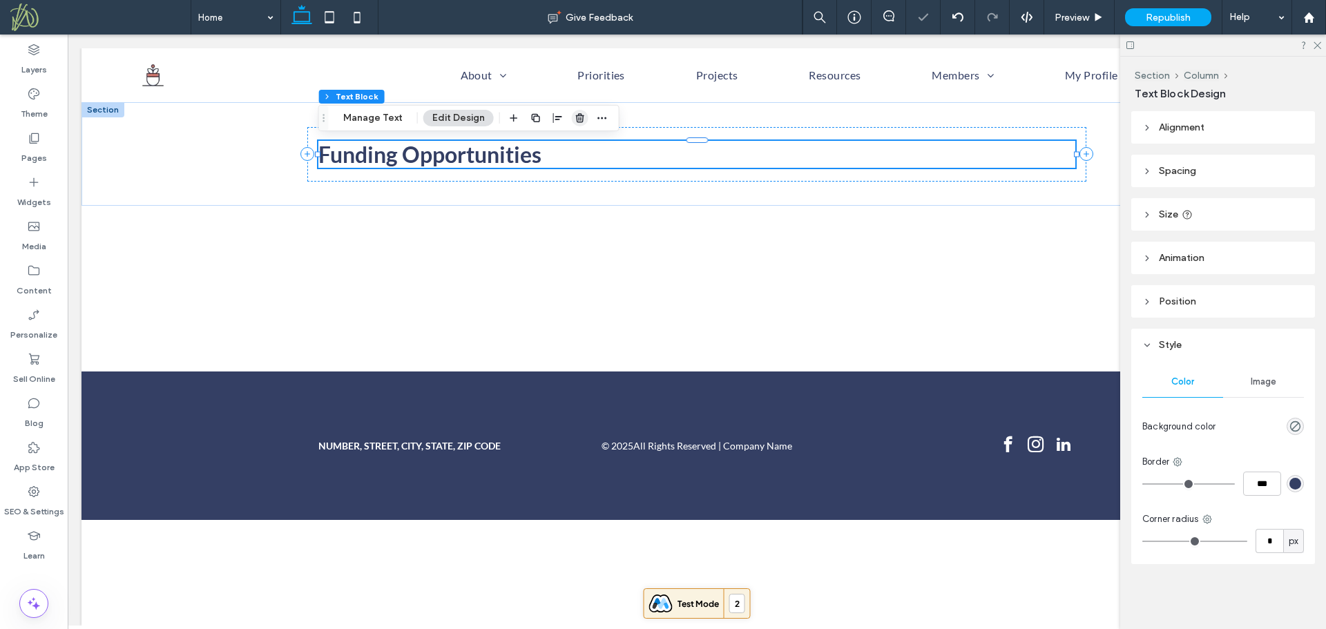
drag, startPoint x: 576, startPoint y: 119, endPoint x: 447, endPoint y: 165, distance: 136.5
click at [576, 119] on use "button" at bounding box center [580, 117] width 8 height 9
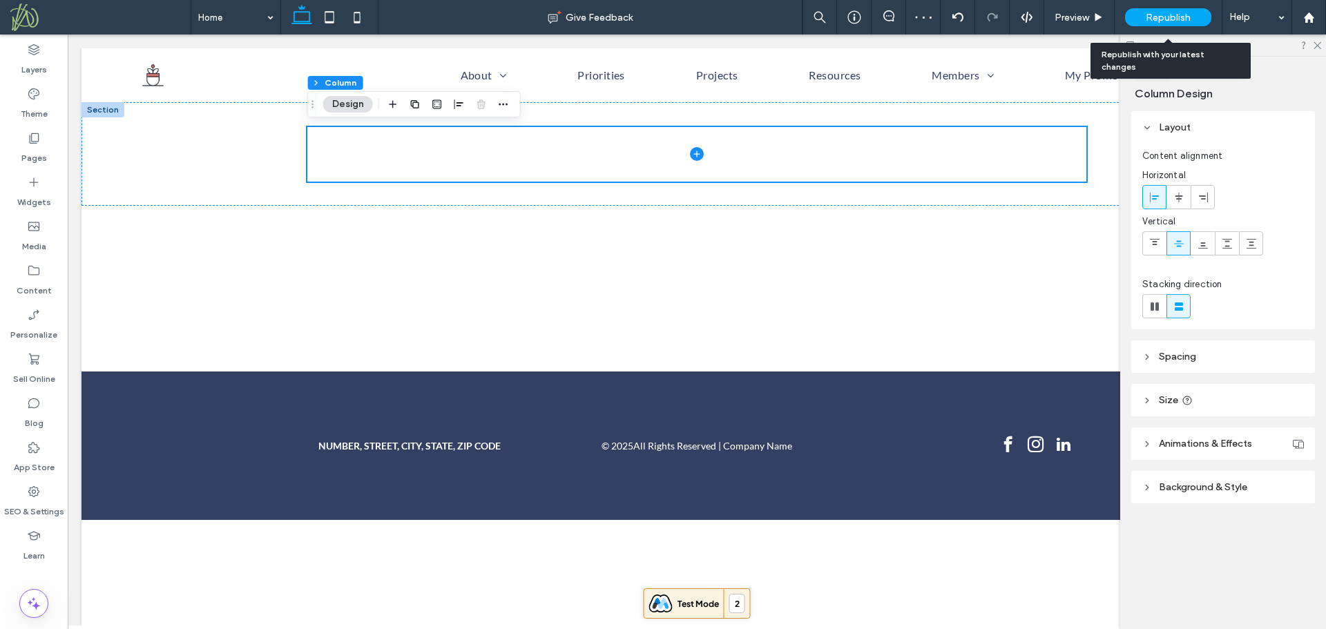
click at [1150, 14] on span "Republish" at bounding box center [1168, 18] width 45 height 12
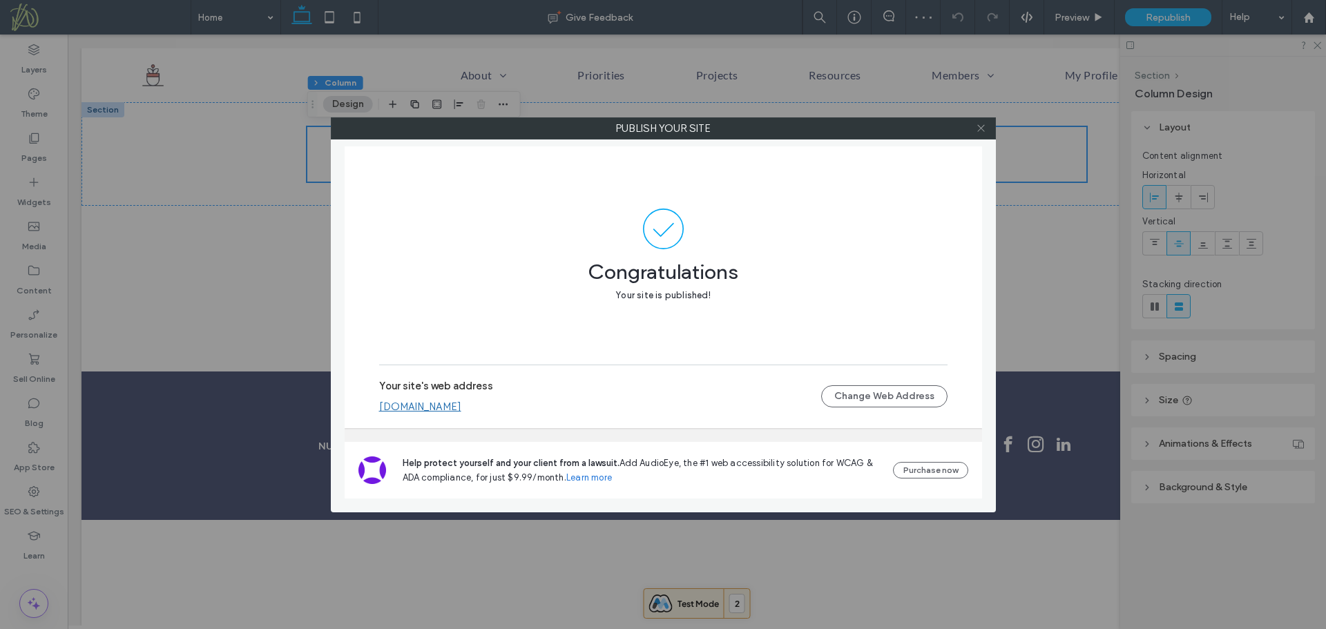
click at [980, 124] on icon at bounding box center [981, 128] width 10 height 10
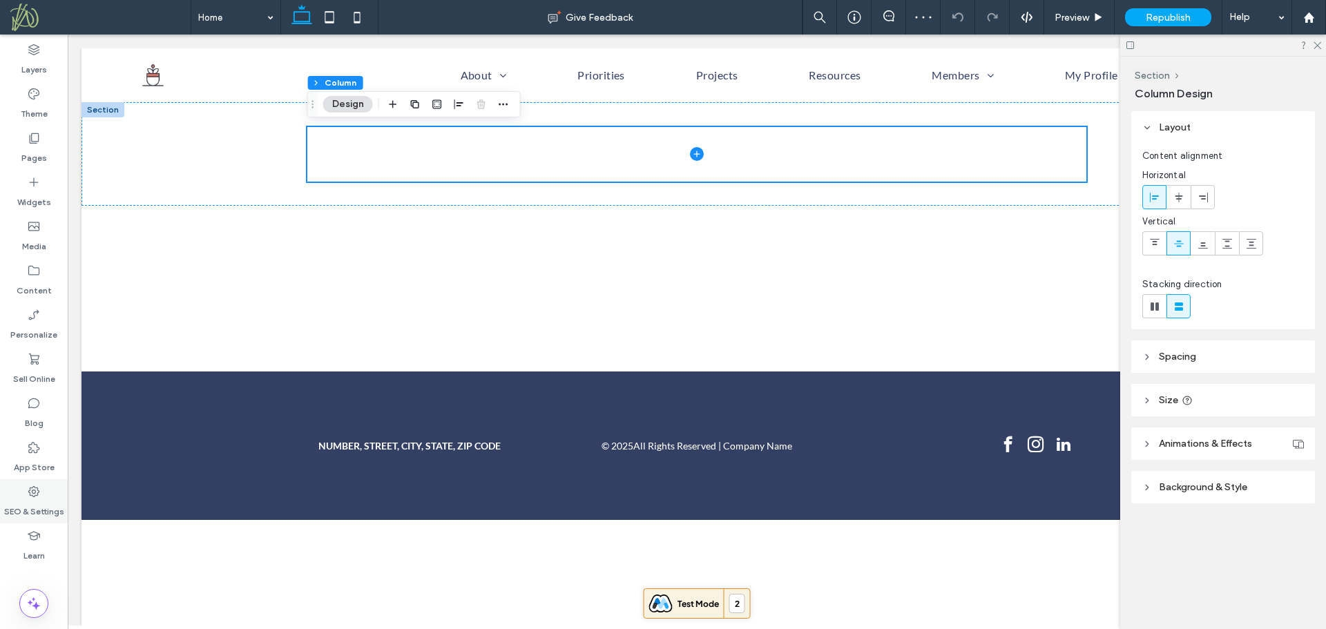
click at [35, 498] on icon at bounding box center [34, 492] width 14 height 14
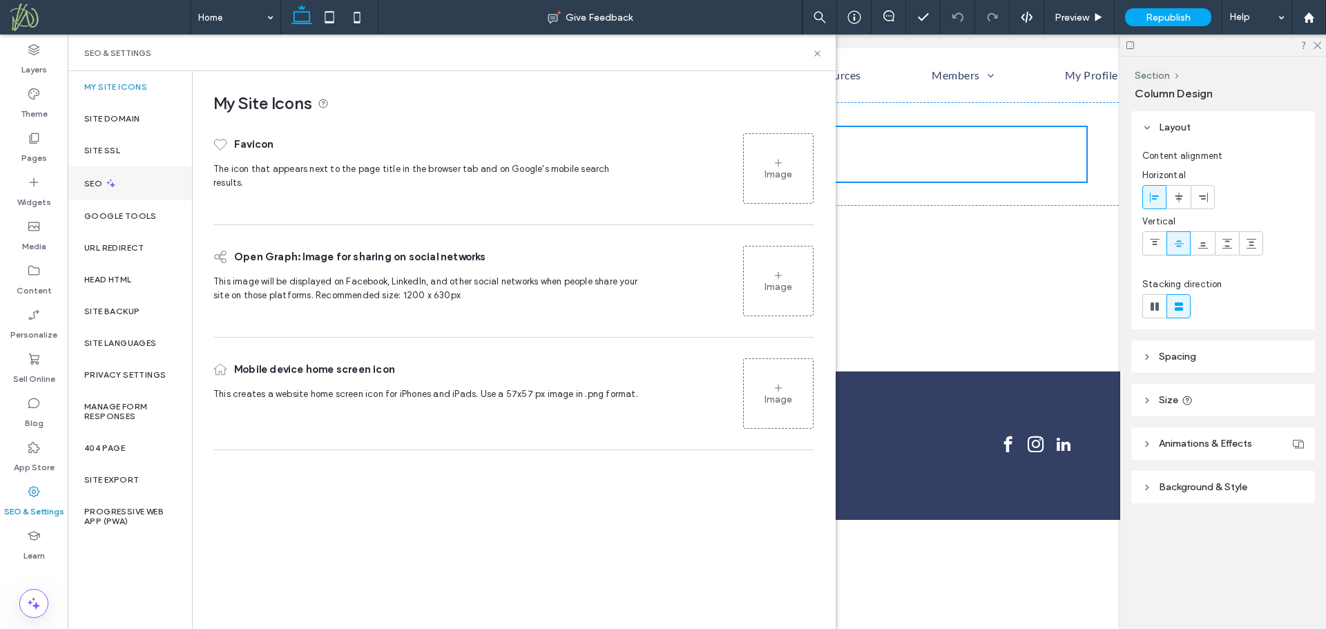
click at [144, 185] on div "SEO" at bounding box center [130, 183] width 124 height 34
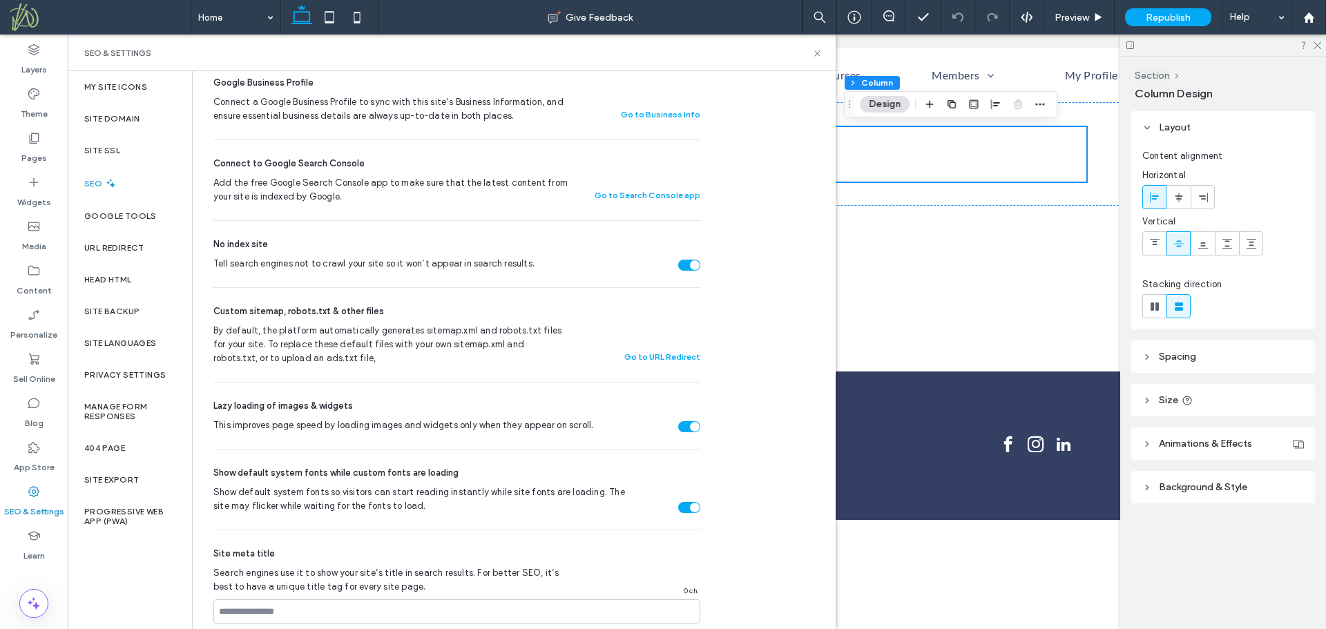
scroll to position [548, 0]
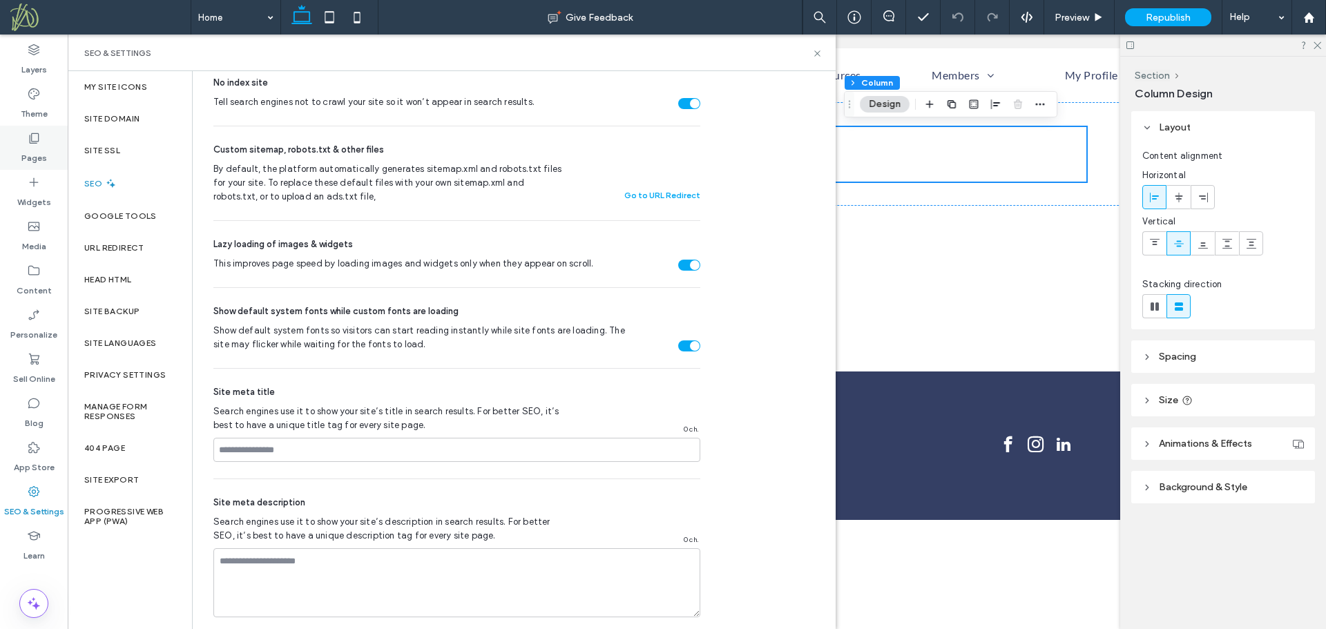
click at [44, 150] on label "Pages" at bounding box center [34, 154] width 26 height 19
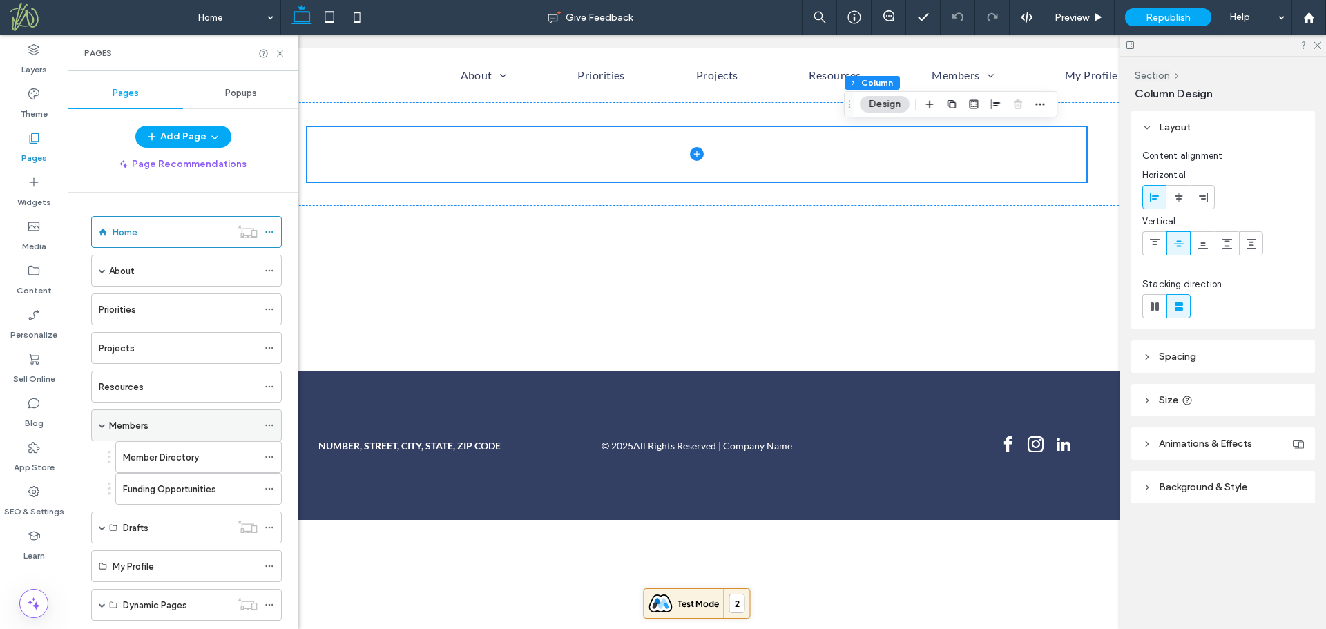
click at [269, 425] on use at bounding box center [269, 426] width 8 height 2
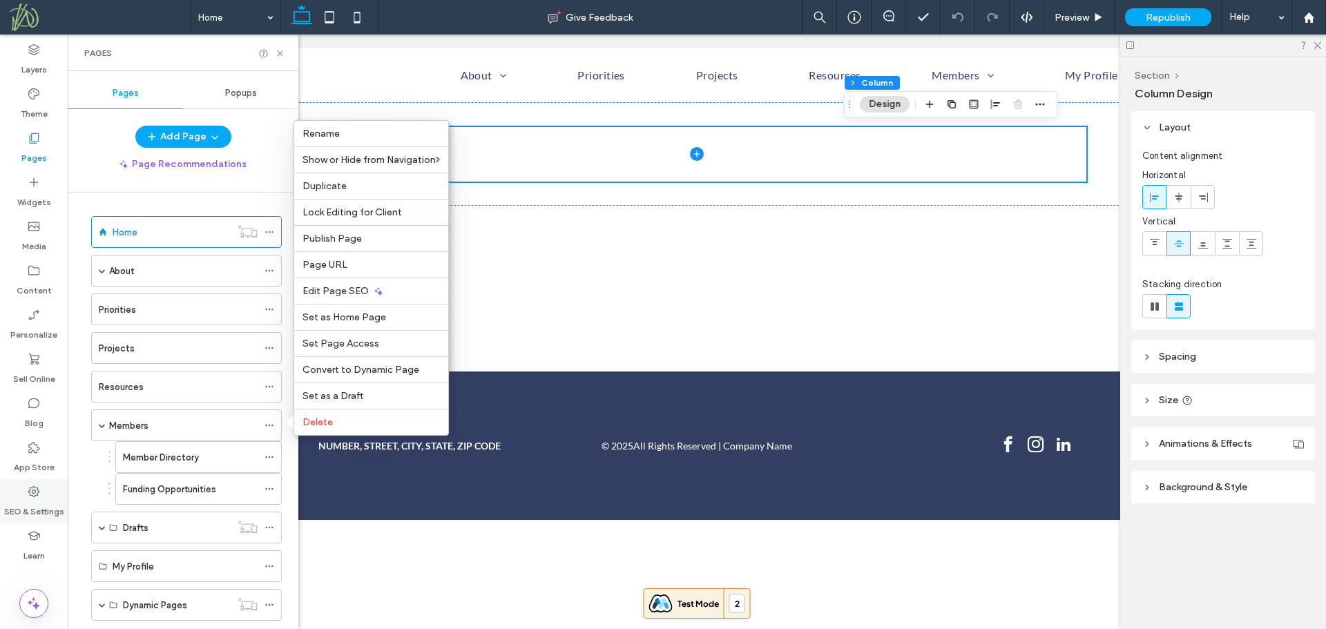
click at [46, 506] on label "SEO & Settings" at bounding box center [34, 508] width 60 height 19
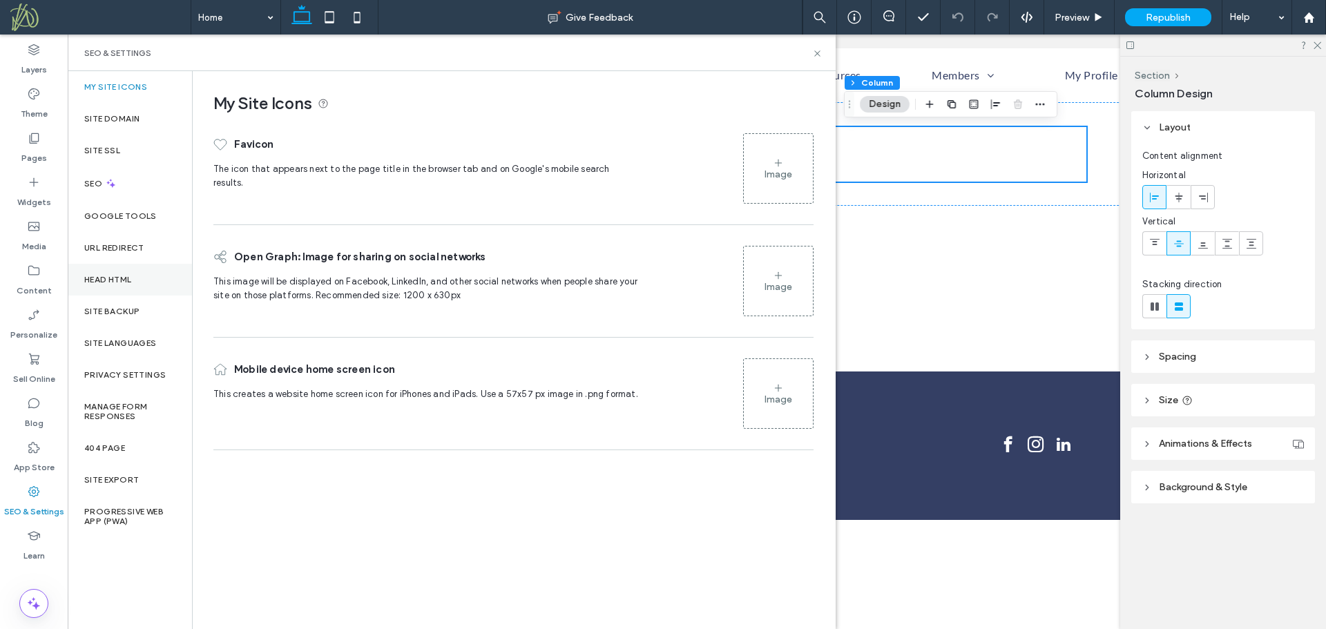
click at [122, 275] on label "Head HTML" at bounding box center [108, 280] width 48 height 10
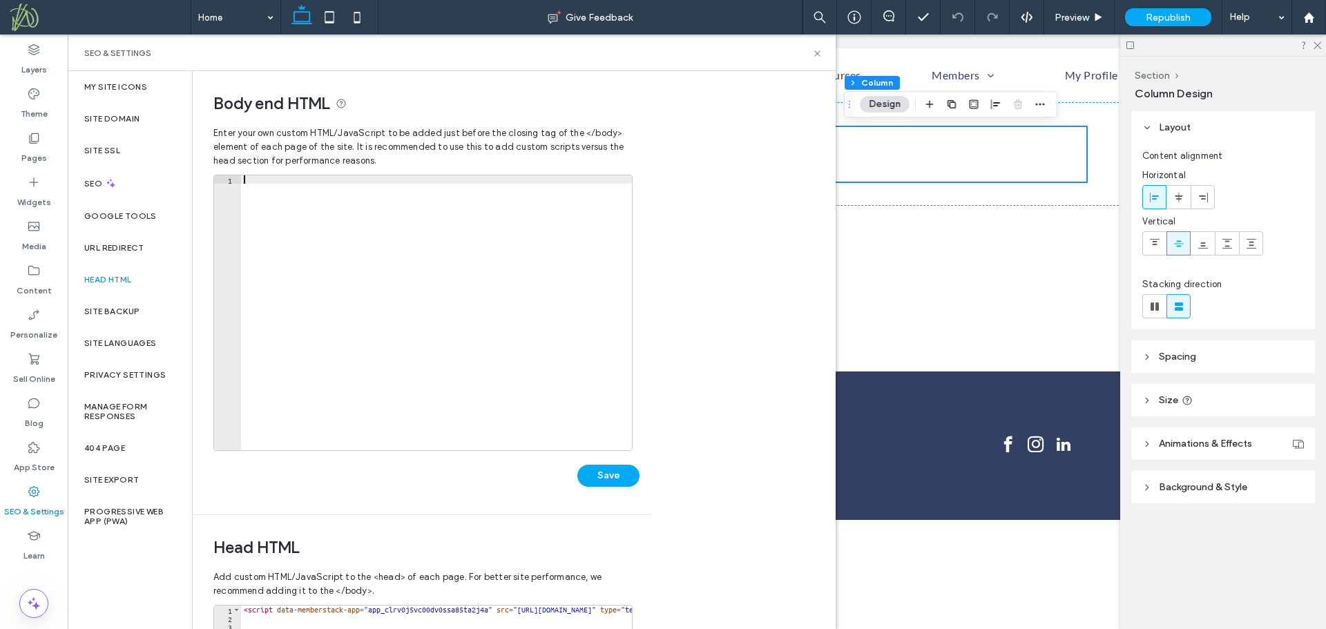
click at [299, 238] on div at bounding box center [436, 320] width 391 height 291
paste textarea "**********"
drag, startPoint x: 515, startPoint y: 186, endPoint x: 435, endPoint y: 186, distance: 80.1
click at [435, 186] on div "< noscript > < meta http-equiv = "refresh" content = "0; url=/javascript-requir…" at bounding box center [436, 320] width 391 height 291
type textarea "**********"
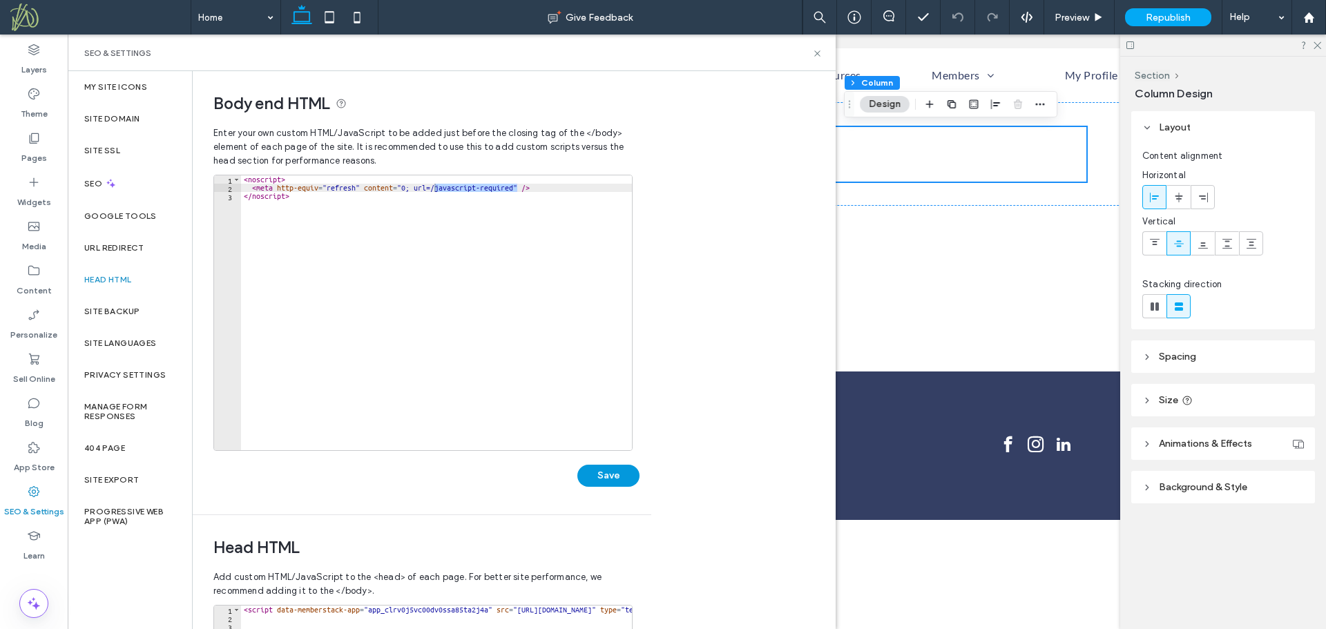
click at [608, 473] on button "Save" at bounding box center [608, 476] width 62 height 22
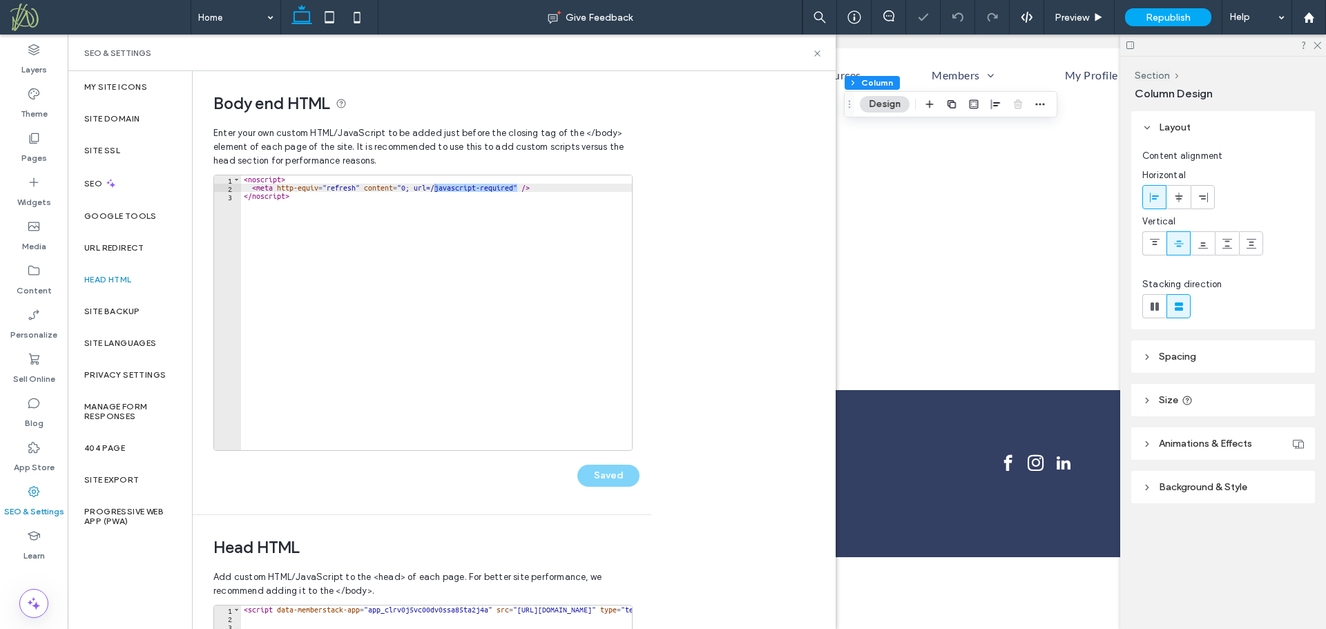
scroll to position [0, 0]
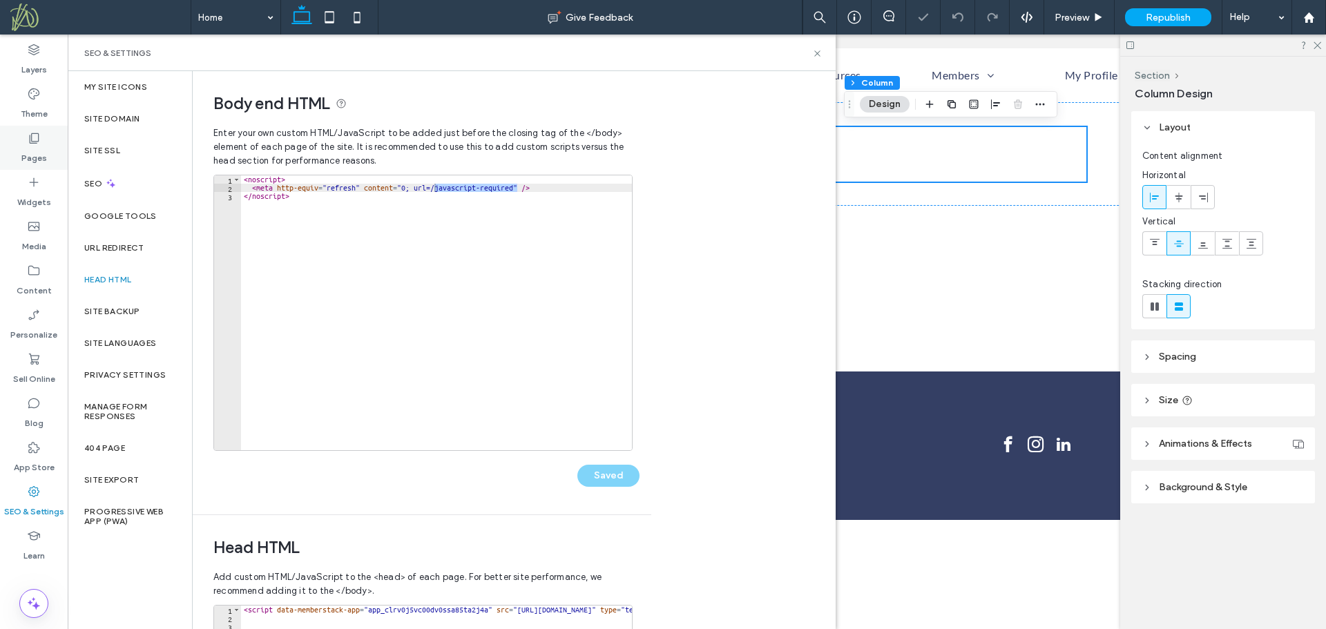
click at [42, 151] on label "Pages" at bounding box center [34, 154] width 26 height 19
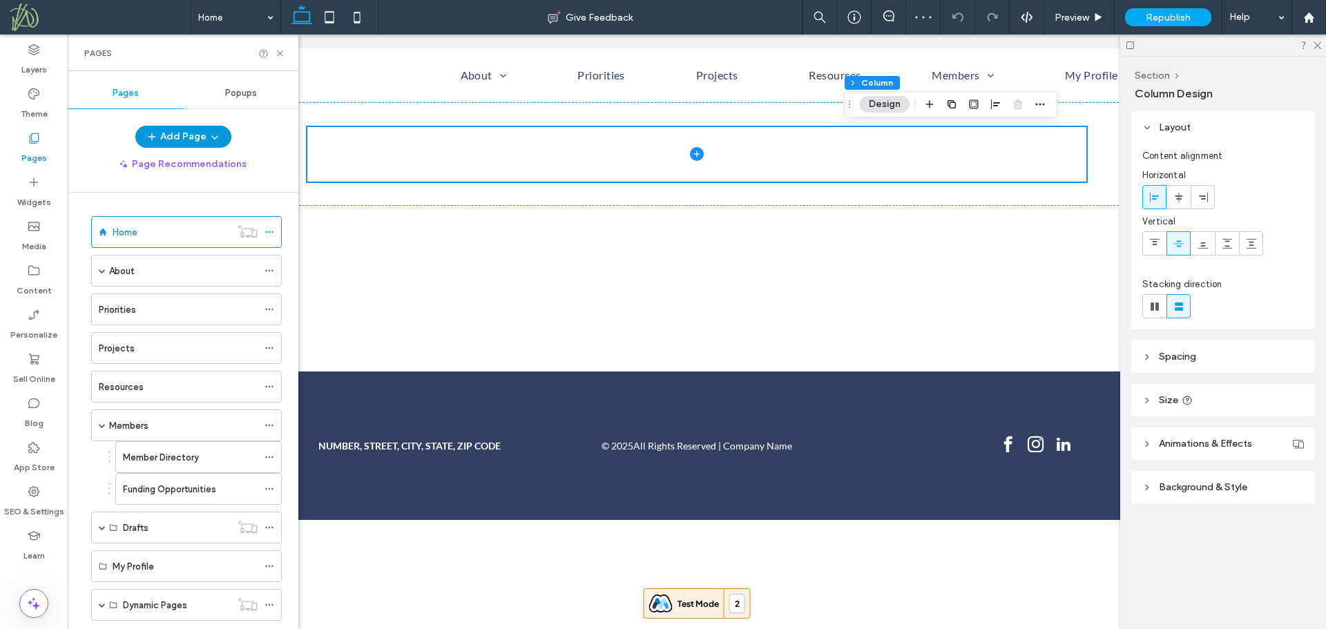
click at [194, 139] on button "Add Page" at bounding box center [183, 137] width 96 height 22
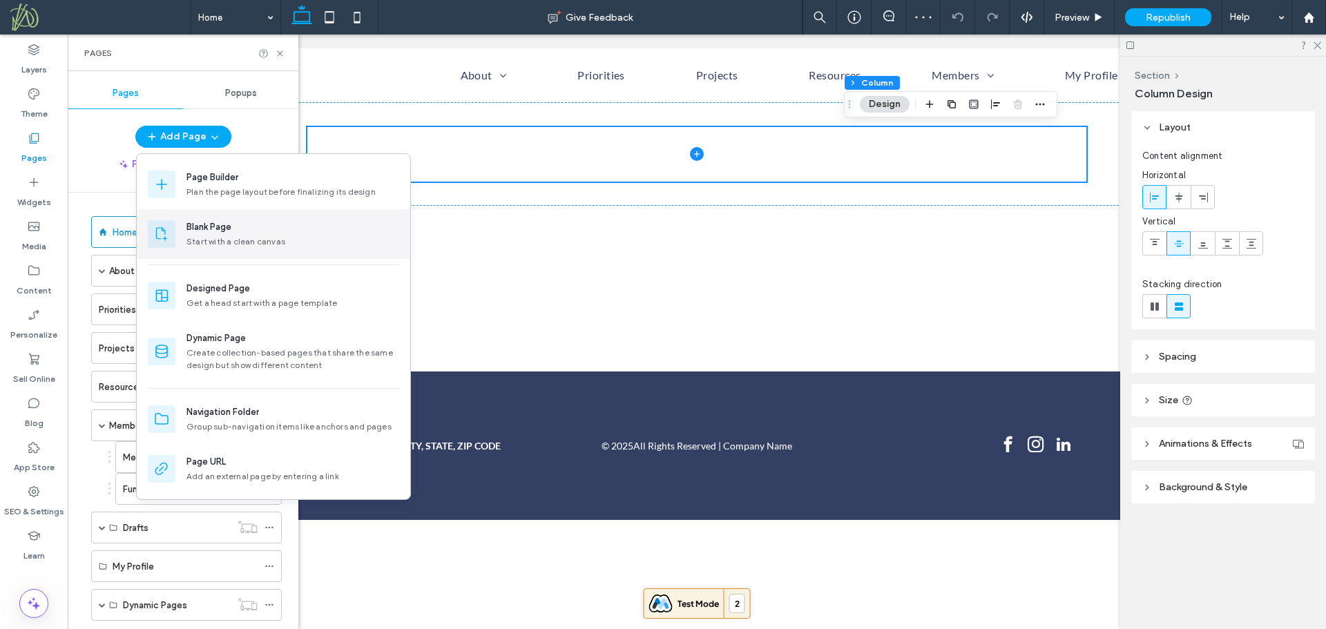
click at [211, 222] on div "Blank Page" at bounding box center [208, 227] width 45 height 14
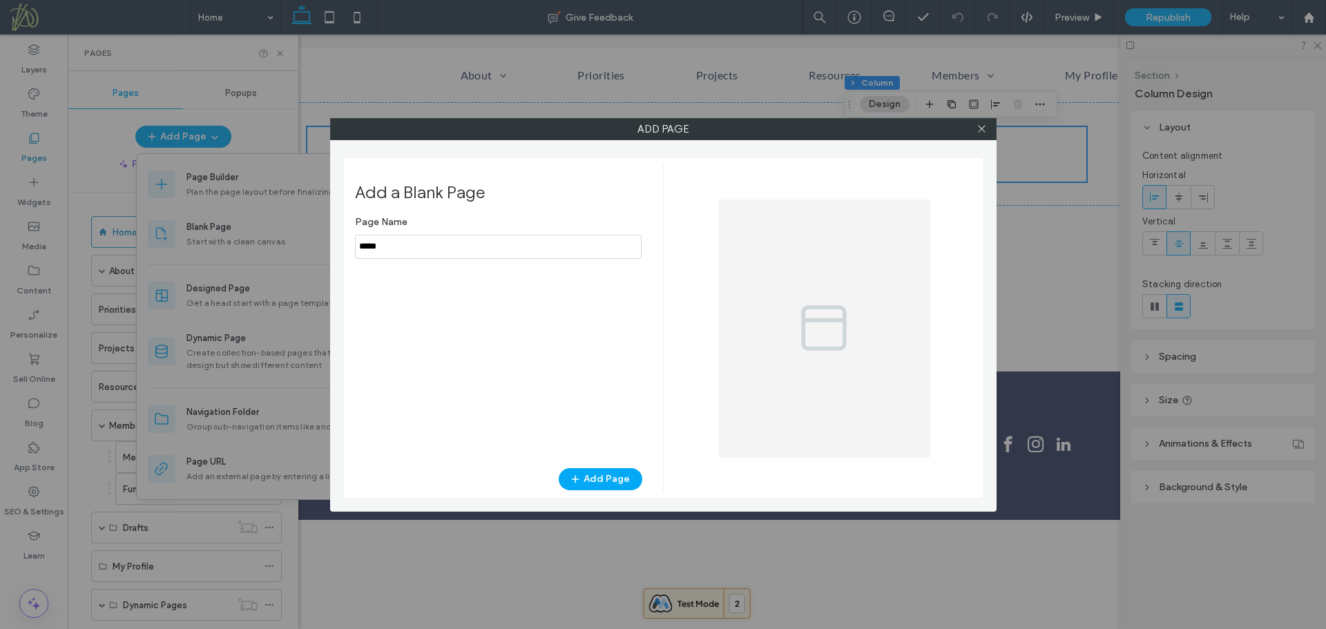
drag, startPoint x: 404, startPoint y: 243, endPoint x: 294, endPoint y: 245, distance: 109.8
click at [294, 245] on div "Add Page Add a Blank Page Page Name Add Page" at bounding box center [663, 314] width 1326 height 629
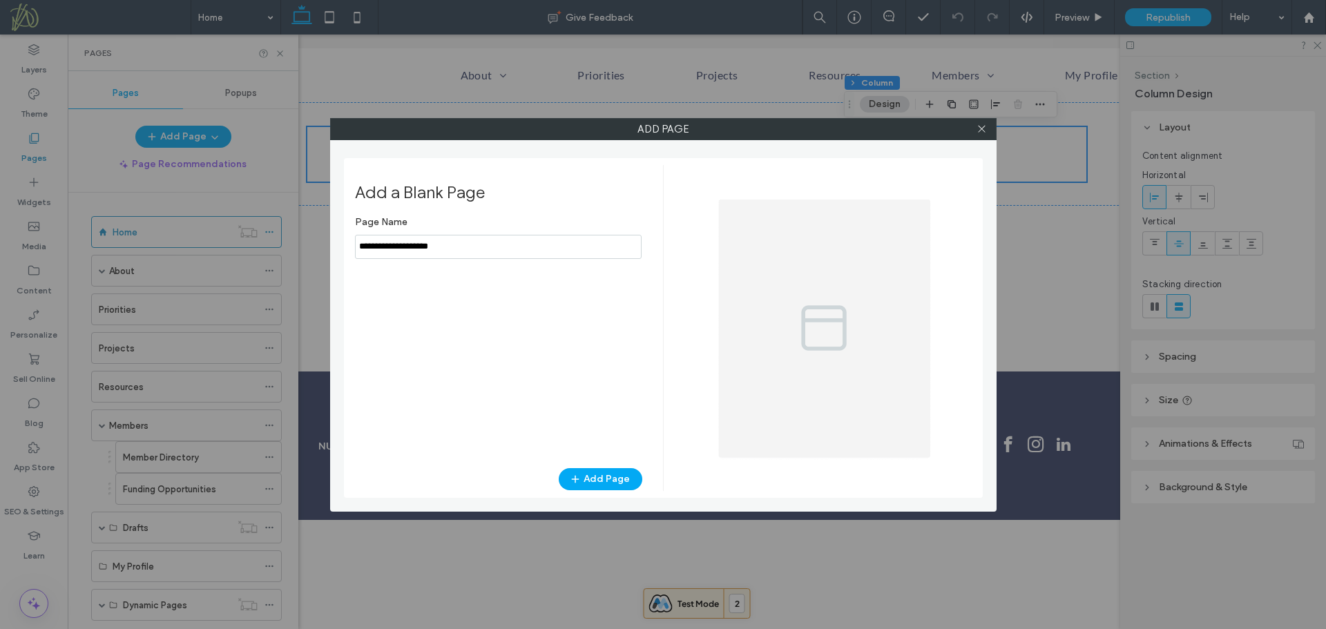
drag, startPoint x: 360, startPoint y: 246, endPoint x: 338, endPoint y: 244, distance: 22.1
click at [340, 246] on div "Add Page Add a Blank Page Page Name Add Page" at bounding box center [663, 315] width 666 height 394
drag, startPoint x: 403, startPoint y: 247, endPoint x: 485, endPoint y: 252, distance: 83.1
click at [485, 252] on input "notEmpty" at bounding box center [498, 247] width 287 height 24
type input "**********"
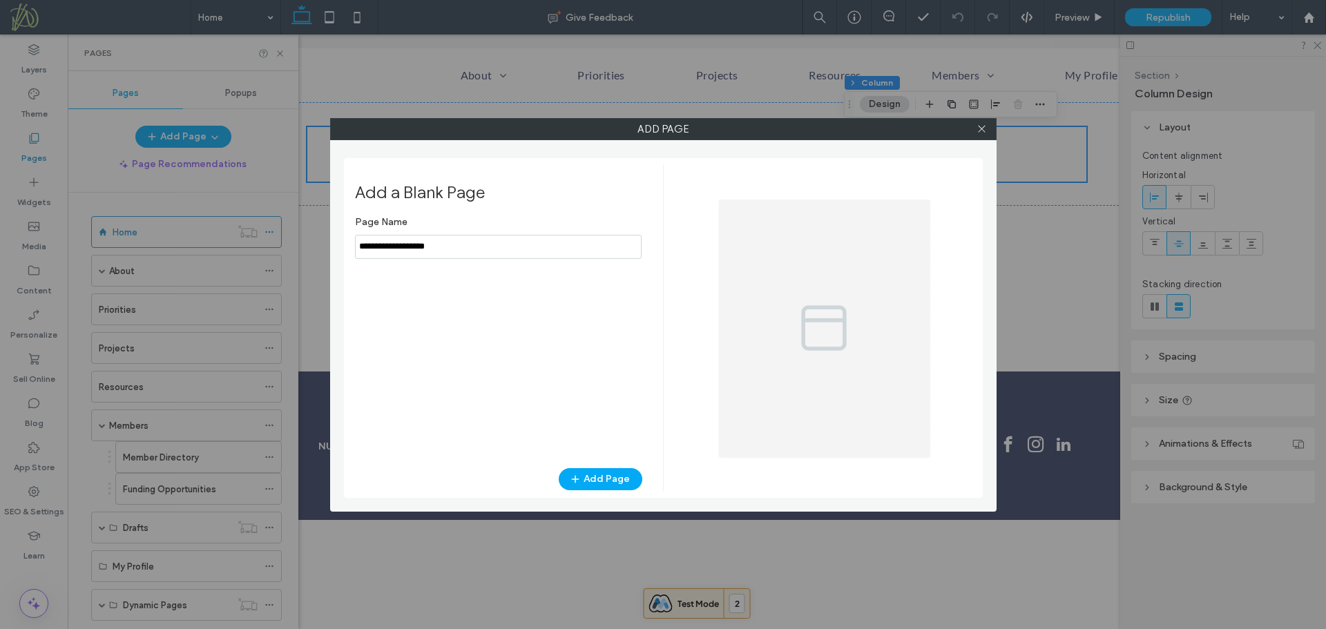
click at [457, 311] on div "Page Name Add Page" at bounding box center [498, 331] width 287 height 245
click at [597, 476] on button "Add Page" at bounding box center [601, 479] width 84 height 22
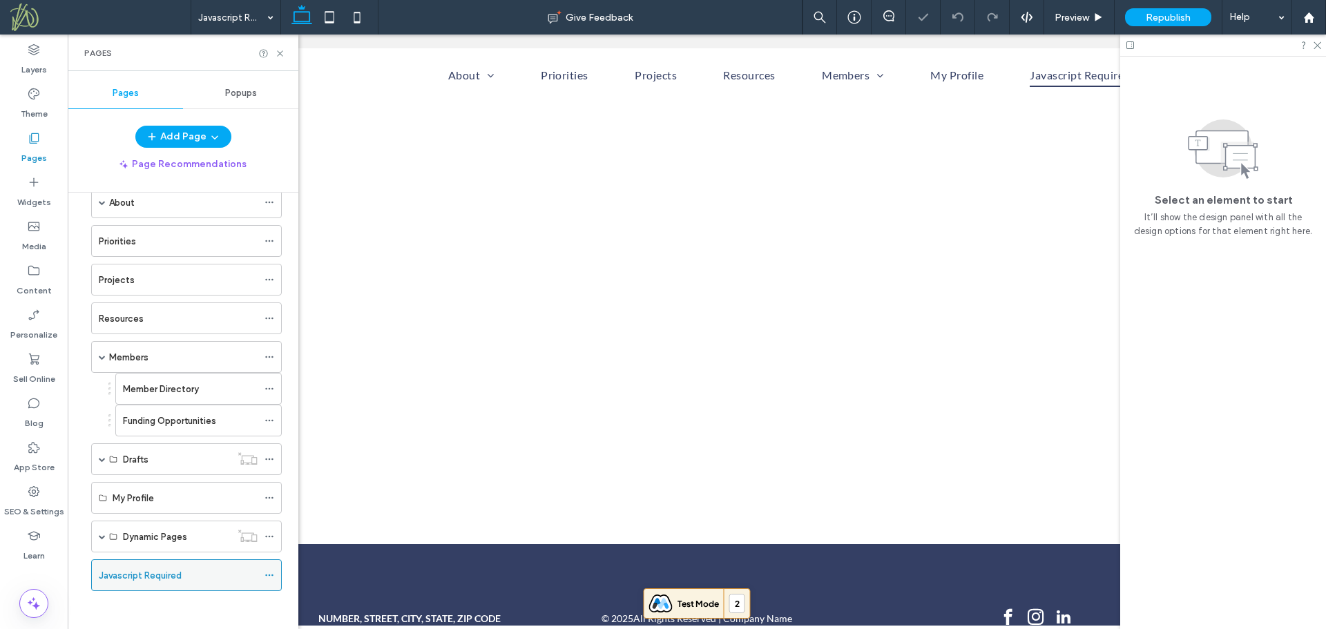
scroll to position [72, 0]
click at [267, 572] on use at bounding box center [269, 572] width 8 height 2
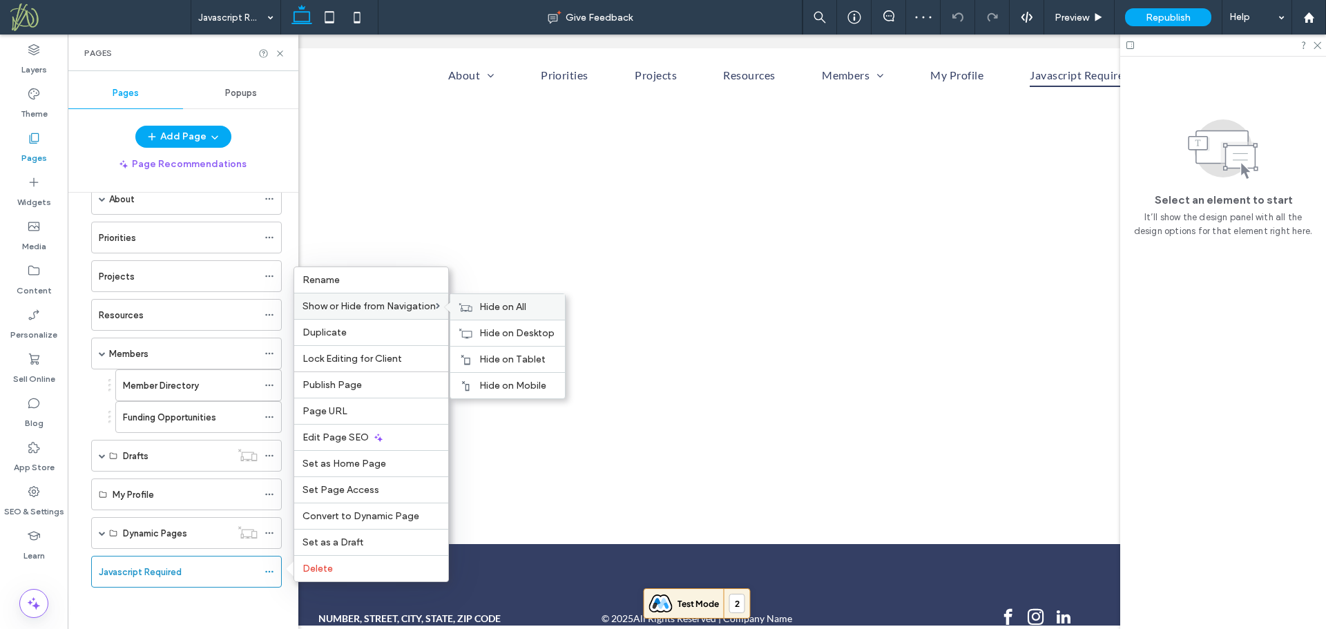
click at [518, 307] on span "Hide on All" at bounding box center [502, 307] width 47 height 12
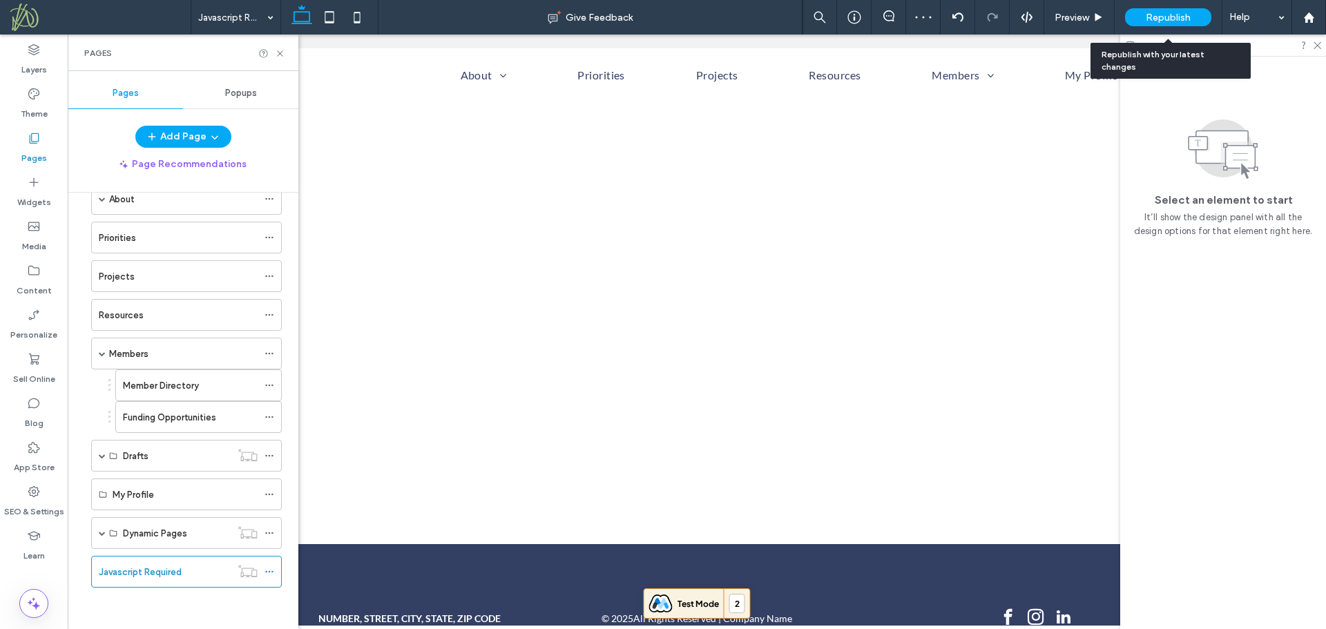
click at [1167, 19] on span "Republish" at bounding box center [1168, 18] width 45 height 12
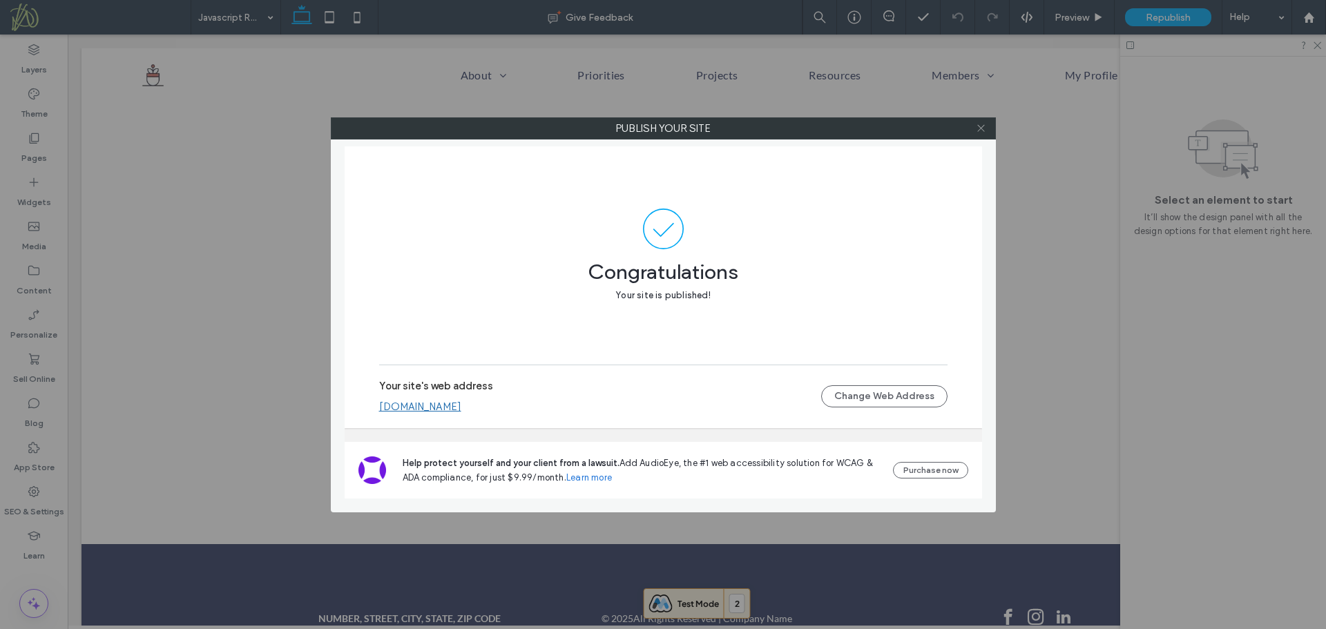
click at [981, 126] on icon at bounding box center [981, 128] width 10 height 10
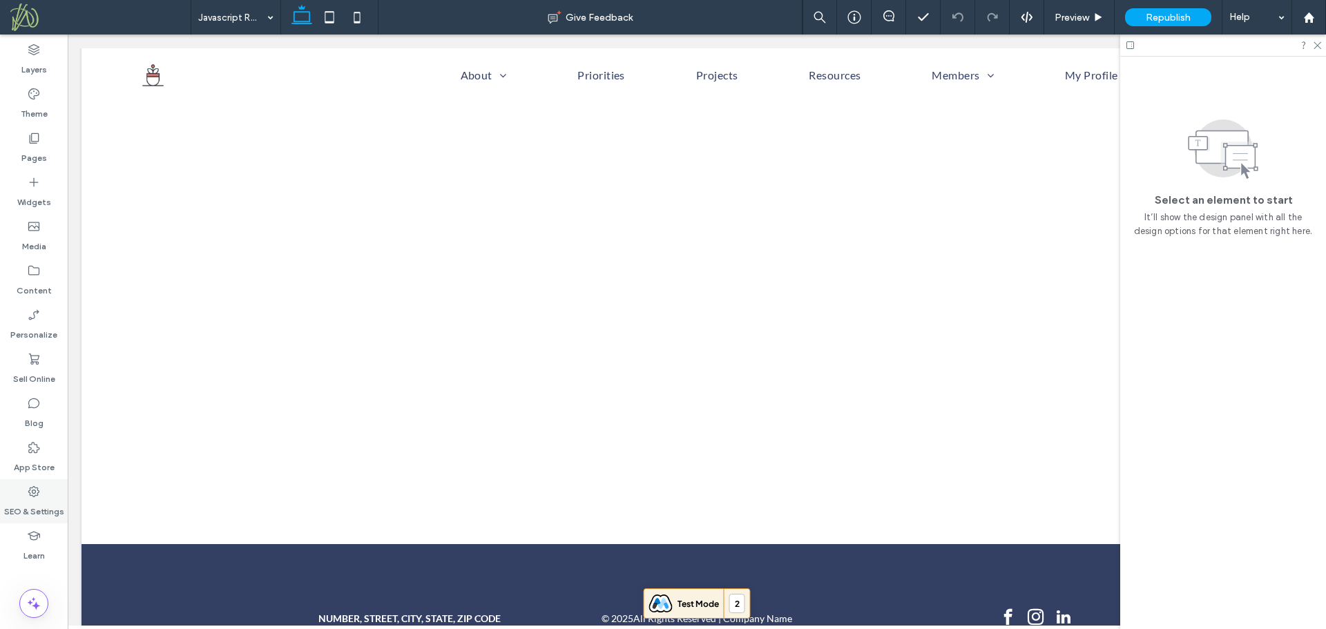
click at [37, 502] on label "SEO & Settings" at bounding box center [34, 508] width 60 height 19
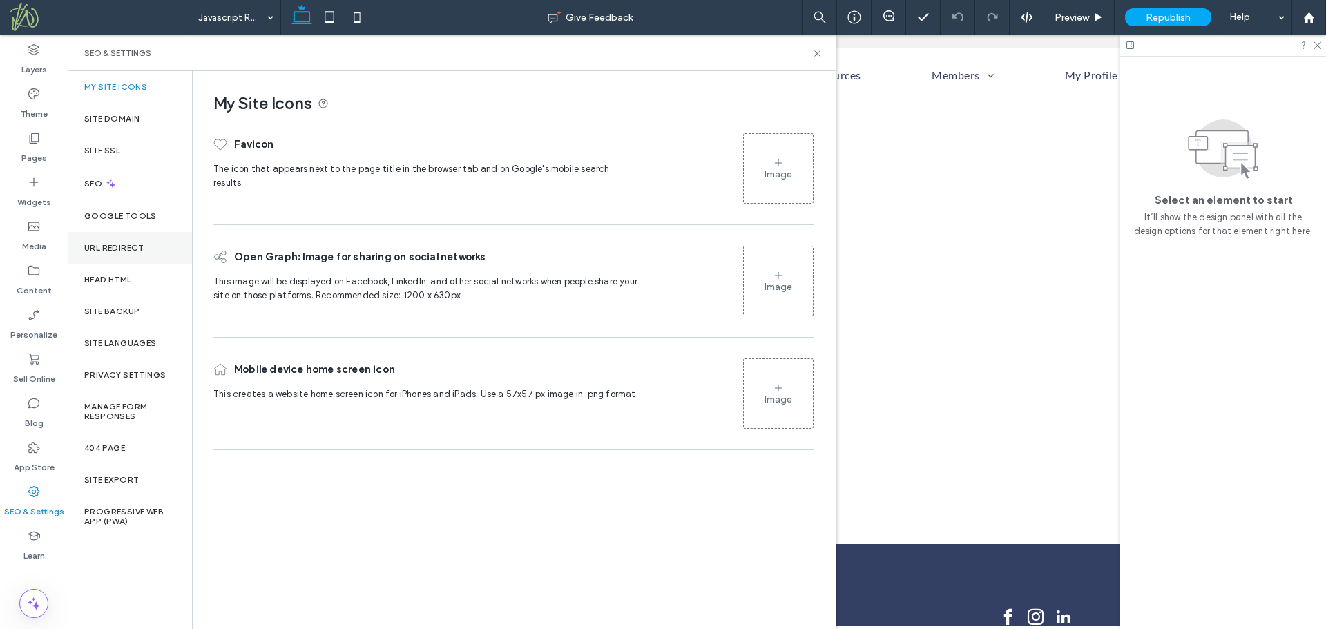
click at [119, 242] on div "URL Redirect" at bounding box center [130, 248] width 124 height 32
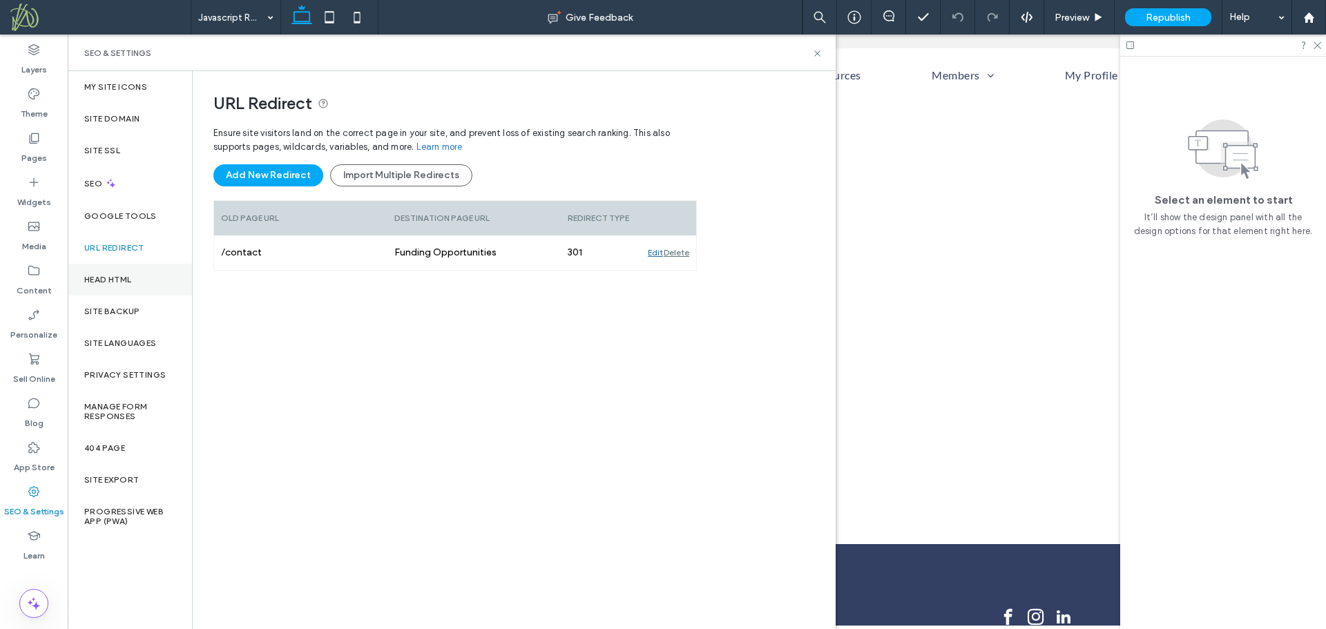
click at [119, 282] on label "Head HTML" at bounding box center [108, 280] width 48 height 10
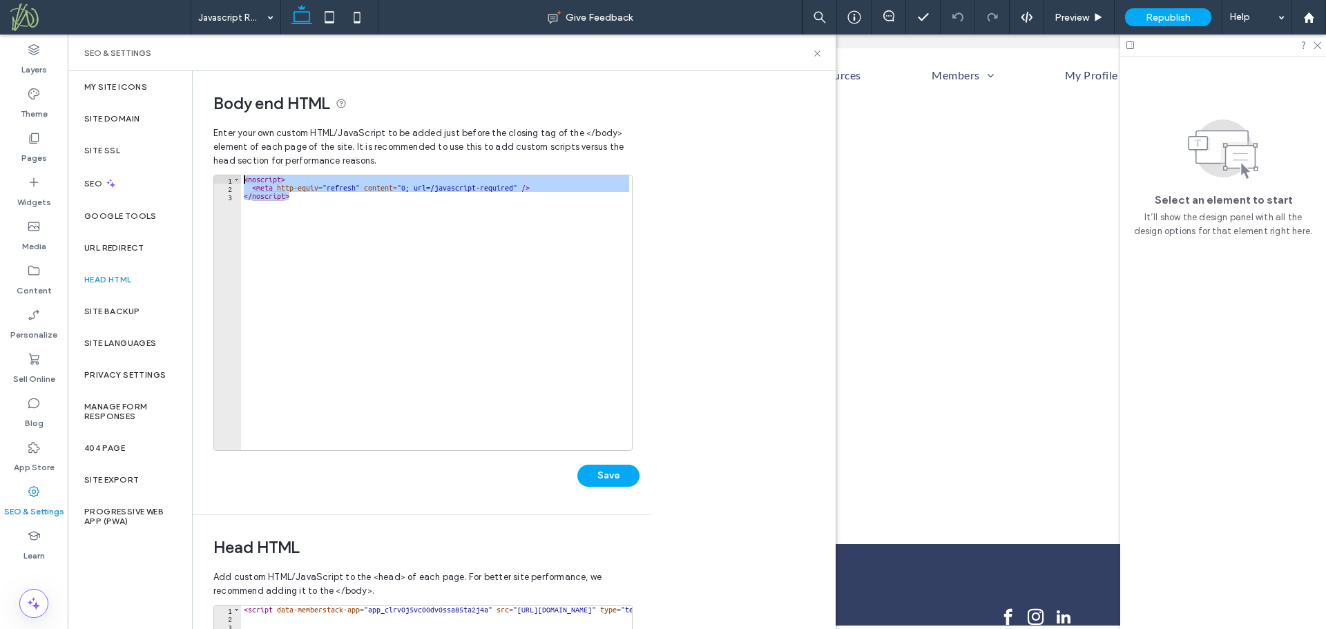
drag, startPoint x: 314, startPoint y: 205, endPoint x: 203, endPoint y: 168, distance: 116.6
click at [203, 168] on div "**********" at bounding box center [417, 292] width 448 height 443
type textarea "**********"
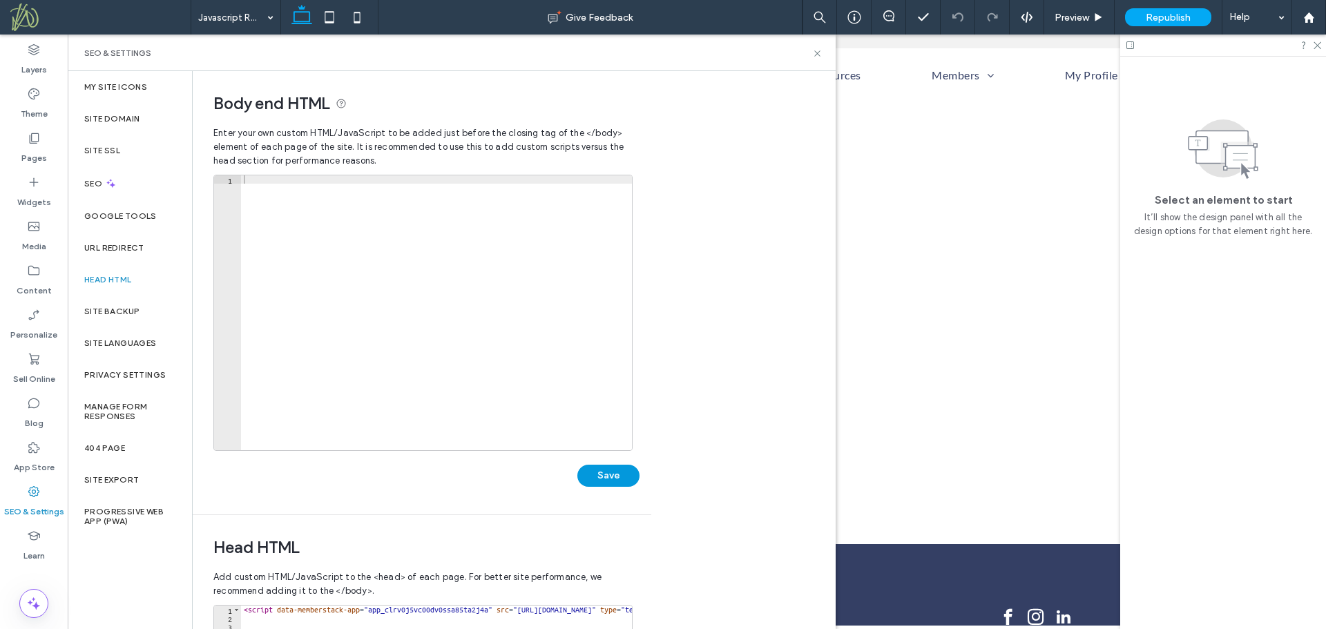
click at [622, 477] on button "Save" at bounding box center [608, 476] width 62 height 22
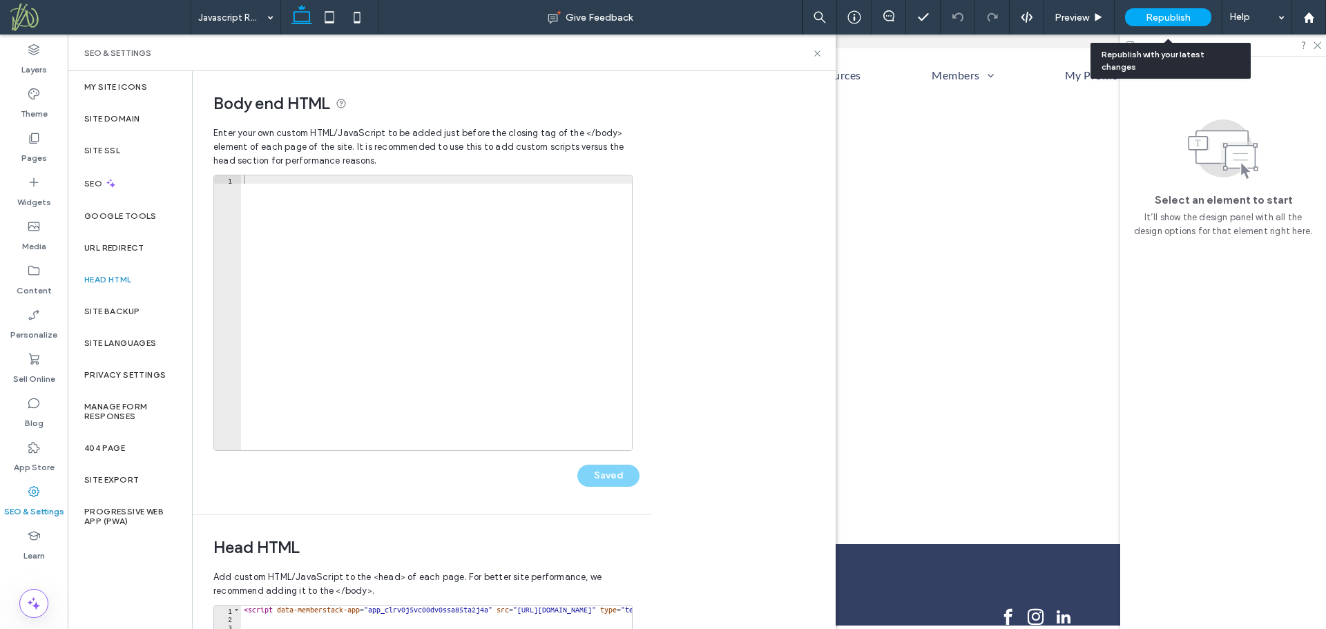
click at [1172, 19] on span "Republish" at bounding box center [1168, 18] width 45 height 12
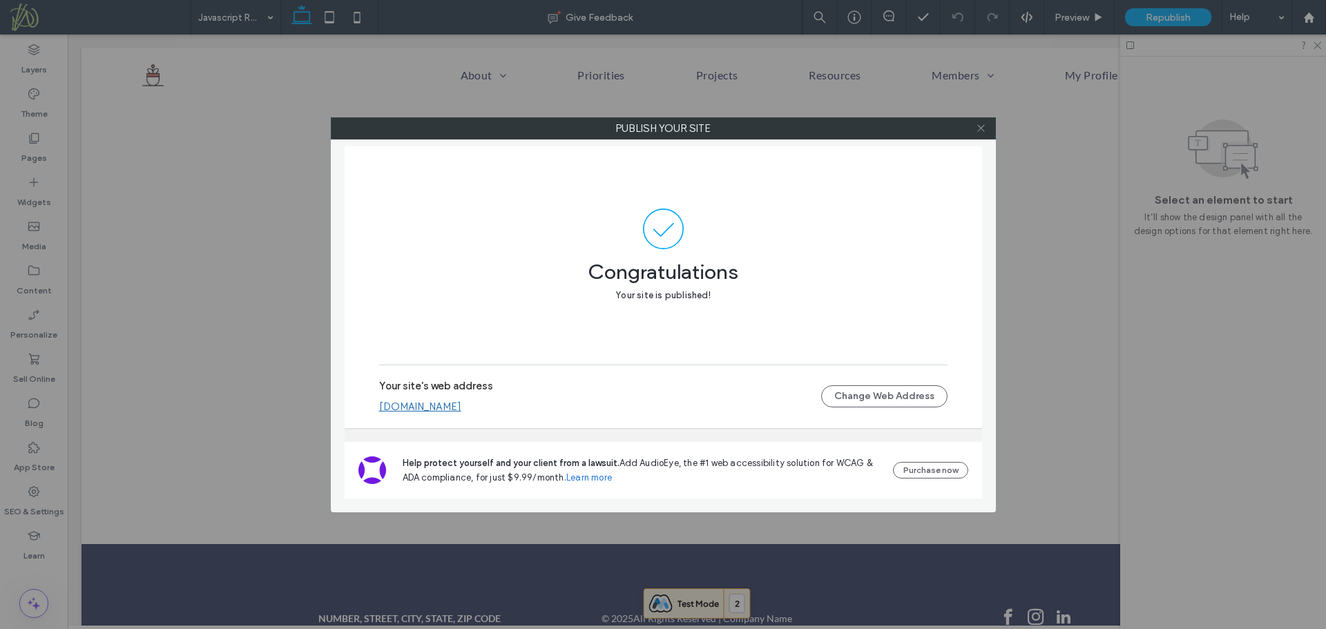
click at [985, 130] on icon at bounding box center [981, 128] width 10 height 10
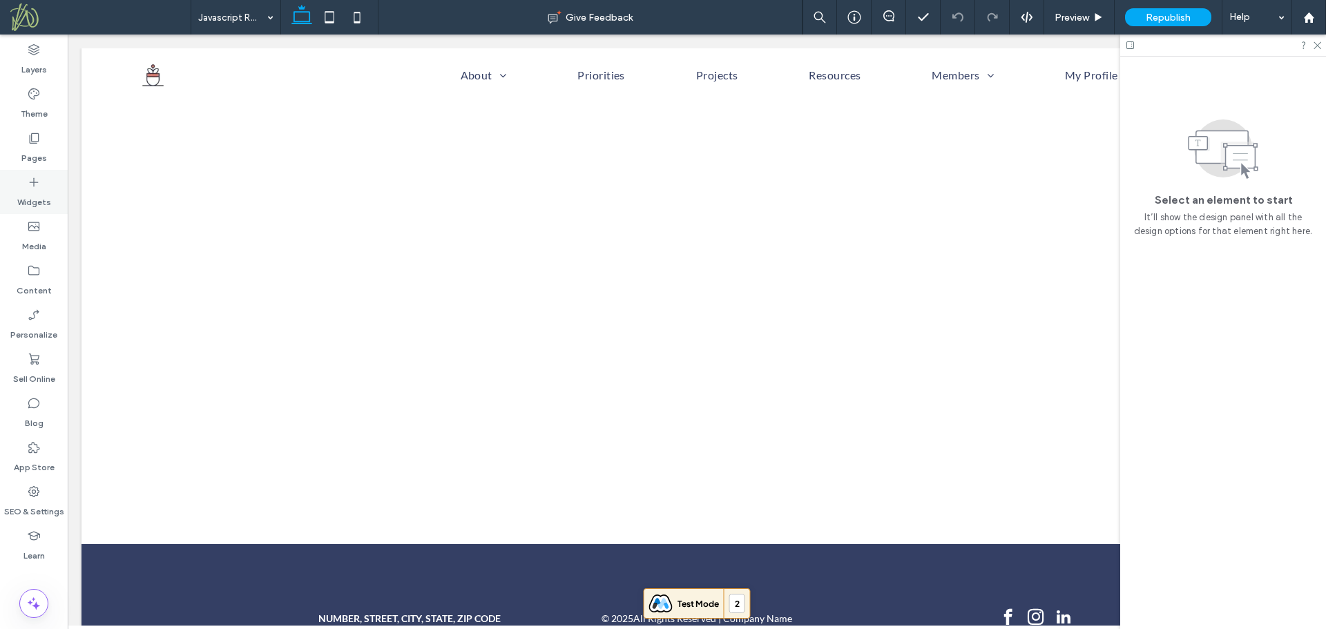
click at [40, 204] on label "Widgets" at bounding box center [34, 198] width 34 height 19
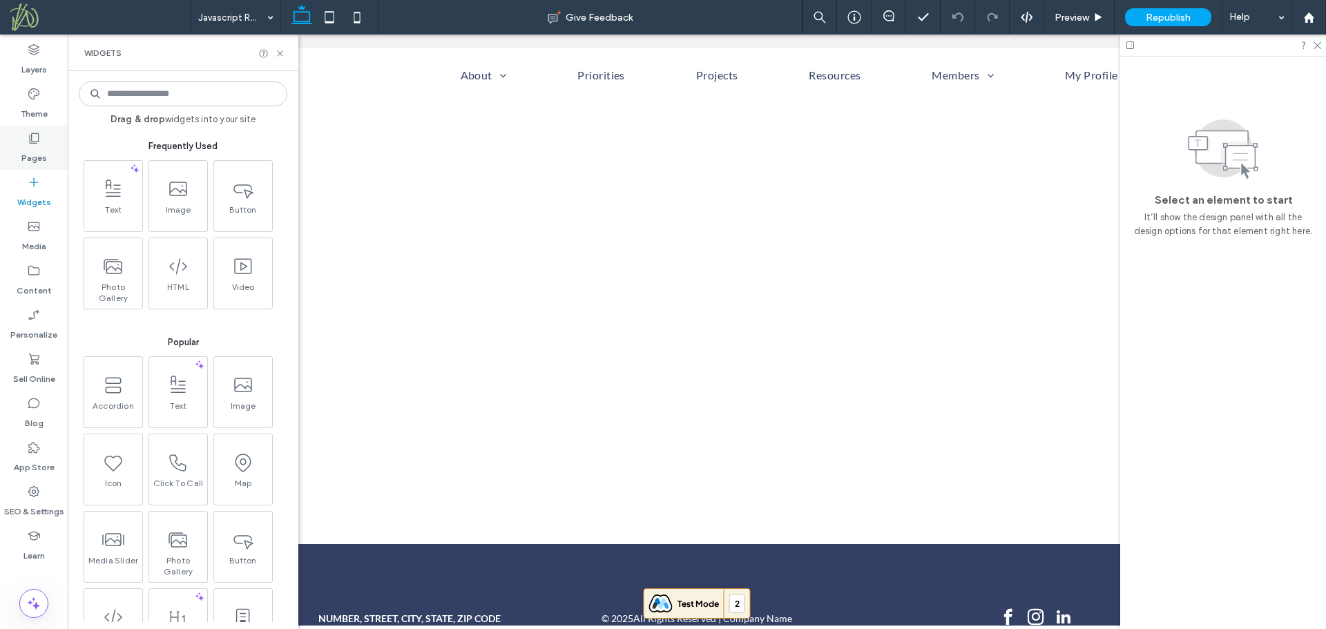
click at [28, 151] on label "Pages" at bounding box center [34, 154] width 26 height 19
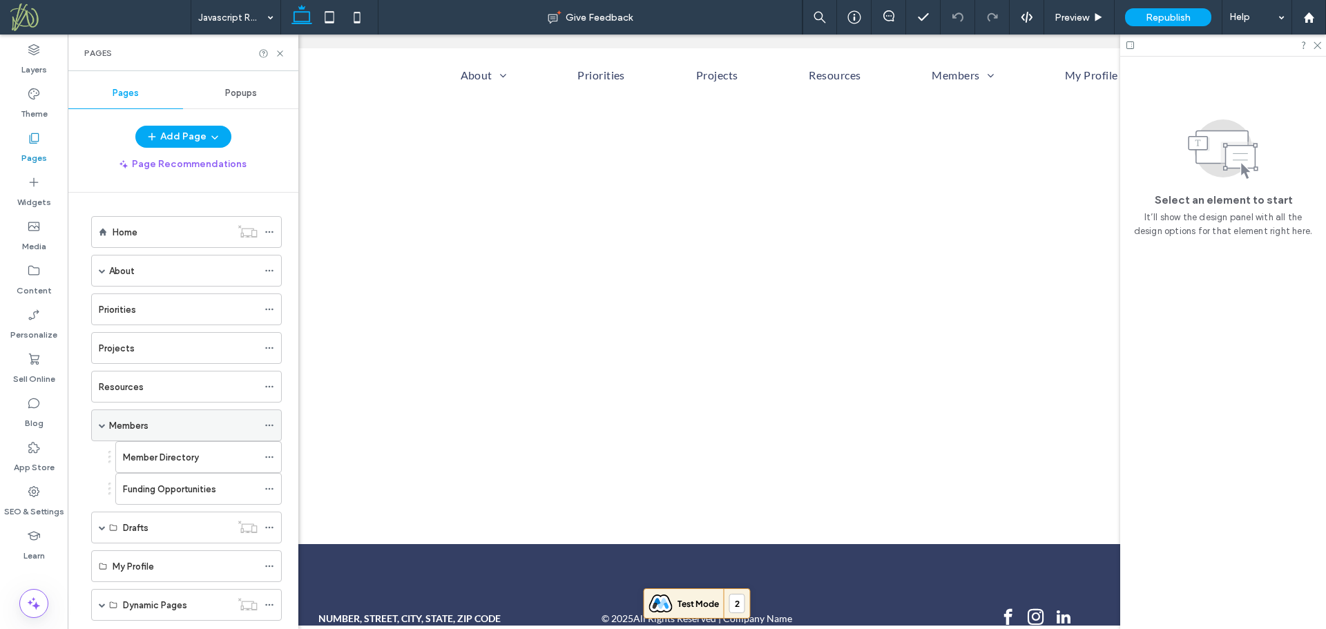
click at [269, 423] on icon at bounding box center [269, 426] width 10 height 10
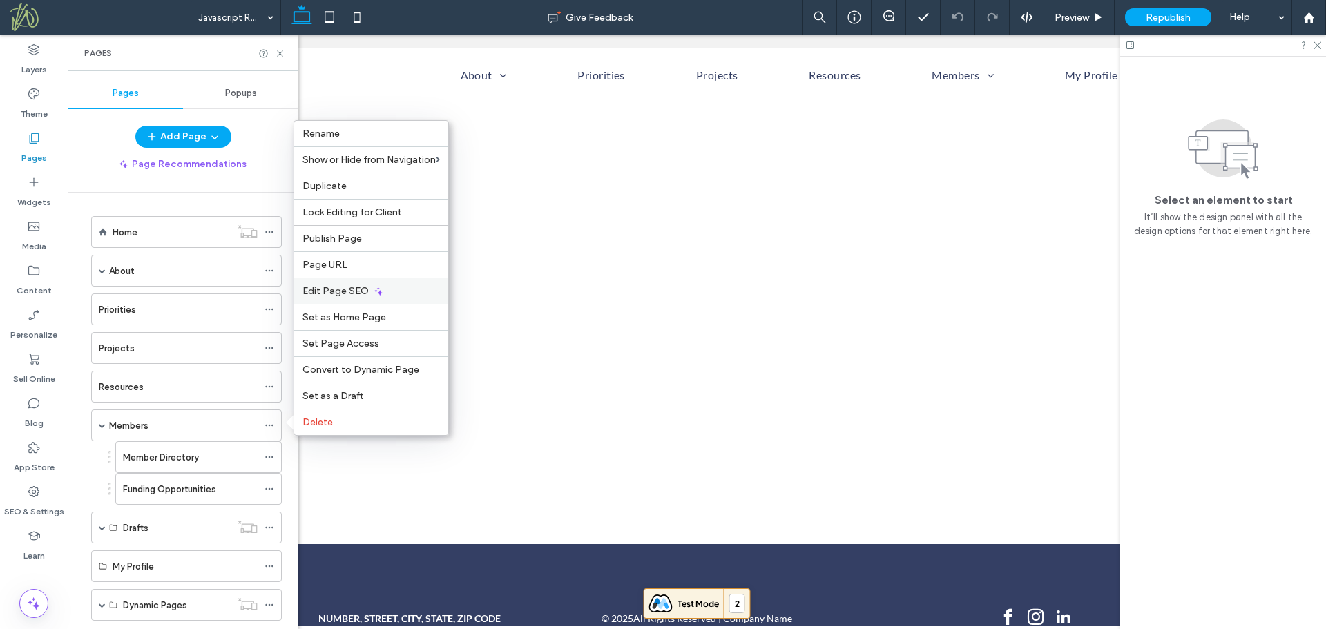
click at [347, 298] on div "Edit Page SEO" at bounding box center [371, 291] width 154 height 26
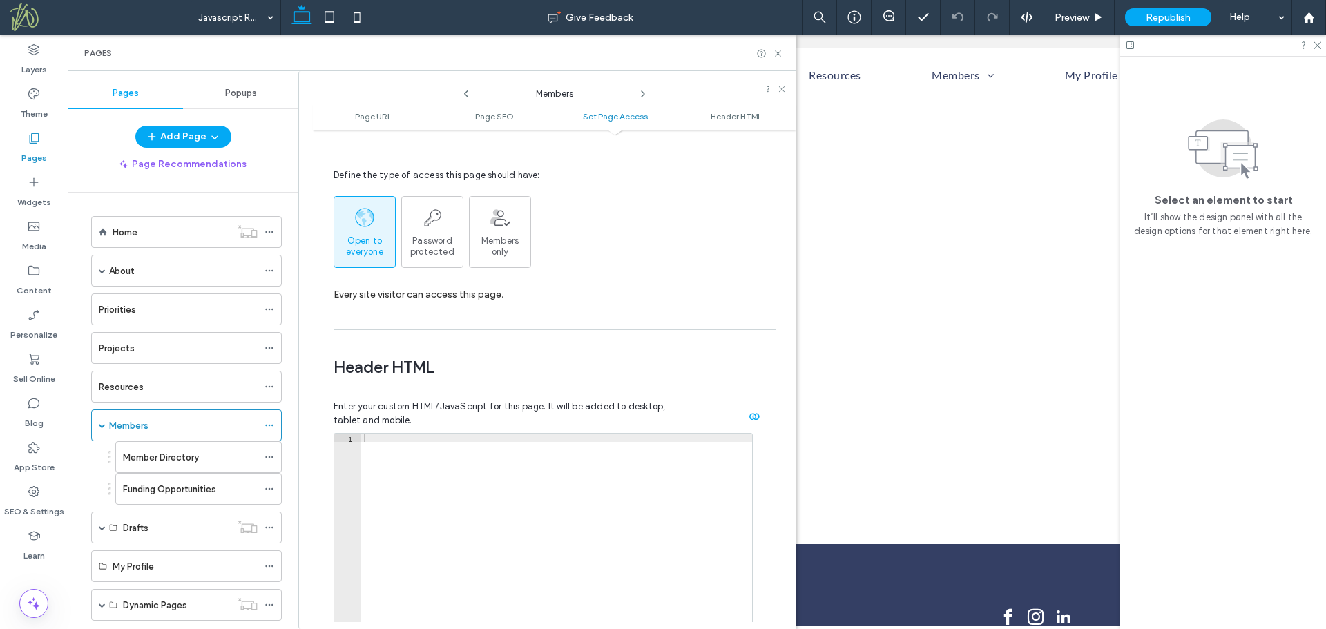
scroll to position [1110, 0]
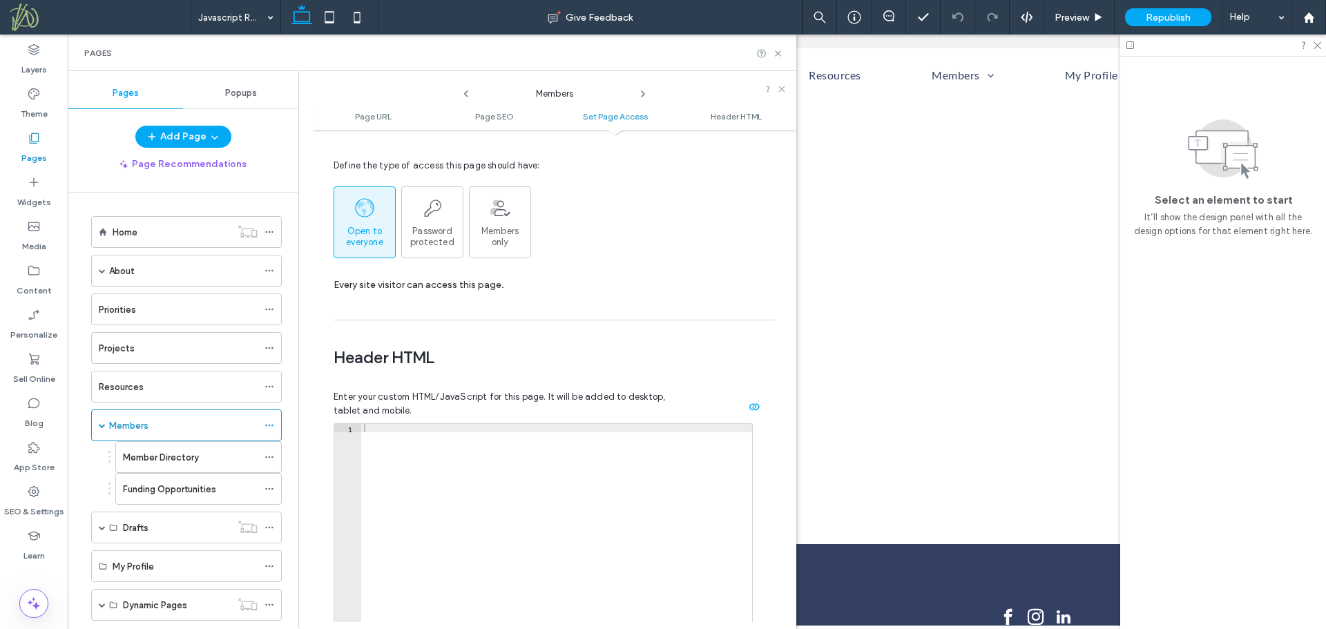
click at [401, 450] on div at bounding box center [556, 569] width 391 height 291
paste textarea "**********"
type textarea "**********"
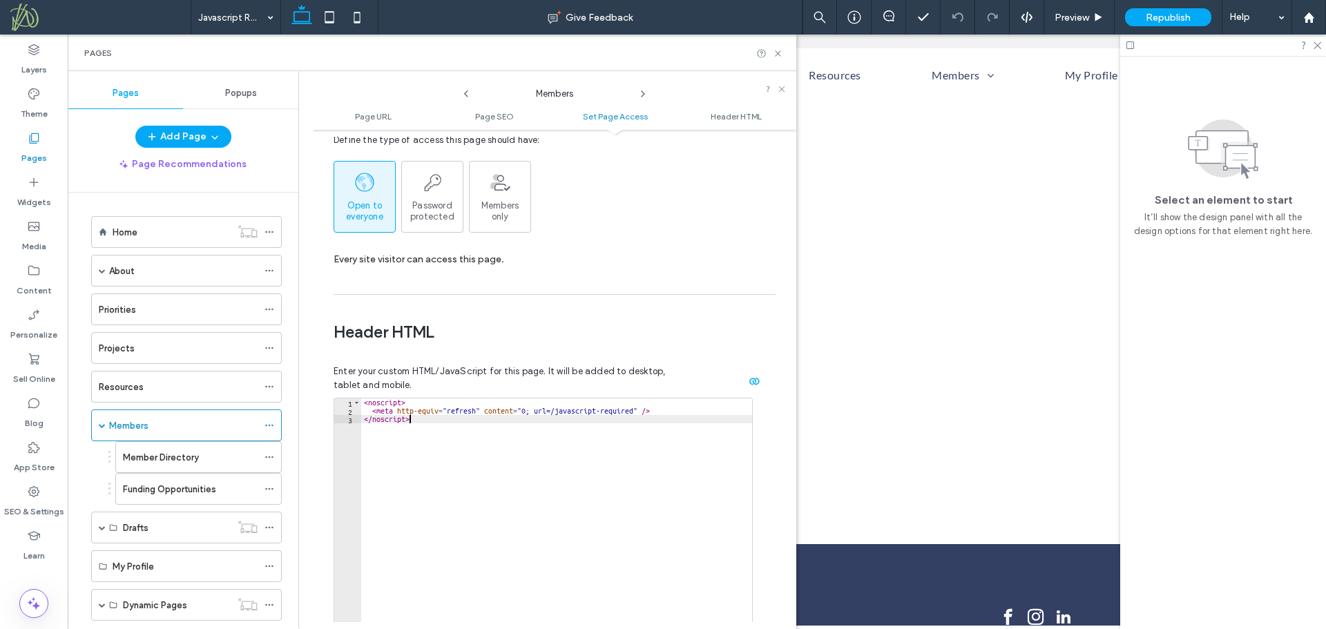
scroll to position [1273, 0]
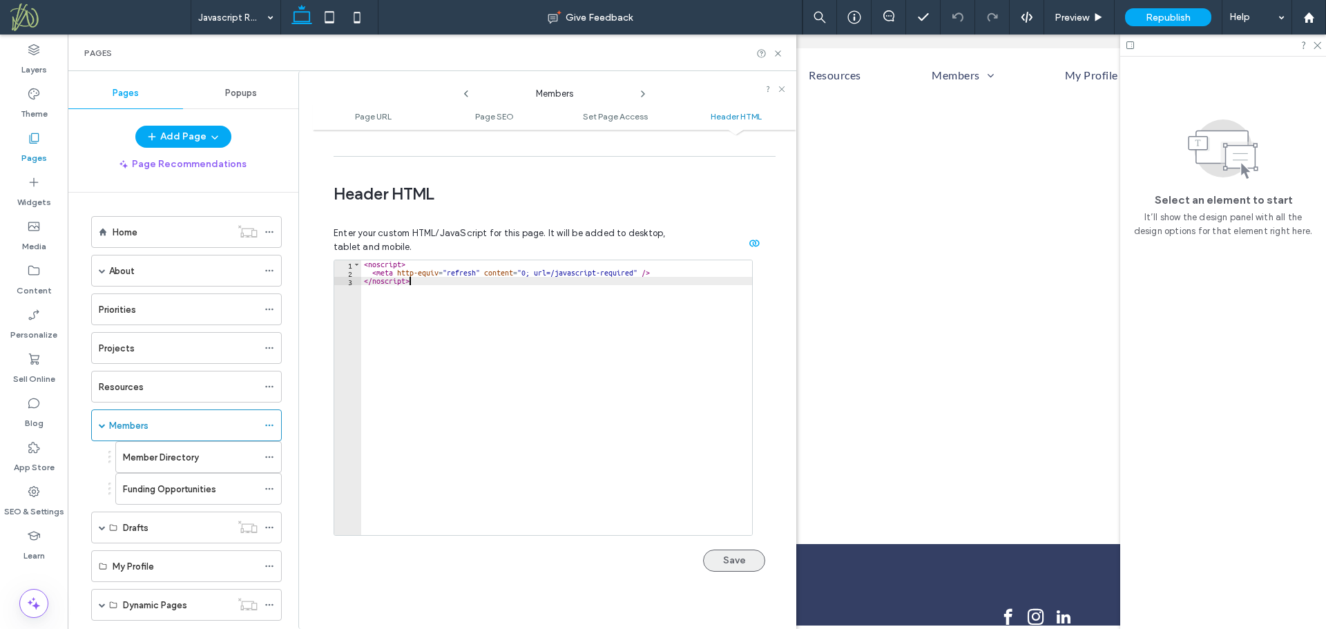
click at [730, 550] on button "Save" at bounding box center [734, 561] width 62 height 22
click at [267, 456] on use at bounding box center [269, 457] width 8 height 2
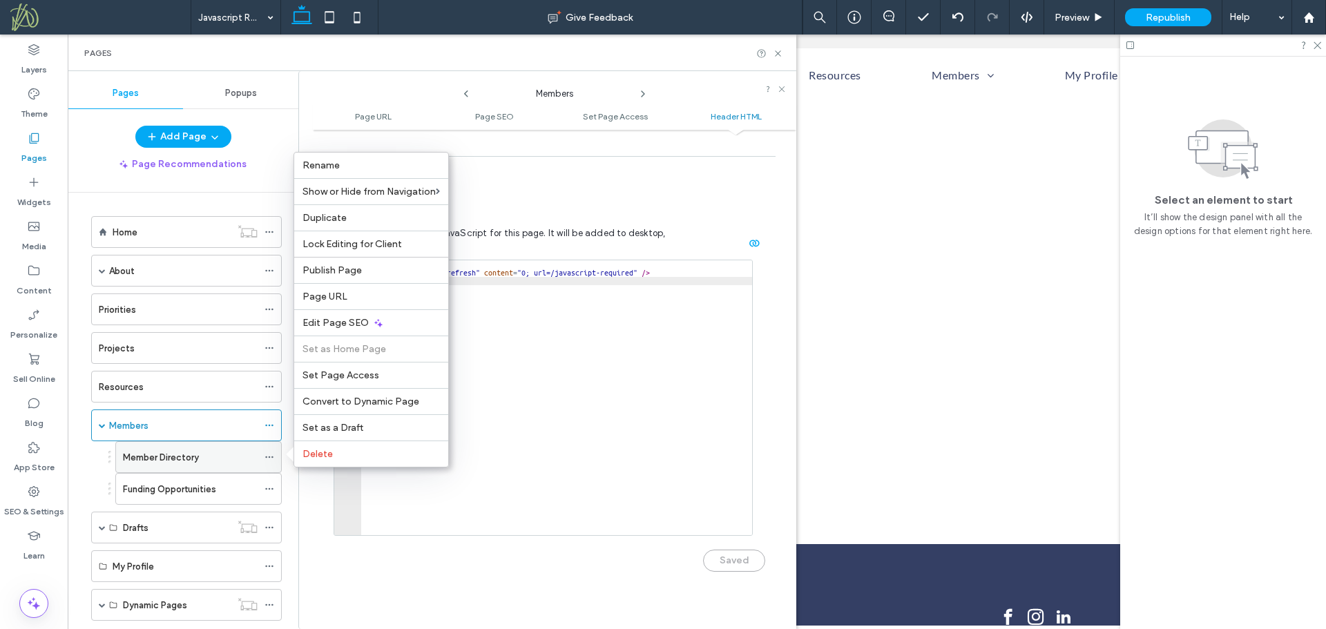
click at [269, 457] on use at bounding box center [269, 457] width 8 height 2
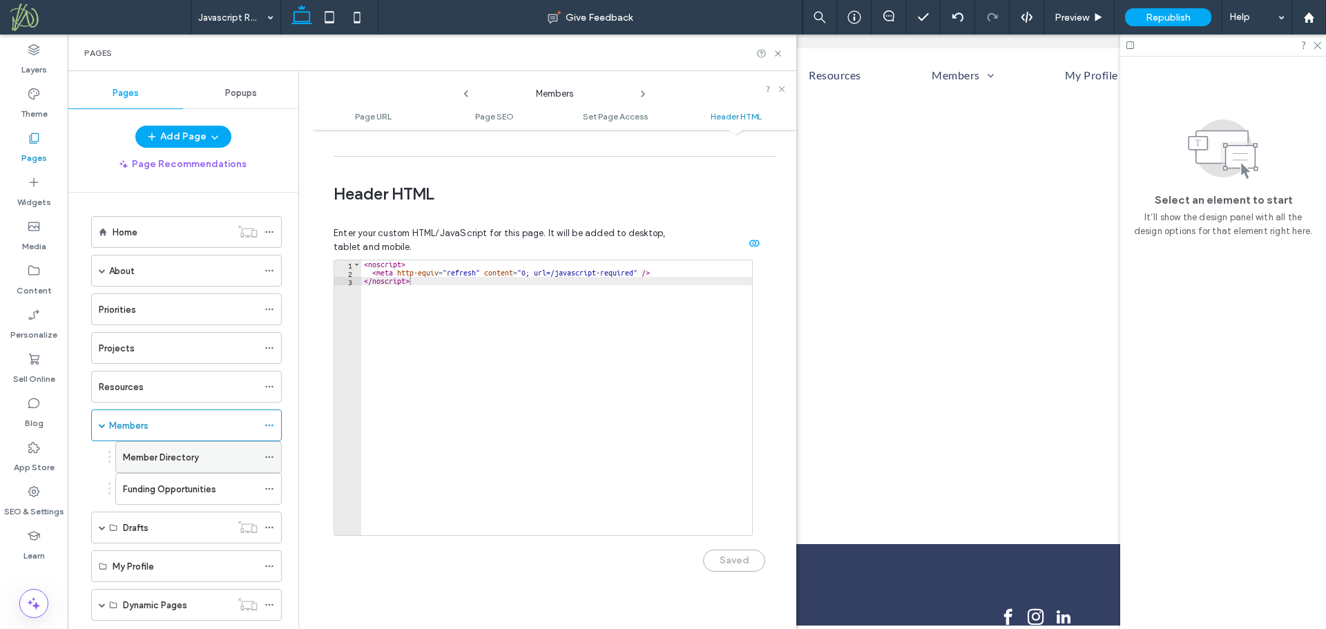
click at [269, 456] on icon at bounding box center [269, 457] width 10 height 10
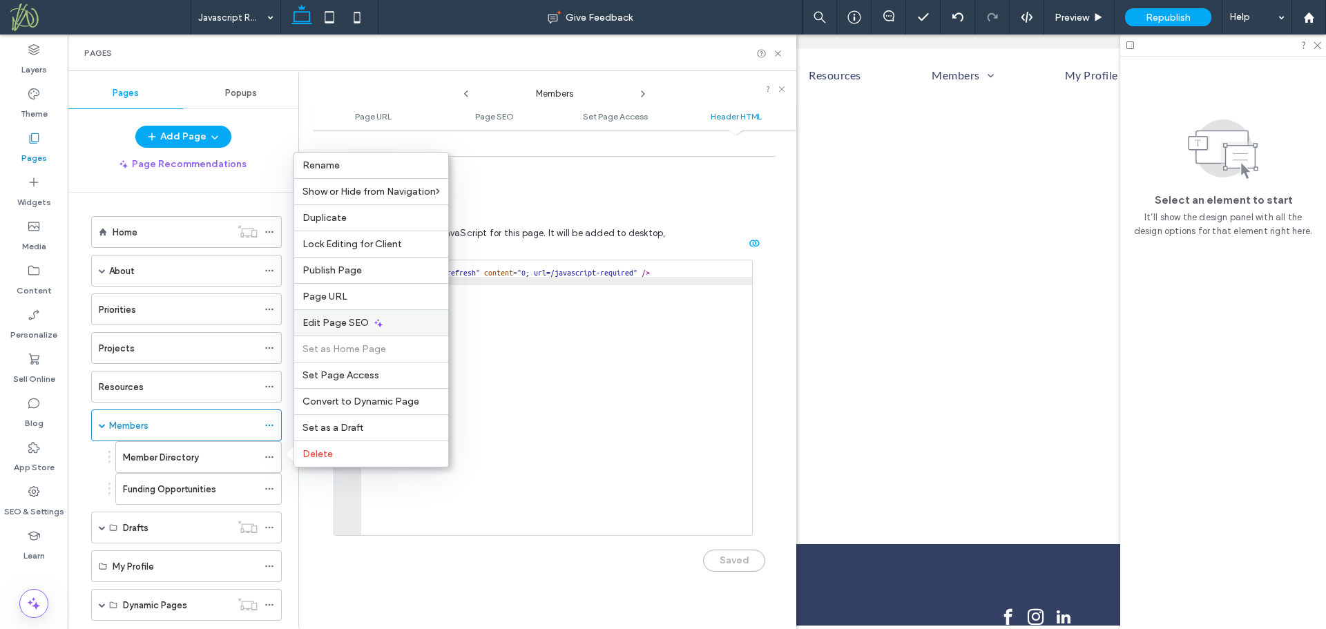
click at [362, 327] on span "Edit Page SEO" at bounding box center [335, 323] width 66 height 12
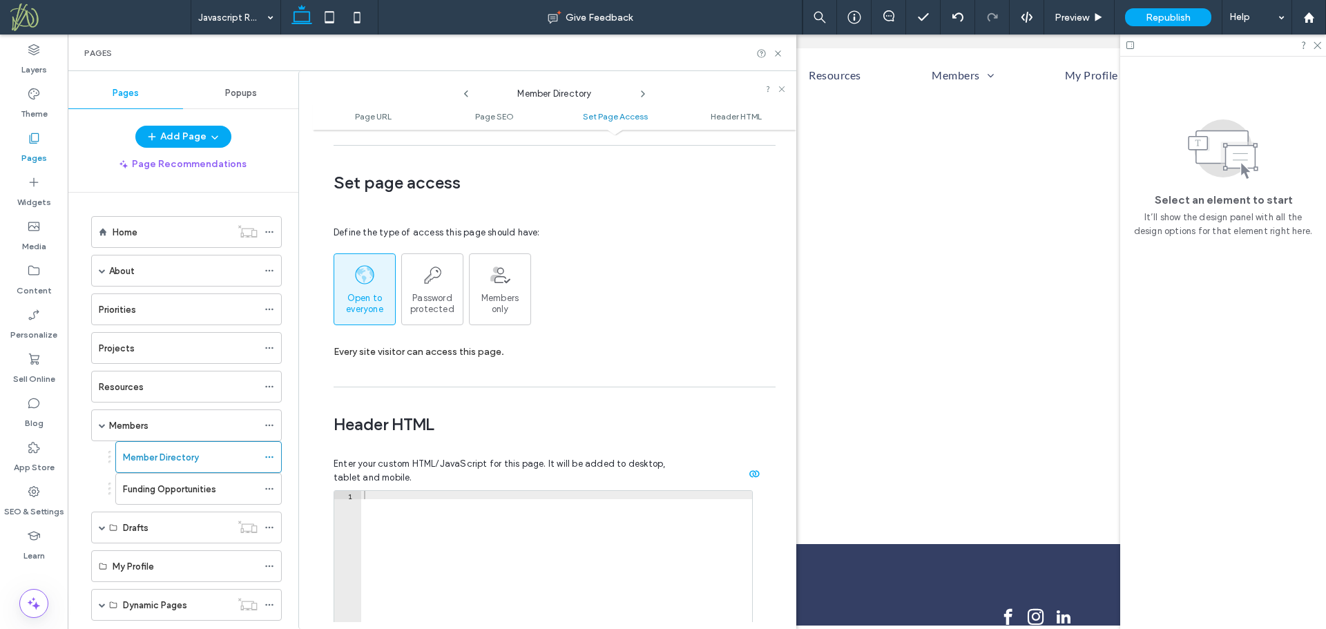
scroll to position [1250, 0]
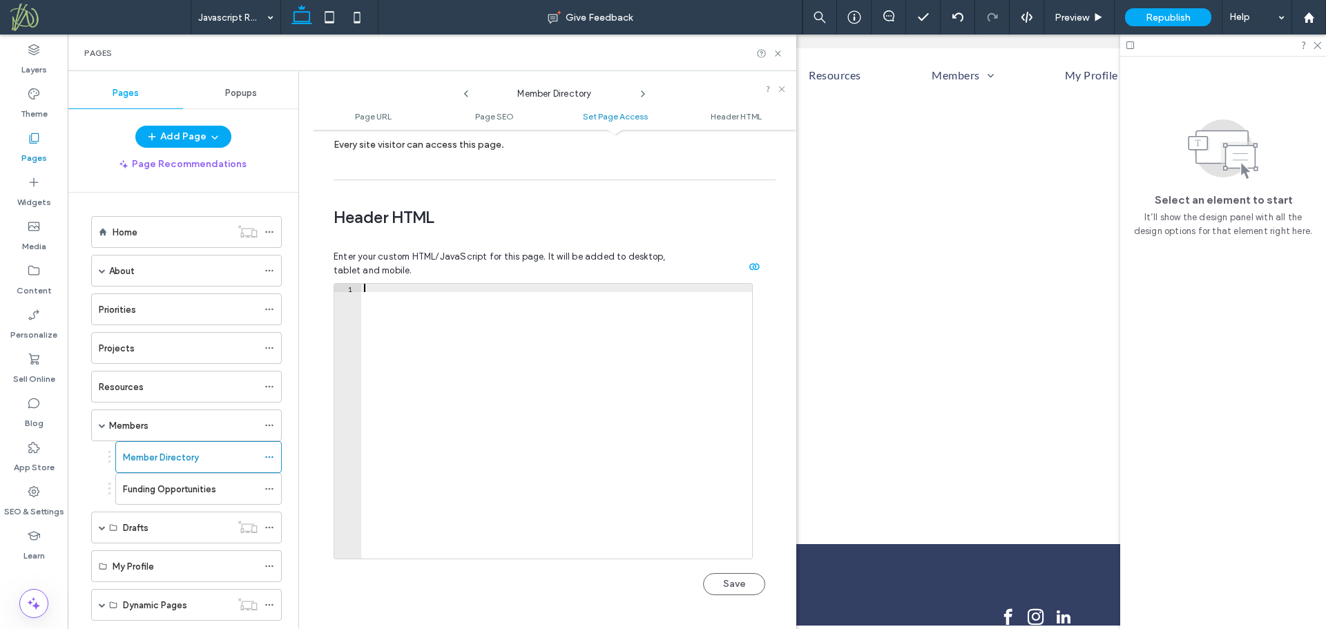
click at [407, 299] on div at bounding box center [556, 429] width 391 height 291
paste textarea "**********"
type textarea "**********"
click at [722, 573] on button "Save" at bounding box center [734, 584] width 62 height 22
click at [271, 488] on icon at bounding box center [269, 489] width 10 height 10
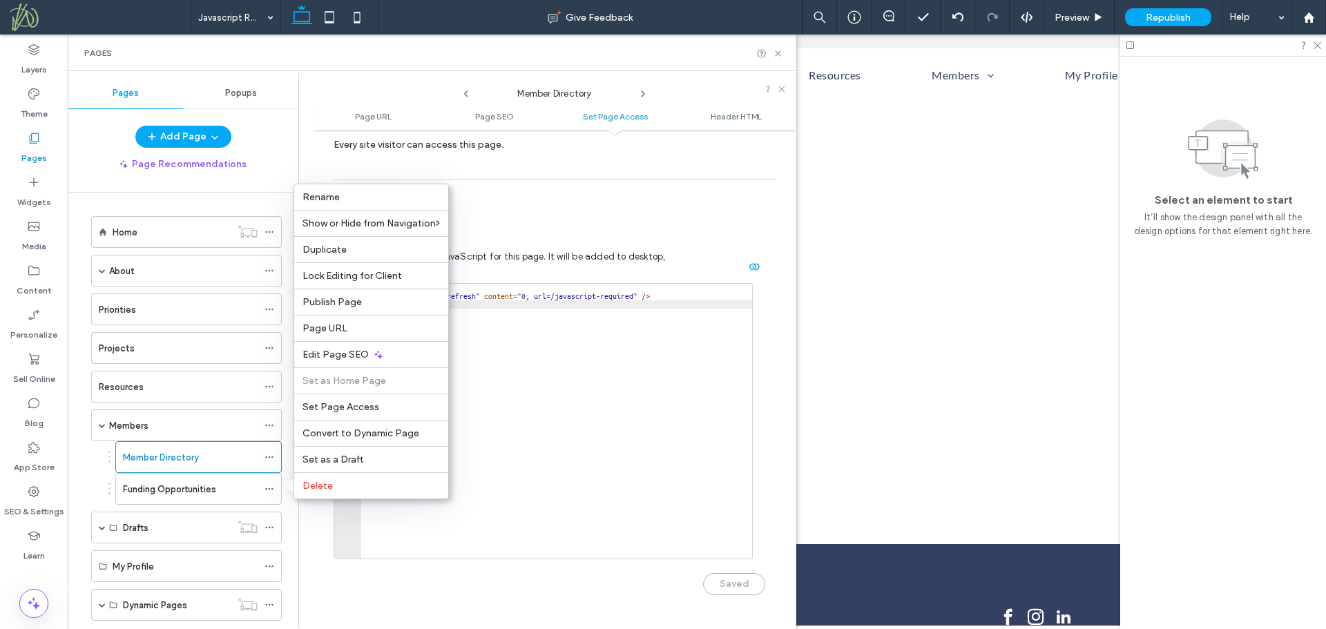
click at [626, 334] on div "< noscript > < meta http-equiv = "refresh" content = "0; url=/javascript-requir…" at bounding box center [556, 429] width 391 height 291
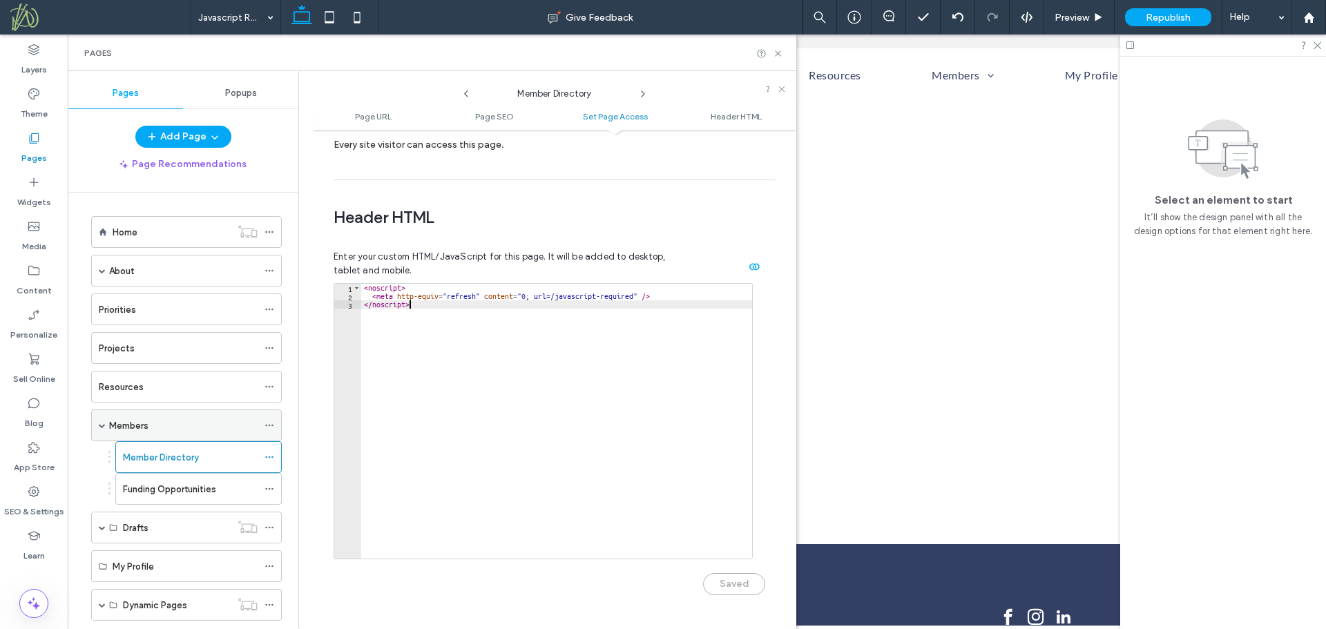
click at [197, 425] on div "Members" at bounding box center [183, 425] width 148 height 15
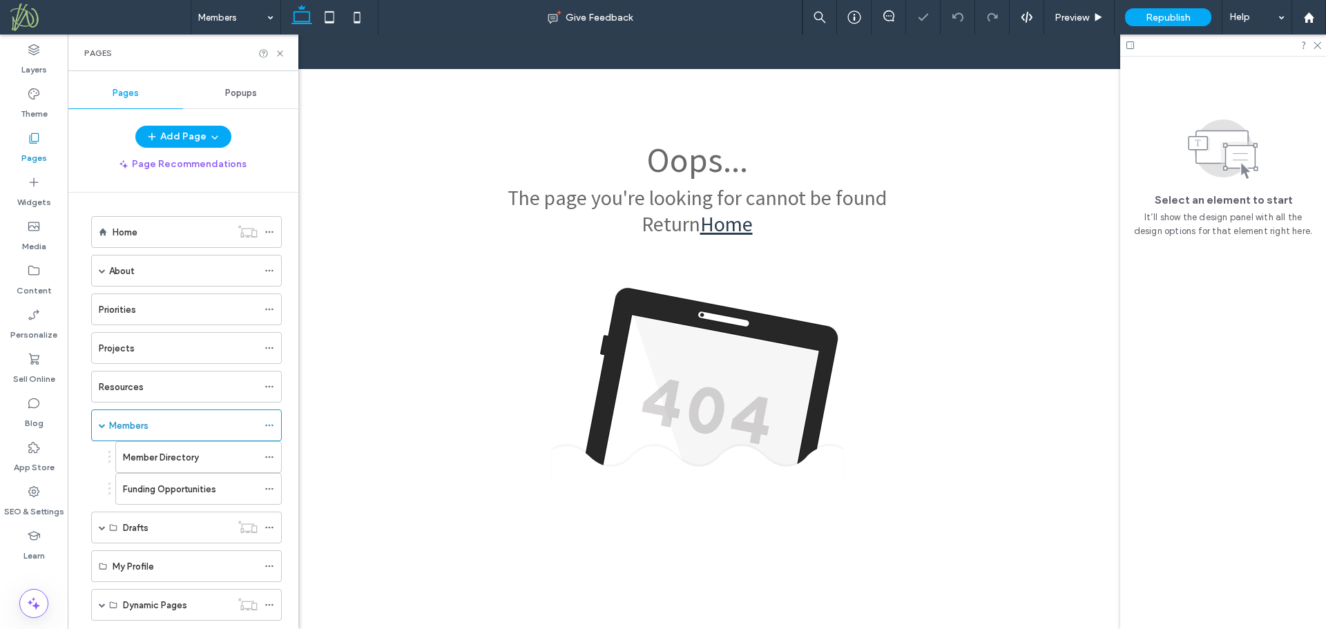
click at [215, 423] on div at bounding box center [663, 314] width 1326 height 629
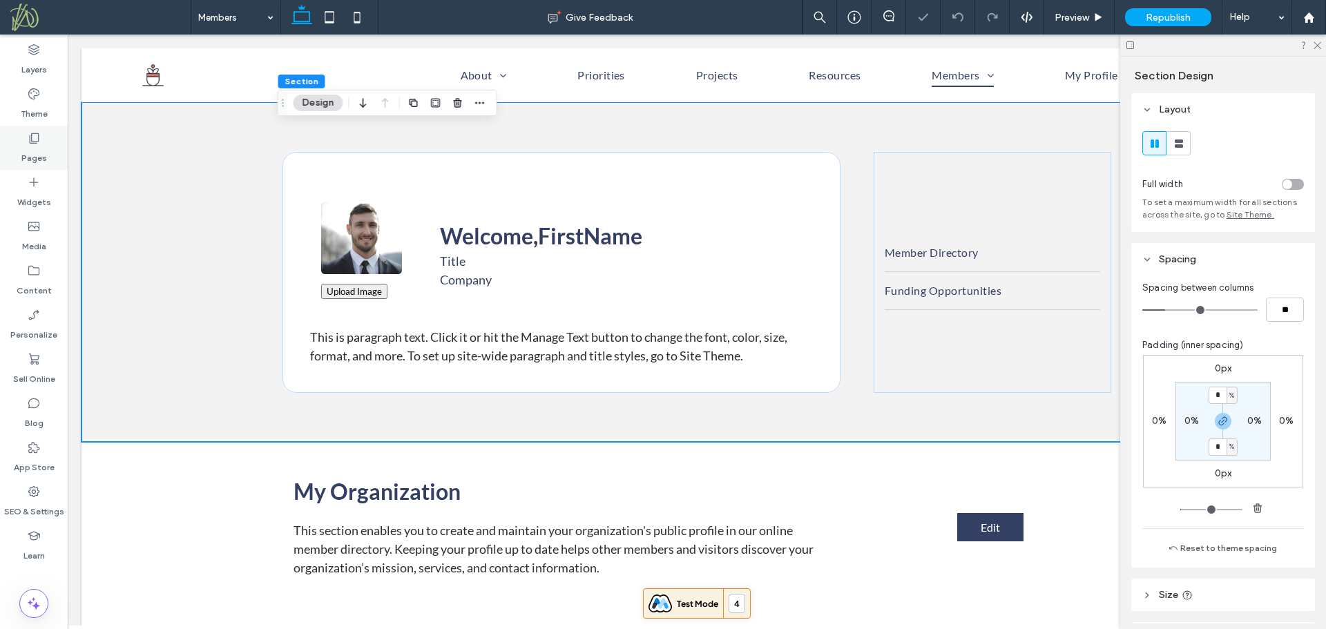
click at [39, 152] on label "Pages" at bounding box center [34, 154] width 26 height 19
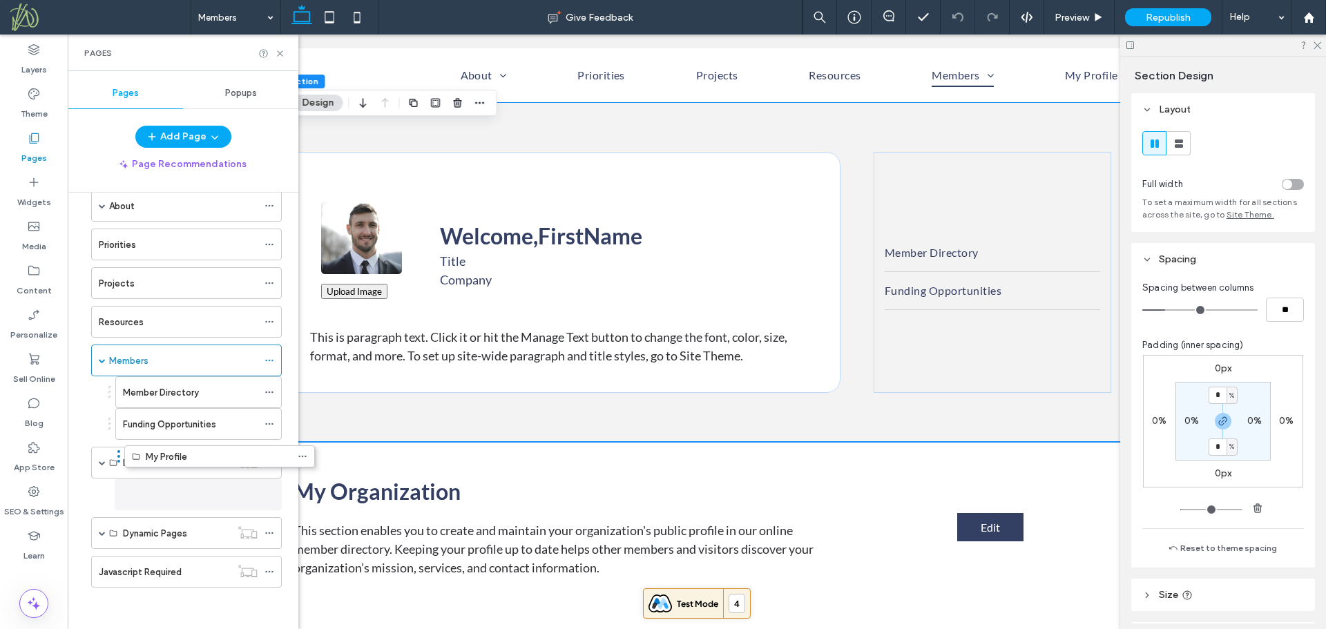
scroll to position [65, 0]
drag, startPoint x: 84, startPoint y: 502, endPoint x: 122, endPoint y: 392, distance: 116.8
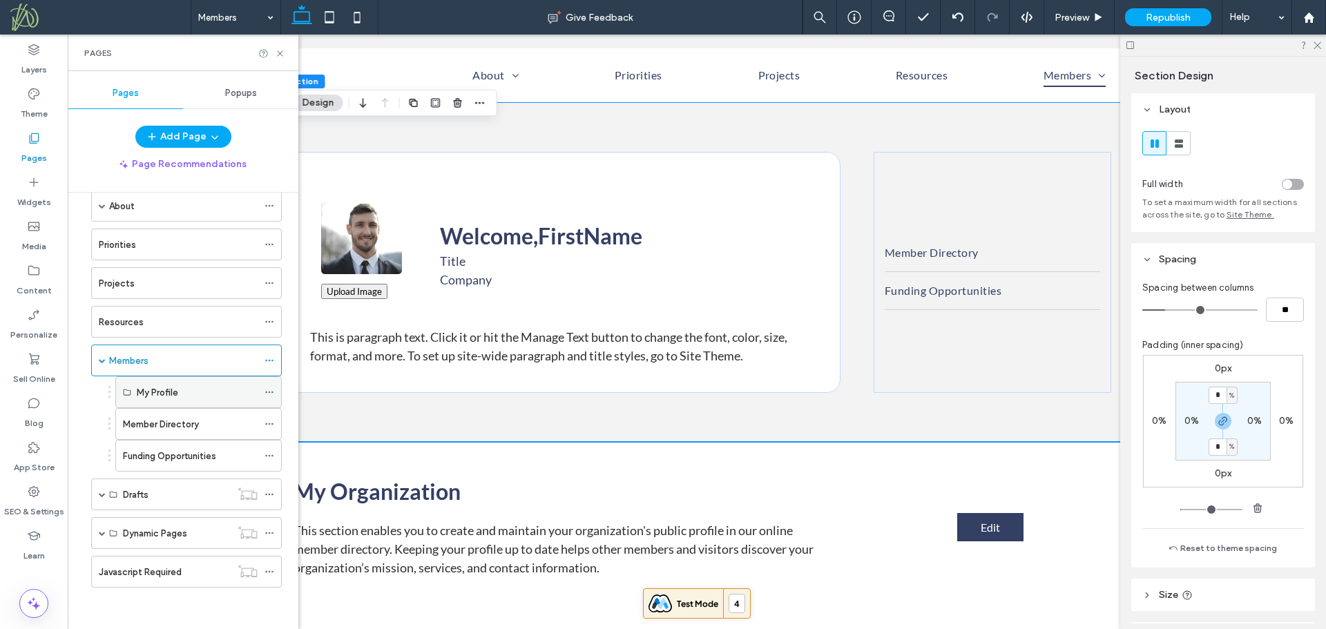
click at [269, 392] on icon at bounding box center [269, 392] width 10 height 10
click at [206, 133] on span "button" at bounding box center [213, 136] width 14 height 21
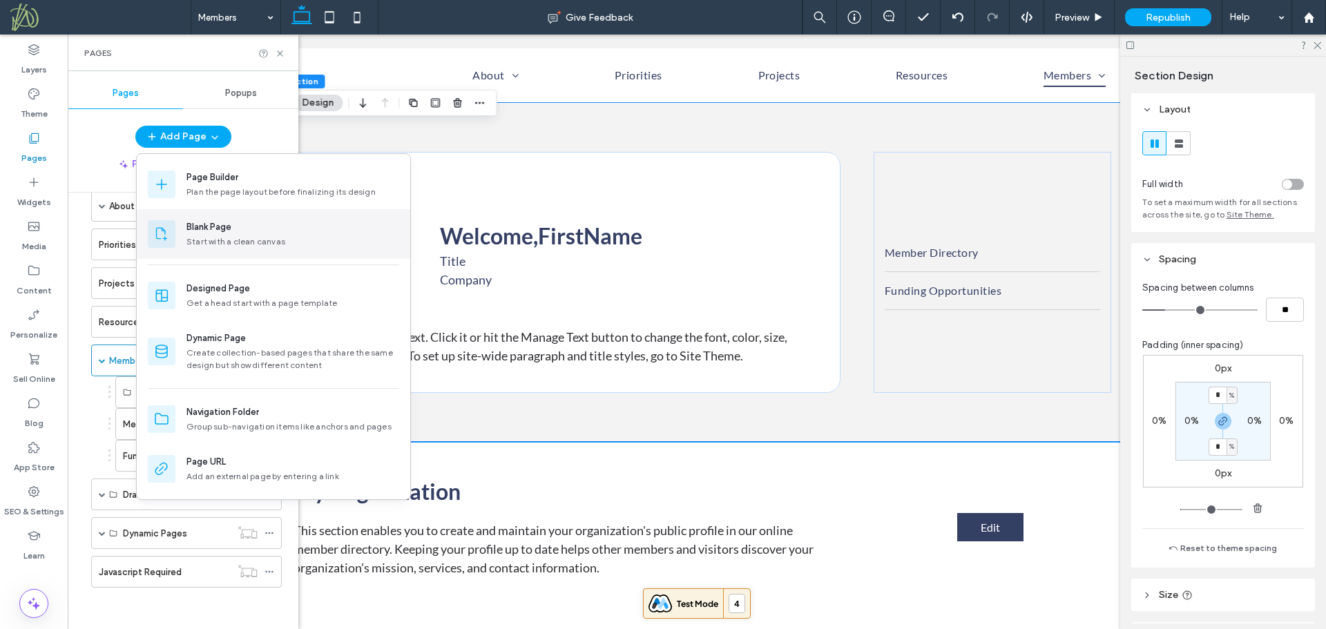
click at [222, 235] on div "Blank Page Start with a clean canvas" at bounding box center [292, 234] width 213 height 28
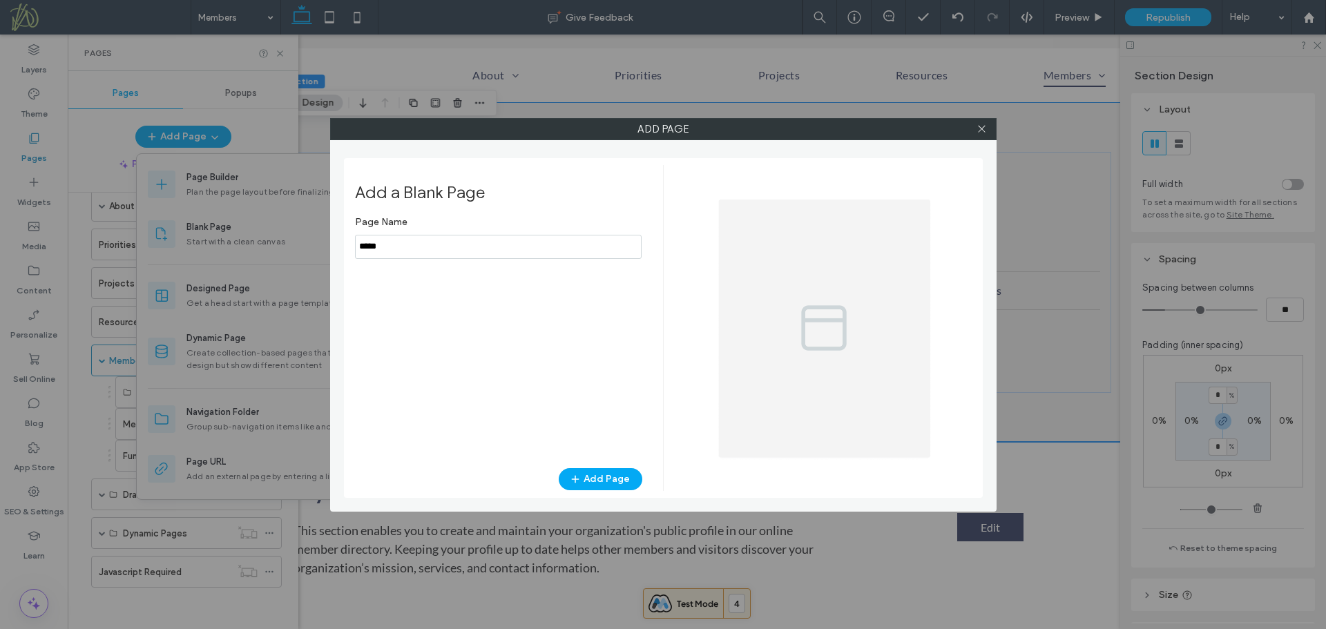
drag, startPoint x: 394, startPoint y: 244, endPoint x: 251, endPoint y: 231, distance: 142.9
click at [251, 231] on div "Add Page Add a Blank Page Page Name Add Page" at bounding box center [663, 314] width 1326 height 629
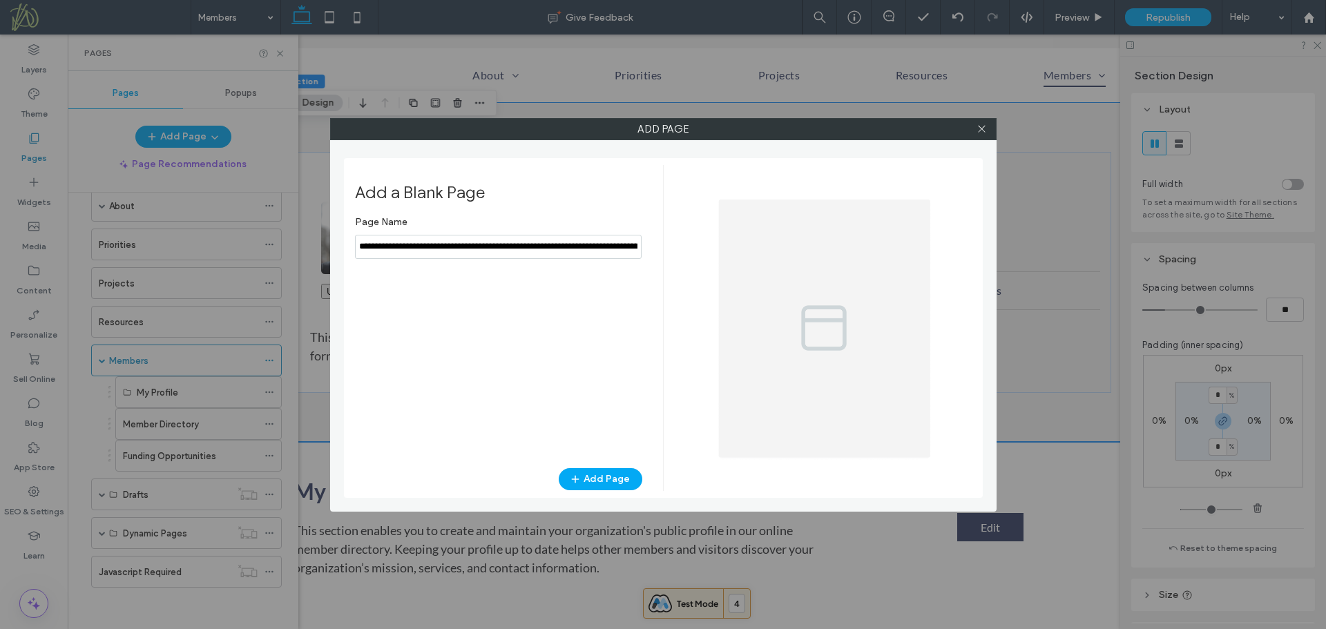
scroll to position [0, 106]
type input "*"
type input "*******"
click at [984, 131] on use at bounding box center [981, 129] width 7 height 7
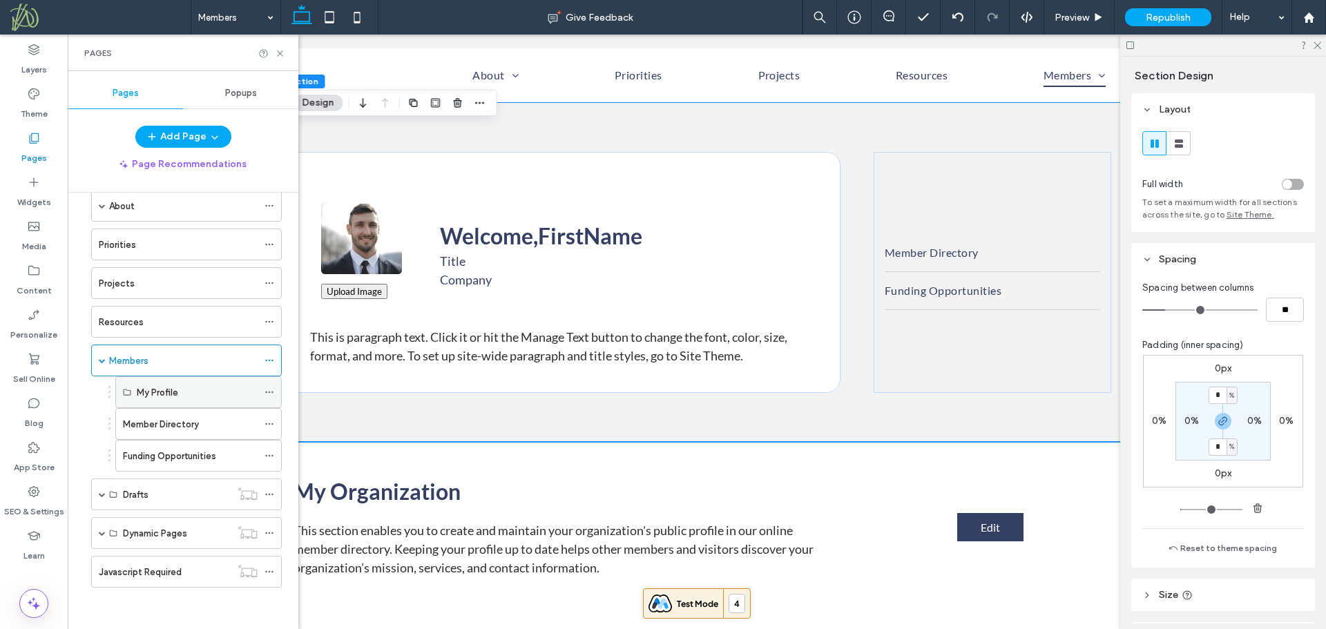
click at [267, 389] on icon at bounding box center [269, 392] width 10 height 10
click at [307, 397] on span "Rename" at bounding box center [320, 395] width 37 height 12
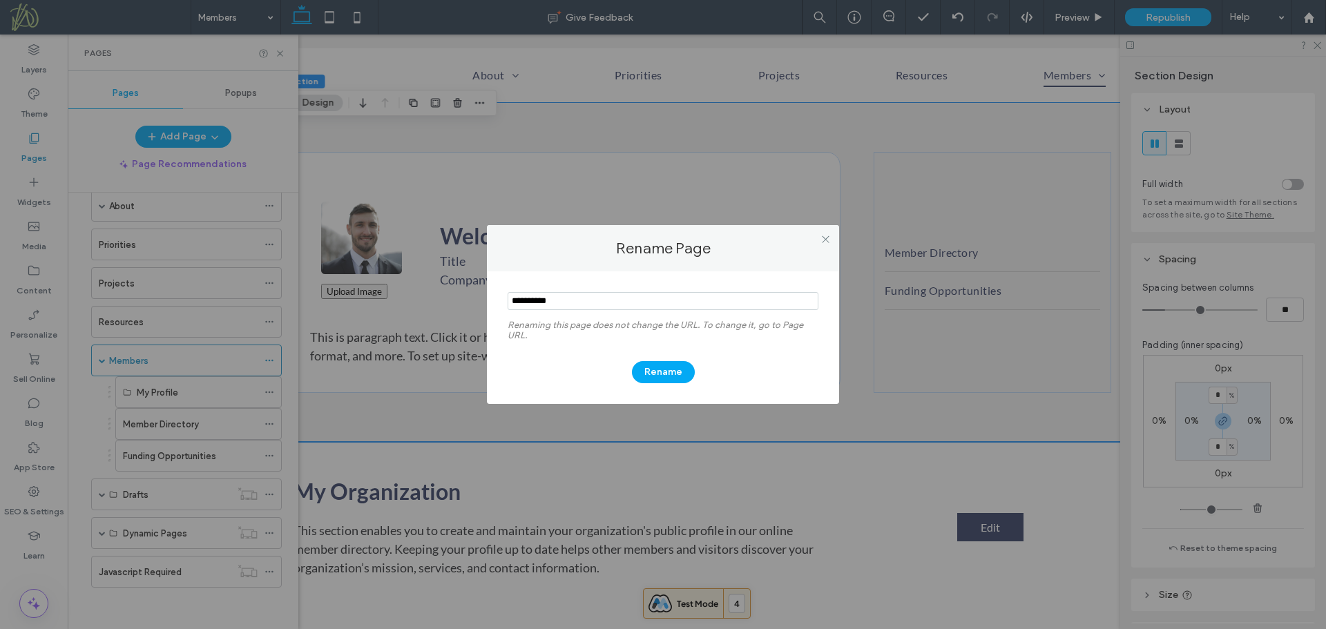
drag, startPoint x: 532, startPoint y: 301, endPoint x: 588, endPoint y: 300, distance: 55.9
click at [588, 300] on input "notEmpty" at bounding box center [663, 301] width 311 height 18
click at [828, 236] on use at bounding box center [825, 238] width 7 height 7
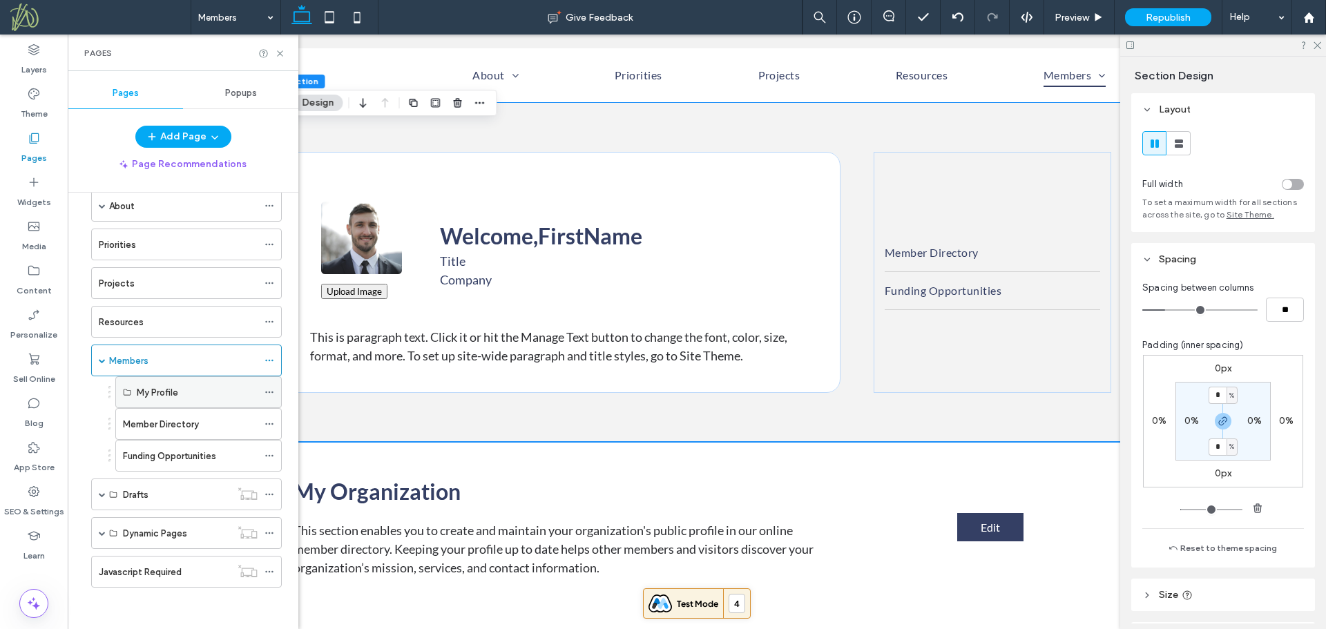
click at [270, 390] on icon at bounding box center [269, 392] width 10 height 10
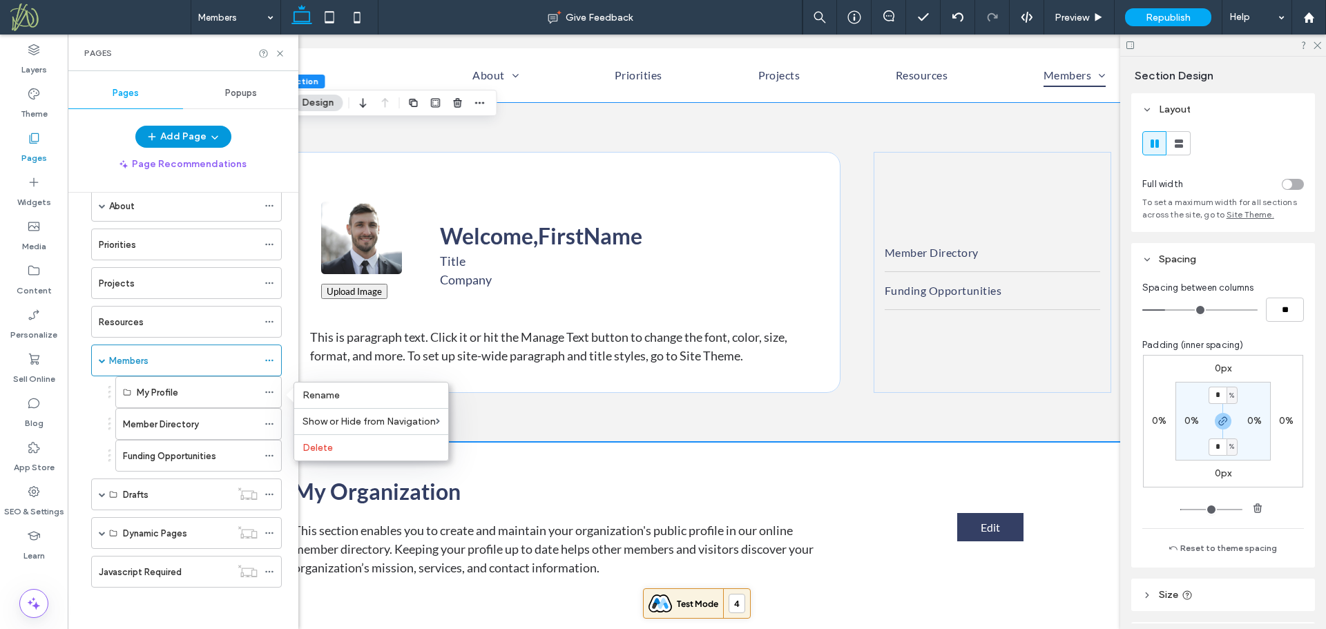
click at [193, 128] on button "Add Page" at bounding box center [183, 137] width 96 height 22
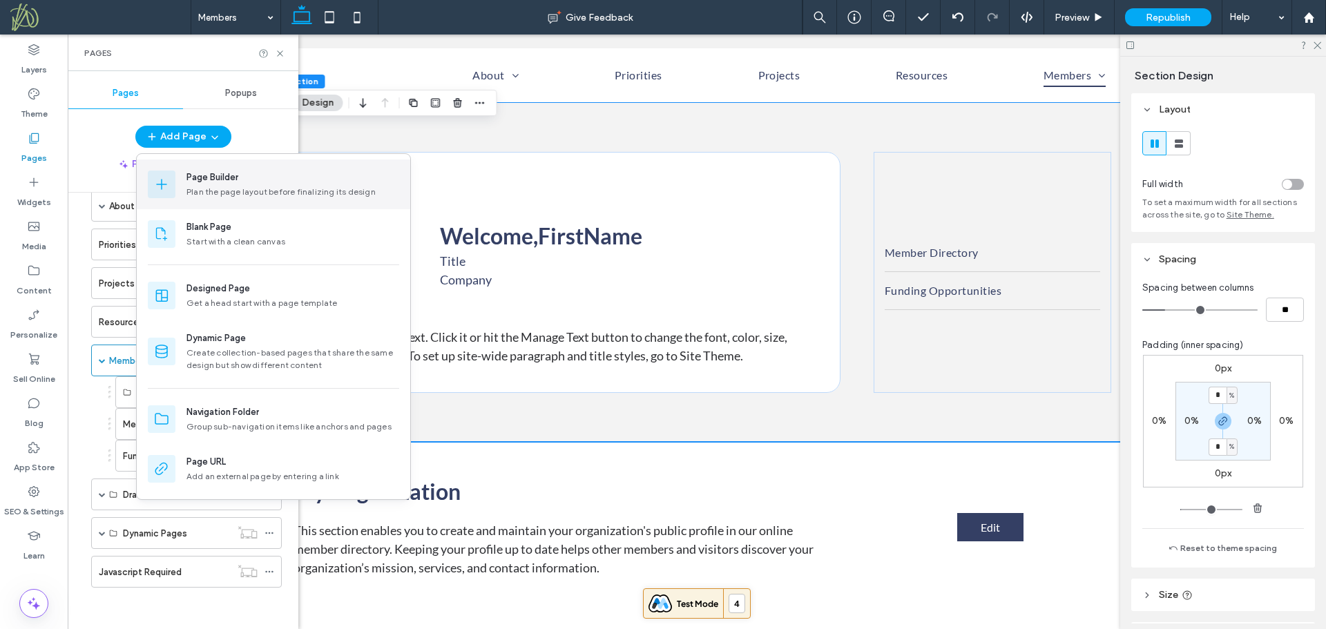
click at [219, 177] on div "Page Builder" at bounding box center [212, 178] width 52 height 14
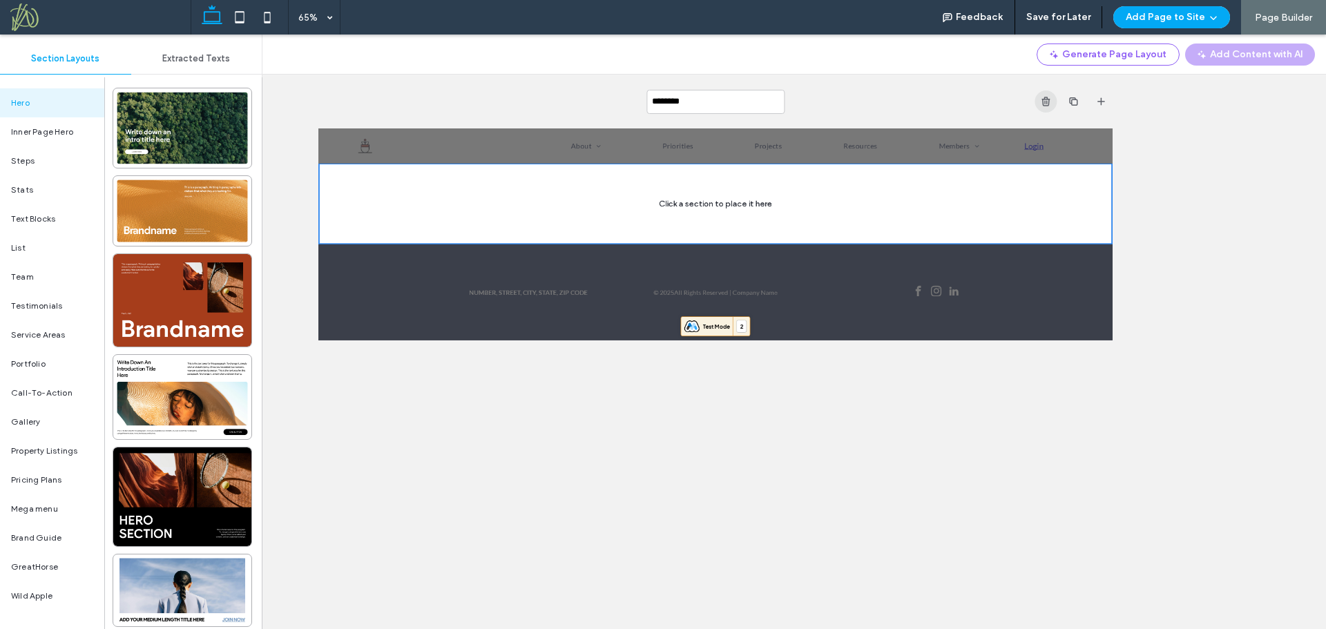
click at [1045, 99] on use "button" at bounding box center [1046, 101] width 8 height 9
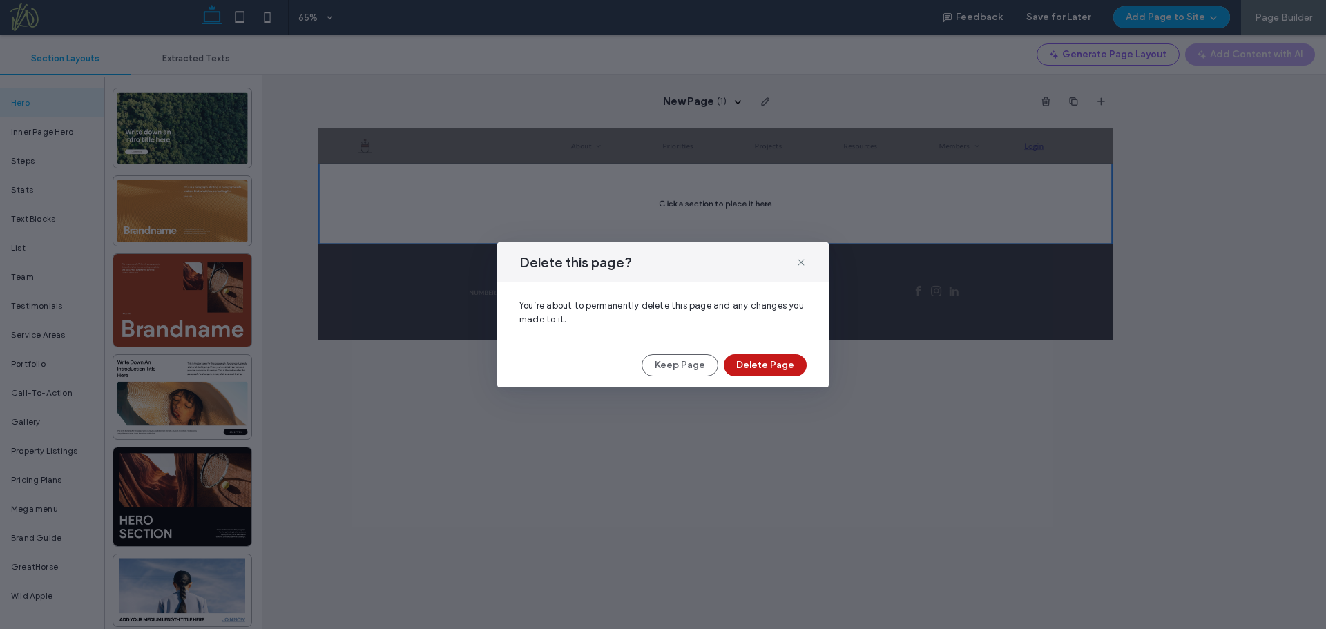
click at [779, 365] on button "Delete Page" at bounding box center [765, 365] width 83 height 22
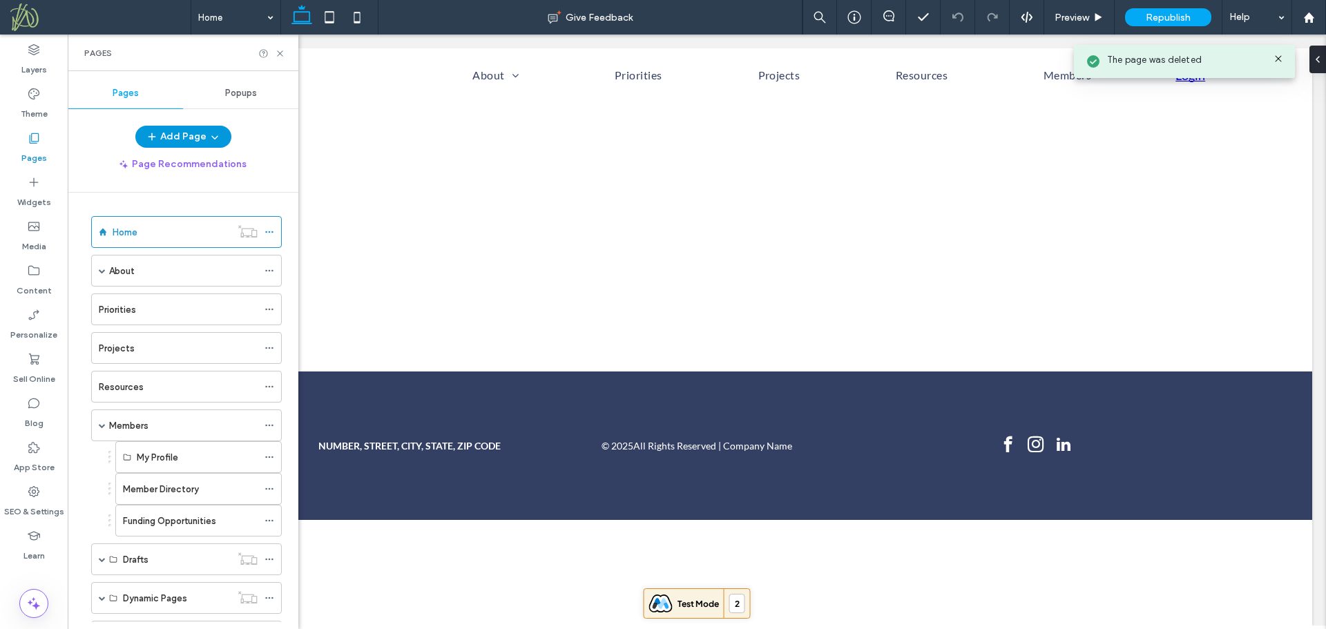
click at [221, 138] on button "Add Page" at bounding box center [183, 137] width 96 height 22
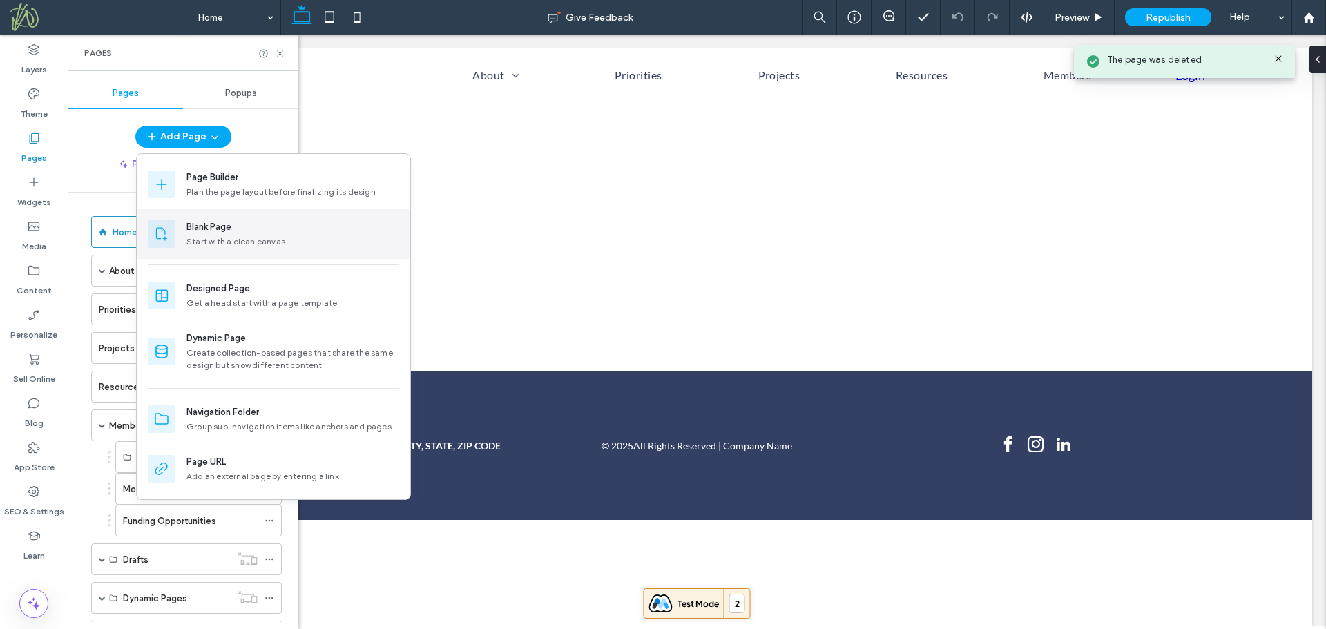
click at [218, 230] on div "Blank Page" at bounding box center [208, 227] width 45 height 14
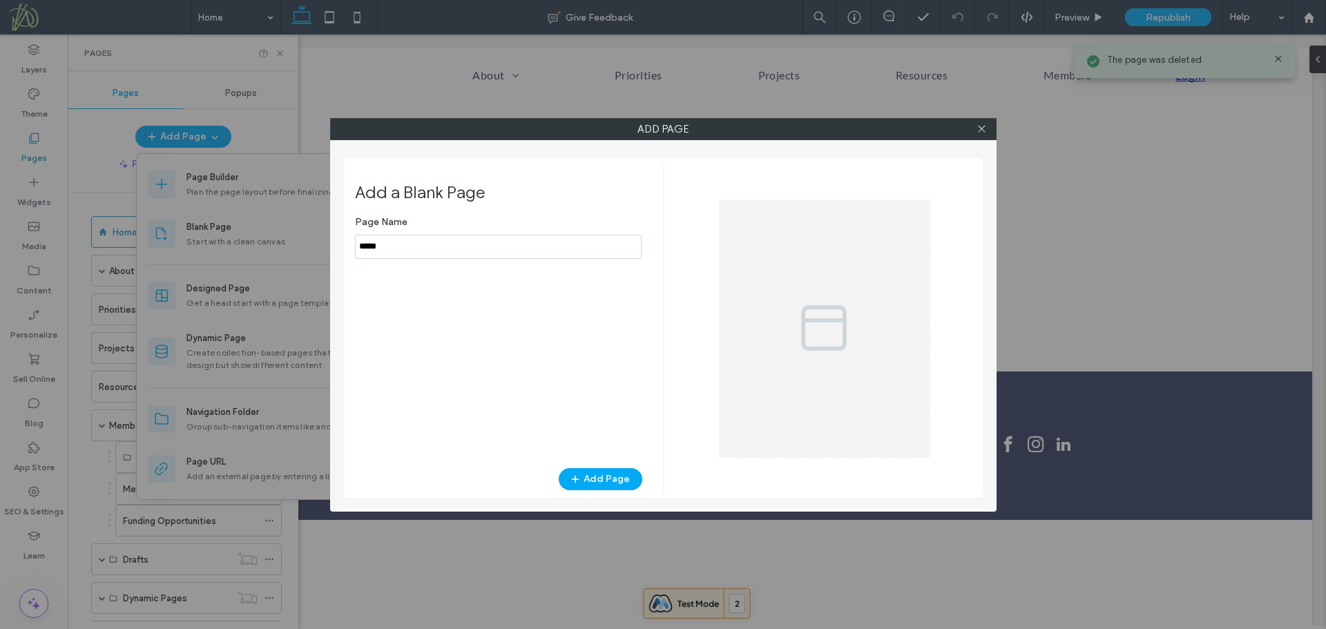
drag, startPoint x: 416, startPoint y: 251, endPoint x: 350, endPoint y: 235, distance: 67.7
click at [350, 235] on div "Add a Blank Page Page Name Add Page" at bounding box center [663, 328] width 639 height 340
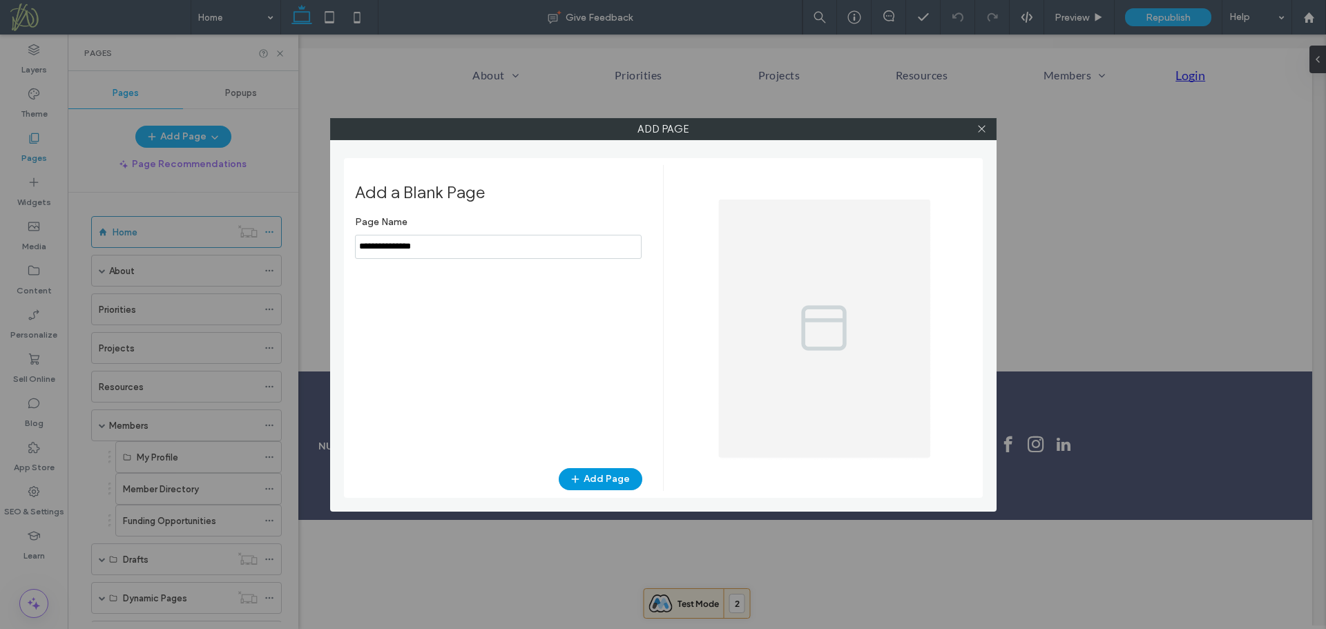
type input "**********"
drag, startPoint x: 613, startPoint y: 481, endPoint x: 564, endPoint y: 474, distance: 49.5
click at [613, 481] on button "Add Page" at bounding box center [601, 479] width 84 height 22
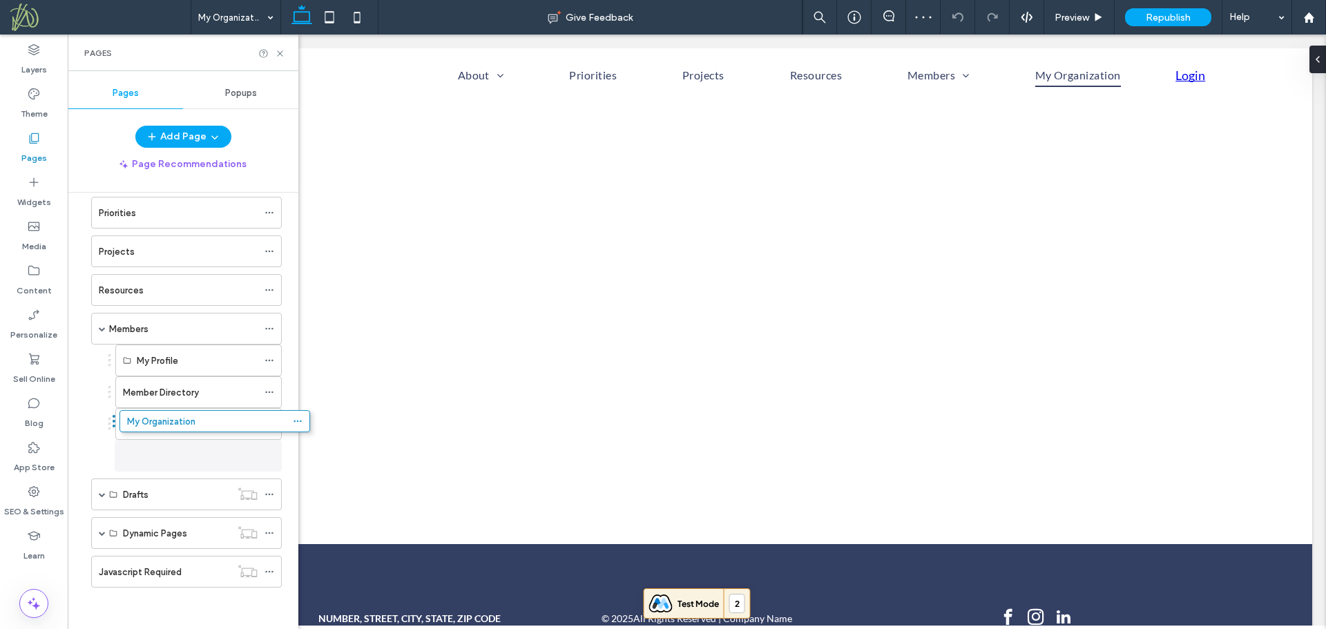
scroll to position [97, 0]
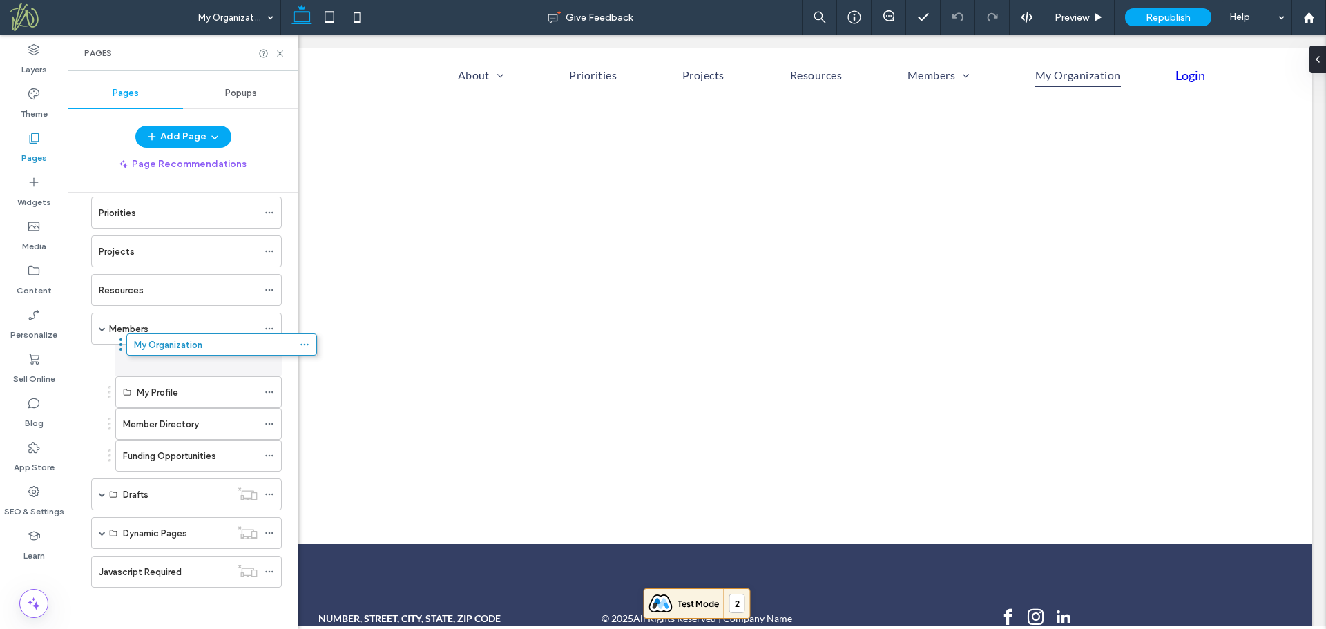
drag, startPoint x: 85, startPoint y: 572, endPoint x: 120, endPoint y: 349, distance: 225.1
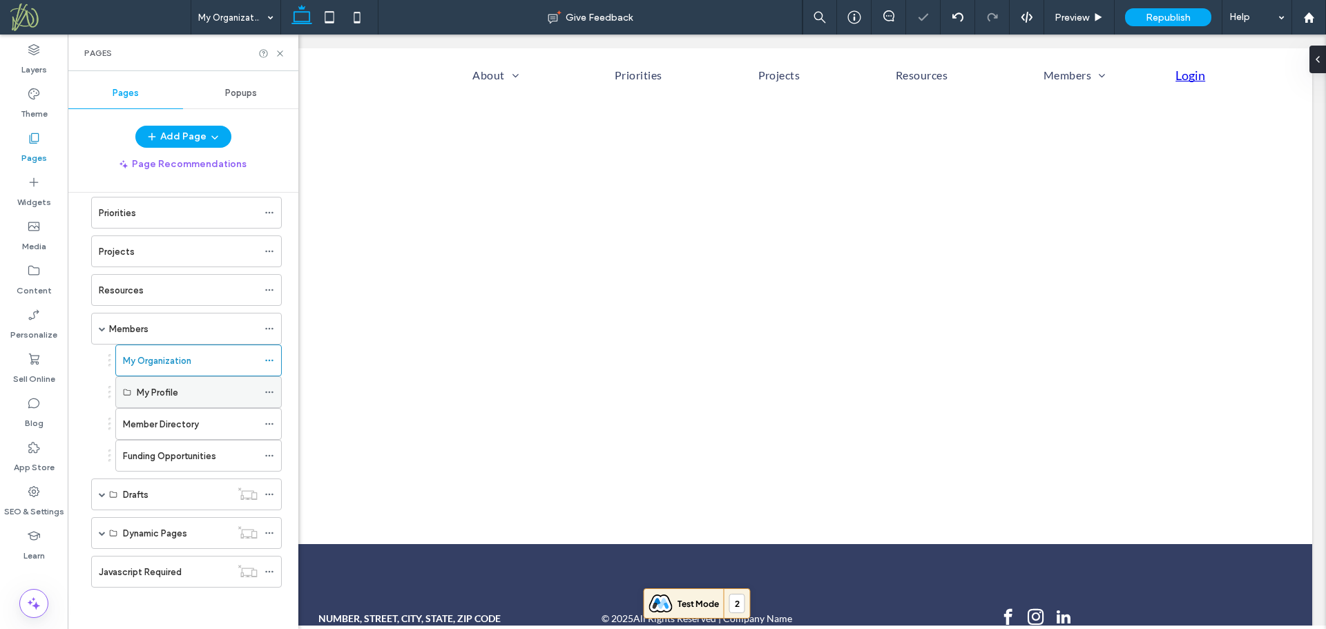
click at [269, 393] on use at bounding box center [269, 393] width 8 height 2
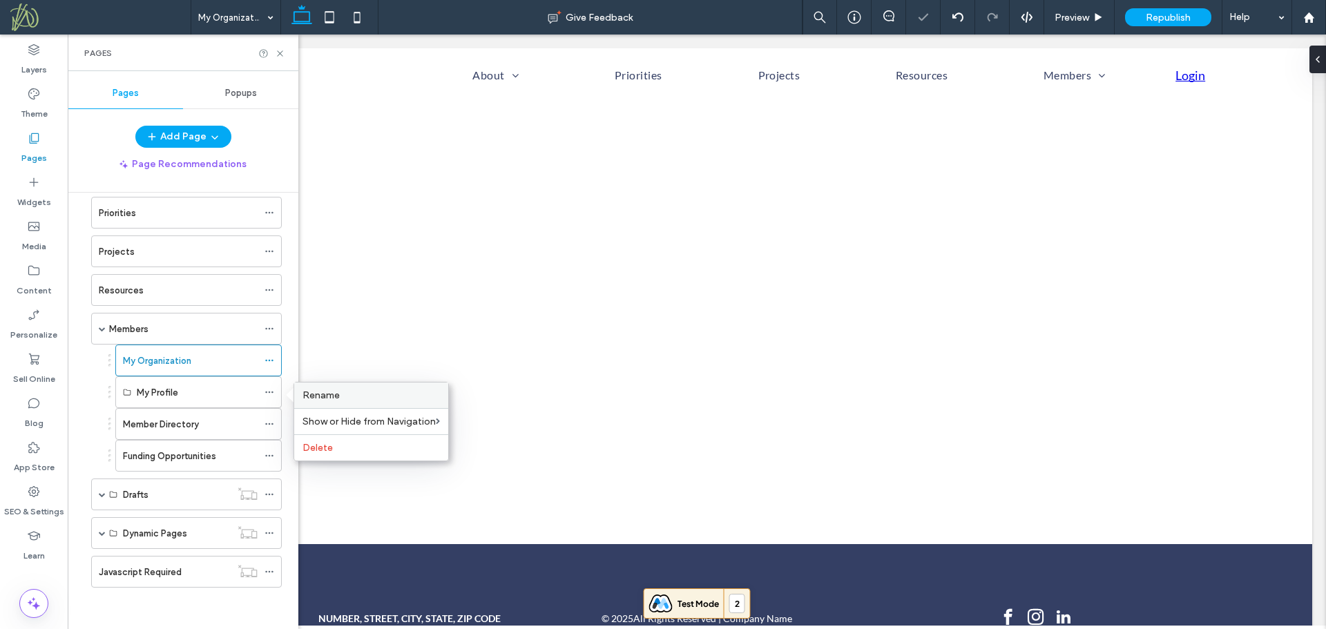
click at [313, 396] on span "Rename" at bounding box center [320, 395] width 37 height 12
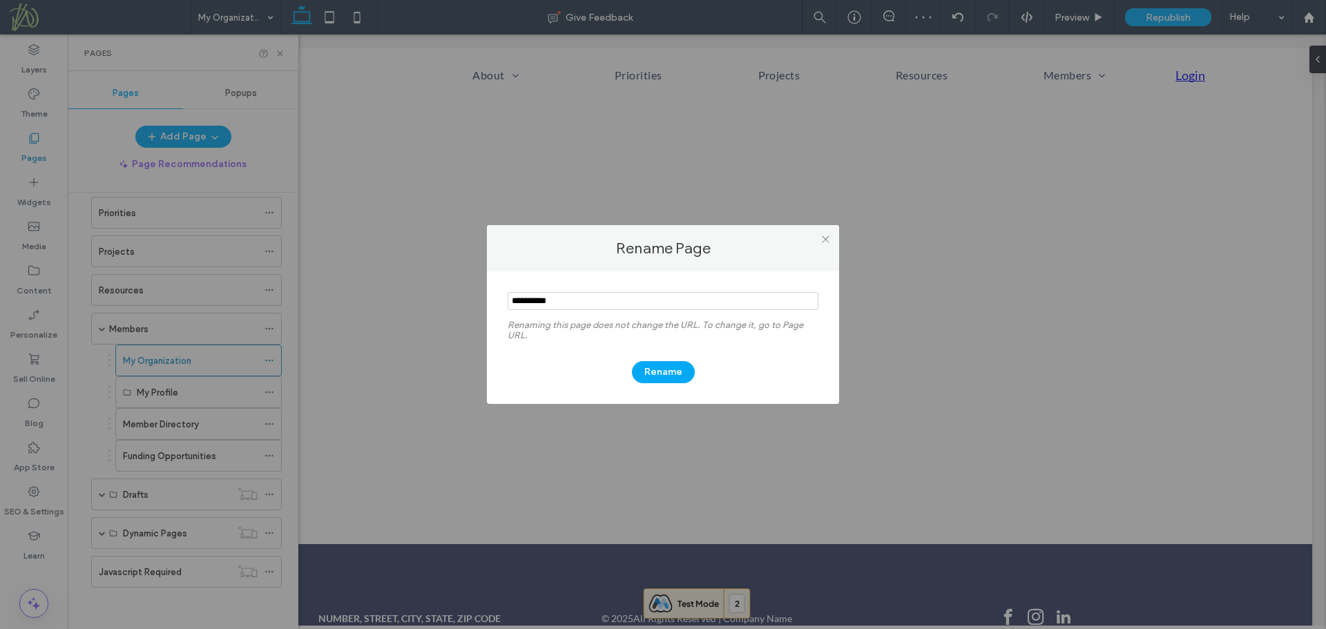
drag, startPoint x: 487, startPoint y: 296, endPoint x: 430, endPoint y: 292, distance: 56.7
click at [430, 292] on div "Rename Page Renaming this page does not change the URL. To change it, go to Pag…" at bounding box center [663, 314] width 1326 height 629
click at [826, 240] on icon at bounding box center [825, 239] width 10 height 10
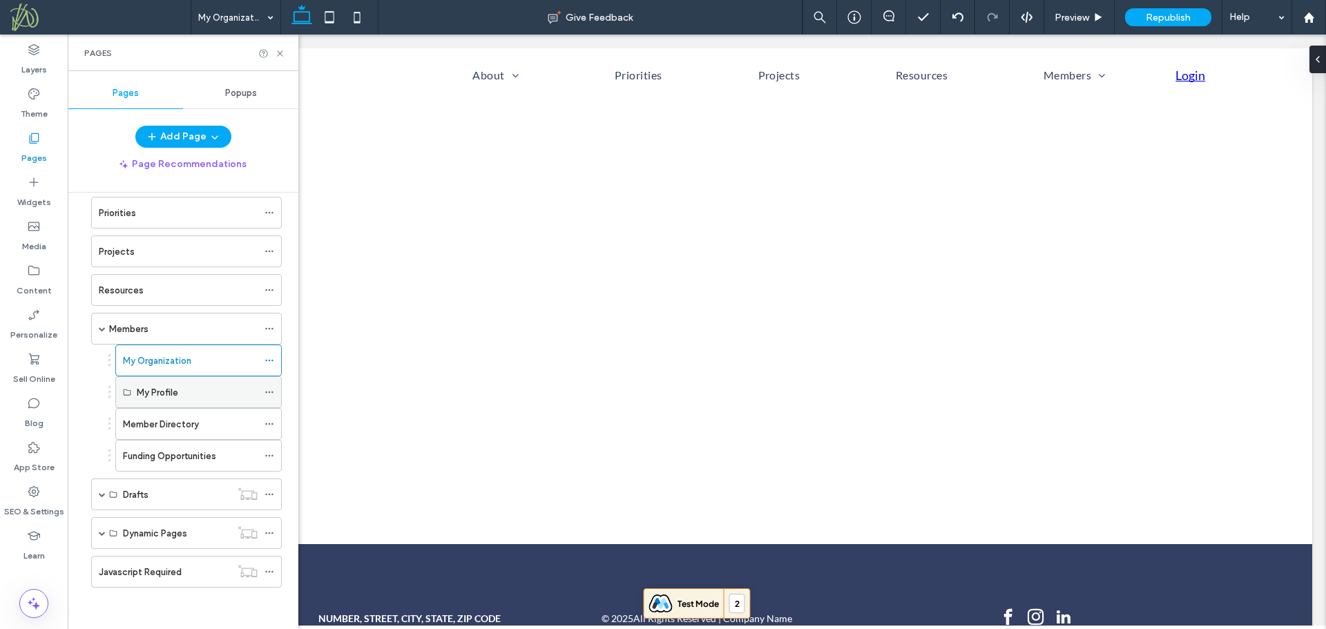
click at [271, 391] on icon at bounding box center [269, 392] width 10 height 10
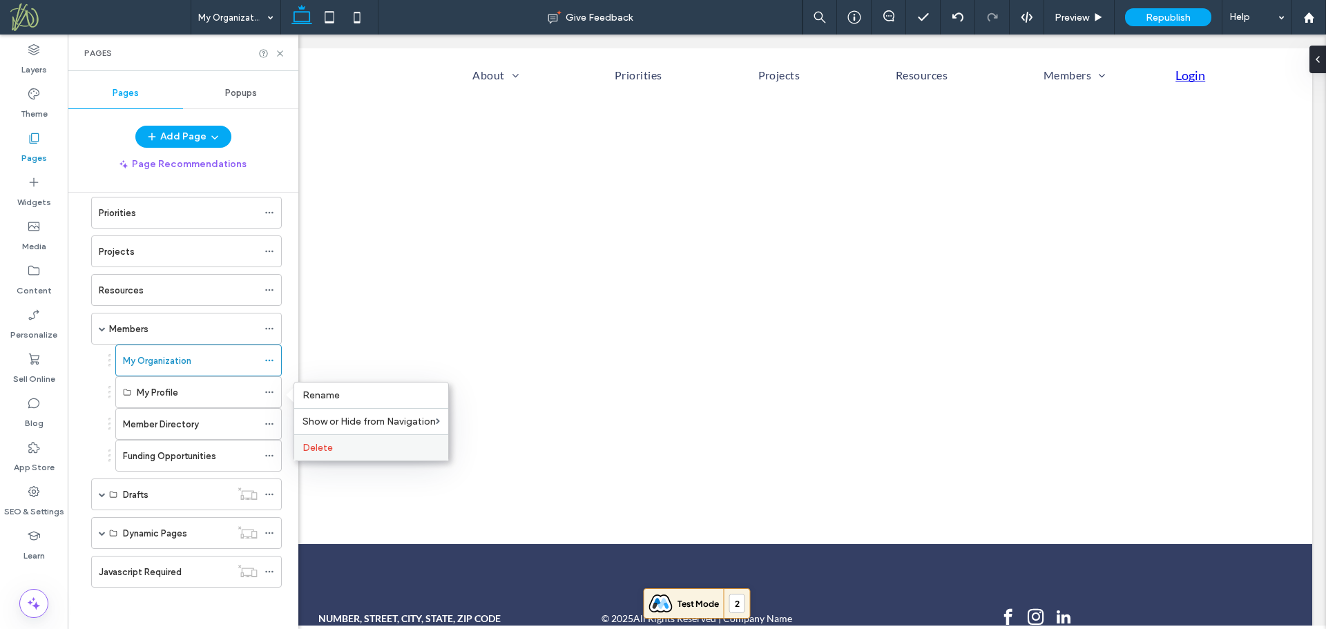
click at [326, 449] on span "Delete" at bounding box center [317, 448] width 30 height 12
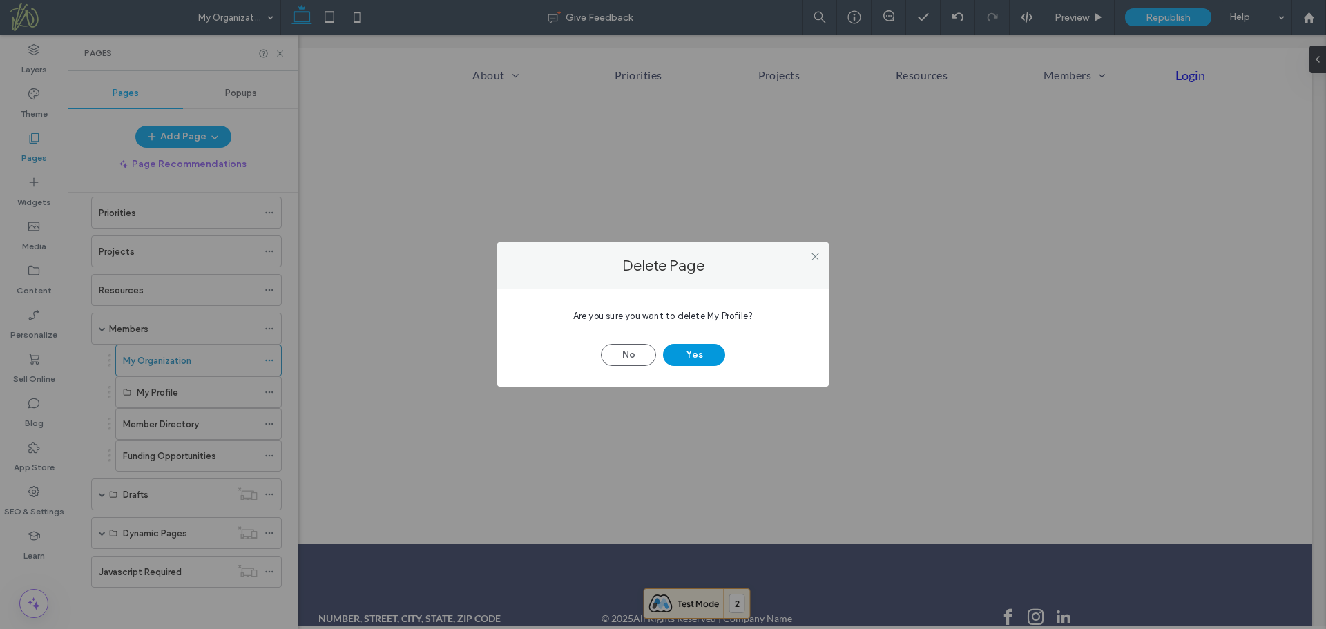
click at [677, 354] on button "Yes" at bounding box center [694, 355] width 62 height 22
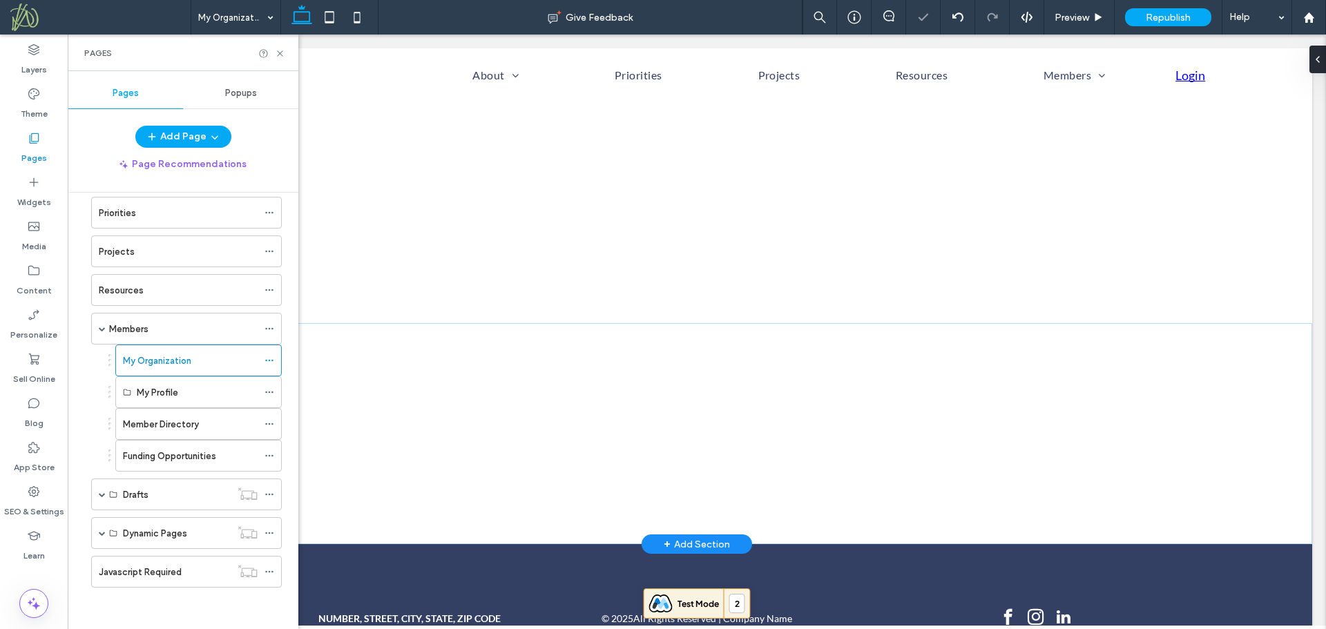
scroll to position [65, 0]
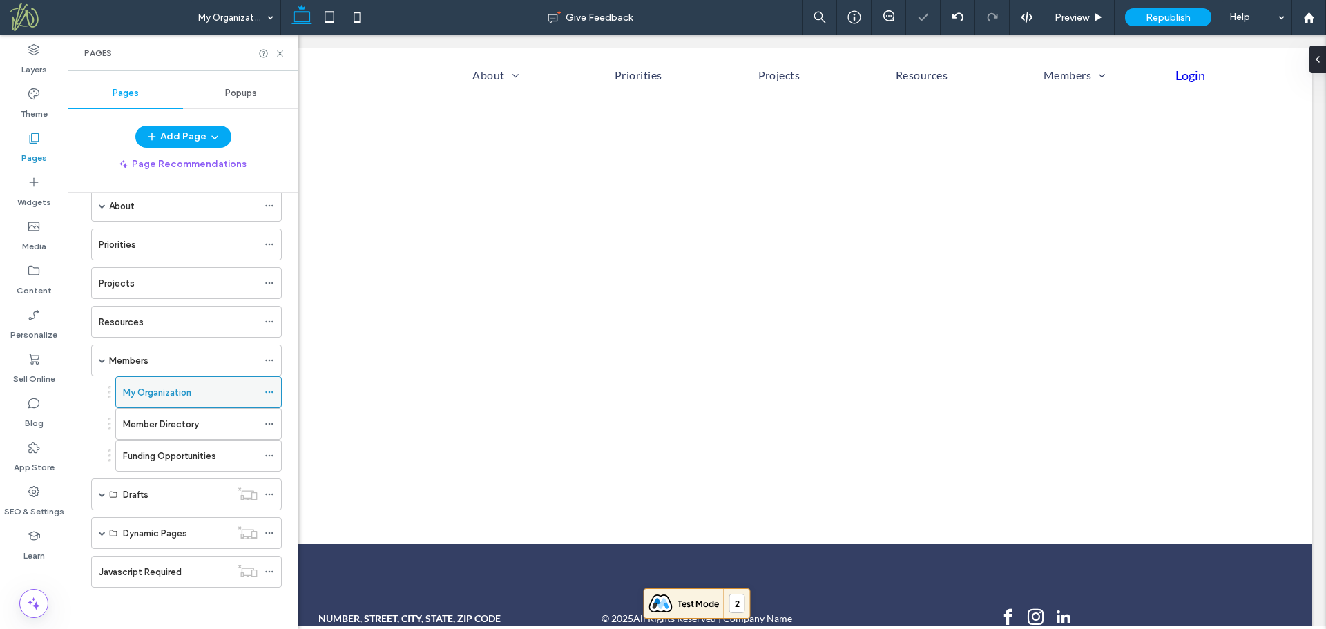
click at [267, 391] on icon at bounding box center [269, 392] width 10 height 10
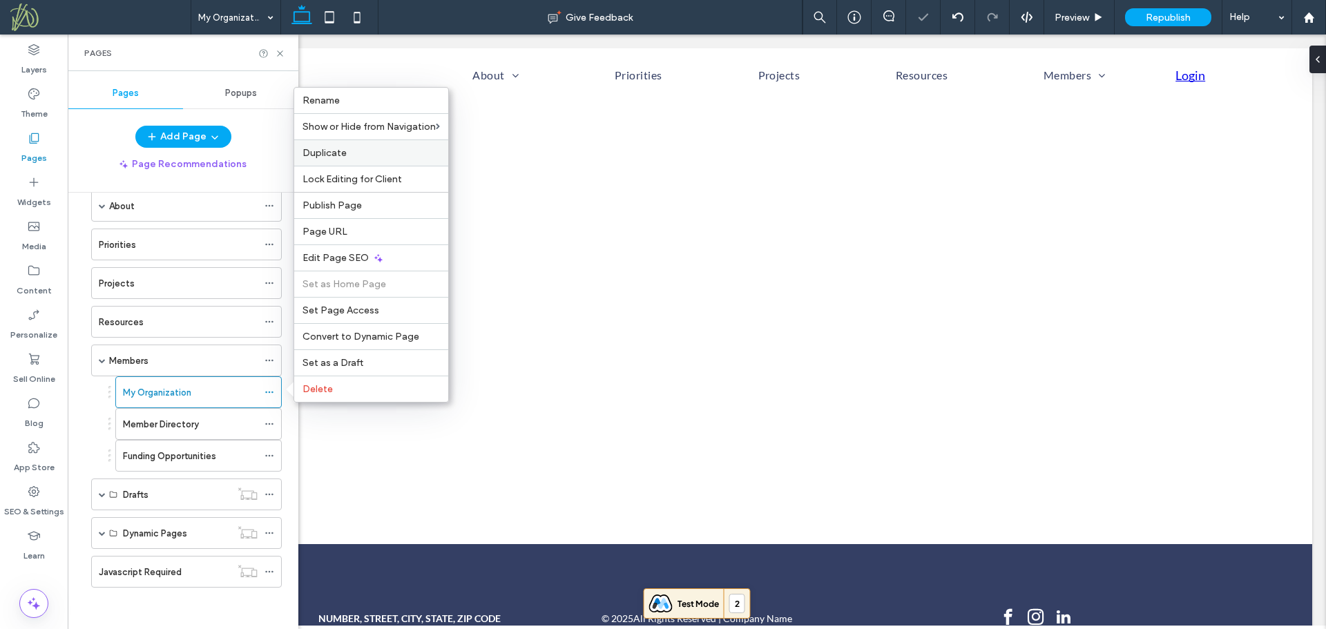
click at [354, 155] on label "Duplicate" at bounding box center [370, 153] width 137 height 12
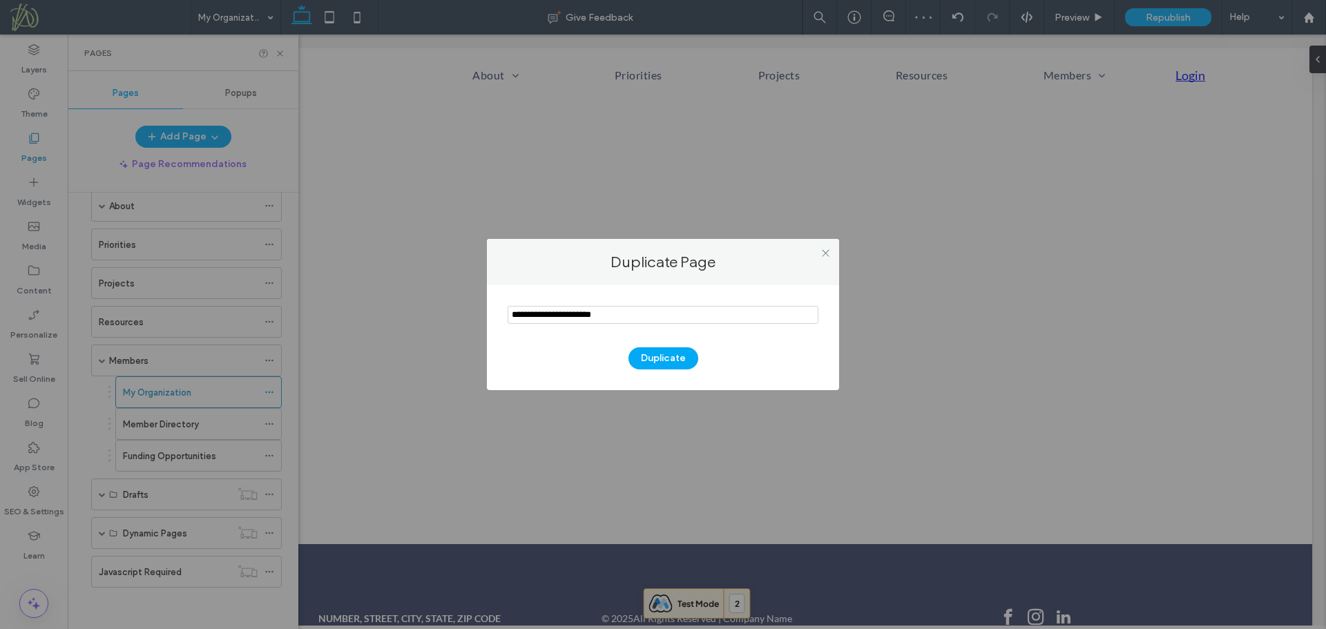
drag, startPoint x: 633, startPoint y: 318, endPoint x: 424, endPoint y: 320, distance: 209.3
click at [424, 320] on div "Duplicate Page Duplicate" at bounding box center [663, 314] width 1326 height 629
type input "**********"
click at [657, 356] on button "Duplicate" at bounding box center [663, 358] width 70 height 22
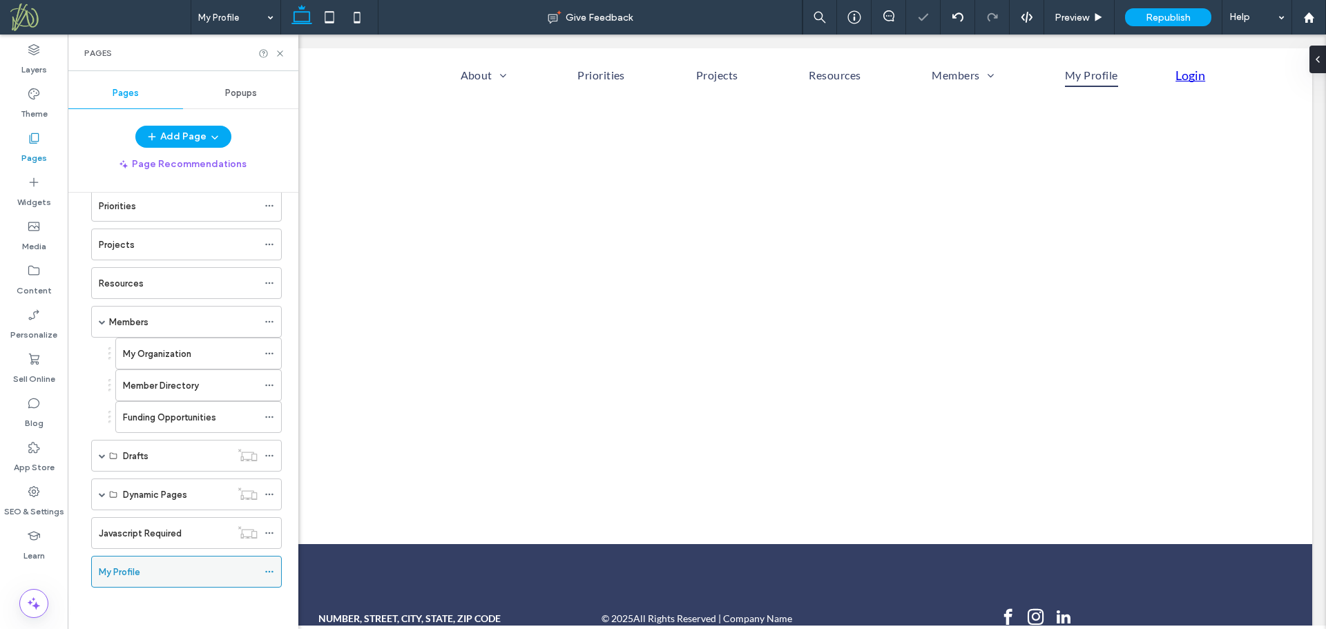
scroll to position [0, 0]
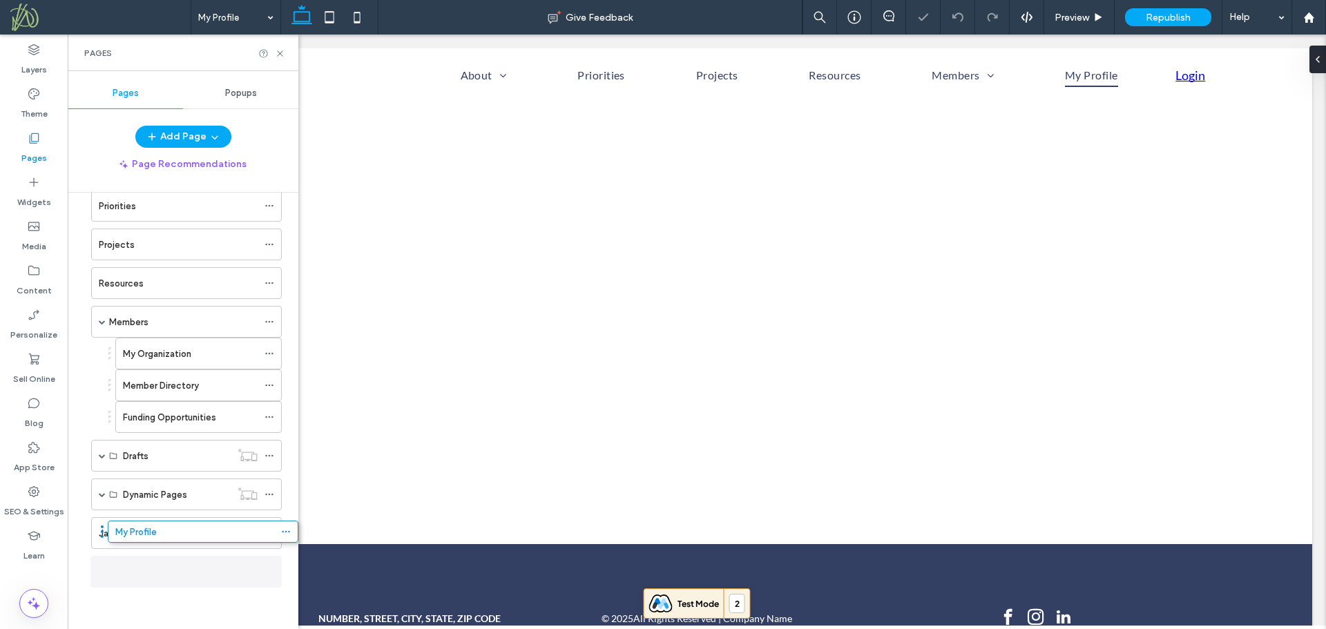
scroll to position [97, 0]
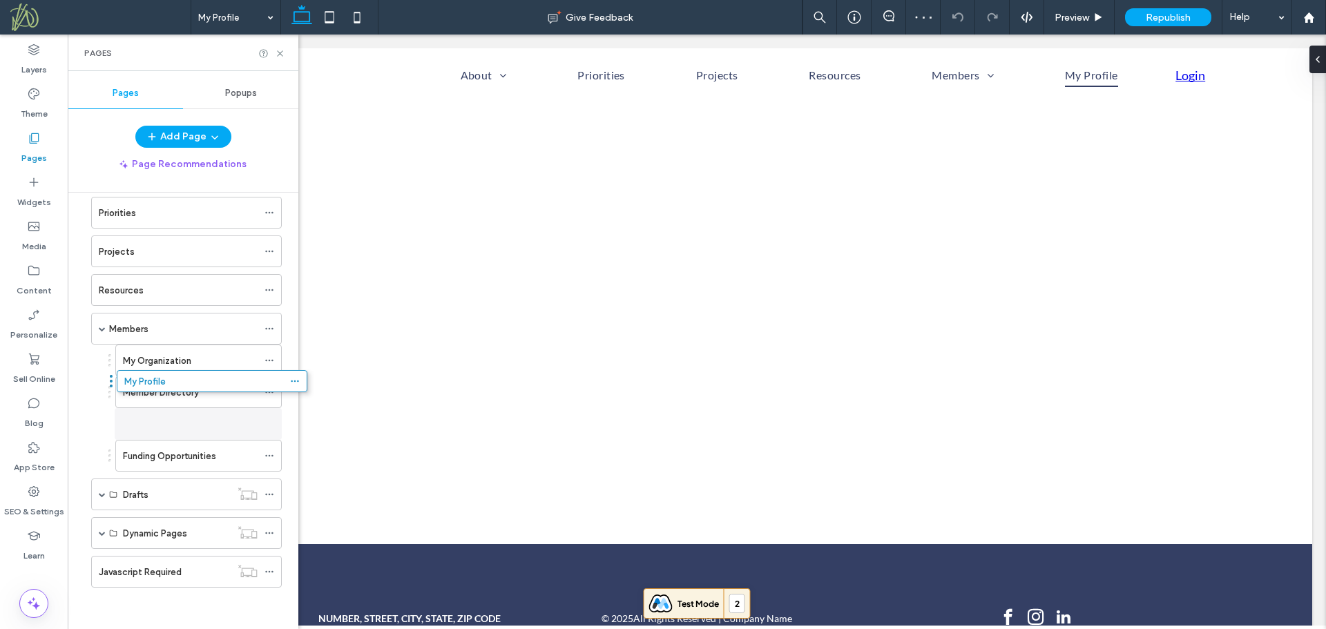
drag, startPoint x: 97, startPoint y: 546, endPoint x: 111, endPoint y: 385, distance: 161.5
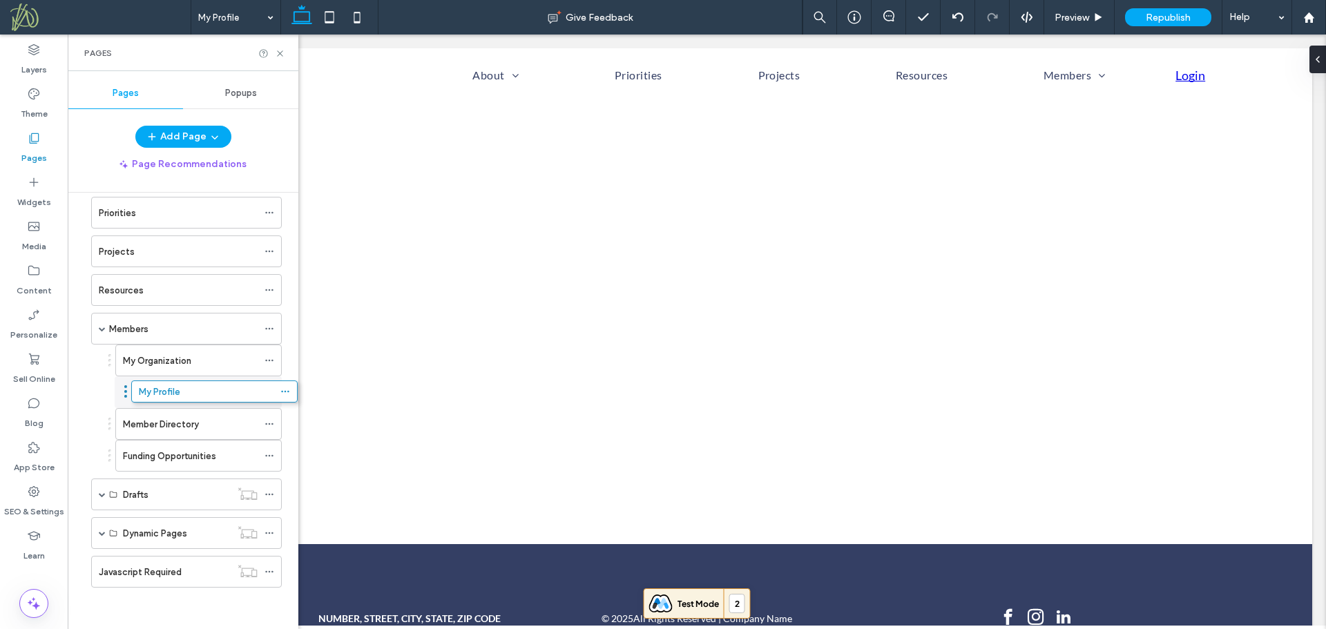
drag, startPoint x: 110, startPoint y: 424, endPoint x: 125, endPoint y: 396, distance: 31.5
drag, startPoint x: 113, startPoint y: 392, endPoint x: 115, endPoint y: 346, distance: 45.7
click at [271, 391] on icon at bounding box center [269, 392] width 10 height 10
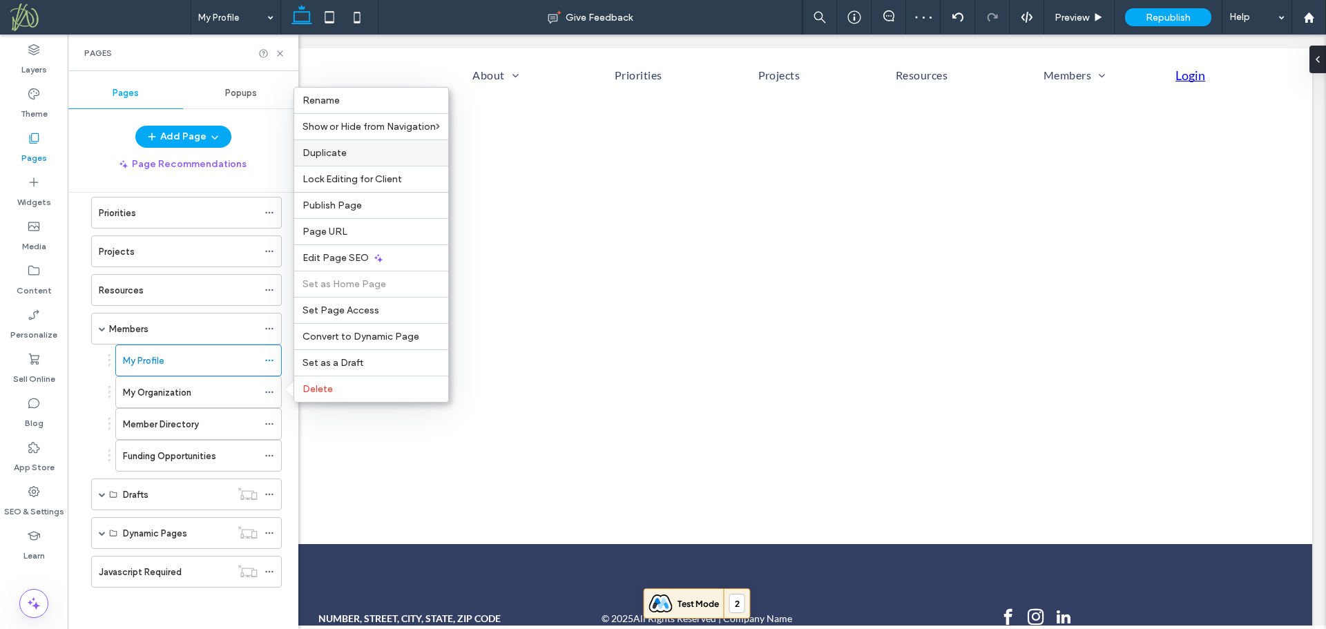
click at [332, 157] on span "Duplicate" at bounding box center [324, 153] width 44 height 12
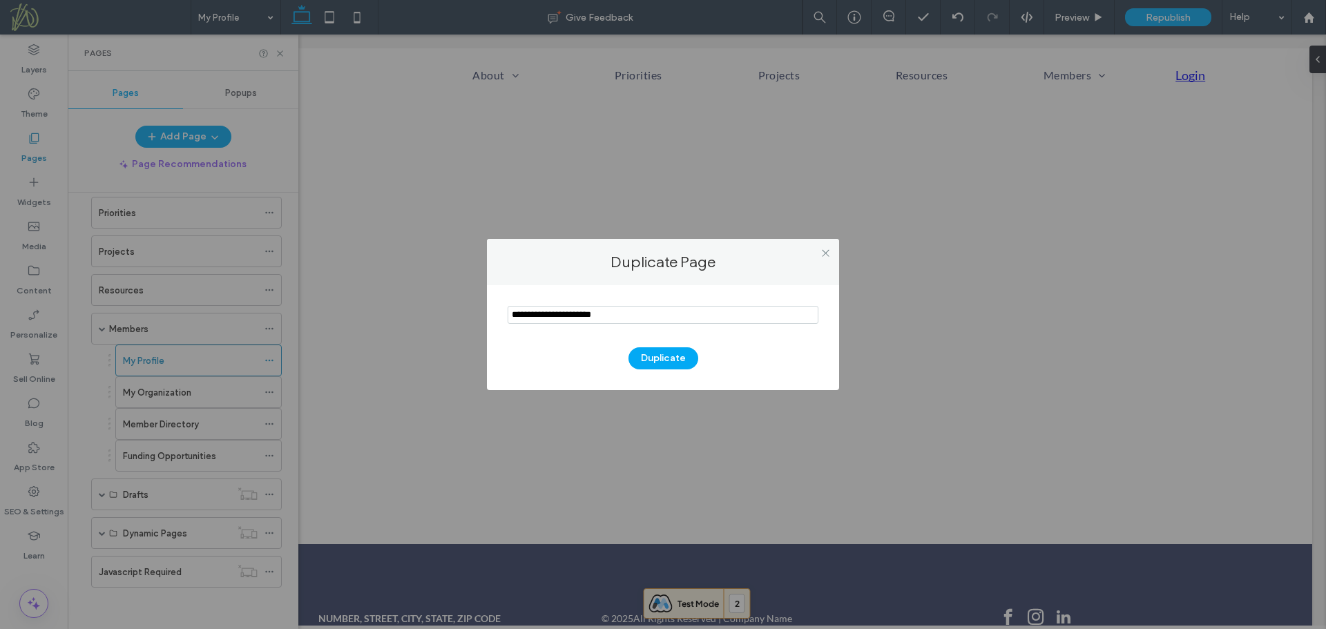
drag, startPoint x: 548, startPoint y: 317, endPoint x: 461, endPoint y: 314, distance: 87.8
click at [461, 314] on div "Duplicate Page Duplicate" at bounding box center [663, 314] width 1326 height 629
drag, startPoint x: 528, startPoint y: 314, endPoint x: 613, endPoint y: 321, distance: 85.3
click at [613, 321] on input "notEmpty" at bounding box center [663, 315] width 311 height 18
drag, startPoint x: 525, startPoint y: 316, endPoint x: 501, endPoint y: 316, distance: 23.5
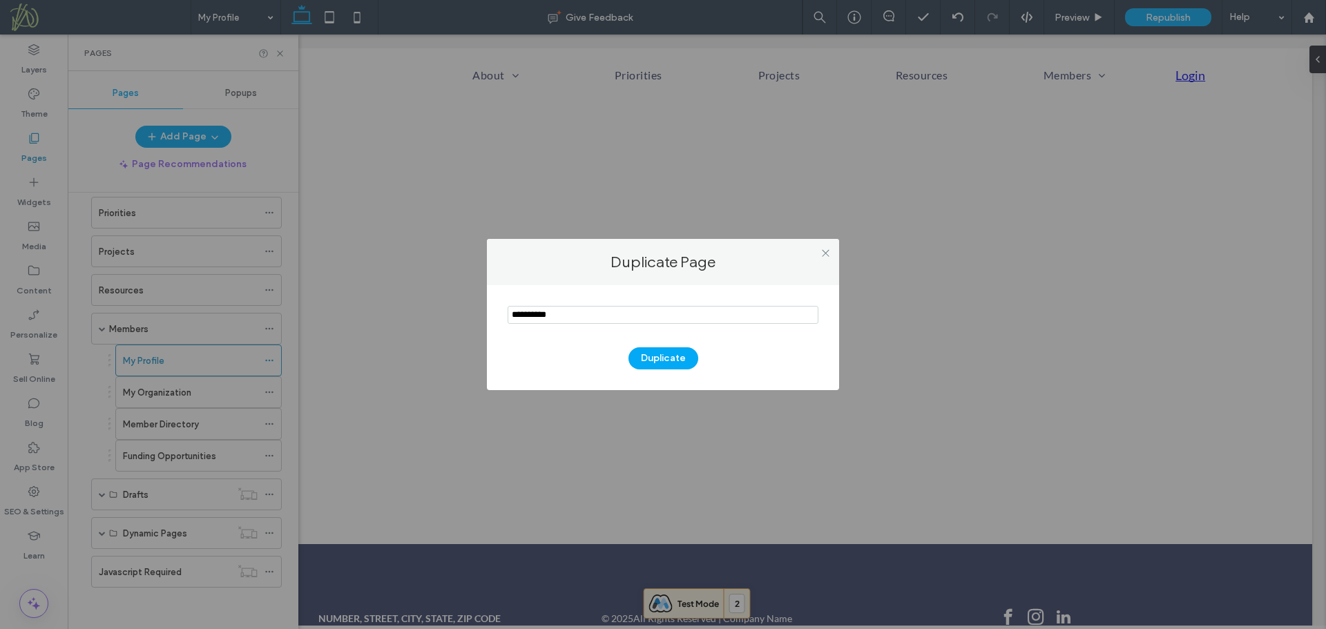
click at [501, 316] on div "Duplicate" at bounding box center [663, 337] width 352 height 105
type input "*******"
click at [660, 353] on button "Duplicate" at bounding box center [663, 358] width 70 height 22
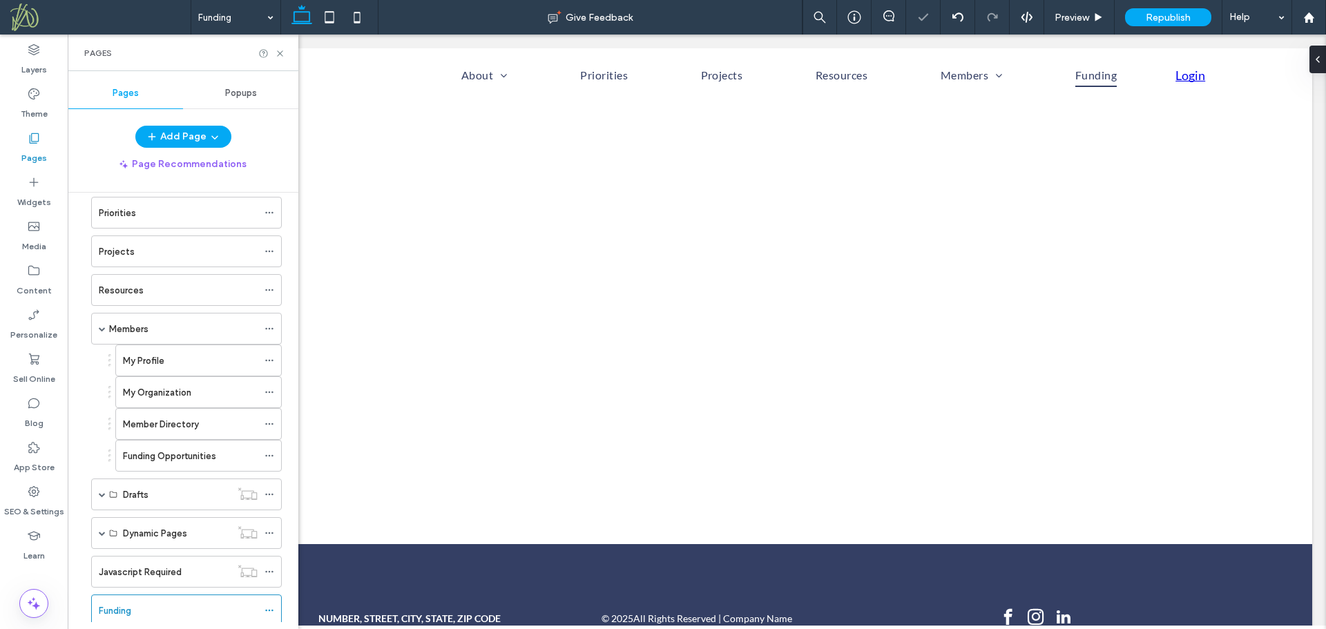
scroll to position [0, 0]
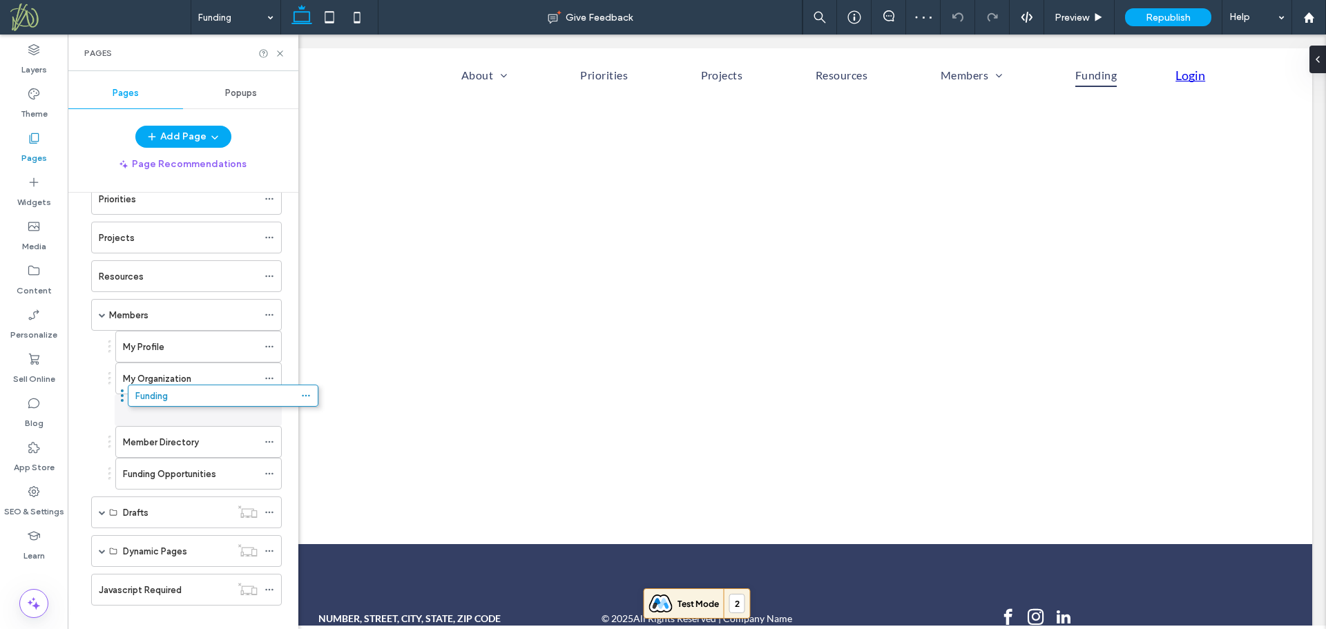
drag, startPoint x: 85, startPoint y: 609, endPoint x: 122, endPoint y: 399, distance: 213.1
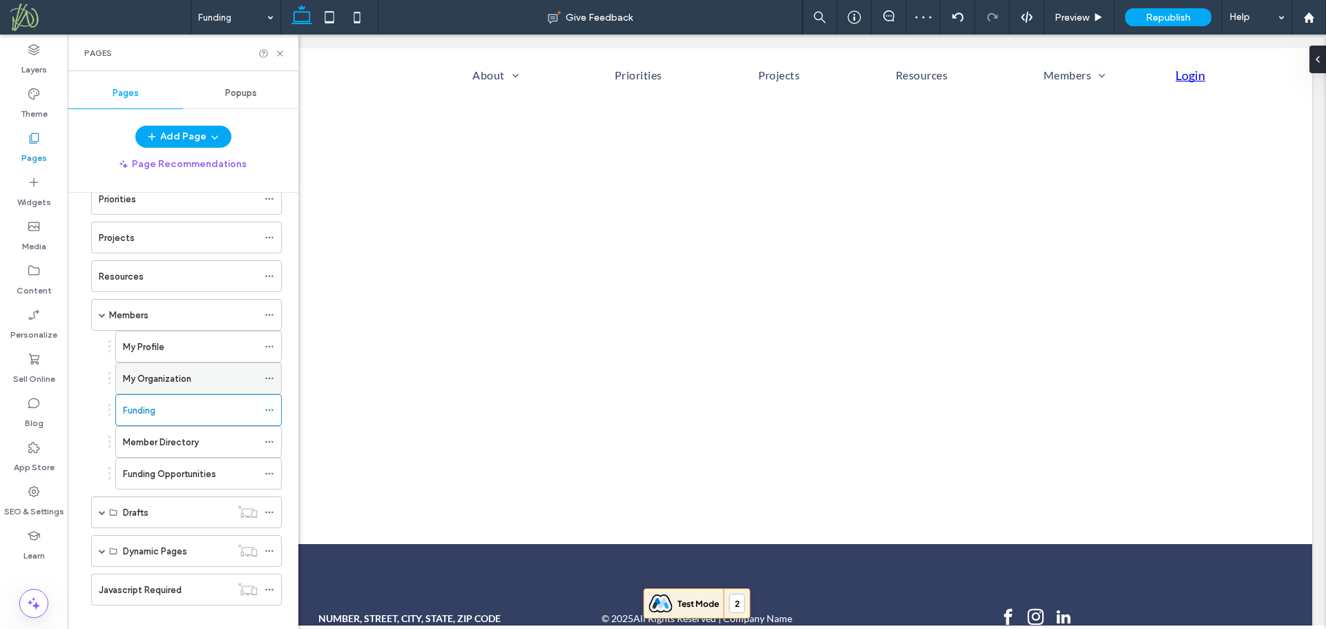
click at [269, 376] on icon at bounding box center [269, 379] width 10 height 10
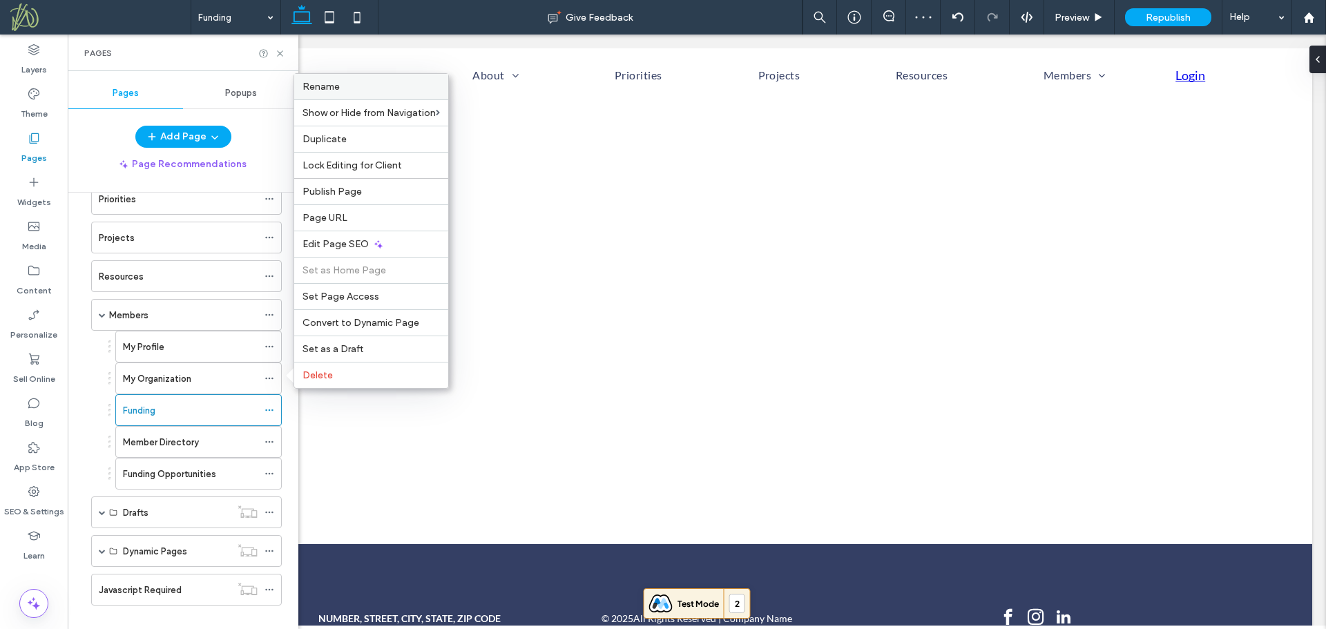
click at [365, 83] on label "Rename" at bounding box center [370, 87] width 137 height 12
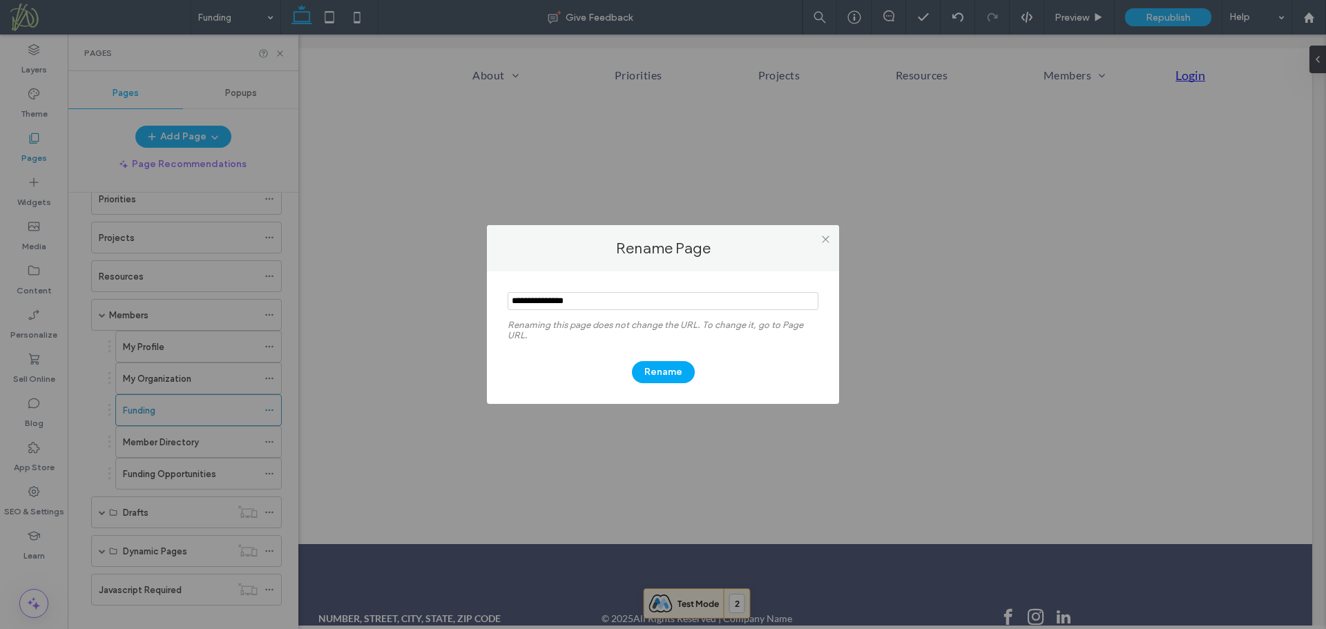
drag, startPoint x: 528, startPoint y: 301, endPoint x: 503, endPoint y: 300, distance: 25.6
click at [503, 300] on div "Renaming this page does not change the URL. To change it, go to Page URL. Rename" at bounding box center [663, 337] width 352 height 133
type input "**********"
click at [662, 370] on button "Rename" at bounding box center [663, 372] width 63 height 22
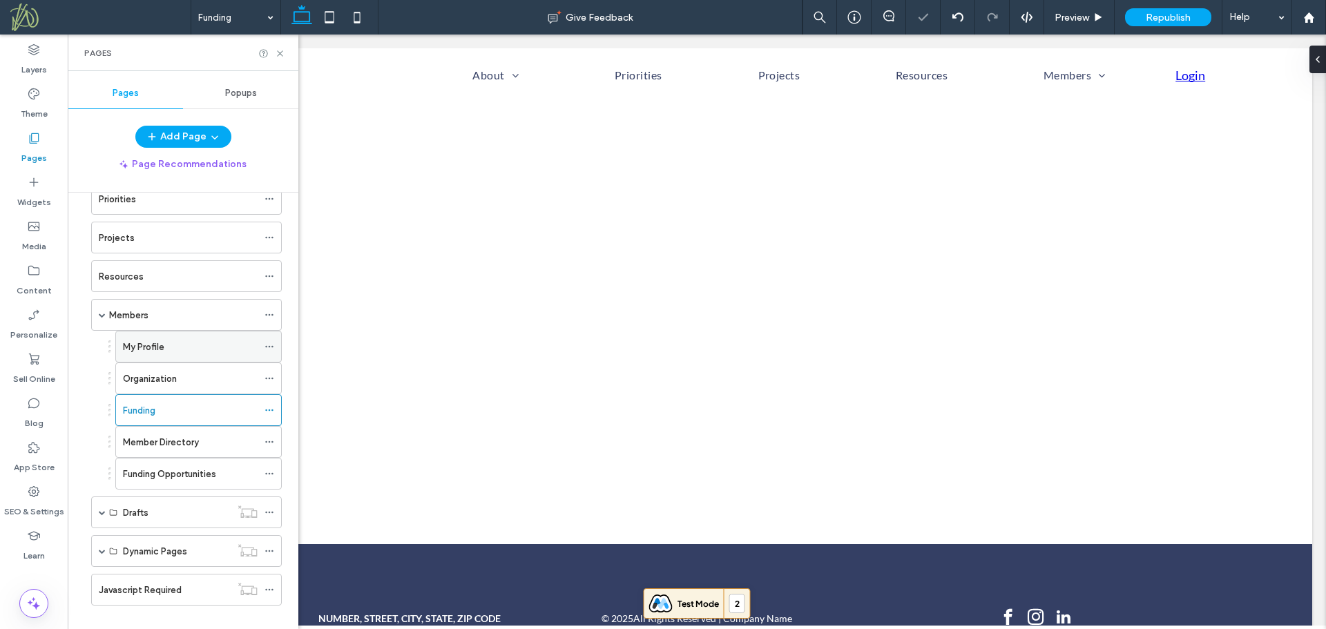
click at [269, 345] on icon at bounding box center [269, 347] width 10 height 10
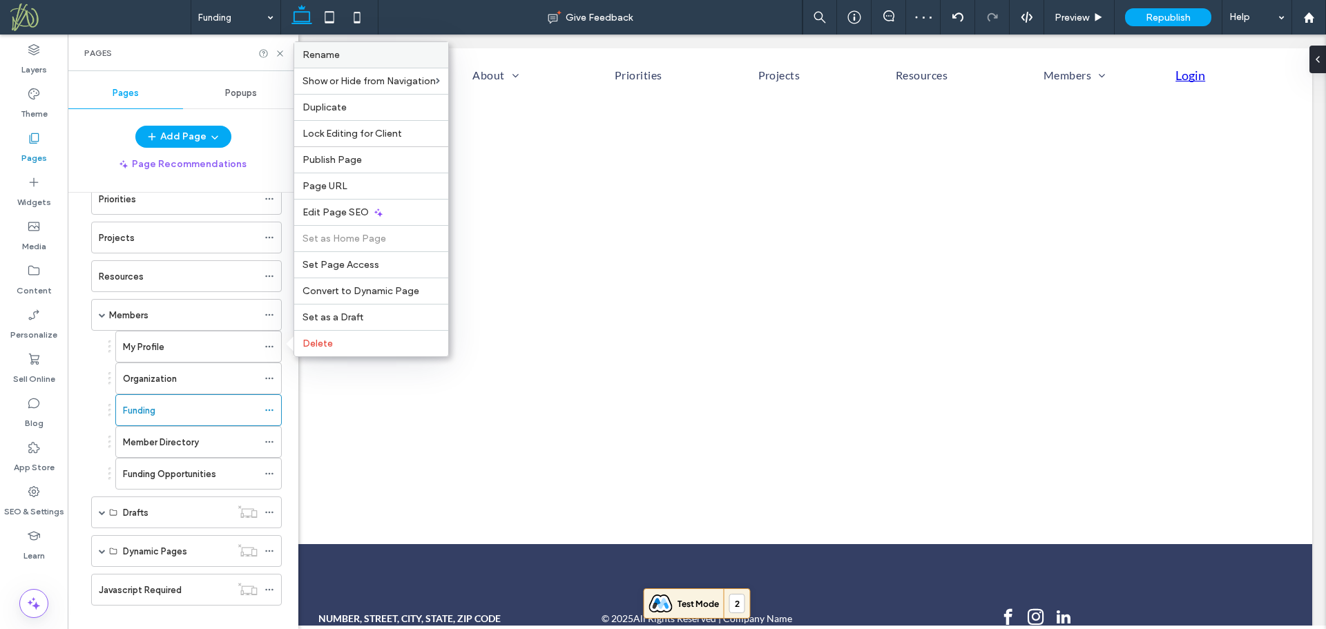
click at [367, 61] on div "Rename" at bounding box center [371, 55] width 154 height 26
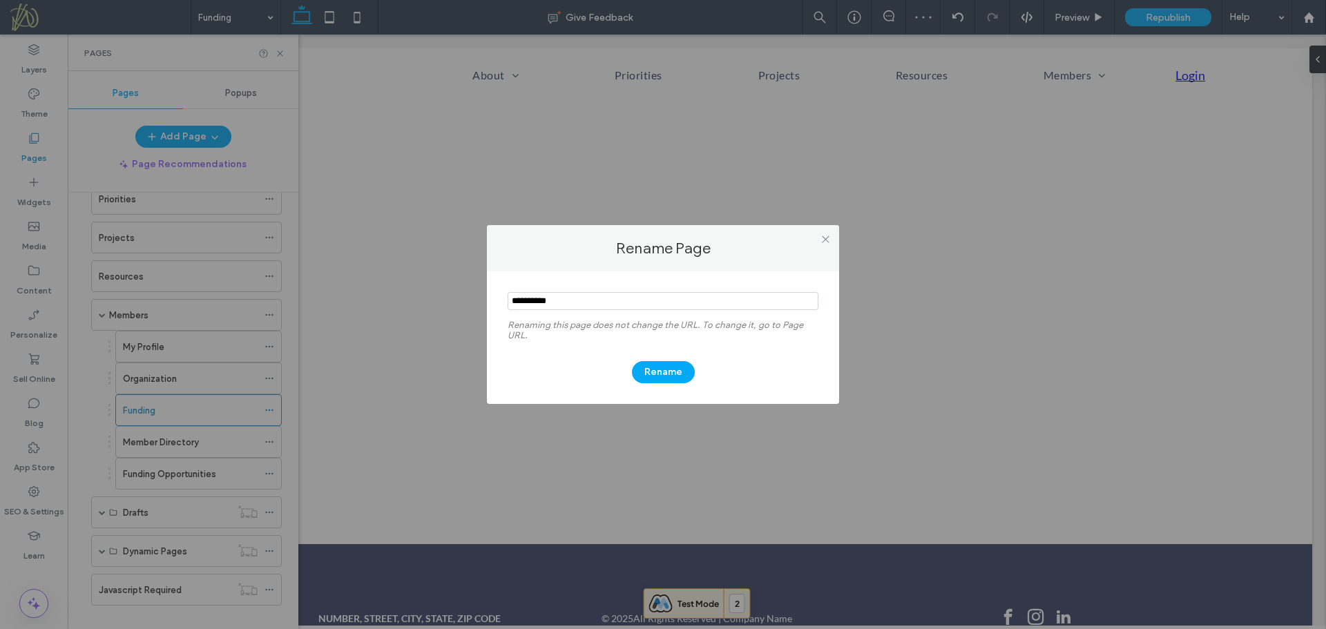
drag, startPoint x: 526, startPoint y: 305, endPoint x: 481, endPoint y: 306, distance: 45.6
click at [476, 302] on div "Rename Page Renaming this page does not change the URL. To change it, go to Pag…" at bounding box center [663, 314] width 1326 height 629
type input "*******"
click at [666, 372] on button "Rename" at bounding box center [663, 372] width 63 height 22
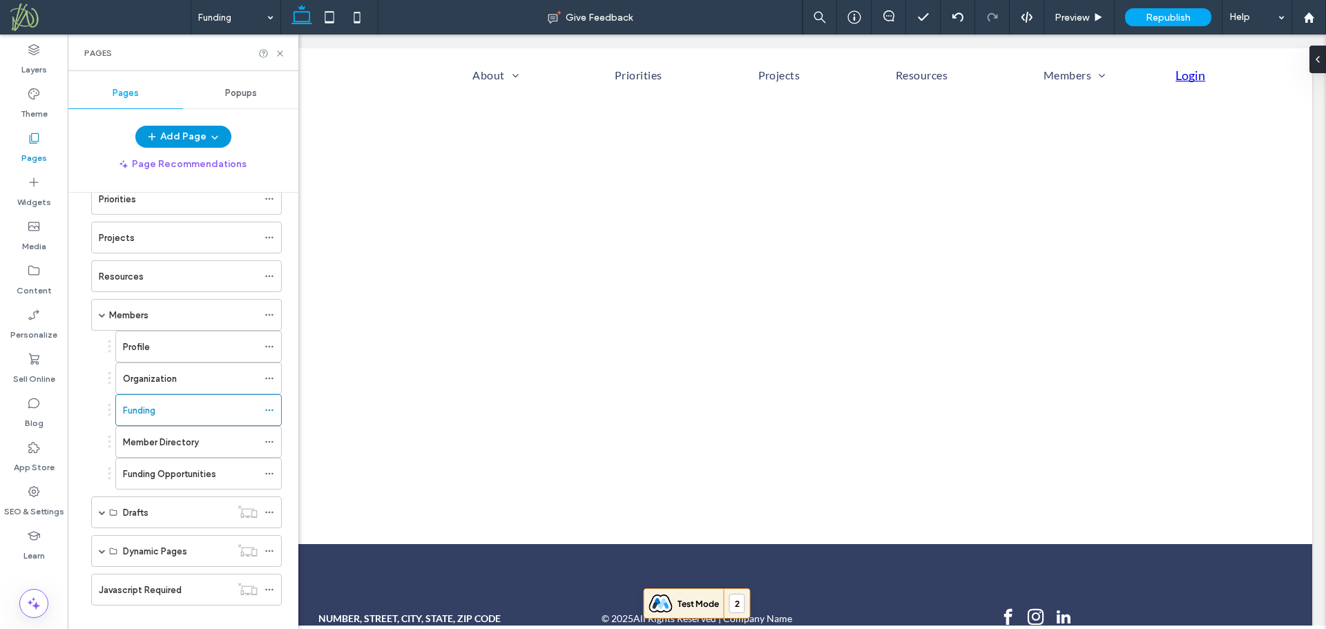
click at [217, 134] on icon "button" at bounding box center [214, 136] width 11 height 11
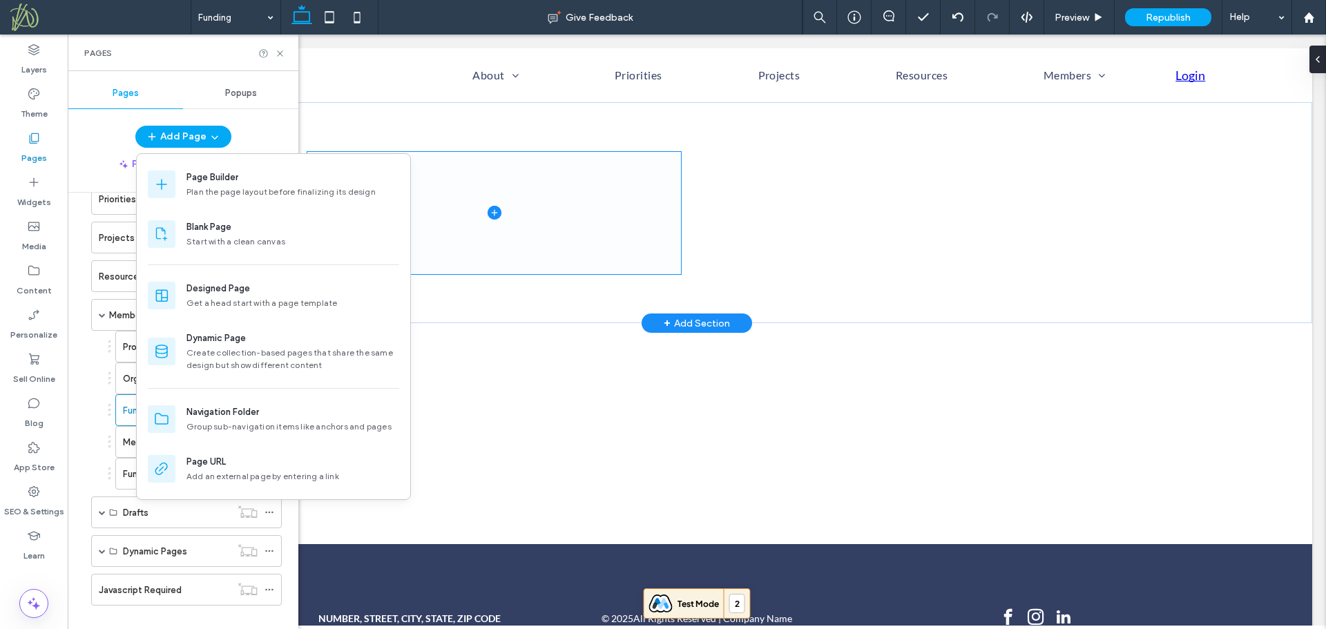
click at [506, 229] on span at bounding box center [494, 213] width 374 height 122
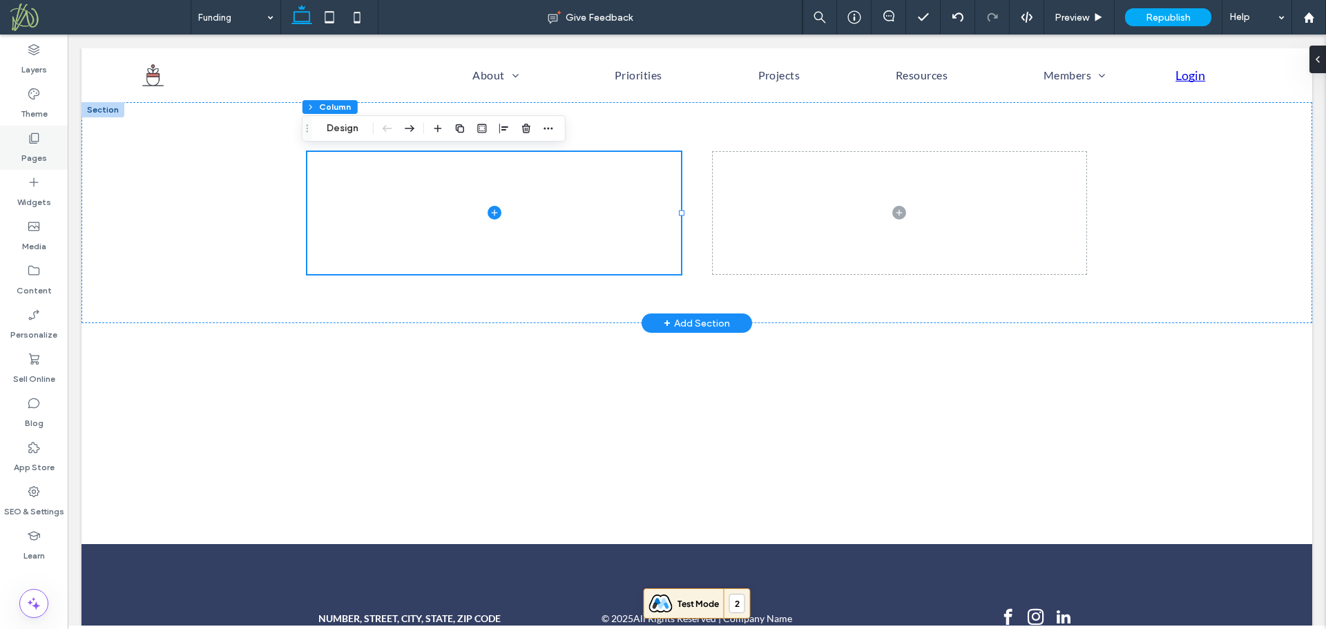
click at [29, 148] on label "Pages" at bounding box center [34, 154] width 26 height 19
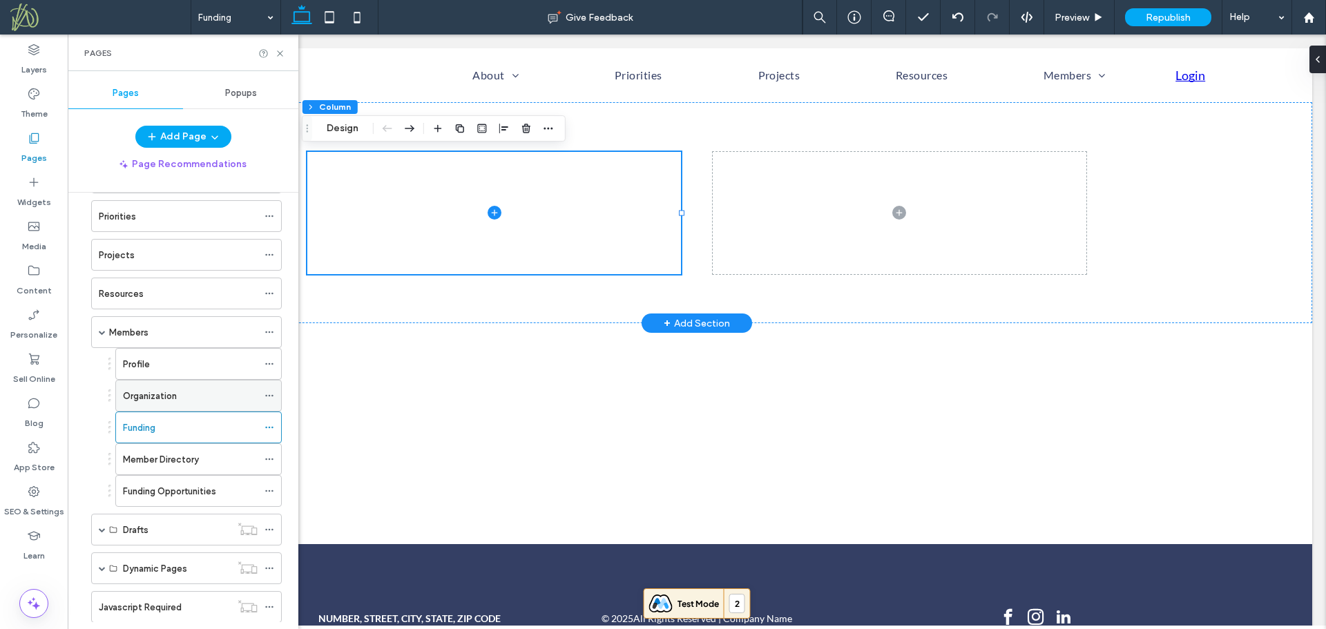
scroll to position [128, 0]
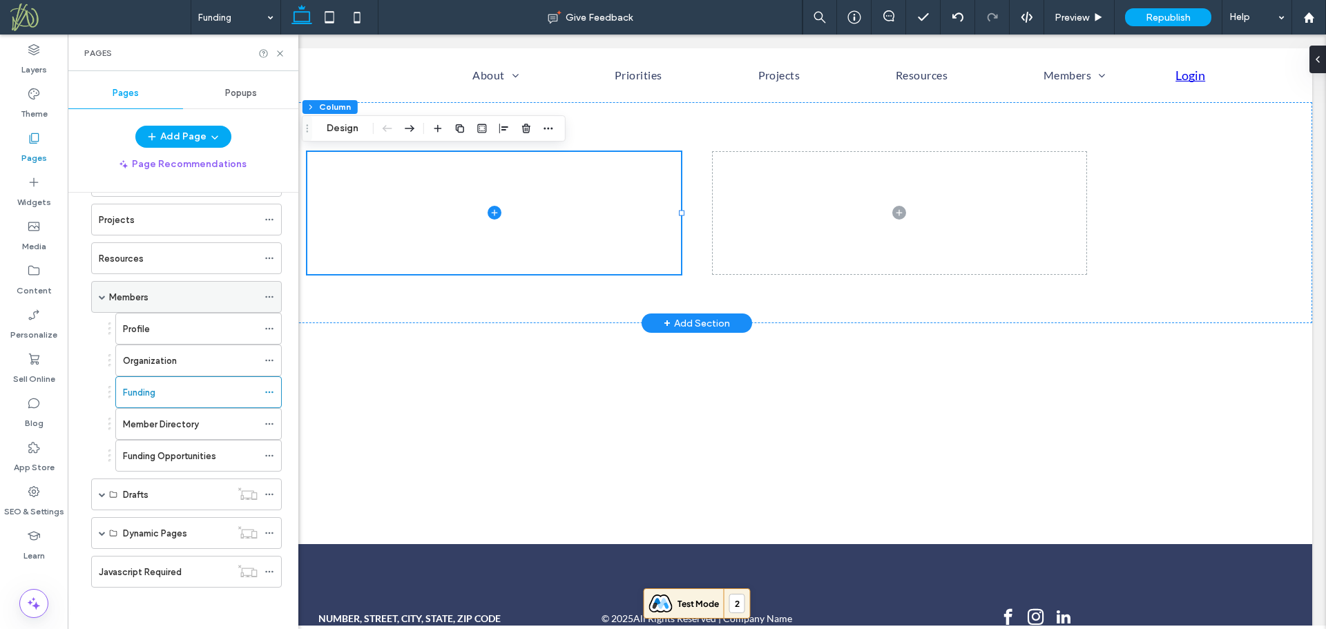
click at [218, 297] on div "Members" at bounding box center [183, 297] width 148 height 15
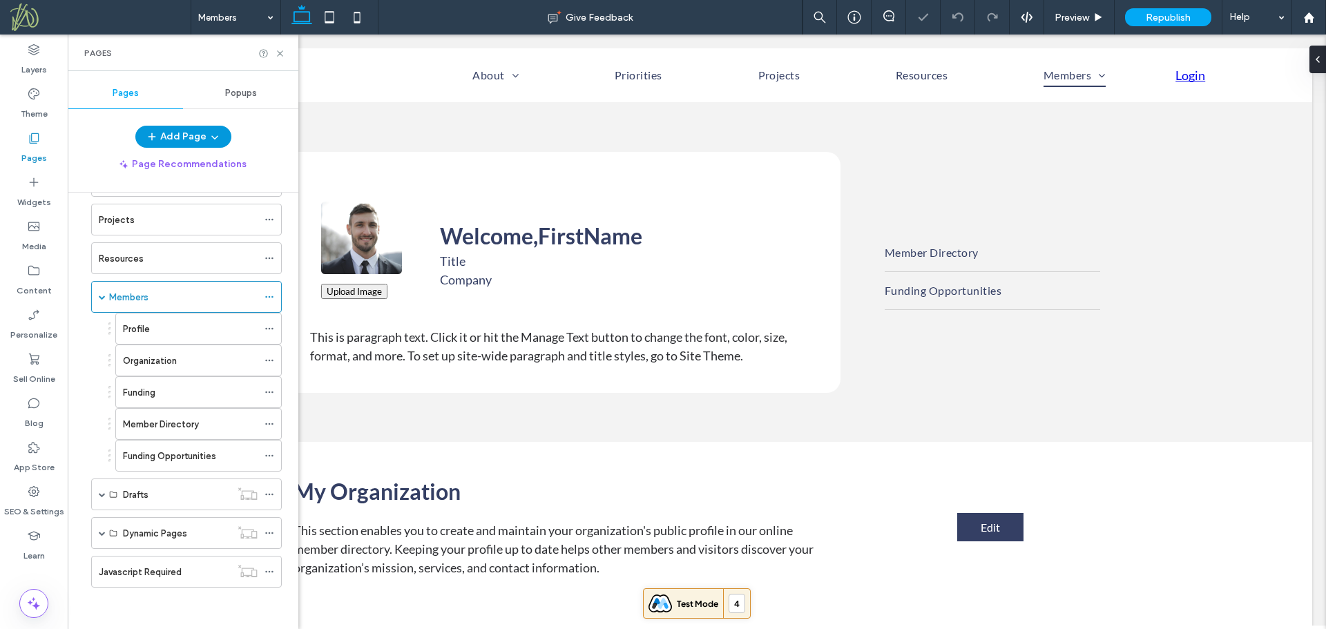
click at [213, 134] on icon "button" at bounding box center [214, 136] width 11 height 11
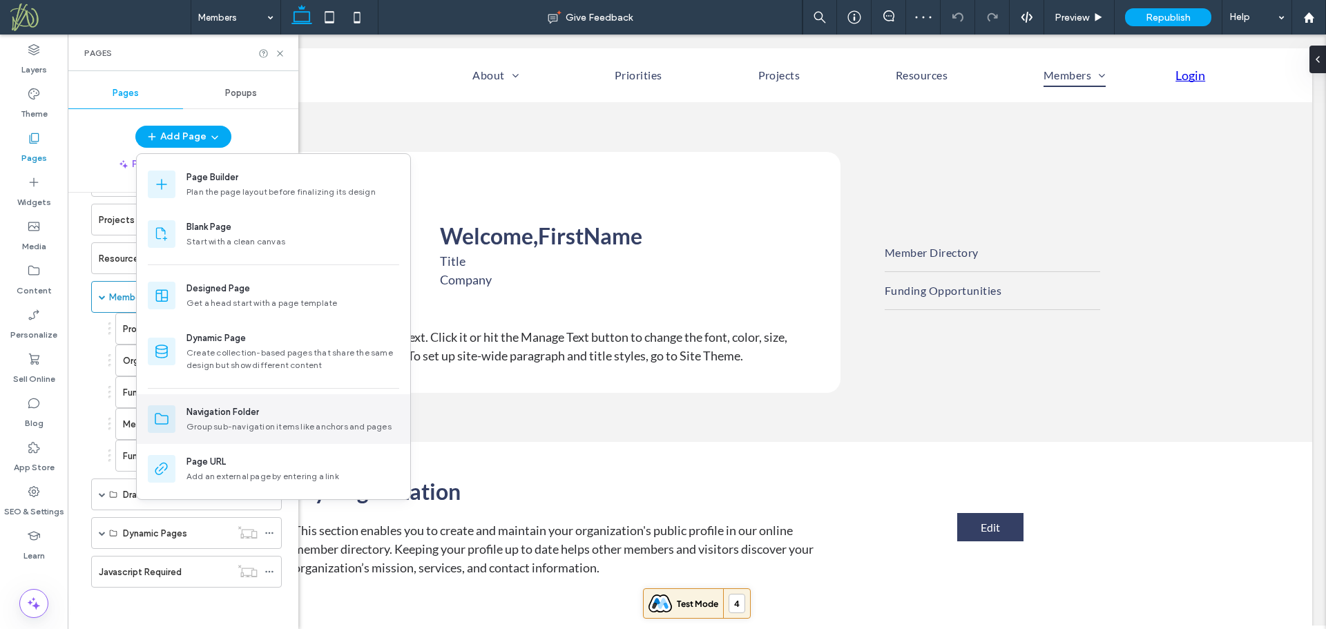
click at [291, 419] on div "Navigation Folder Group sub-navigation items like anchors and pages" at bounding box center [292, 419] width 213 height 28
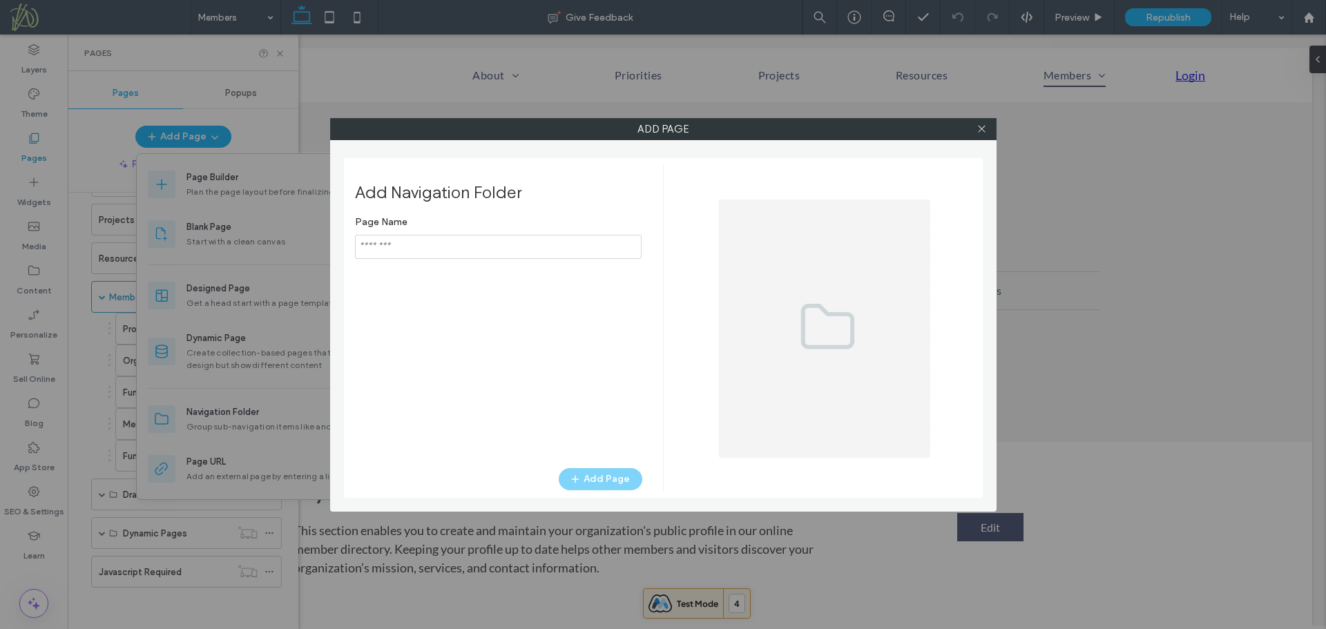
click at [401, 250] on input "notEmpty" at bounding box center [498, 247] width 287 height 24
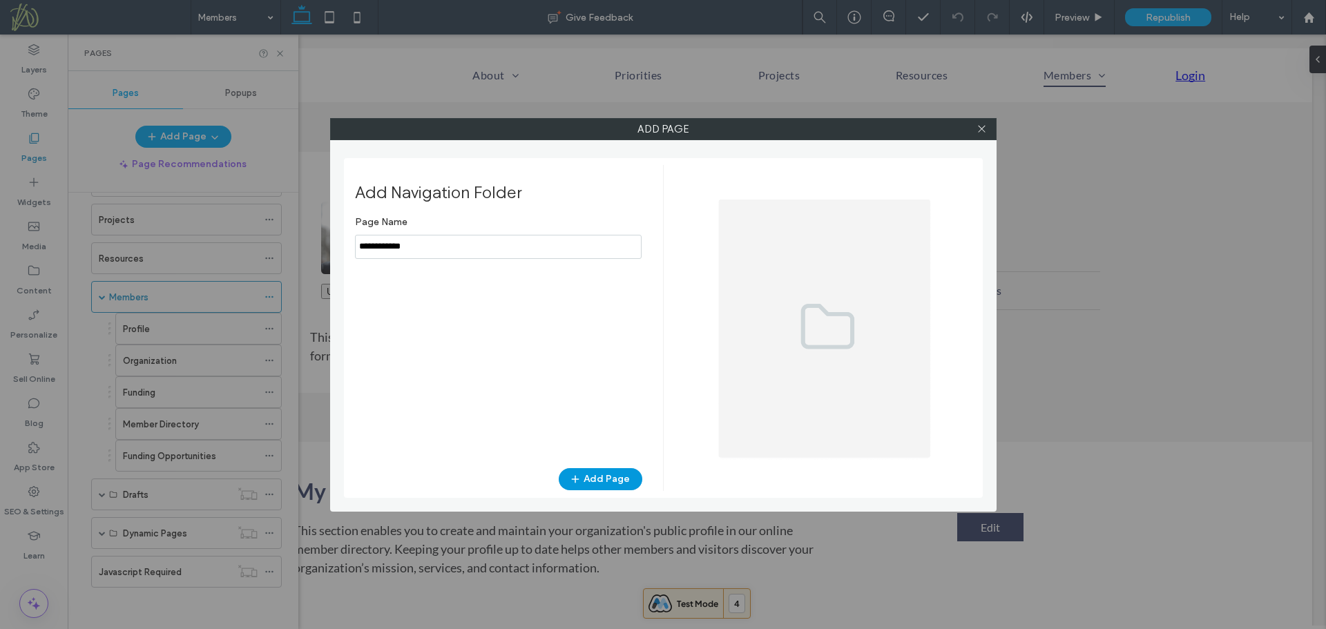
type input "**********"
click at [601, 477] on button "Add Page" at bounding box center [601, 479] width 84 height 22
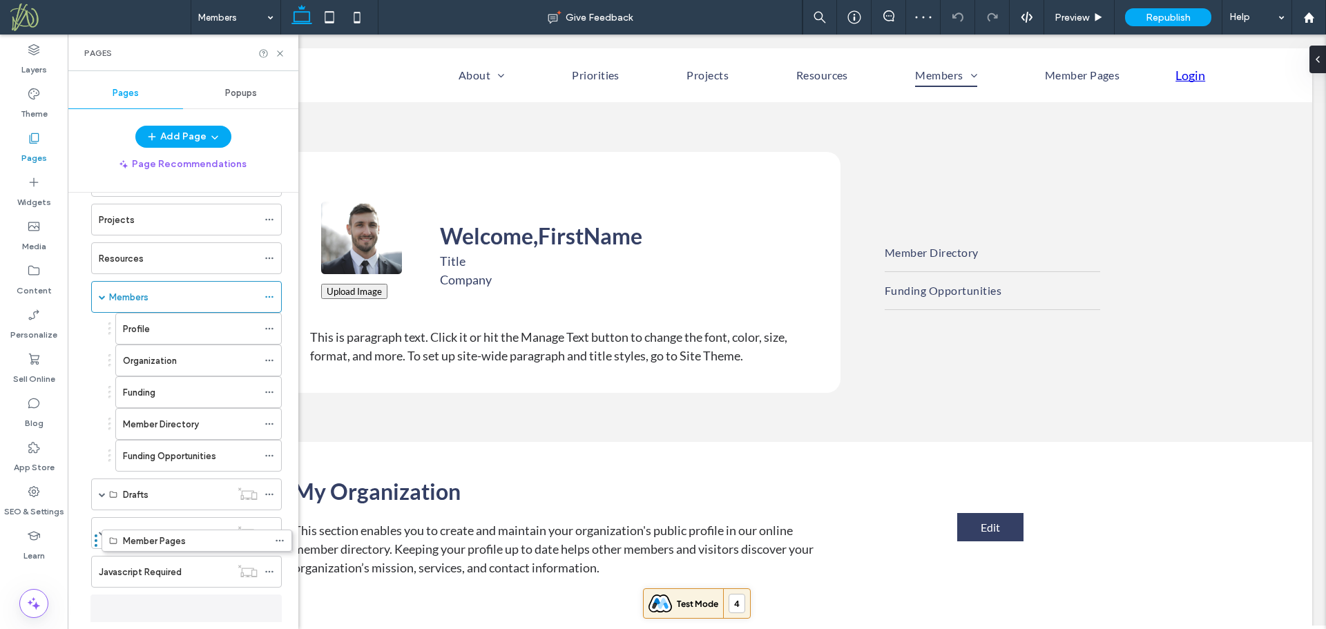
scroll to position [142, 0]
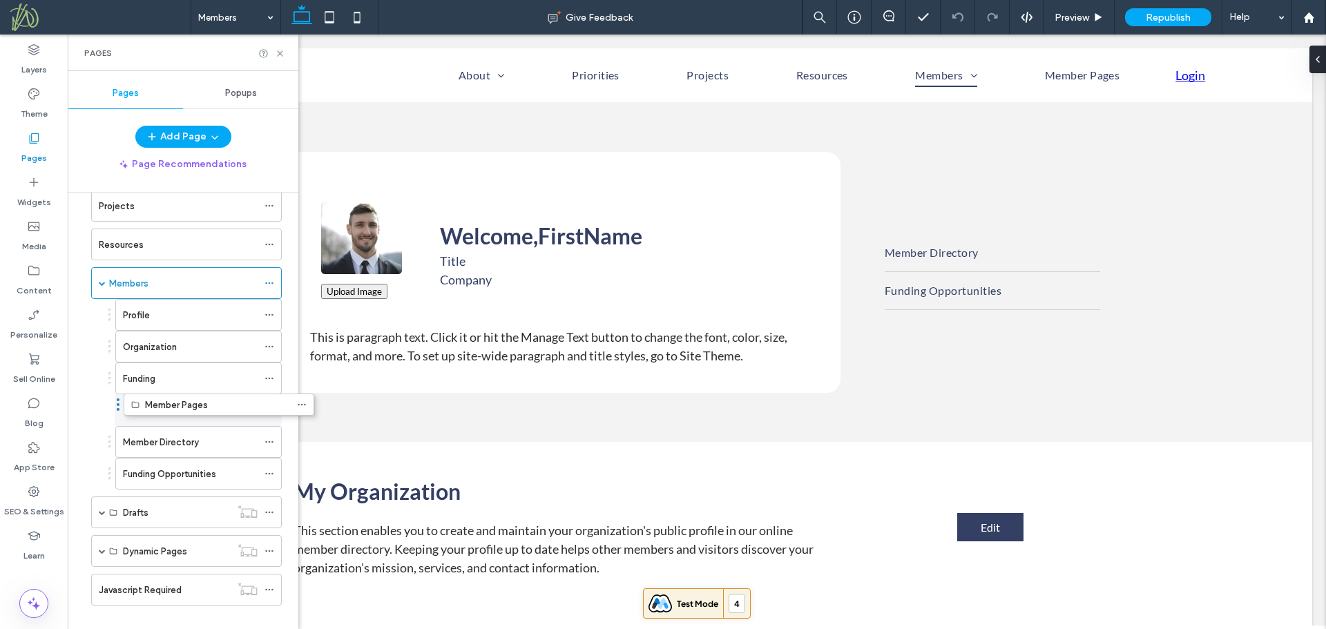
drag, startPoint x: 86, startPoint y: 609, endPoint x: 119, endPoint y: 408, distance: 203.6
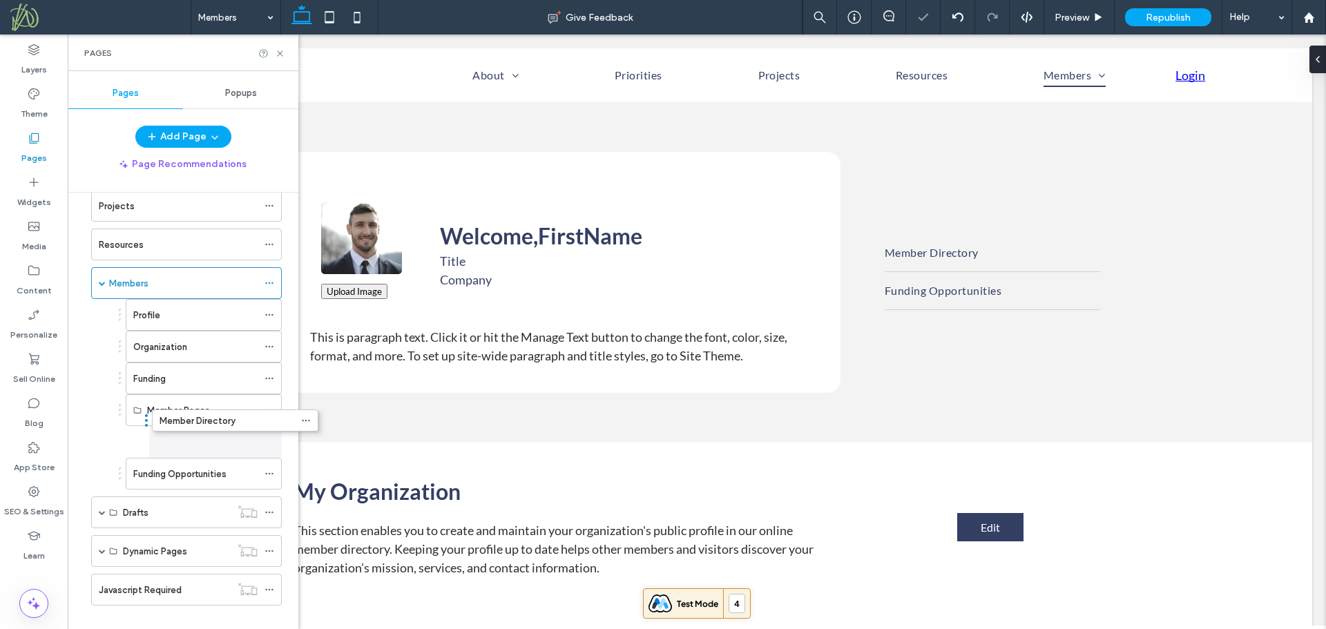
drag, startPoint x: 110, startPoint y: 442, endPoint x: 137, endPoint y: 437, distance: 27.4
drag, startPoint x: 119, startPoint y: 443, endPoint x: 164, endPoint y: 410, distance: 56.0
drag, startPoint x: 120, startPoint y: 472, endPoint x: 165, endPoint y: 471, distance: 44.9
click at [135, 410] on span at bounding box center [136, 410] width 7 height 7
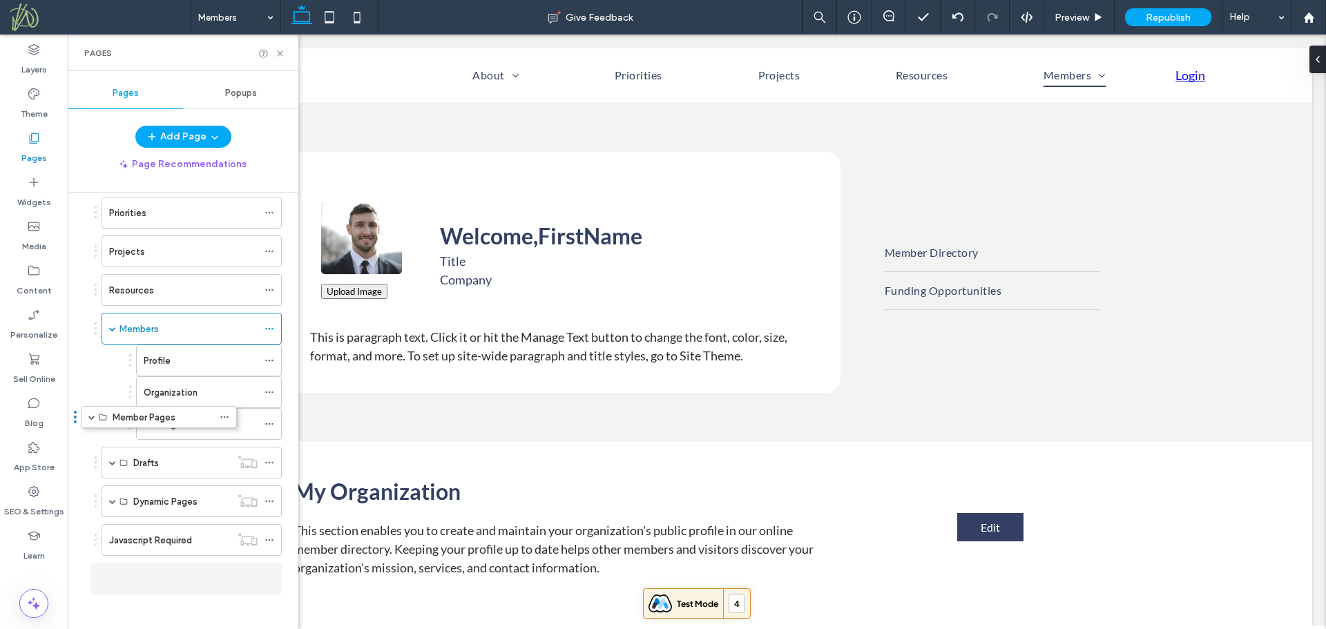
drag, startPoint x: 120, startPoint y: 456, endPoint x: 75, endPoint y: 461, distance: 45.1
click at [110, 577] on span at bounding box center [112, 578] width 7 height 7
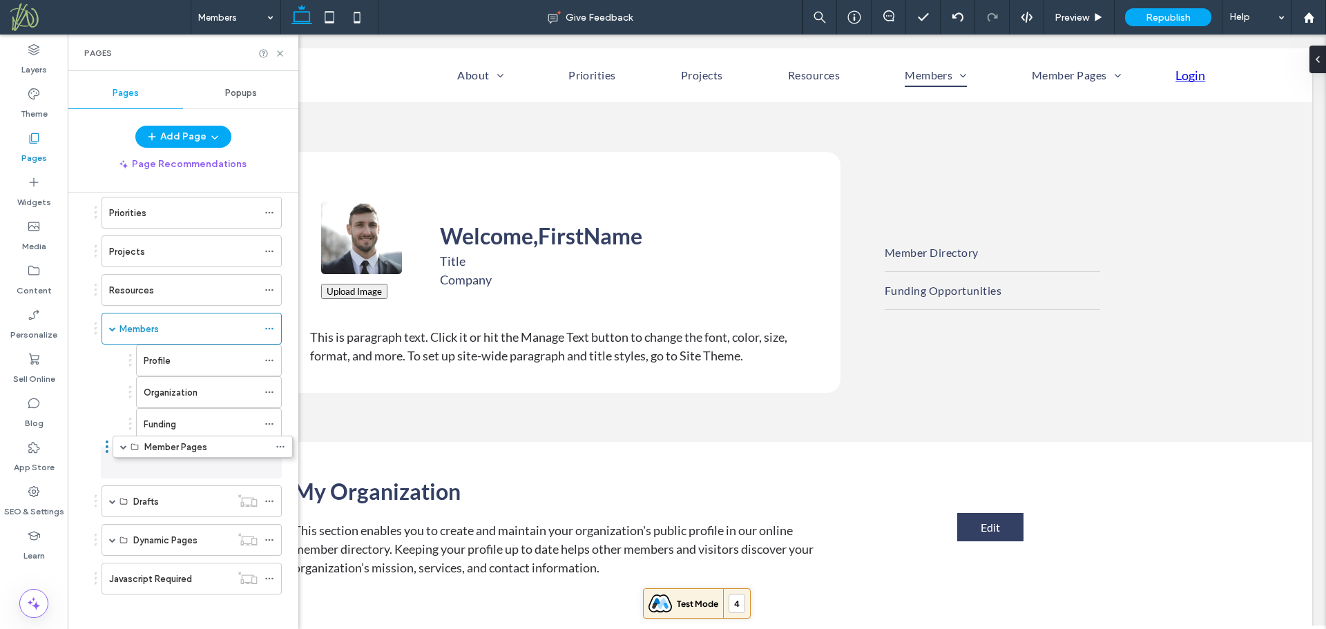
drag, startPoint x: 95, startPoint y: 583, endPoint x: 106, endPoint y: 456, distance: 127.5
click at [113, 463] on span at bounding box center [112, 462] width 7 height 7
click at [272, 327] on icon at bounding box center [269, 329] width 10 height 10
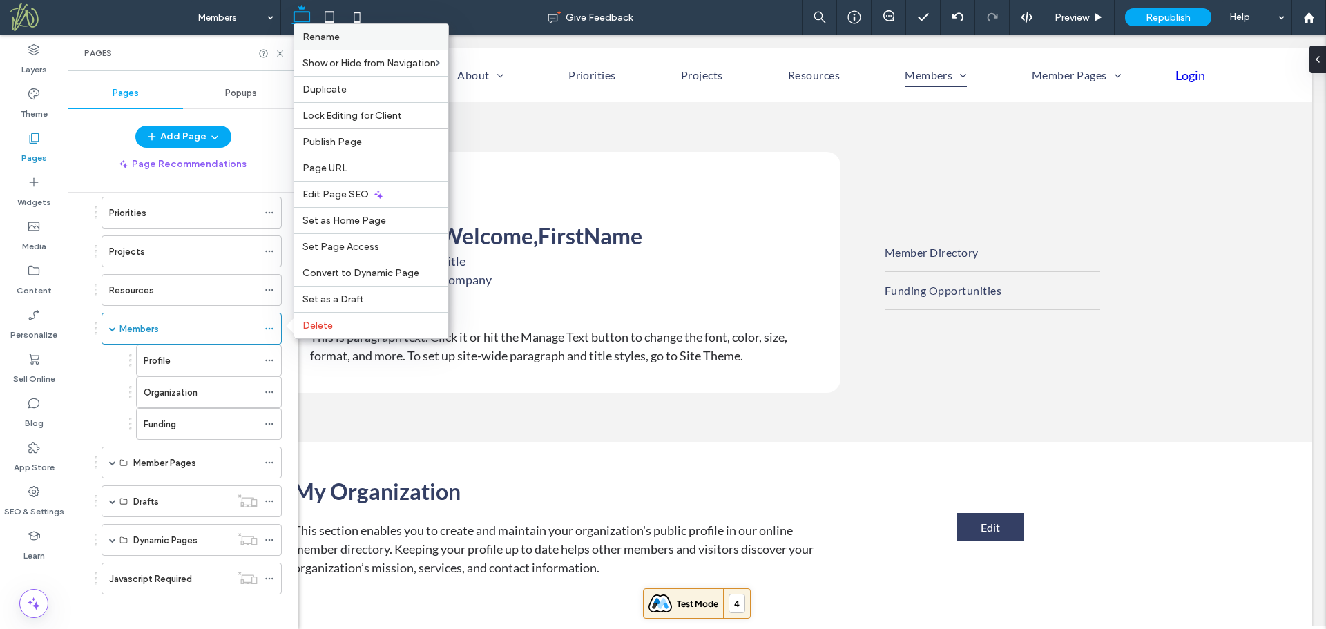
click at [362, 35] on label "Rename" at bounding box center [370, 37] width 137 height 12
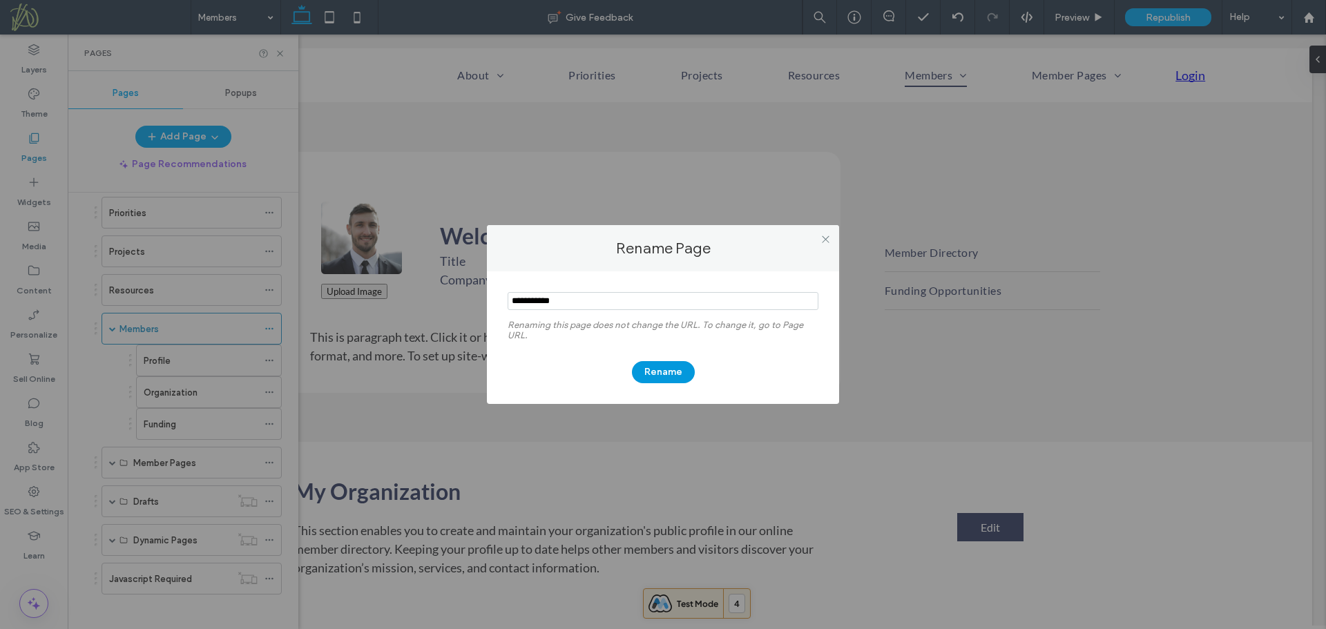
type input "**********"
click at [656, 369] on button "Rename" at bounding box center [663, 372] width 63 height 22
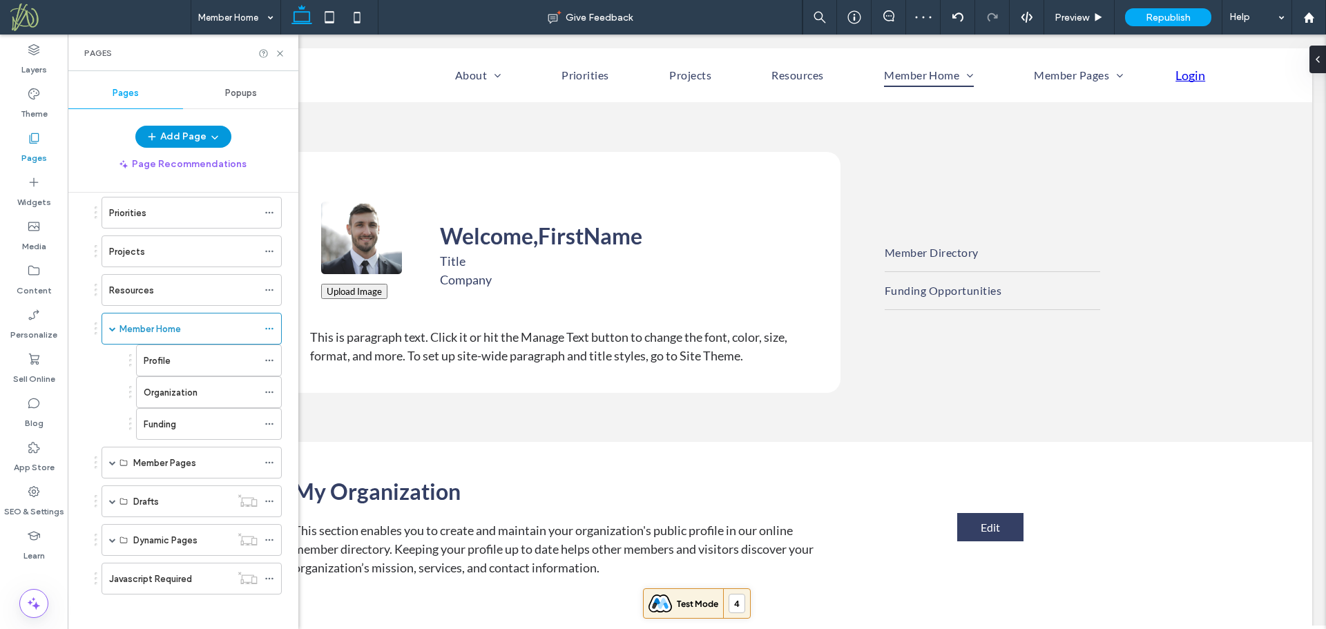
click at [211, 133] on icon "button" at bounding box center [214, 136] width 11 height 11
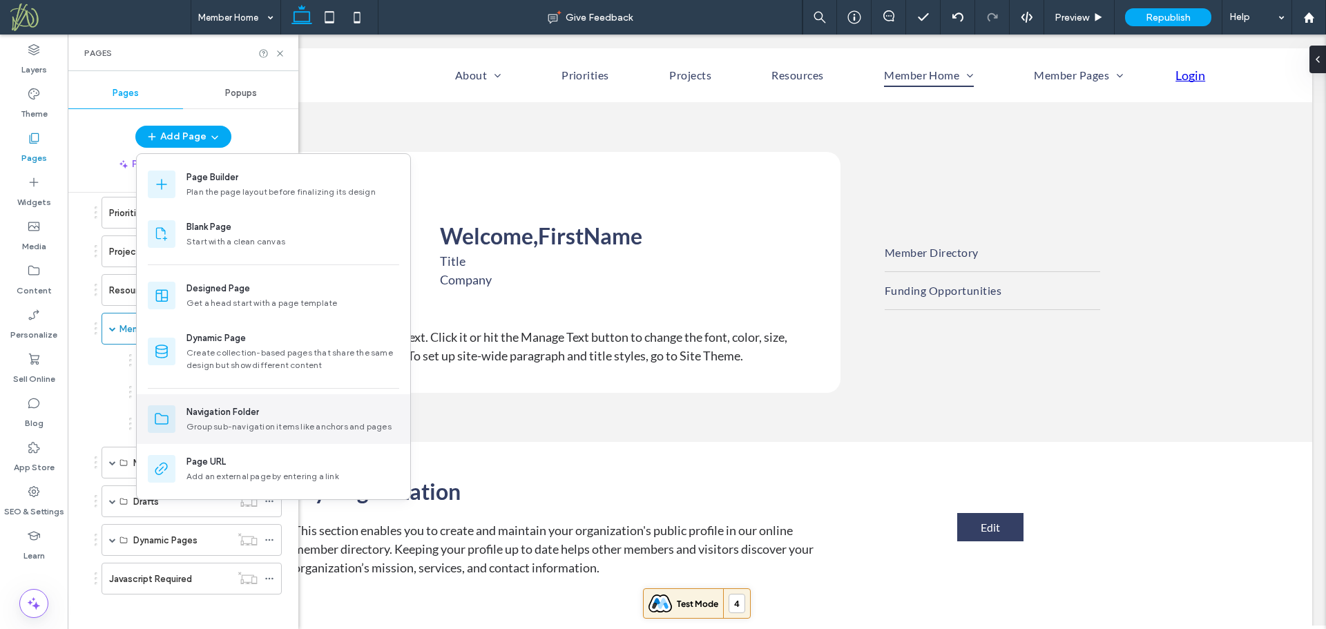
click at [221, 423] on div "Group sub-navigation items like anchors and pages" at bounding box center [292, 427] width 213 height 12
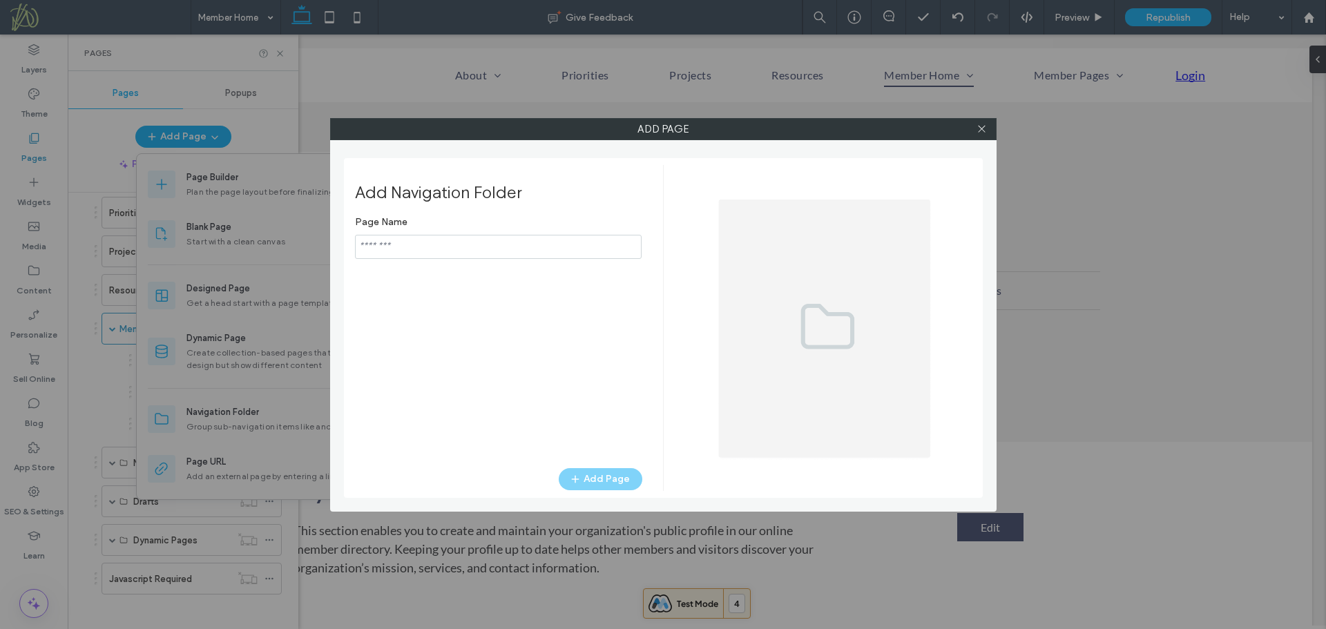
type input "*"
drag, startPoint x: 398, startPoint y: 246, endPoint x: 435, endPoint y: 240, distance: 37.7
click at [435, 240] on input "notEmpty" at bounding box center [498, 247] width 287 height 24
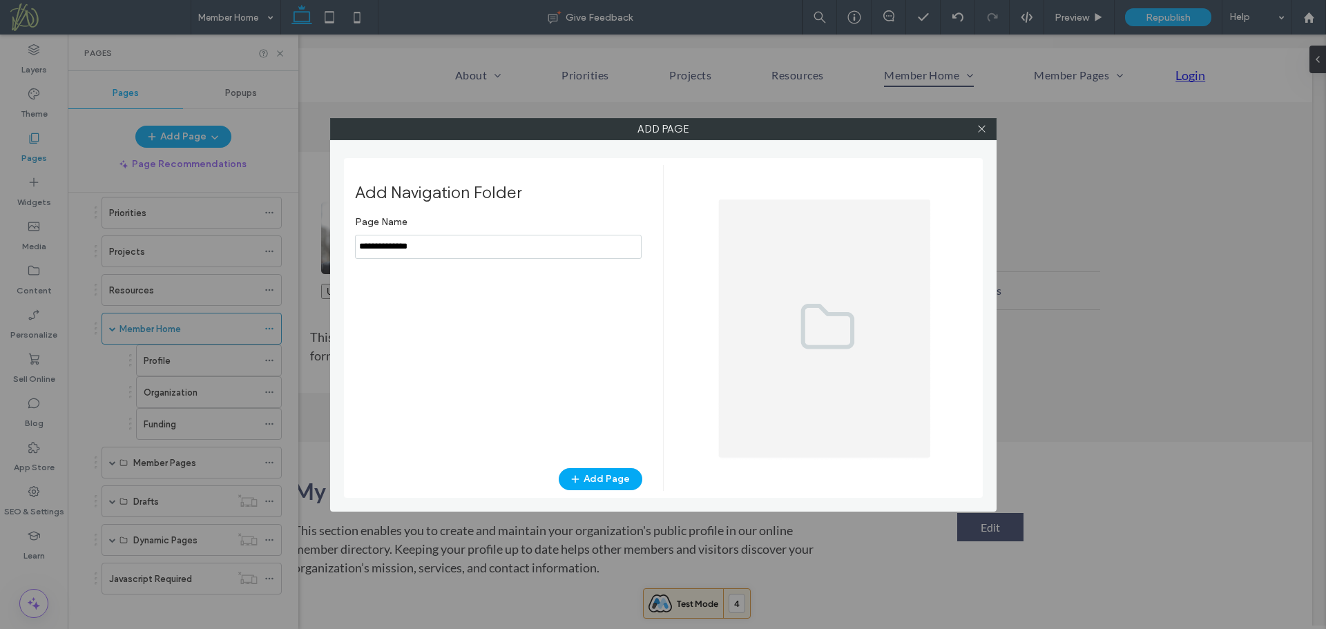
click at [427, 249] on input "notEmpty" at bounding box center [498, 247] width 287 height 24
drag, startPoint x: 436, startPoint y: 243, endPoint x: 354, endPoint y: 242, distance: 82.9
click at [354, 242] on div "Add Navigation Folder Page Name Add Page" at bounding box center [663, 328] width 639 height 340
paste input "**********"
type input "**********"
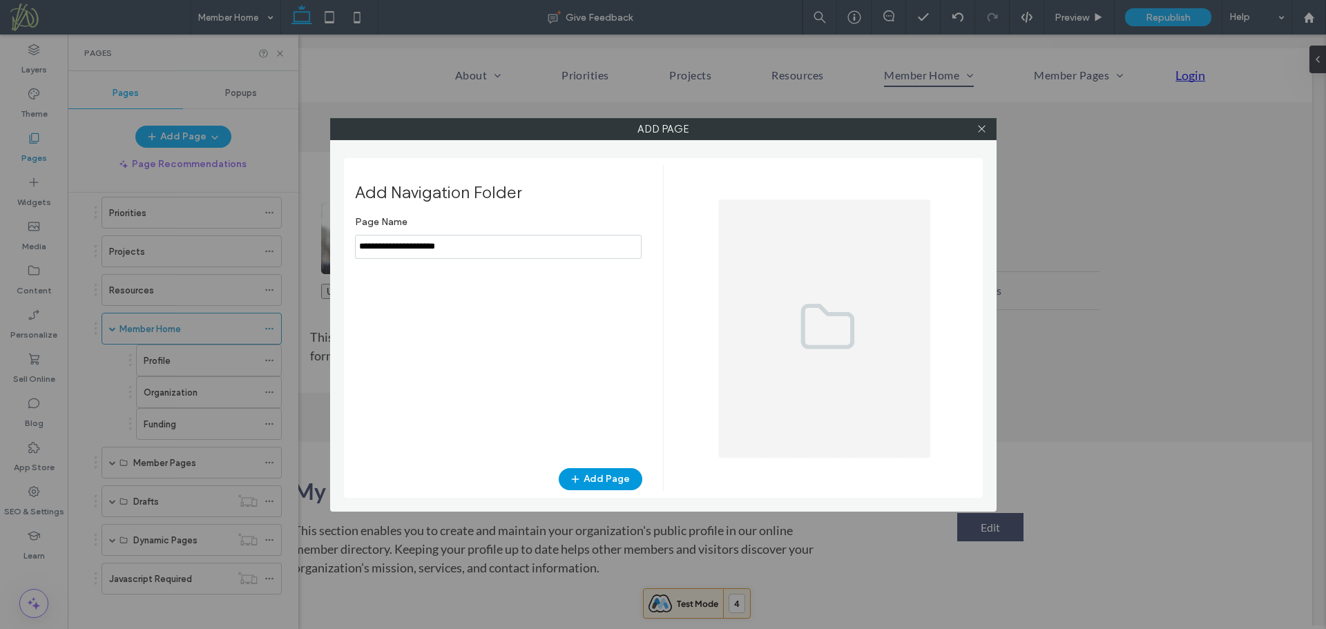
click at [596, 476] on button "Add Page" at bounding box center [601, 479] width 84 height 22
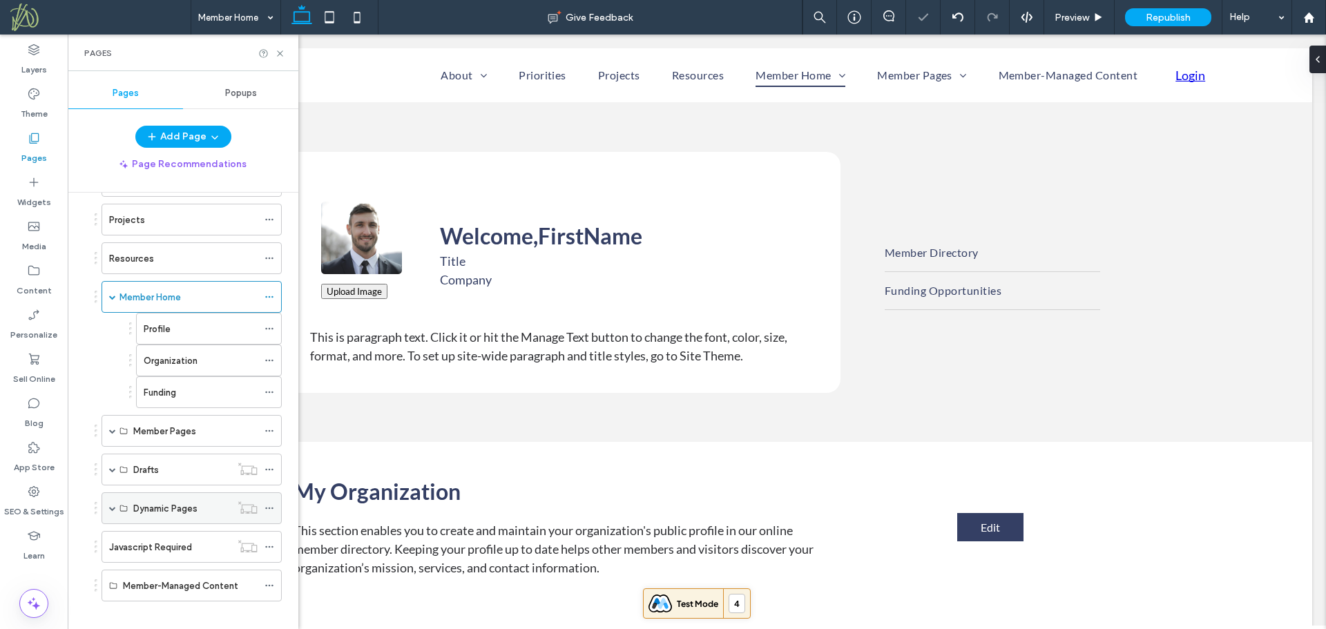
scroll to position [142, 0]
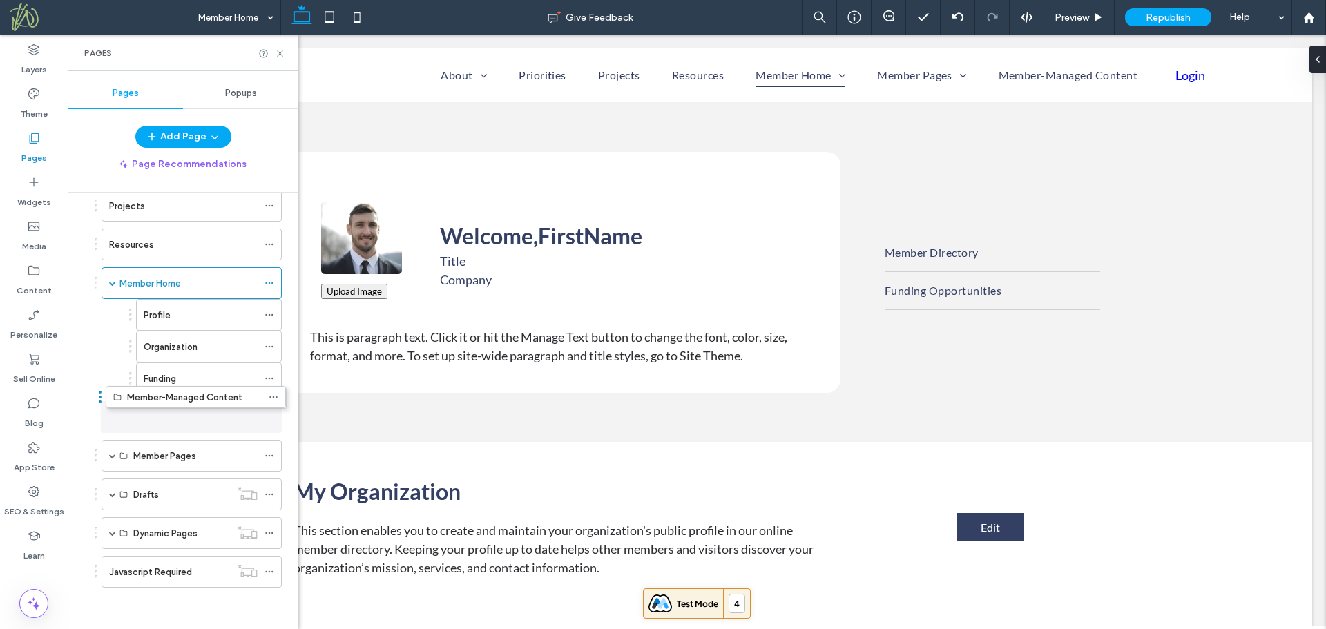
drag, startPoint x: 97, startPoint y: 572, endPoint x: 101, endPoint y: 402, distance: 169.9
drag, startPoint x: 131, startPoint y: 314, endPoint x: 174, endPoint y: 410, distance: 104.8
drag, startPoint x: 130, startPoint y: 315, endPoint x: 139, endPoint y: 414, distance: 99.2
drag, startPoint x: 131, startPoint y: 314, endPoint x: 136, endPoint y: 411, distance: 97.5
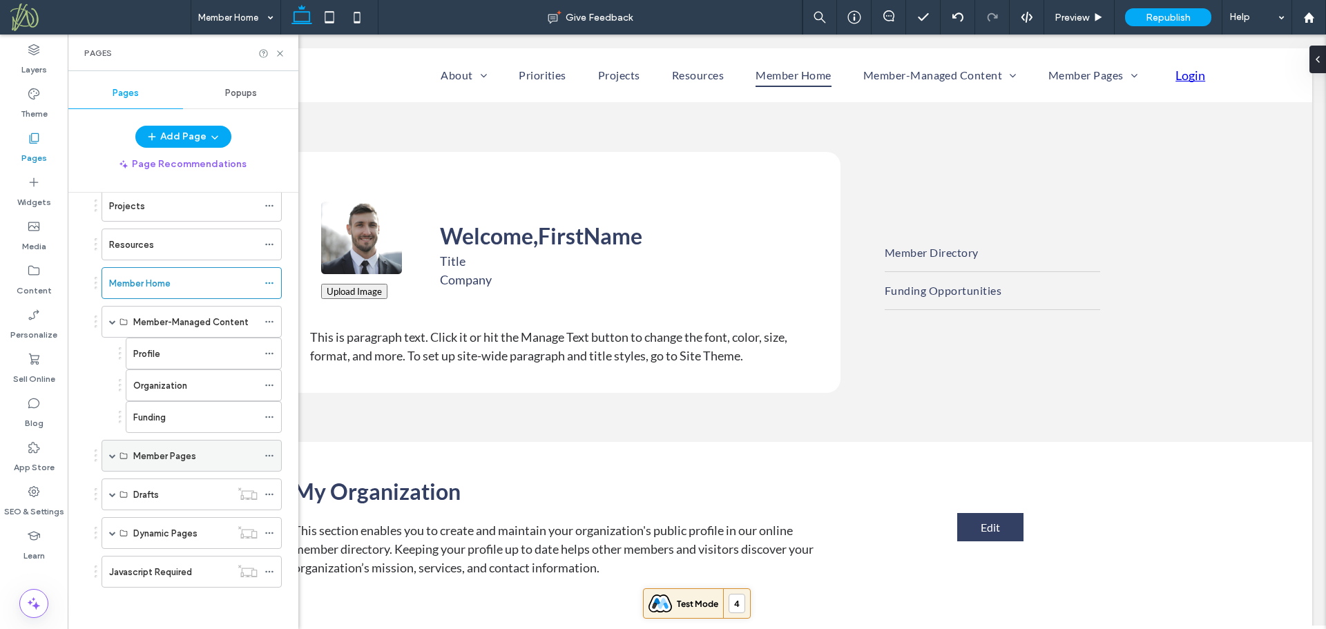
click at [114, 455] on span at bounding box center [112, 455] width 7 height 7
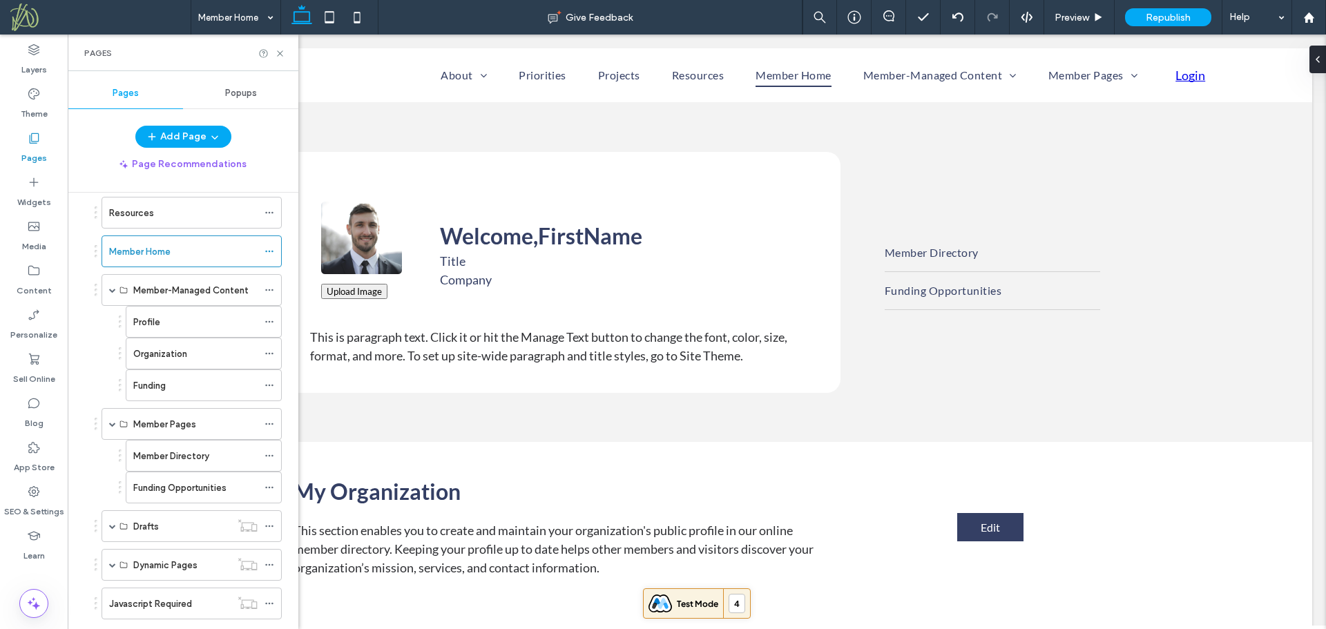
scroll to position [206, 0]
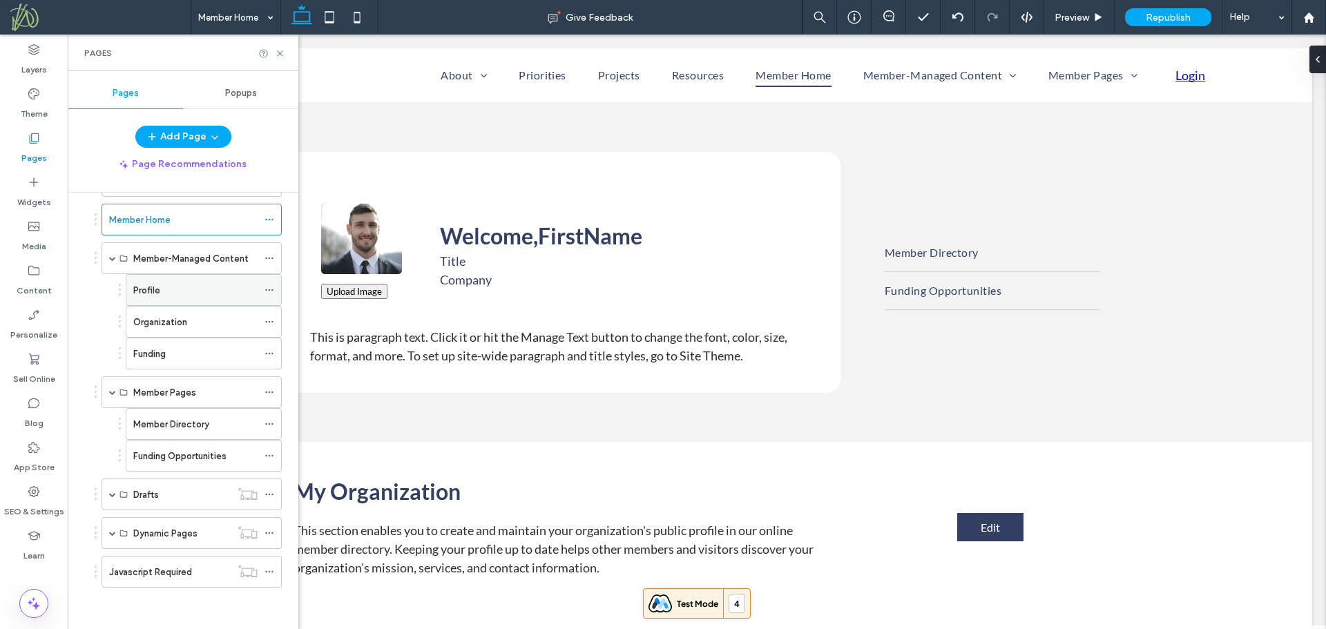
click at [269, 289] on use at bounding box center [269, 290] width 8 height 2
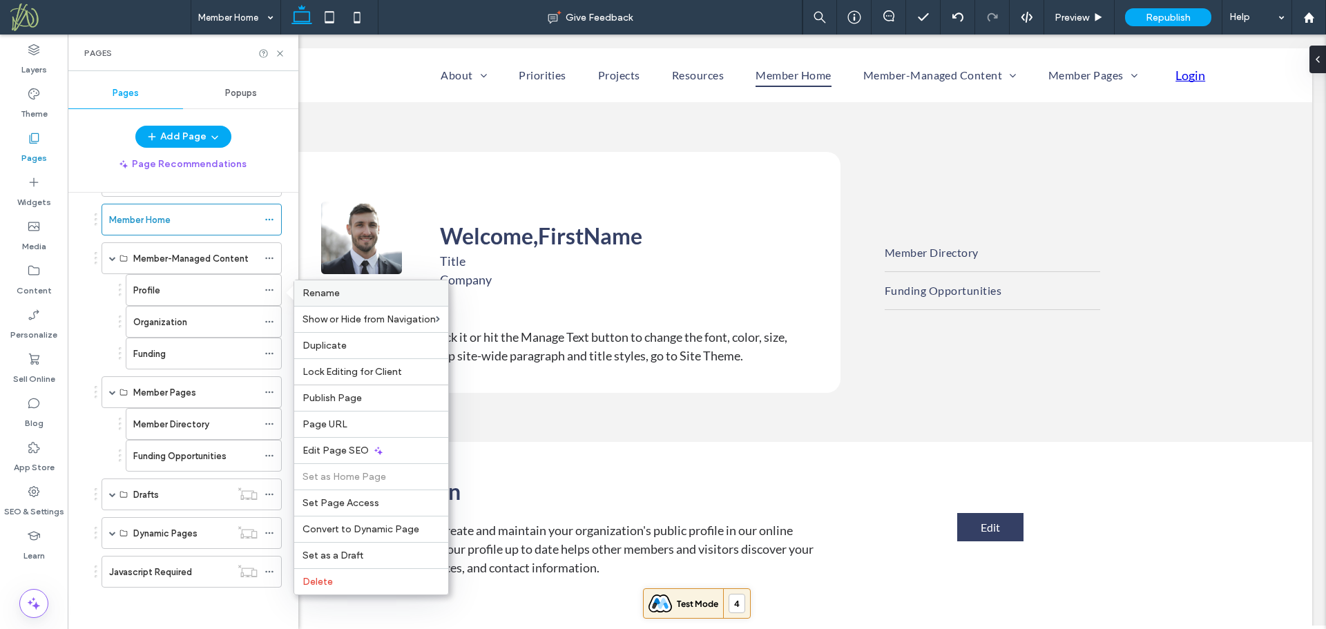
click at [309, 296] on span "Rename" at bounding box center [320, 293] width 37 height 12
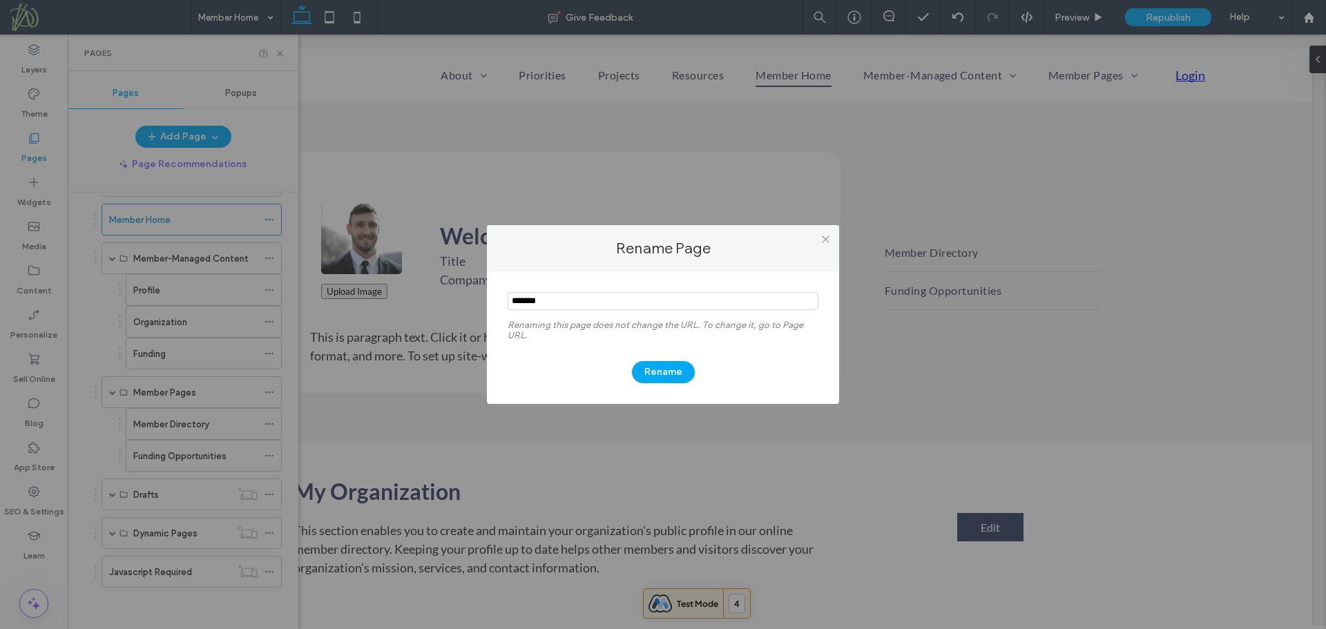
click at [512, 300] on input "notEmpty" at bounding box center [663, 301] width 311 height 18
type input "**********"
click at [656, 369] on button "Rename" at bounding box center [663, 372] width 63 height 22
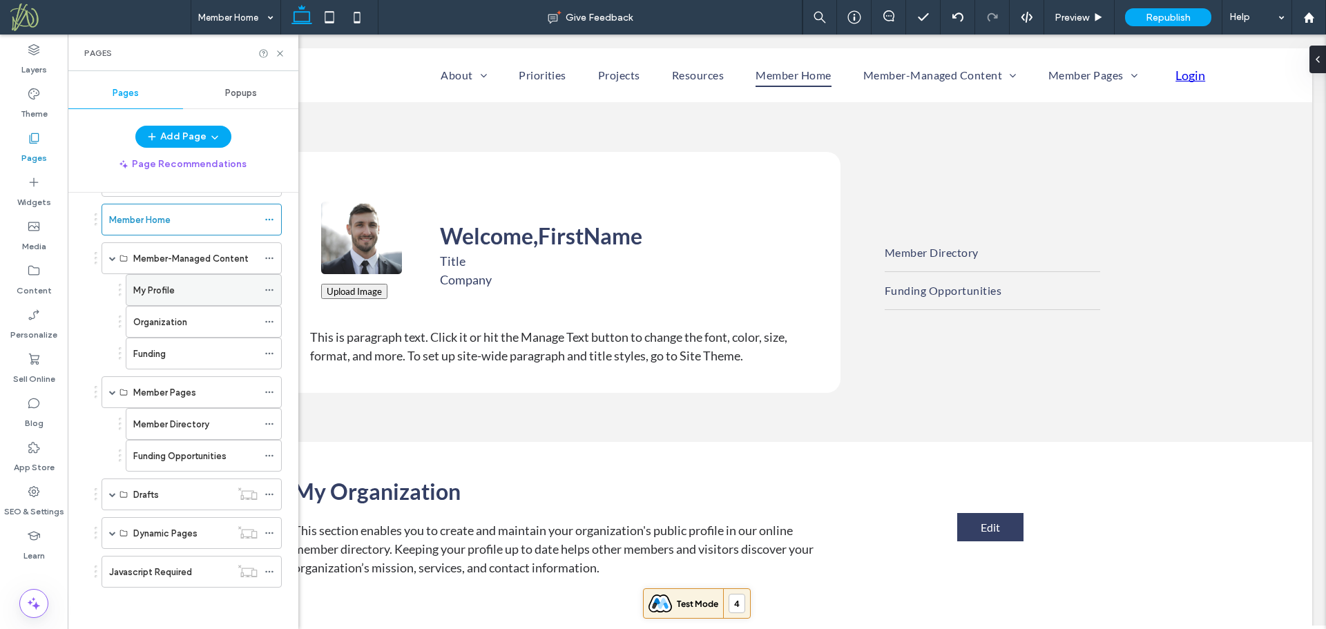
click at [173, 293] on label "My Profile" at bounding box center [153, 290] width 41 height 24
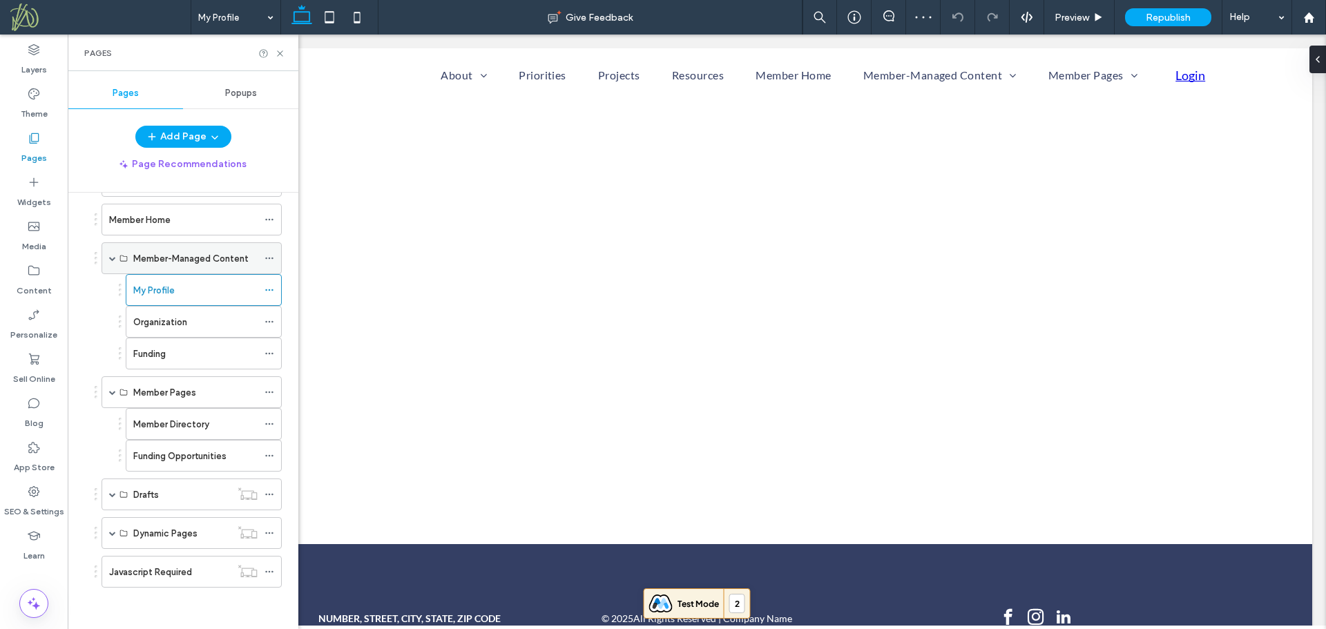
click at [193, 262] on label "Member-Managed Content" at bounding box center [190, 259] width 115 height 24
click at [206, 224] on div "Member Home" at bounding box center [183, 220] width 148 height 15
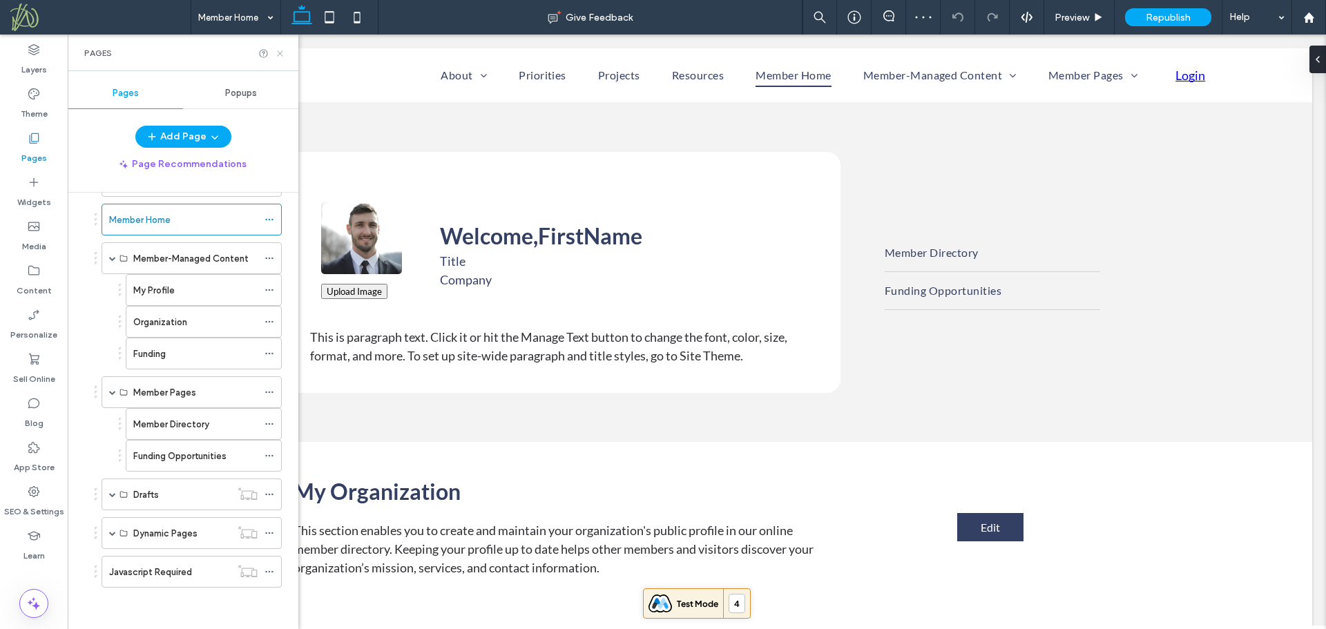
click at [280, 51] on icon at bounding box center [280, 53] width 10 height 10
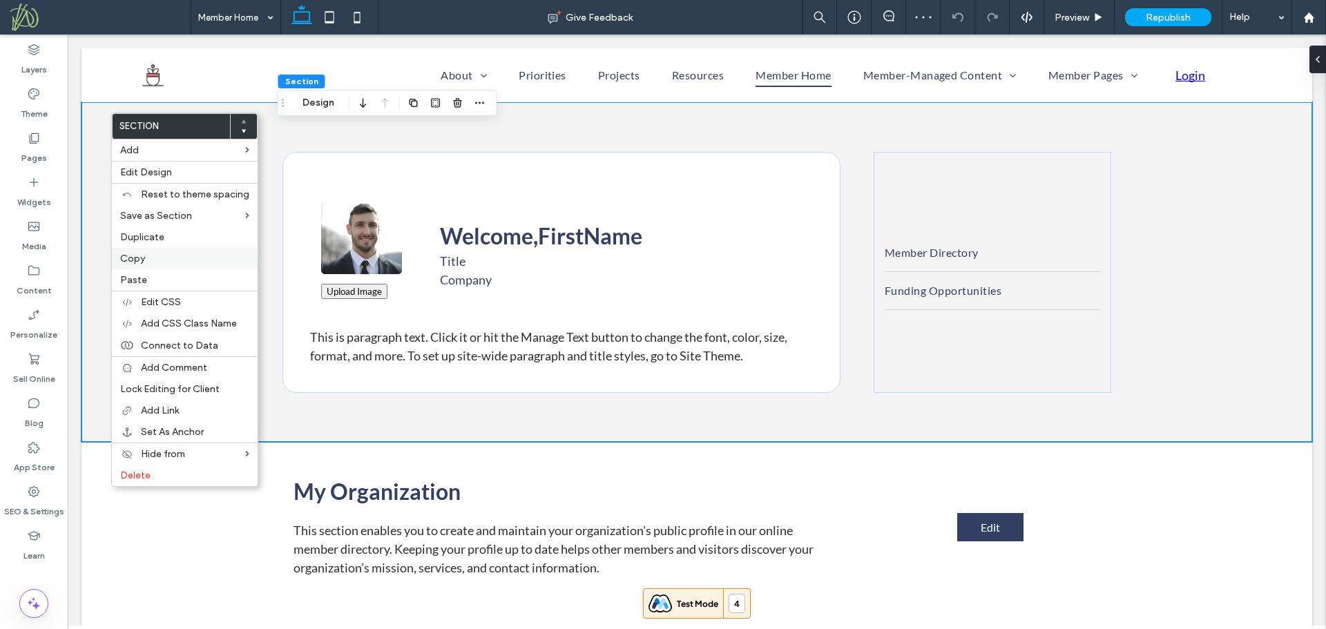
click at [142, 260] on span "Copy" at bounding box center [132, 259] width 25 height 12
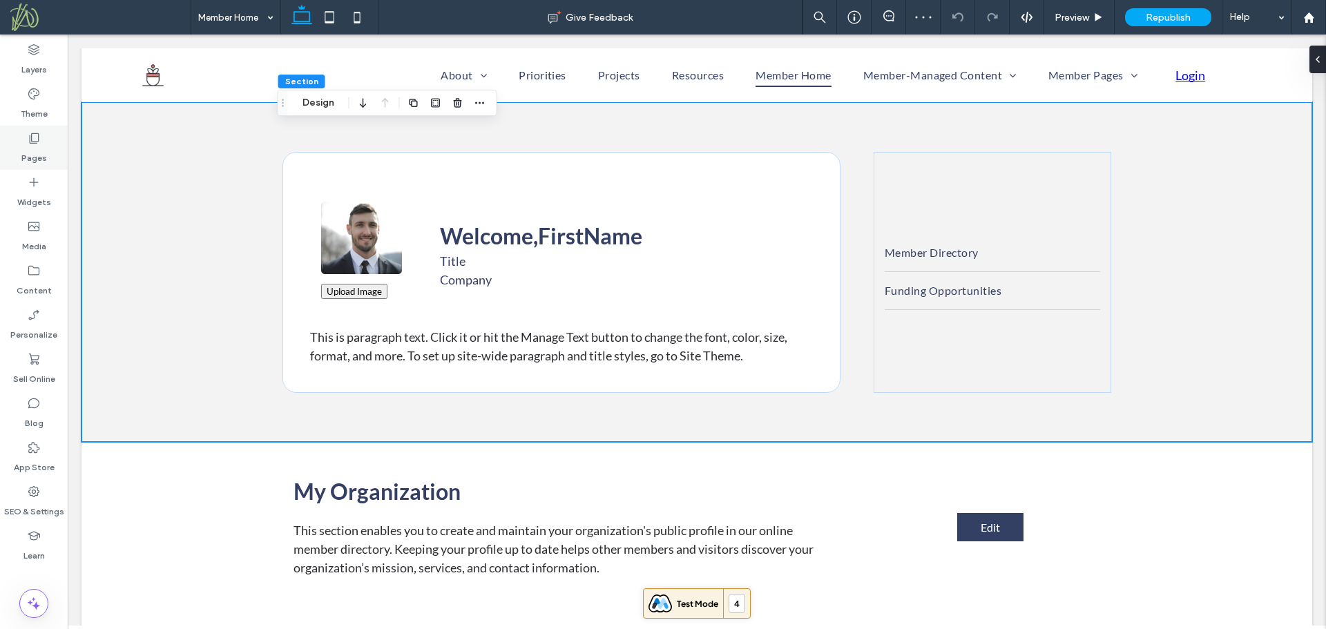
click at [40, 159] on label "Pages" at bounding box center [34, 154] width 26 height 19
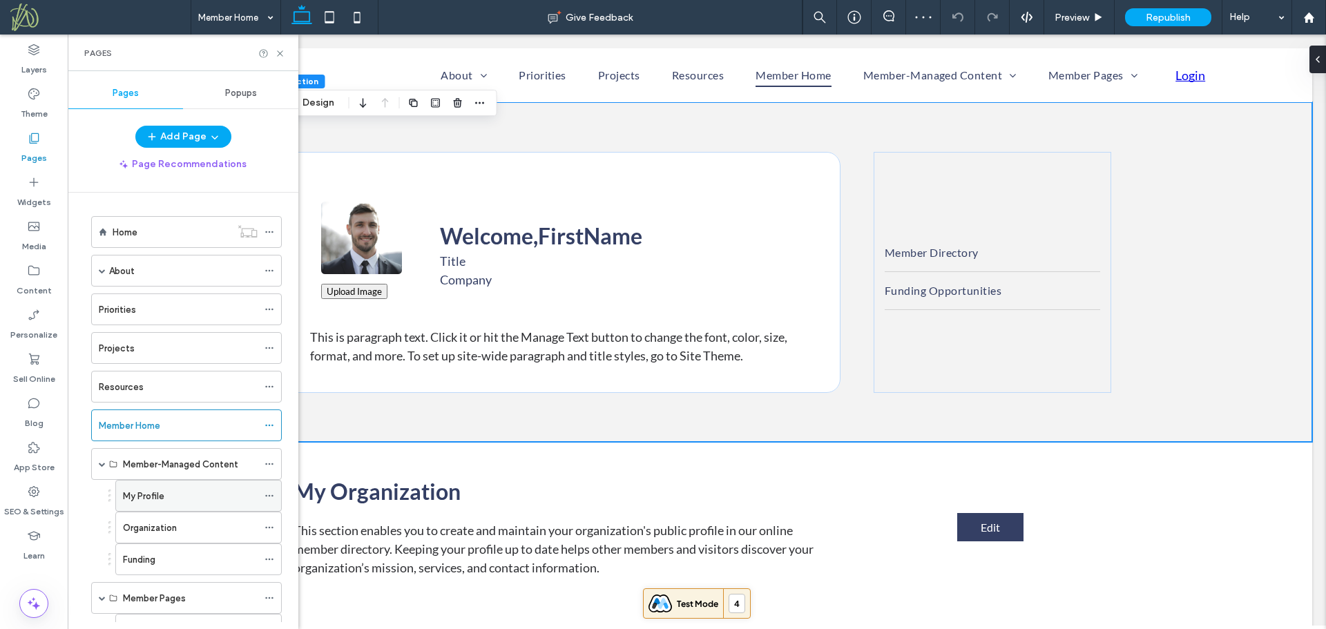
click at [182, 493] on div "My Profile" at bounding box center [190, 496] width 135 height 15
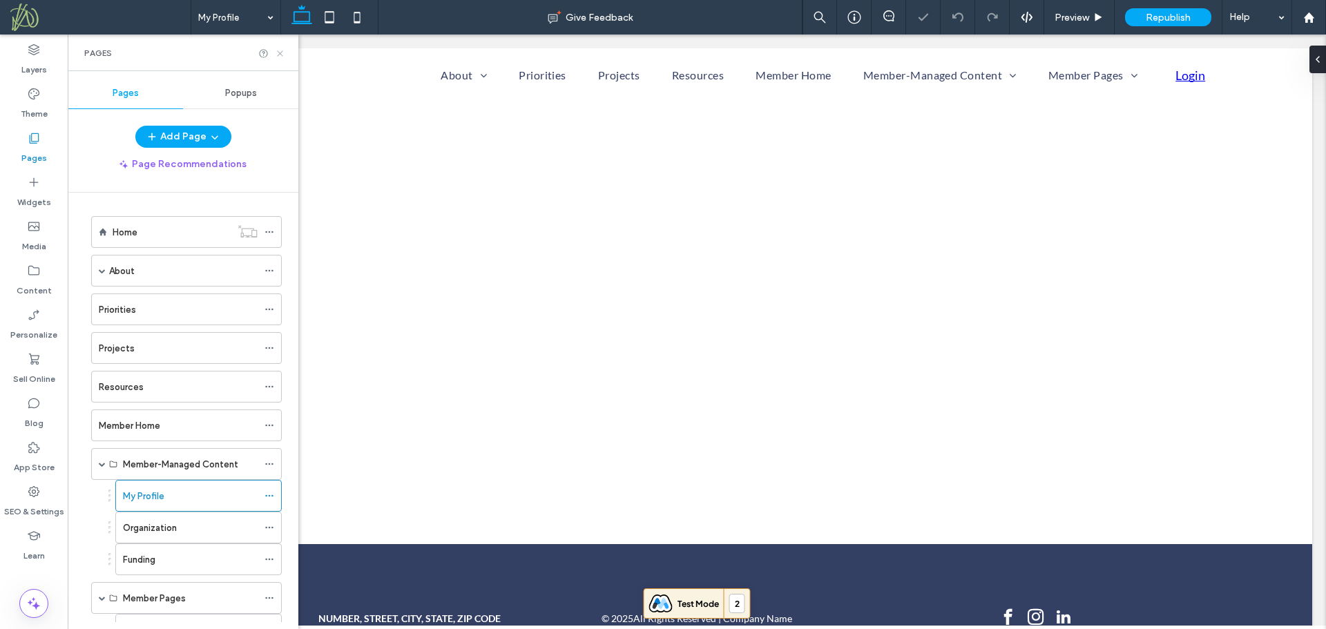
click at [279, 52] on use at bounding box center [280, 53] width 6 height 6
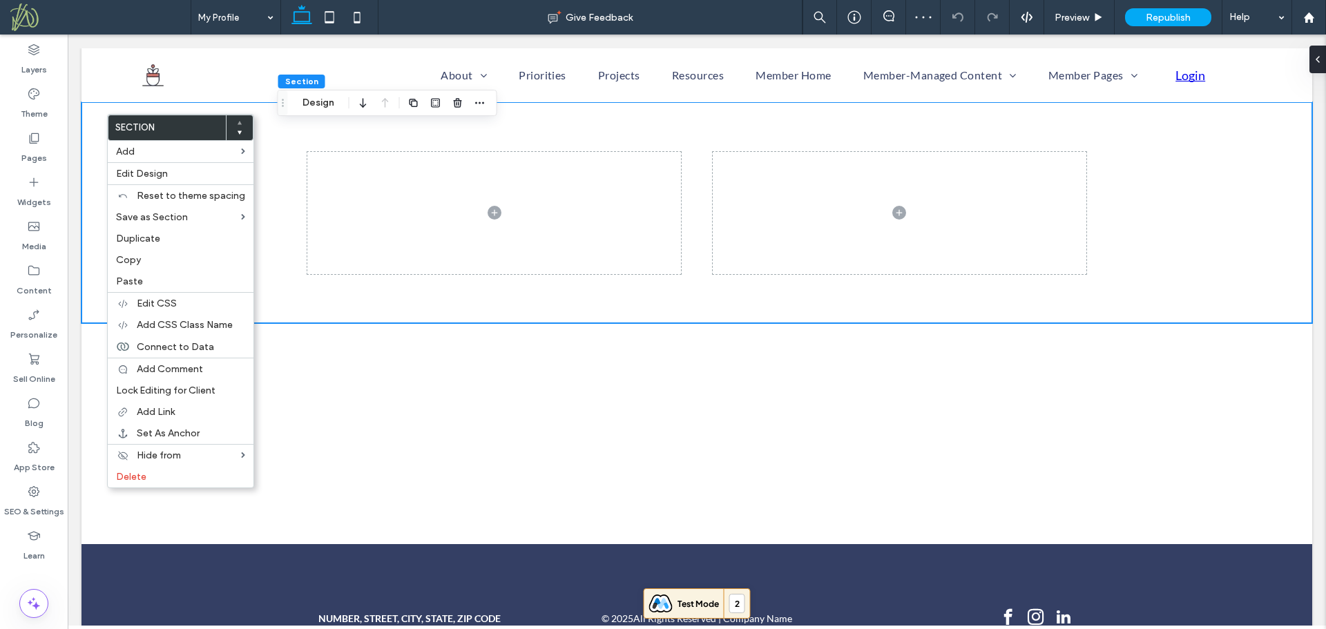
drag, startPoint x: 146, startPoint y: 282, endPoint x: 403, endPoint y: 331, distance: 261.5
click at [146, 282] on label "Paste" at bounding box center [180, 282] width 129 height 12
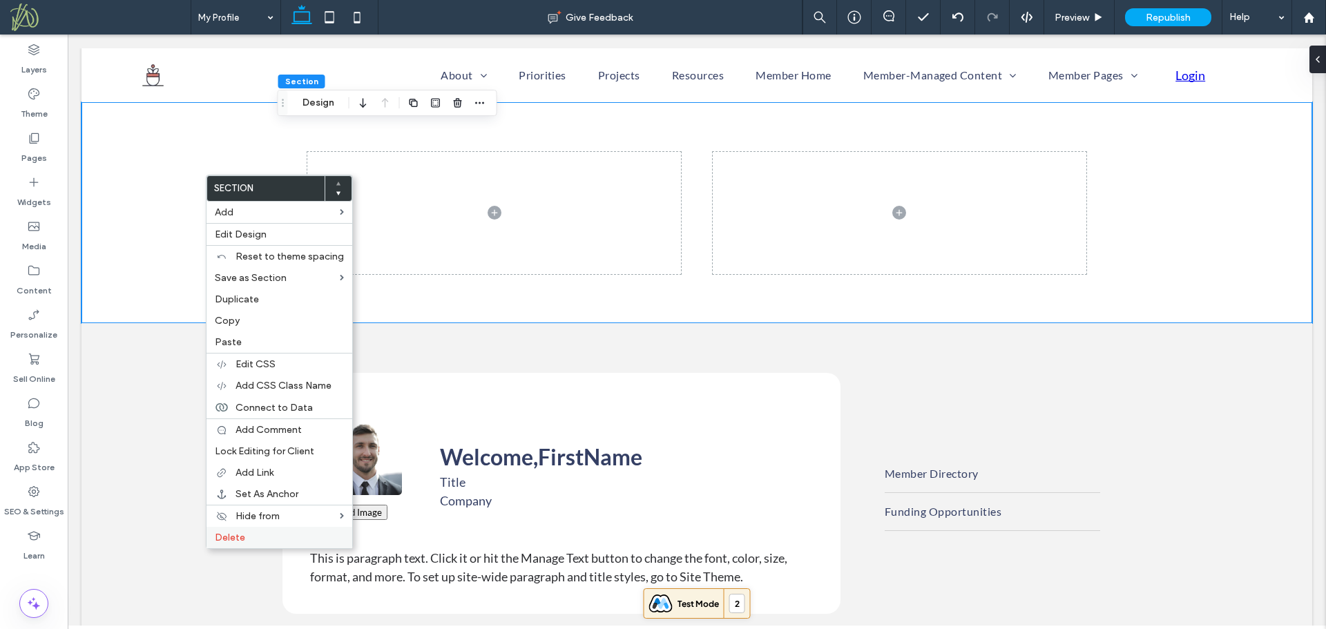
click at [285, 536] on label "Delete" at bounding box center [279, 538] width 129 height 12
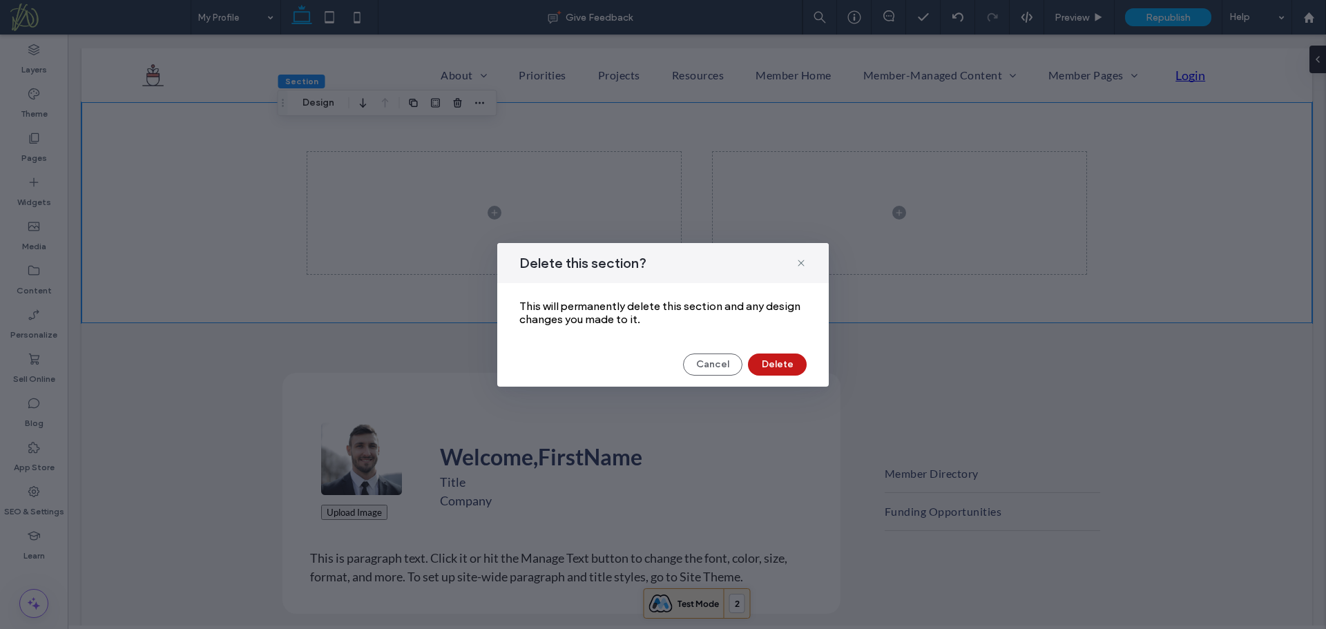
click at [793, 368] on button "Delete" at bounding box center [777, 365] width 59 height 22
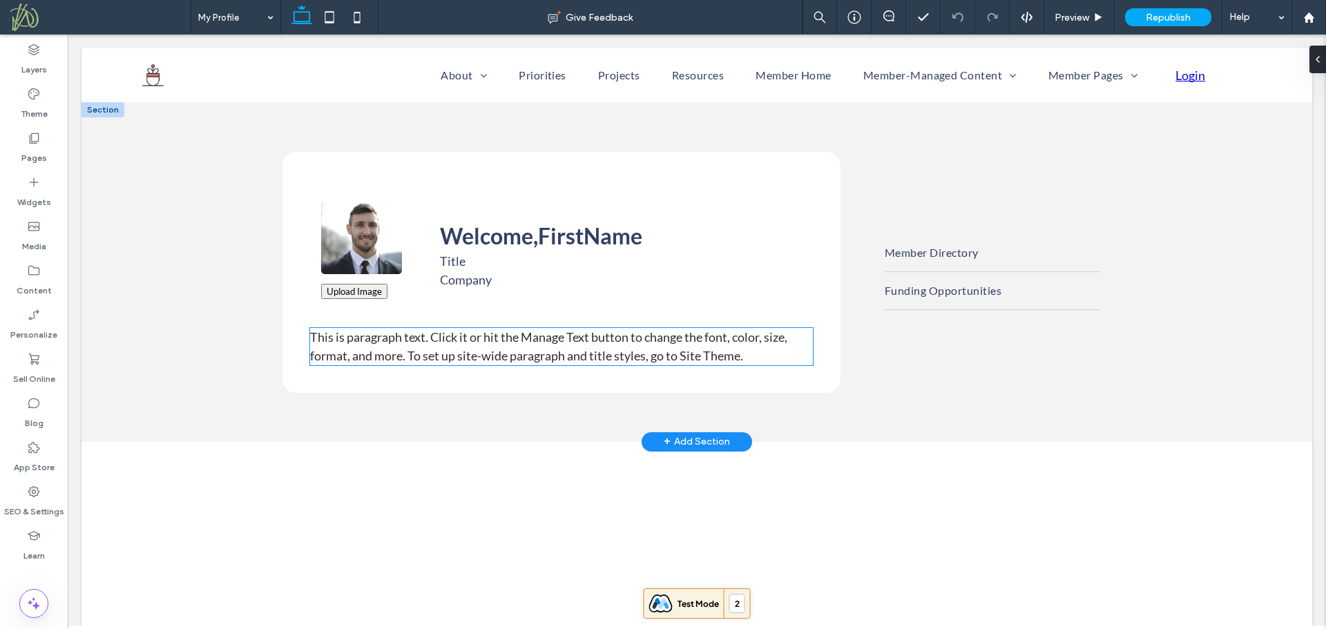
click at [655, 352] on span "This is paragraph text. Click it or hit the Manage Text button to change the fo…" at bounding box center [548, 346] width 477 height 34
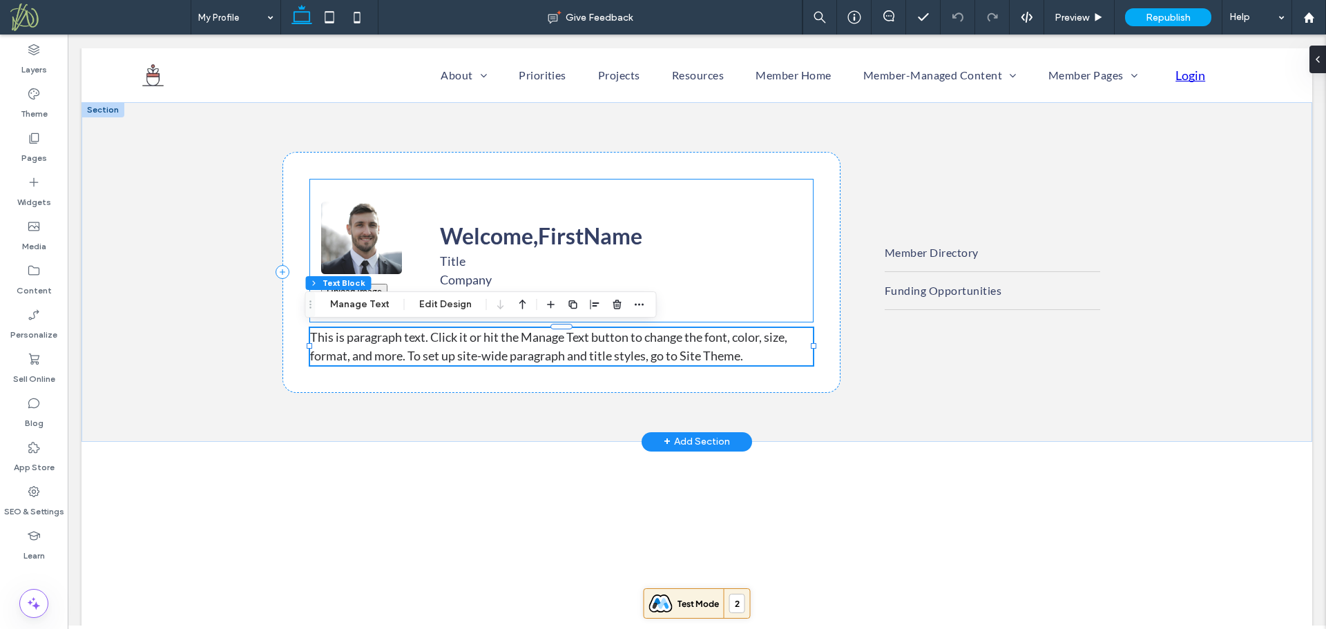
click at [530, 236] on h2 "Welcome, FirstName" at bounding box center [615, 236] width 351 height 33
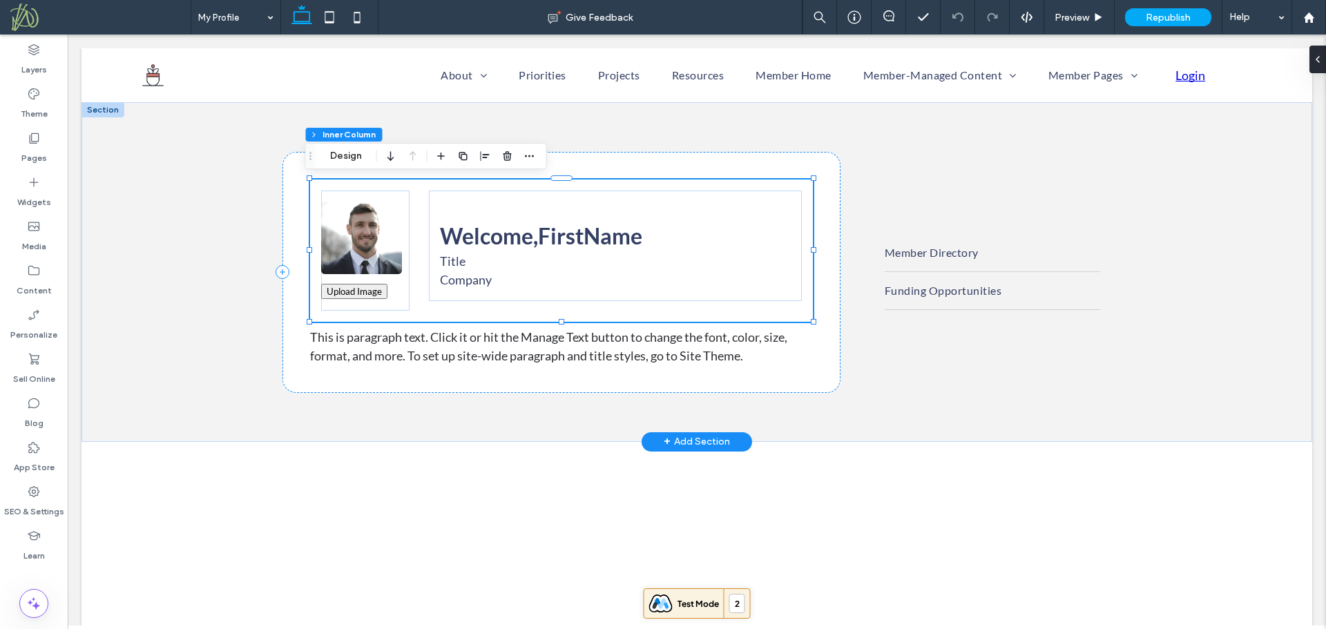
click at [519, 238] on h2 "Welcome, FirstName" at bounding box center [615, 236] width 351 height 33
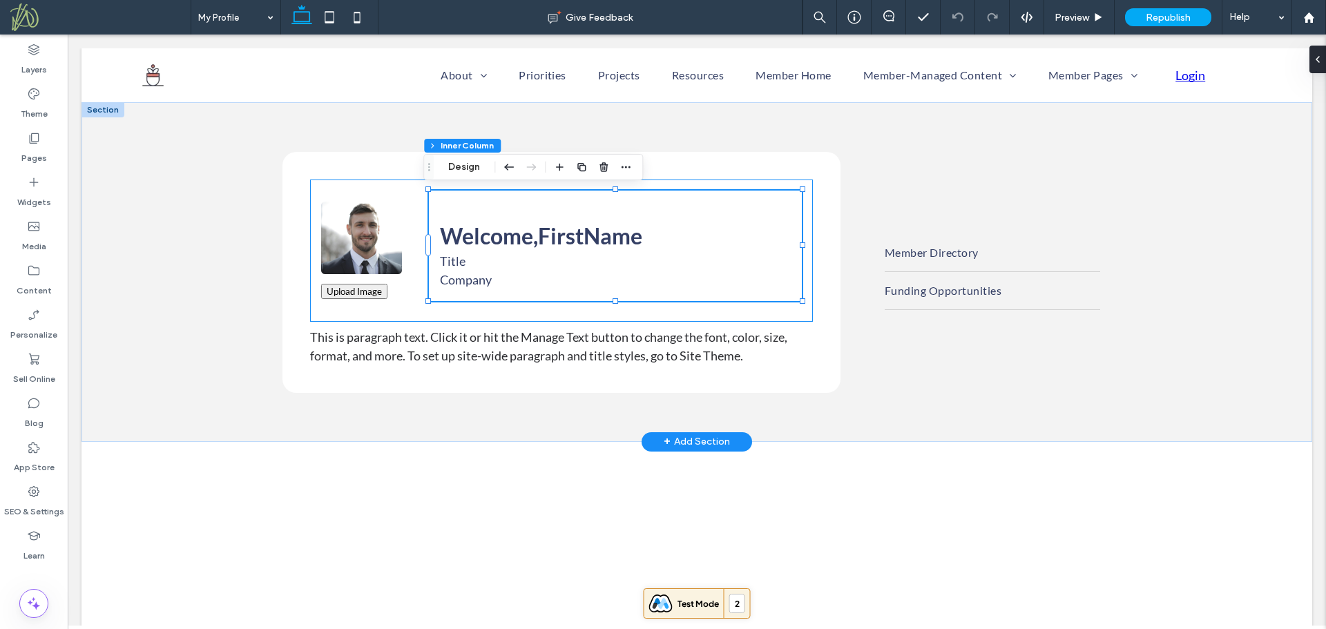
click at [519, 238] on h2 "Welcome, FirstName" at bounding box center [615, 236] width 351 height 33
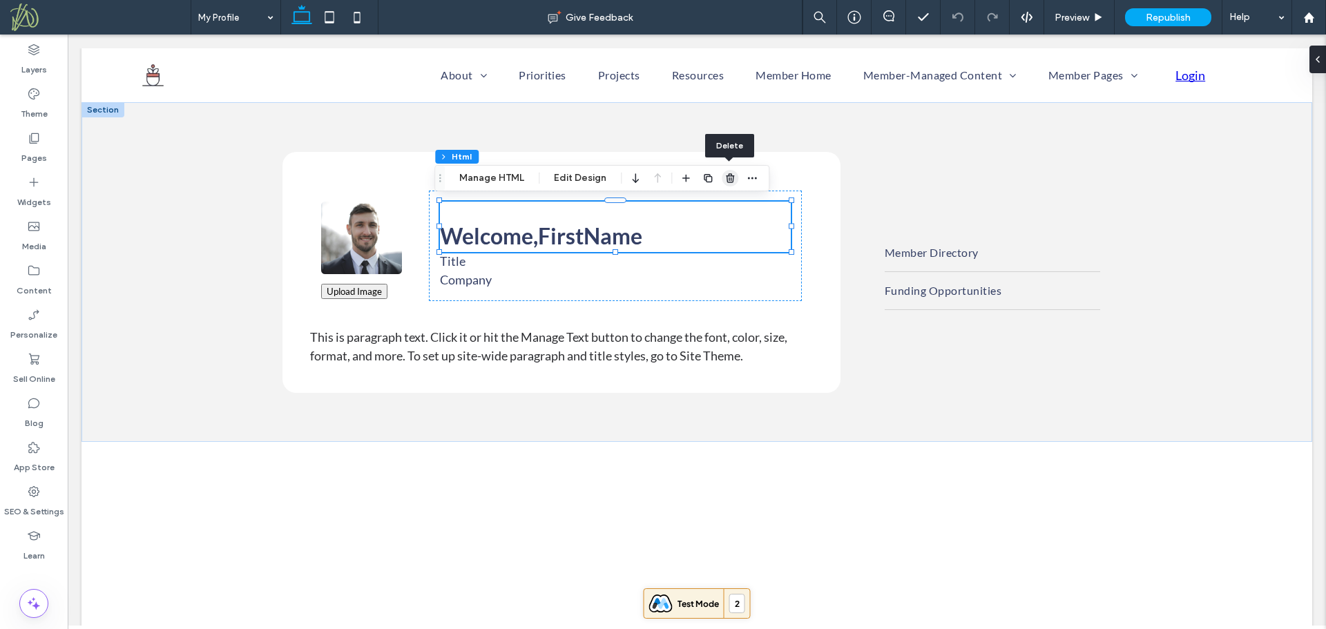
click at [728, 181] on use "button" at bounding box center [730, 177] width 8 height 9
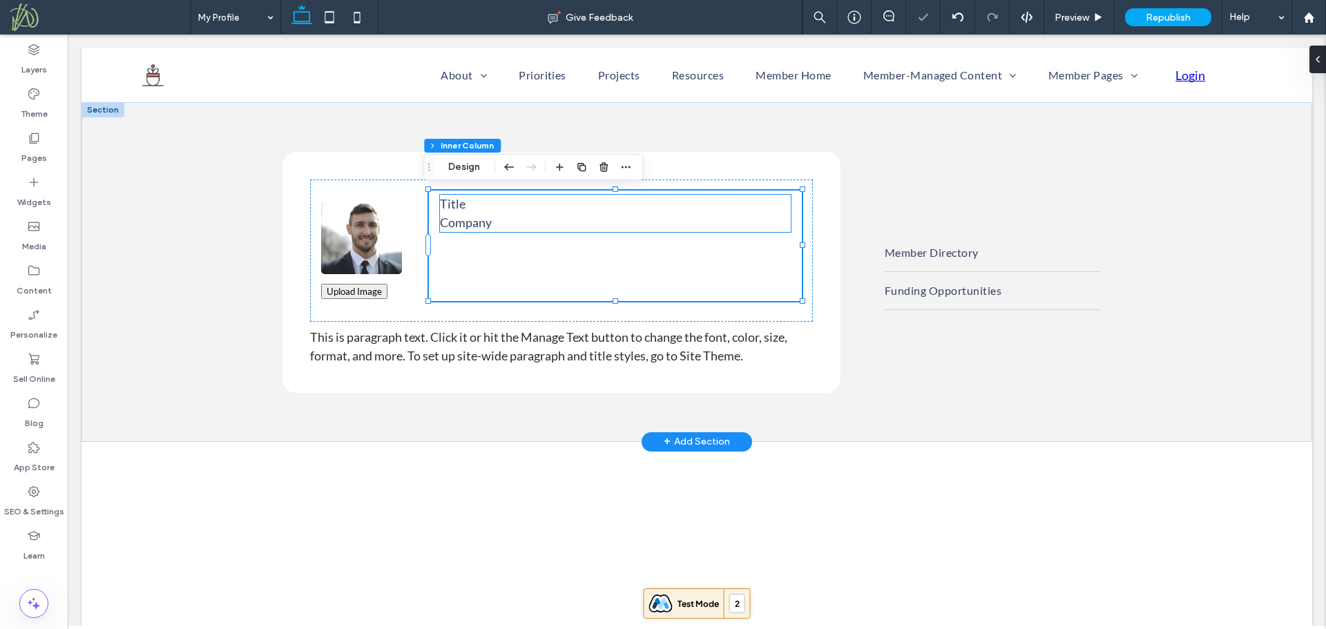
click at [475, 207] on div "Title Company Edit Profile" at bounding box center [615, 213] width 351 height 37
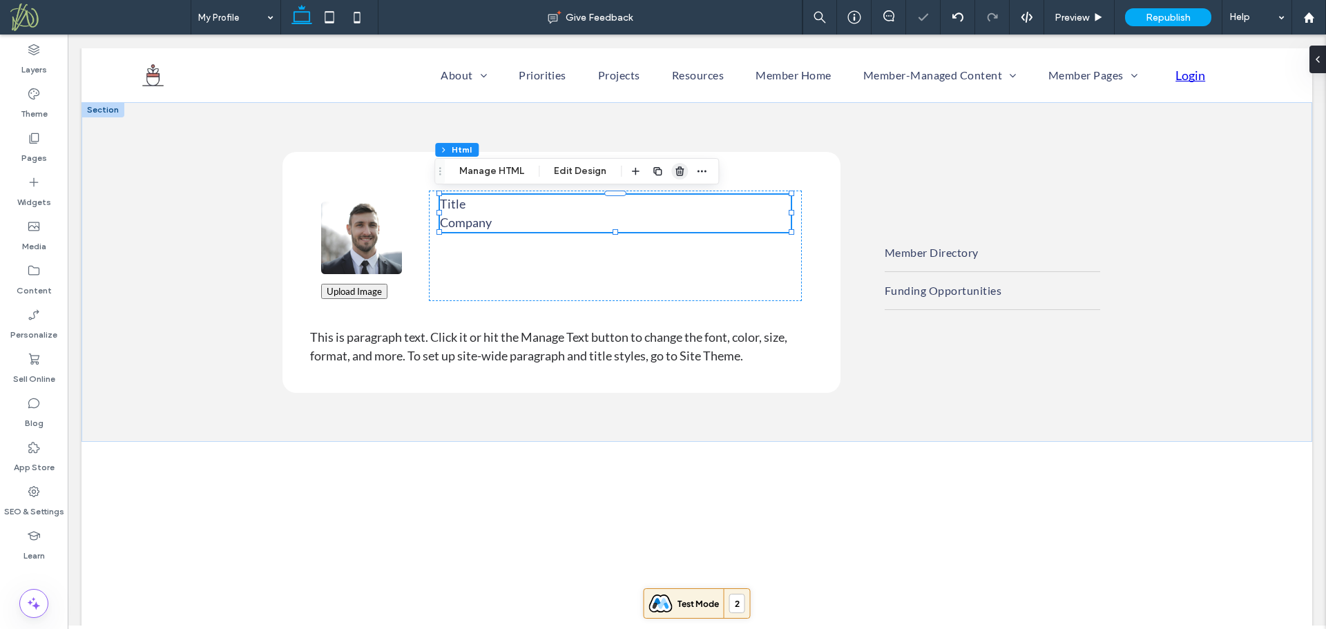
click at [679, 169] on use "button" at bounding box center [679, 170] width 8 height 9
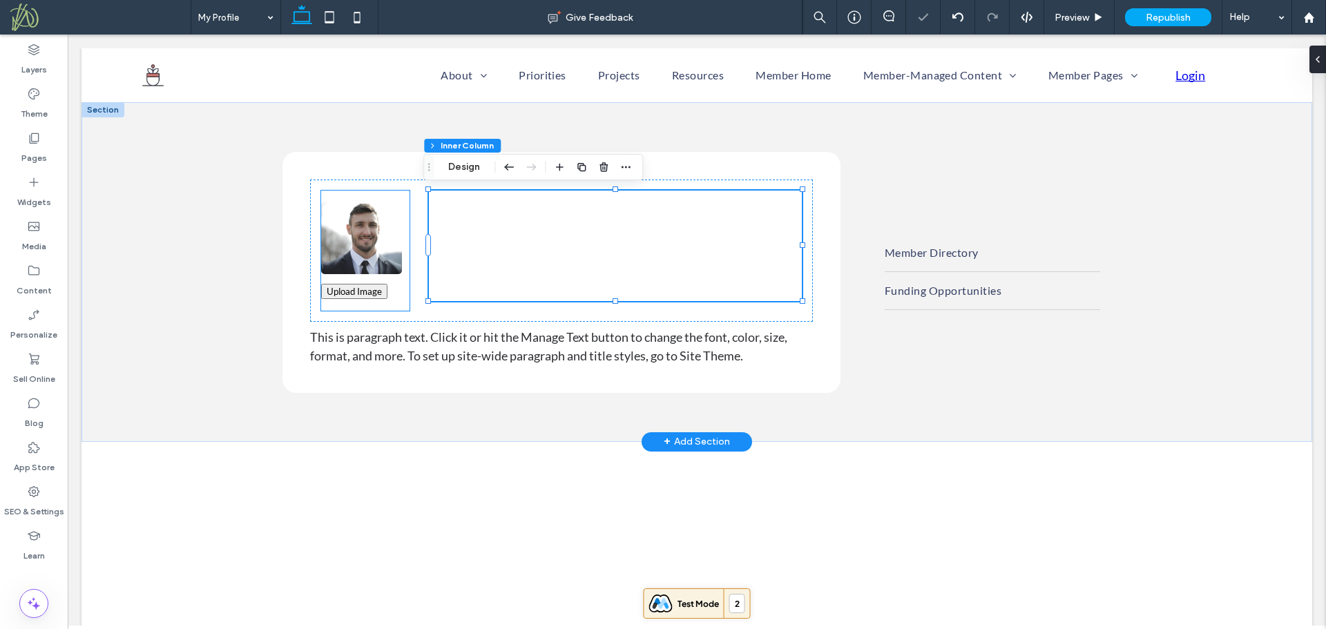
click at [363, 291] on button "Upload Image" at bounding box center [354, 291] width 66 height 15
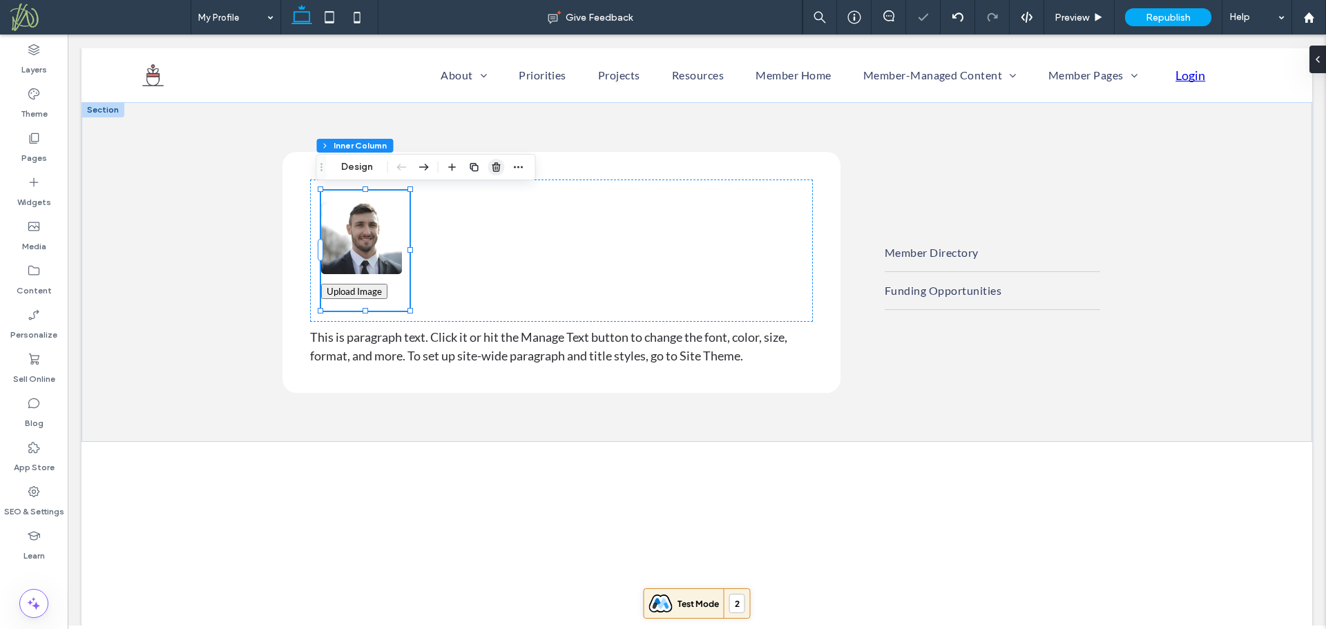
drag, startPoint x: 497, startPoint y: 172, endPoint x: 419, endPoint y: 174, distance: 77.4
click at [497, 172] on icon "button" at bounding box center [496, 167] width 11 height 11
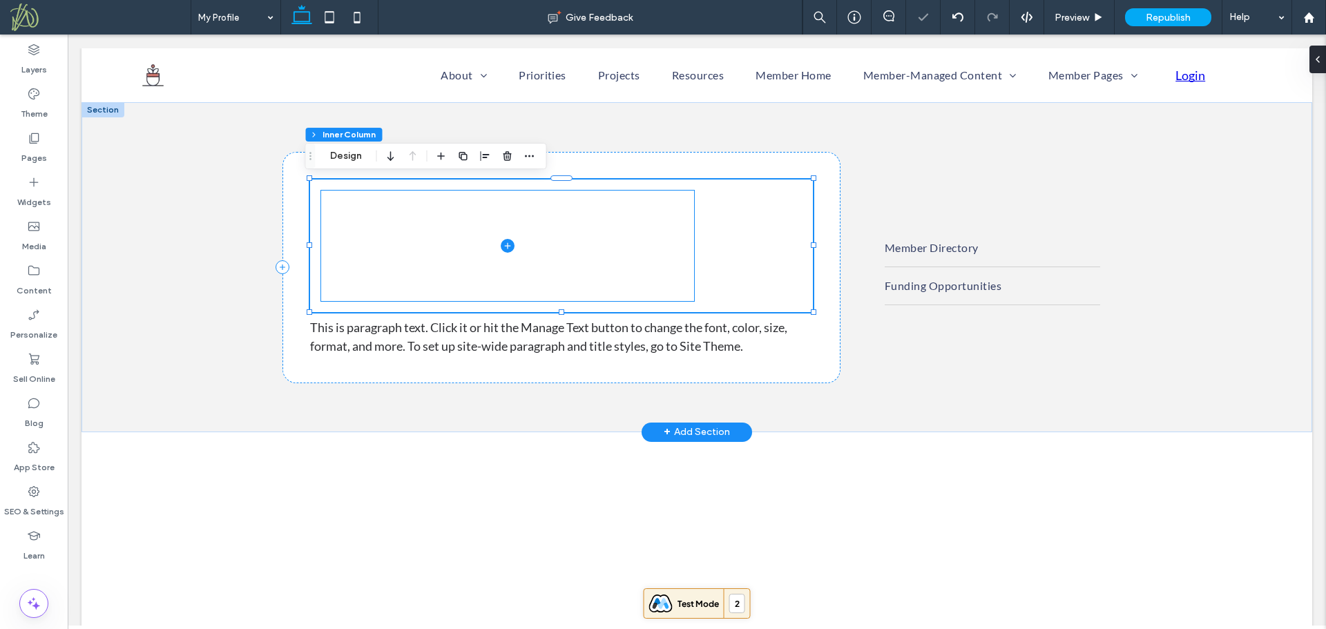
click at [622, 229] on span at bounding box center [507, 246] width 373 height 110
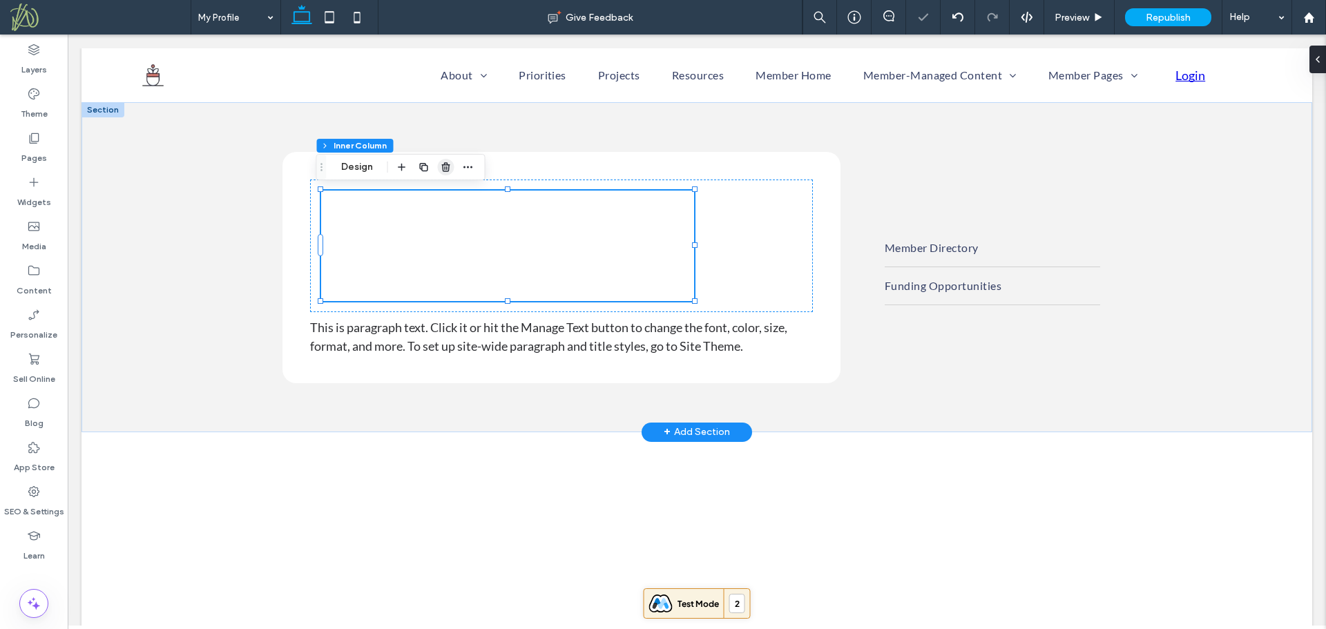
click at [447, 167] on use "button" at bounding box center [445, 166] width 8 height 9
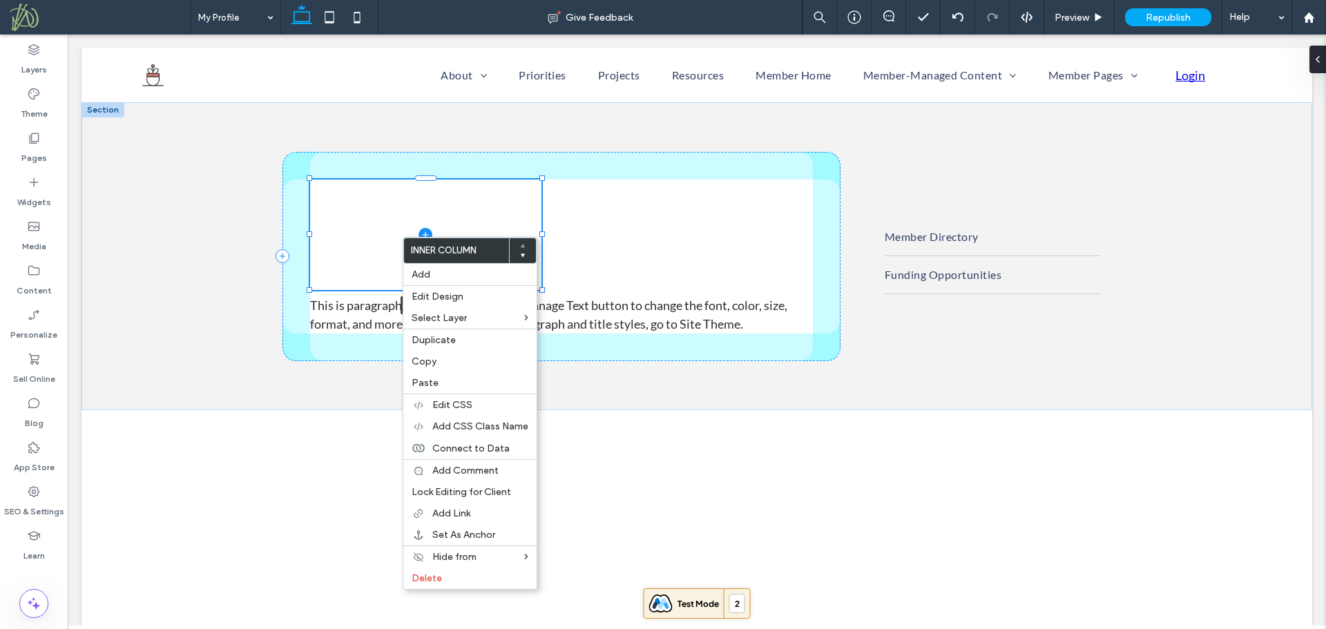
drag, startPoint x: 809, startPoint y: 235, endPoint x: 537, endPoint y: 197, distance: 274.0
click at [537, 197] on div "This is paragraph text. Click it or hit the Manage Text button to change the fo…" at bounding box center [696, 256] width 829 height 308
type input "**"
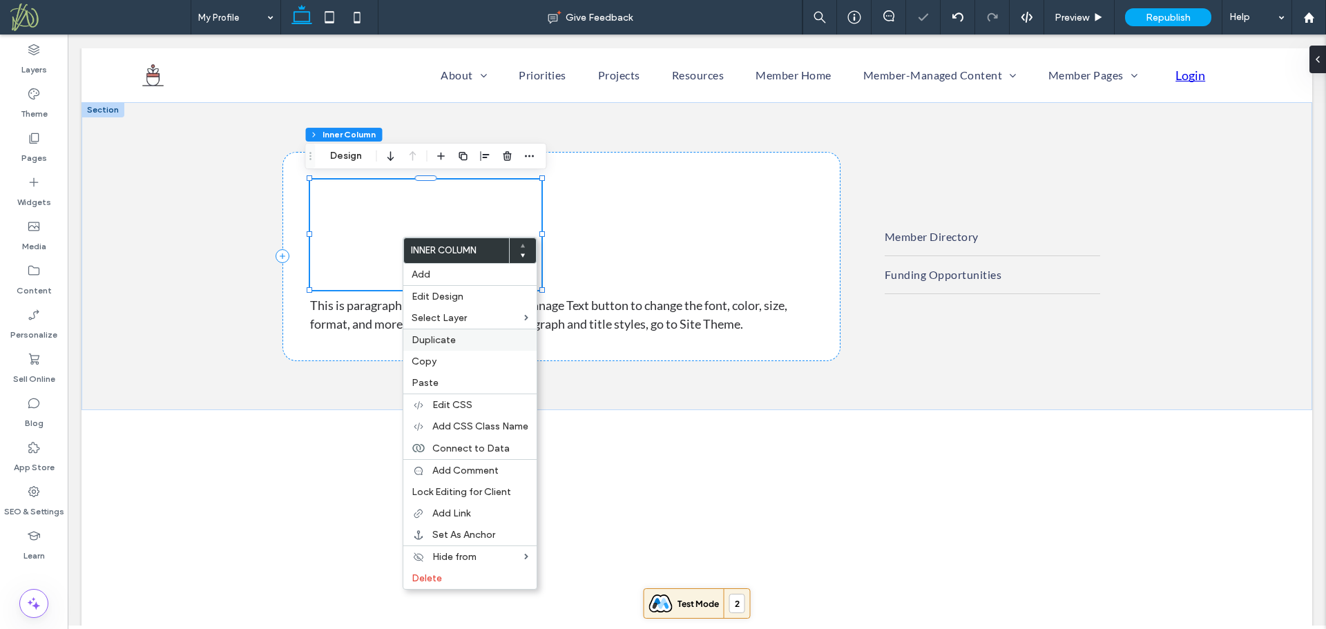
click at [439, 343] on span "Duplicate" at bounding box center [434, 340] width 44 height 12
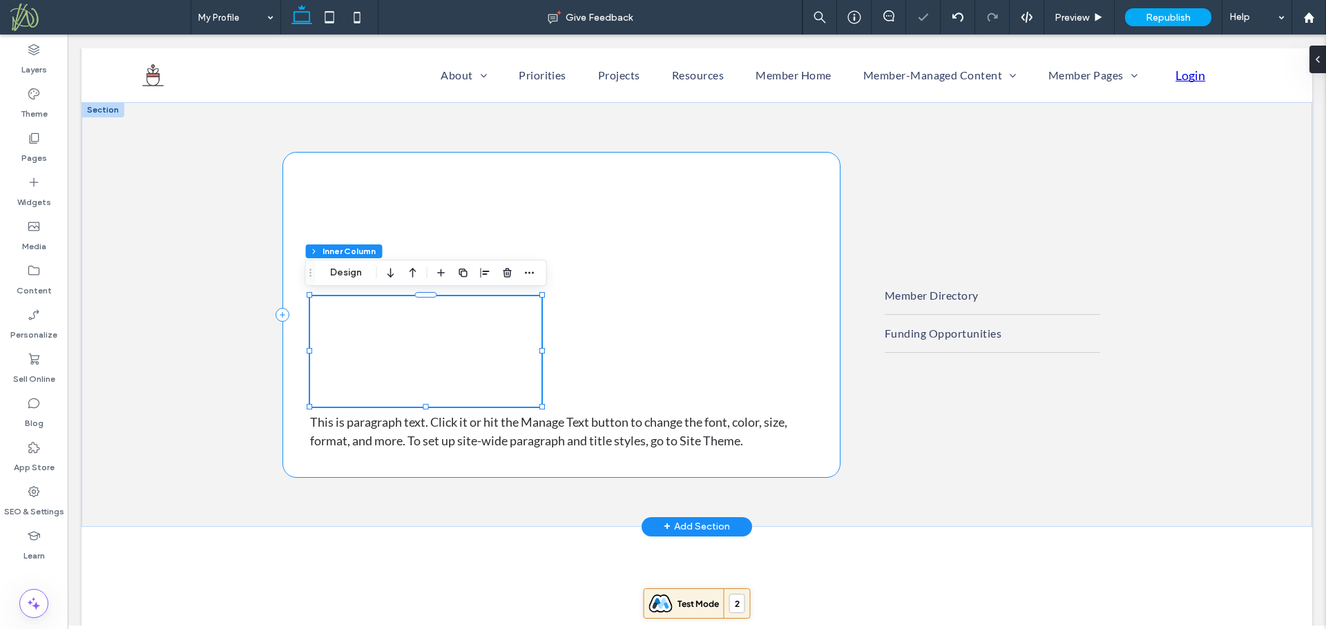
click at [590, 289] on div "This is paragraph text. Click it or hit the Manage Text button to change the fo…" at bounding box center [561, 315] width 558 height 326
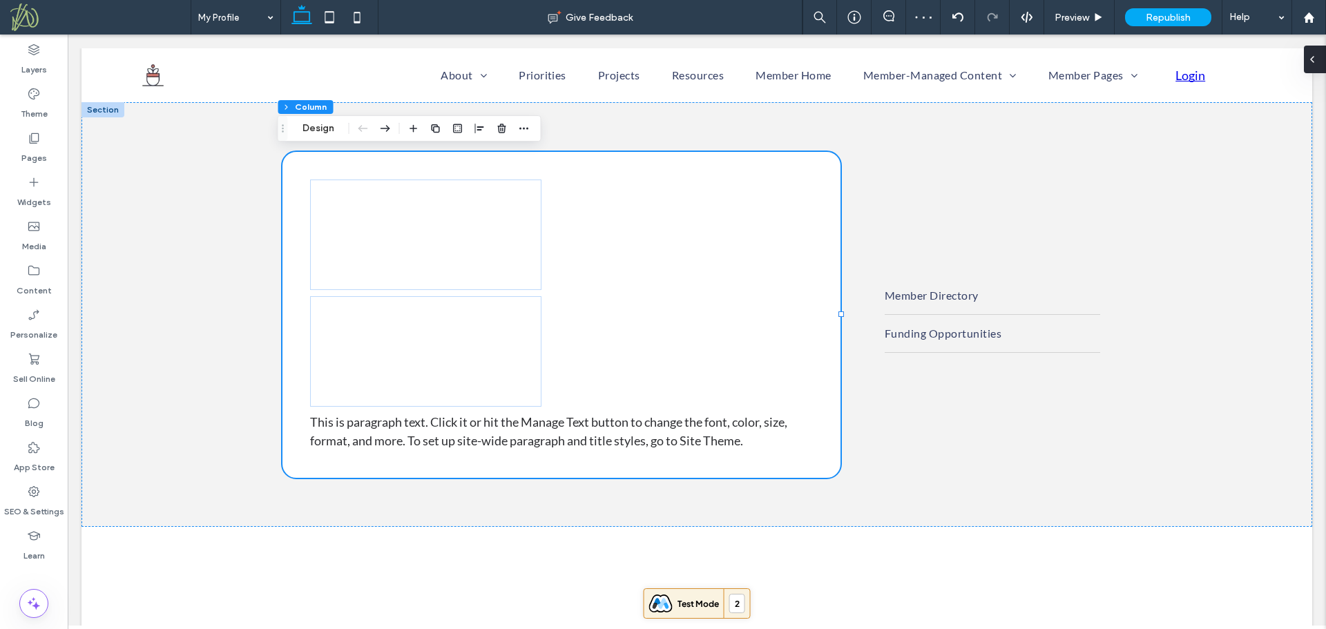
drag, startPoint x: 1317, startPoint y: 61, endPoint x: 1249, endPoint y: 28, distance: 76.0
click at [1317, 61] on icon at bounding box center [1312, 59] width 11 height 11
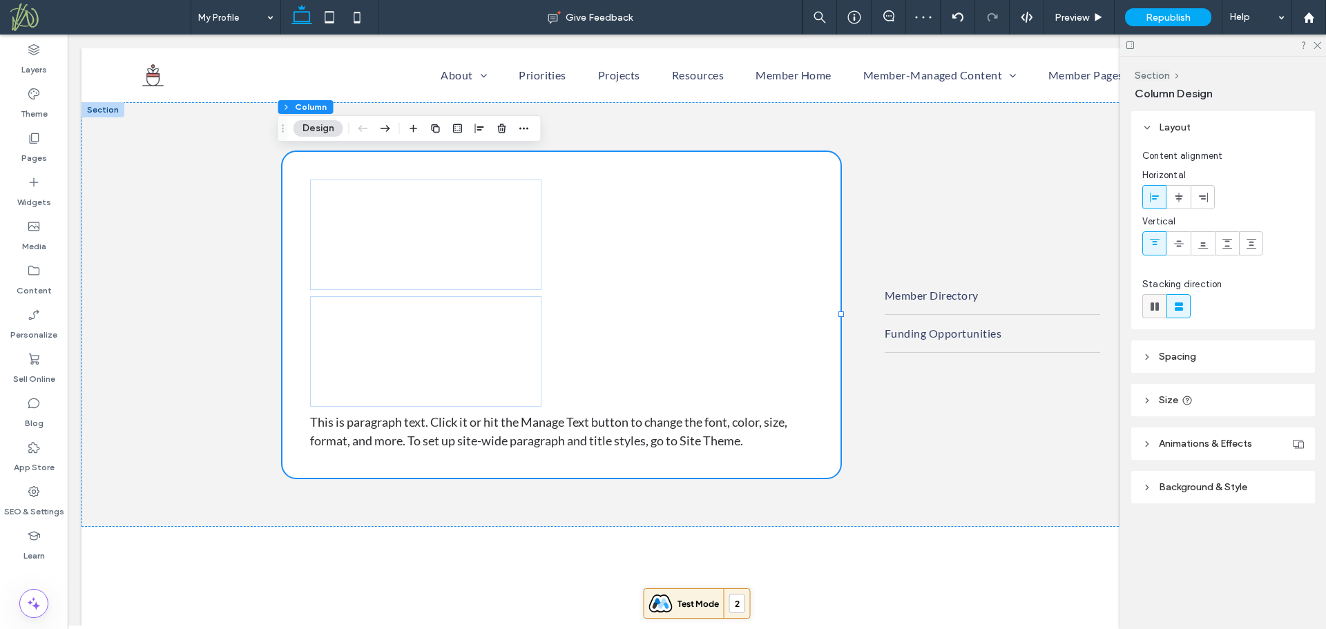
click at [1155, 307] on use at bounding box center [1154, 306] width 8 height 8
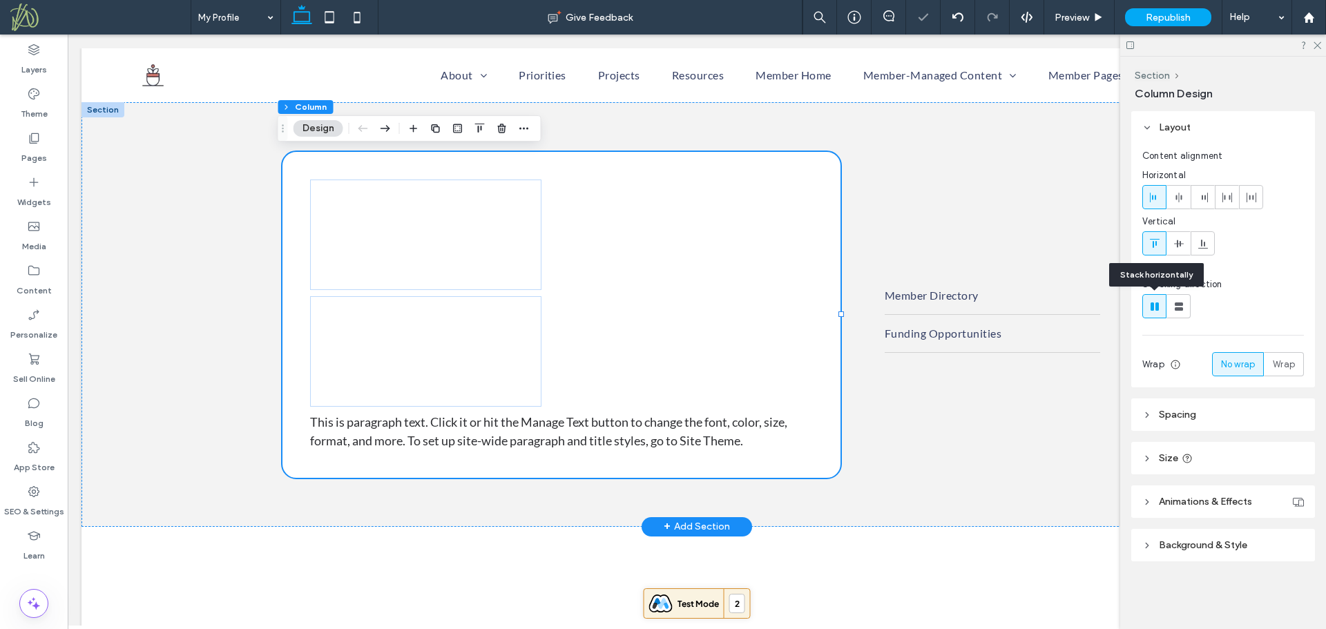
type input "*"
type input "**"
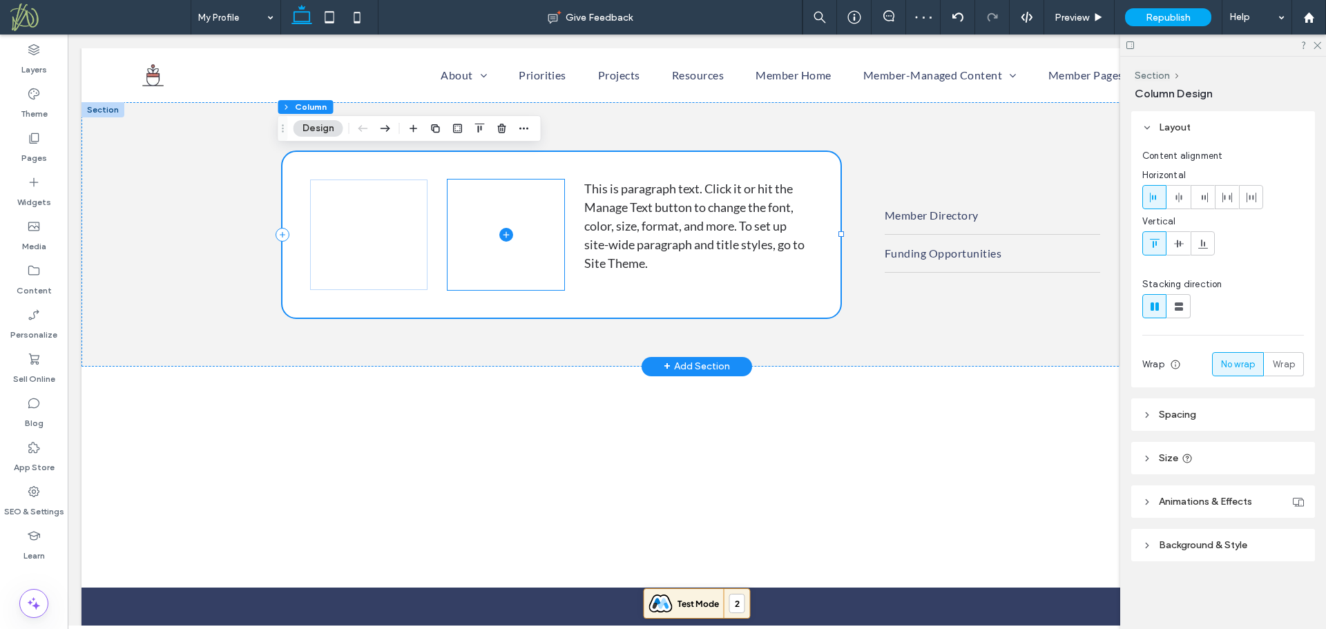
click at [517, 259] on span at bounding box center [505, 235] width 117 height 110
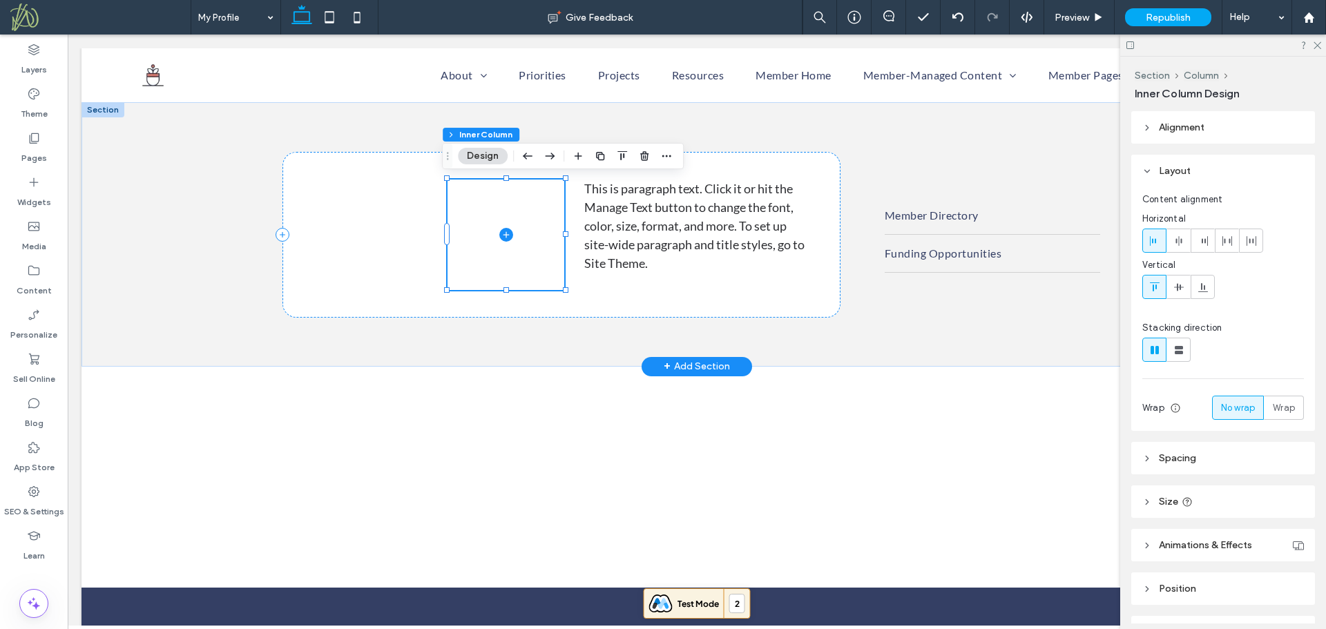
click at [495, 224] on span at bounding box center [505, 235] width 117 height 110
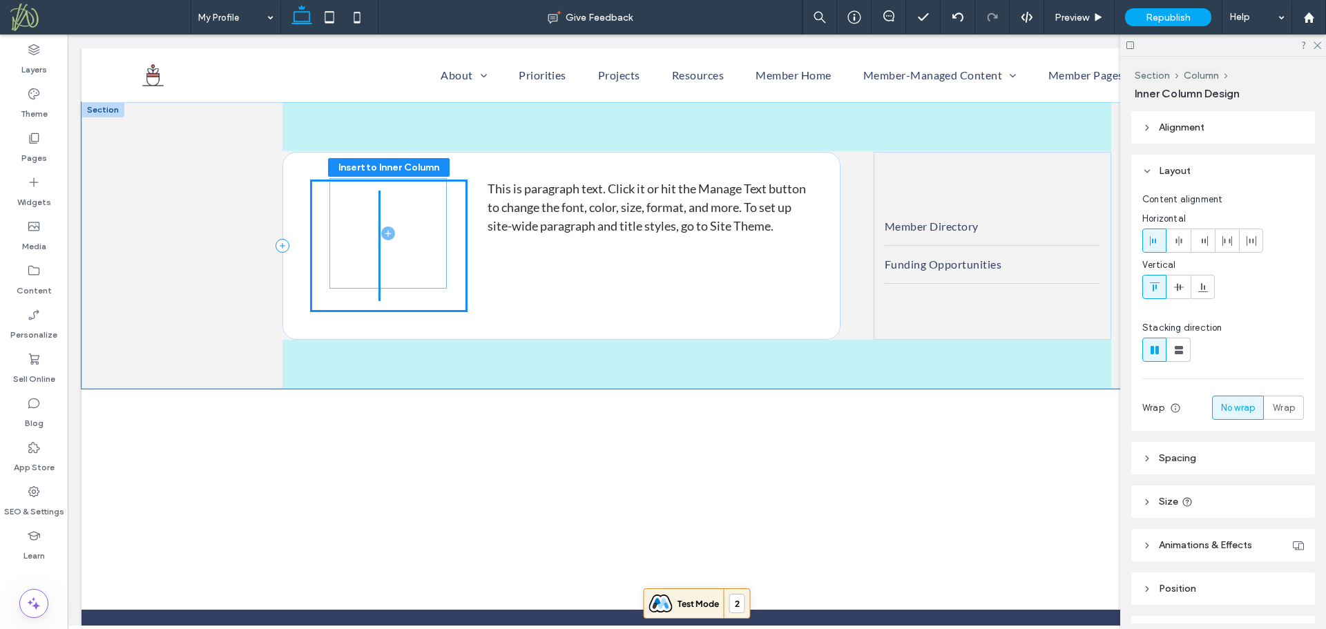
drag, startPoint x: 481, startPoint y: 213, endPoint x: 369, endPoint y: 212, distance: 112.6
type input "**"
type input "****"
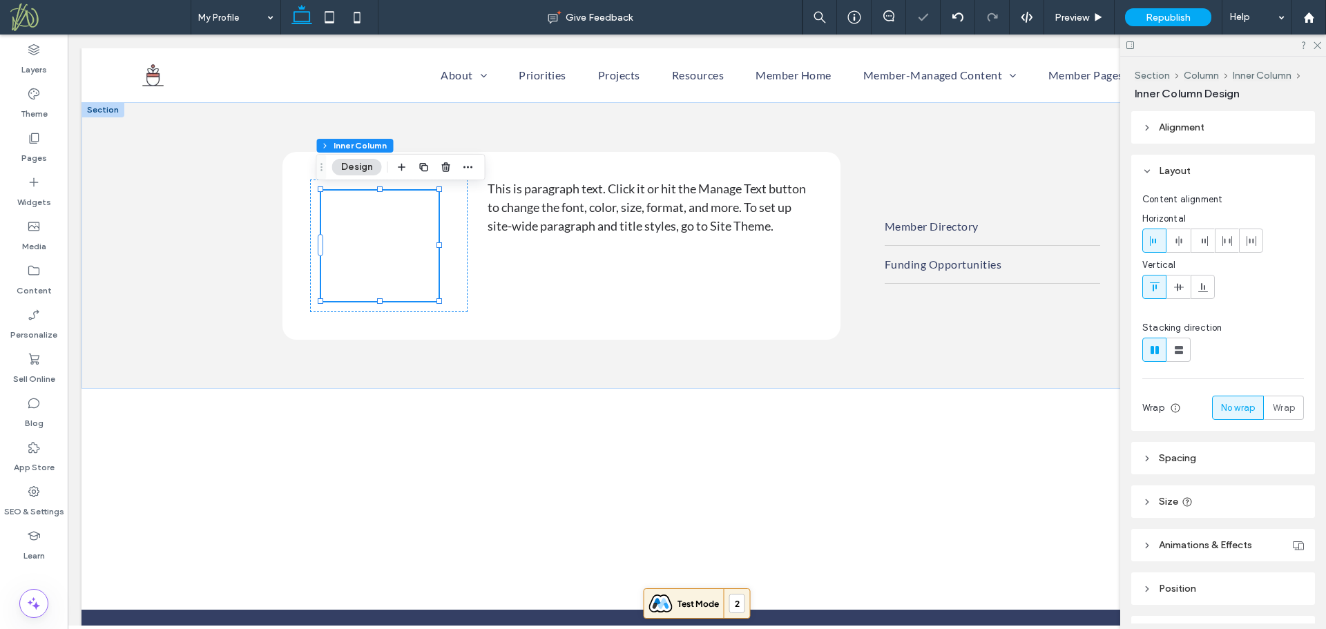
drag, startPoint x: 425, startPoint y: 173, endPoint x: 436, endPoint y: 203, distance: 32.6
click at [425, 172] on icon "button" at bounding box center [423, 167] width 11 height 11
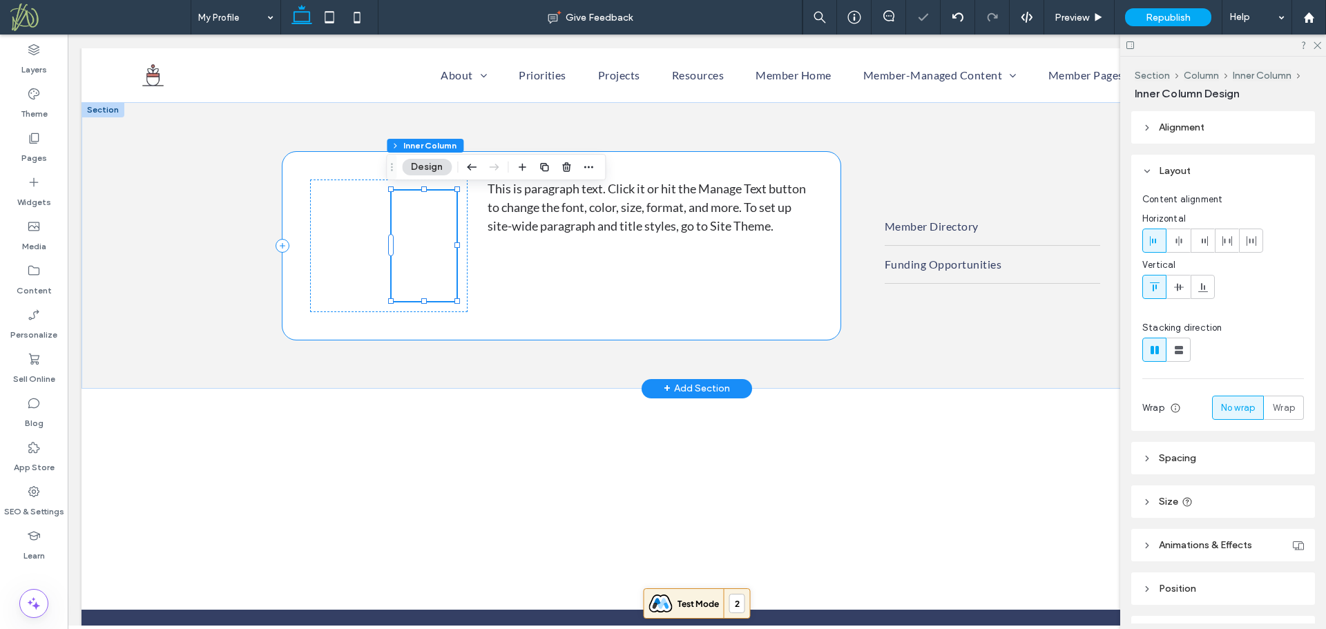
click at [497, 262] on div "This is paragraph text. Click it or hit the Manage Text button to change the fo…" at bounding box center [561, 246] width 558 height 188
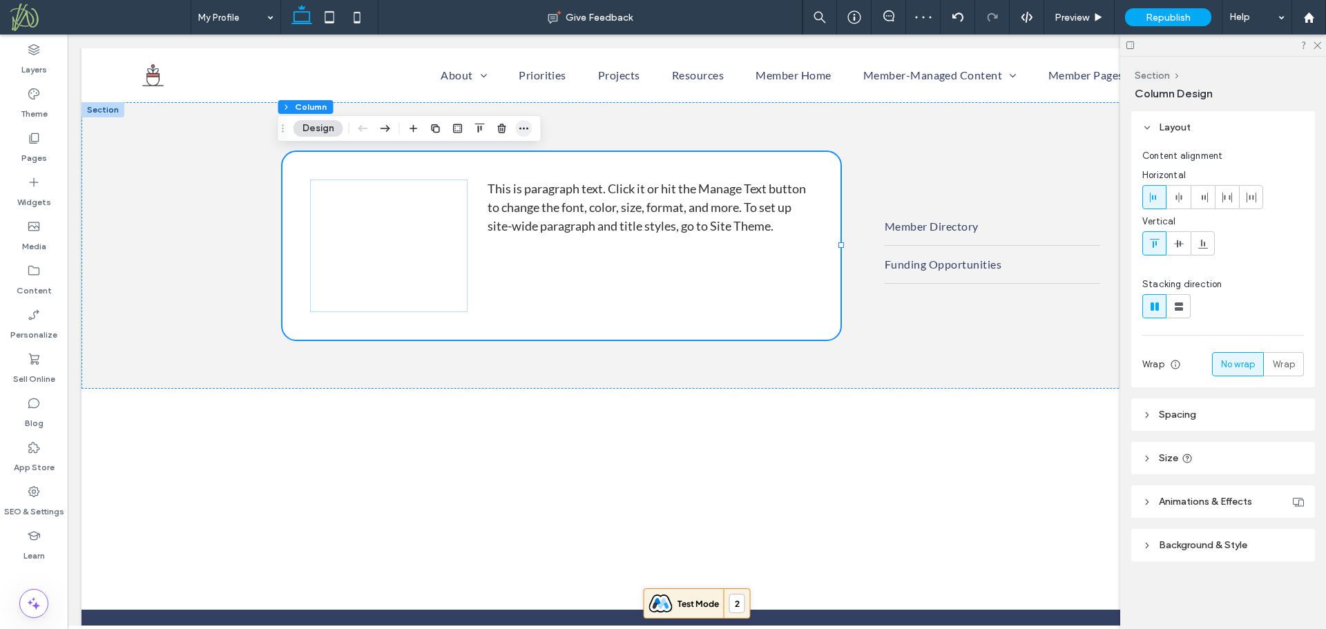
click at [526, 127] on icon "button" at bounding box center [524, 128] width 11 height 11
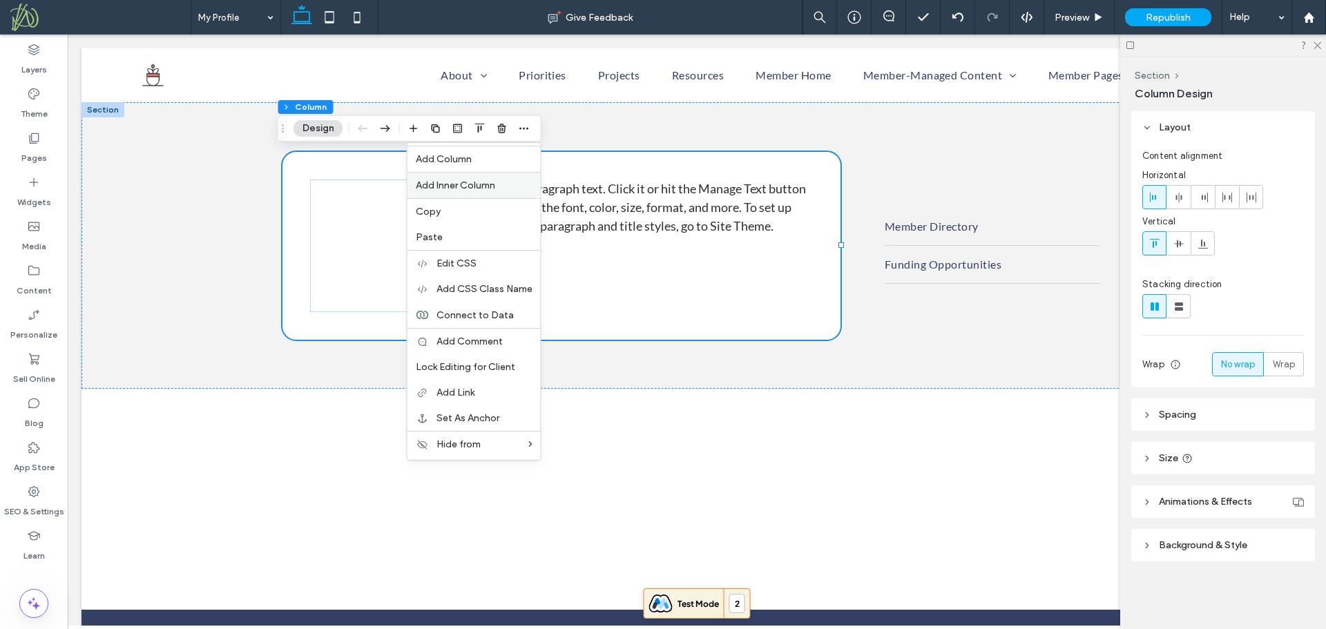
click at [501, 191] on label "Add Inner Column" at bounding box center [474, 186] width 117 height 12
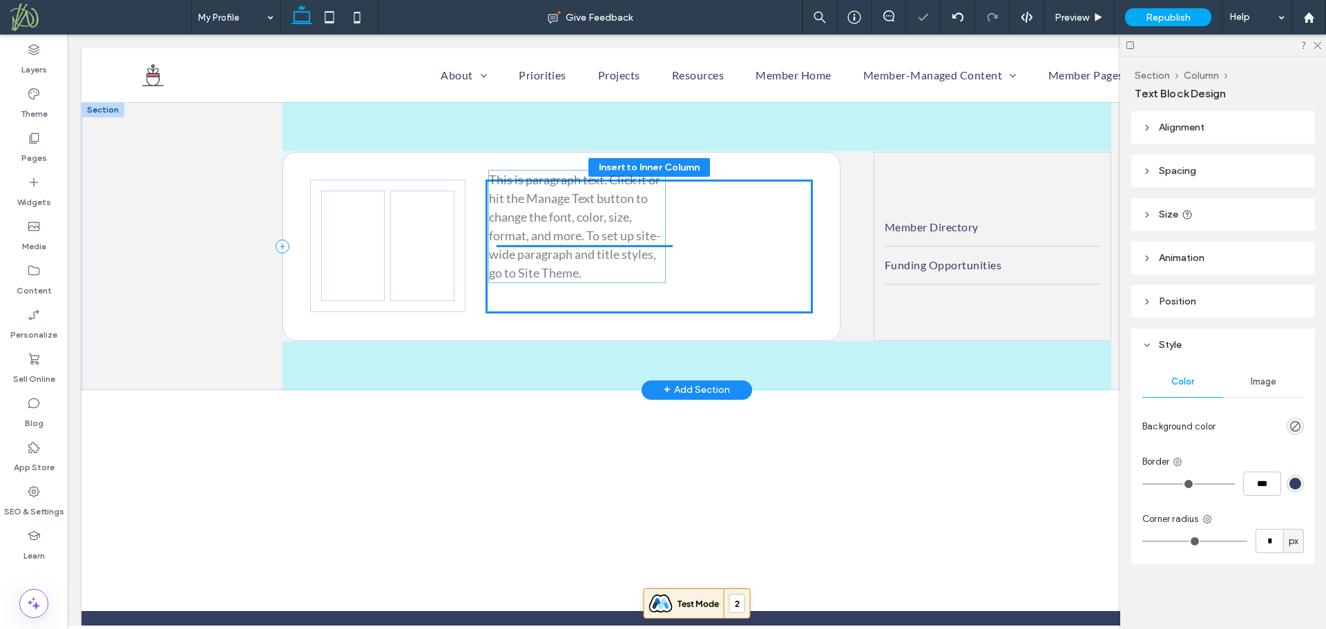
drag, startPoint x: 705, startPoint y: 247, endPoint x: 563, endPoint y: 238, distance: 142.5
type input "**"
type input "****"
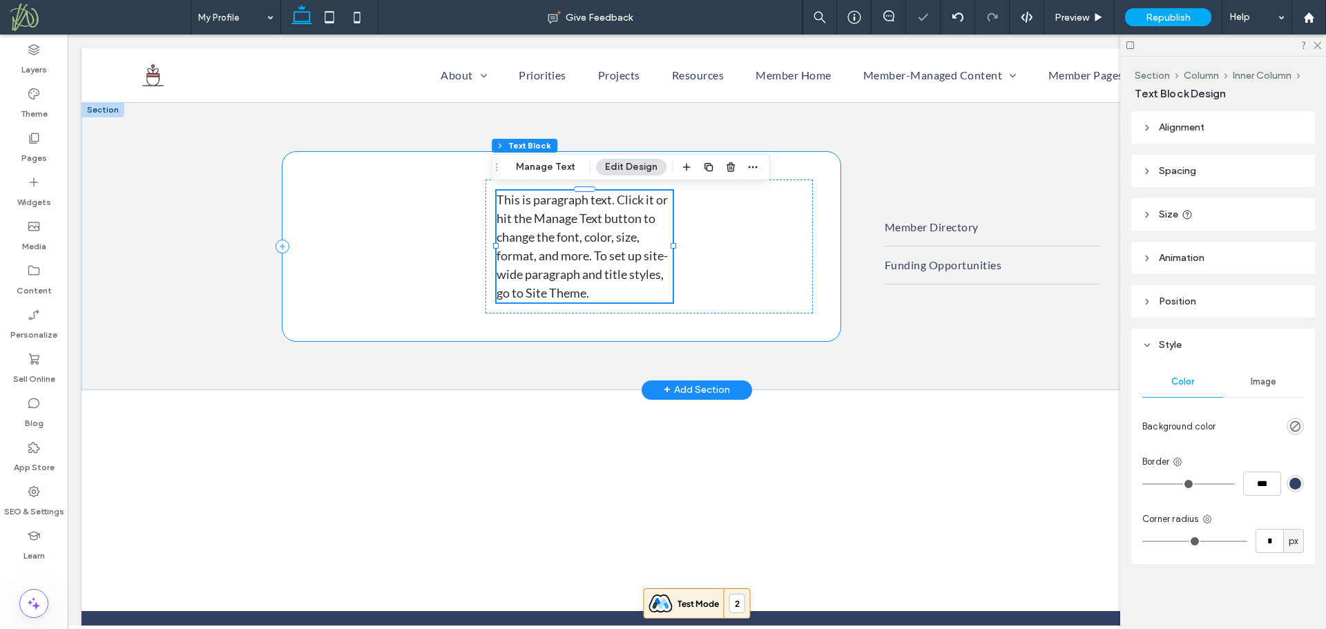
click at [821, 255] on div "This is paragraph text. Click it or hit the Manage Text button to change the fo…" at bounding box center [561, 246] width 558 height 189
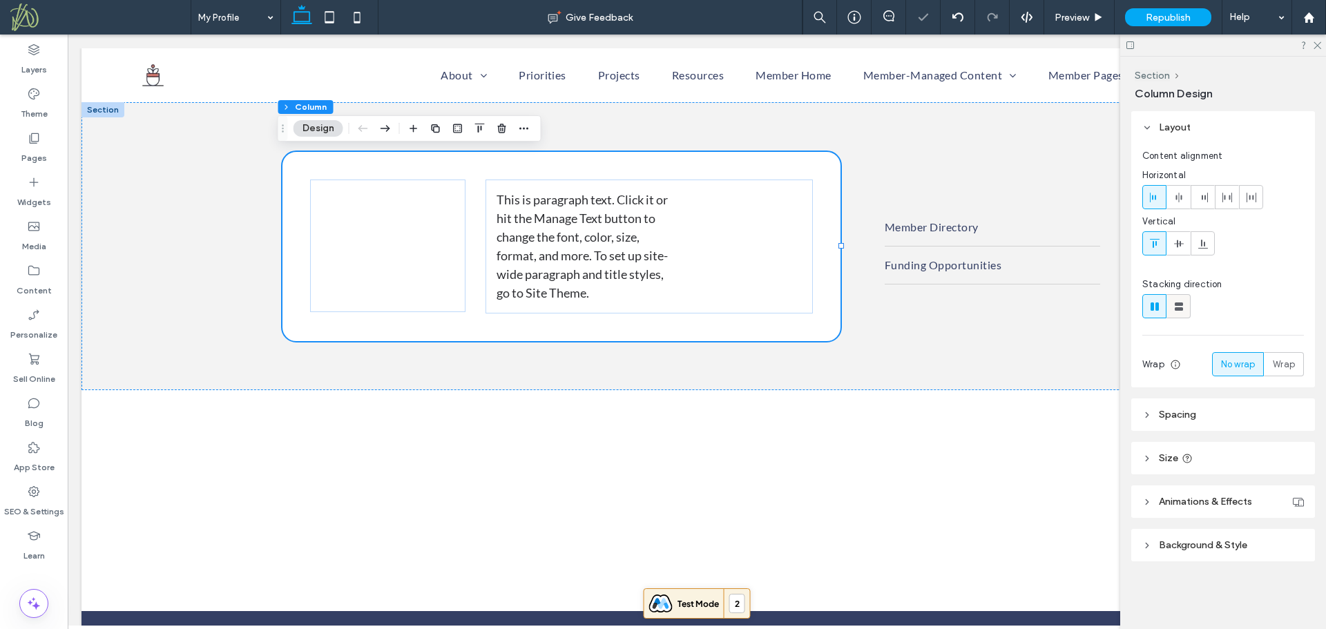
drag, startPoint x: 1180, startPoint y: 310, endPoint x: 1001, endPoint y: 274, distance: 182.4
click at [1180, 310] on use at bounding box center [1179, 306] width 8 height 8
type input "*"
type input "***"
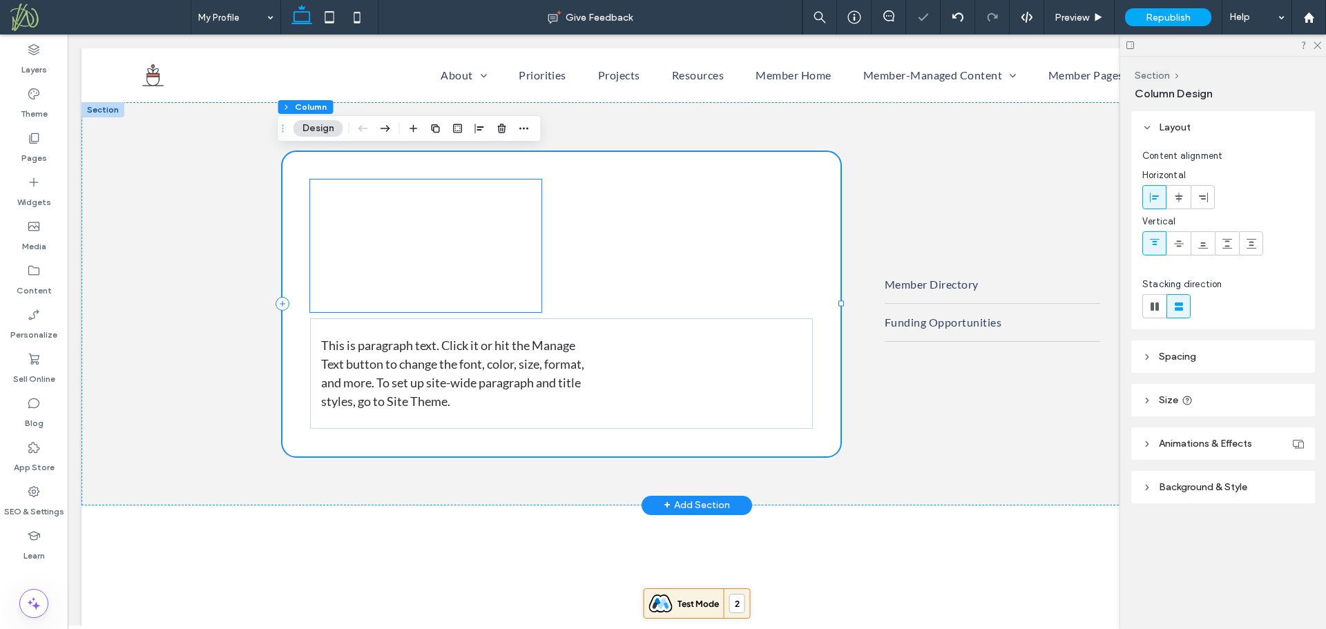
click at [533, 242] on div at bounding box center [425, 246] width 231 height 133
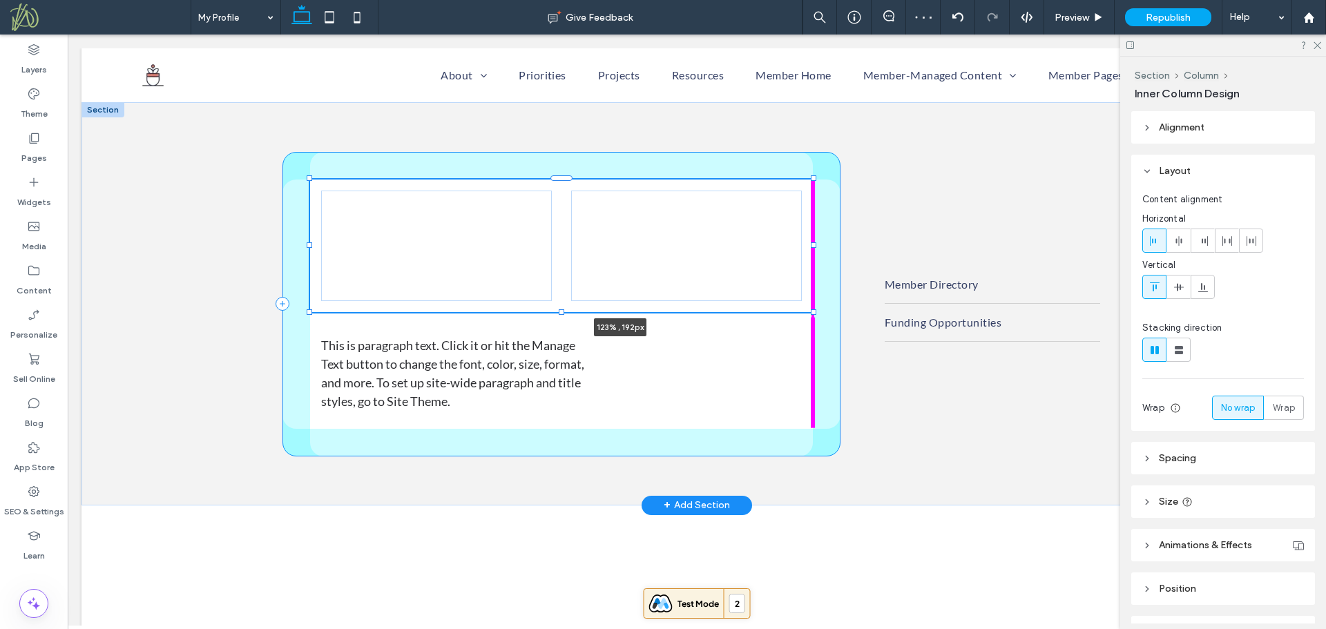
drag, startPoint x: 537, startPoint y: 247, endPoint x: 927, endPoint y: 256, distance: 391.0
click at [927, 256] on div "123% , 192px This is paragraph text. Click it or hit the Manage Text button to …" at bounding box center [696, 303] width 829 height 403
type input "***"
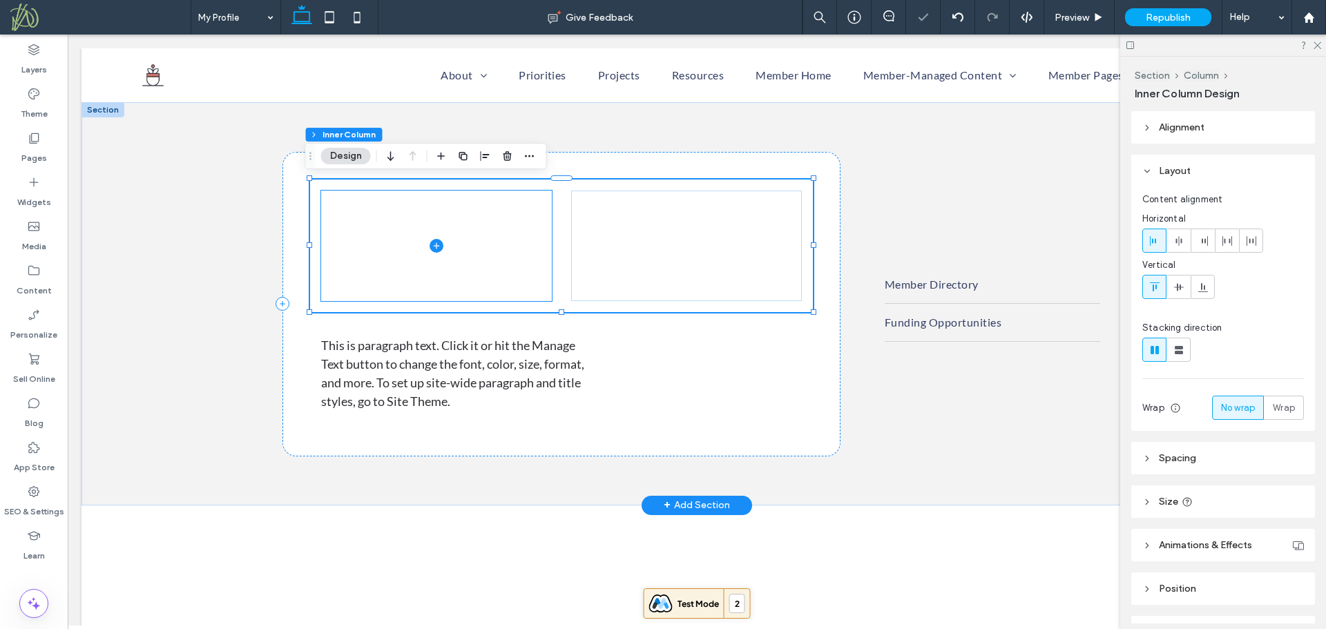
click at [501, 269] on span at bounding box center [436, 246] width 231 height 110
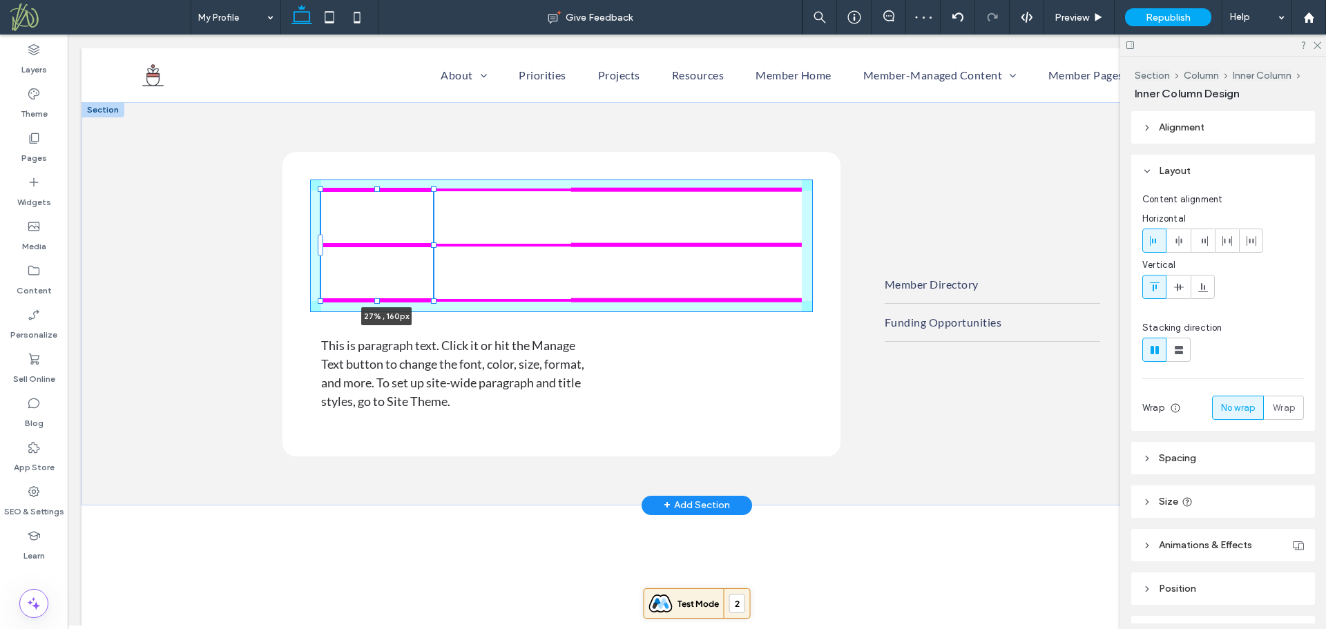
drag, startPoint x: 548, startPoint y: 247, endPoint x: 447, endPoint y: 257, distance: 100.7
click at [447, 257] on div "27% , 160px This is paragraph text. Click it or hit the Manage Text button to c…" at bounding box center [696, 303] width 829 height 403
type input "**"
type input "****"
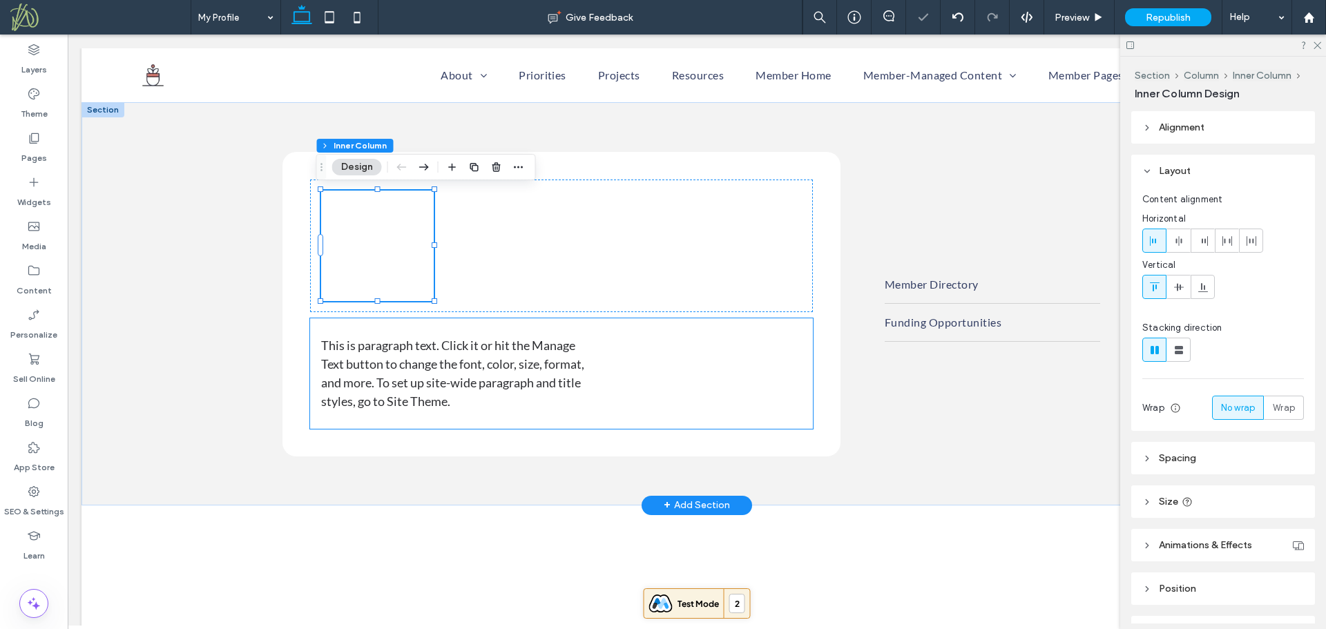
click at [567, 365] on span "This is paragraph text. Click it or hit the Manage Text button to change the fo…" at bounding box center [452, 373] width 263 height 71
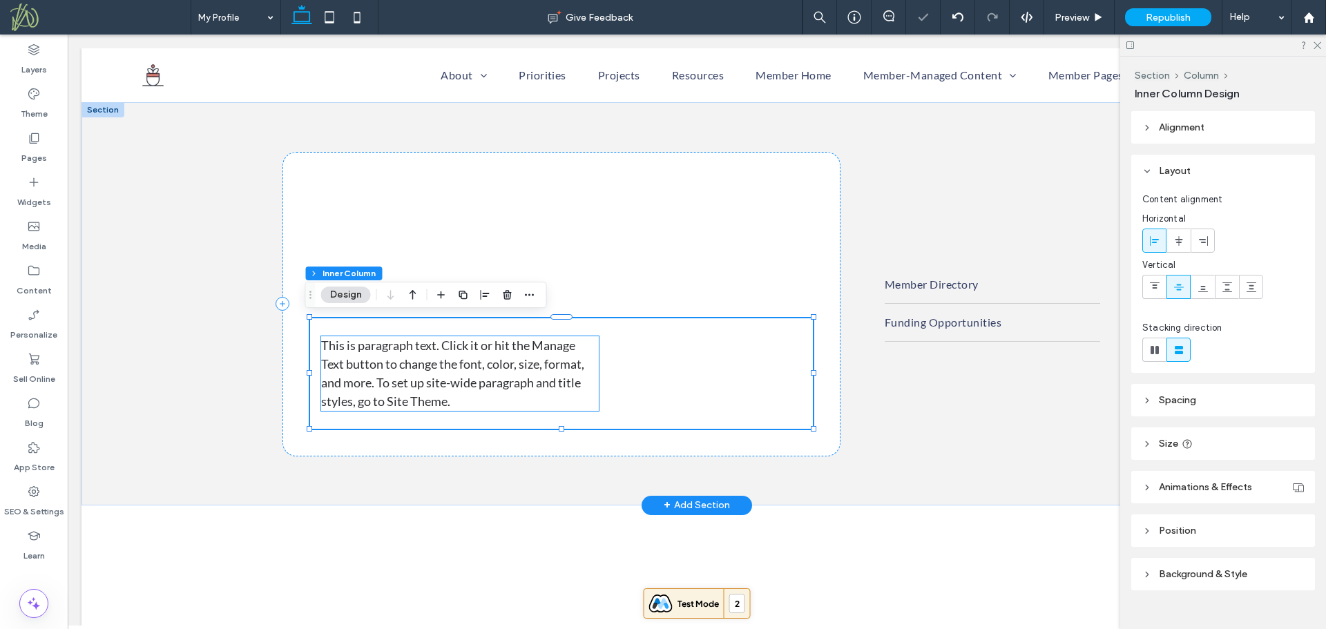
click at [552, 377] on span "This is paragraph text. Click it or hit the Manage Text button to change the fo…" at bounding box center [452, 373] width 263 height 71
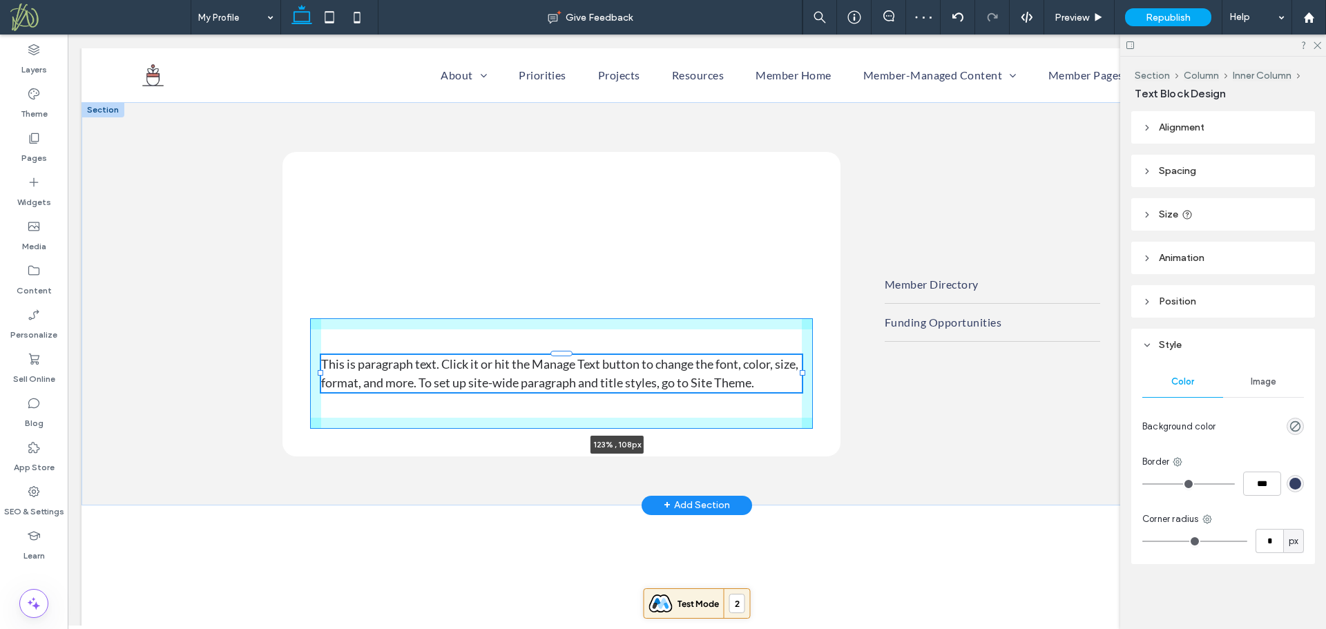
drag, startPoint x: 595, startPoint y: 373, endPoint x: 909, endPoint y: 365, distance: 314.3
click at [909, 365] on div "This is paragraph text. Click it or hit the Manage Text button to change the fo…" at bounding box center [696, 303] width 829 height 403
type input "***"
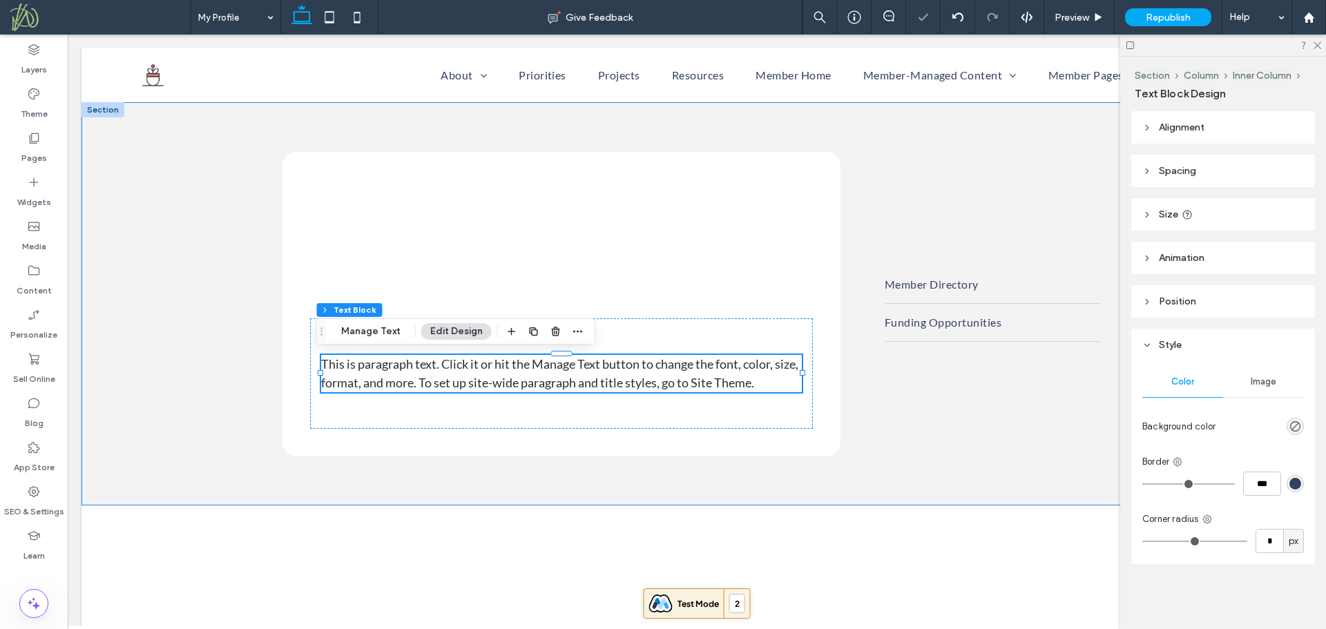
drag, startPoint x: 191, startPoint y: 353, endPoint x: 323, endPoint y: 258, distance: 162.3
click at [194, 351] on div "This is paragraph text. Click it or hit the Manage Text button to change the fo…" at bounding box center [696, 303] width 1231 height 403
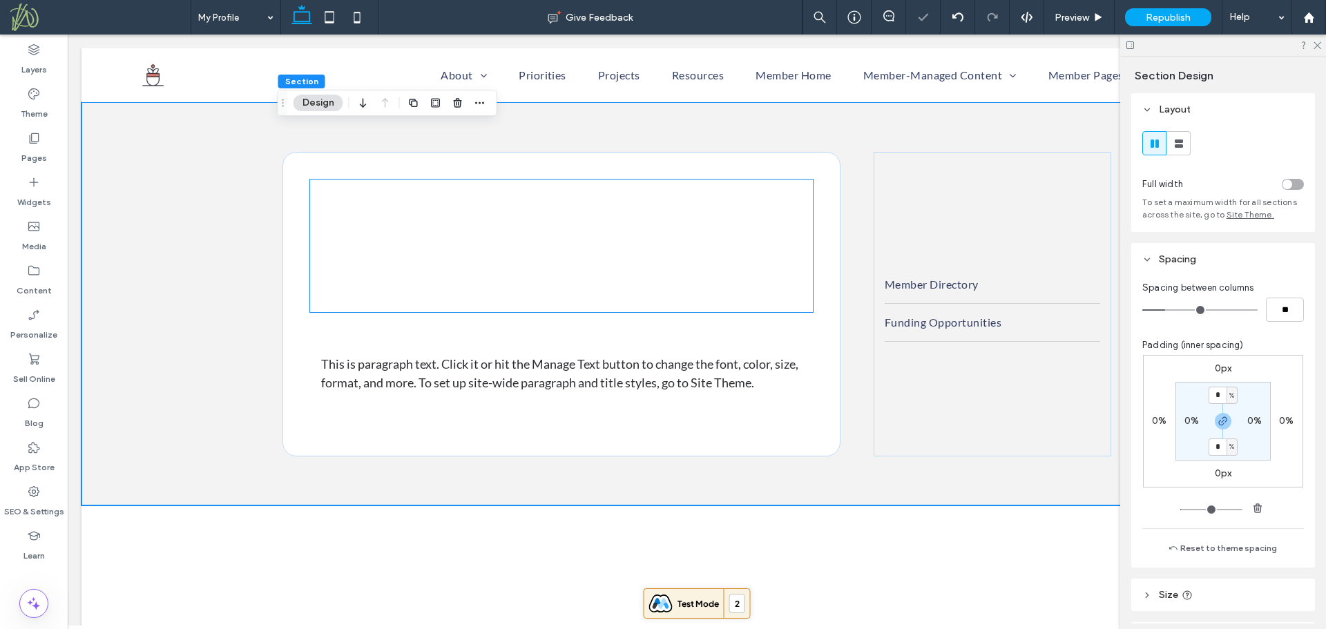
click at [344, 221] on div at bounding box center [377, 246] width 113 height 110
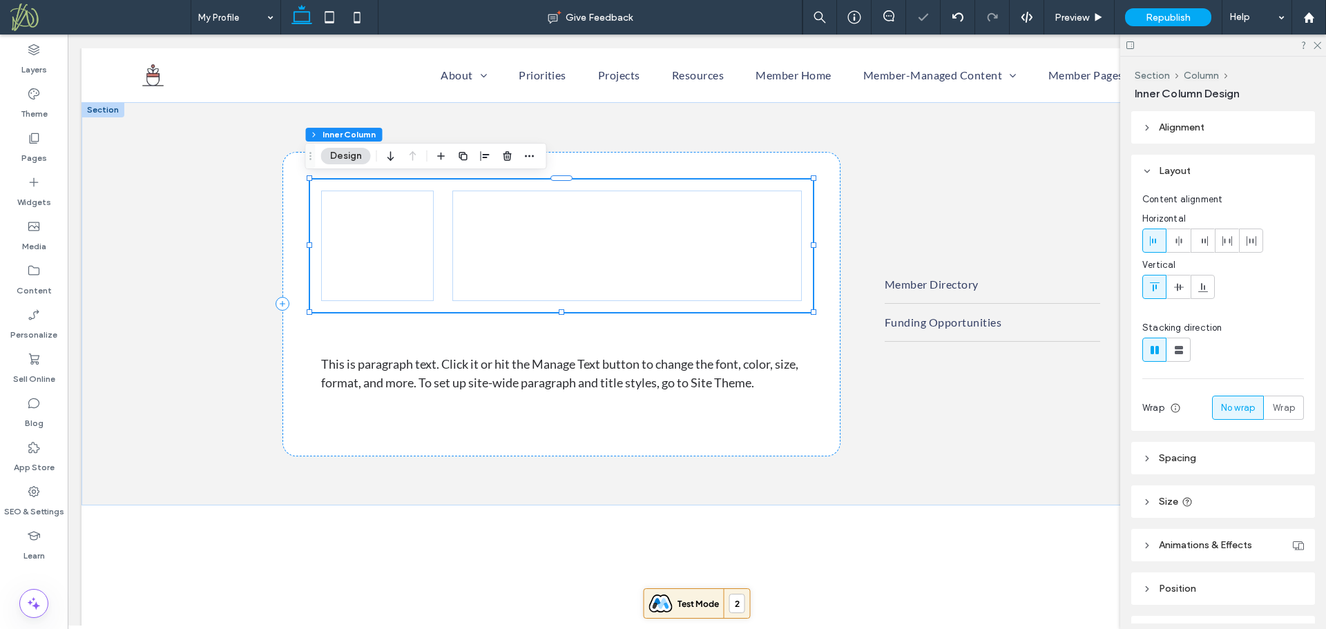
click at [378, 236] on div at bounding box center [377, 246] width 113 height 110
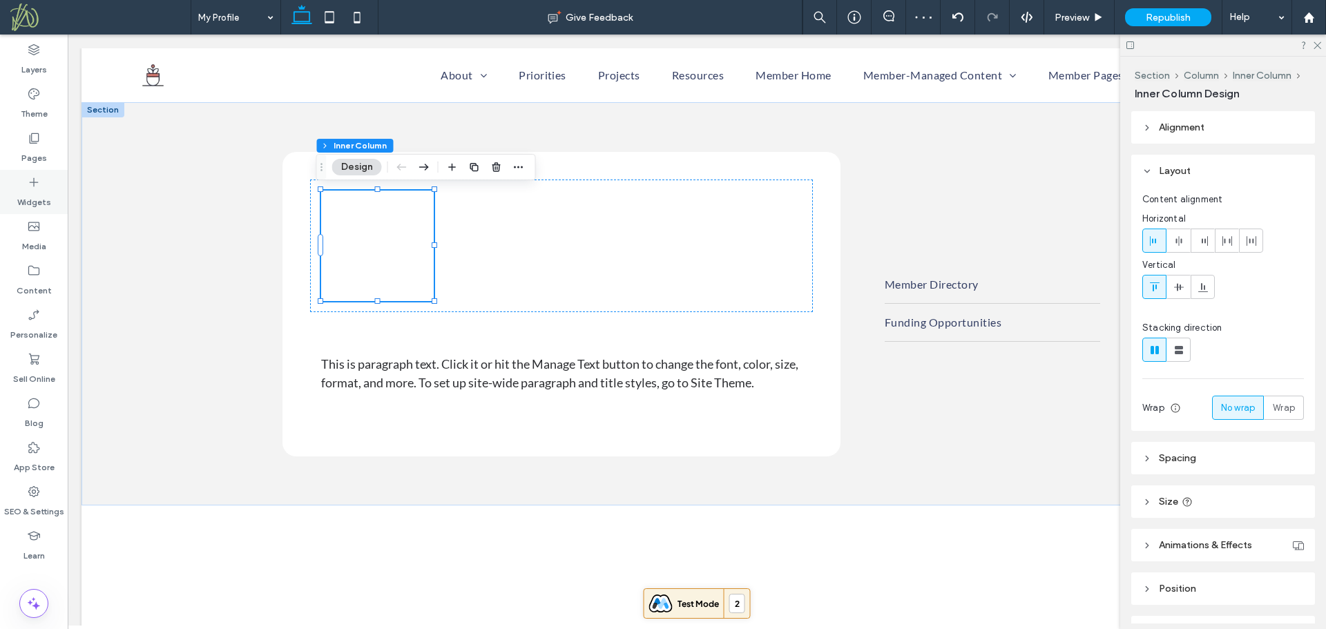
click at [33, 190] on label "Widgets" at bounding box center [34, 198] width 34 height 19
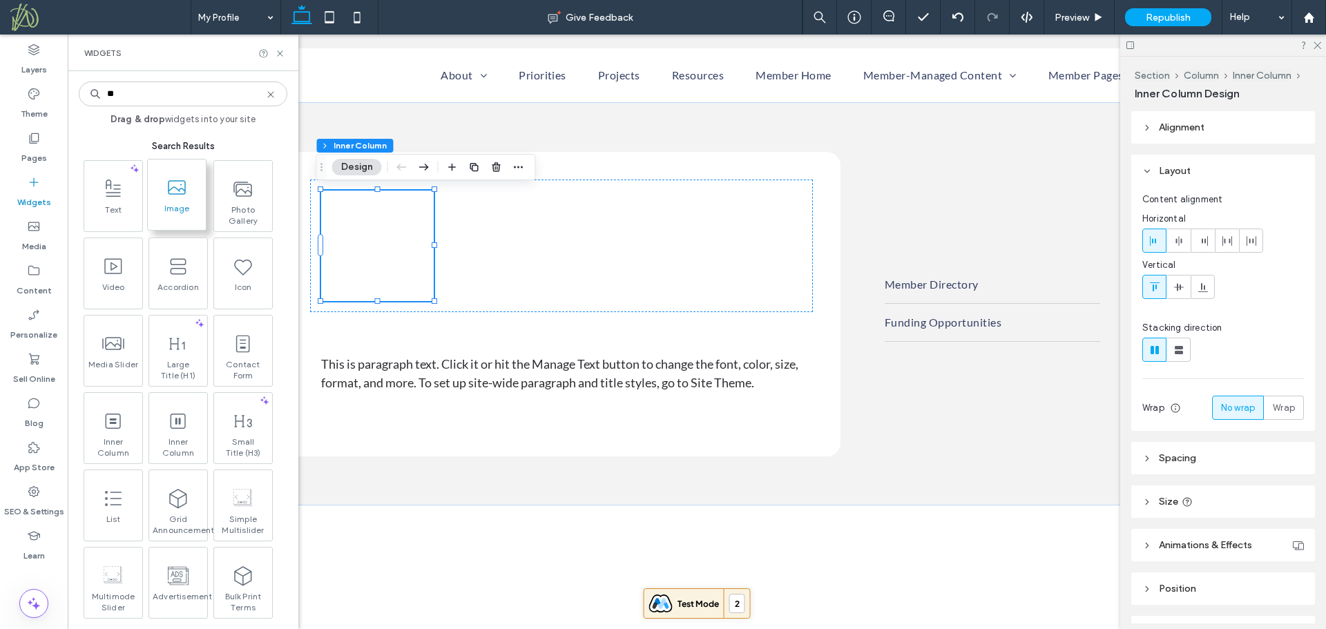
type input "**"
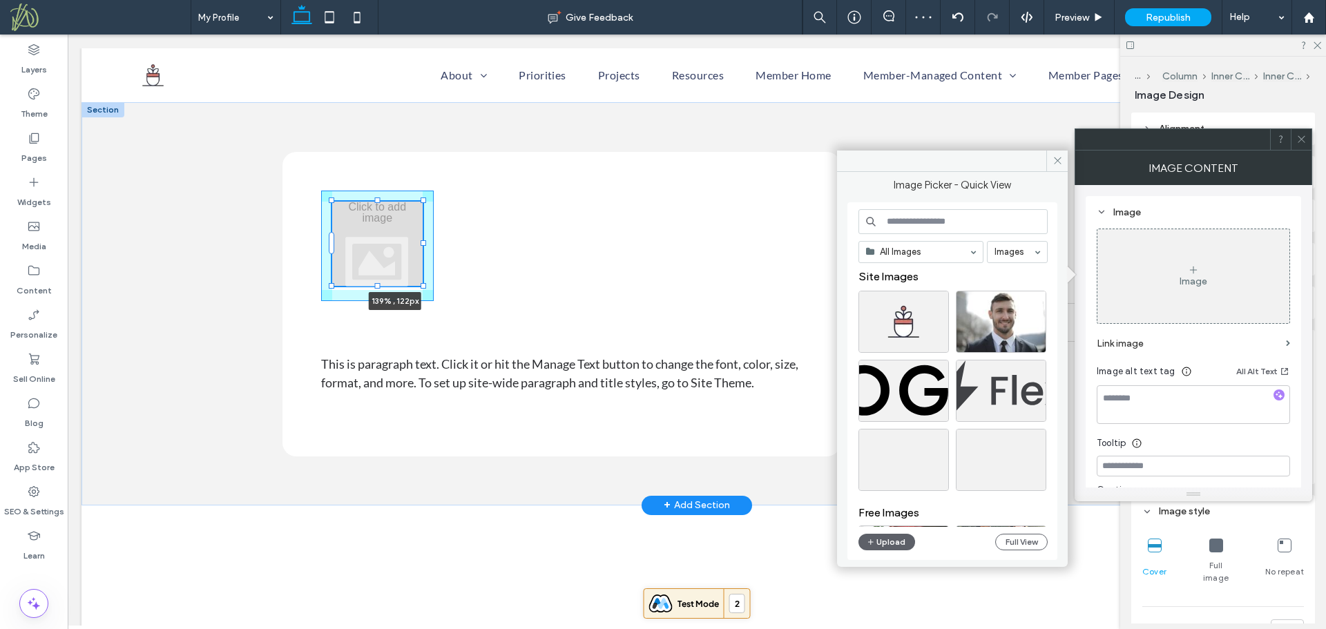
drag, startPoint x: 418, startPoint y: 421, endPoint x: 453, endPoint y: 284, distance: 141.2
click at [453, 284] on div "139% , 122px This is paragraph text. Click it or hit the Manage Text button to …" at bounding box center [696, 303] width 829 height 403
type input "***"
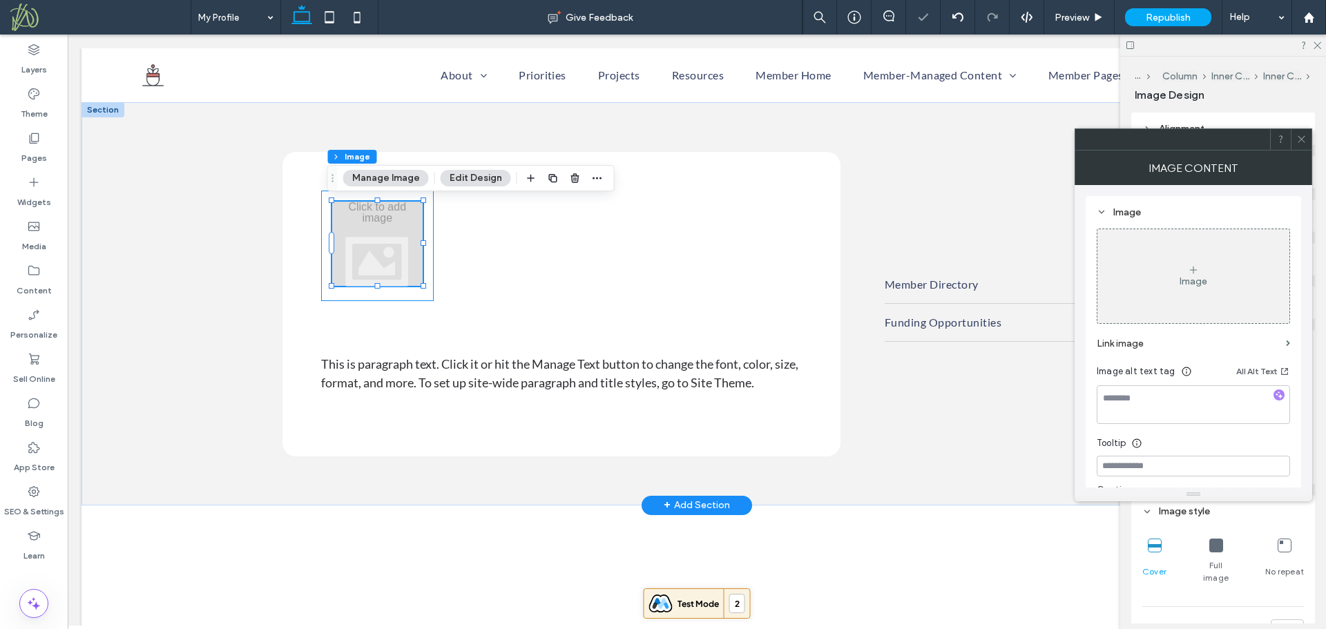
click at [503, 218] on div at bounding box center [626, 246] width 349 height 110
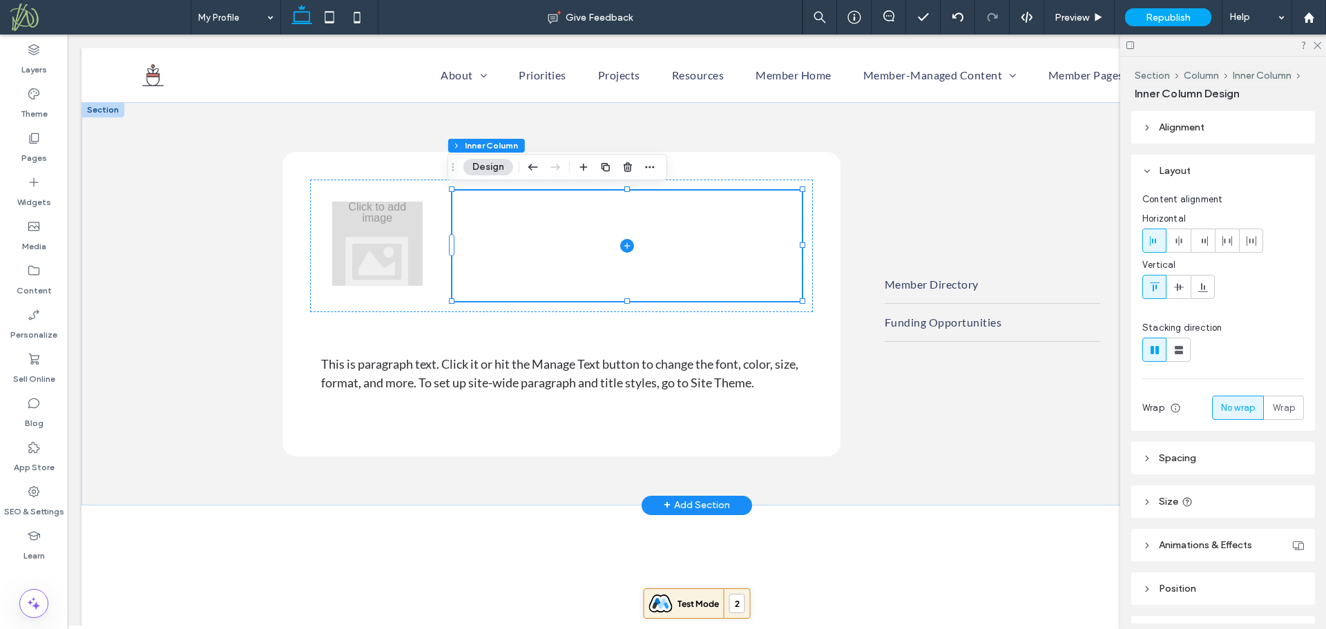
click at [611, 215] on span at bounding box center [626, 246] width 349 height 110
click at [585, 171] on icon "button" at bounding box center [583, 167] width 11 height 11
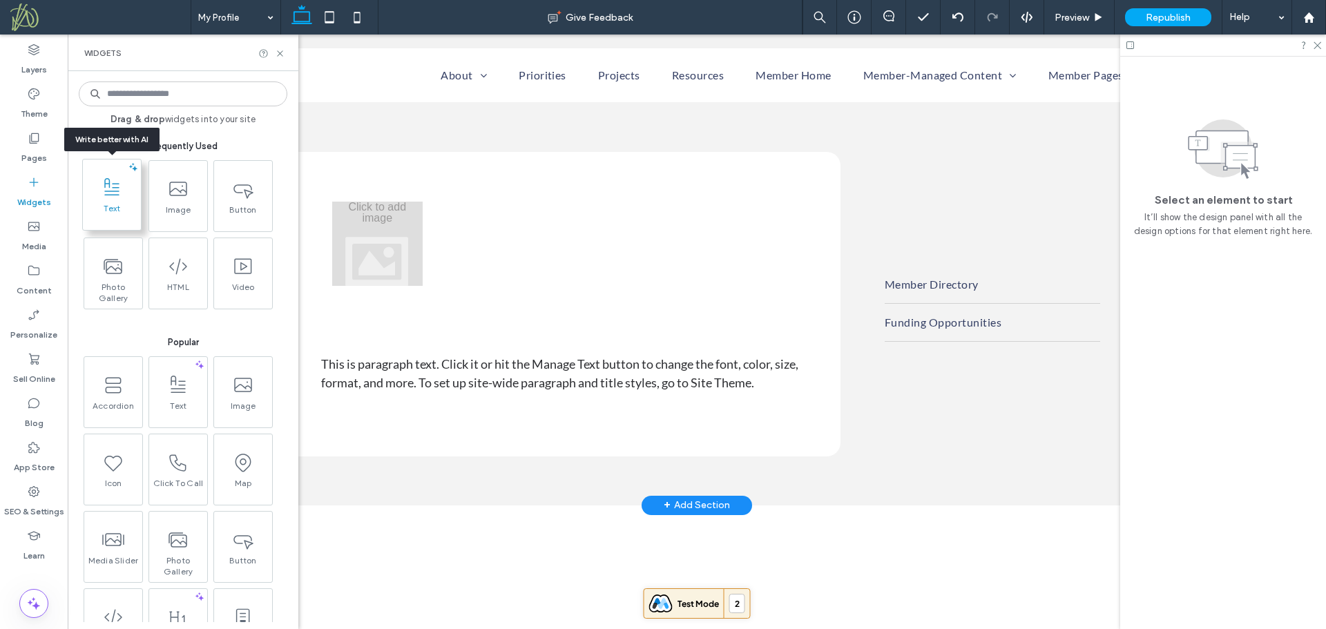
click at [110, 186] on use at bounding box center [111, 185] width 15 height 17
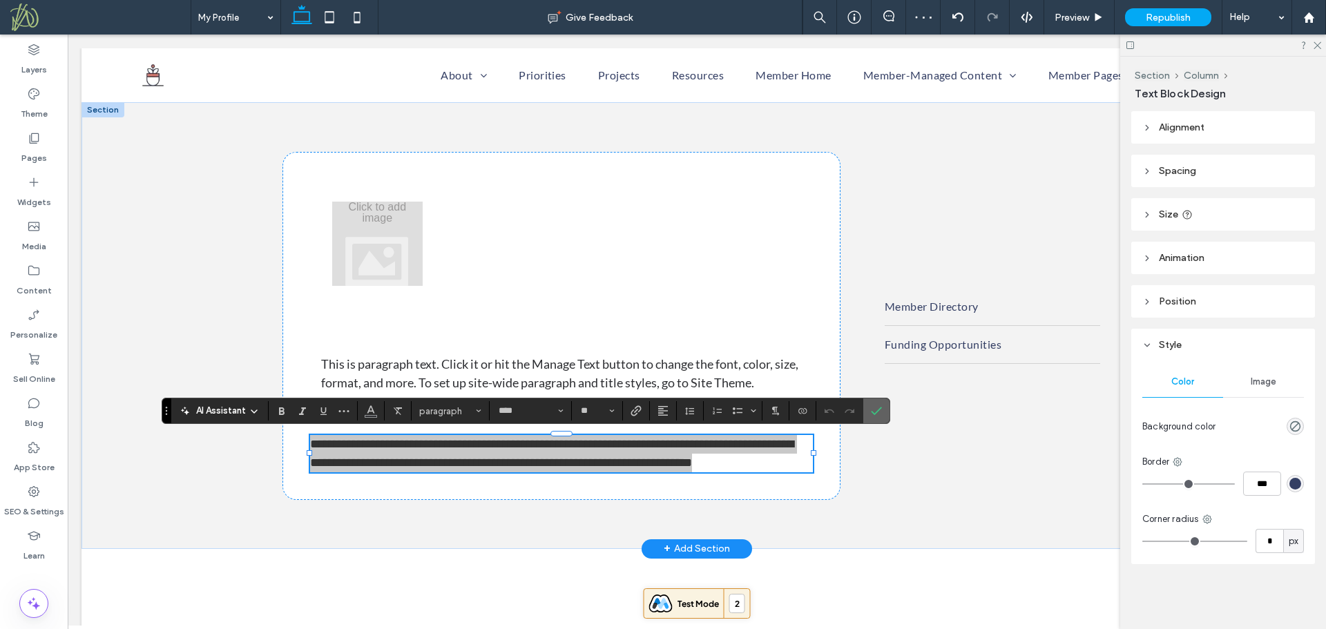
drag, startPoint x: 883, startPoint y: 413, endPoint x: 706, endPoint y: 387, distance: 178.0
click at [883, 413] on label "Confirm" at bounding box center [876, 410] width 21 height 25
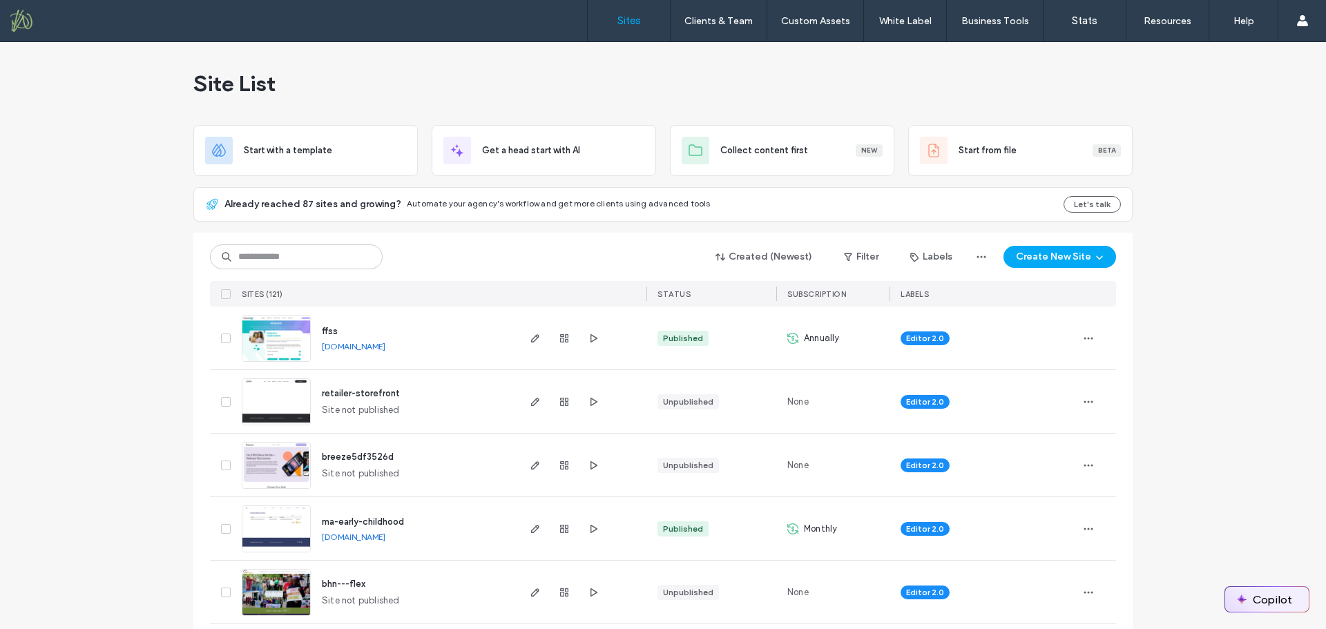
click at [1277, 597] on button "Copilot" at bounding box center [1267, 599] width 84 height 25
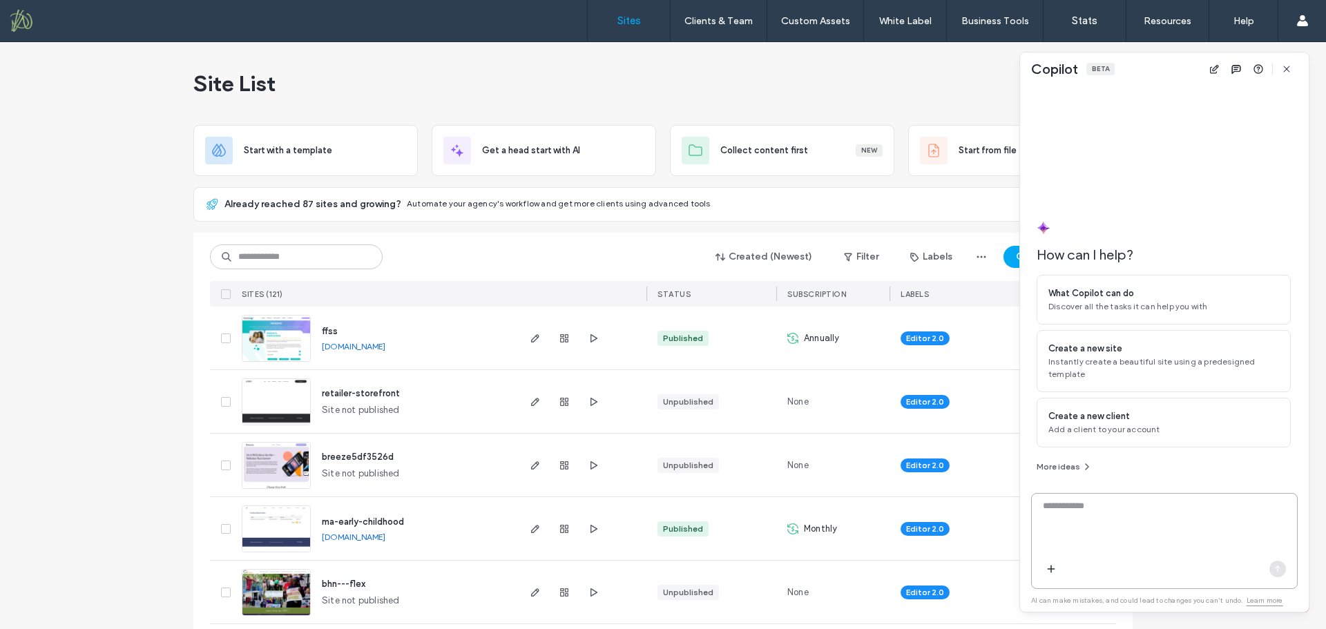
click at [1088, 521] on textarea at bounding box center [1164, 526] width 265 height 54
click at [1177, 506] on textarea "**********" at bounding box center [1164, 526] width 265 height 54
type textarea "**********"
click at [1271, 566] on span "button" at bounding box center [1277, 569] width 17 height 17
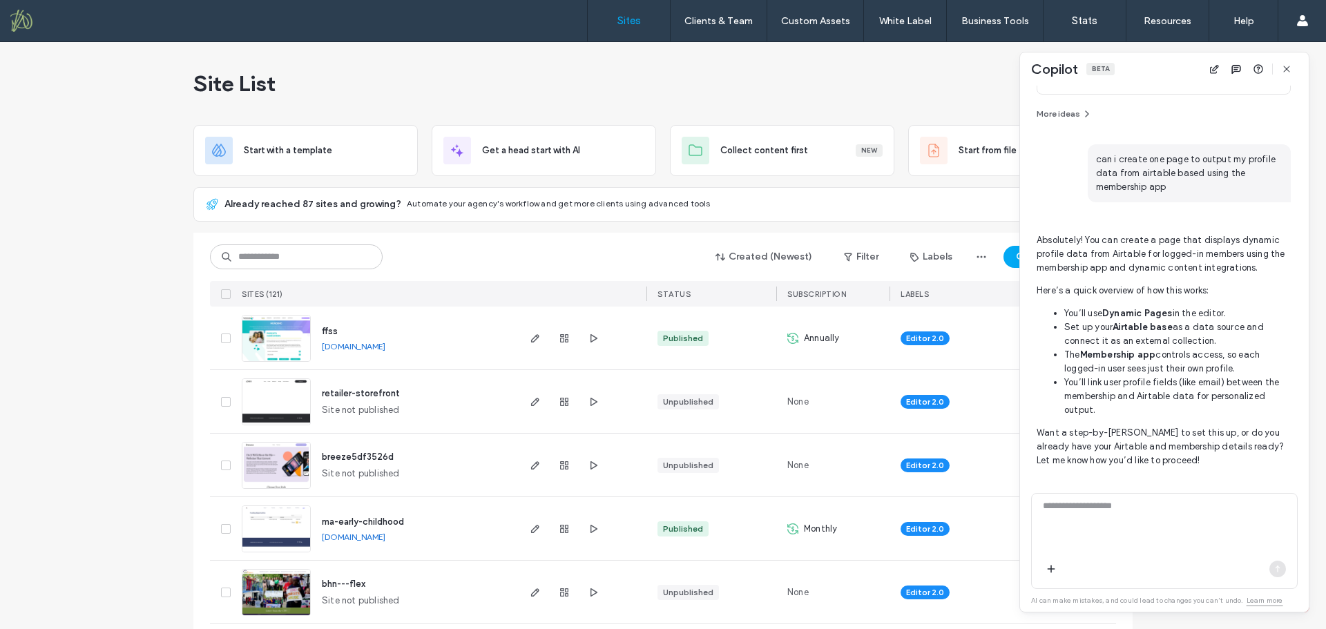
scroll to position [258, 0]
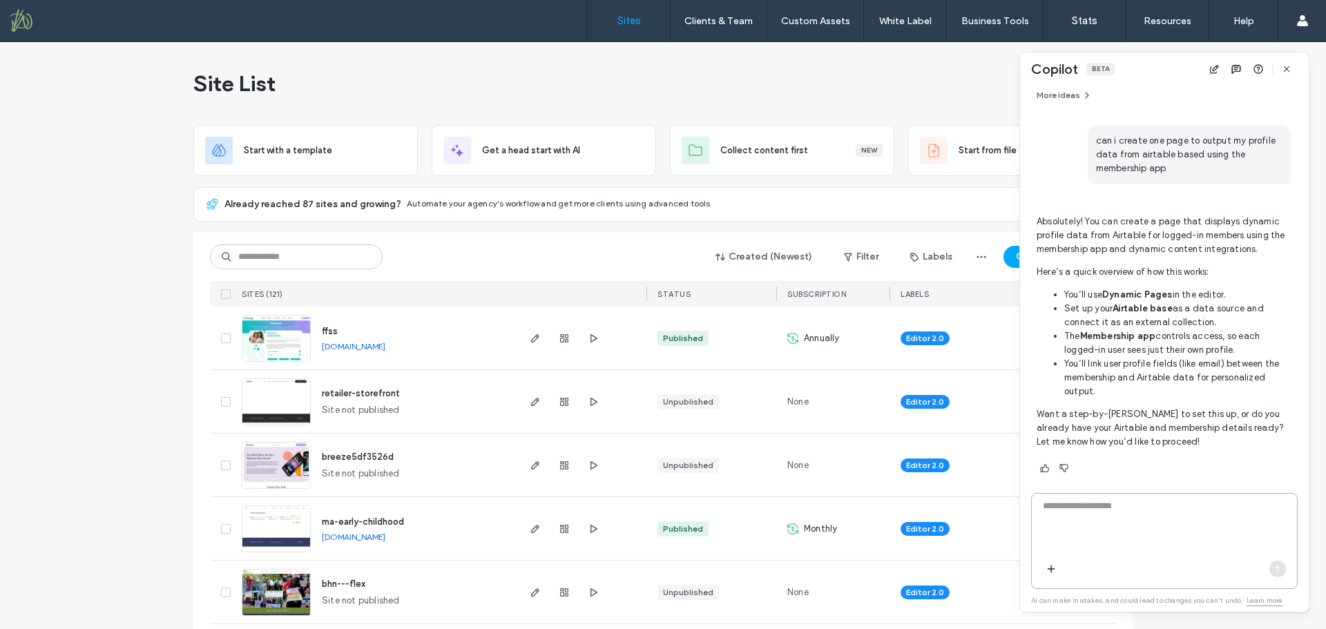
click at [1117, 519] on textarea at bounding box center [1164, 526] width 265 height 54
type textarea "**********"
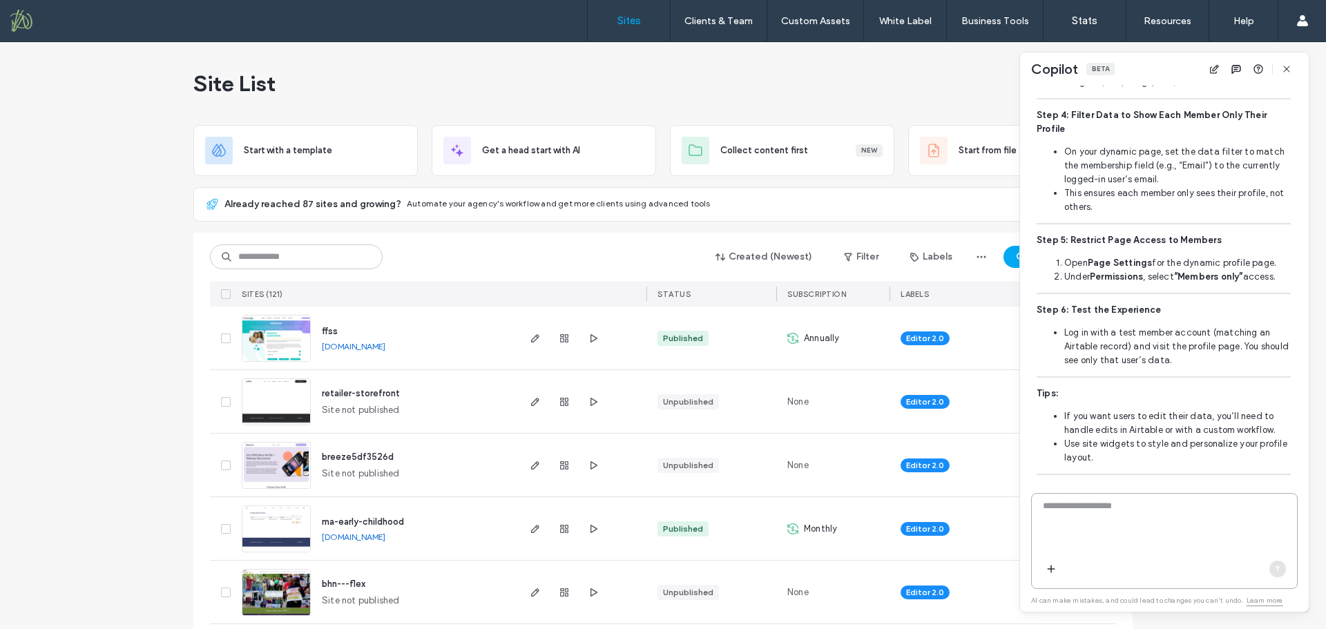
scroll to position [1170, 0]
click at [386, 86] on div "Site List" at bounding box center [662, 83] width 939 height 83
click at [1289, 70] on icon "button" at bounding box center [1286, 69] width 11 height 11
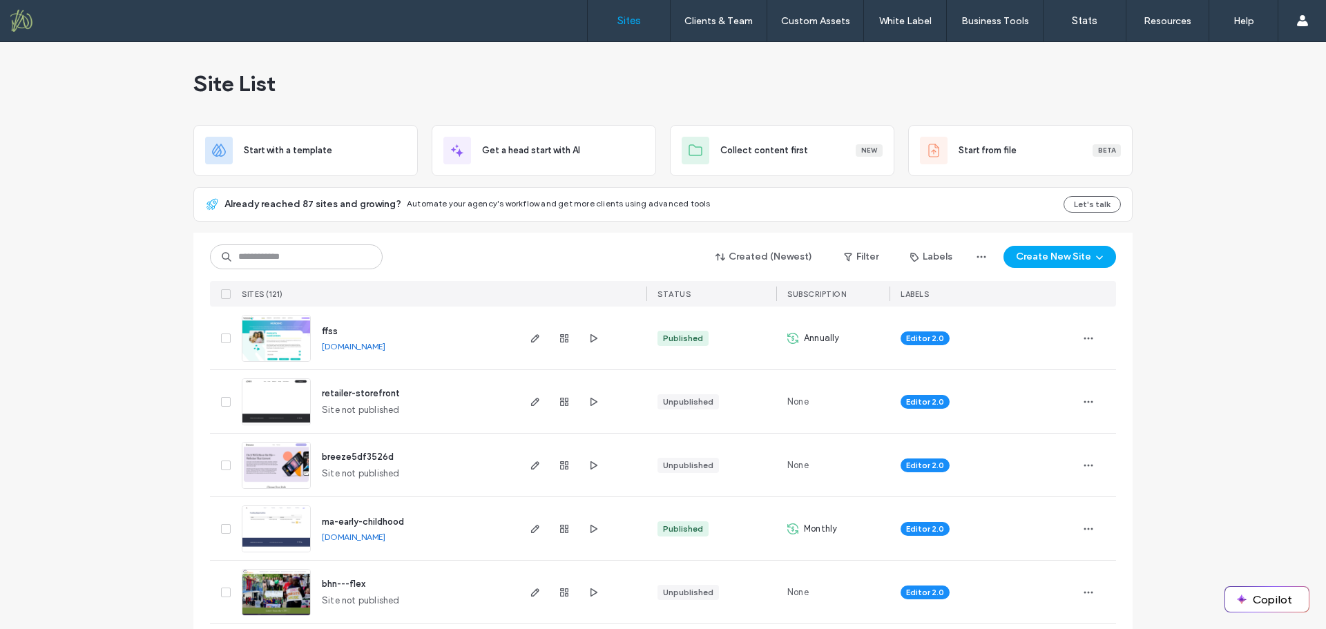
click at [360, 526] on span "ma-early-childhood" at bounding box center [363, 522] width 82 height 10
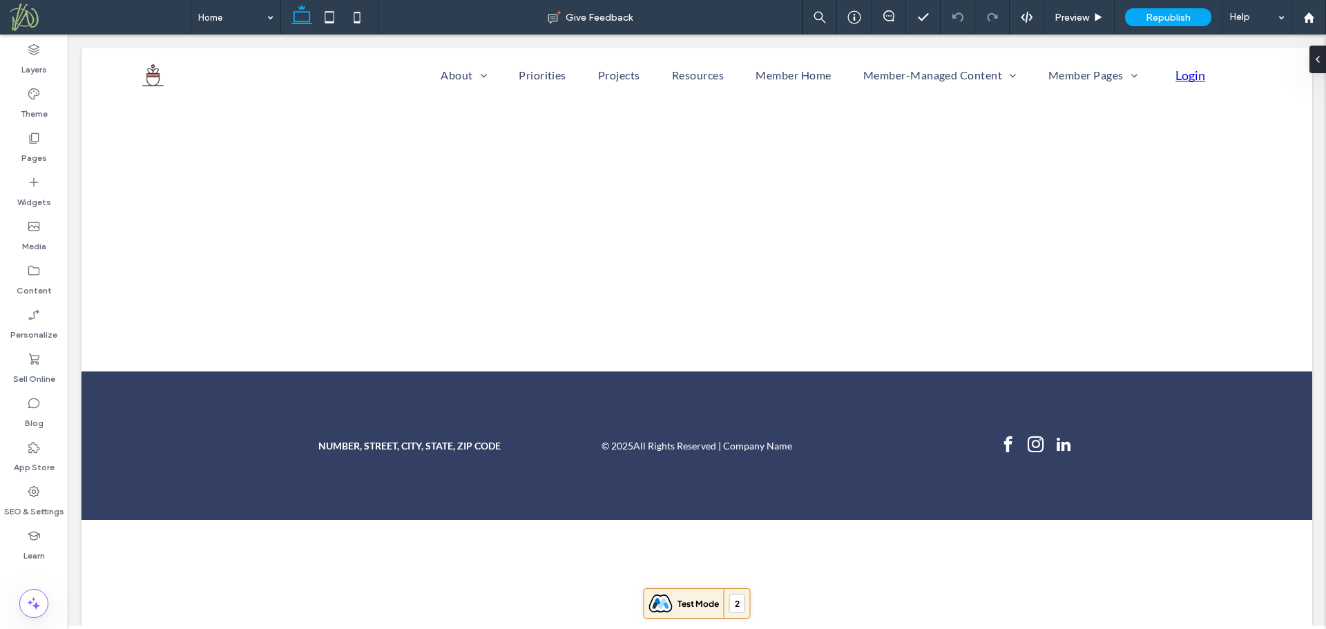
click at [45, 163] on label "Pages" at bounding box center [34, 154] width 26 height 19
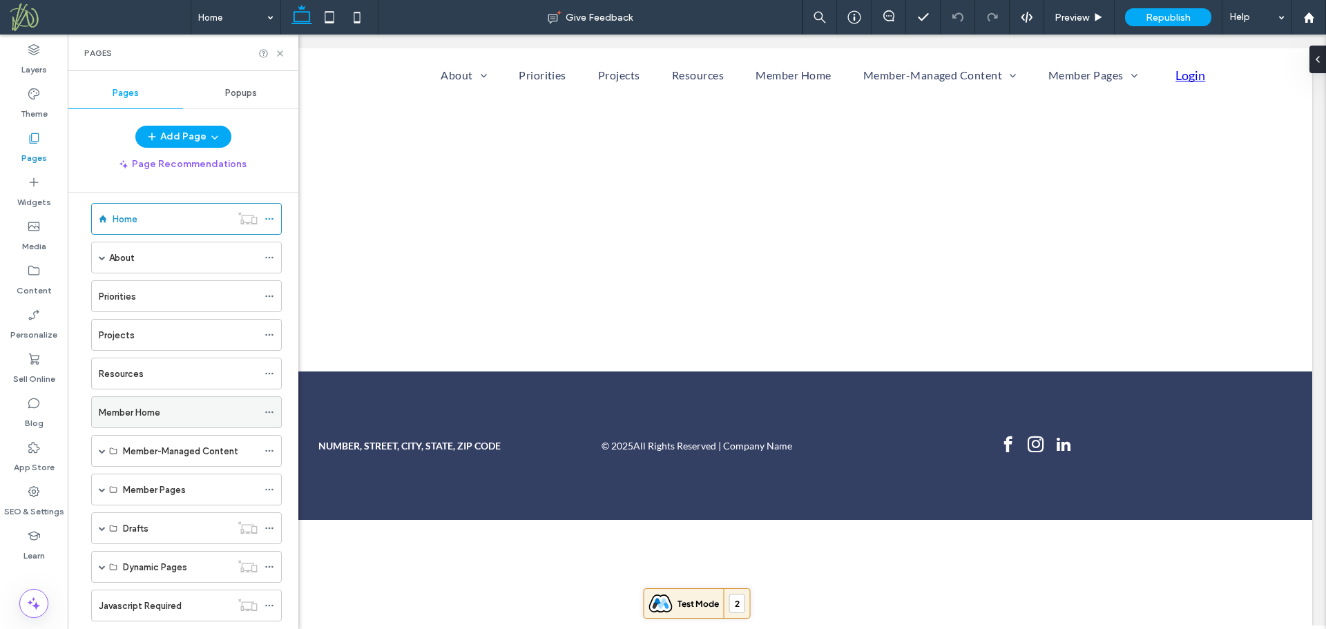
scroll to position [47, 0]
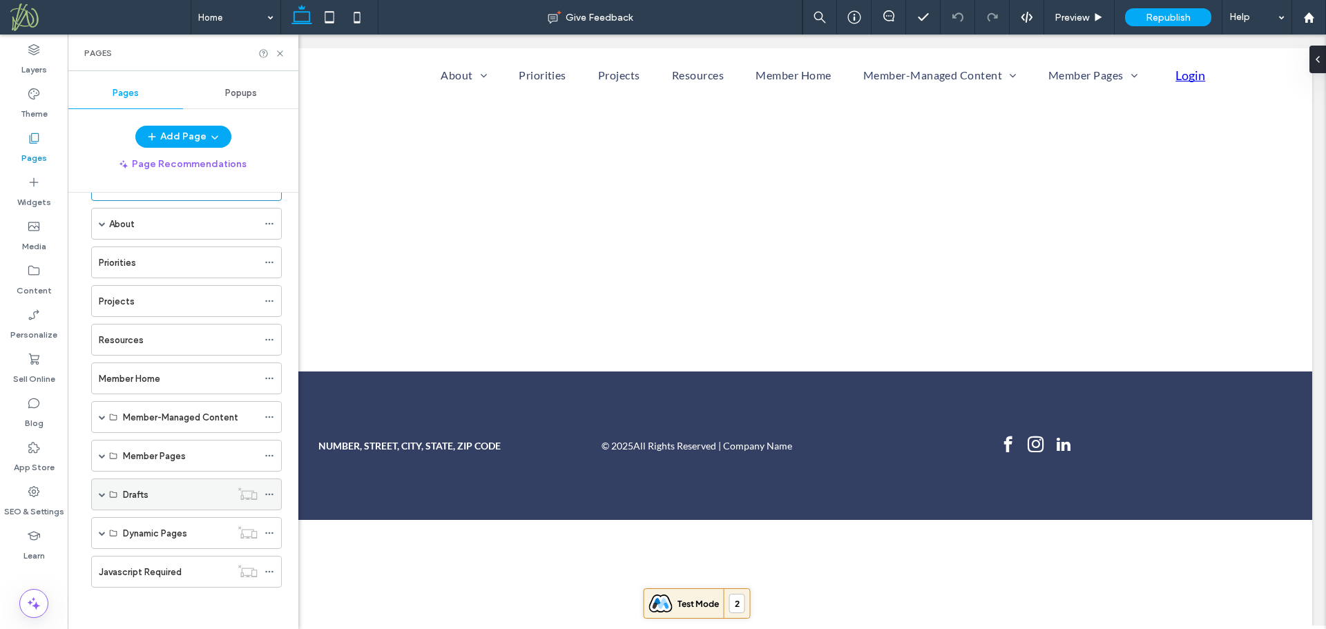
click at [271, 494] on icon at bounding box center [269, 495] width 10 height 10
click at [220, 602] on div "Home About Our Vision & Role Leadership Membership​ News Priorities Projects Re…" at bounding box center [178, 383] width 208 height 442
click at [102, 420] on span at bounding box center [102, 417] width 7 height 7
click at [164, 450] on label "My Profile" at bounding box center [143, 449] width 41 height 24
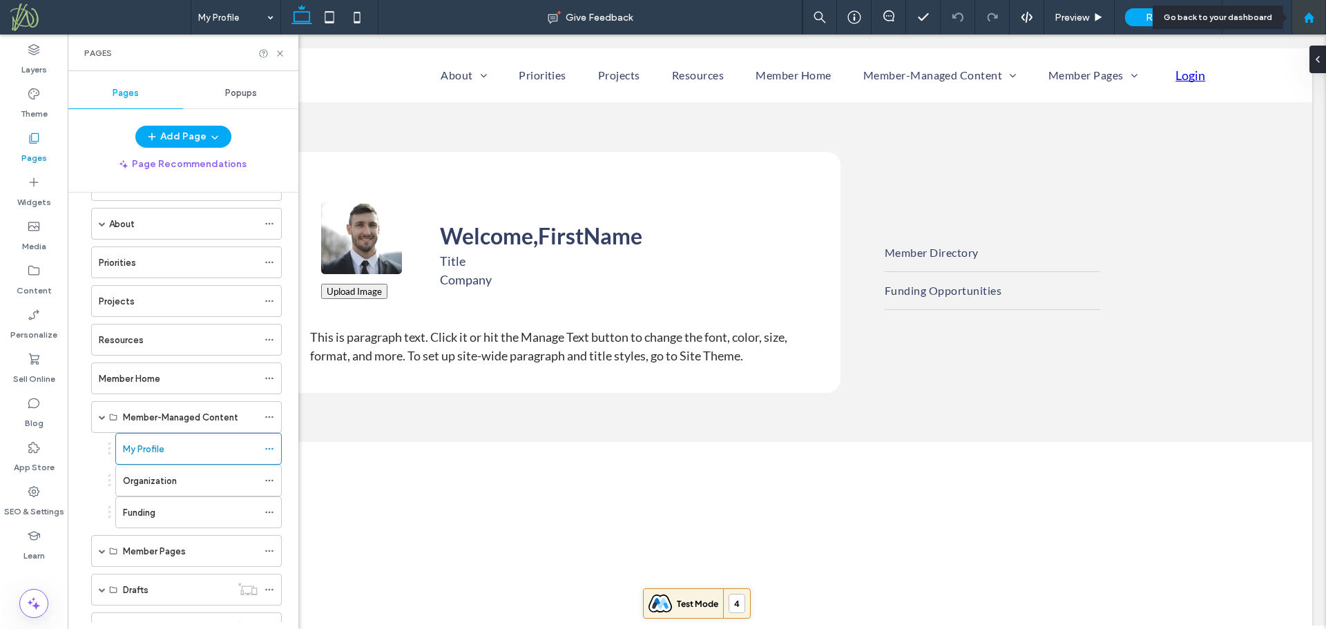
click at [1312, 19] on use at bounding box center [1308, 17] width 10 height 10
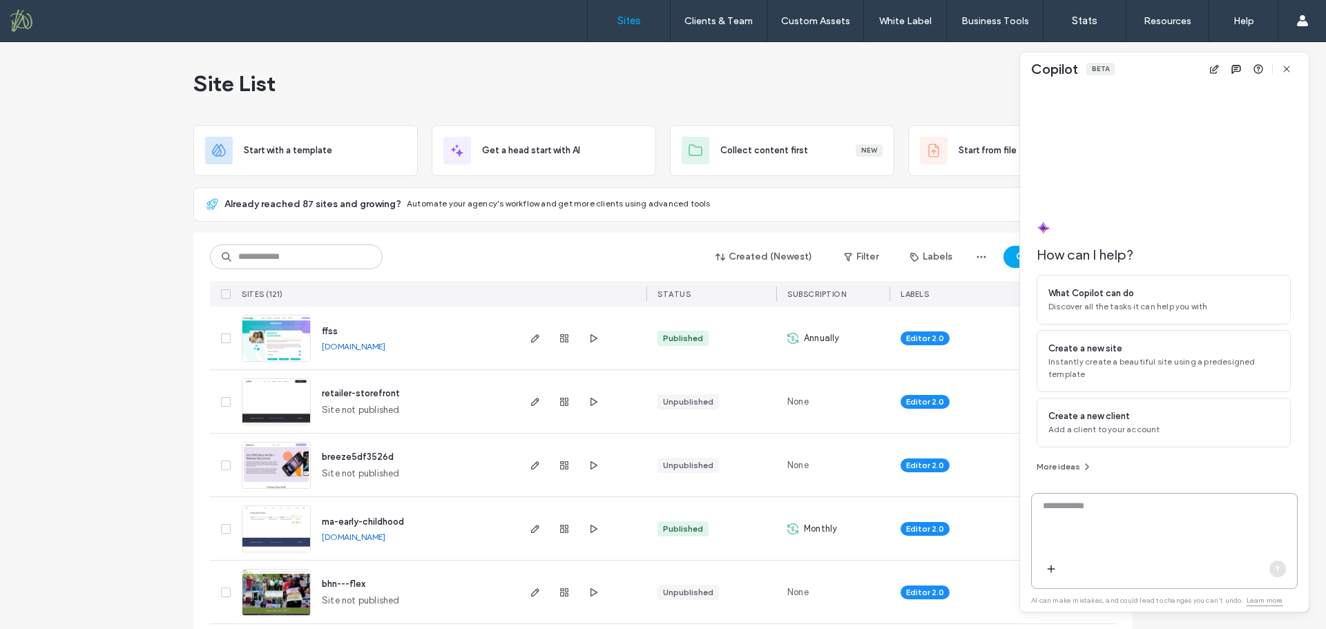
click at [1109, 518] on textarea at bounding box center [1164, 526] width 265 height 54
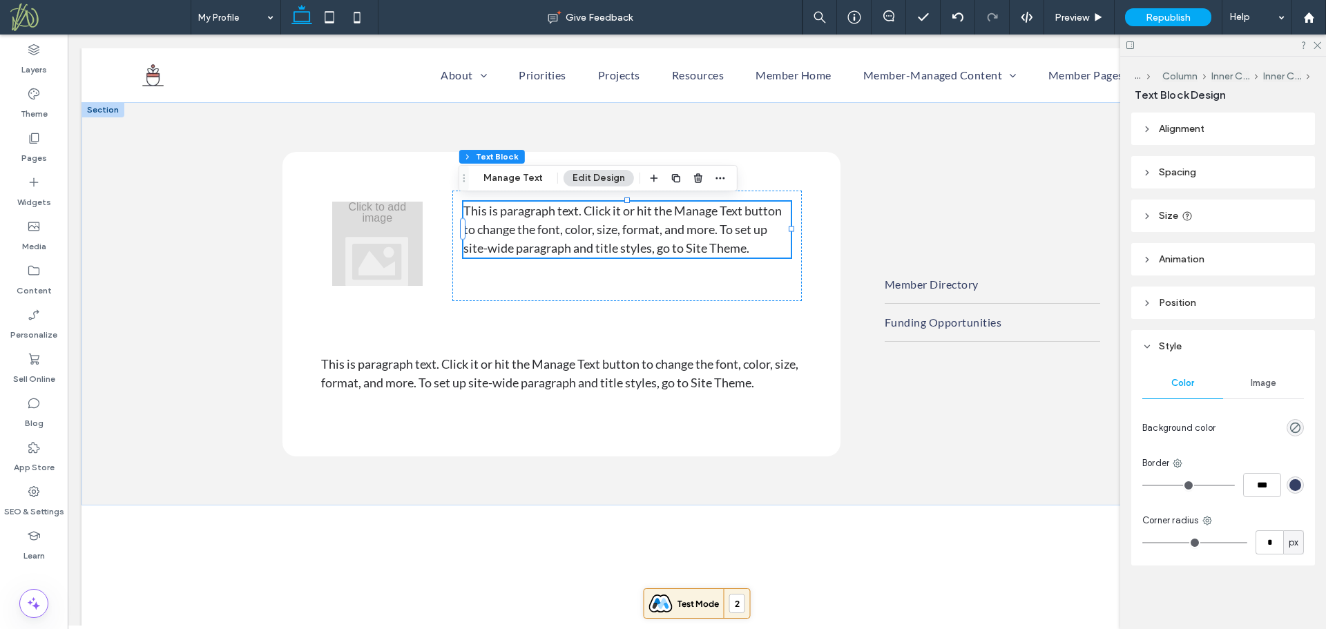
click at [656, 247] on span "This is paragraph text. Click it or hit the Manage Text button to change the fo…" at bounding box center [622, 229] width 318 height 52
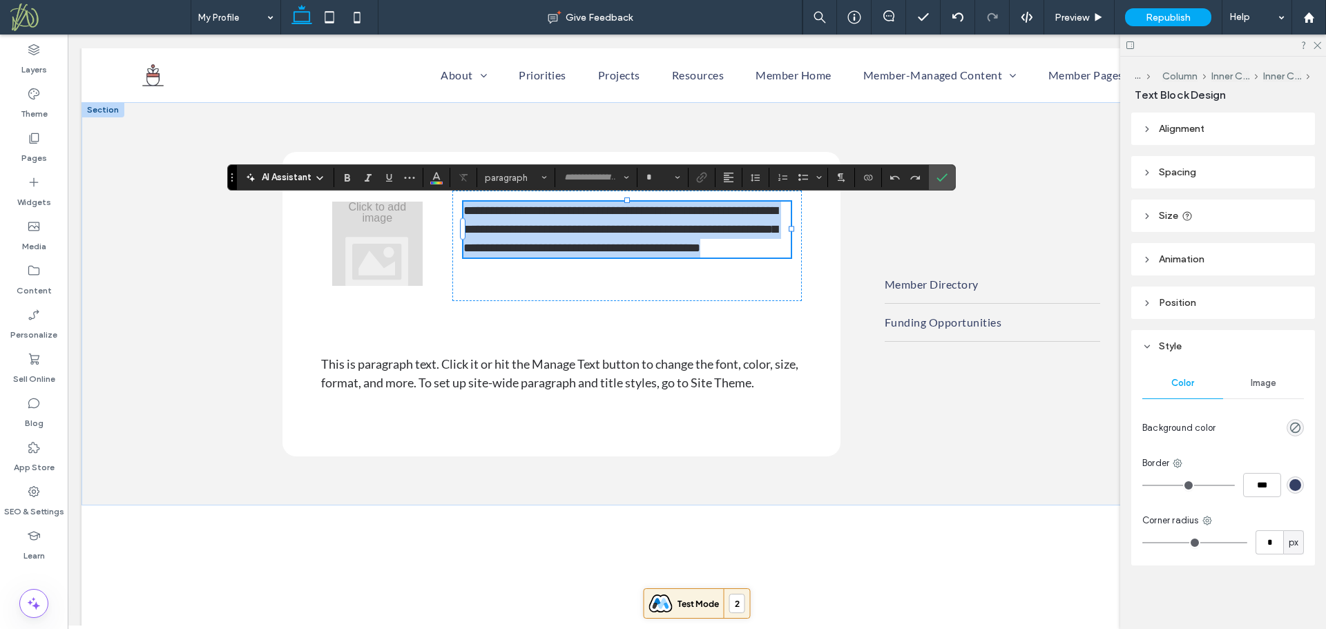
type input "****"
type input "**"
click at [656, 247] on span "**********" at bounding box center [620, 229] width 314 height 50
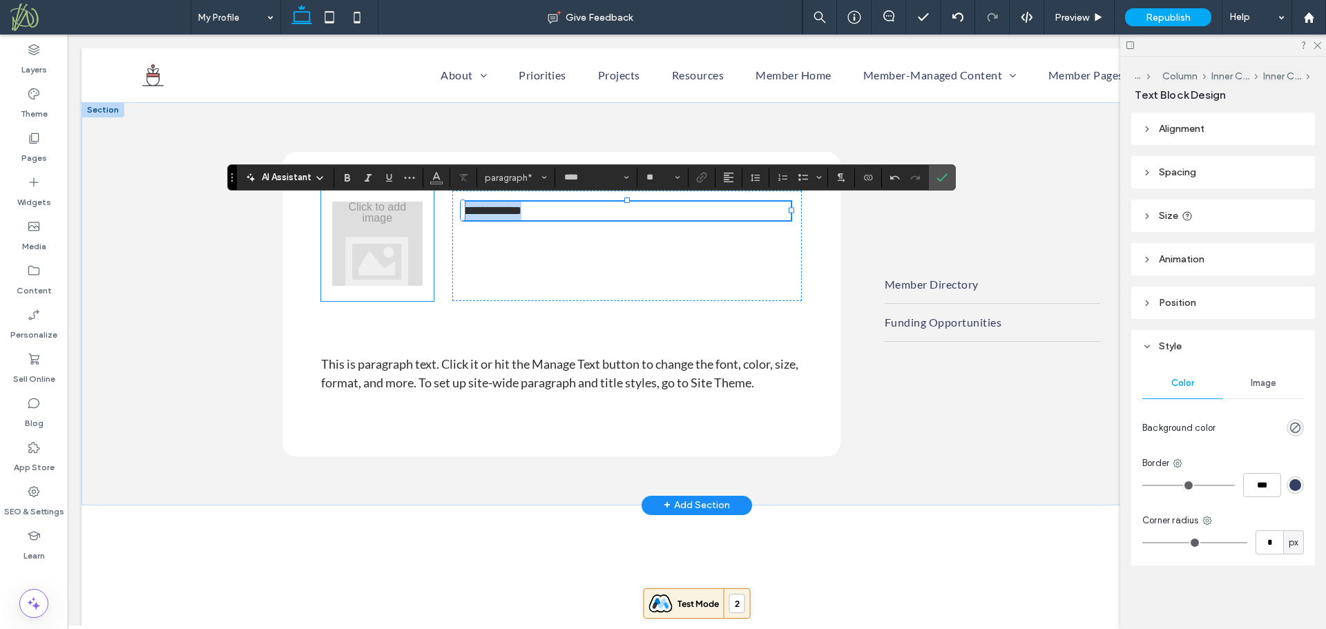
drag, startPoint x: 557, startPoint y: 207, endPoint x: 438, endPoint y: 198, distance: 119.1
click at [421, 198] on div "**********" at bounding box center [561, 246] width 503 height 133
click at [528, 191] on div "**********" at bounding box center [626, 246] width 349 height 110
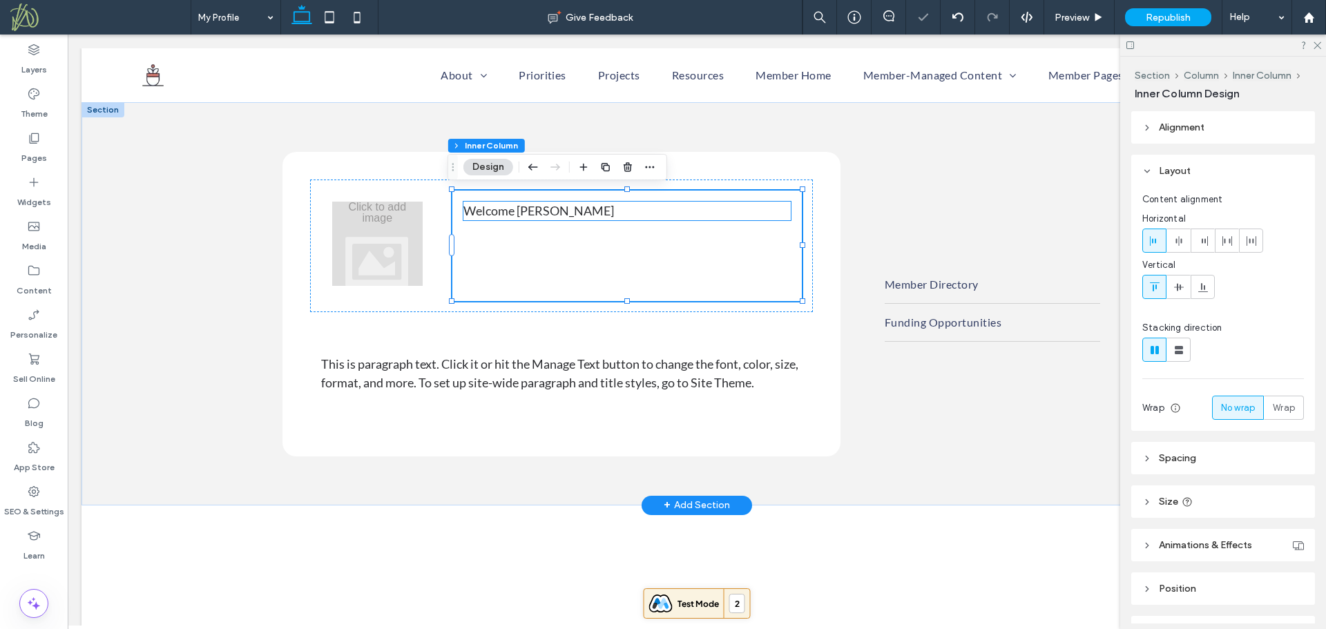
click at [537, 209] on p "Welcome Eric" at bounding box center [626, 211] width 327 height 19
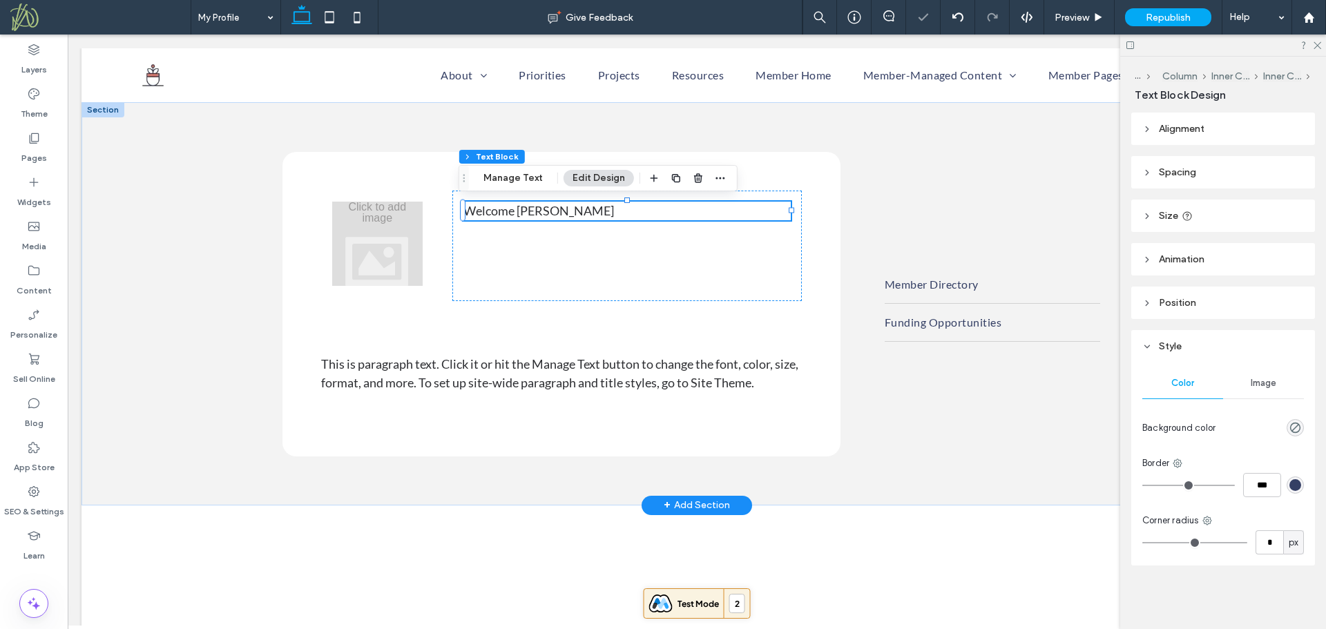
click at [537, 209] on p "Welcome Eric" at bounding box center [626, 211] width 327 height 19
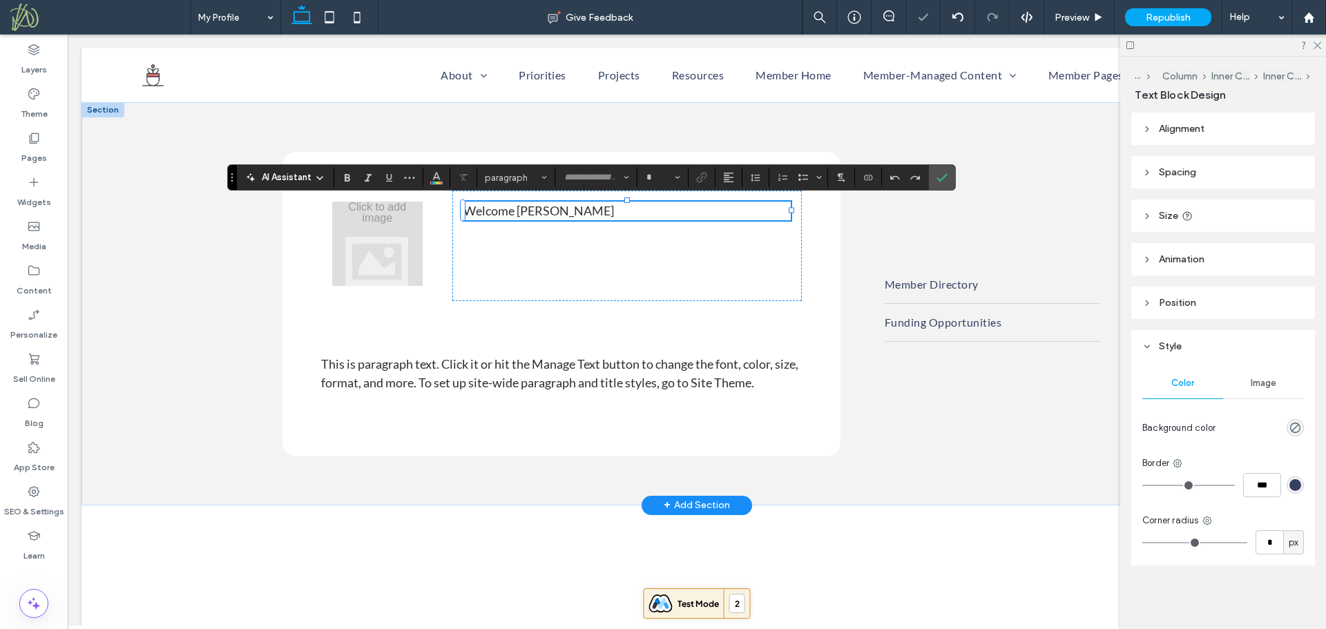
type input "****"
type input "**"
drag, startPoint x: 941, startPoint y: 179, endPoint x: 854, endPoint y: 154, distance: 90.5
click at [941, 179] on icon "Confirm" at bounding box center [941, 177] width 11 height 11
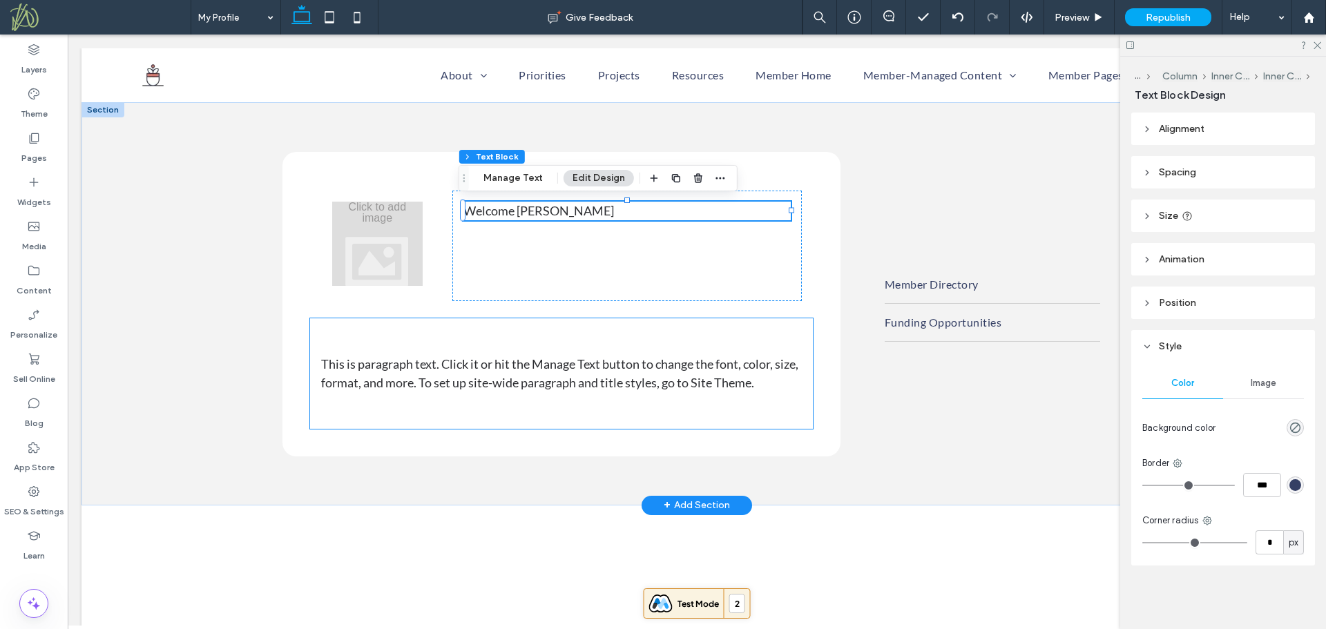
click at [651, 382] on span "This is paragraph text. Click it or hit the Manage Text button to change the fo…" at bounding box center [559, 373] width 477 height 34
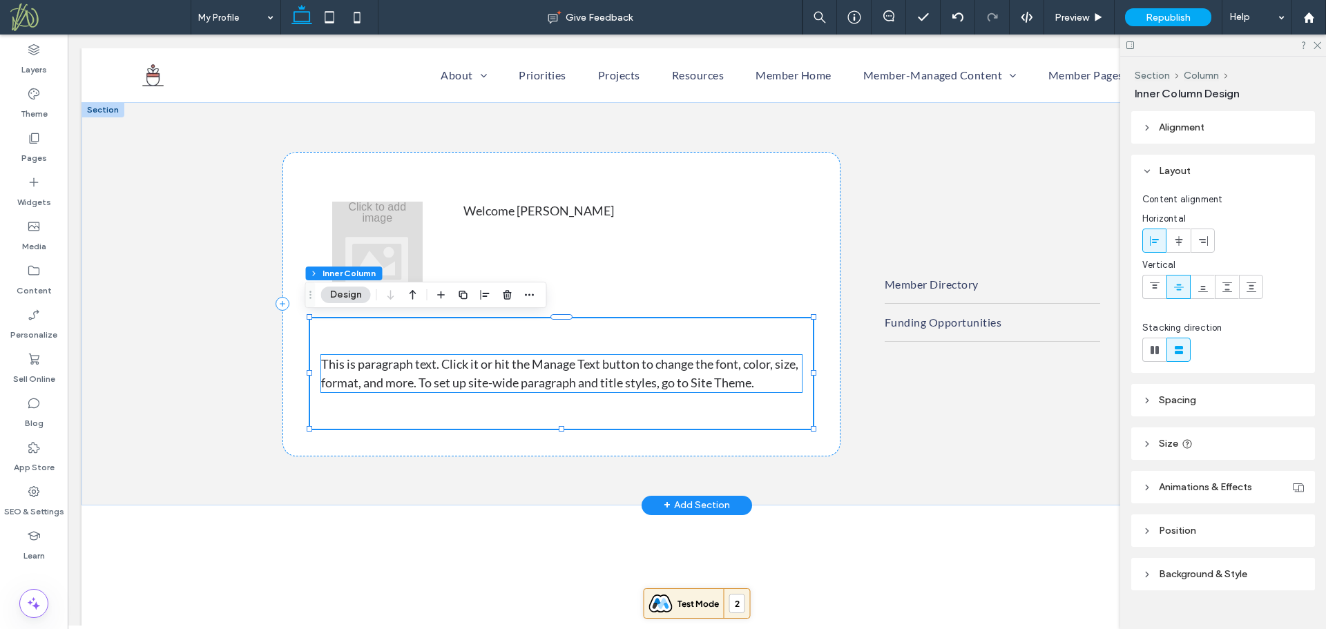
click at [500, 367] on span "This is paragraph text. Click it or hit the Manage Text button to change the fo…" at bounding box center [559, 373] width 477 height 34
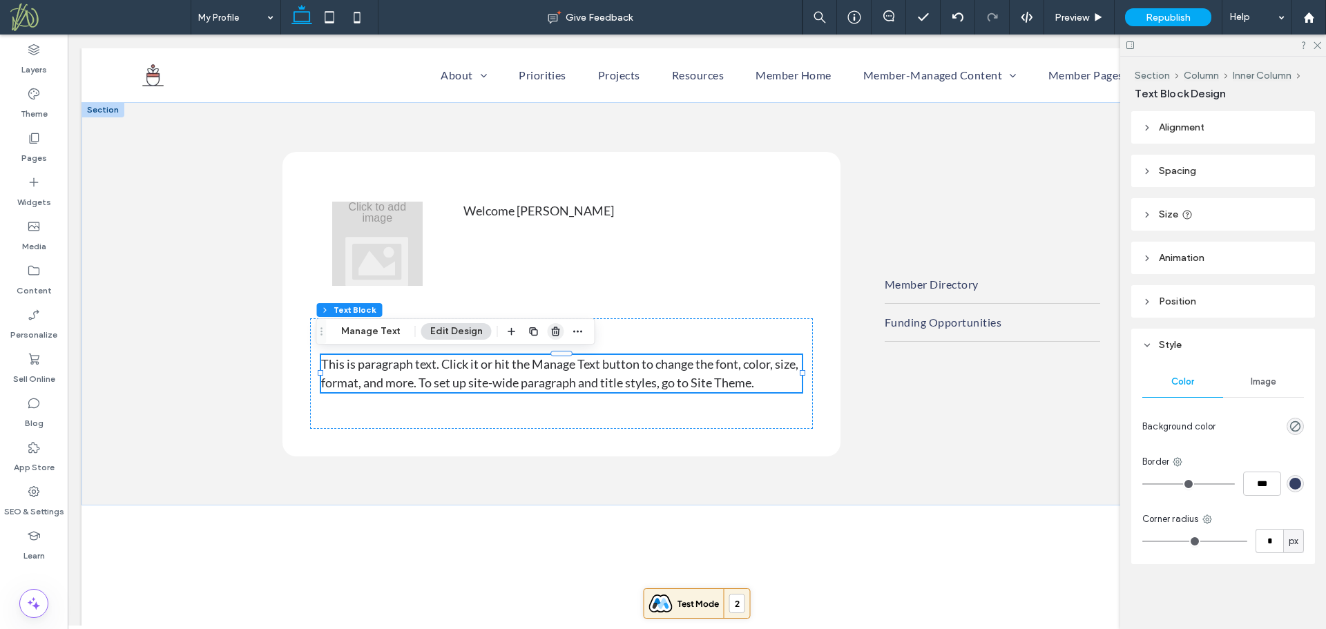
drag, startPoint x: 552, startPoint y: 329, endPoint x: 481, endPoint y: 253, distance: 103.6
click at [552, 329] on use "button" at bounding box center [555, 331] width 8 height 9
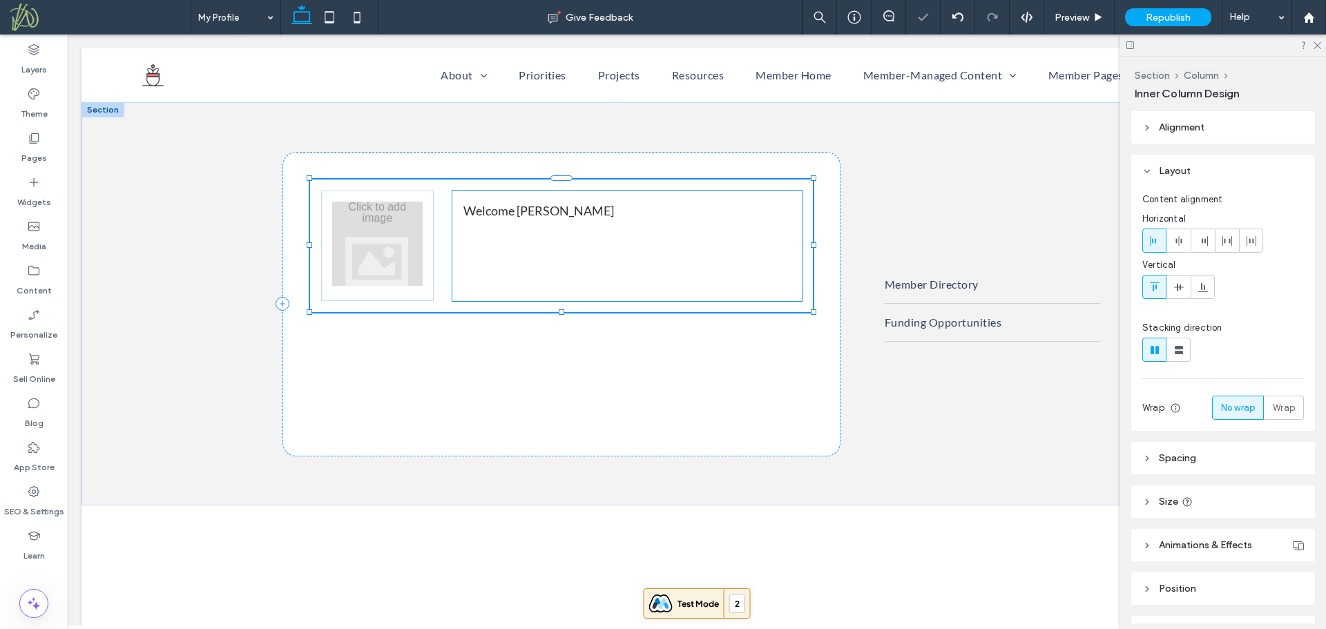
click at [537, 209] on p "Welcome Eric" at bounding box center [626, 211] width 327 height 19
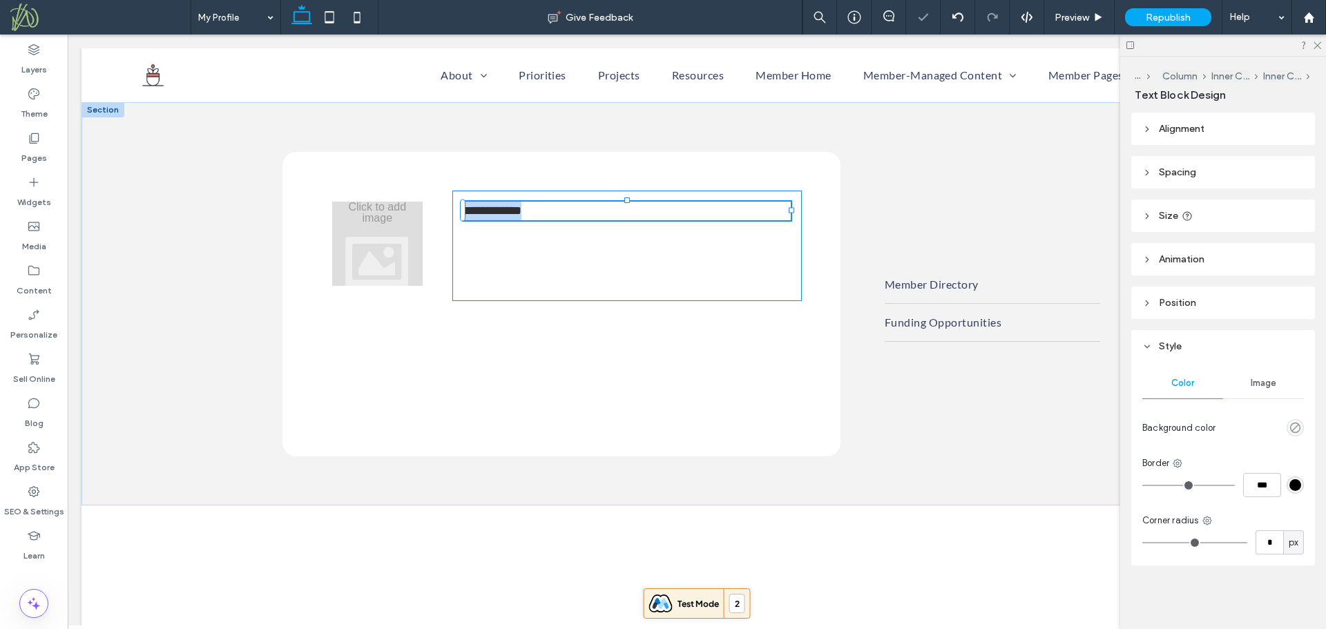
type input "****"
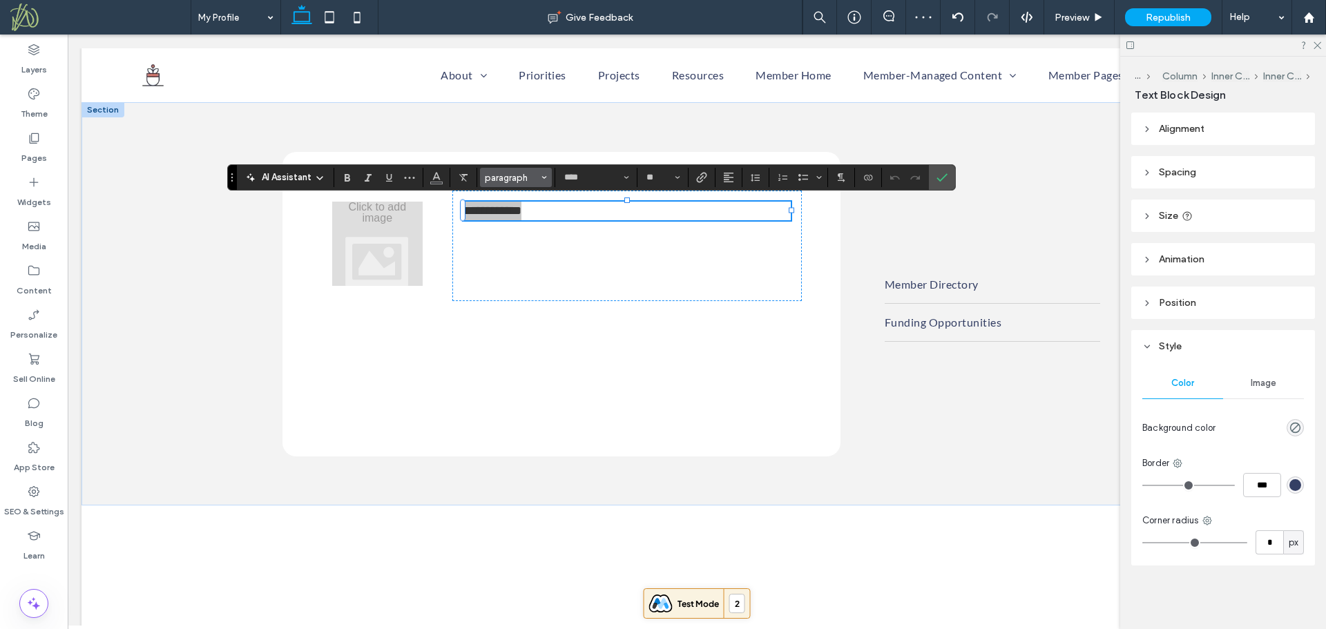
click at [537, 177] on span "paragraph" at bounding box center [512, 178] width 54 height 10
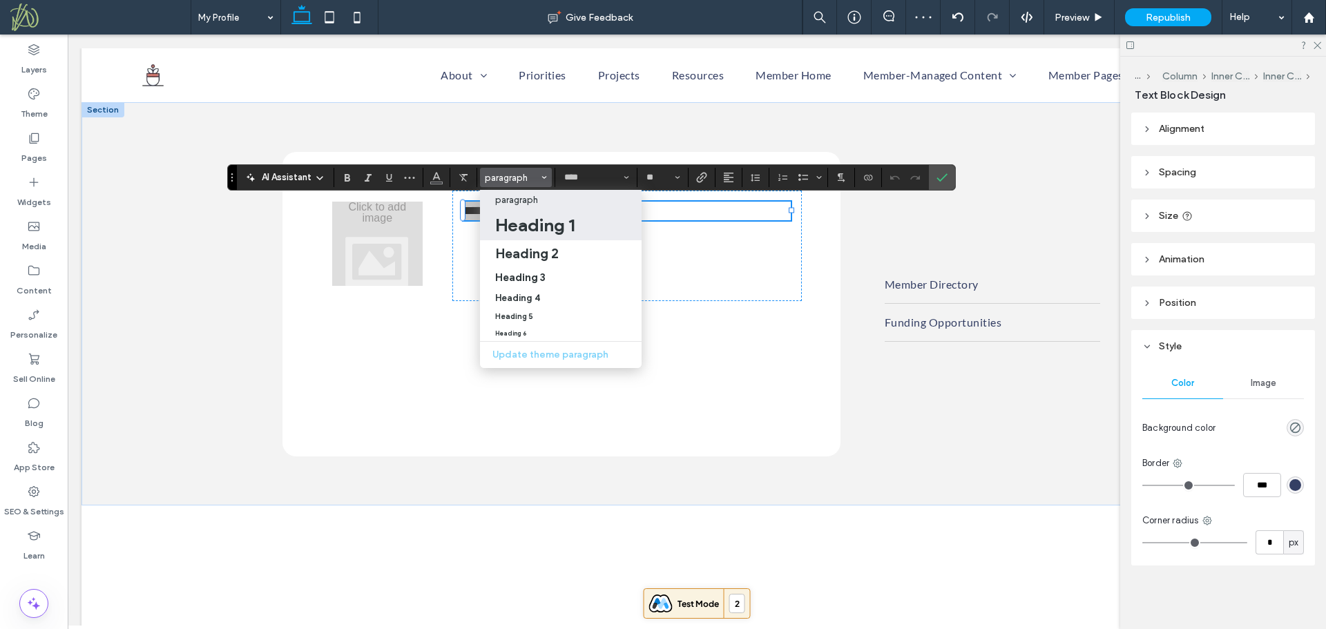
drag, startPoint x: 560, startPoint y: 231, endPoint x: 492, endPoint y: 192, distance: 77.9
click at [560, 231] on h1 "Heading 1" at bounding box center [534, 225] width 79 height 22
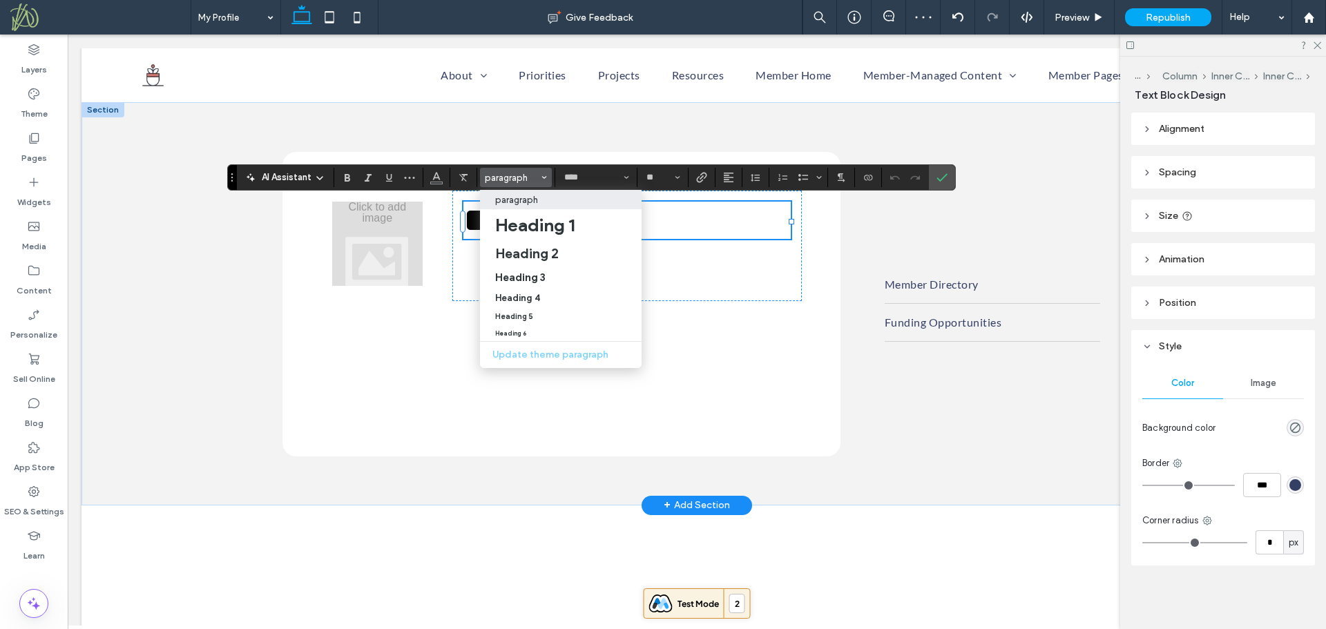
type input "**"
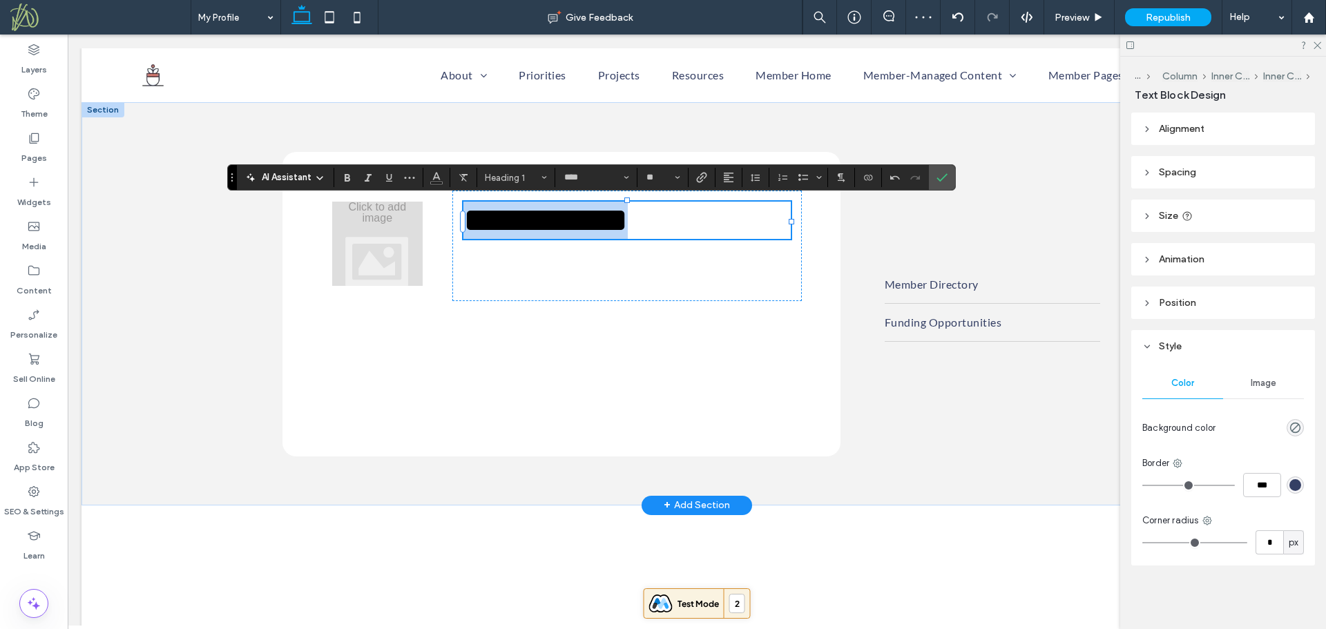
click at [689, 217] on h1 "**********" at bounding box center [626, 220] width 327 height 37
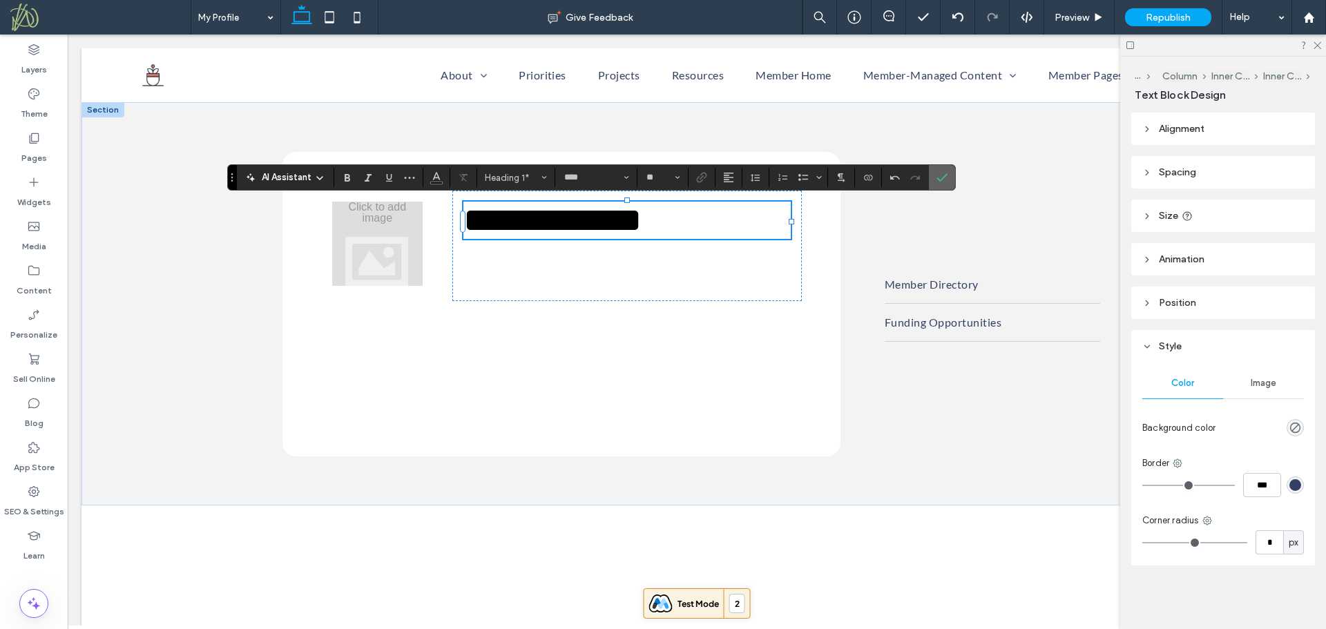
drag, startPoint x: 945, startPoint y: 179, endPoint x: 574, endPoint y: 222, distance: 373.3
click at [945, 179] on icon "Confirm" at bounding box center [941, 177] width 11 height 11
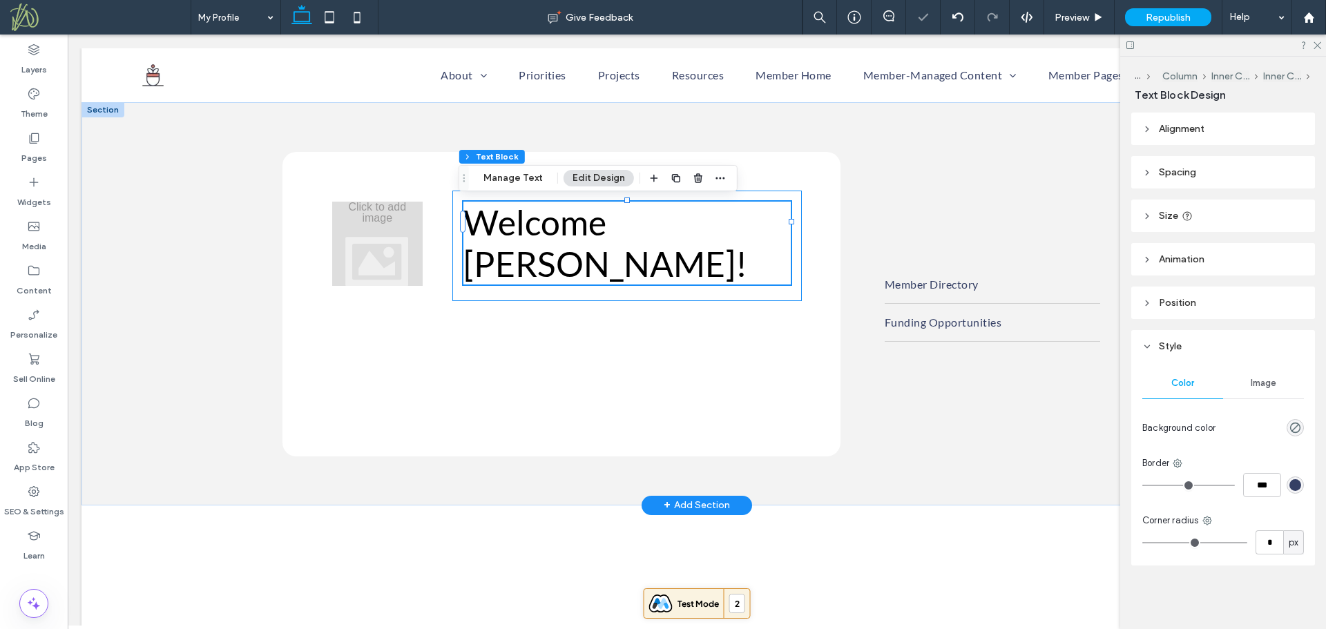
click at [627, 275] on div "Welcome Eric!" at bounding box center [626, 246] width 349 height 110
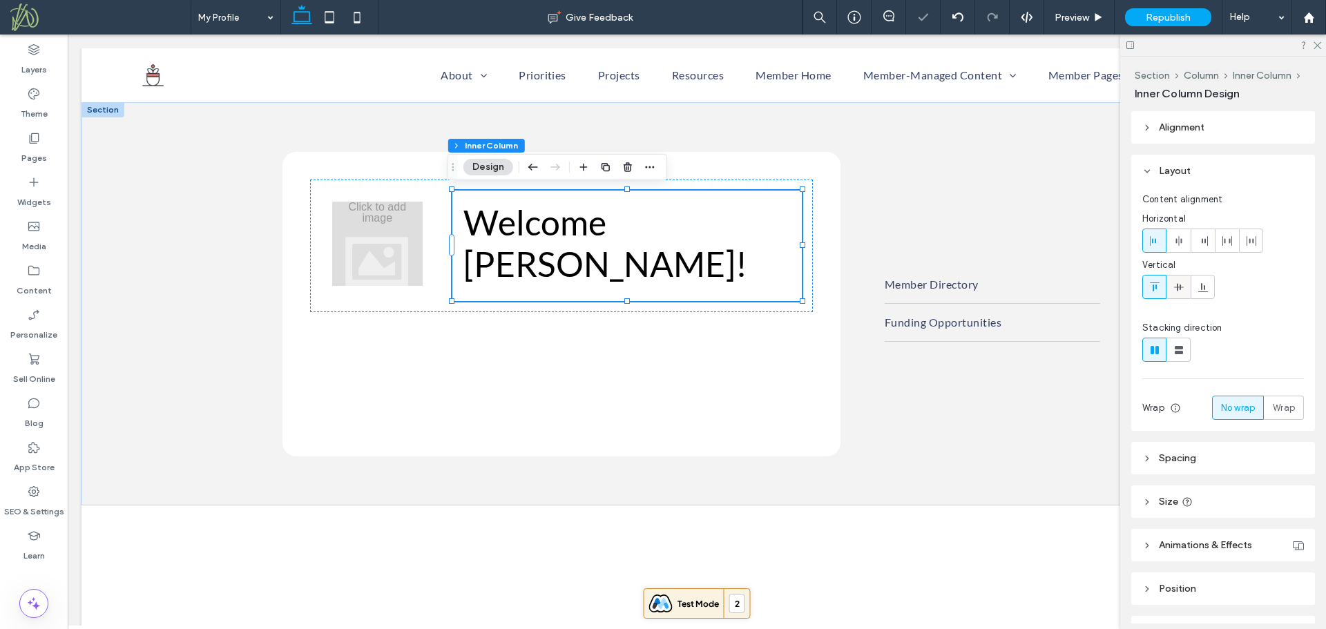
click at [1180, 283] on icon at bounding box center [1178, 287] width 11 height 11
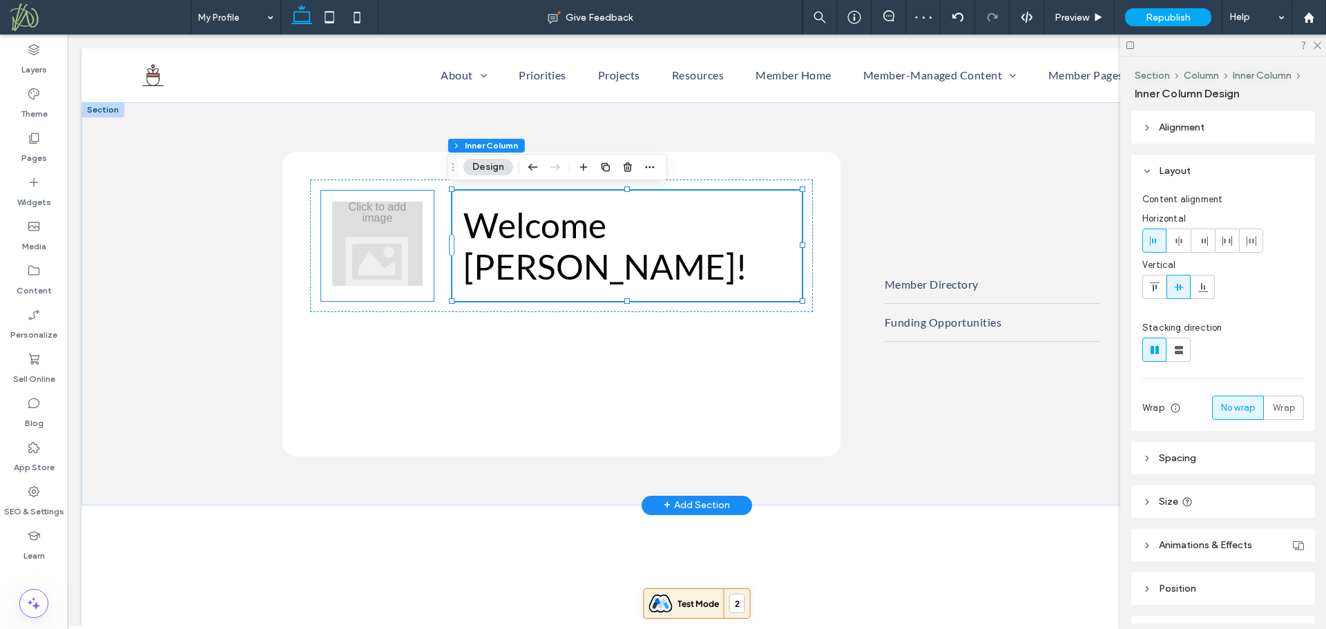
click at [404, 286] on div at bounding box center [377, 244] width 90 height 84
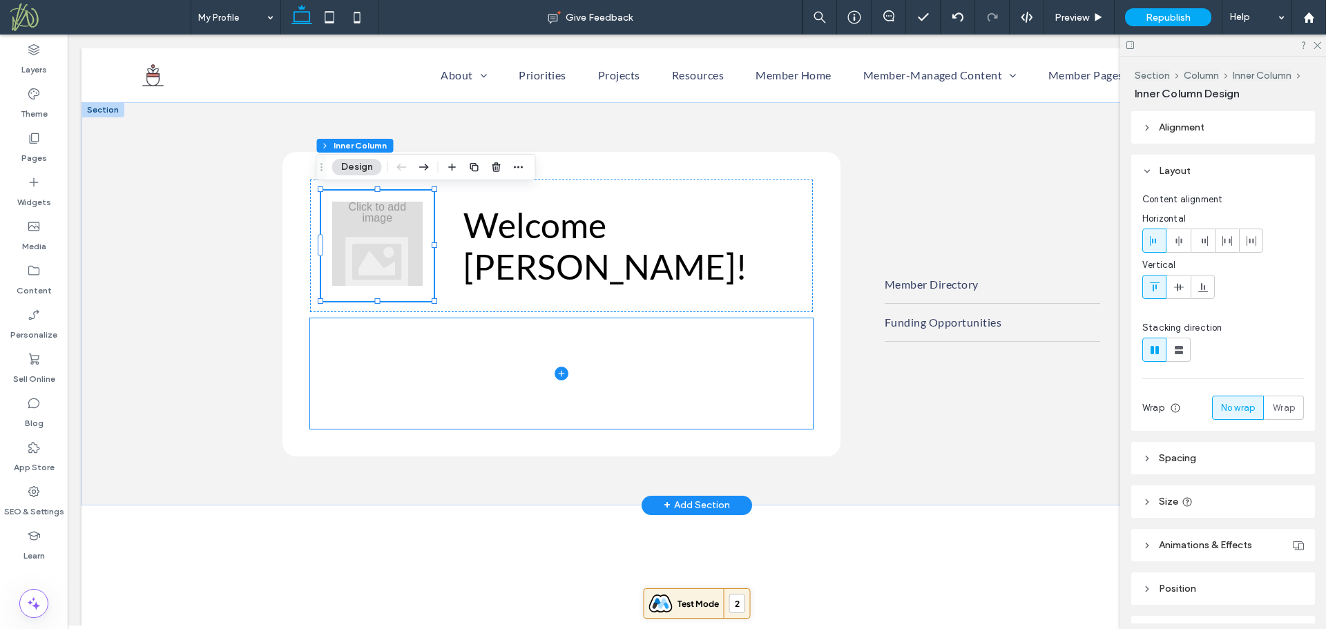
click at [420, 369] on span at bounding box center [561, 373] width 503 height 110
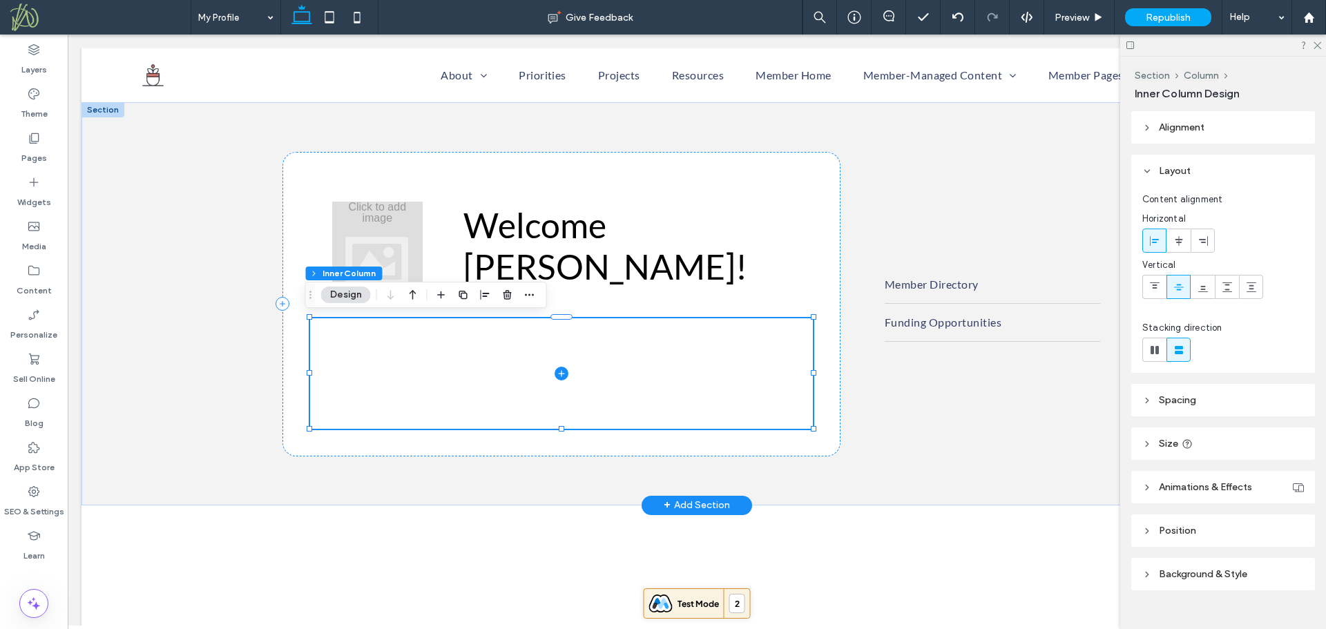
click at [560, 372] on icon at bounding box center [562, 374] width 14 height 14
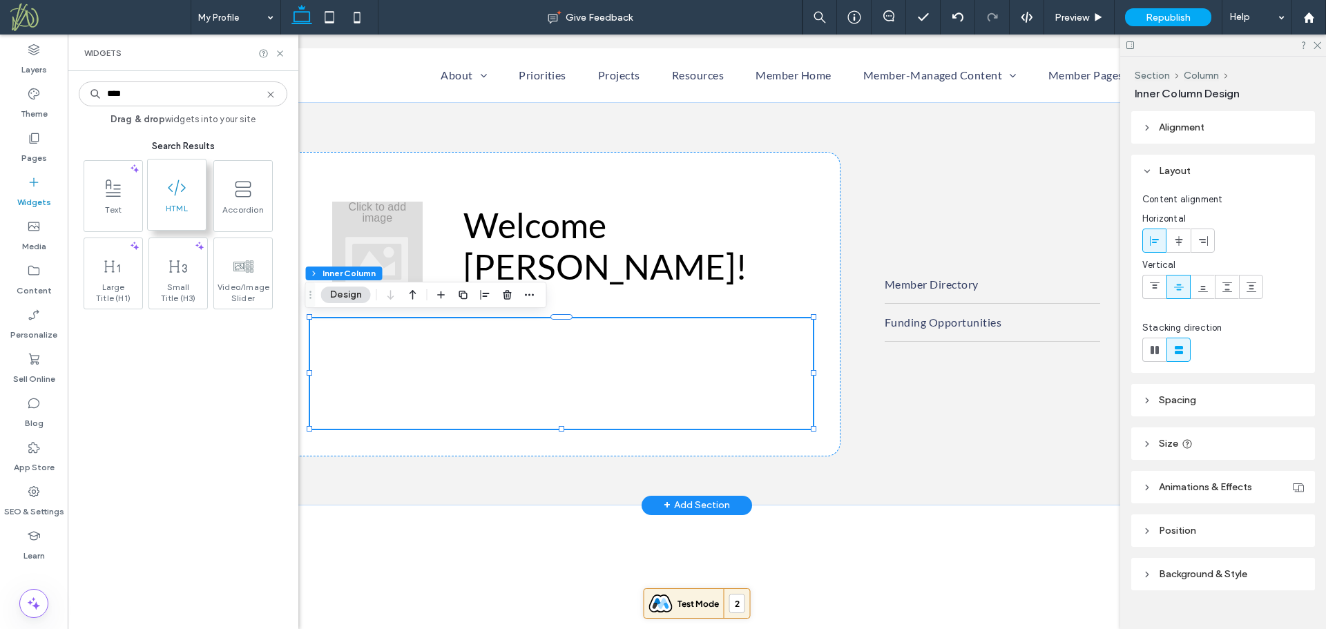
type input "****"
click at [164, 198] on span at bounding box center [177, 187] width 58 height 31
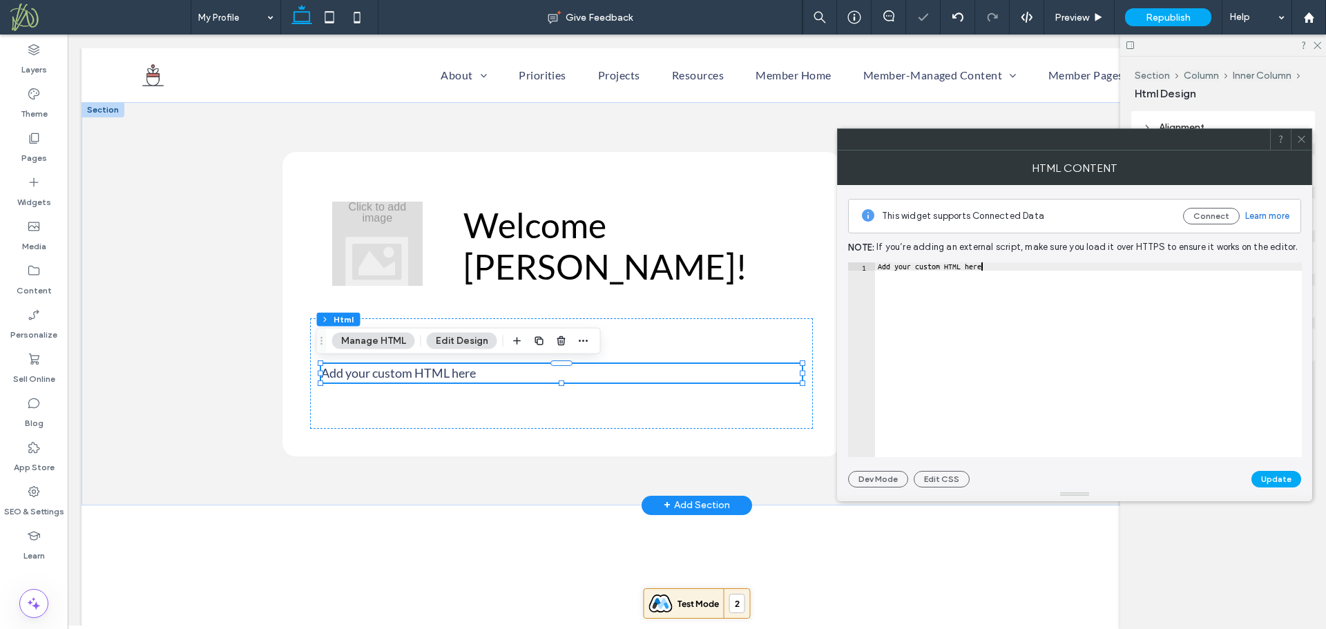
click at [892, 350] on div "Add your custom HTML here" at bounding box center [1088, 367] width 427 height 211
paste textarea "**********"
type textarea "**********"
click at [1284, 481] on button "Update" at bounding box center [1276, 479] width 50 height 17
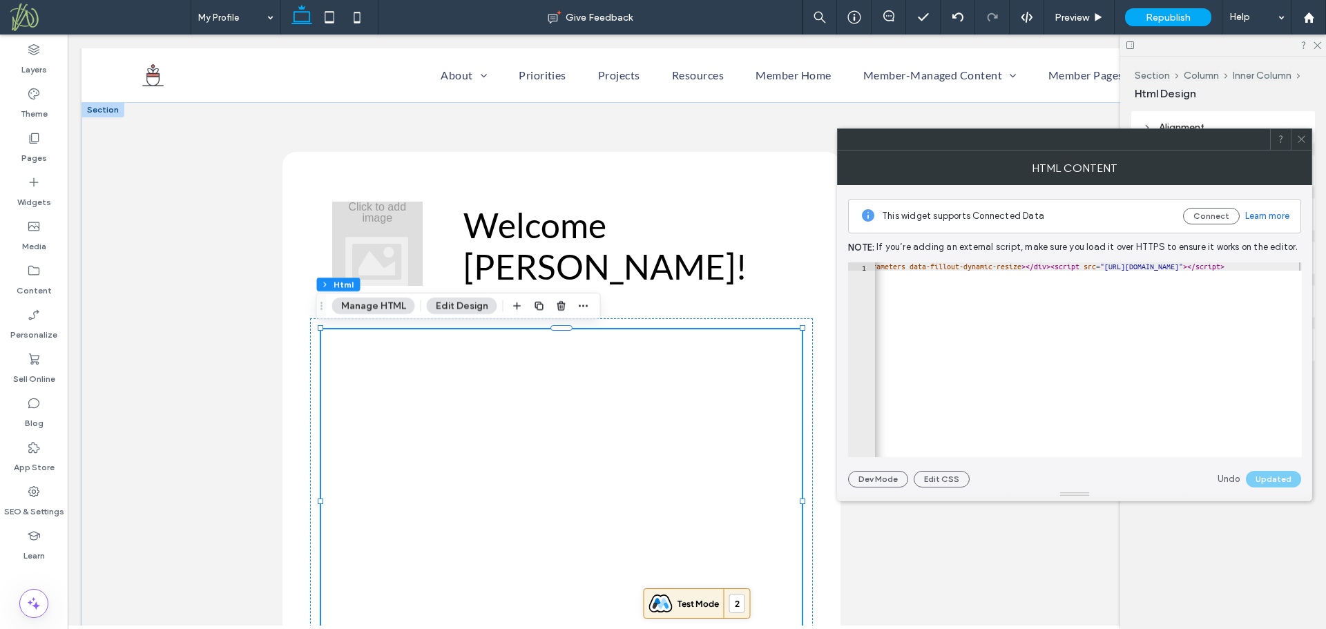
click at [1302, 144] on span at bounding box center [1301, 139] width 10 height 21
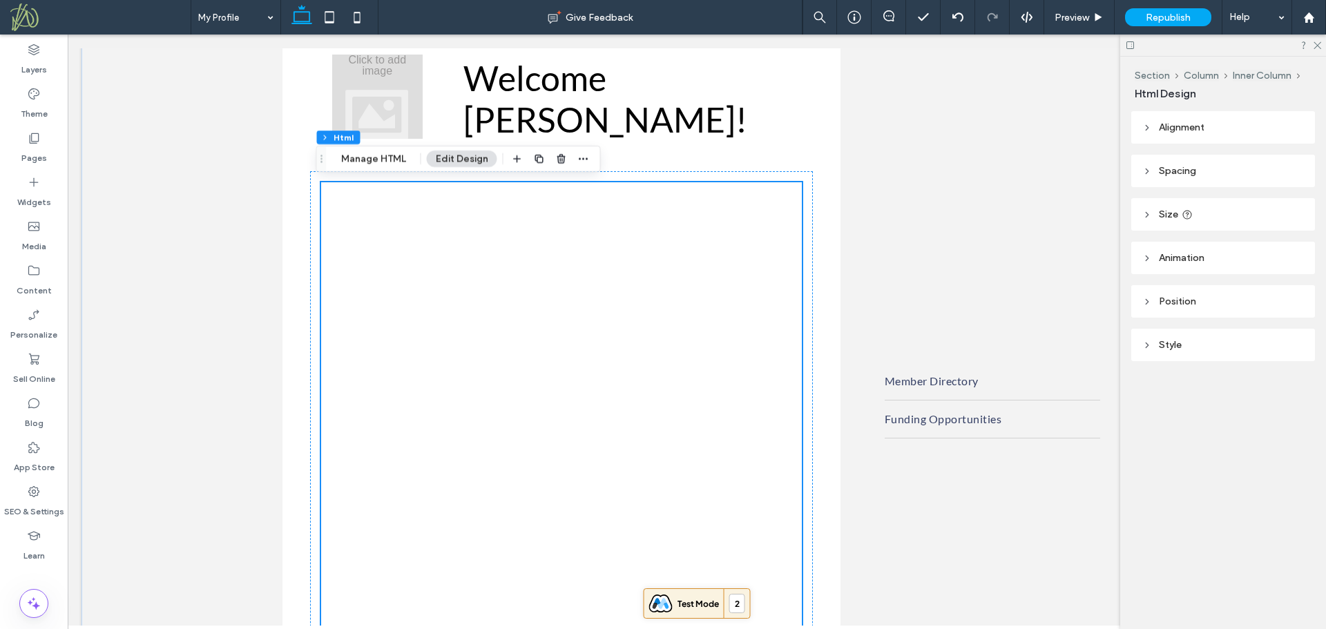
scroll to position [142, 0]
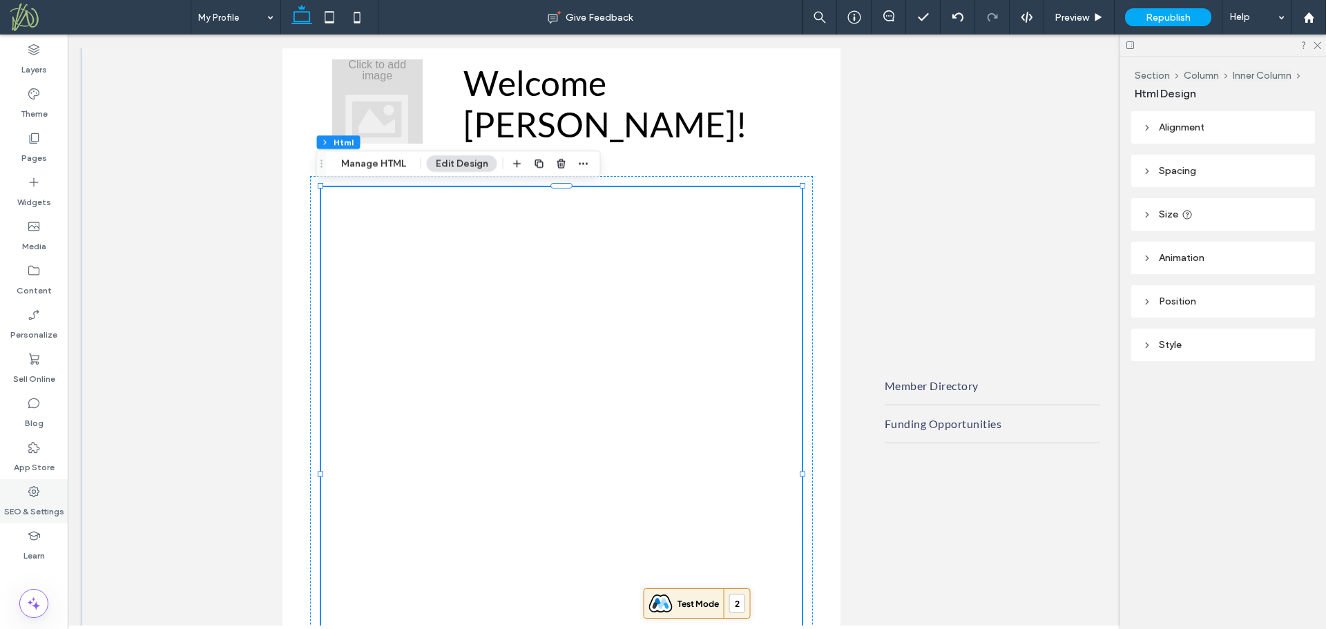
click at [50, 501] on label "SEO & Settings" at bounding box center [34, 508] width 60 height 19
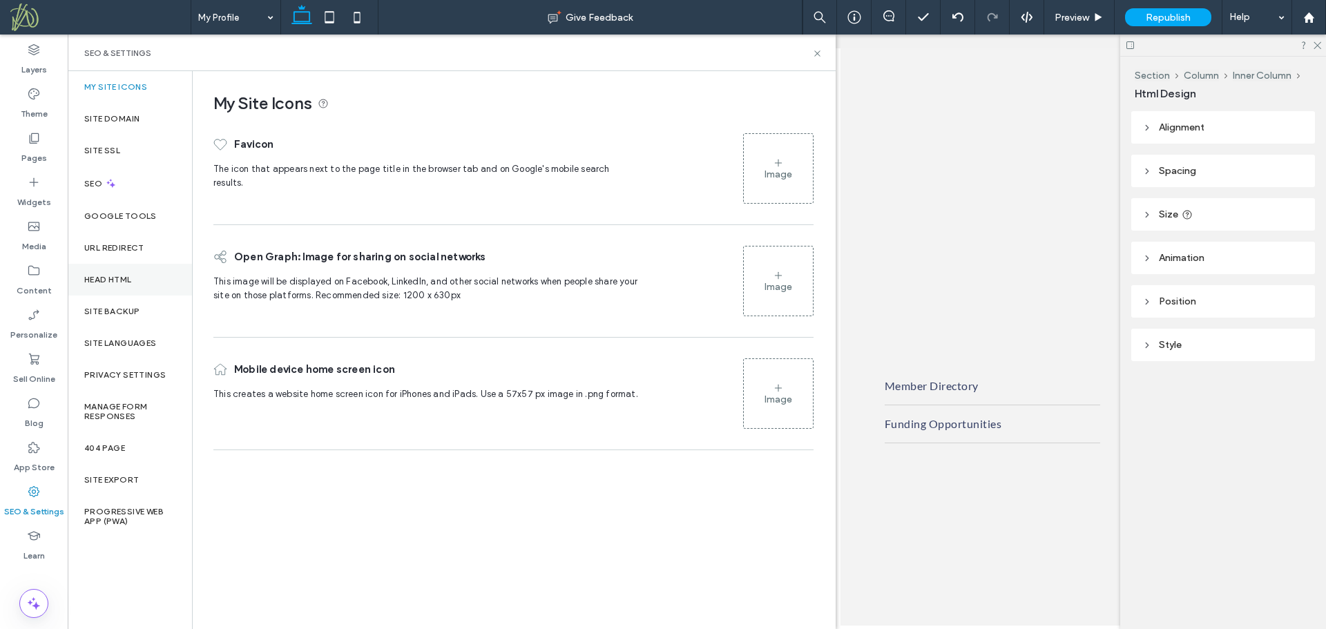
click at [121, 283] on label "Head HTML" at bounding box center [108, 280] width 48 height 10
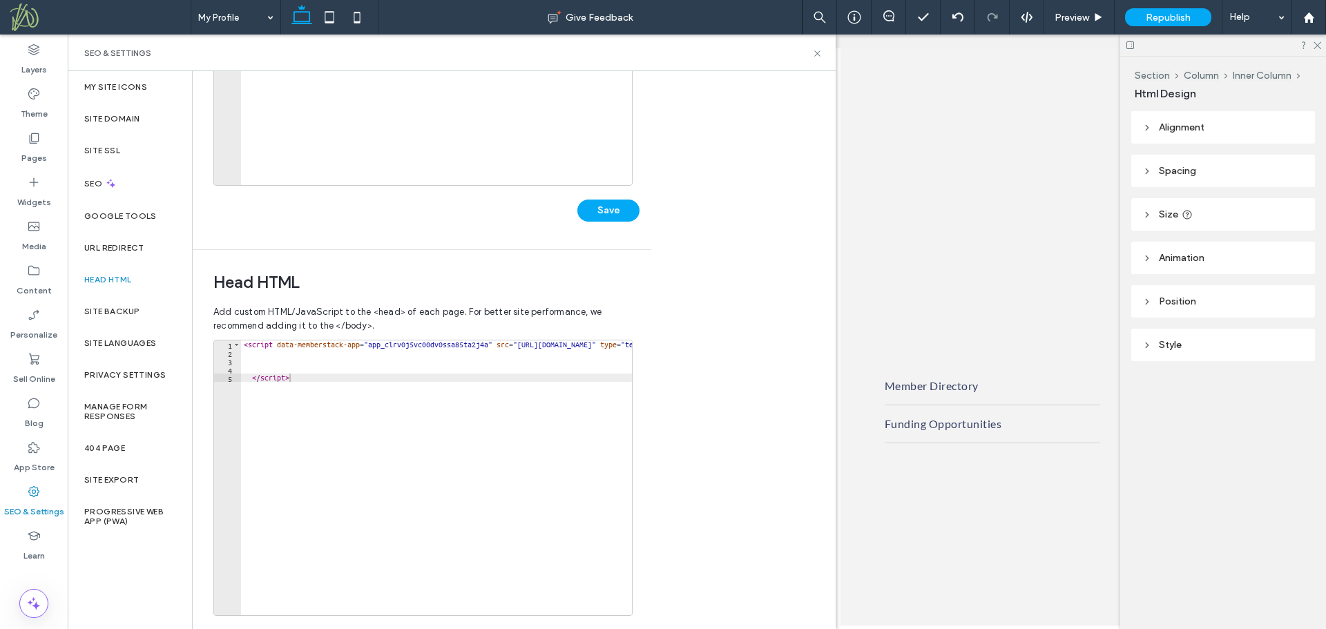
scroll to position [276, 0]
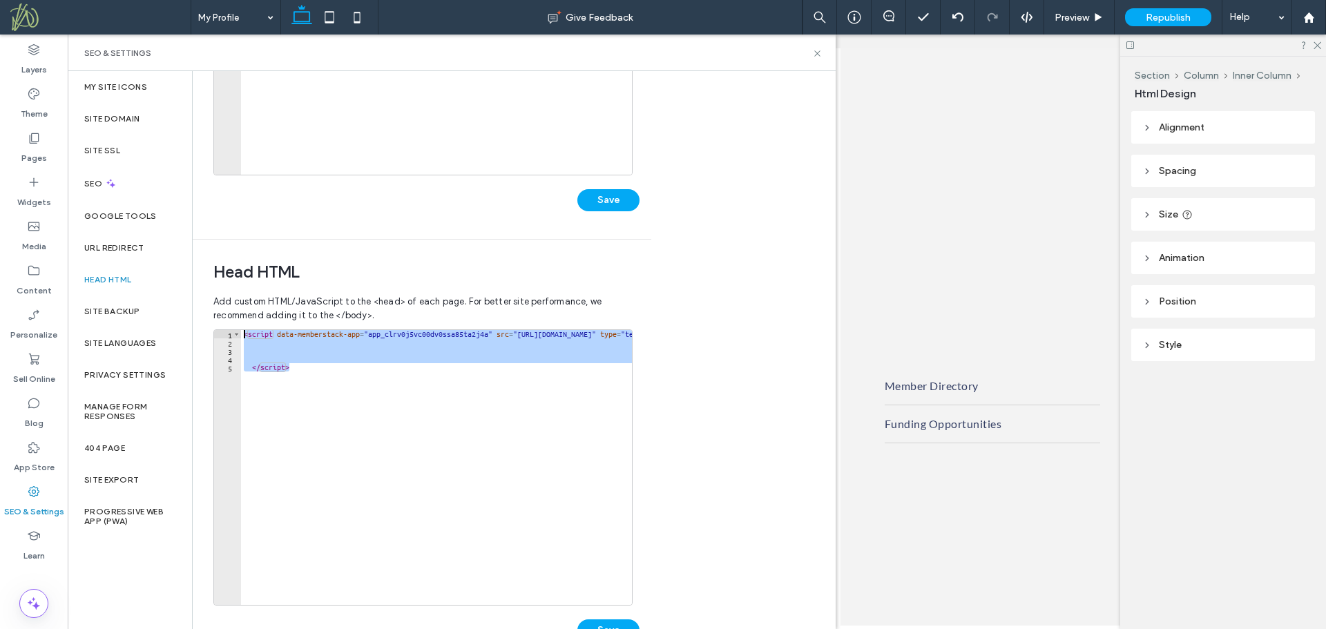
drag, startPoint x: 311, startPoint y: 380, endPoint x: 222, endPoint y: 324, distance: 105.8
click at [222, 324] on div "Add custom HTML/JavaScript to the <head> of each page. For better site performa…" at bounding box center [421, 478] width 417 height 381
type textarea "**********"
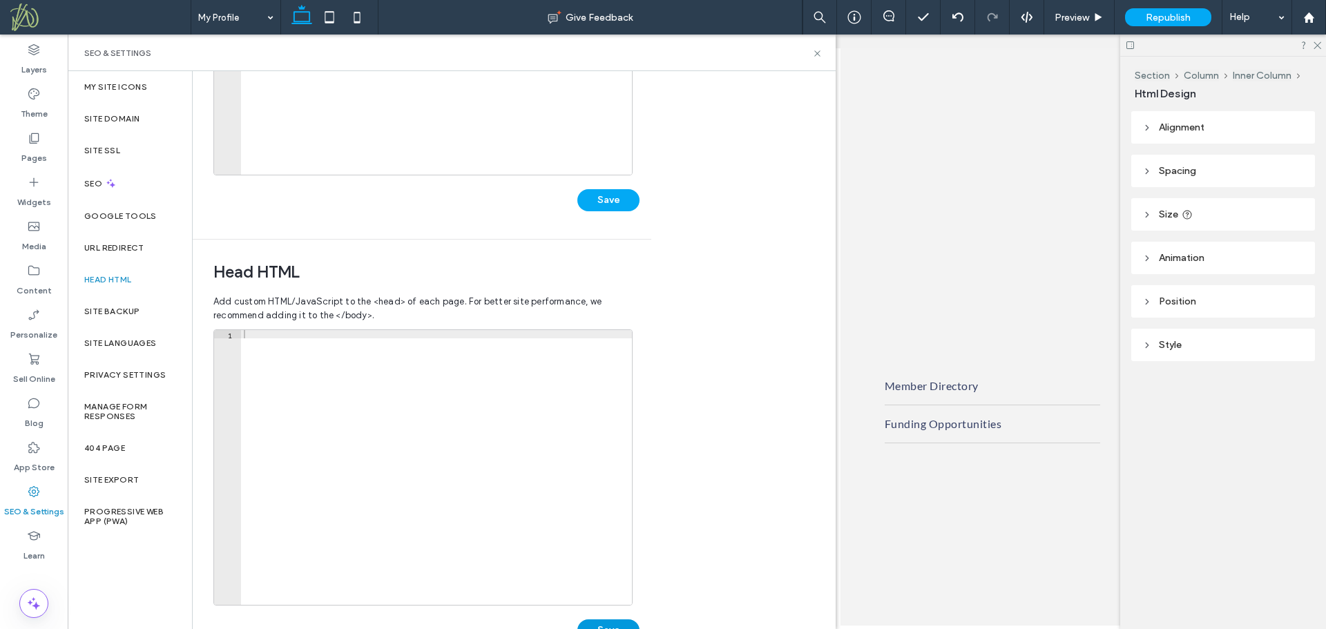
click at [612, 624] on button "Save" at bounding box center [608, 630] width 62 height 22
click at [706, 219] on div "Body end HTML Enter your own custom HTML/​JavaScript to be added just before th…" at bounding box center [514, 350] width 643 height 558
click at [28, 282] on label "Content" at bounding box center [34, 287] width 35 height 19
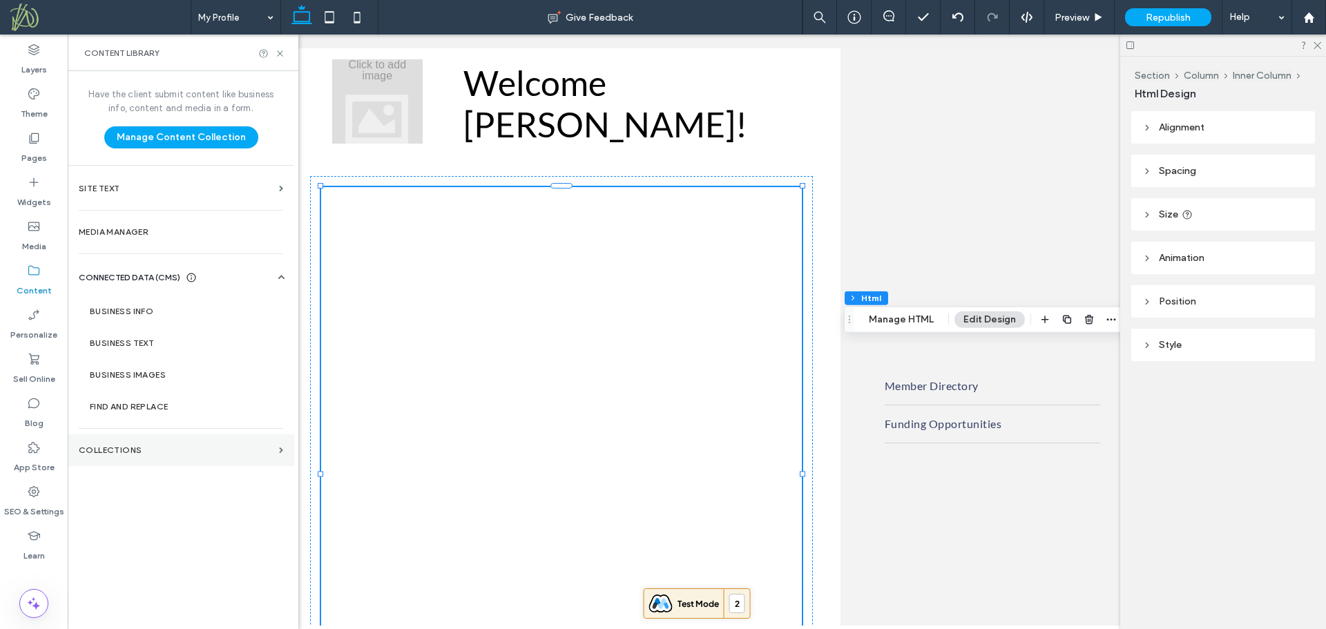
click at [154, 454] on label "Collections" at bounding box center [176, 450] width 195 height 10
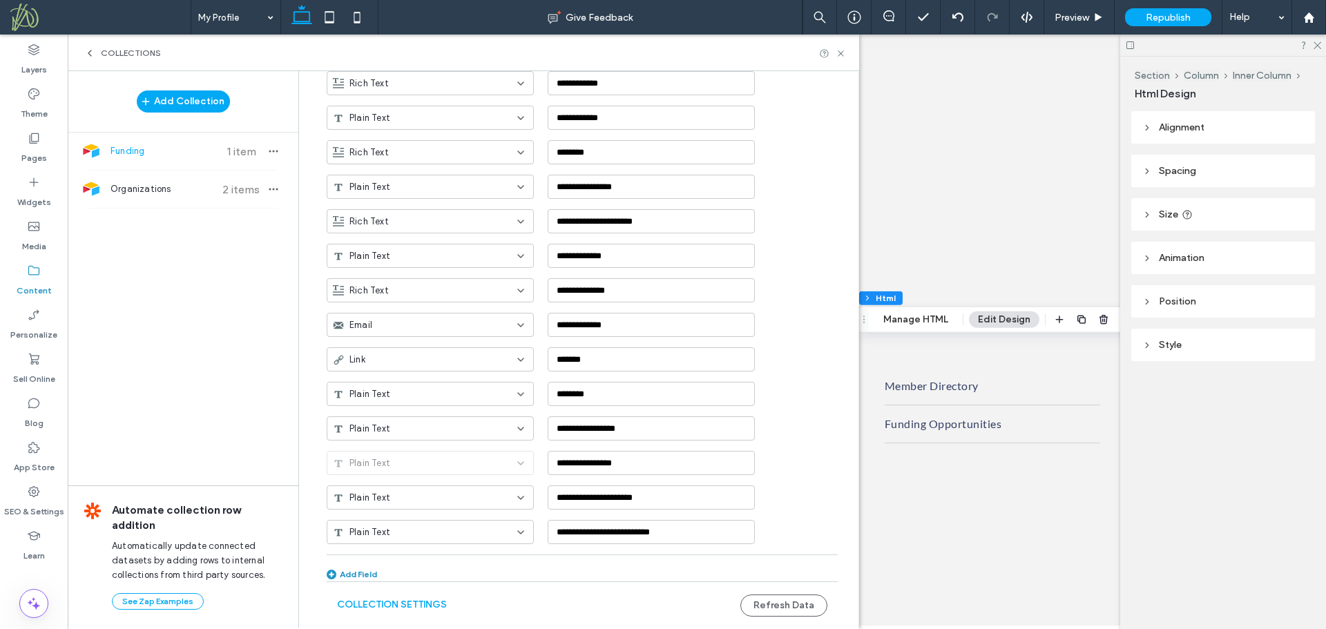
scroll to position [302, 0]
click at [407, 606] on button "Collection Settings" at bounding box center [392, 605] width 110 height 22
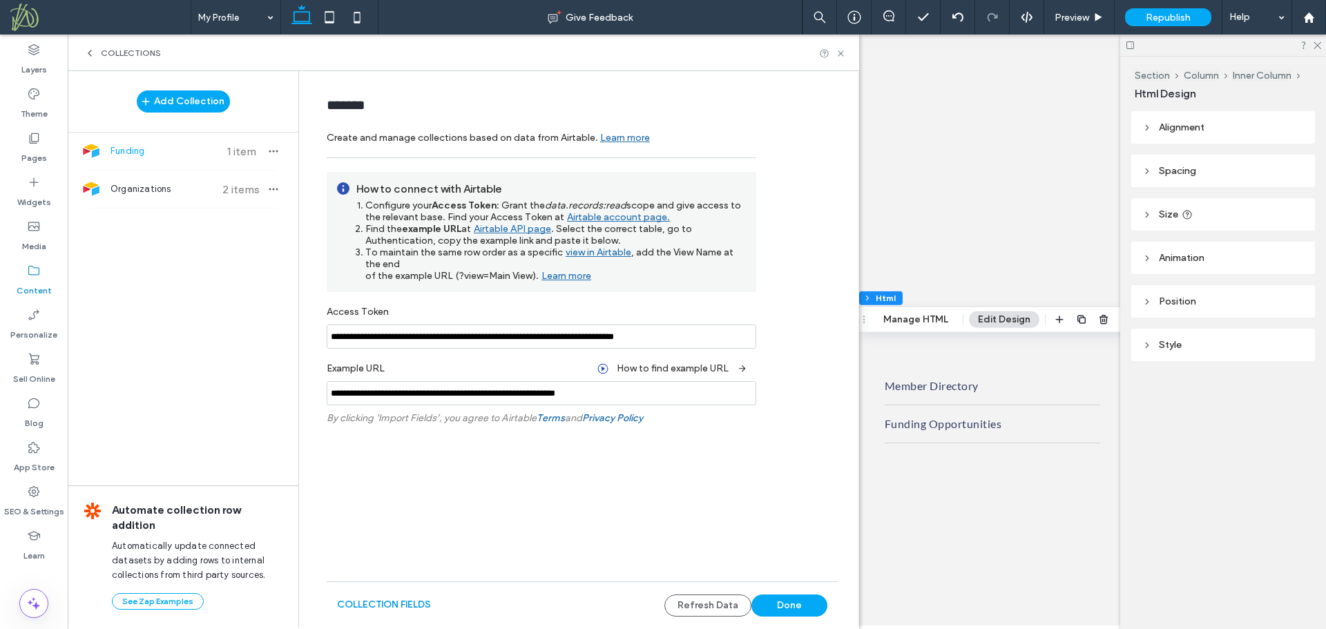
scroll to position [0, 0]
drag, startPoint x: 647, startPoint y: 394, endPoint x: 293, endPoint y: 404, distance: 353.7
click at [293, 404] on div "**********" at bounding box center [463, 349] width 791 height 557
click at [421, 334] on input "**********" at bounding box center [542, 337] width 430 height 24
drag, startPoint x: 658, startPoint y: 392, endPoint x: 316, endPoint y: 406, distance: 342.8
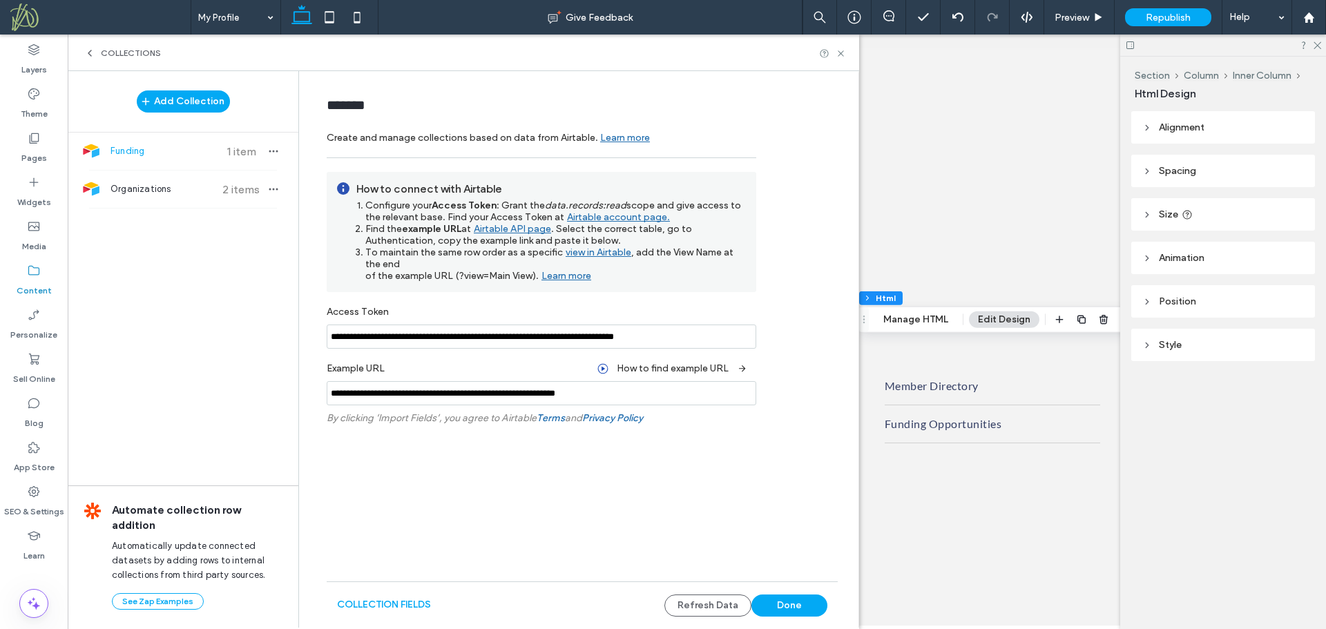
click at [316, 406] on form "**********" at bounding box center [582, 298] width 552 height 428
click at [206, 106] on button "Add Collection" at bounding box center [183, 101] width 93 height 22
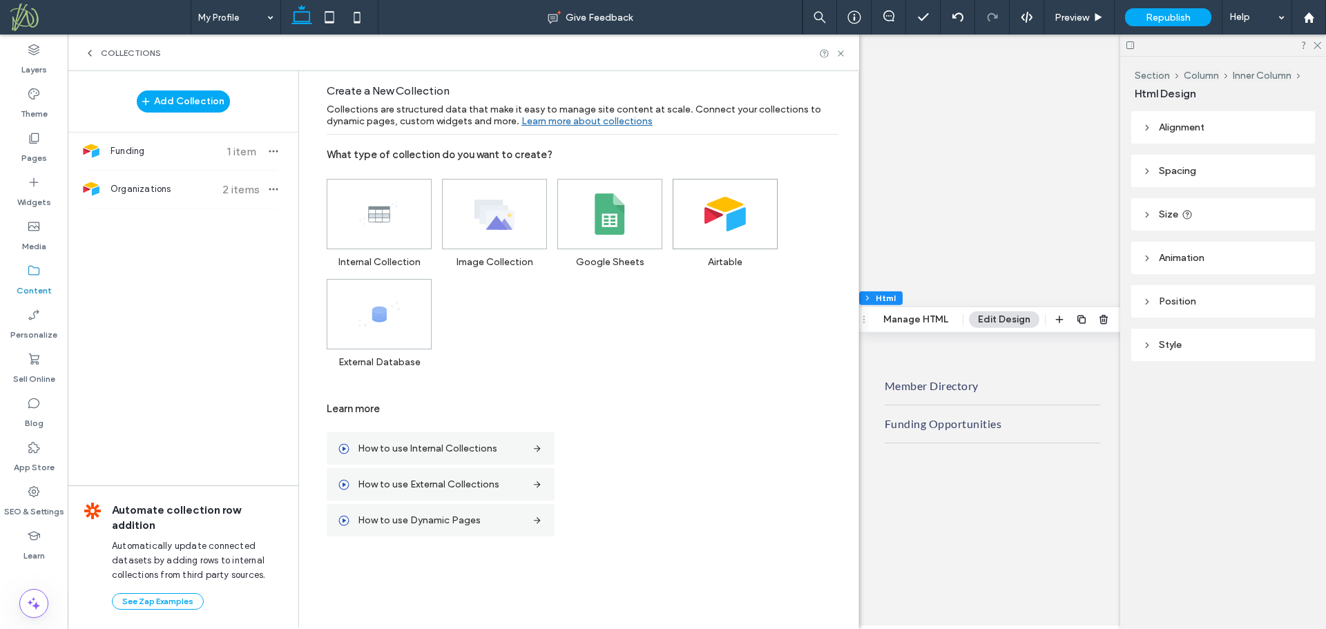
click at [724, 213] on icon at bounding box center [724, 213] width 41 height 41
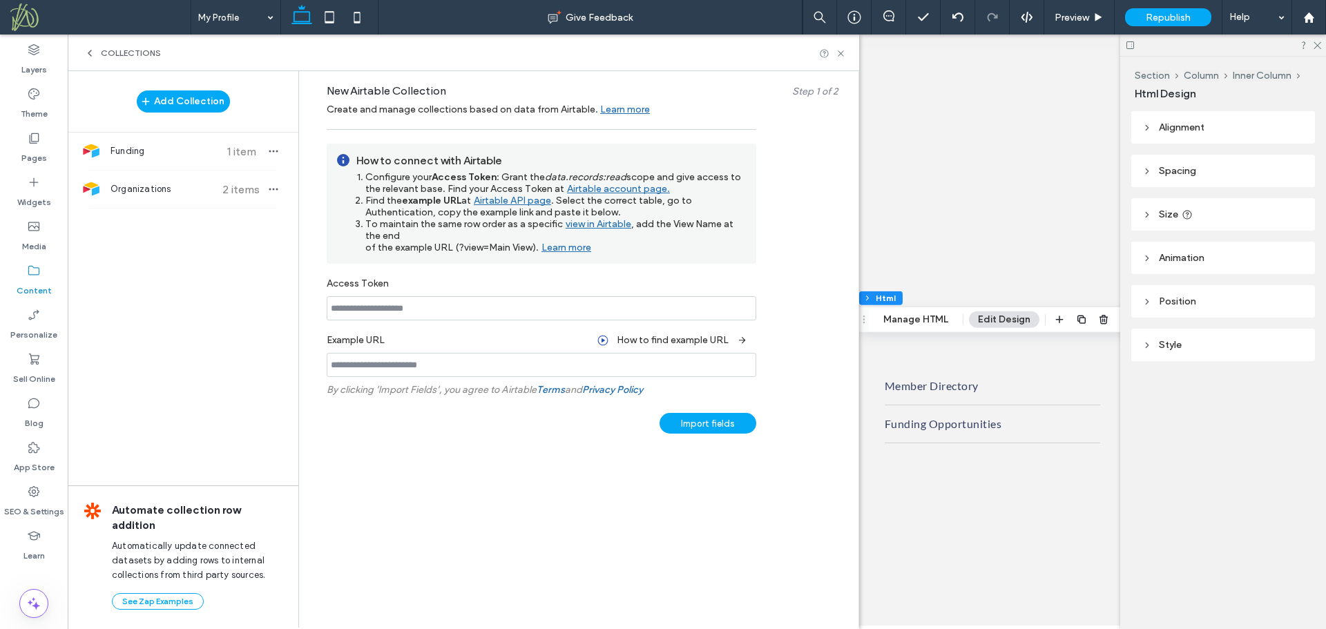
click at [386, 370] on input at bounding box center [542, 365] width 430 height 24
paste input "**********"
drag, startPoint x: 577, startPoint y: 365, endPoint x: 546, endPoint y: 365, distance: 31.1
click at [546, 365] on input "**********" at bounding box center [542, 365] width 430 height 24
type input "**********"
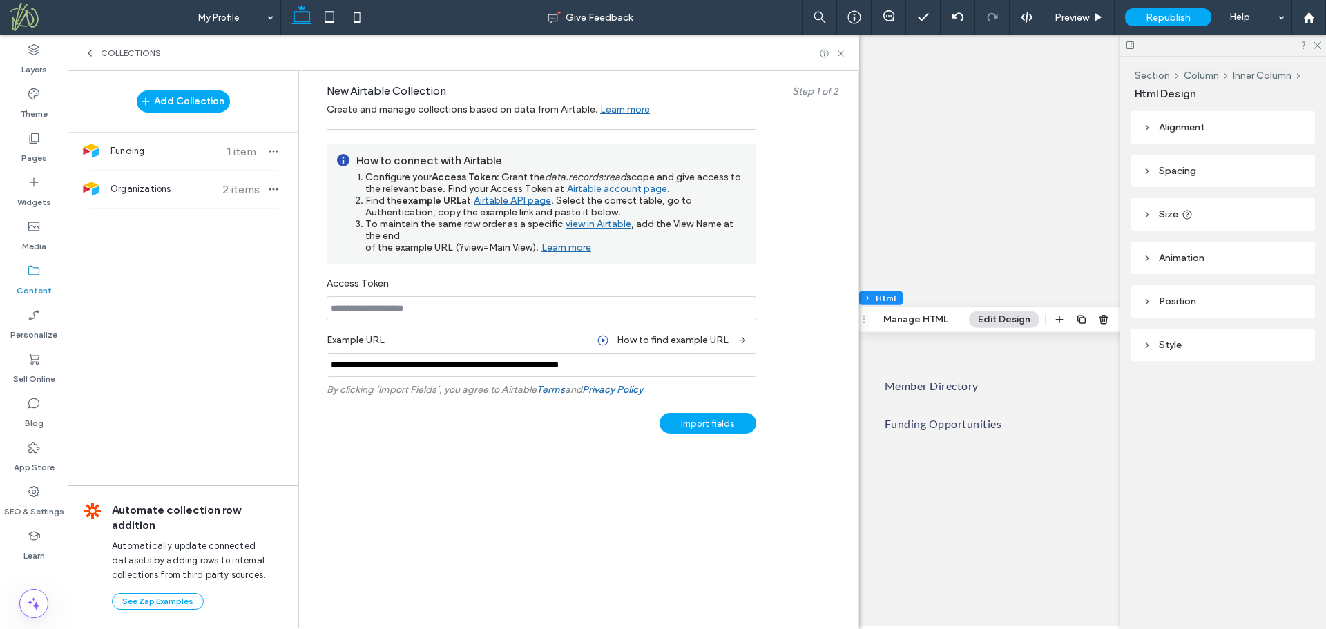
click at [612, 416] on div "Import fields" at bounding box center [542, 420] width 430 height 35
click at [393, 305] on input at bounding box center [542, 308] width 430 height 24
paste input "**********"
type input "**********"
click at [697, 418] on div "Import fields" at bounding box center [707, 423] width 97 height 21
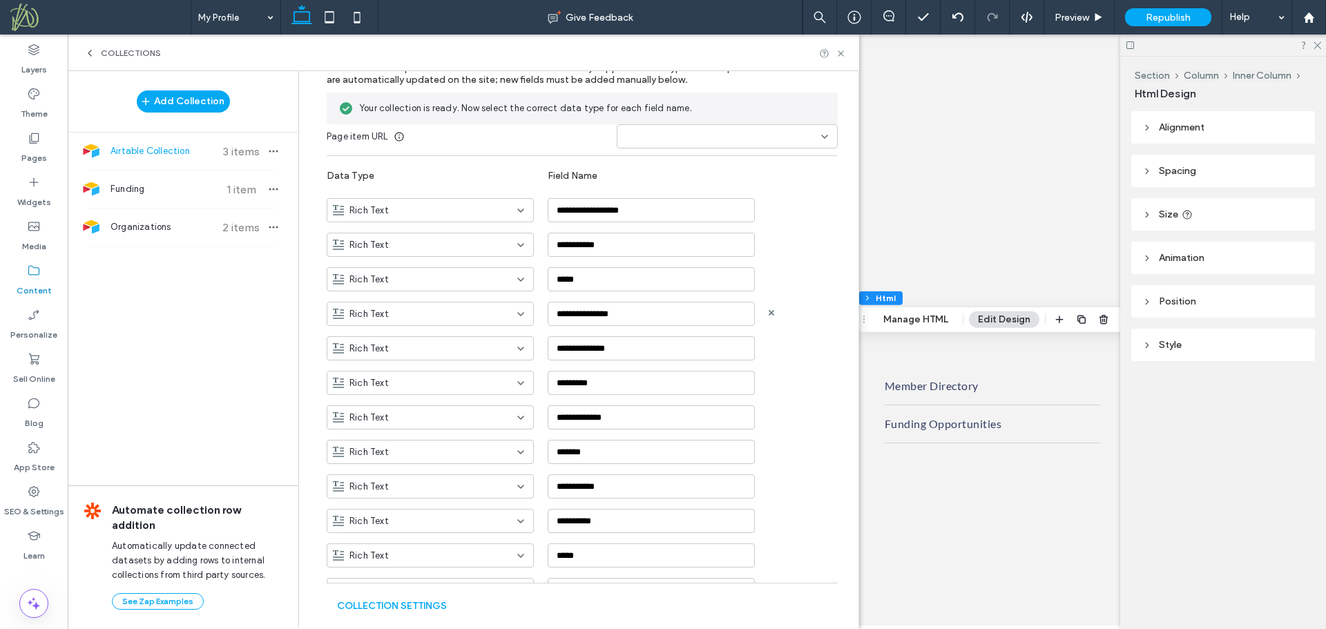
scroll to position [138, 0]
click at [515, 206] on icon at bounding box center [520, 207] width 11 height 11
click at [495, 227] on div "Plain Text" at bounding box center [423, 232] width 206 height 24
click at [498, 239] on div "Rich Text" at bounding box center [422, 242] width 178 height 14
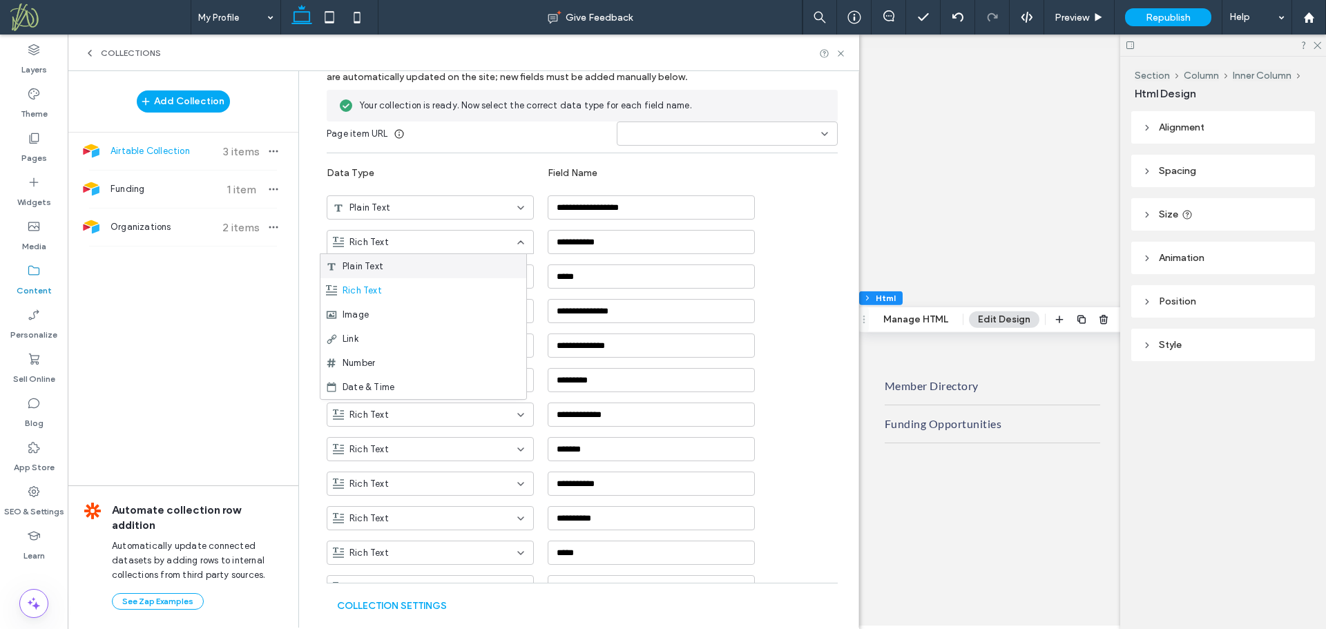
click at [482, 265] on div "Plain Text" at bounding box center [423, 266] width 206 height 24
click at [478, 278] on div "Rich Text" at bounding box center [422, 277] width 178 height 14
drag, startPoint x: 433, startPoint y: 388, endPoint x: 457, endPoint y: 358, distance: 38.8
click at [434, 387] on div "Email" at bounding box center [423, 386] width 206 height 24
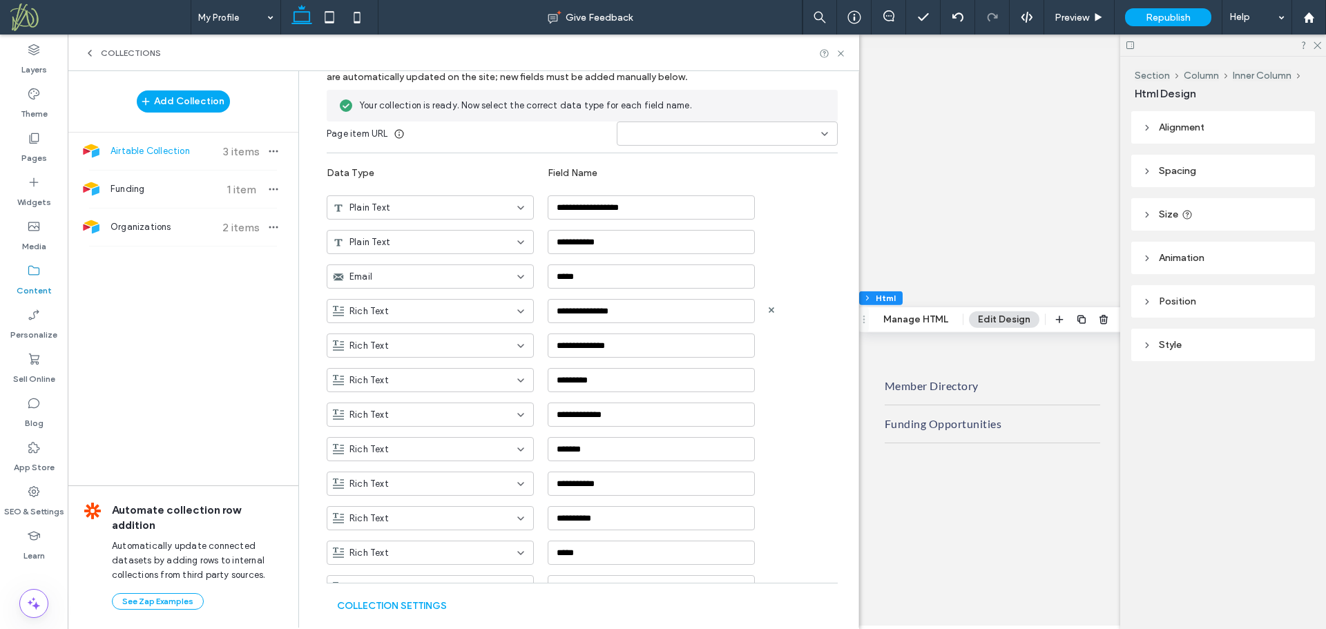
click at [465, 309] on div "Rich Text" at bounding box center [422, 312] width 178 height 14
click at [450, 337] on div "Plain Text" at bounding box center [423, 335] width 206 height 24
click at [459, 350] on div "Rich Text" at bounding box center [422, 346] width 178 height 14
click at [452, 372] on div "Plain Text" at bounding box center [423, 370] width 206 height 24
click at [452, 378] on div "Rich Text" at bounding box center [422, 381] width 178 height 14
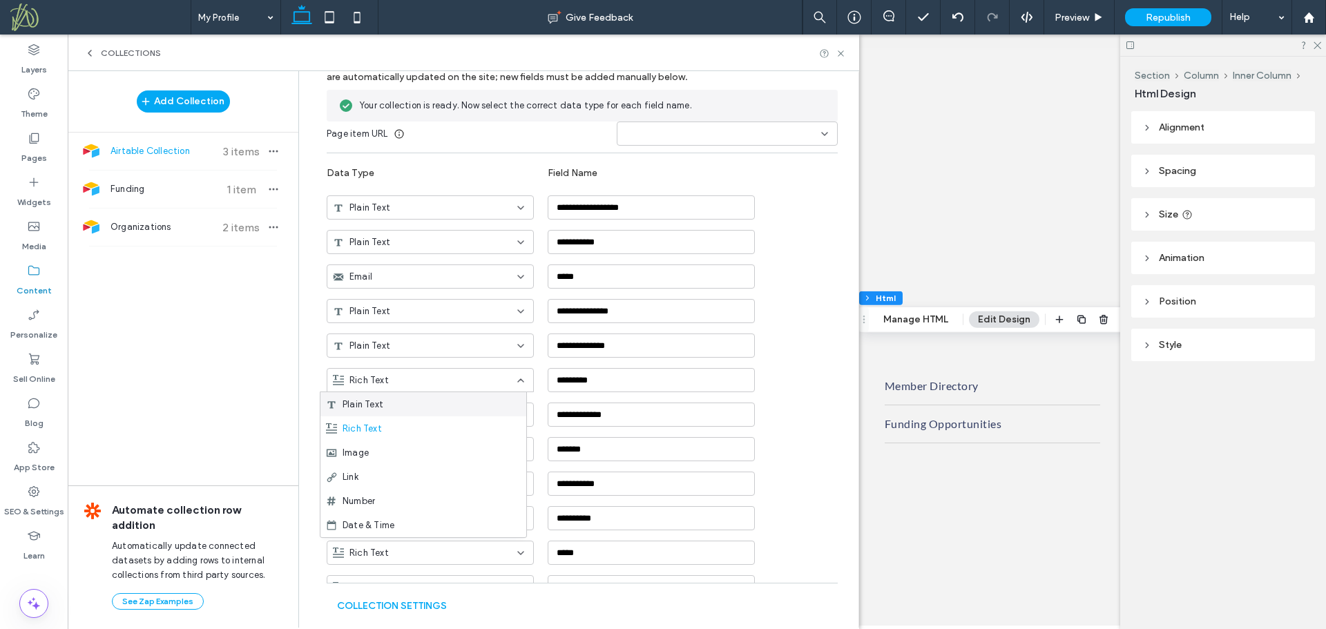
click at [444, 403] on div "Plain Text" at bounding box center [423, 404] width 206 height 24
click at [447, 414] on div "Rich Text" at bounding box center [422, 415] width 178 height 14
click at [444, 439] on div "Plain Text" at bounding box center [423, 439] width 206 height 24
click at [454, 450] on div "Rich Text" at bounding box center [422, 450] width 178 height 14
click at [451, 474] on div "Plain Text" at bounding box center [423, 473] width 206 height 24
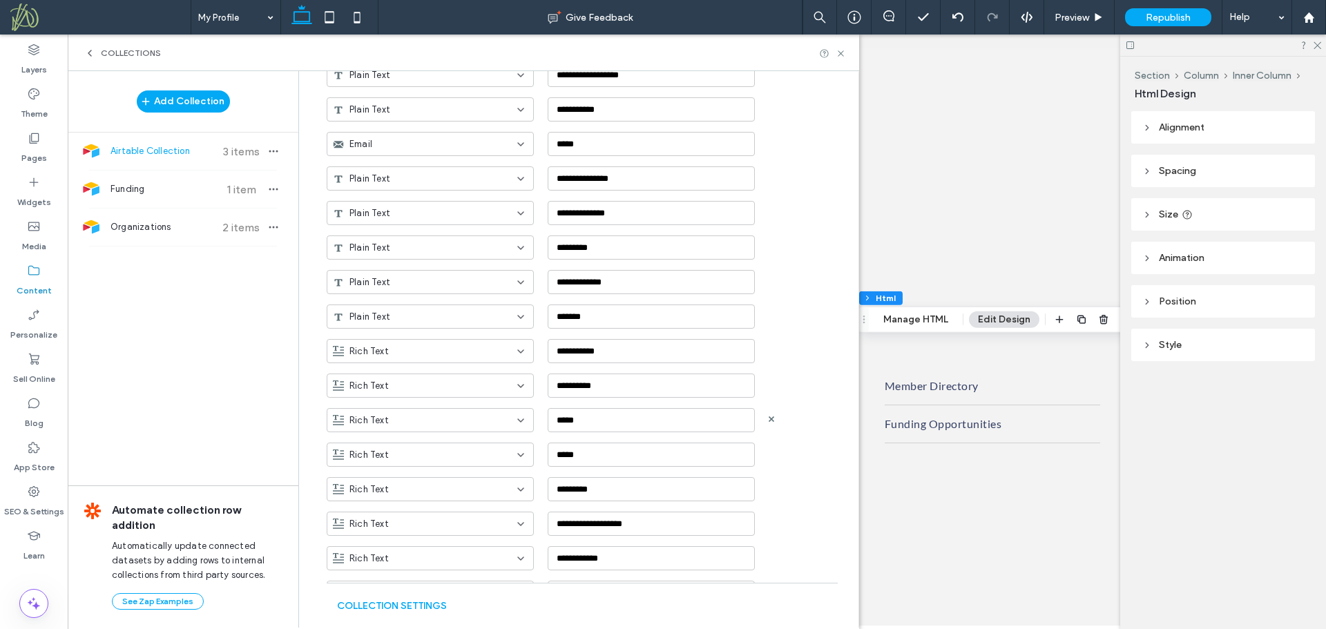
scroll to position [276, 0]
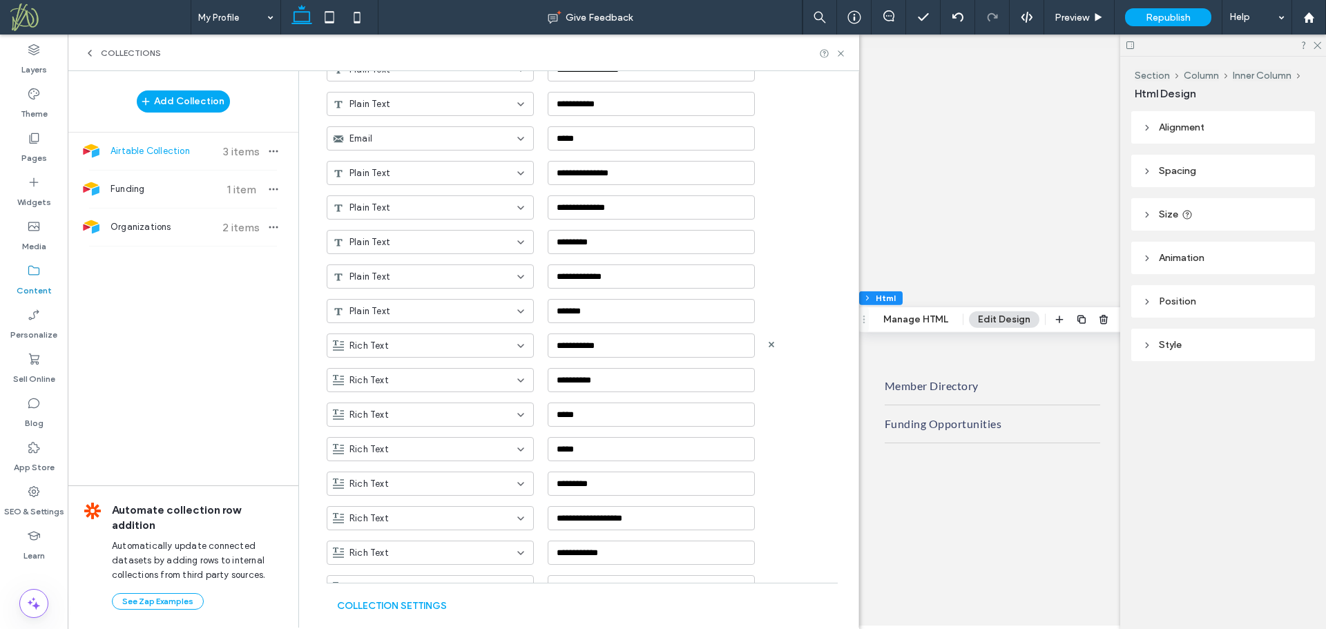
click at [459, 341] on div "Rich Text" at bounding box center [422, 346] width 178 height 14
click at [443, 372] on div "Plain Text" at bounding box center [423, 370] width 206 height 24
click at [446, 385] on div "Rich Text" at bounding box center [422, 381] width 178 height 14
click at [445, 403] on div "Plain Text" at bounding box center [423, 404] width 206 height 24
click at [447, 417] on div "Rich Text" at bounding box center [422, 415] width 178 height 14
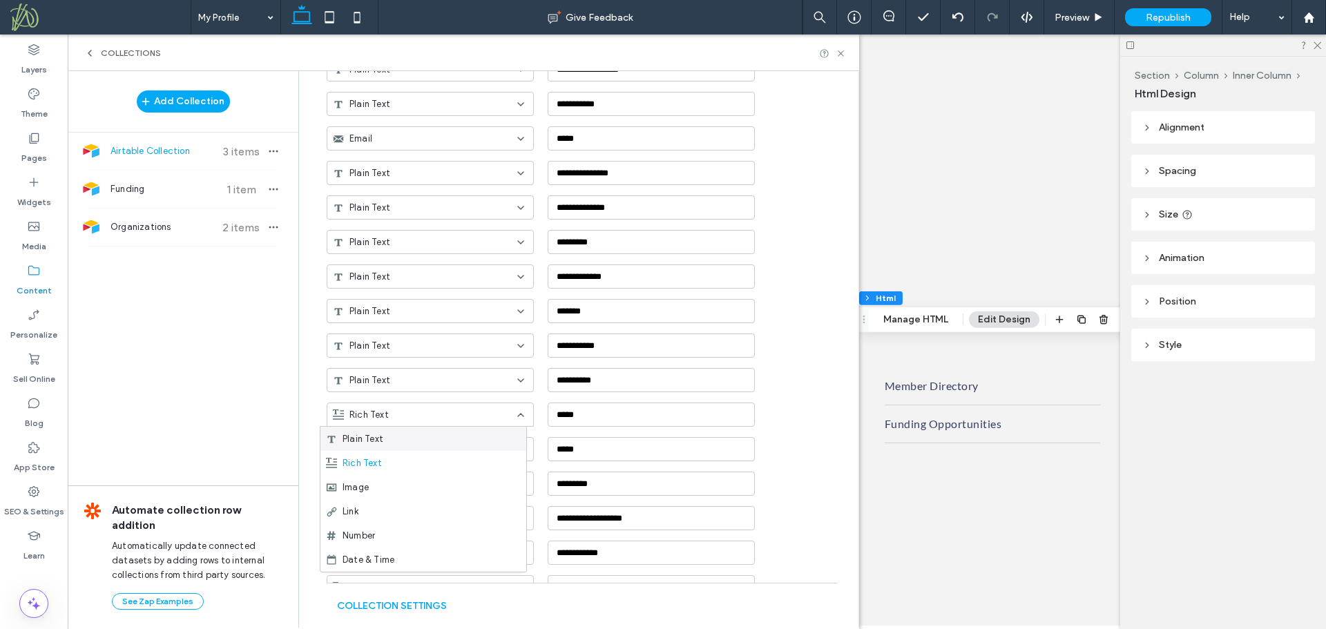
click at [451, 441] on div "Plain Text" at bounding box center [423, 439] width 206 height 24
click at [459, 452] on div "Rich Text" at bounding box center [422, 450] width 178 height 14
click at [459, 521] on div "Image" at bounding box center [423, 522] width 206 height 24
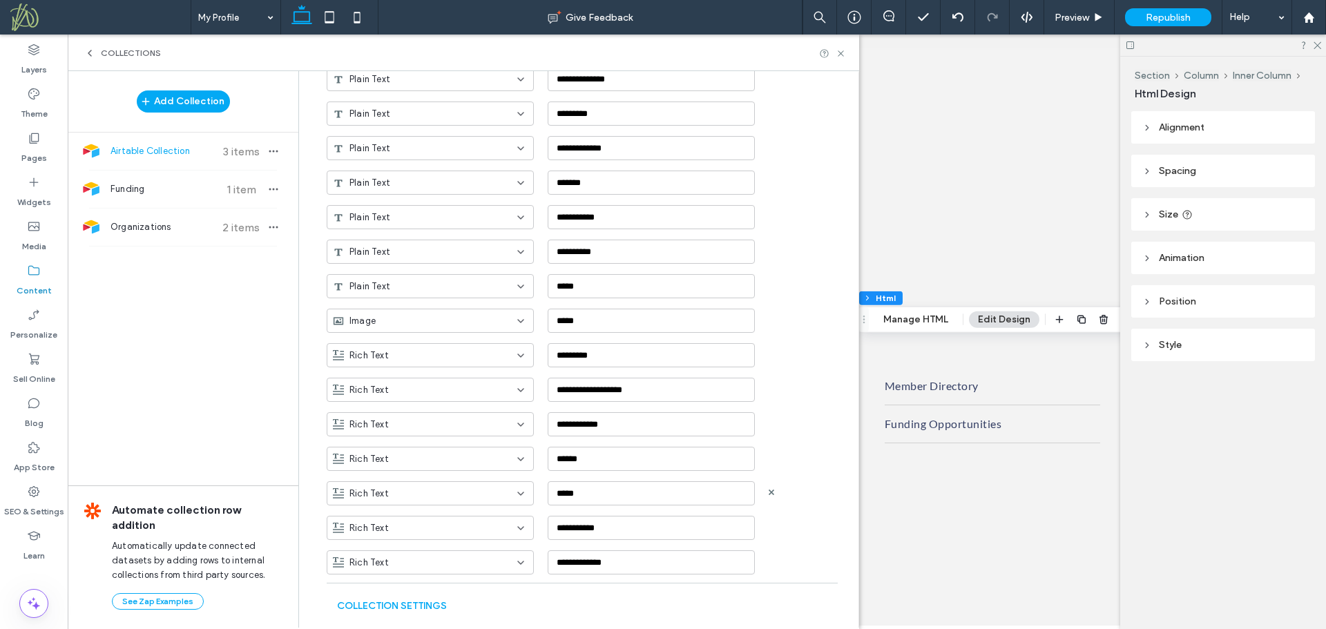
scroll to position [414, 0]
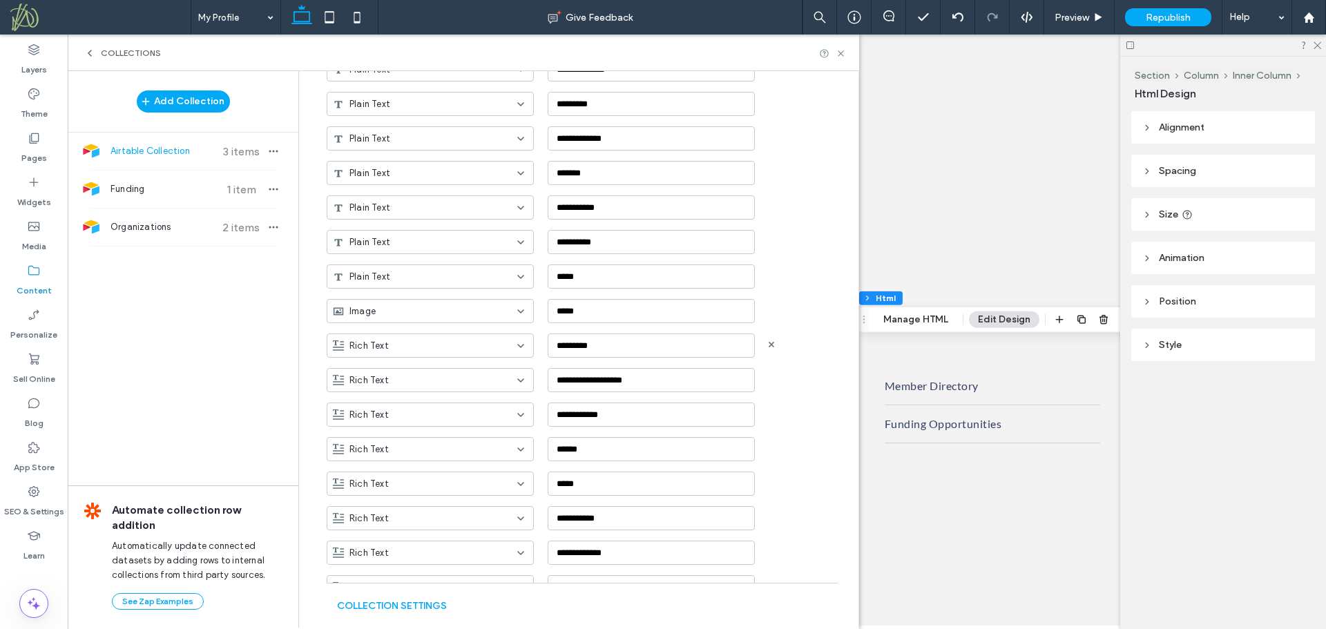
click at [448, 347] on div "Rich Text" at bounding box center [422, 346] width 178 height 14
click at [439, 366] on div "Plain Text" at bounding box center [423, 370] width 206 height 24
click at [434, 422] on div "Rich Text" at bounding box center [430, 415] width 207 height 24
click at [426, 555] on div "Phone" at bounding box center [423, 555] width 206 height 24
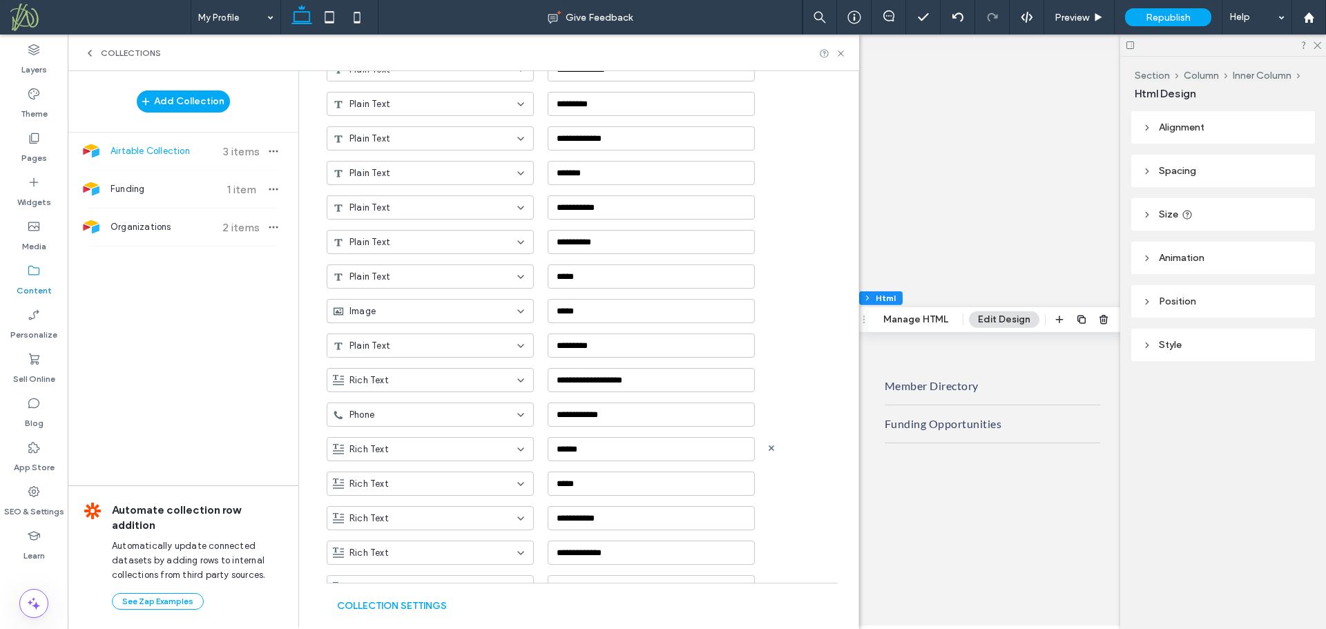
click at [434, 448] on div "Rich Text" at bounding box center [422, 450] width 178 height 14
click at [430, 467] on div "Plain Text" at bounding box center [423, 473] width 206 height 24
click at [435, 484] on div "Rich Text" at bounding box center [422, 484] width 178 height 14
click at [445, 344] on div "Plain Text" at bounding box center [423, 339] width 206 height 24
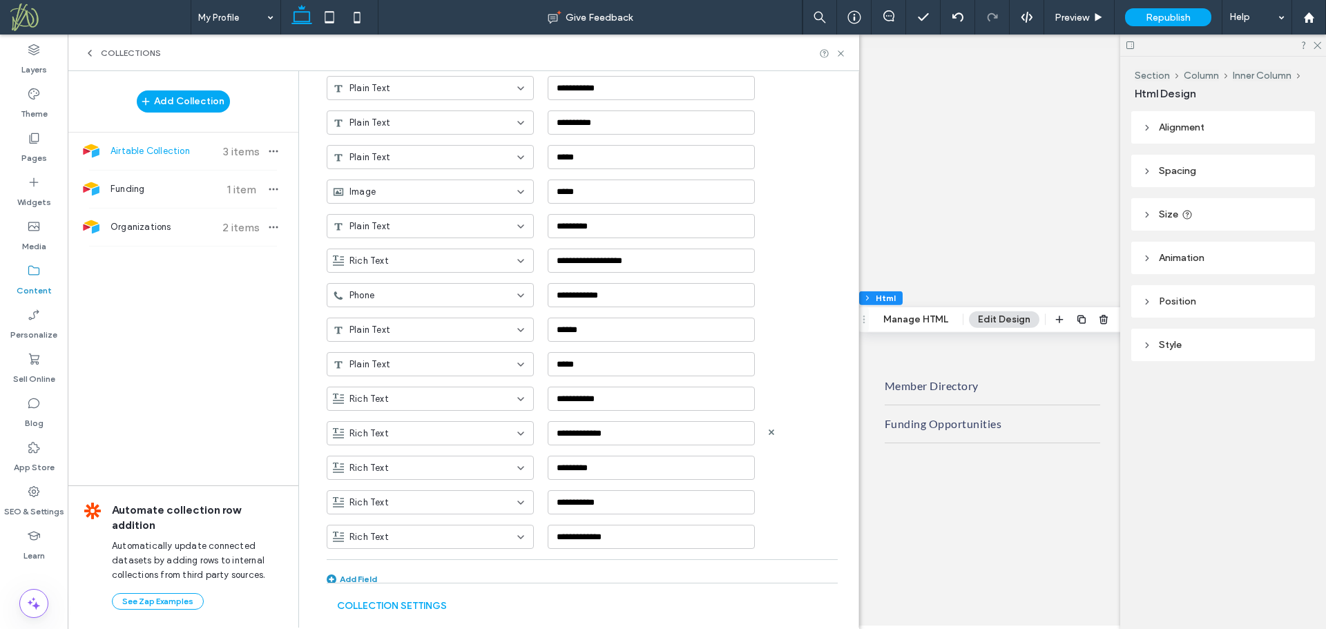
scroll to position [541, 0]
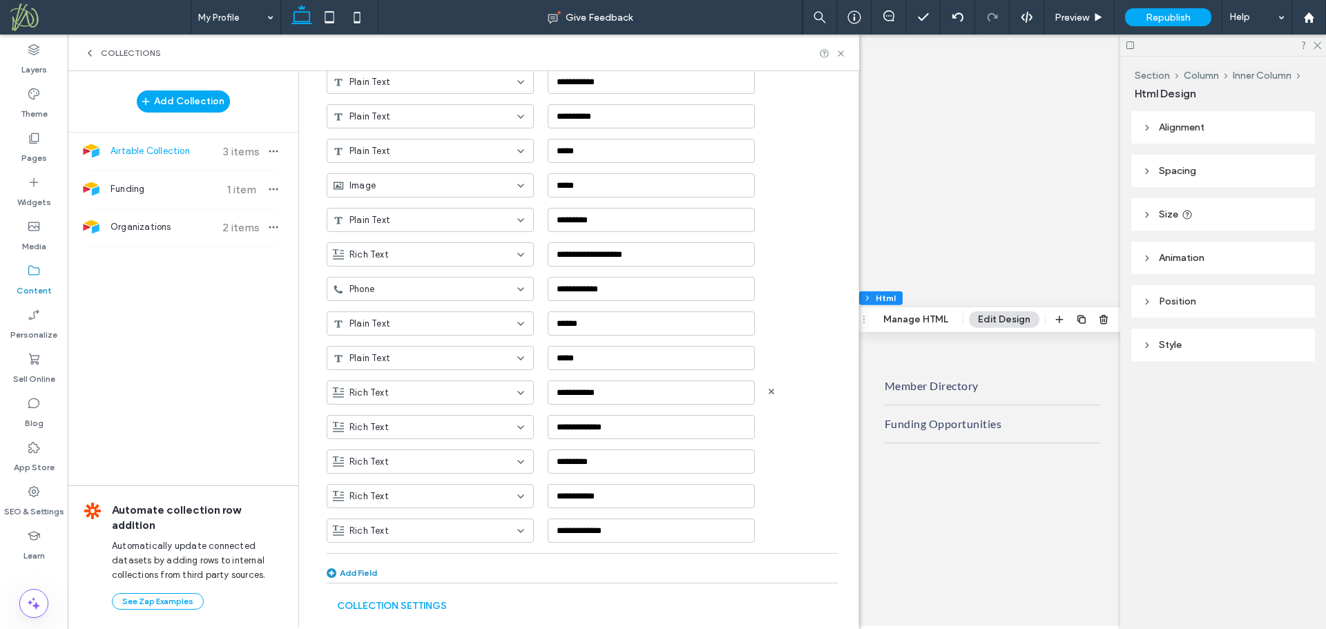
click at [465, 395] on div "Rich Text" at bounding box center [422, 393] width 178 height 14
click at [421, 412] on div "Date & Time" at bounding box center [423, 407] width 206 height 24
click at [445, 430] on div "Rich Text" at bounding box center [422, 428] width 178 height 14
click at [436, 452] on div "Plain Text" at bounding box center [423, 451] width 206 height 24
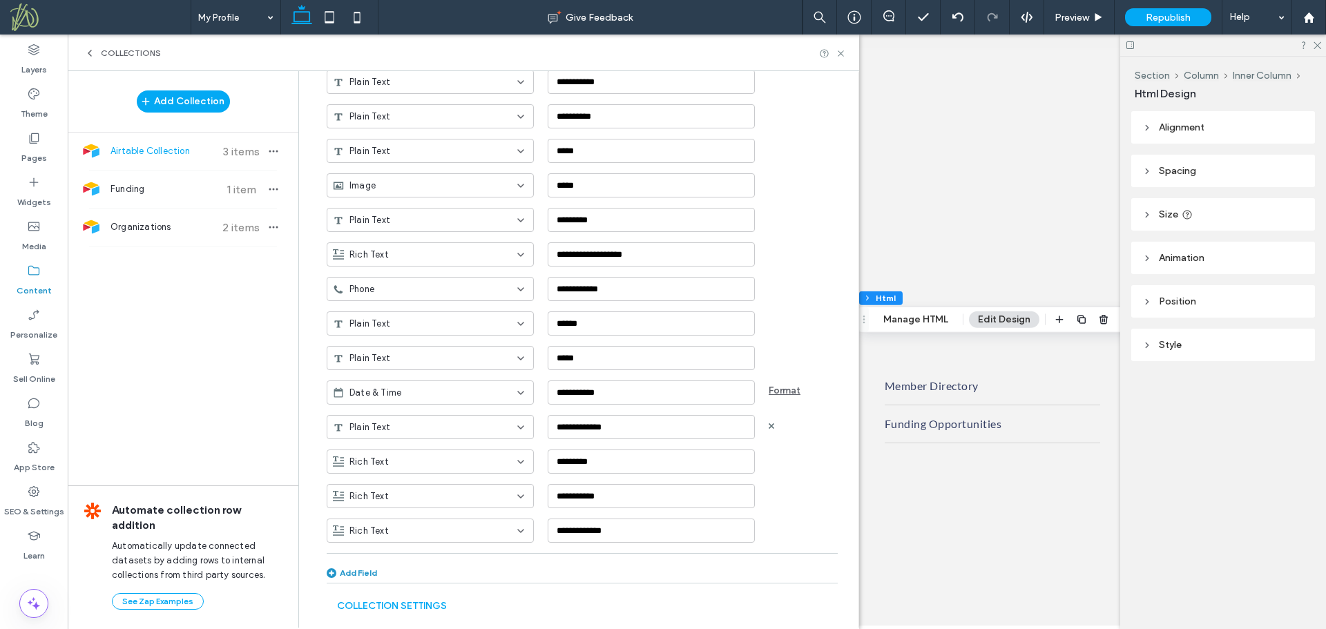
click at [436, 428] on div "Plain Text" at bounding box center [422, 428] width 178 height 14
click at [402, 454] on div "Plain Text" at bounding box center [423, 451] width 206 height 24
click at [416, 459] on div "Rich Text" at bounding box center [422, 462] width 178 height 14
click at [407, 491] on div "Plain Text" at bounding box center [423, 485] width 206 height 24
click at [415, 501] on div "Rich Text" at bounding box center [422, 497] width 178 height 14
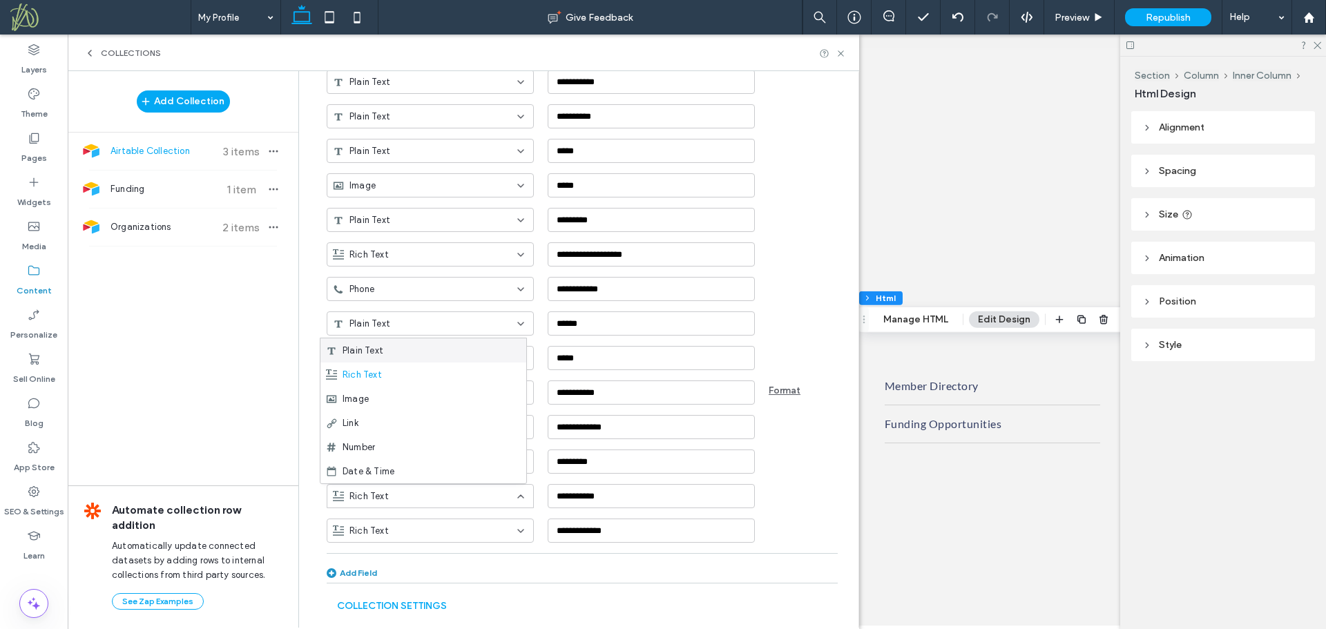
drag, startPoint x: 430, startPoint y: 352, endPoint x: 432, endPoint y: 430, distance: 78.8
click at [430, 354] on div "Plain Text" at bounding box center [423, 350] width 206 height 24
click at [769, 528] on use at bounding box center [772, 530] width 6 height 6
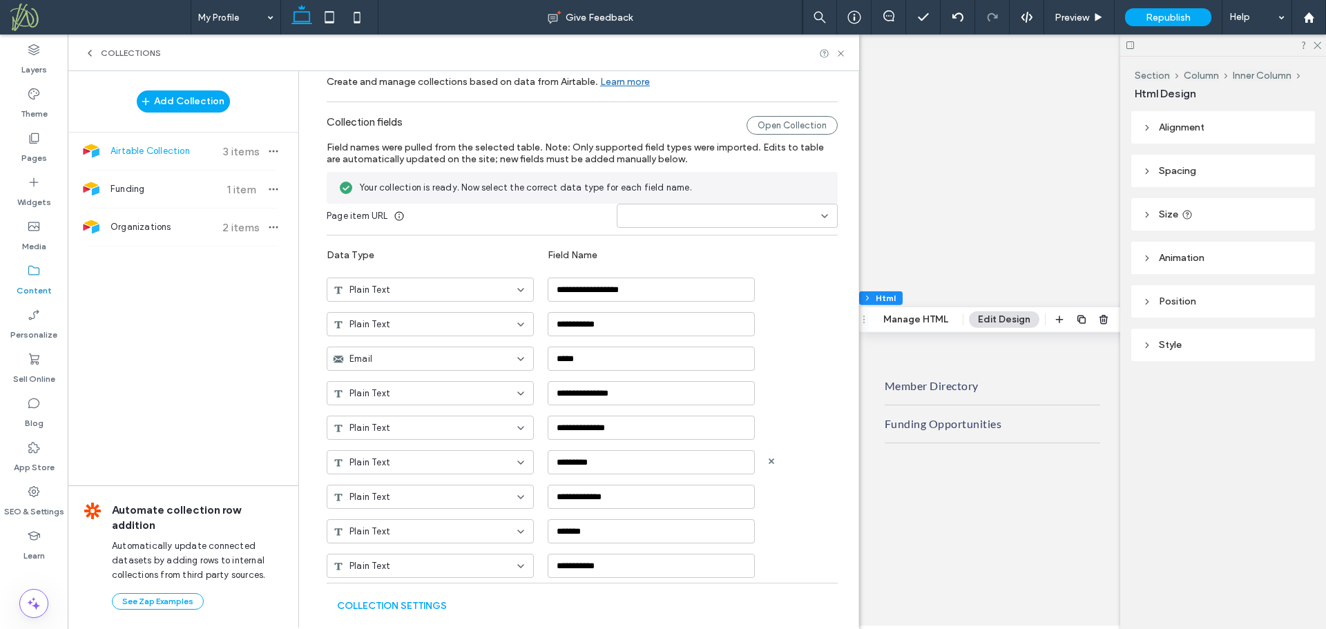
scroll to position [0, 0]
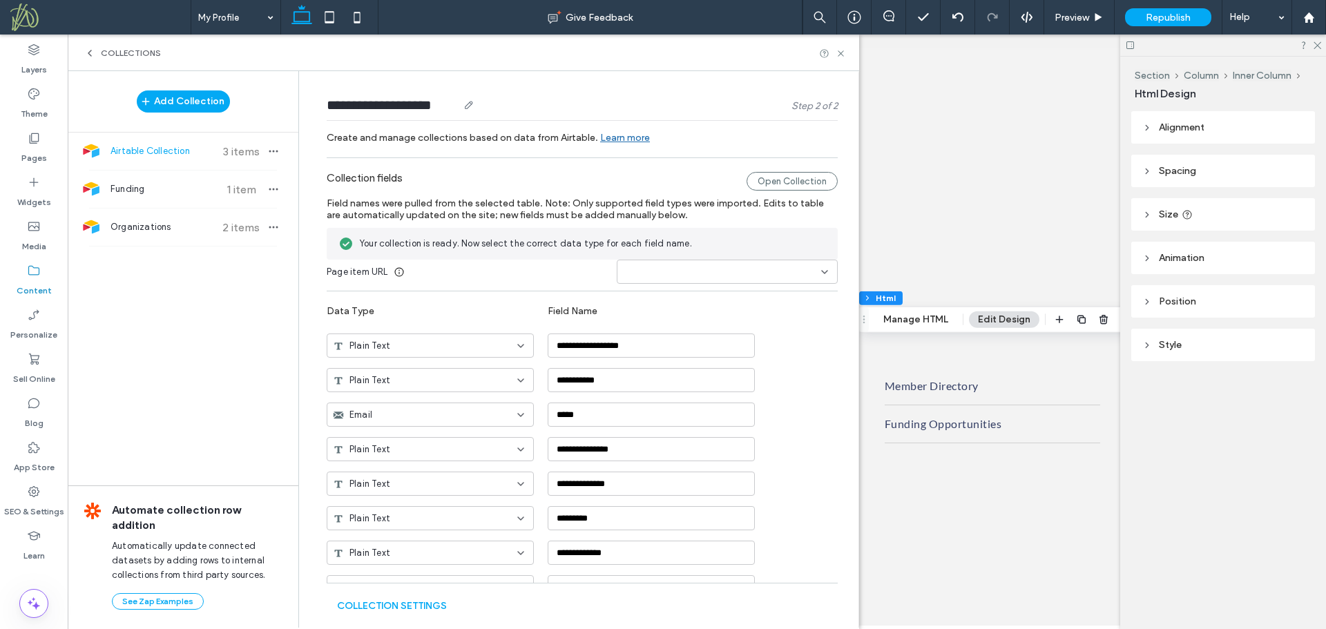
drag, startPoint x: 439, startPoint y: 104, endPoint x: 322, endPoint y: 107, distance: 116.8
click at [327, 107] on input "**********" at bounding box center [392, 104] width 131 height 19
type input "********"
click at [626, 172] on label "Collection fields" at bounding box center [537, 181] width 420 height 19
click at [816, 340] on div "**********" at bounding box center [593, 340] width 532 height 35
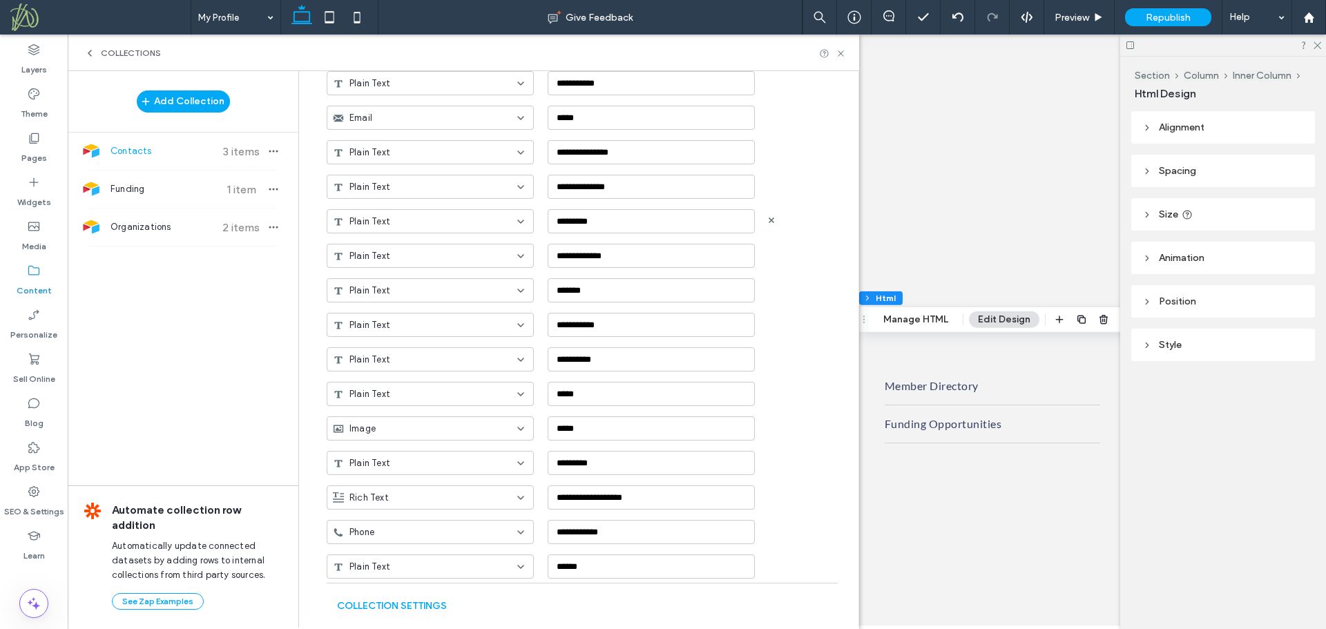
scroll to position [506, 0]
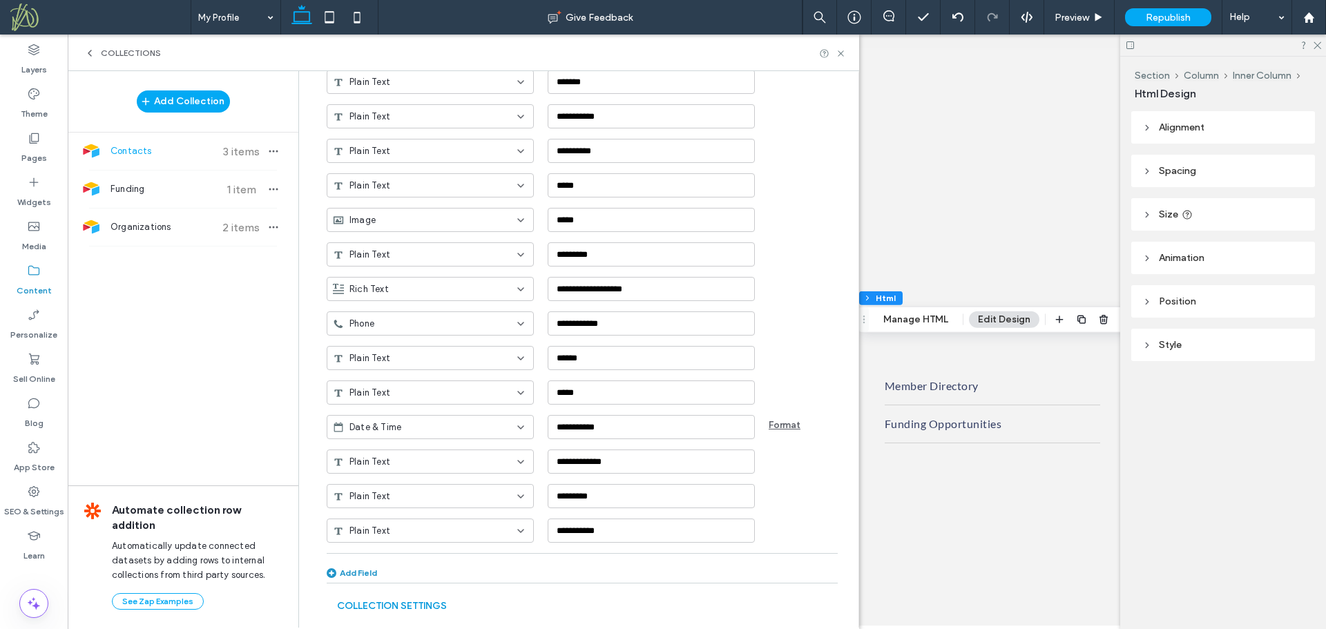
click at [398, 606] on button "Collection Settings" at bounding box center [392, 606] width 110 height 22
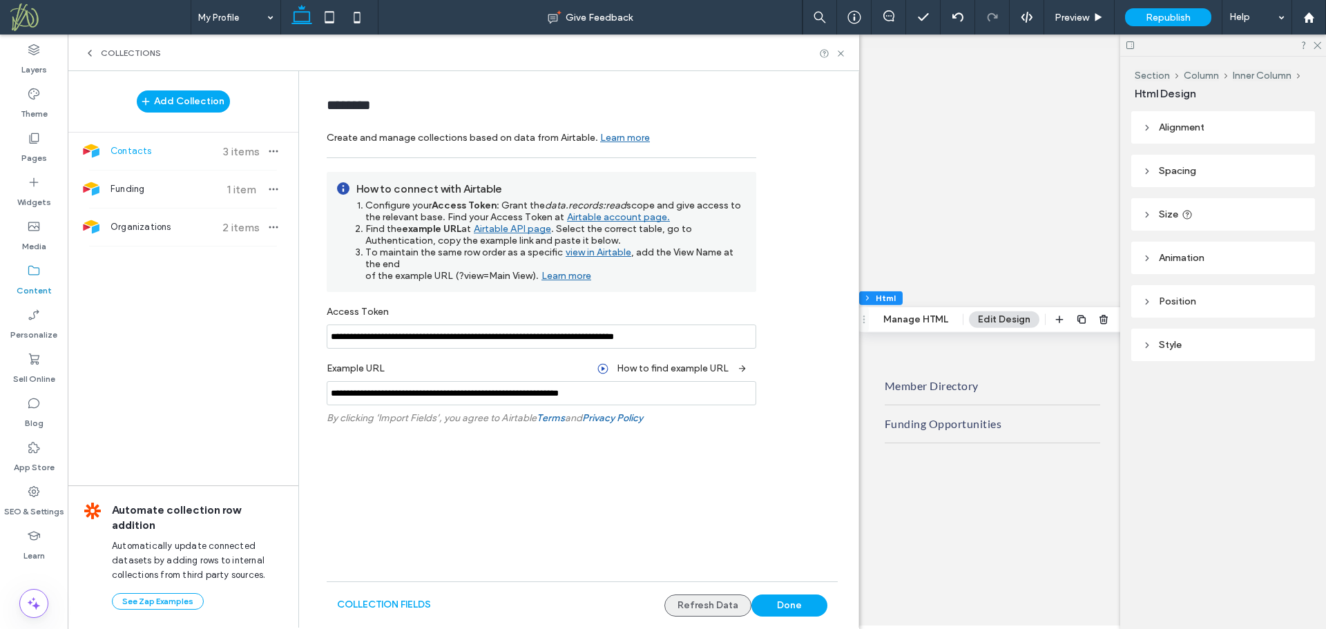
click at [730, 603] on button "Refresh Data" at bounding box center [707, 606] width 87 height 22
click at [780, 606] on button "Done" at bounding box center [789, 606] width 76 height 22
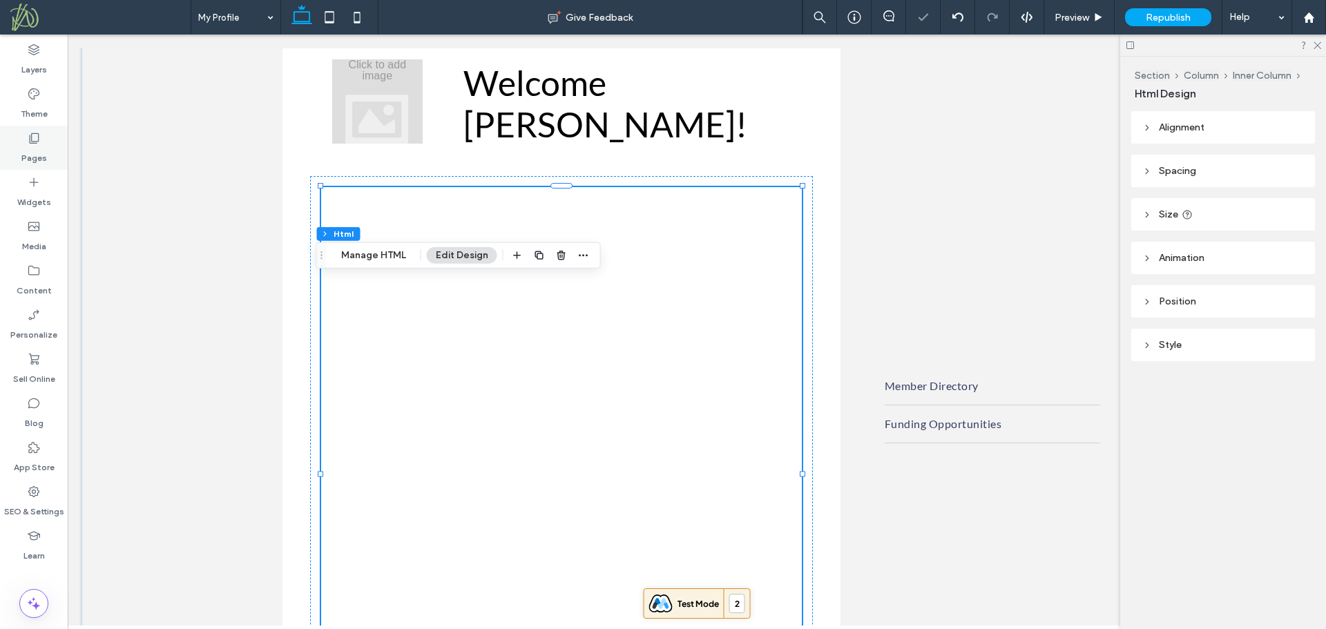
click at [41, 151] on label "Pages" at bounding box center [34, 154] width 26 height 19
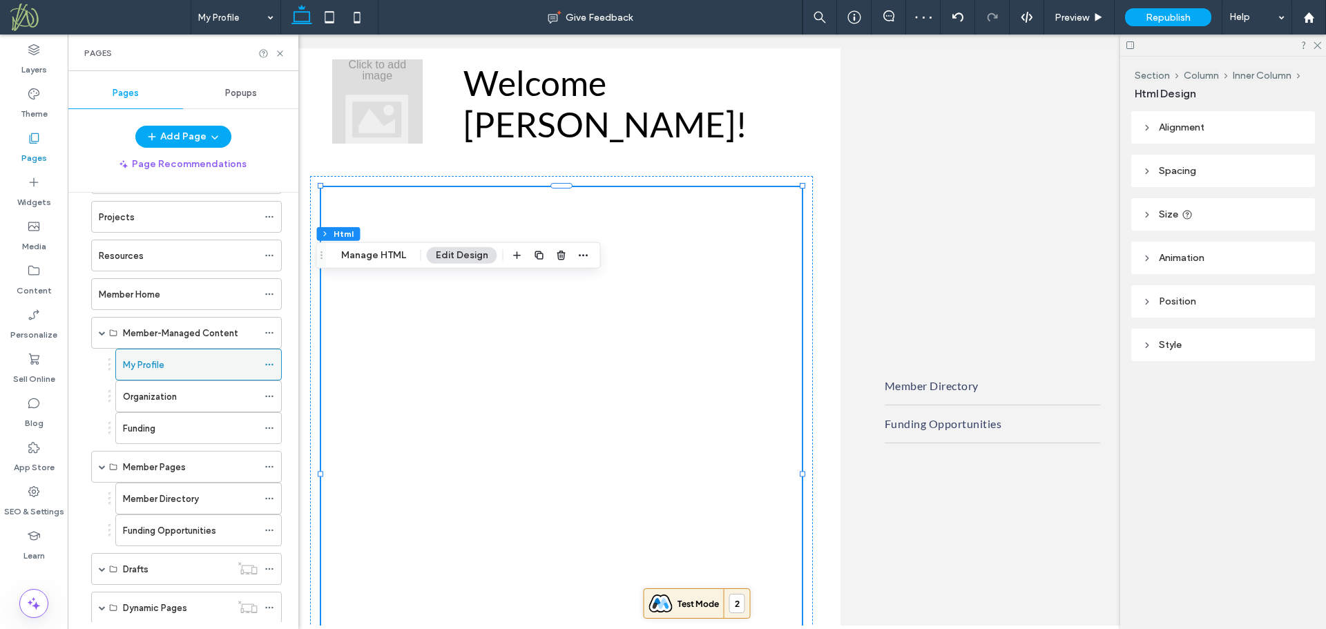
scroll to position [132, 0]
click at [268, 363] on icon at bounding box center [269, 364] width 10 height 10
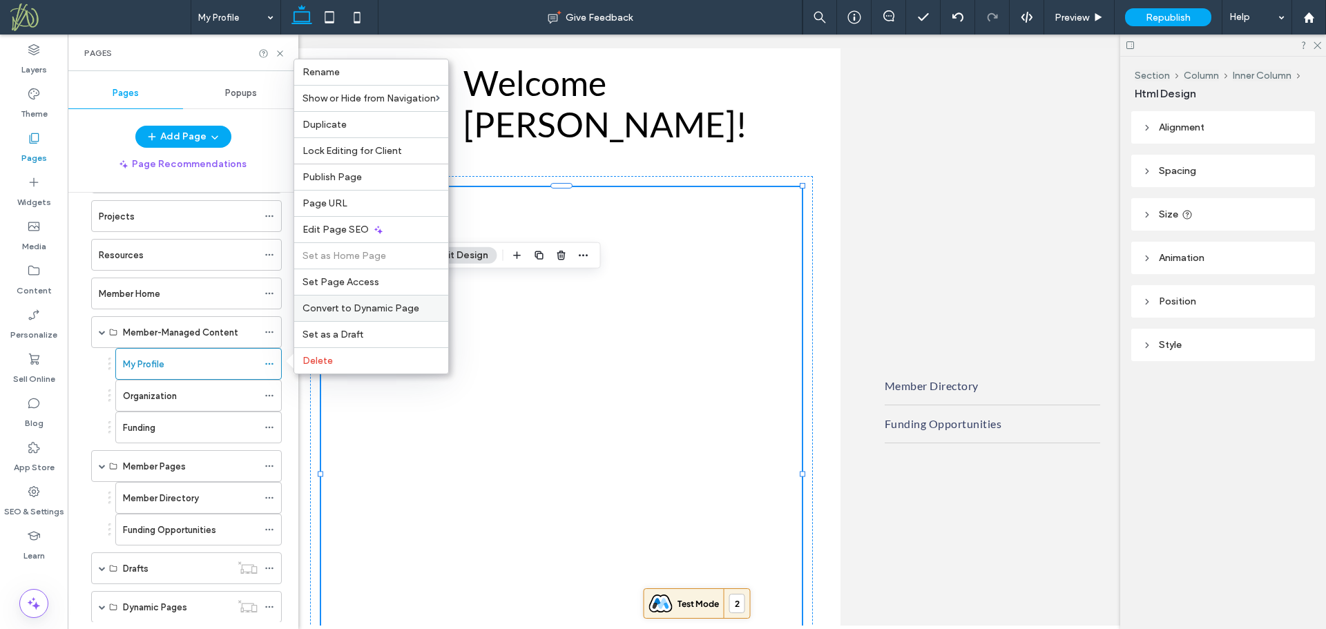
click at [357, 312] on span "Convert to Dynamic Page" at bounding box center [360, 308] width 117 height 12
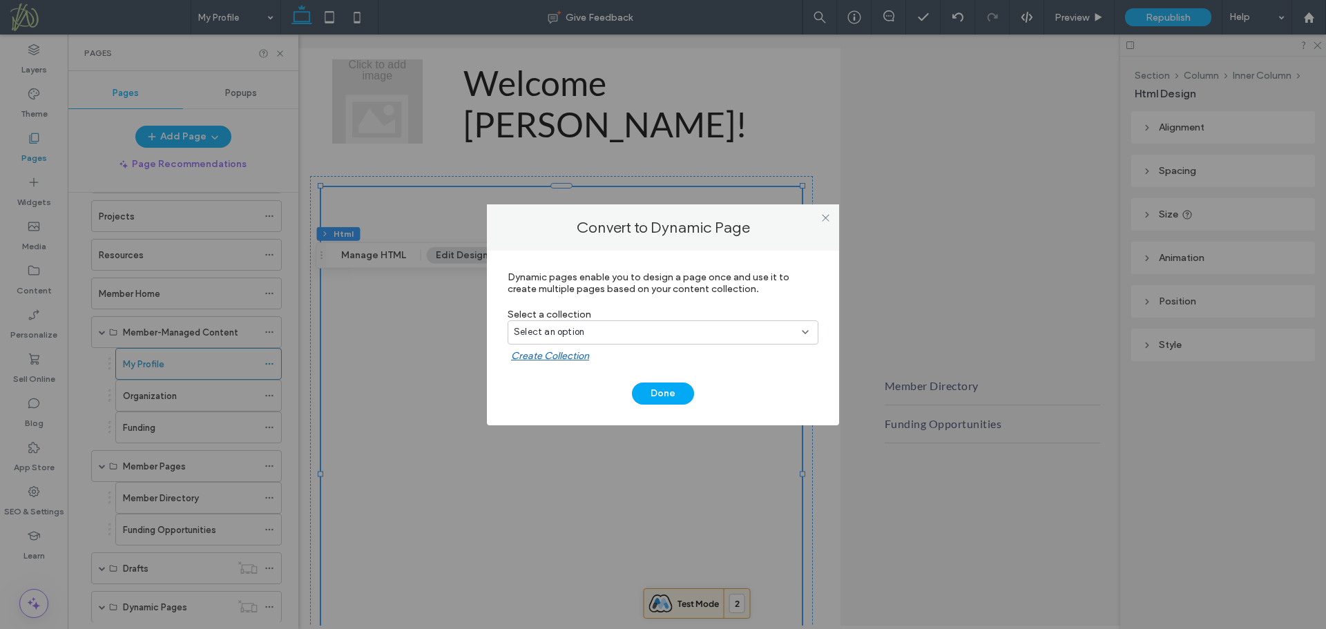
click at [628, 333] on div "Select an option" at bounding box center [655, 332] width 282 height 14
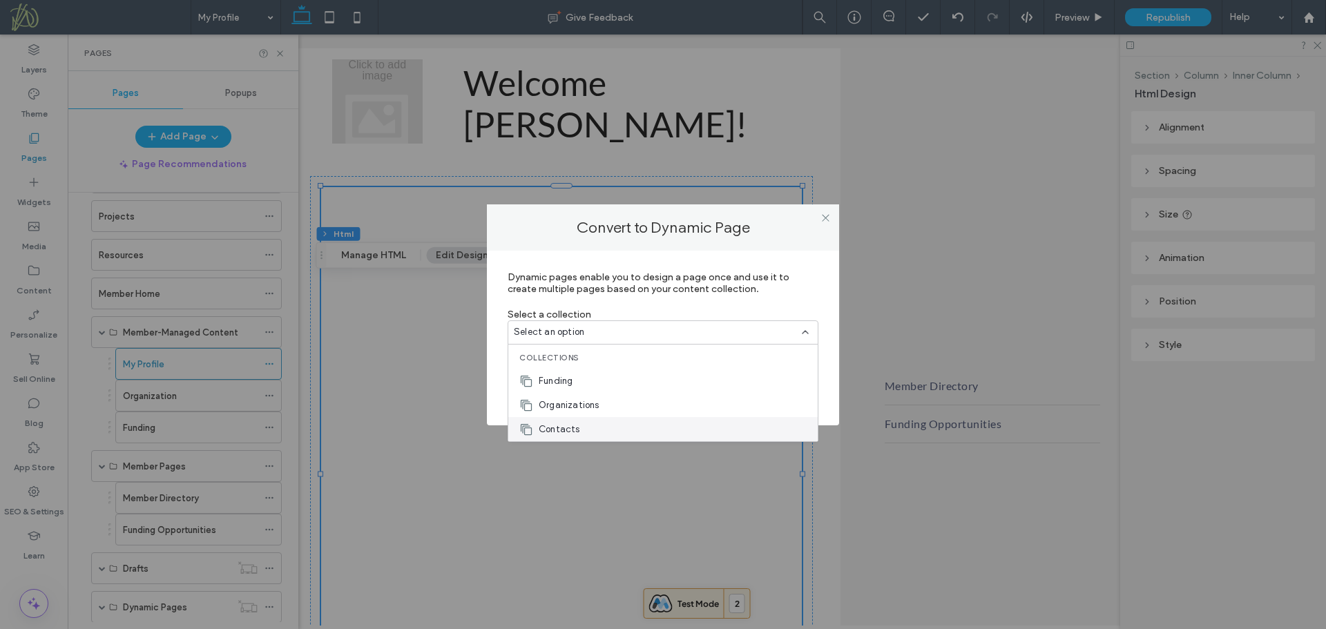
click at [626, 430] on div "Contacts" at bounding box center [662, 429] width 309 height 24
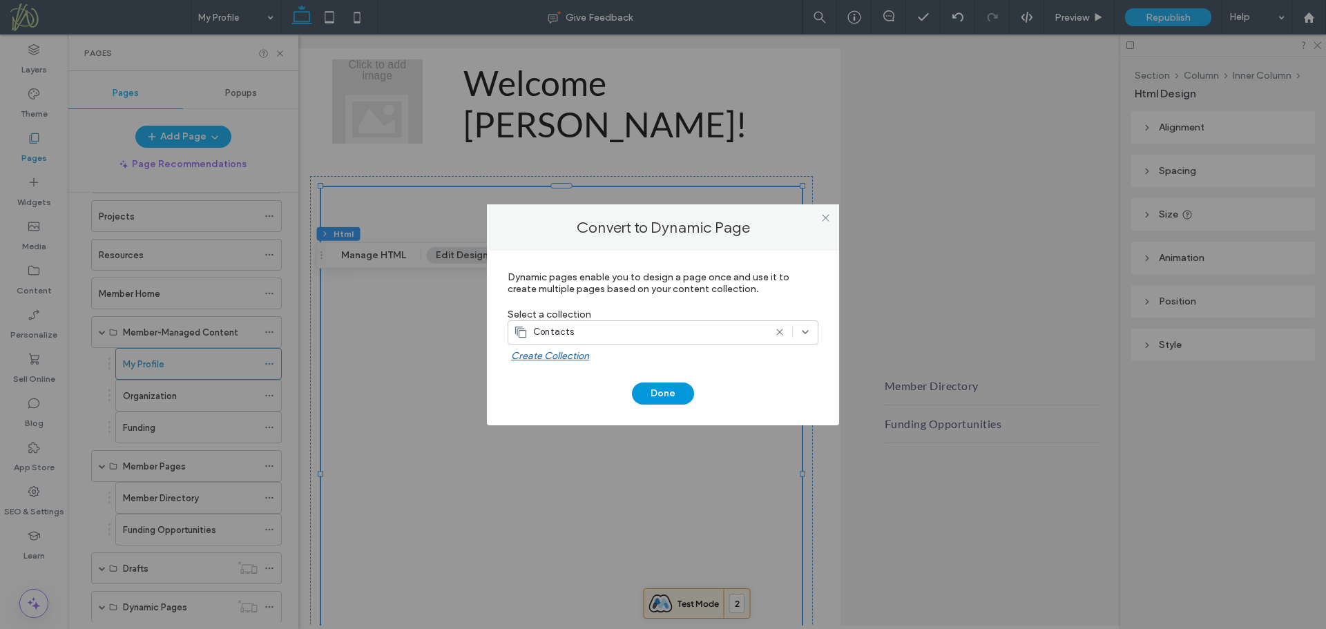
click at [673, 394] on button "Done" at bounding box center [663, 394] width 62 height 22
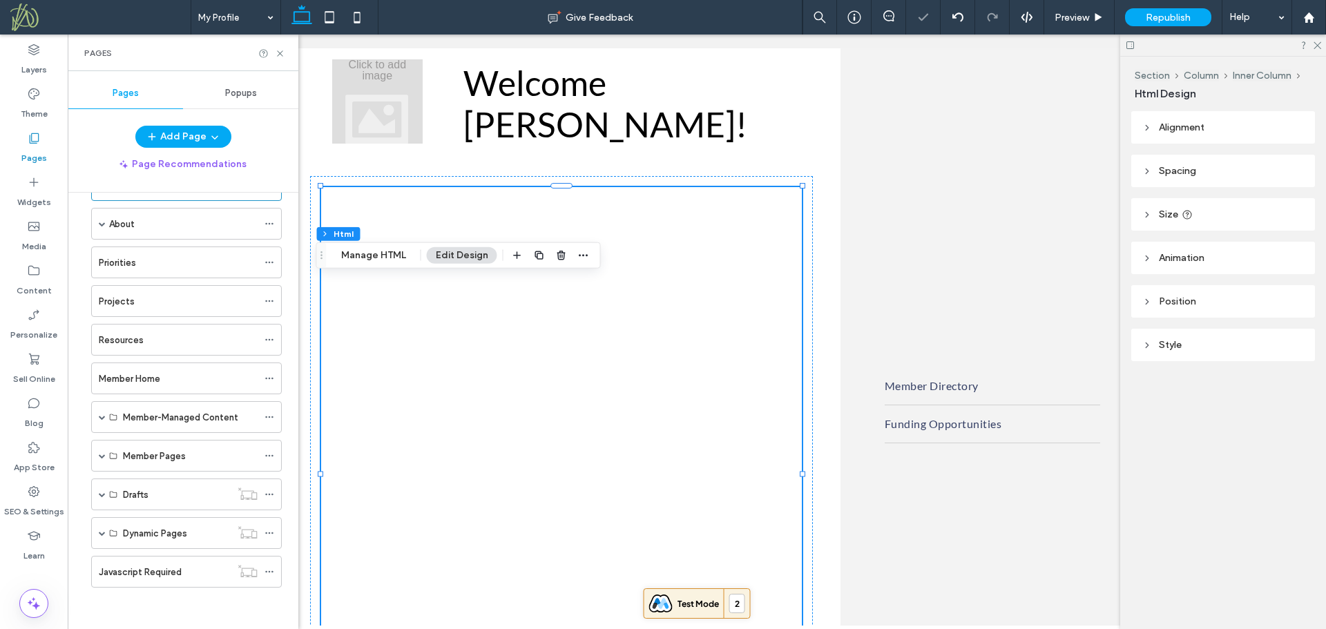
scroll to position [47, 0]
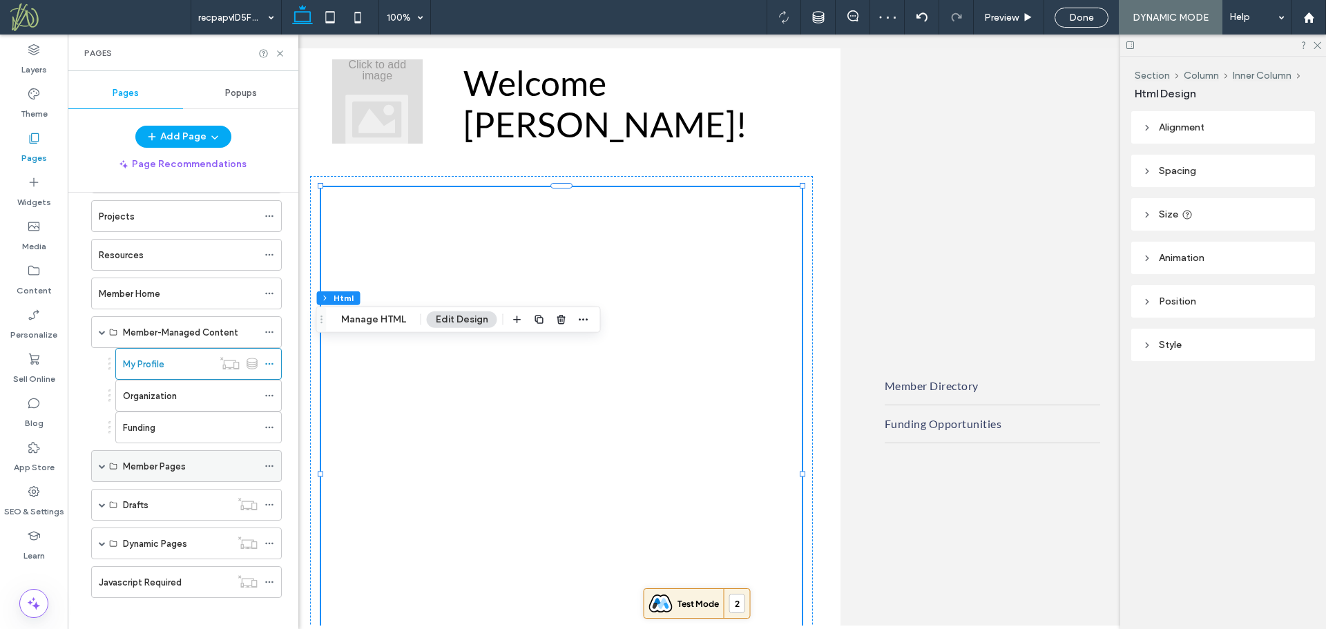
scroll to position [142, 0]
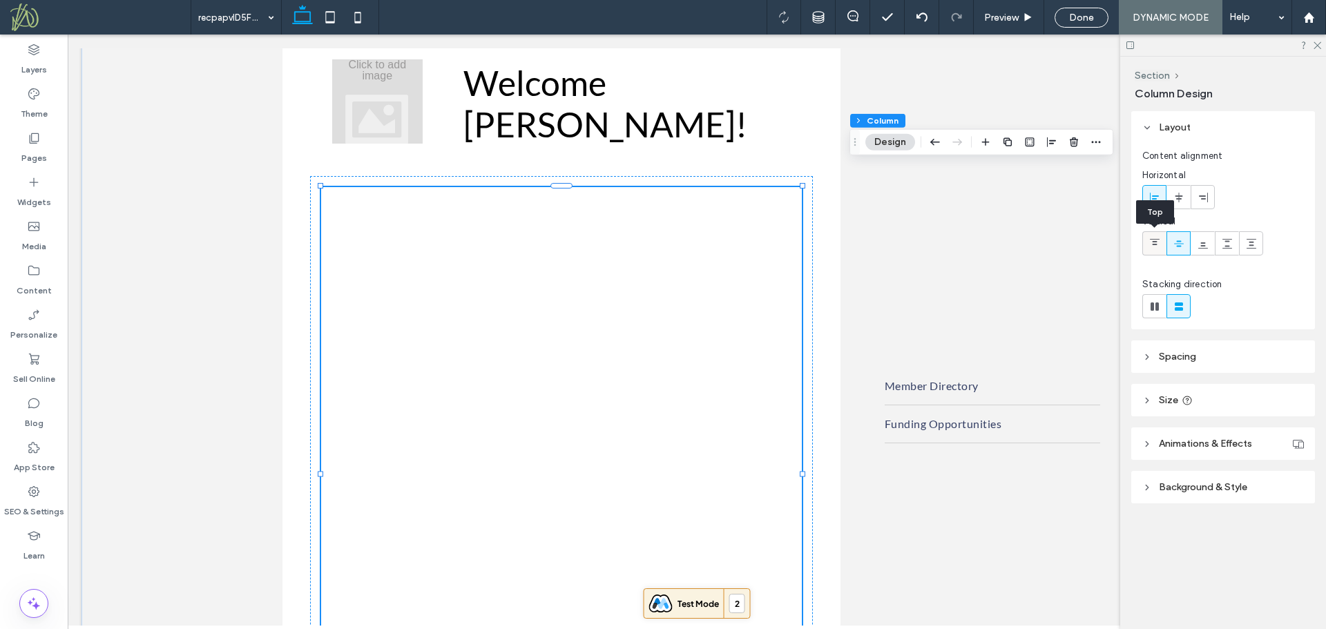
click at [1159, 243] on icon at bounding box center [1154, 243] width 11 height 11
click at [39, 155] on label "Pages" at bounding box center [34, 154] width 26 height 19
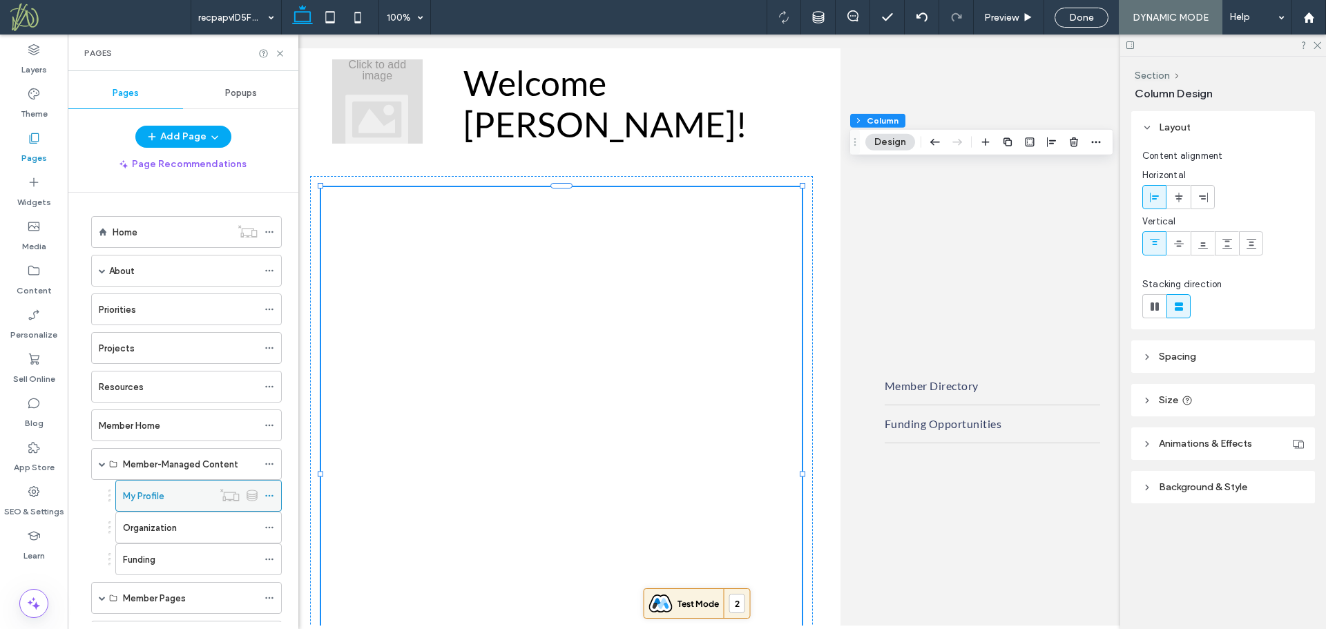
click at [267, 497] on icon at bounding box center [269, 496] width 10 height 10
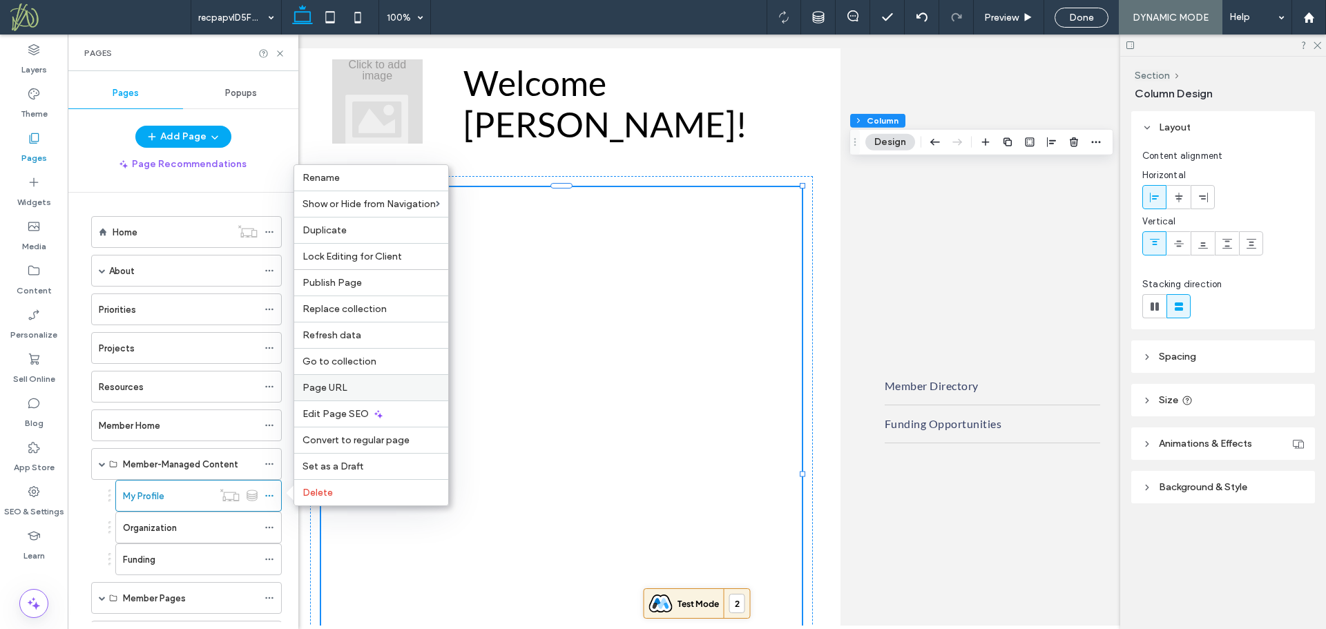
click at [329, 390] on span "Page URL" at bounding box center [324, 388] width 45 height 12
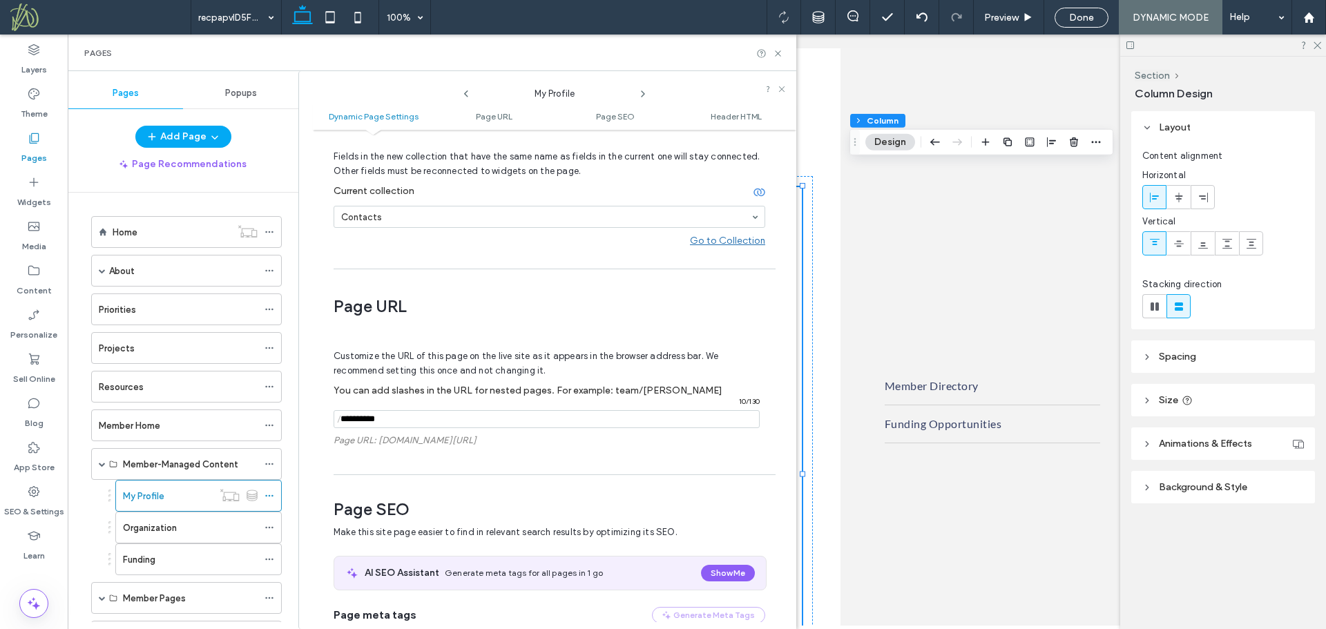
scroll to position [250, 0]
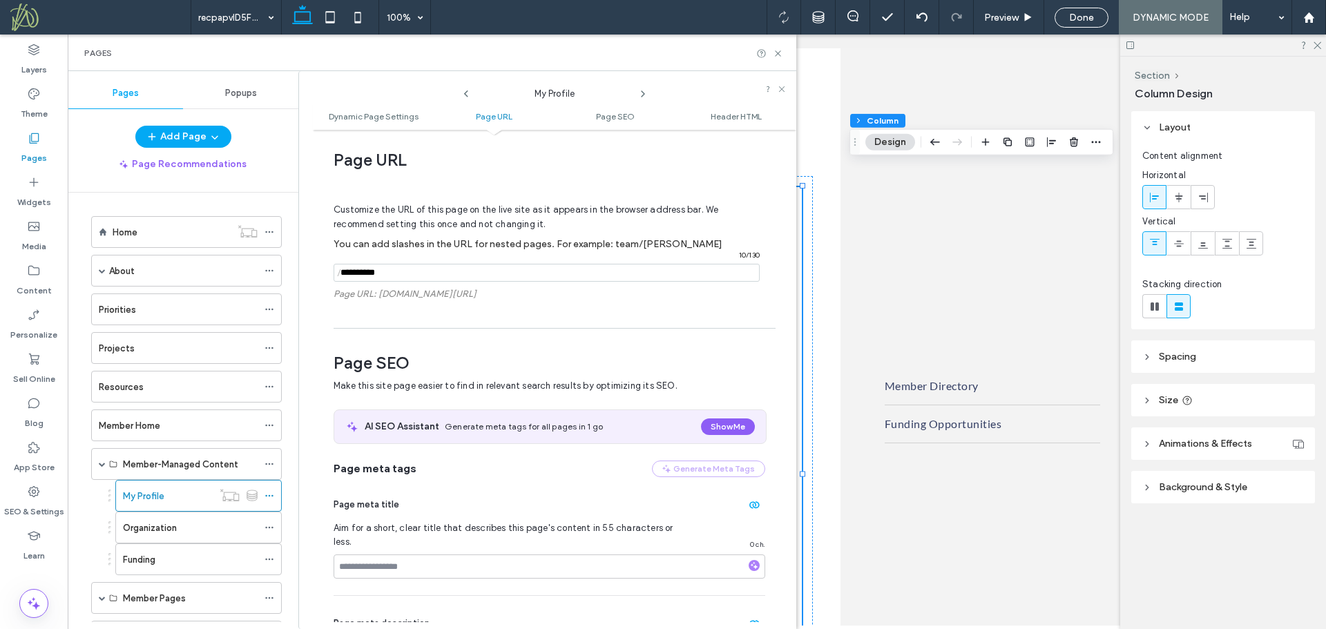
click at [389, 274] on input "notEmpty" at bounding box center [547, 273] width 426 height 18
click at [777, 51] on icon at bounding box center [778, 53] width 10 height 10
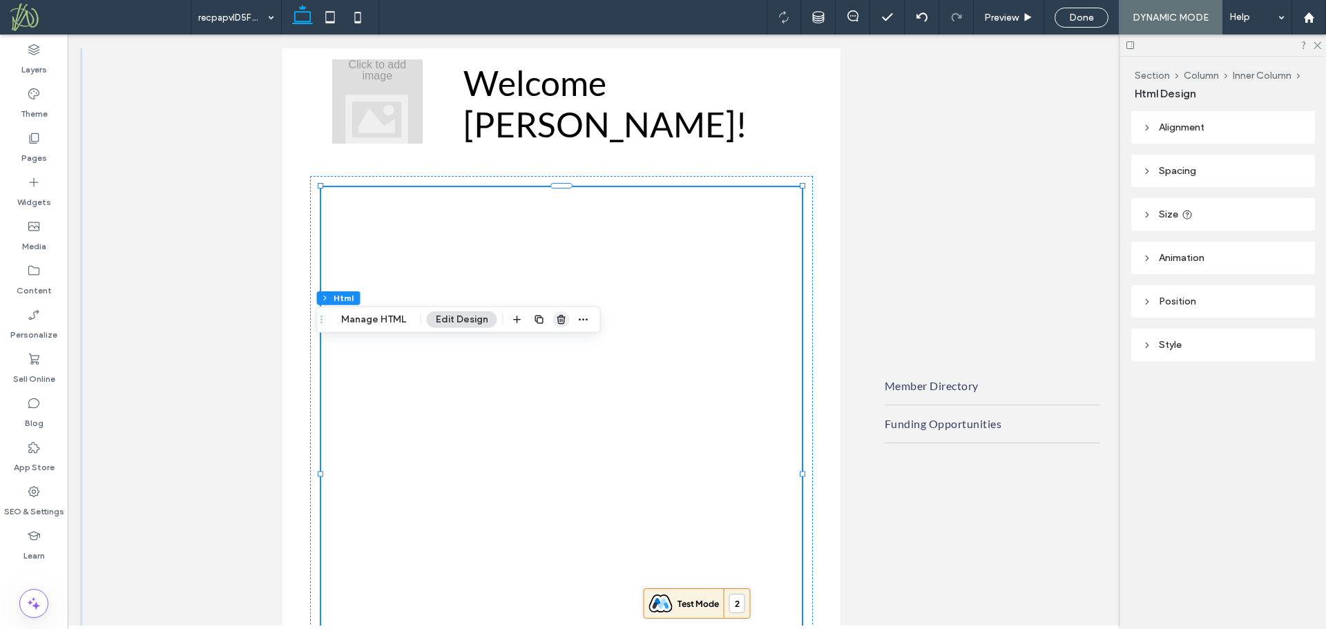
click at [558, 324] on use "button" at bounding box center [561, 319] width 8 height 9
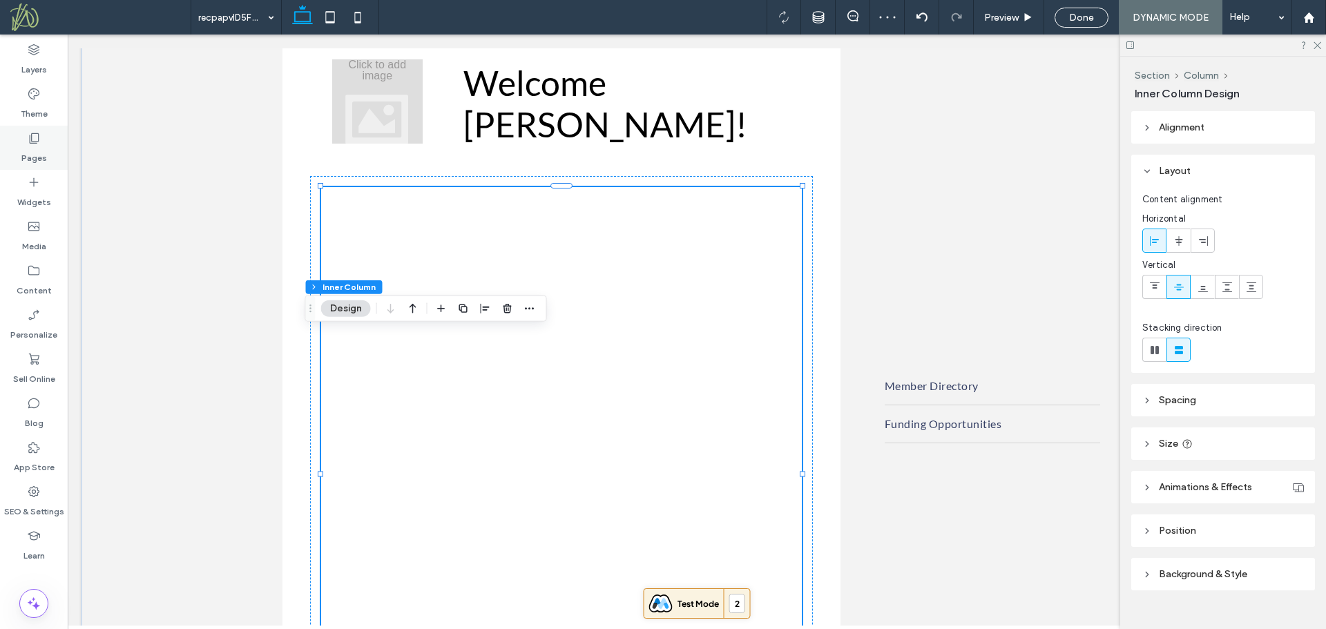
click at [26, 144] on div "Pages" at bounding box center [34, 148] width 68 height 44
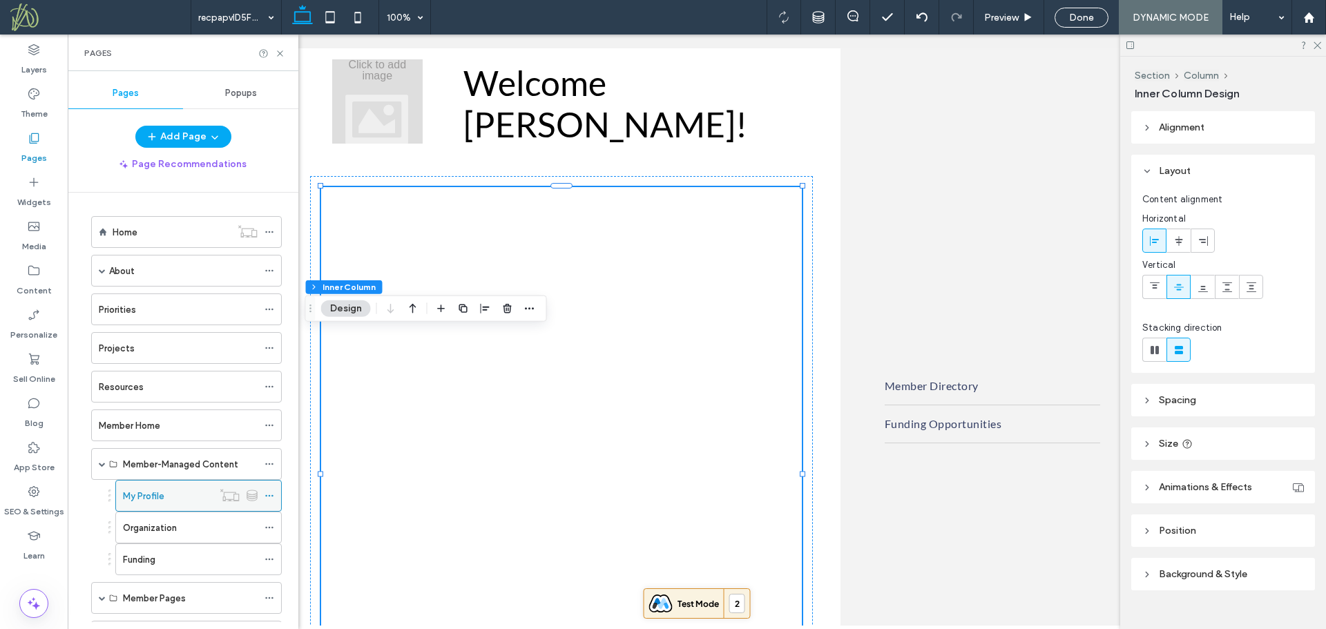
click at [269, 494] on icon at bounding box center [269, 496] width 10 height 10
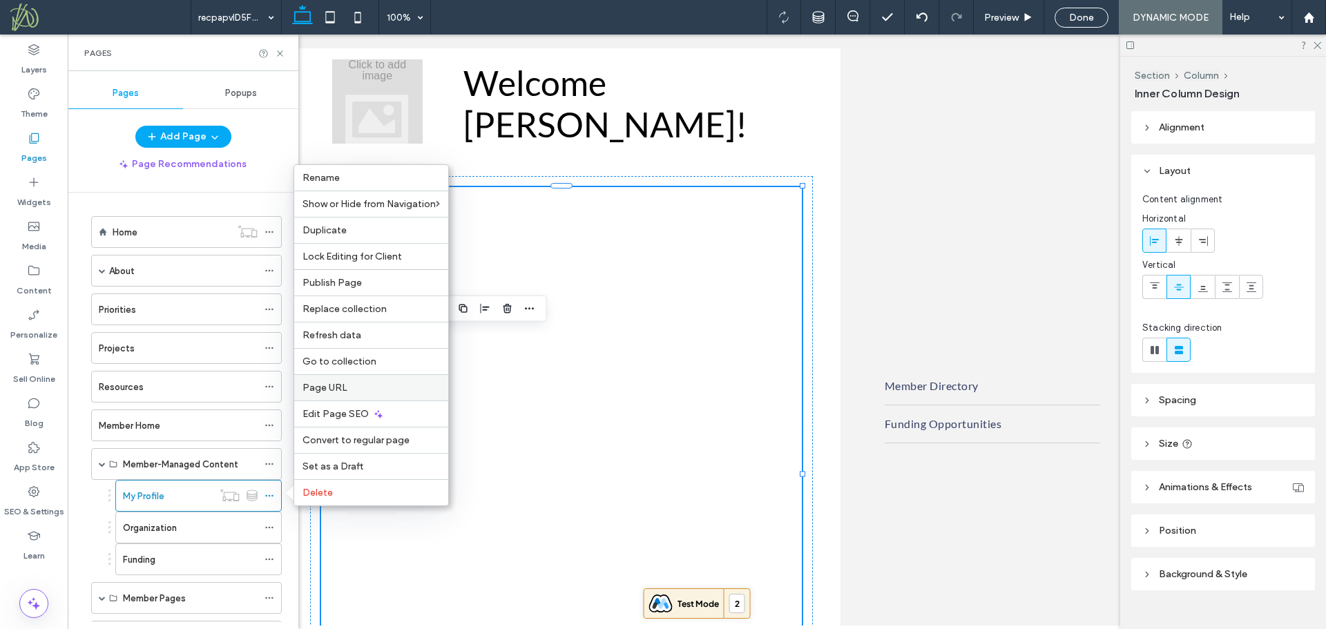
click at [336, 389] on span "Page URL" at bounding box center [324, 388] width 45 height 12
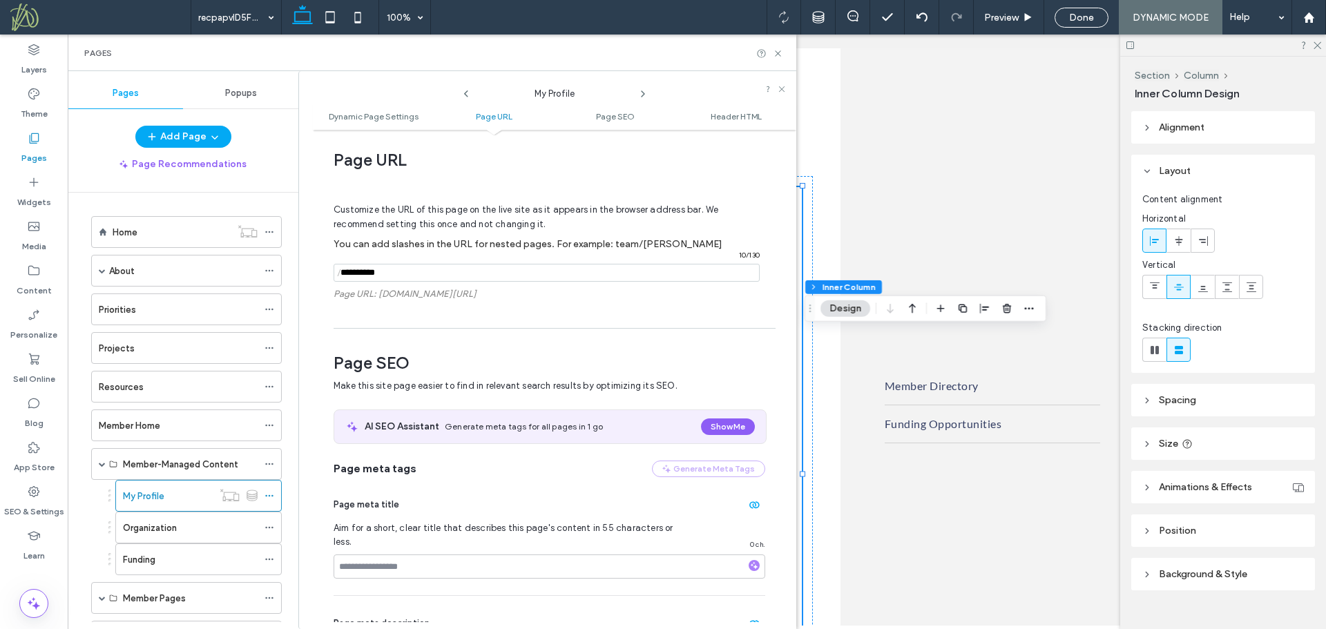
drag, startPoint x: 389, startPoint y: 271, endPoint x: 314, endPoint y: 275, distance: 75.4
click at [314, 275] on div "Dynamic Page Settings Dynamic pages enable you to design a page once and use it…" at bounding box center [554, 379] width 483 height 485
click at [269, 496] on use at bounding box center [269, 496] width 8 height 2
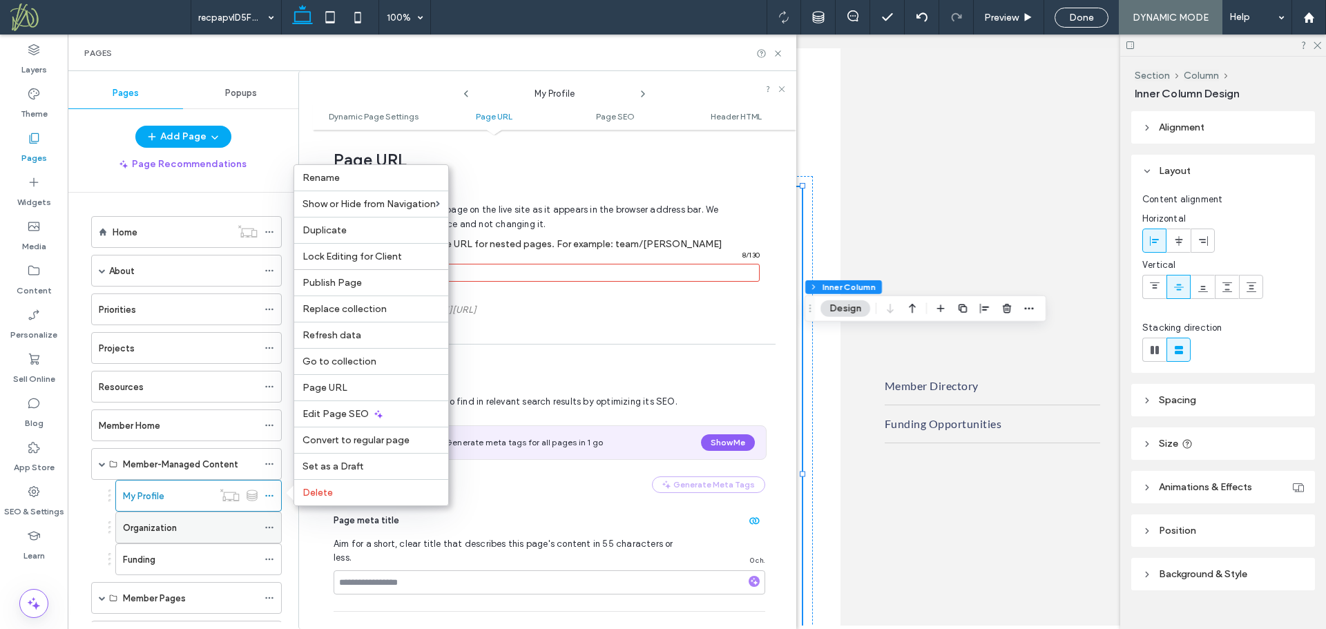
click at [267, 523] on icon at bounding box center [269, 528] width 10 height 10
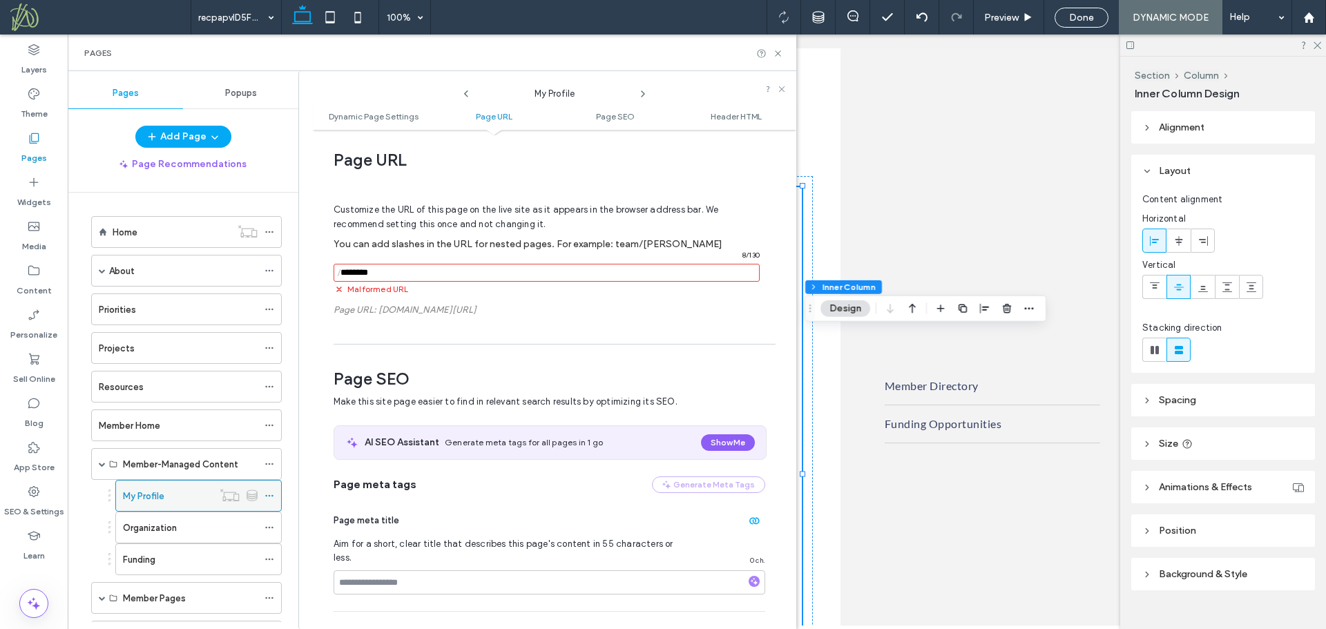
click at [274, 495] on div at bounding box center [272, 495] width 17 height 21
click at [271, 495] on icon at bounding box center [269, 496] width 10 height 10
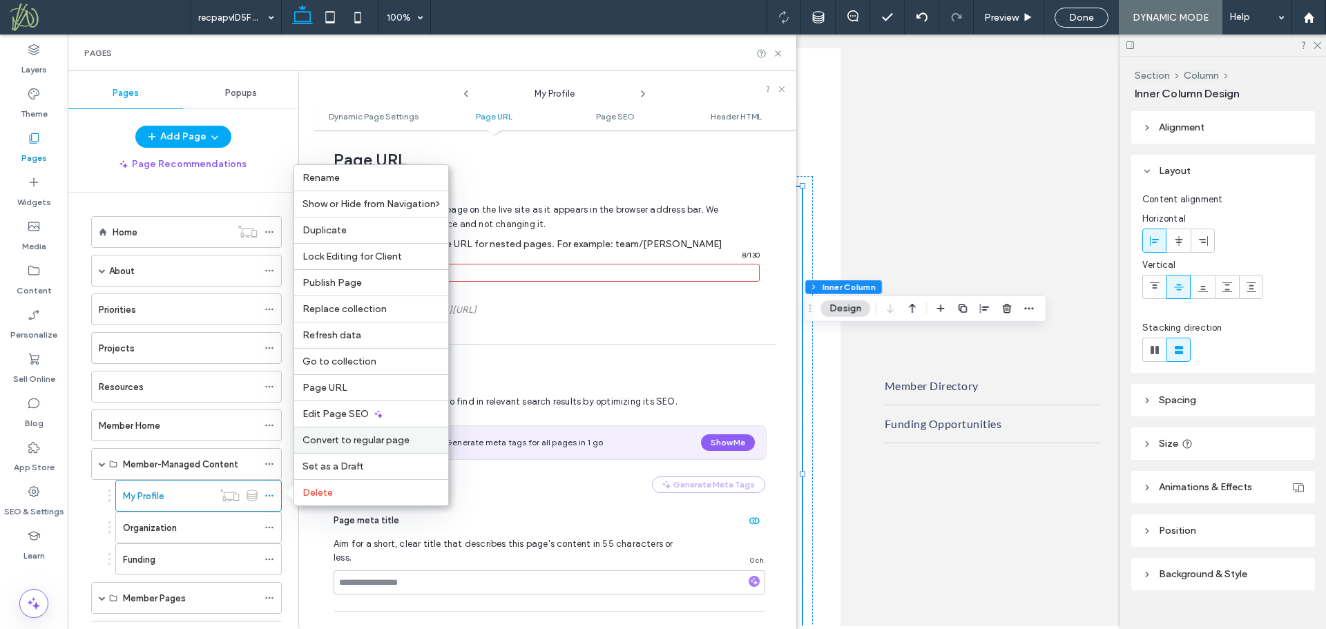
click at [334, 436] on span "Convert to regular page" at bounding box center [355, 440] width 107 height 12
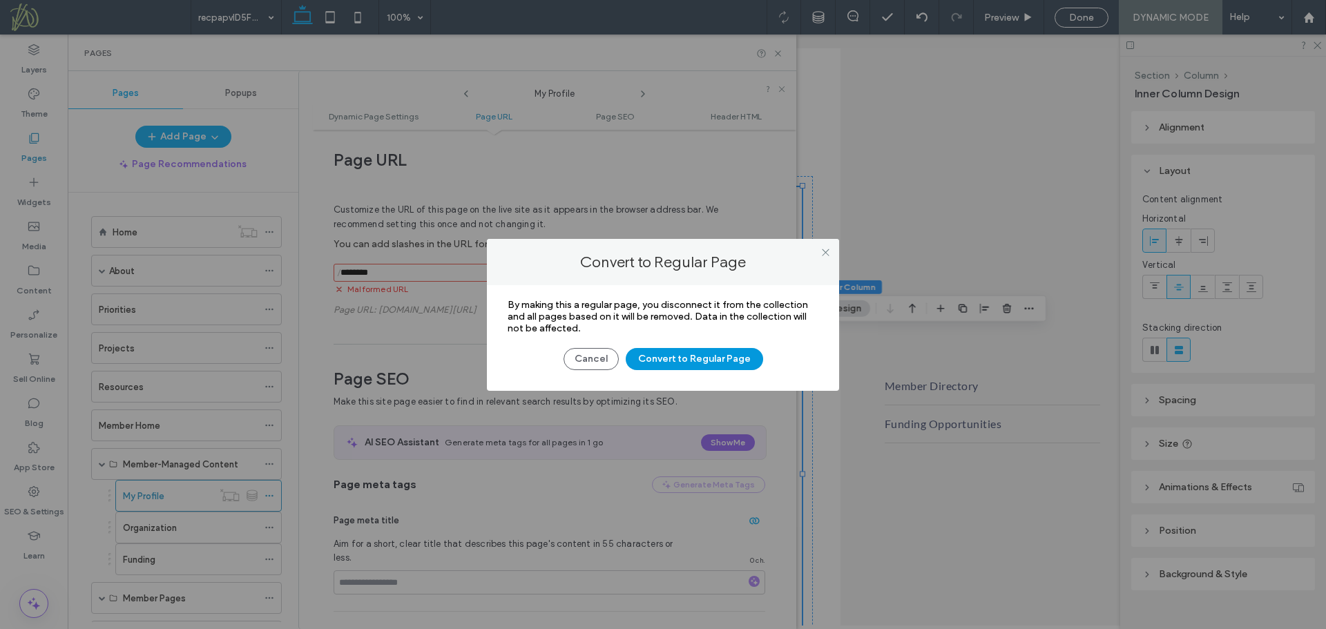
click at [684, 355] on button "Convert to Regular Page" at bounding box center [694, 359] width 137 height 22
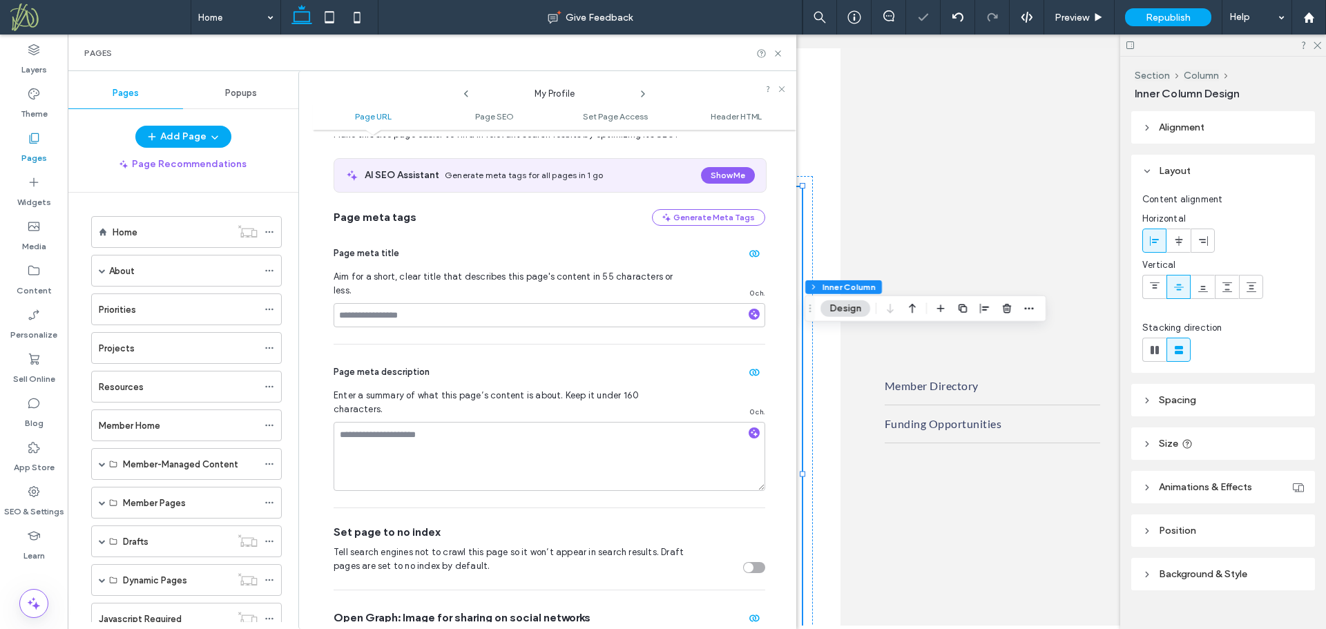
scroll to position [7, 0]
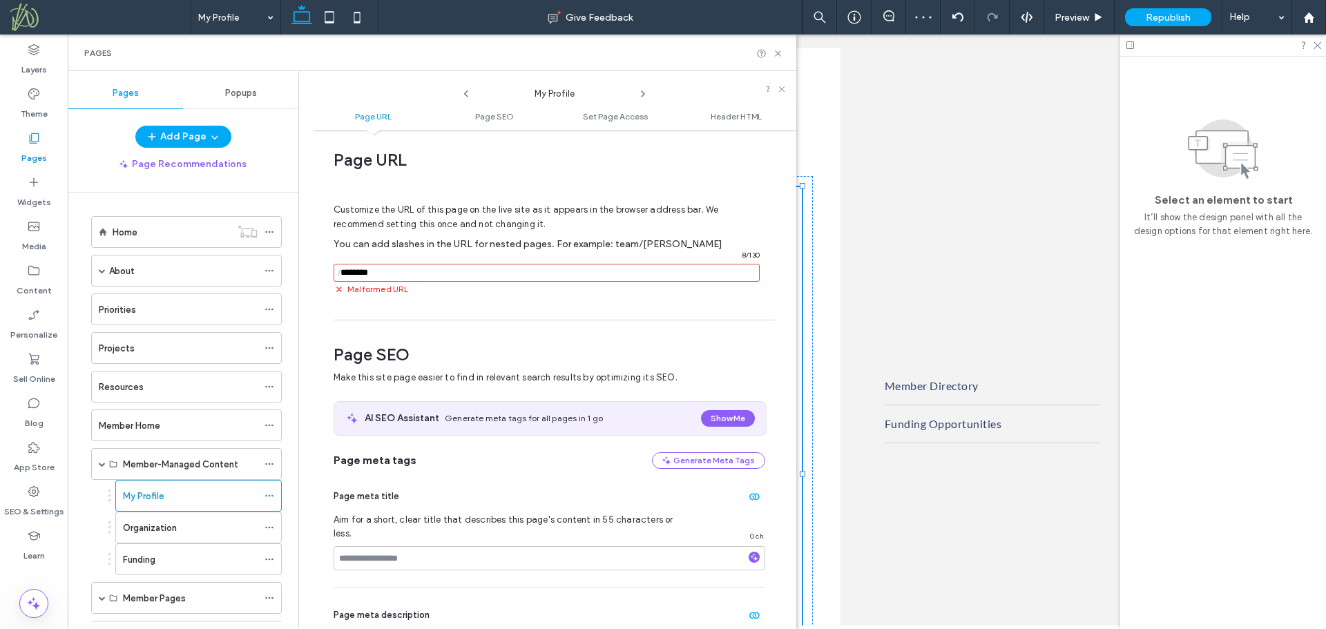
click at [411, 275] on input "notEmpty" at bounding box center [547, 273] width 426 height 18
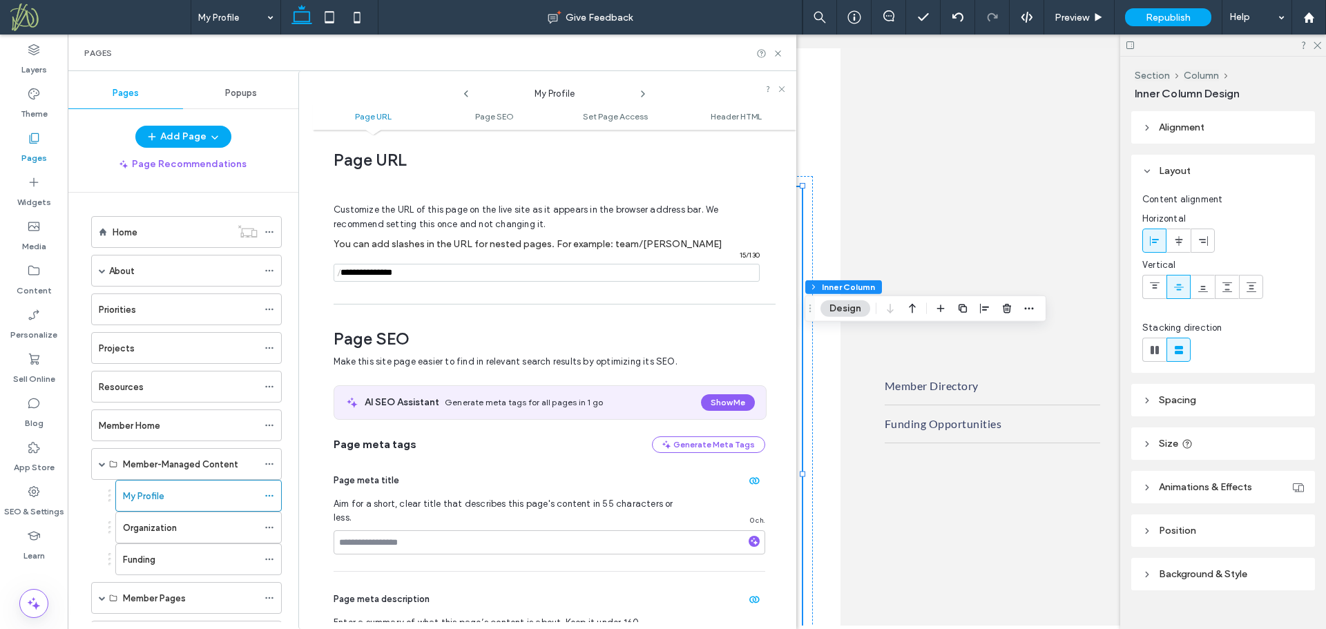
type input "**********"
drag, startPoint x: 382, startPoint y: 271, endPoint x: 285, endPoint y: 268, distance: 97.4
click at [285, 268] on div "Pages Popups Add Page Page Recommendations Home About Our Vision & Role Leaders…" at bounding box center [432, 350] width 729 height 558
click at [273, 528] on use at bounding box center [269, 528] width 8 height 2
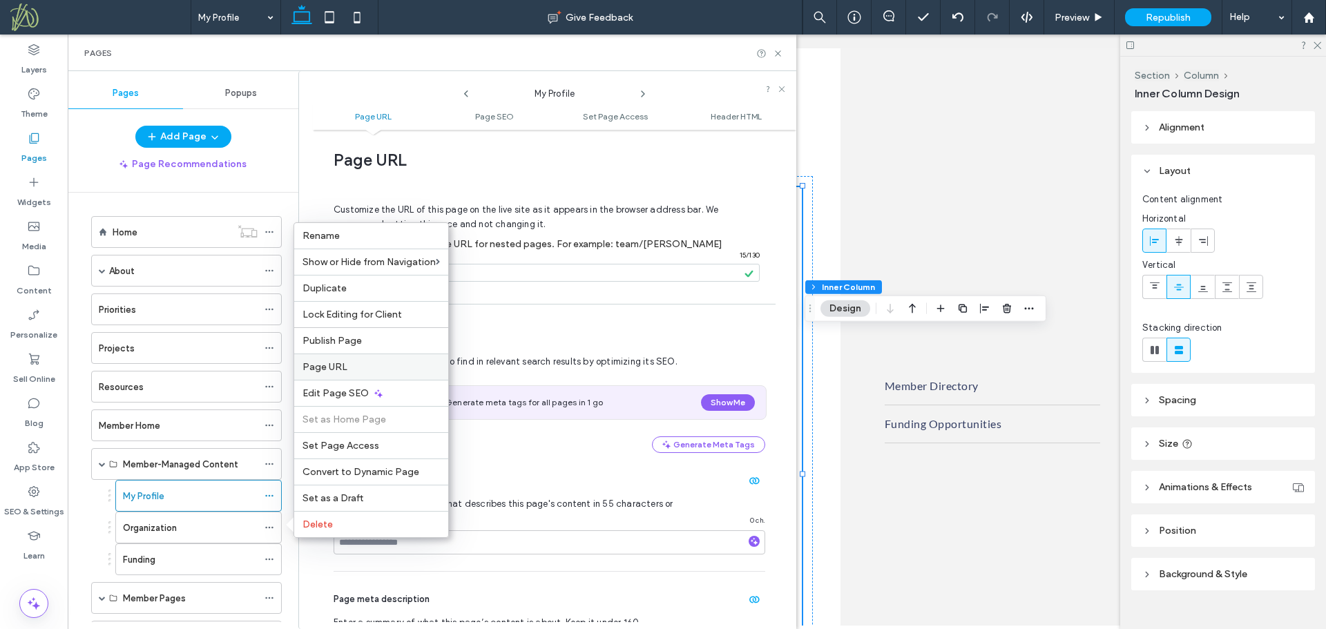
click at [363, 367] on label "Page URL" at bounding box center [370, 367] width 137 height 12
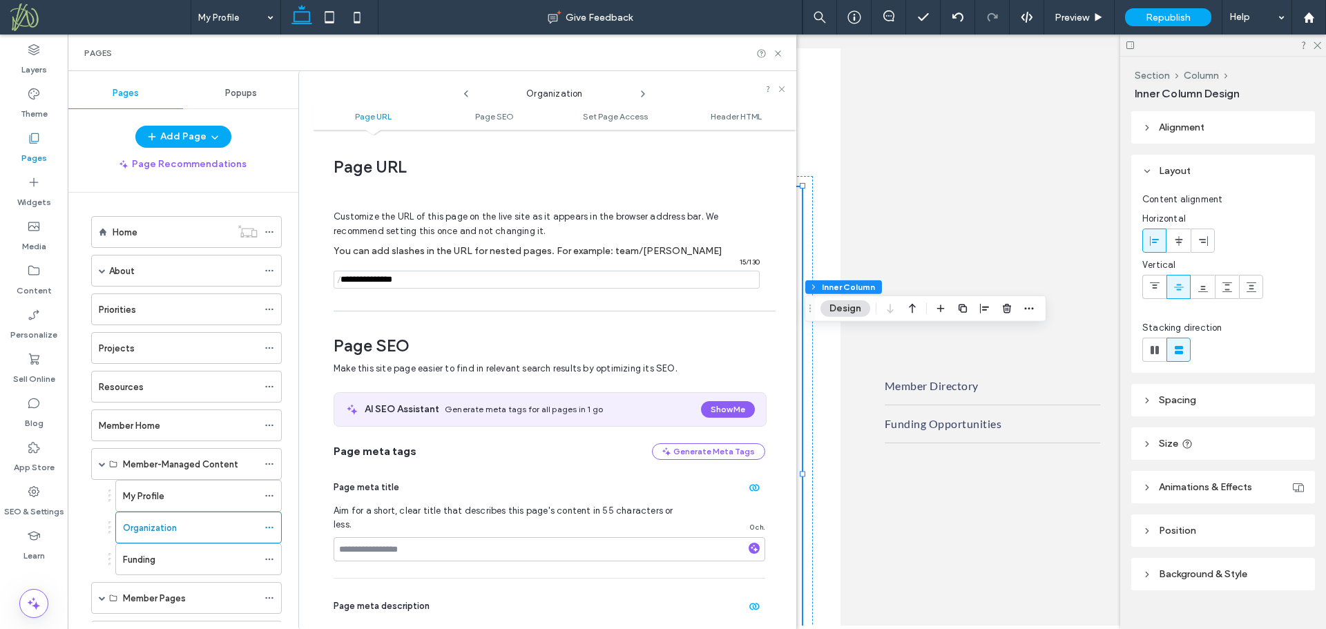
scroll to position [7, 0]
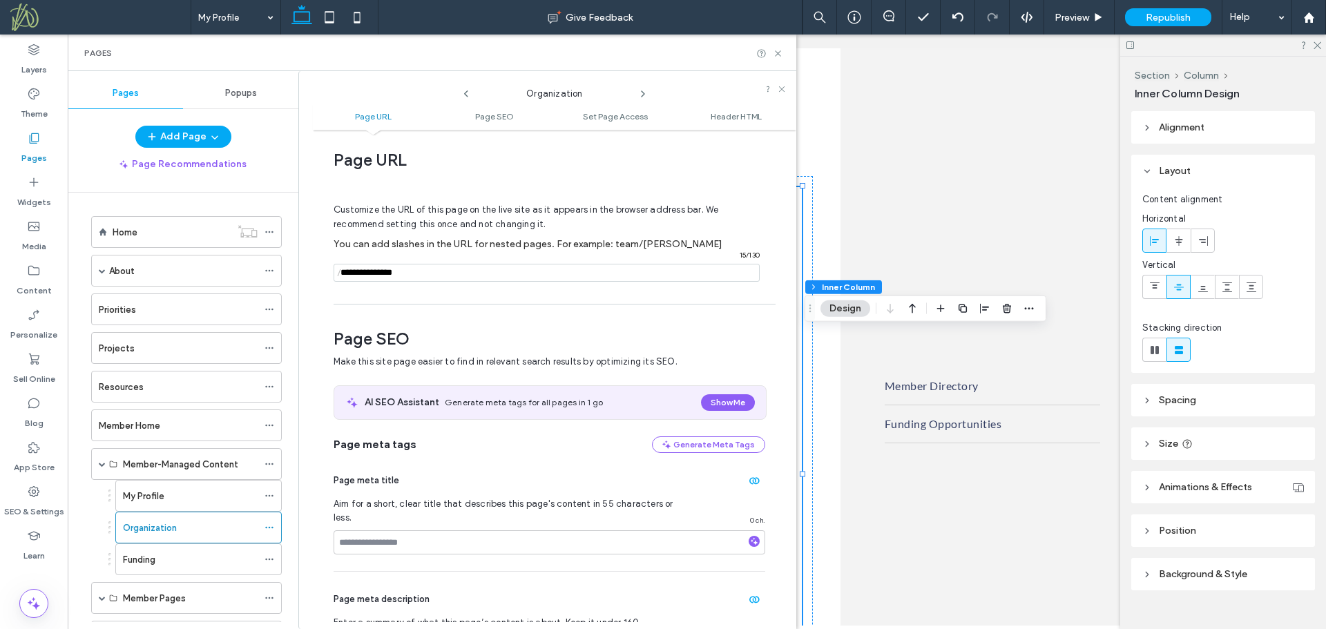
drag, startPoint x: 358, startPoint y: 273, endPoint x: 311, endPoint y: 278, distance: 46.5
click at [311, 278] on div "Organization Page URL Page SEO Set Page Access Header HTML Page URL Customize t…" at bounding box center [547, 350] width 498 height 558
paste input "**********"
click at [435, 306] on div "Page URL Customize the URL of this page on the live site as it appears in the b…" at bounding box center [554, 379] width 483 height 485
click at [104, 465] on span at bounding box center [102, 464] width 7 height 7
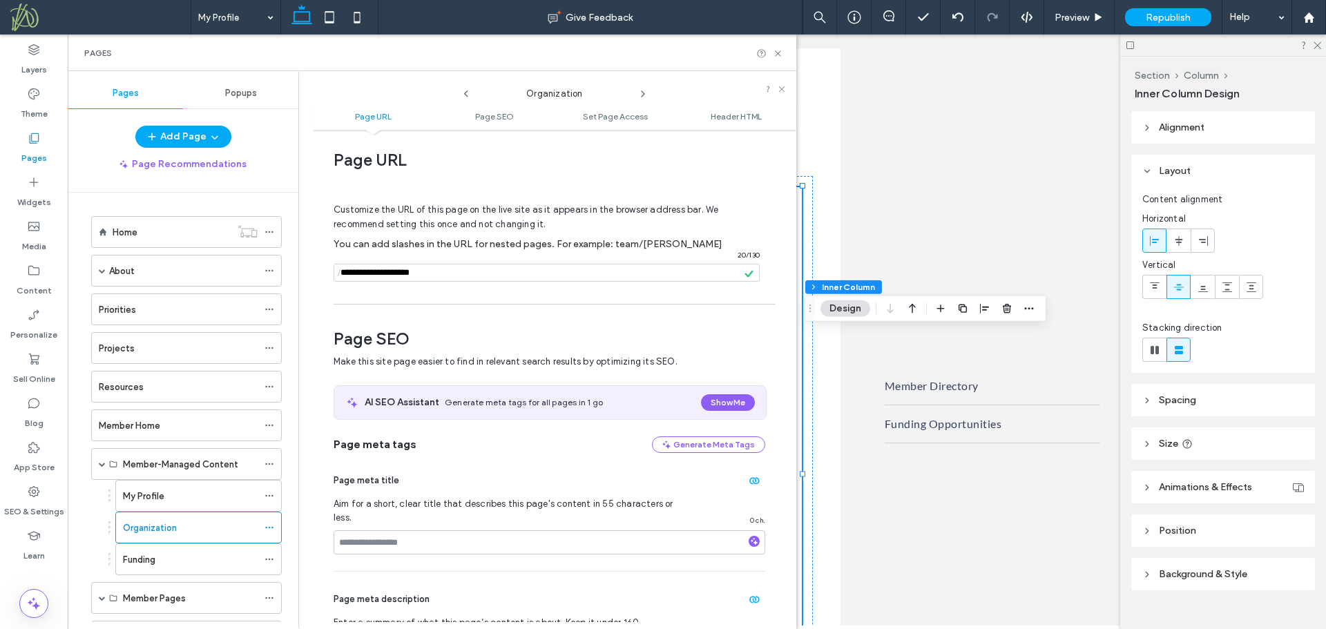
click at [385, 277] on input "notEmpty" at bounding box center [547, 273] width 426 height 18
type input "**********"
click at [439, 300] on div "Page URL Customize the URL of this page on the live site as it appears in the b…" at bounding box center [554, 379] width 483 height 485
click at [103, 463] on span at bounding box center [102, 464] width 7 height 7
click at [214, 562] on div "Funding" at bounding box center [190, 559] width 135 height 15
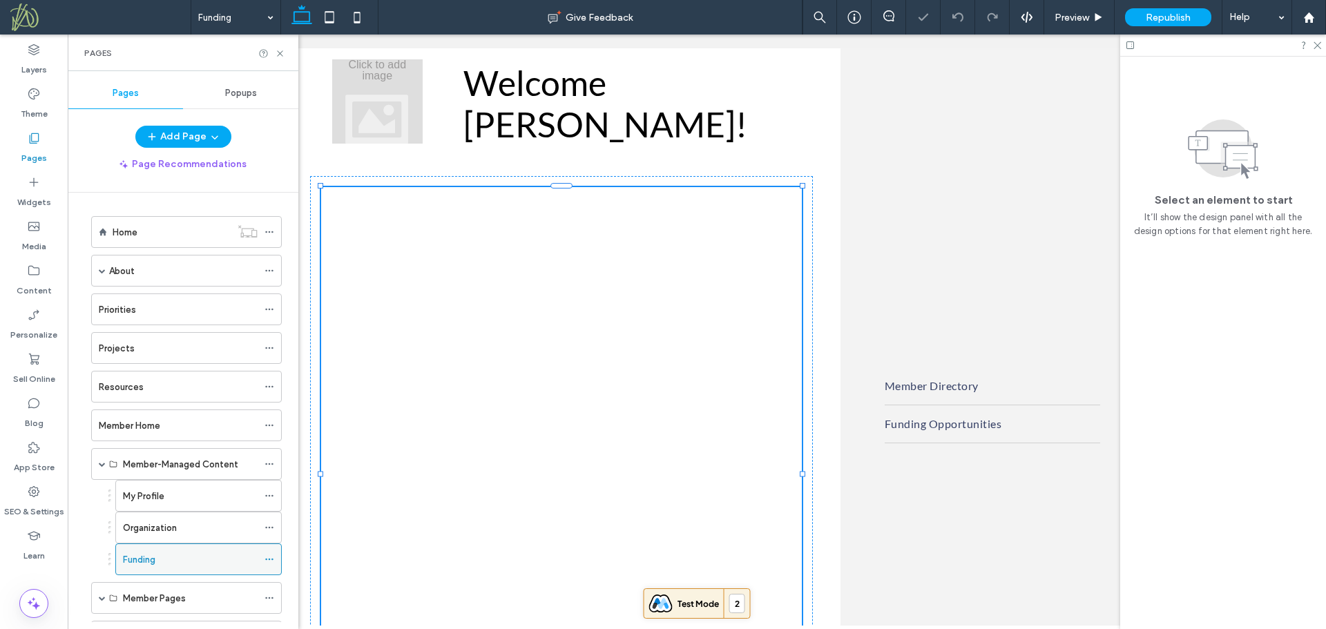
click at [272, 560] on use at bounding box center [269, 560] width 8 height 2
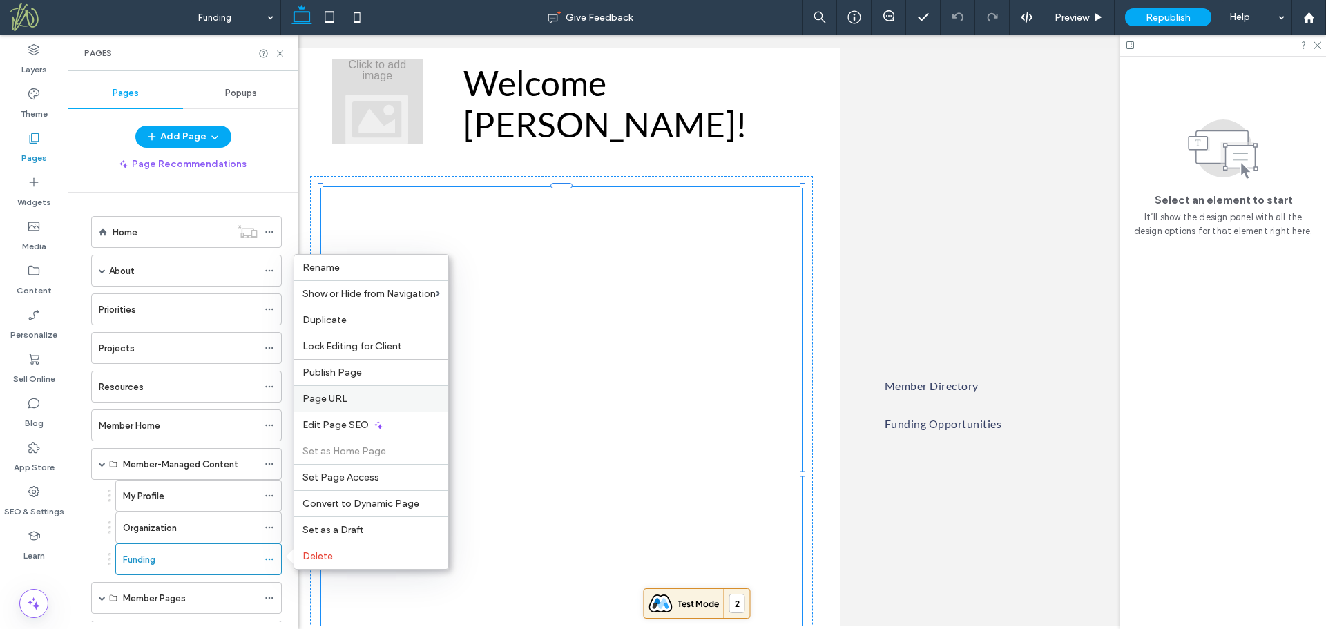
click at [360, 398] on label "Page URL" at bounding box center [370, 399] width 137 height 12
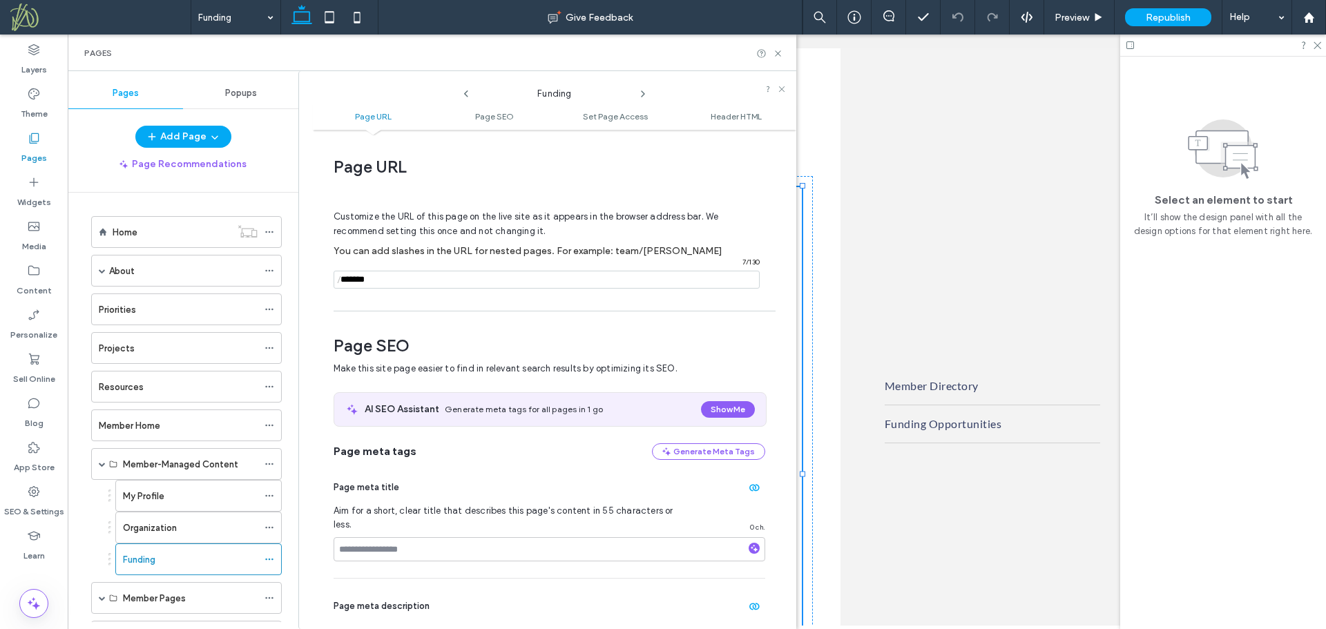
scroll to position [7, 0]
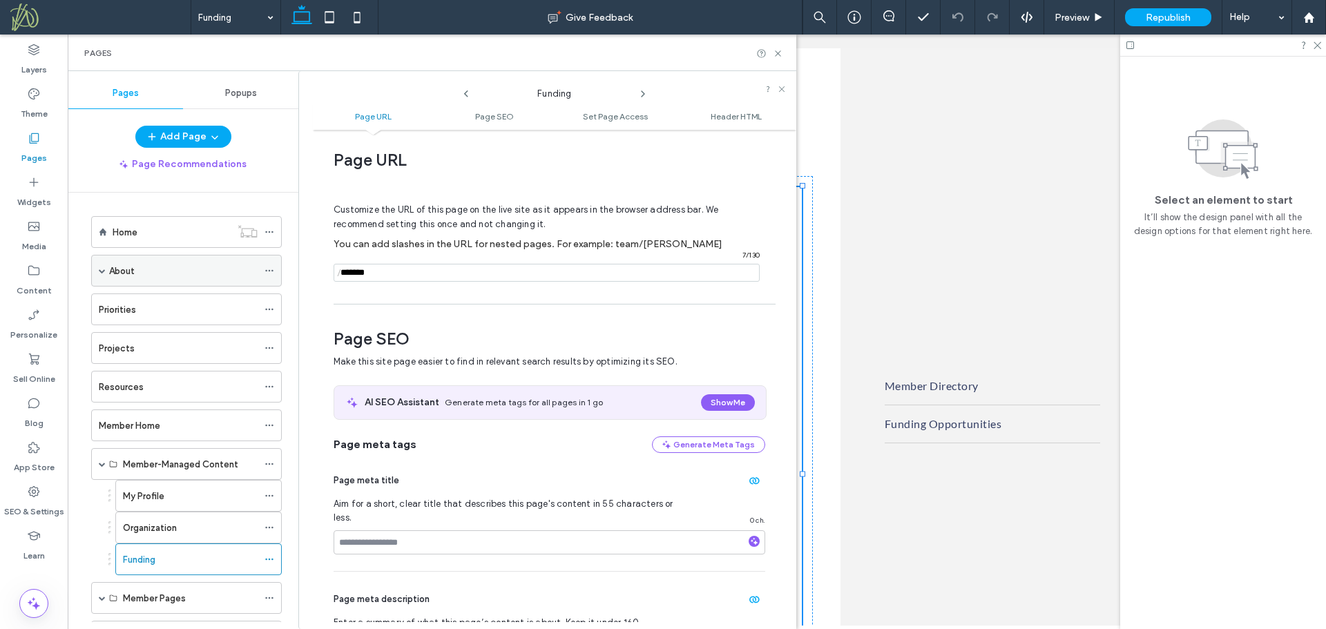
drag, startPoint x: 389, startPoint y: 275, endPoint x: 271, endPoint y: 270, distance: 118.9
click at [271, 270] on div "Pages Popups Add Page Page Recommendations Home About Our Vision & Role Leaders…" at bounding box center [432, 350] width 729 height 558
paste input "**********"
type input "**********"
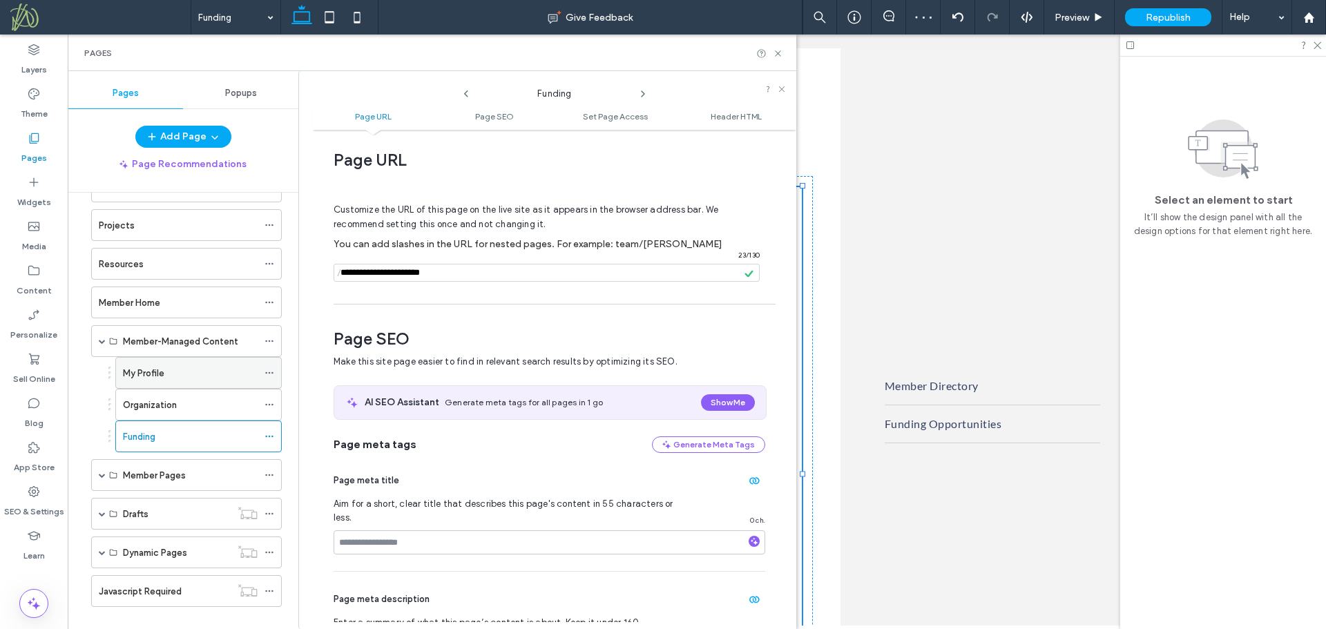
scroll to position [128, 0]
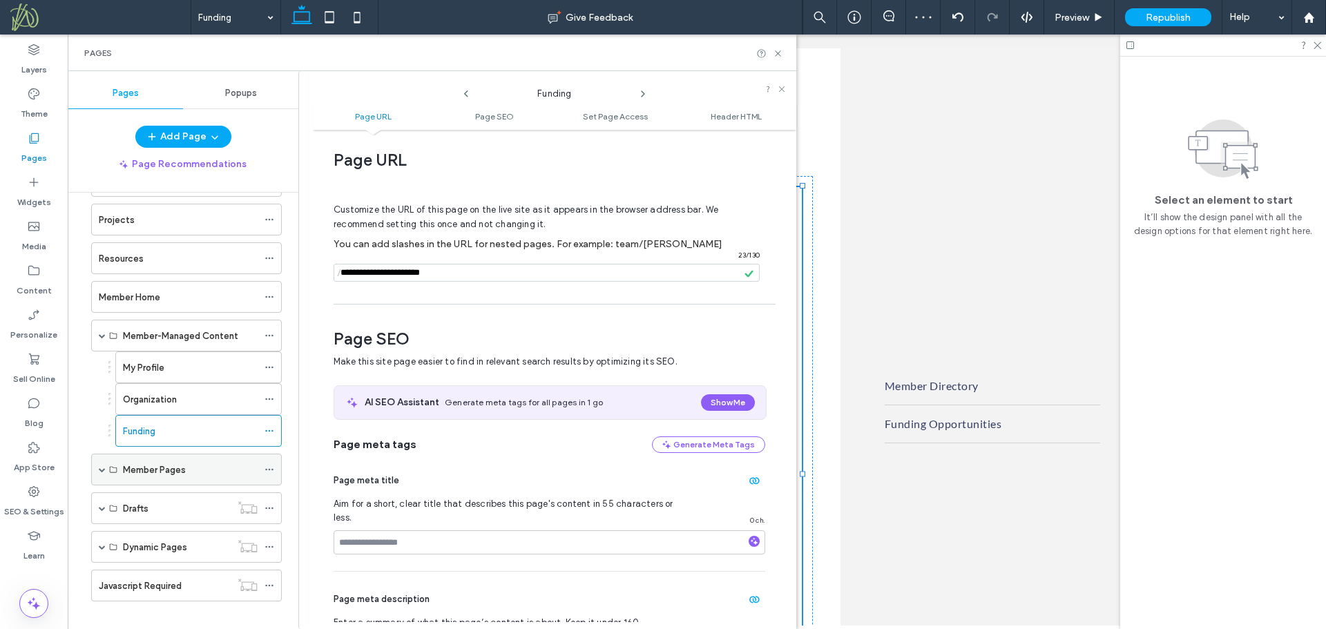
click at [102, 468] on span at bounding box center [102, 469] width 7 height 7
click at [271, 503] on icon at bounding box center [269, 502] width 10 height 10
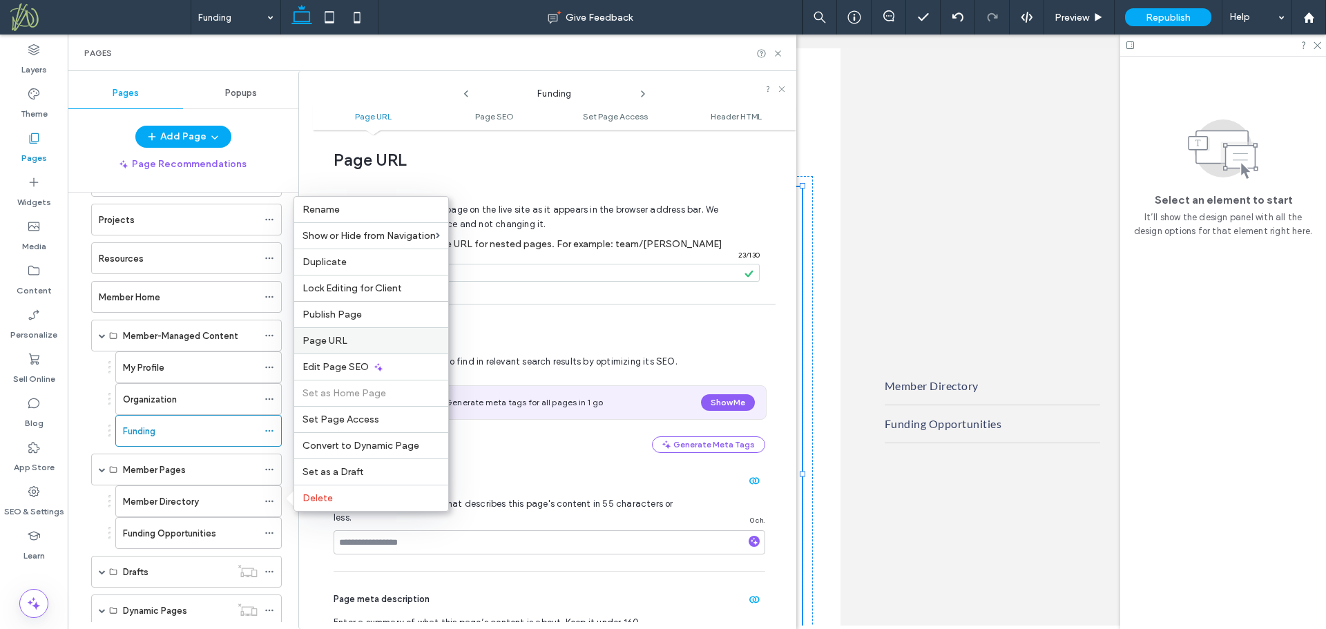
click at [352, 347] on div "Page URL" at bounding box center [371, 340] width 154 height 26
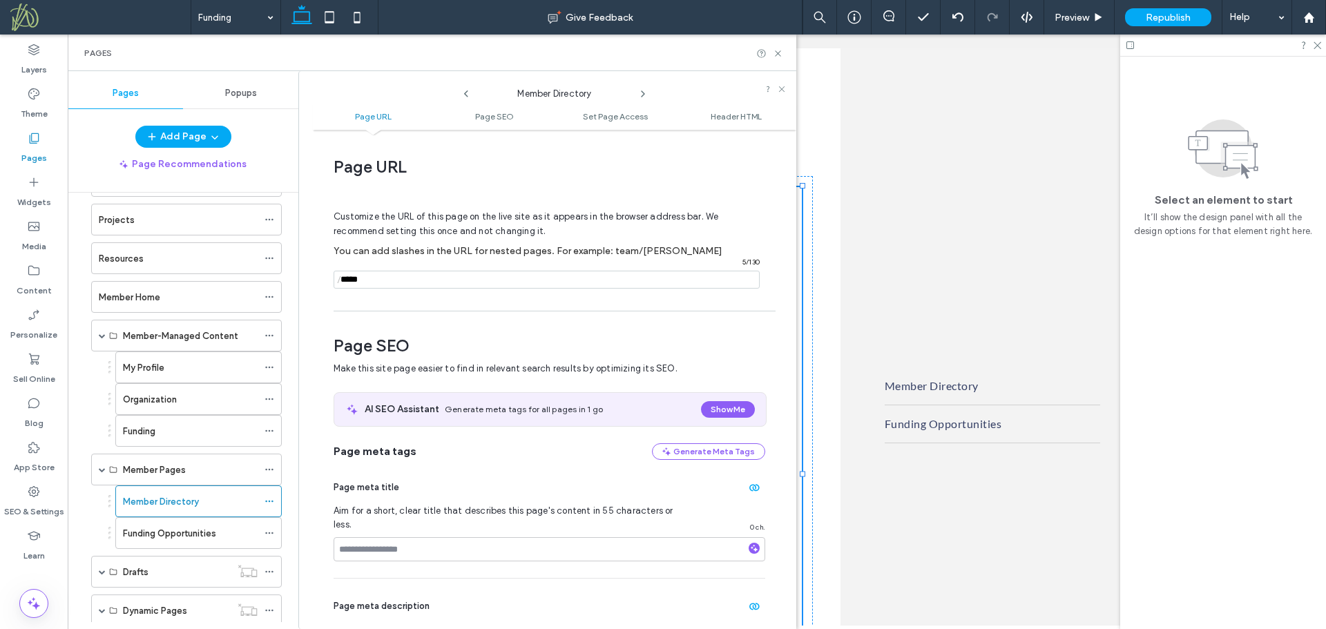
scroll to position [7, 0]
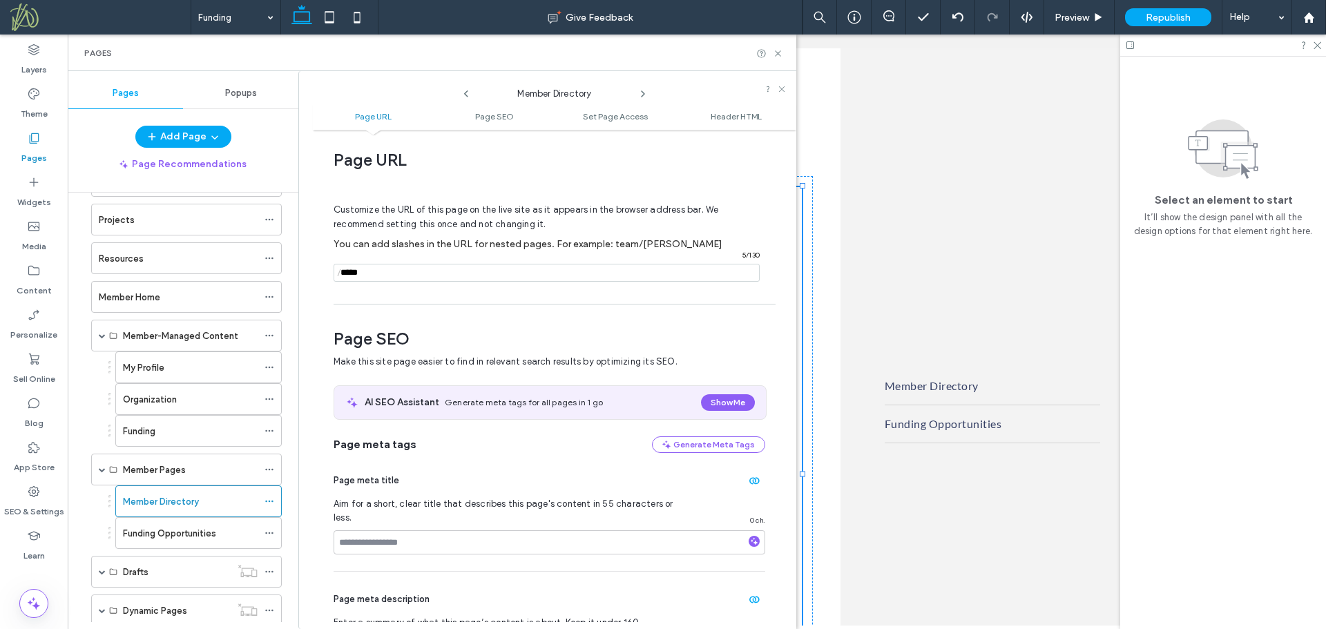
drag, startPoint x: 377, startPoint y: 271, endPoint x: 302, endPoint y: 267, distance: 74.7
click at [303, 265] on div "Member Directory Page URL Page SEO Set Page Access Header HTML Page URL Customi…" at bounding box center [547, 350] width 498 height 558
type input "**********"
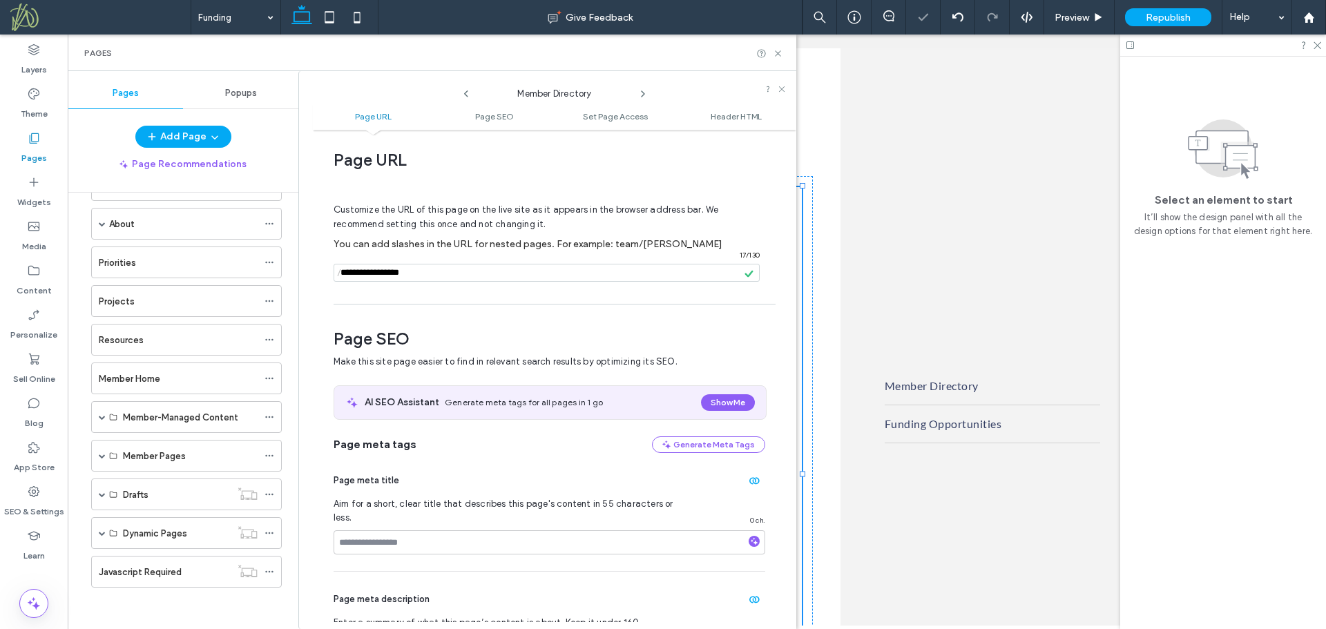
scroll to position [47, 0]
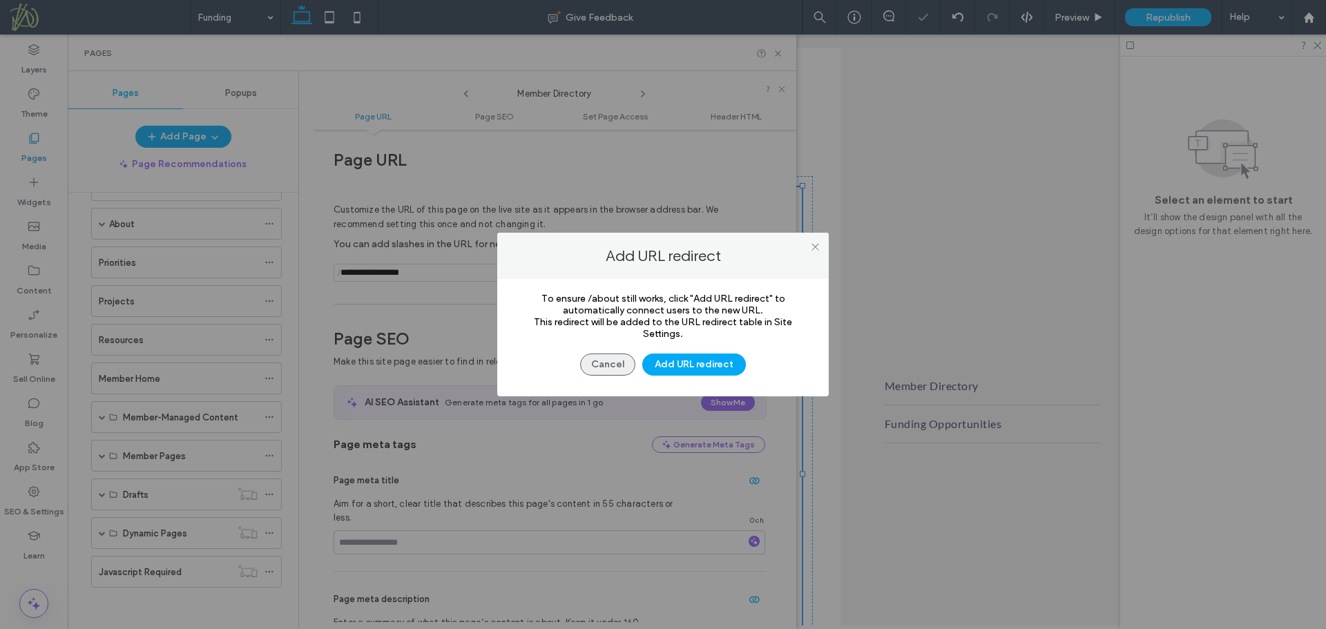
click at [606, 367] on button "Cancel" at bounding box center [607, 365] width 55 height 22
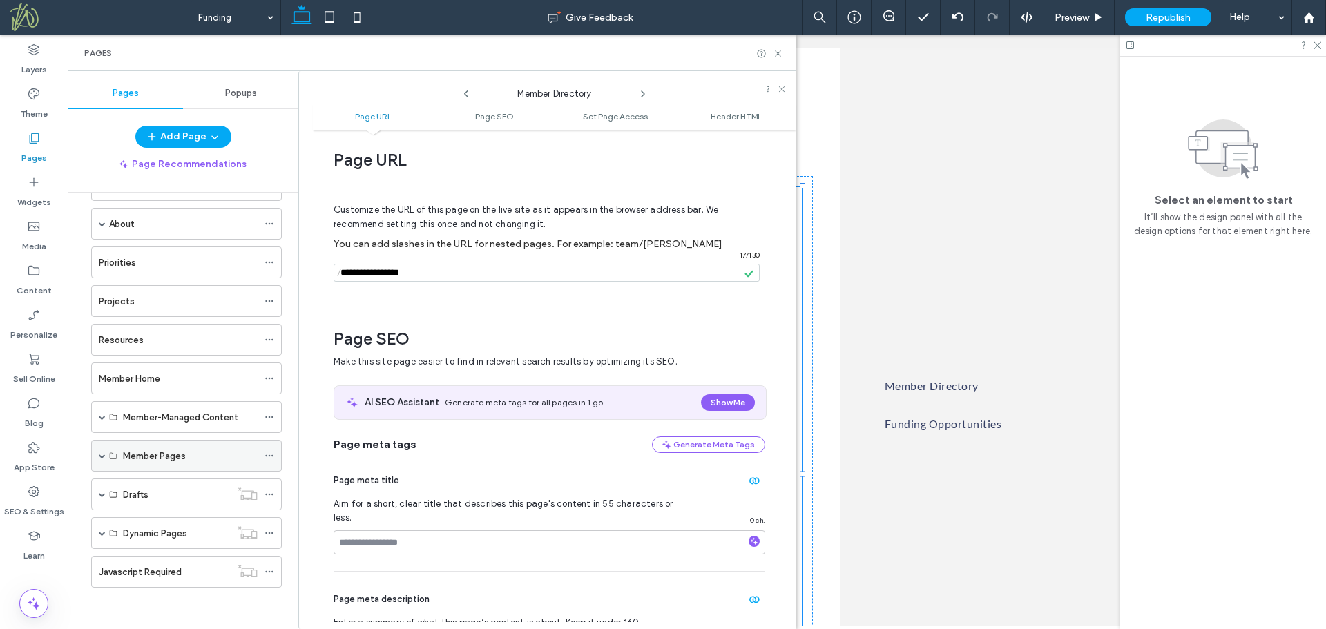
click at [102, 456] on span at bounding box center [102, 455] width 7 height 7
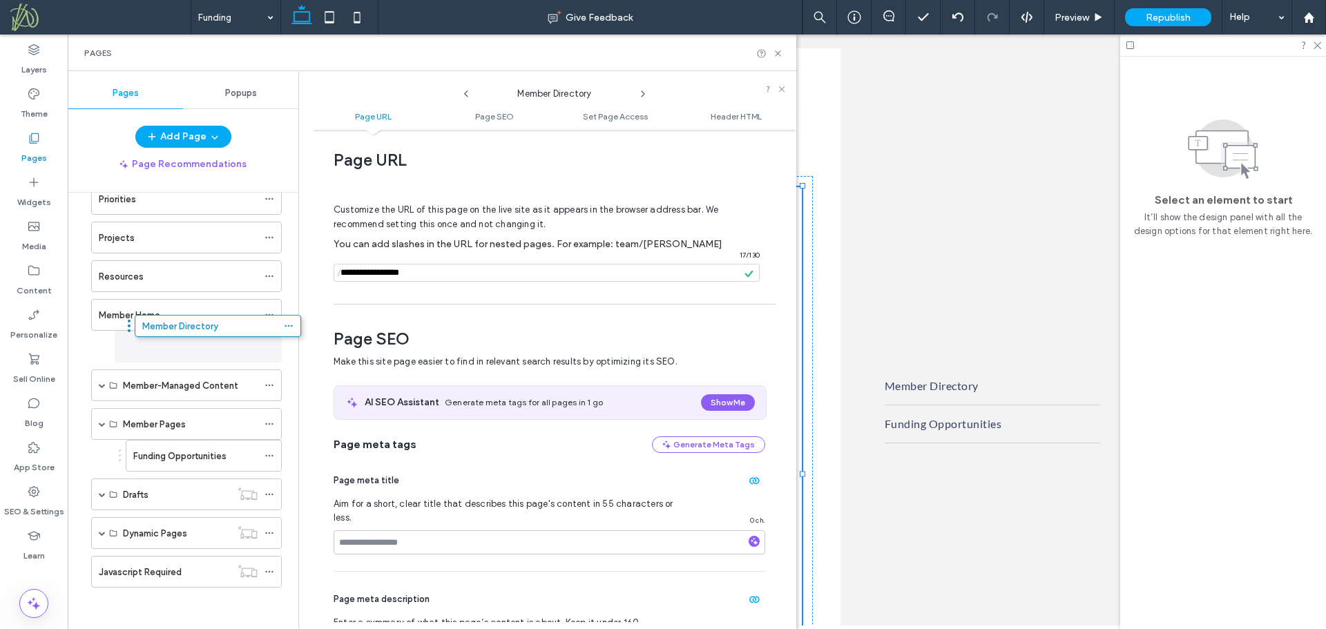
drag, startPoint x: 109, startPoint y: 418, endPoint x: 128, endPoint y: 336, distance: 84.4
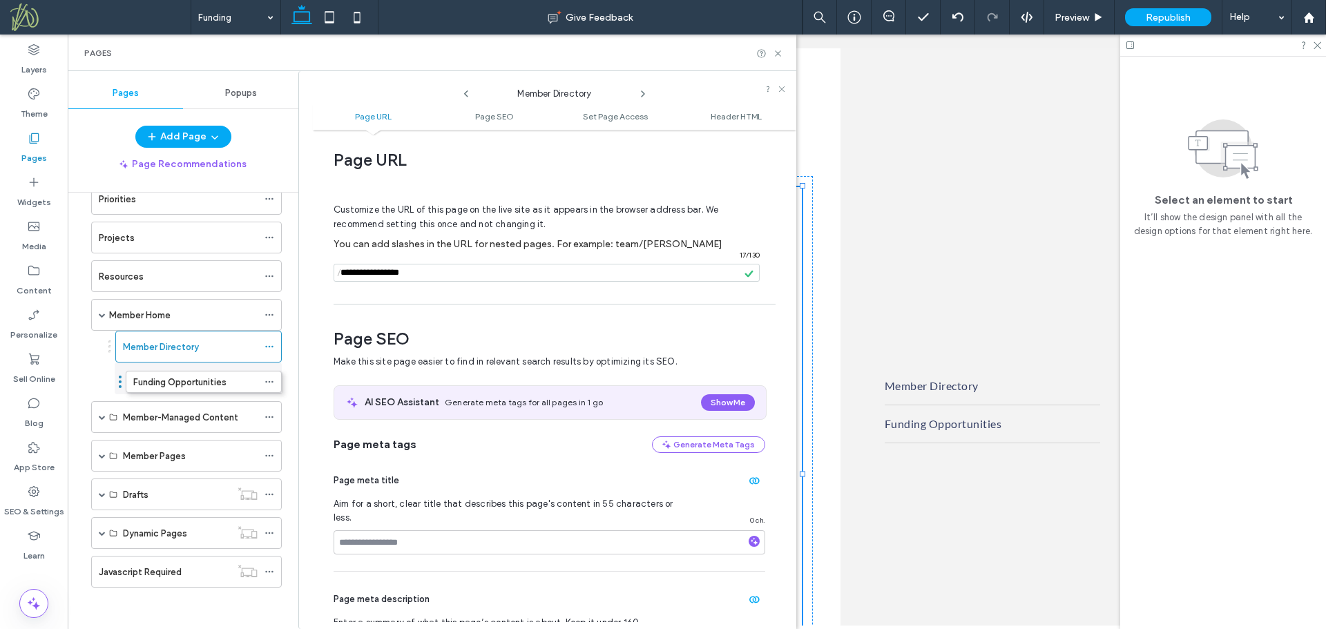
drag, startPoint x: 120, startPoint y: 457, endPoint x: 120, endPoint y: 381, distance: 76.0
click at [270, 454] on icon at bounding box center [269, 456] width 10 height 10
click at [334, 511] on label "Delete" at bounding box center [370, 512] width 137 height 12
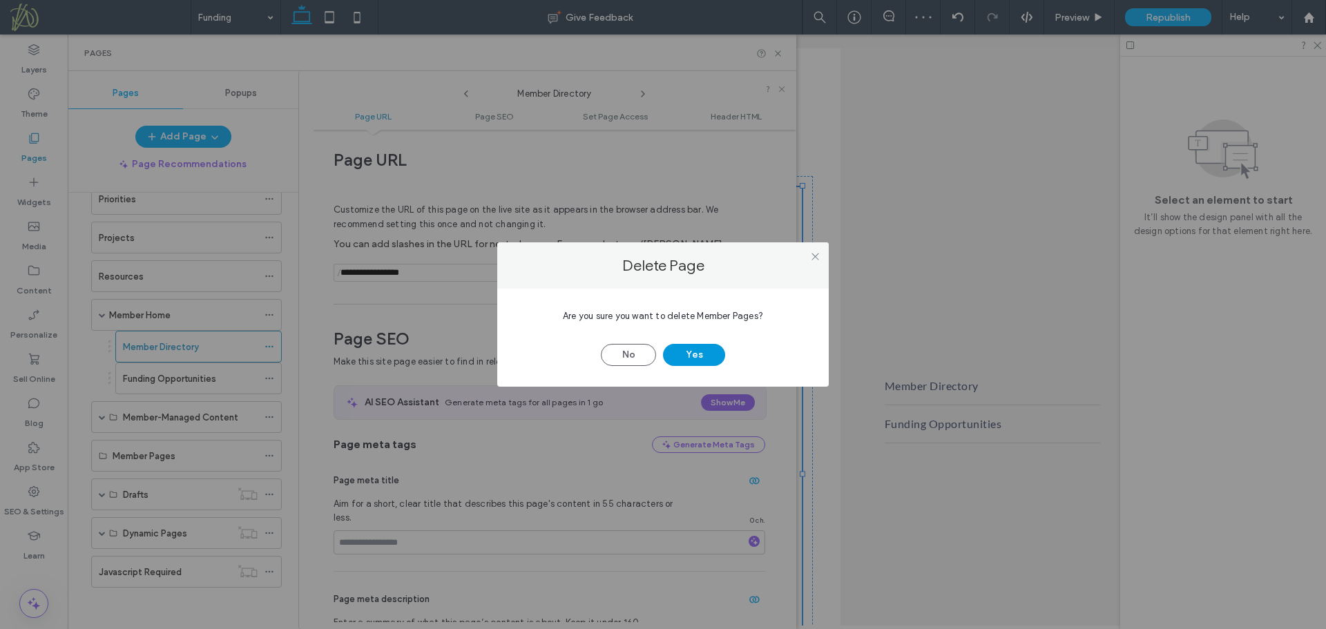
click at [704, 354] on button "Yes" at bounding box center [694, 355] width 62 height 22
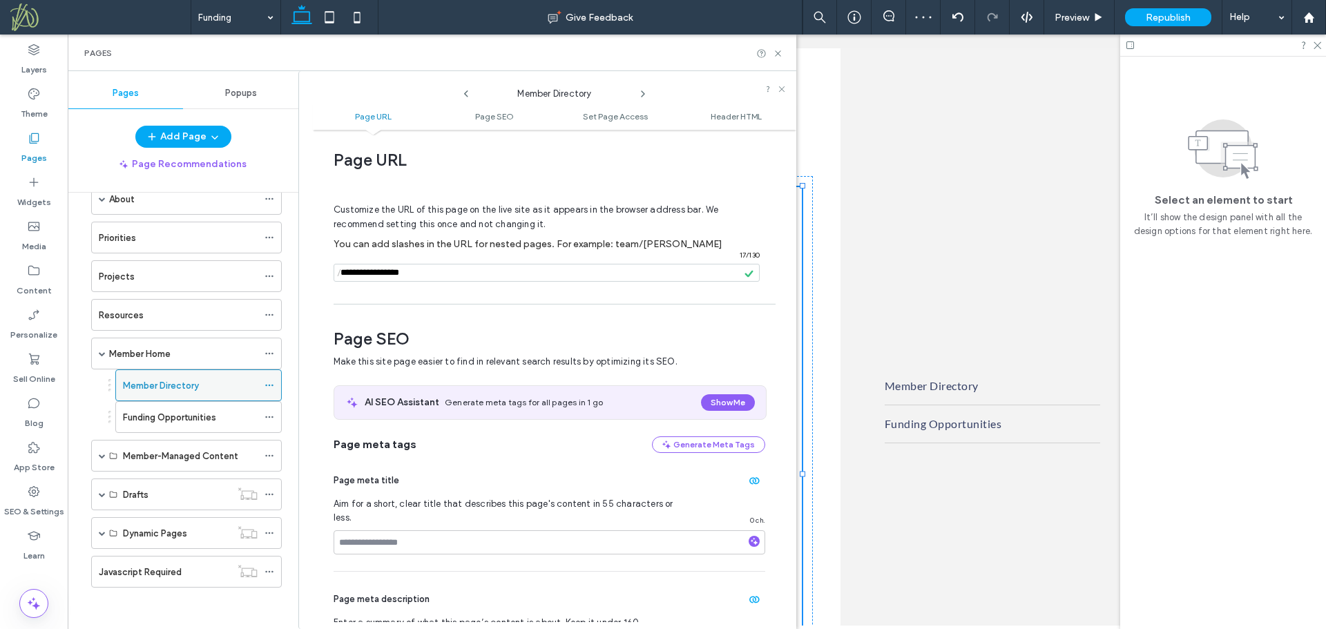
scroll to position [72, 0]
click at [269, 418] on use at bounding box center [269, 417] width 8 height 2
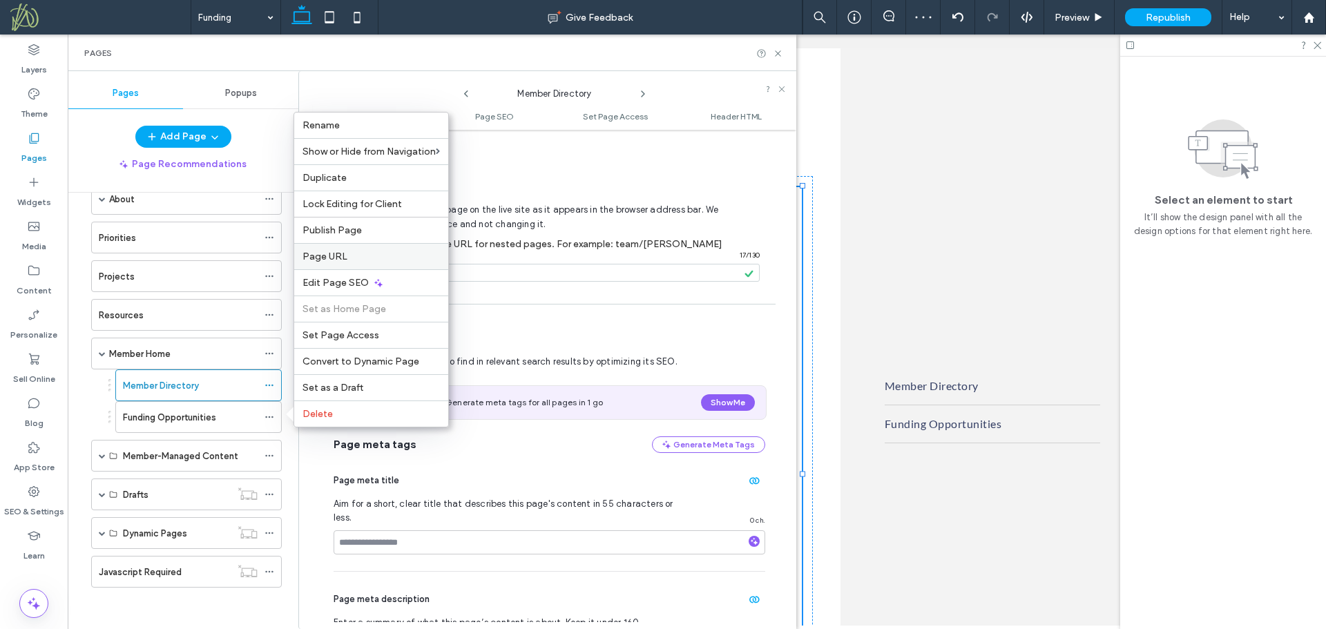
click at [358, 267] on div "Page URL" at bounding box center [371, 256] width 154 height 26
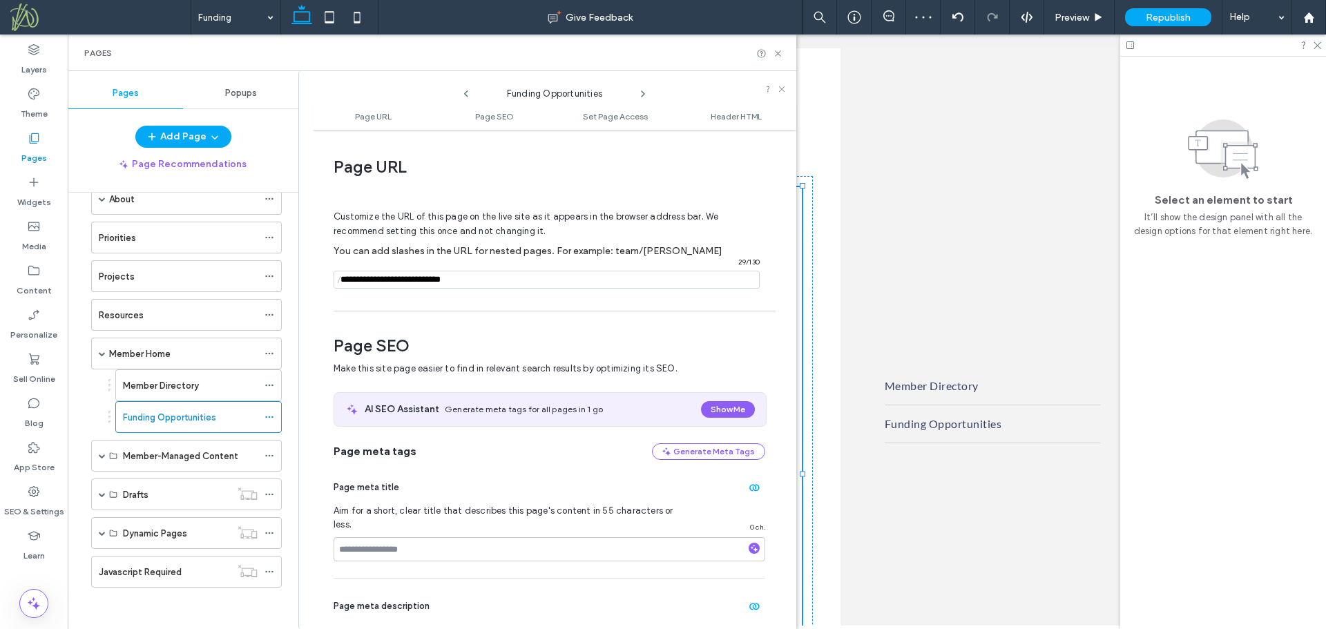
scroll to position [7, 0]
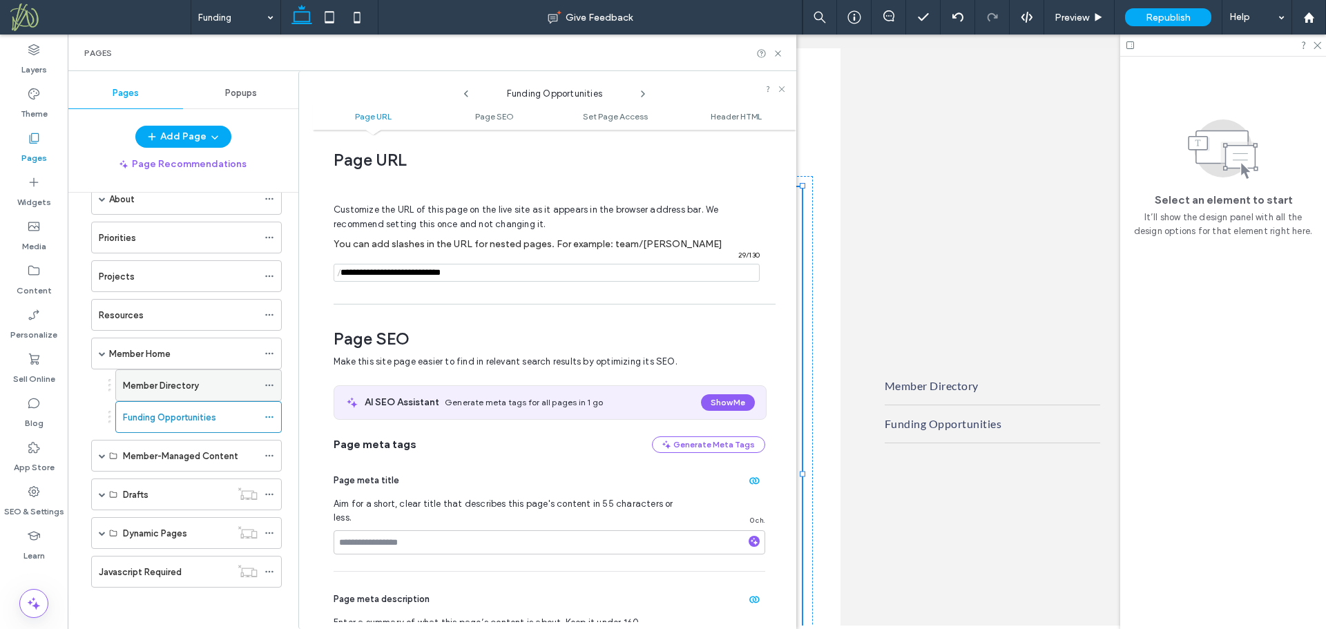
click at [206, 388] on div "Member Directory" at bounding box center [190, 385] width 135 height 15
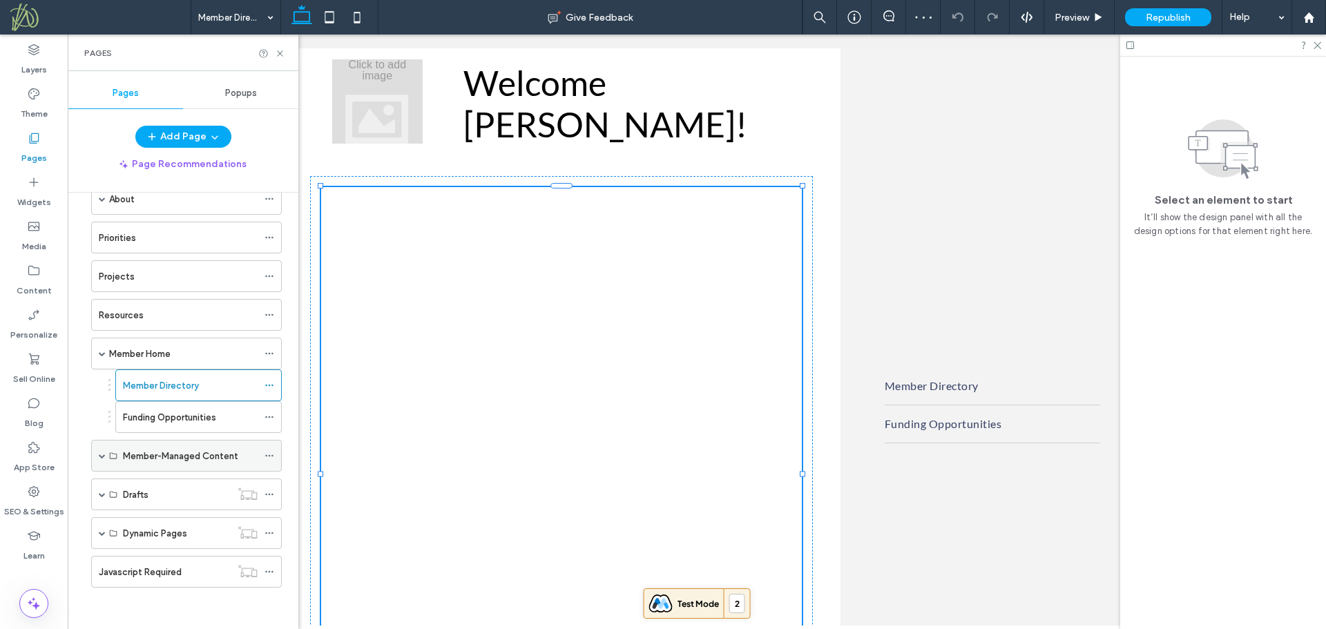
click at [102, 455] on span at bounding box center [102, 455] width 7 height 7
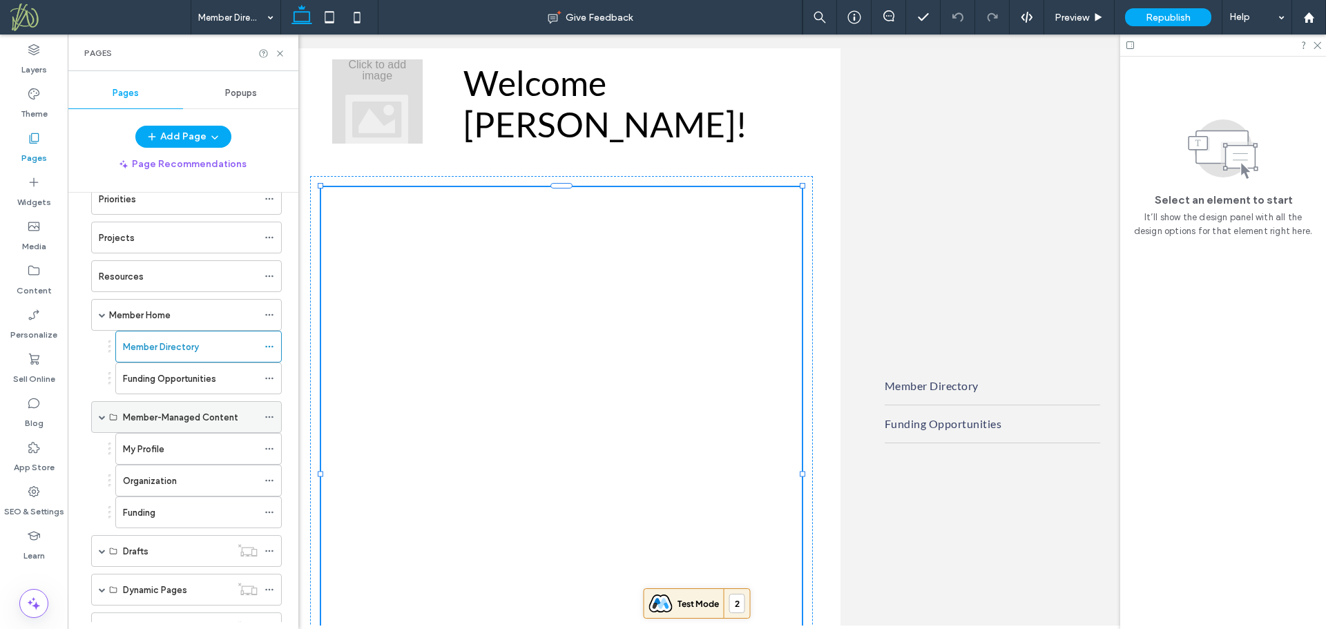
click at [273, 417] on use at bounding box center [269, 417] width 8 height 2
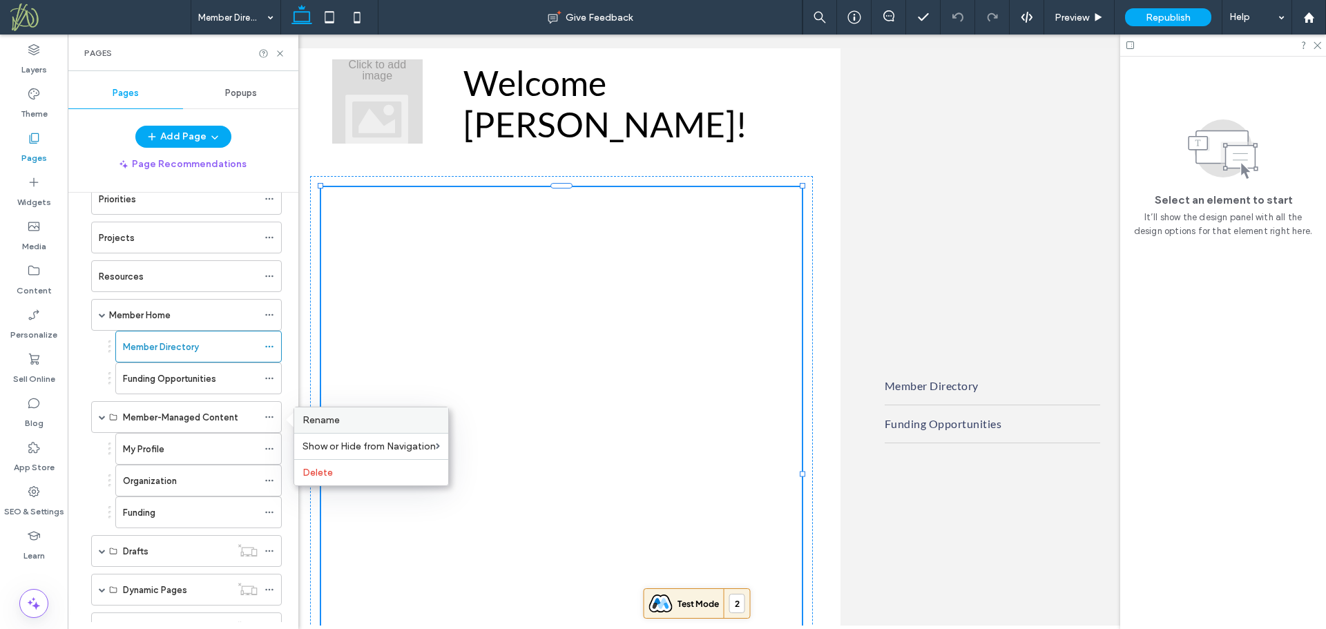
click at [314, 418] on span "Rename" at bounding box center [320, 420] width 37 height 12
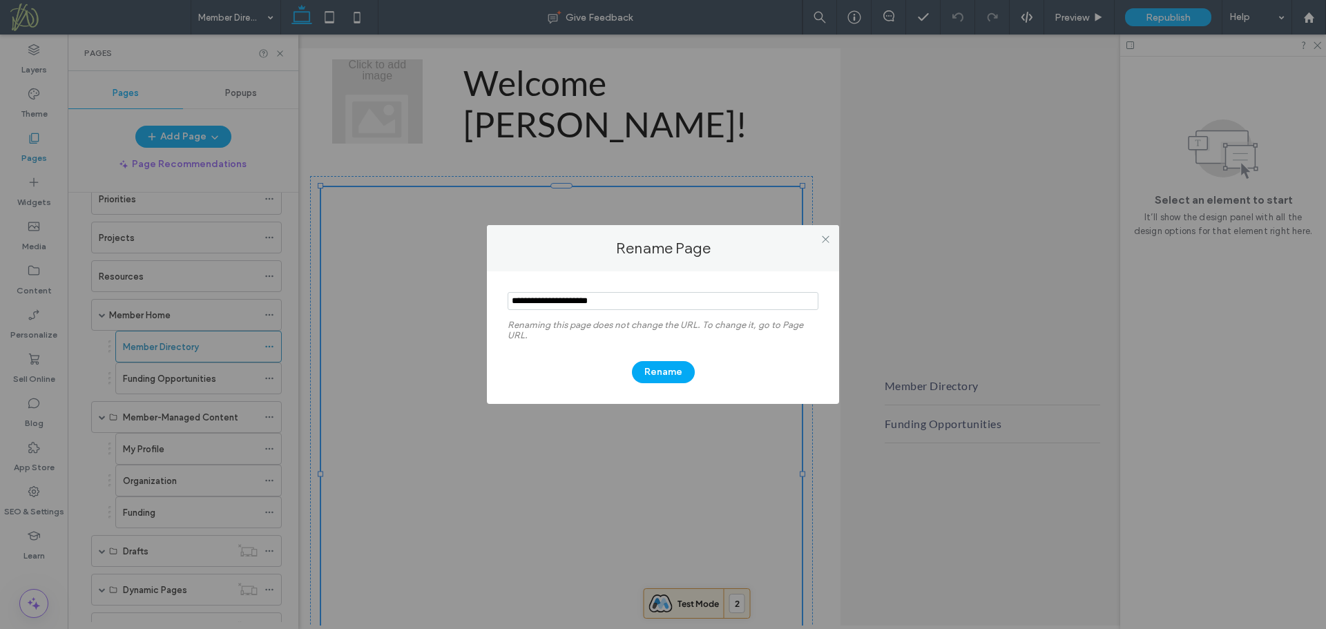
drag, startPoint x: 646, startPoint y: 301, endPoint x: 491, endPoint y: 305, distance: 154.7
click at [491, 305] on div "Renaming this page does not change the URL. To change it, go to Page URL. Rename" at bounding box center [663, 337] width 352 height 133
type input "**********"
click at [664, 375] on button "Rename" at bounding box center [663, 372] width 63 height 22
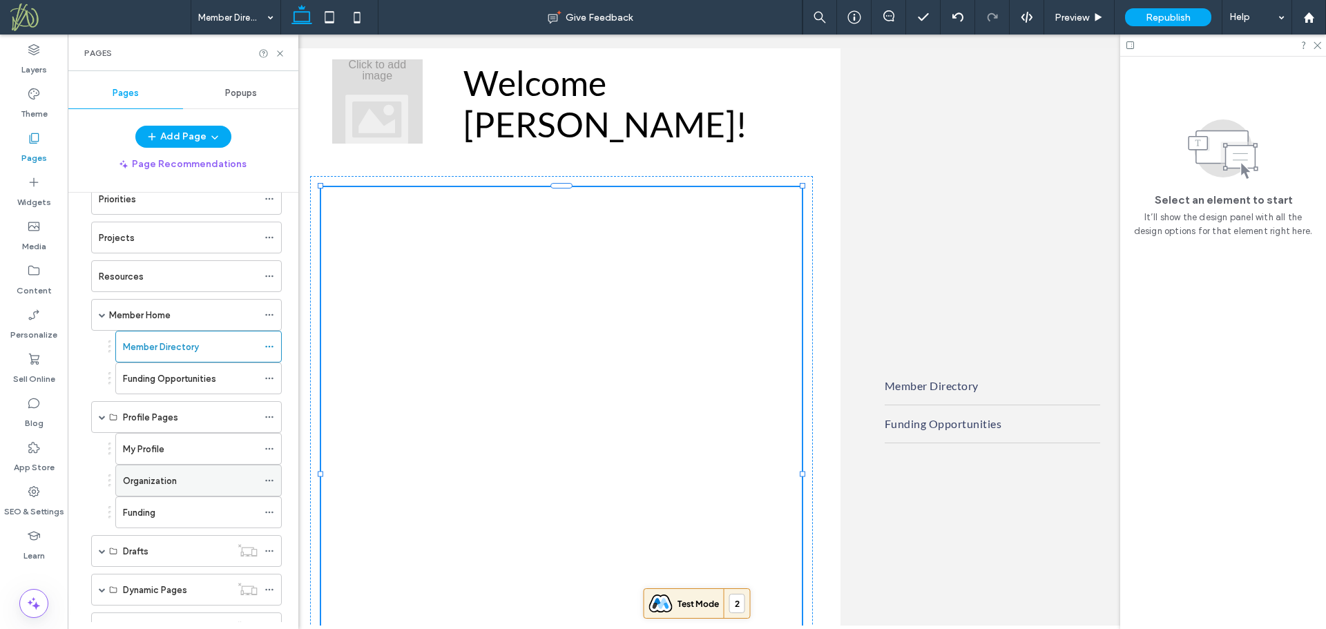
click at [268, 480] on icon at bounding box center [269, 481] width 10 height 10
click at [271, 449] on icon at bounding box center [269, 449] width 10 height 10
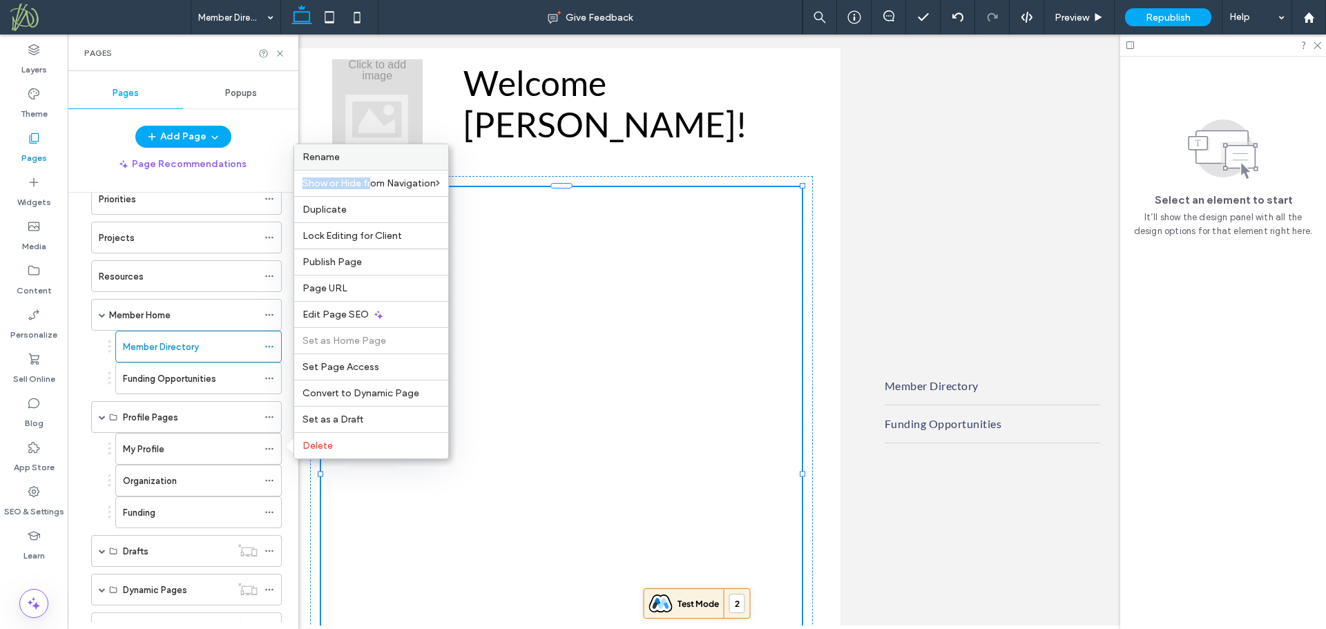
drag, startPoint x: 372, startPoint y: 170, endPoint x: 376, endPoint y: 162, distance: 9.0
click at [376, 162] on div "Rename Show or Hide from Navigation Duplicate Lock Editing for Client Publish P…" at bounding box center [370, 302] width 155 height 316
click at [352, 158] on label "Rename" at bounding box center [370, 157] width 137 height 12
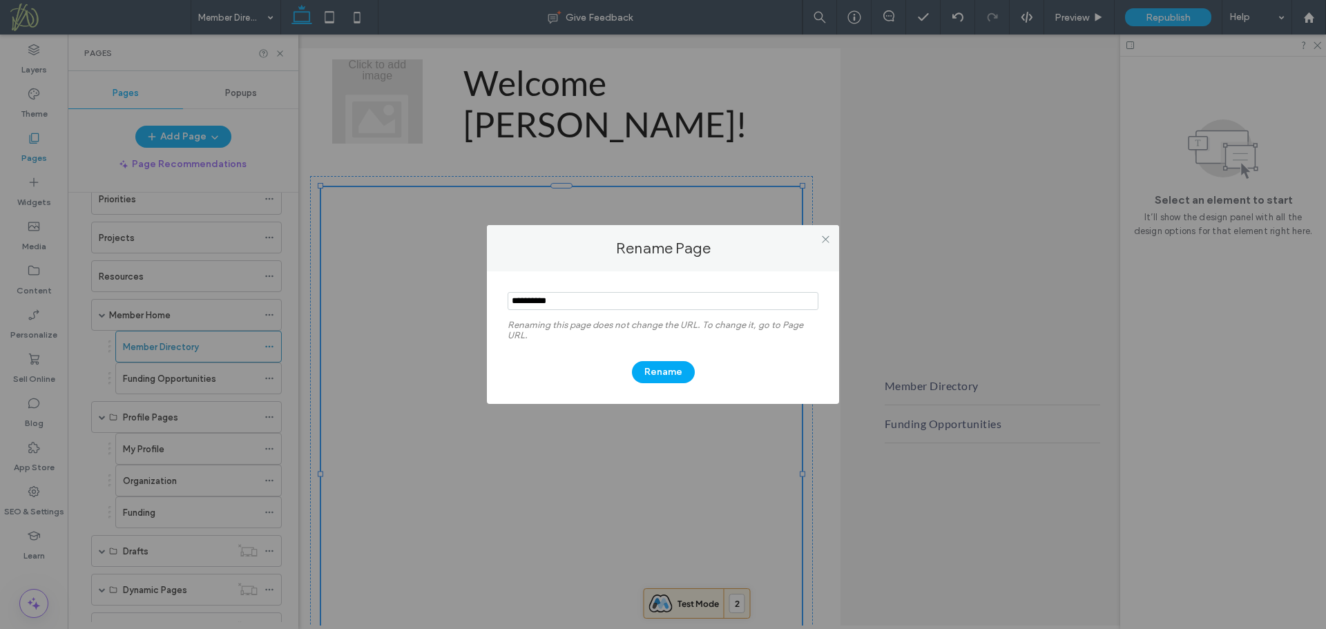
drag, startPoint x: 526, startPoint y: 300, endPoint x: 483, endPoint y: 306, distance: 42.6
click at [483, 306] on div "Rename Page Renaming this page does not change the URL. To change it, go to Pag…" at bounding box center [663, 314] width 1326 height 629
type input "*******"
click at [659, 370] on button "Rename" at bounding box center [663, 372] width 63 height 22
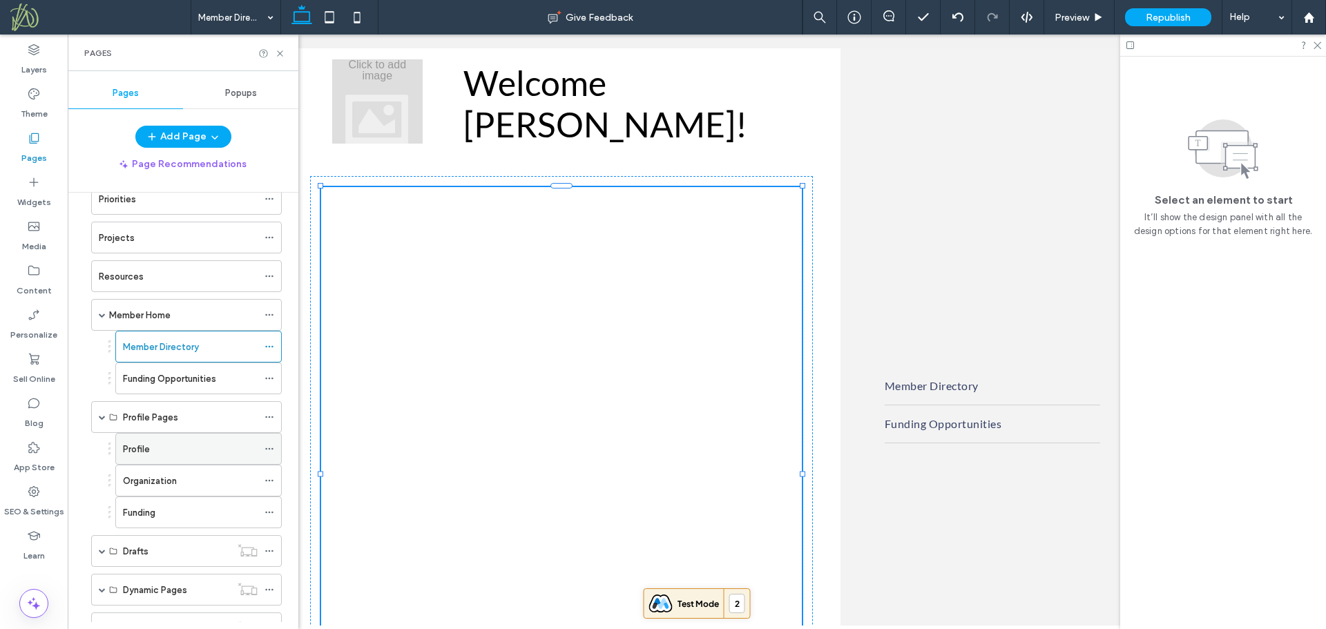
click at [193, 453] on div "Profile" at bounding box center [190, 449] width 135 height 15
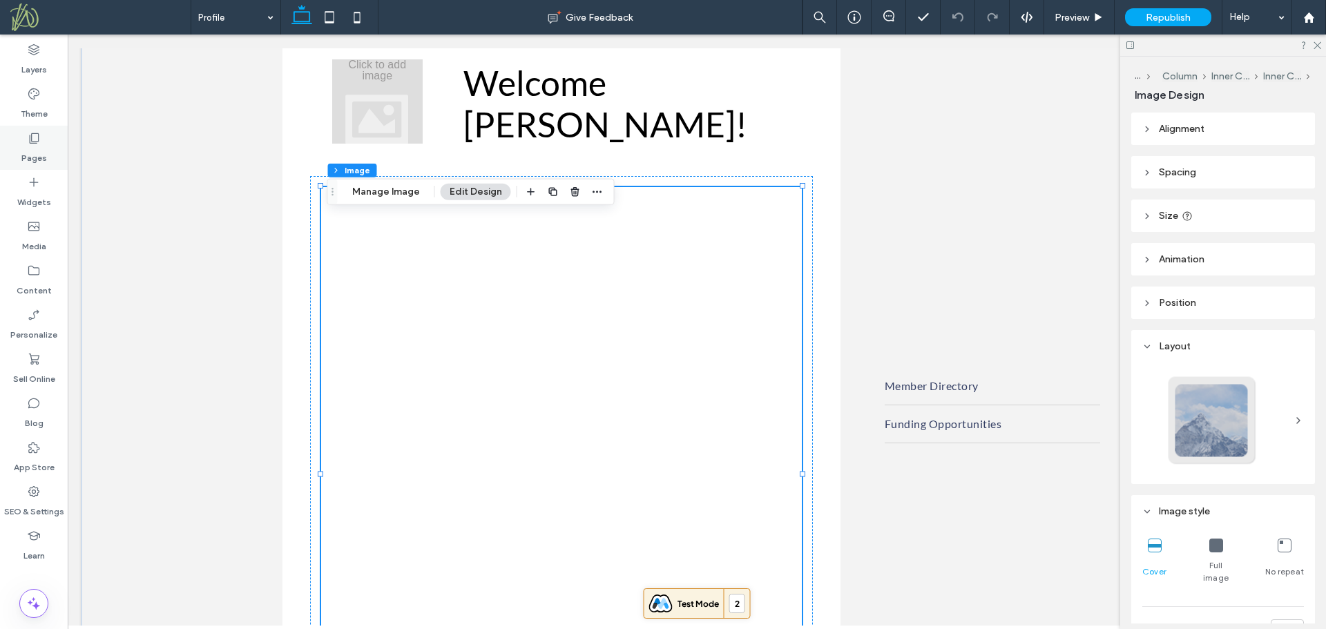
click at [37, 151] on label "Pages" at bounding box center [34, 154] width 26 height 19
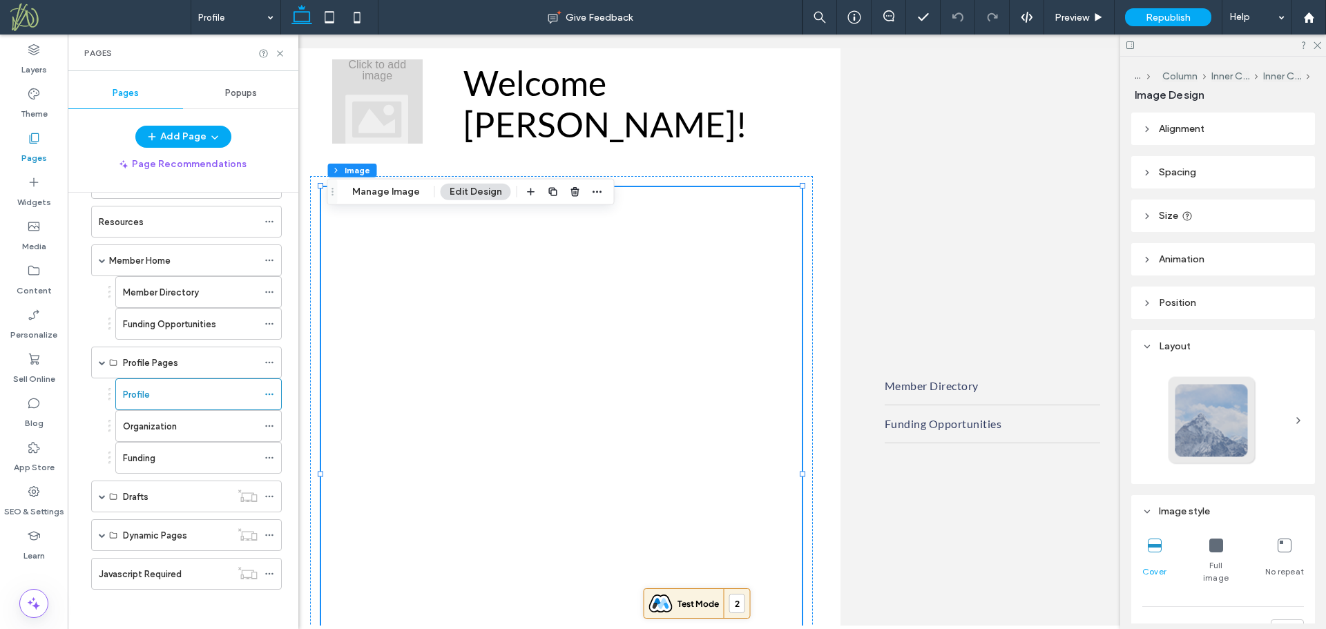
scroll to position [167, 0]
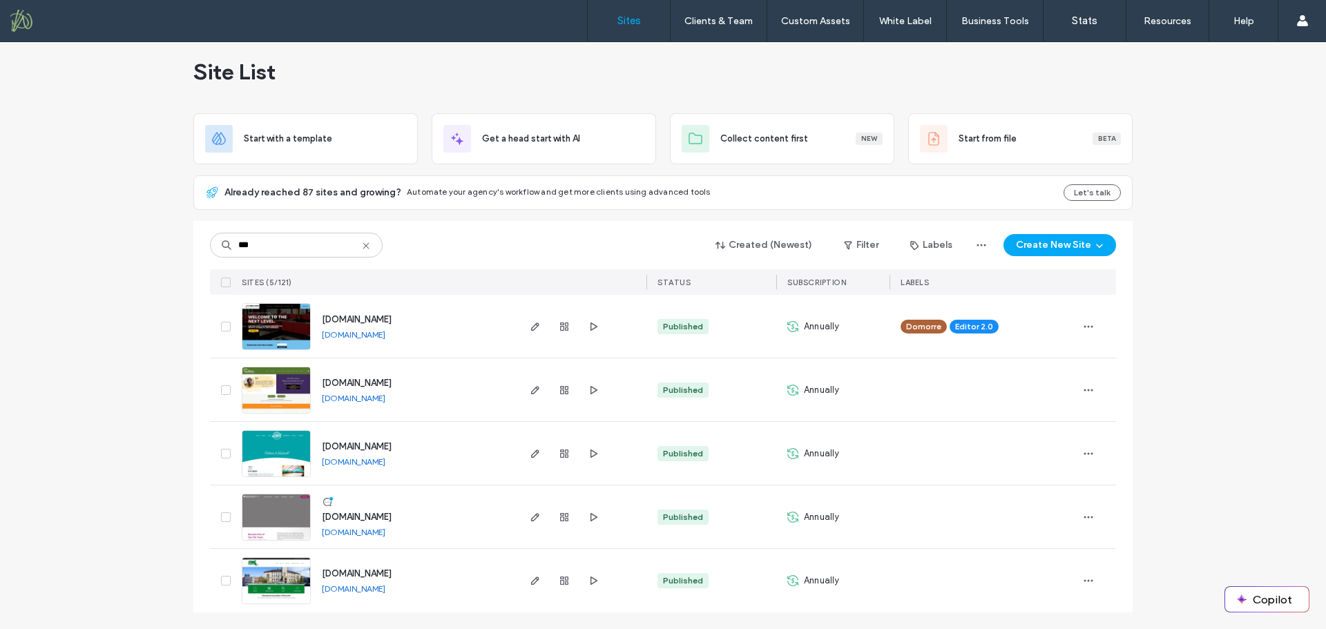
scroll to position [12, 0]
type input "***"
click at [352, 576] on span "[DOMAIN_NAME]" at bounding box center [357, 573] width 70 height 10
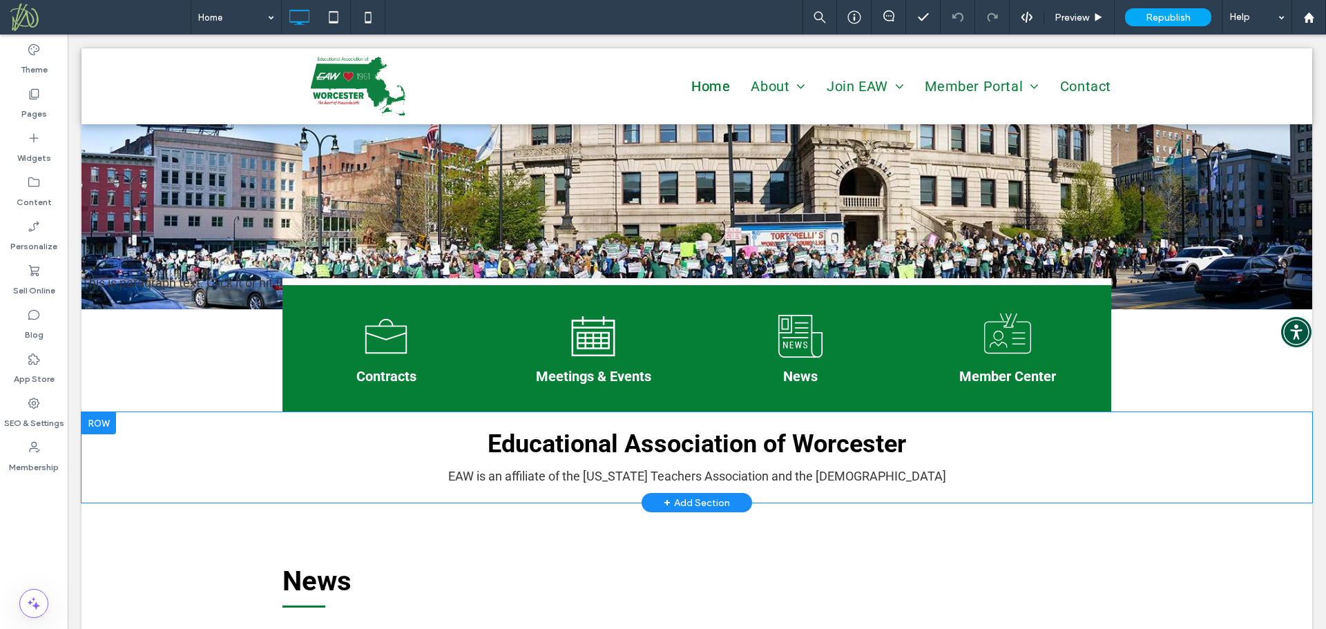
scroll to position [157, 0]
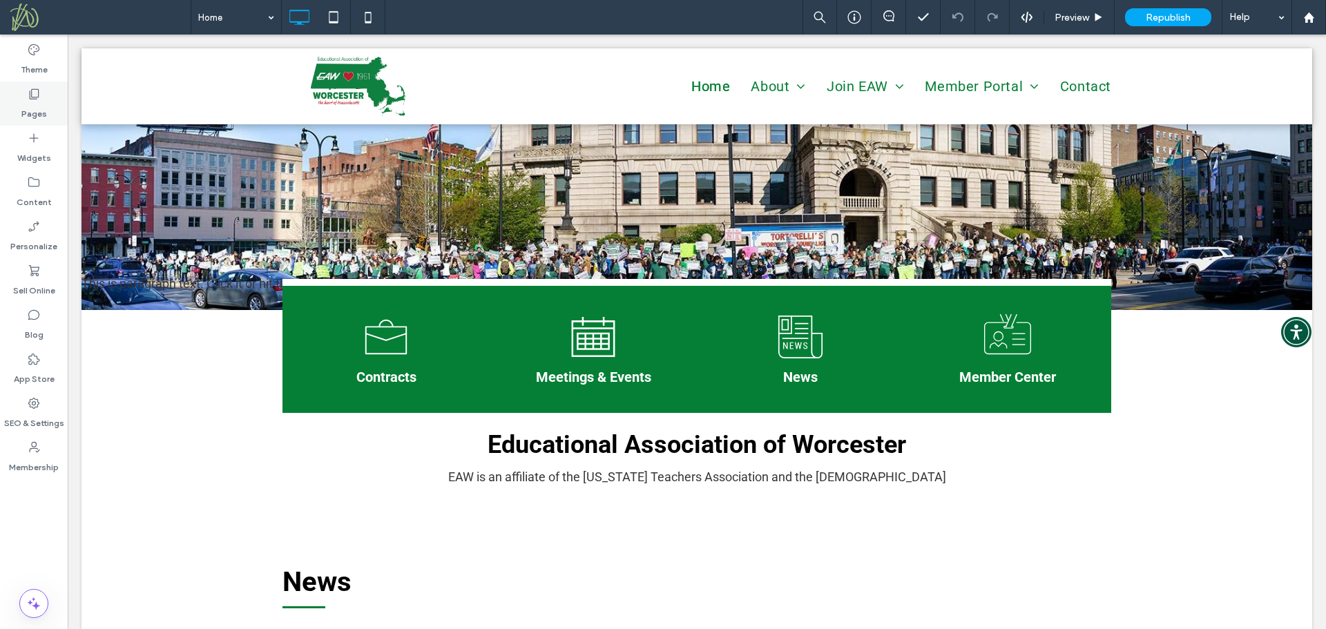
click at [39, 108] on label "Pages" at bounding box center [34, 110] width 26 height 19
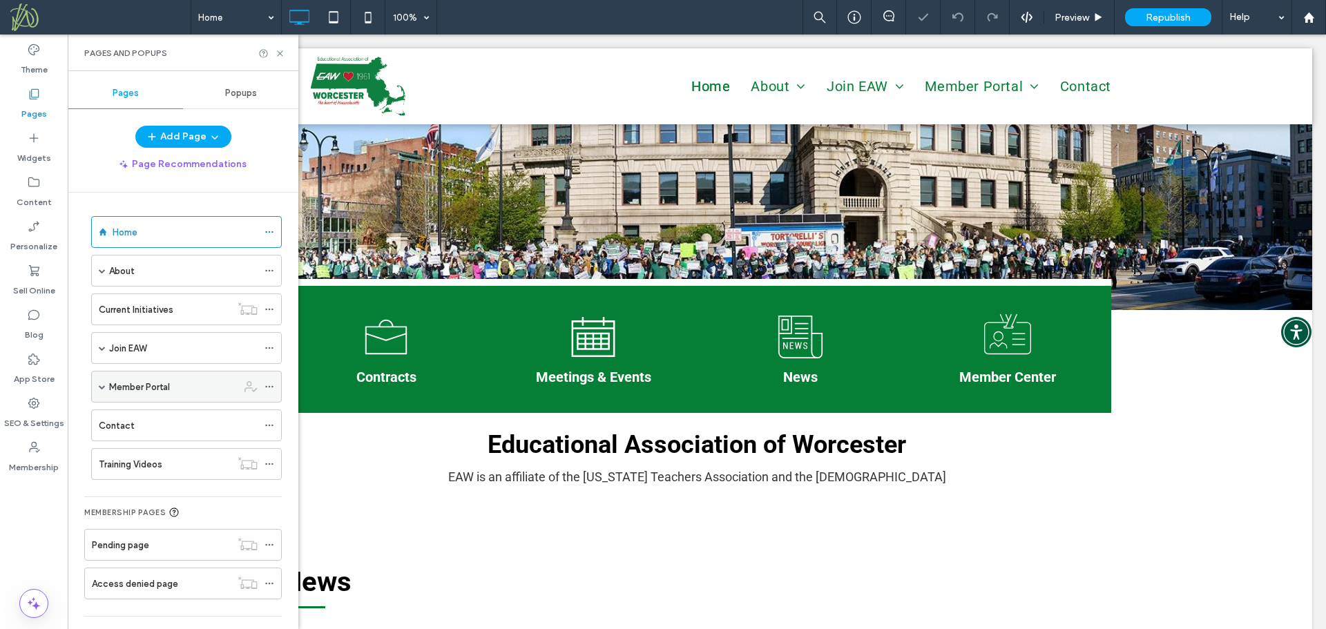
click at [97, 385] on div "Member Portal" at bounding box center [186, 387] width 191 height 32
click at [103, 387] on span at bounding box center [102, 386] width 7 height 7
click at [267, 384] on icon at bounding box center [269, 387] width 10 height 10
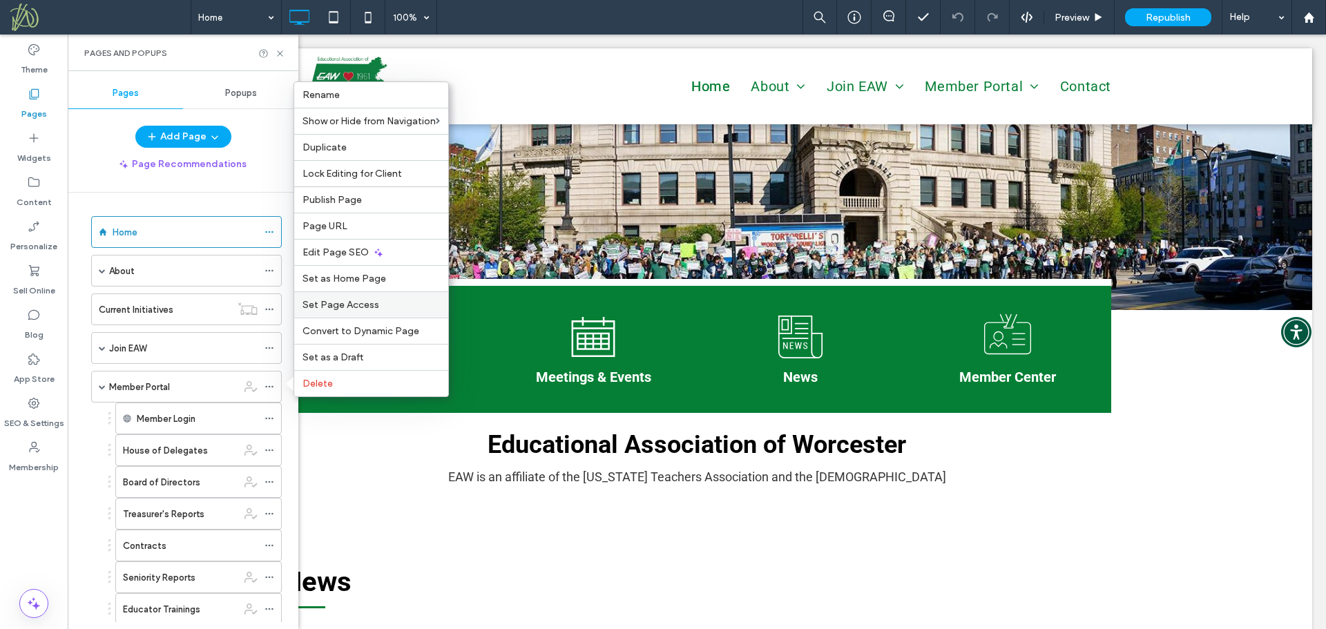
click at [376, 302] on span "Set Page Access" at bounding box center [340, 305] width 77 height 12
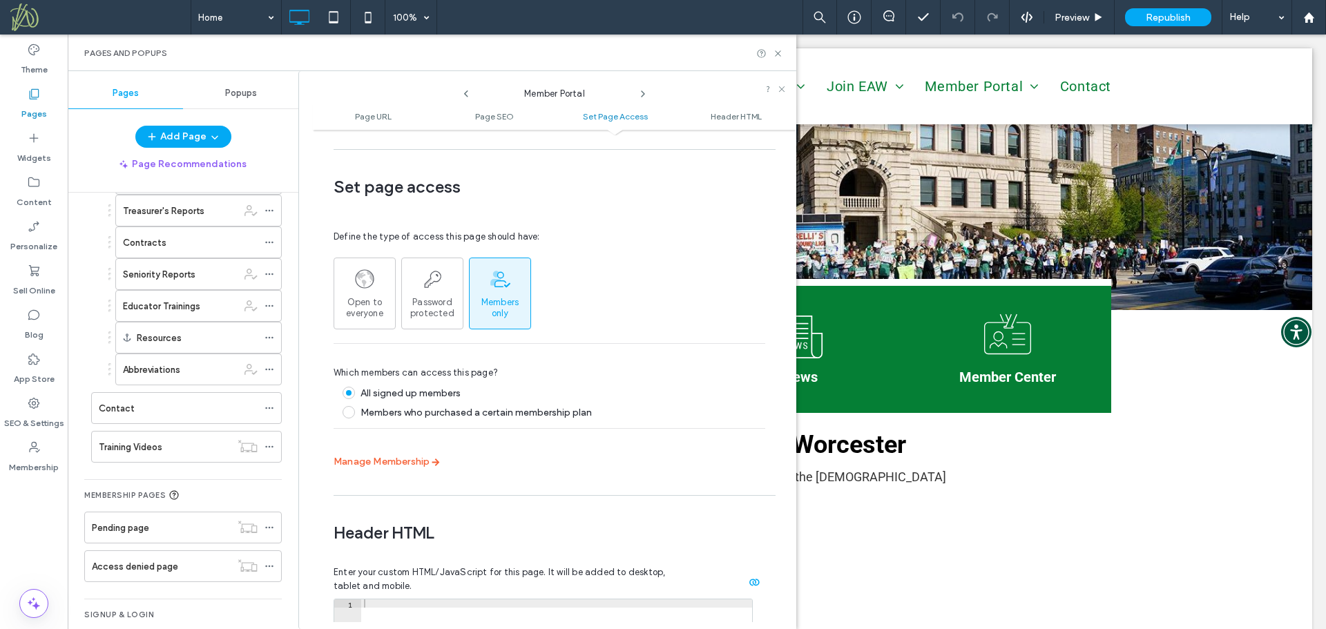
scroll to position [362, 0]
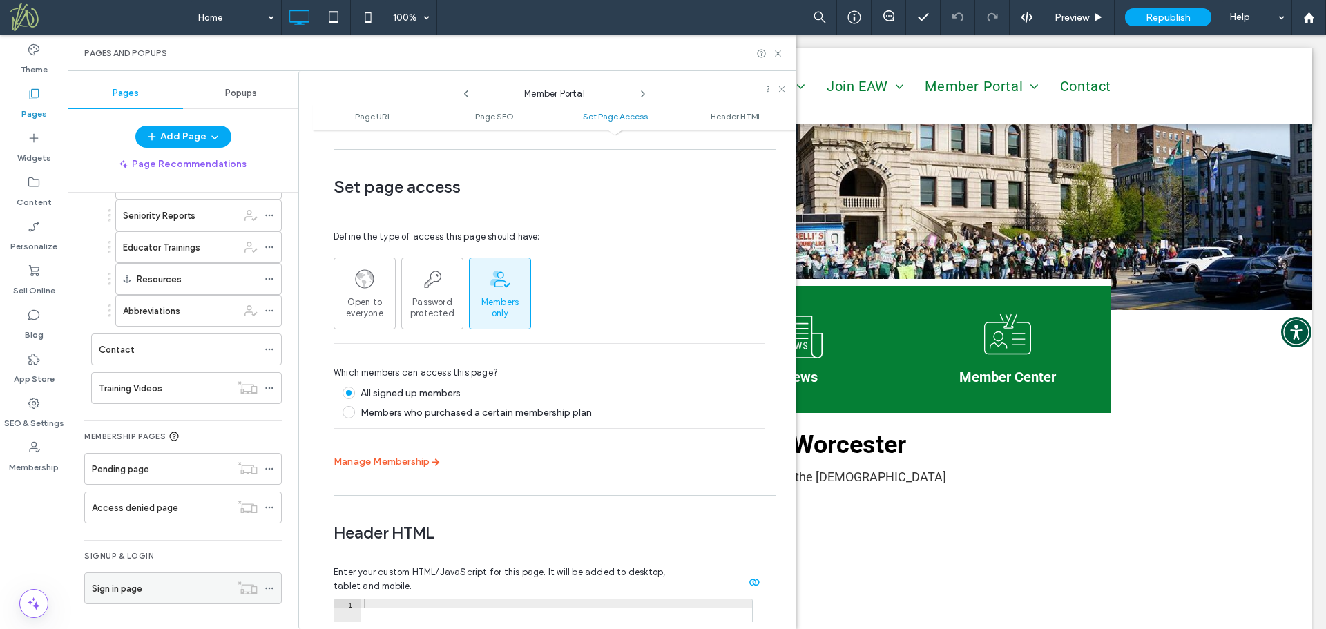
click at [180, 590] on div "Sign in page" at bounding box center [161, 588] width 139 height 15
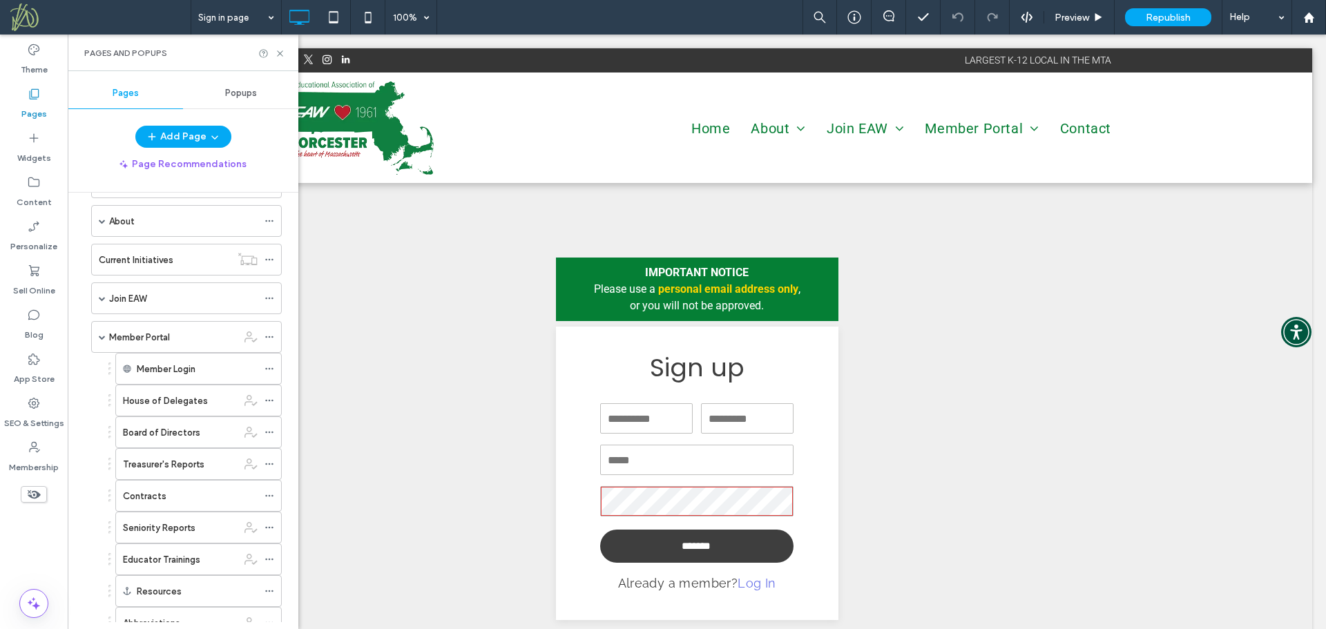
scroll to position [38, 0]
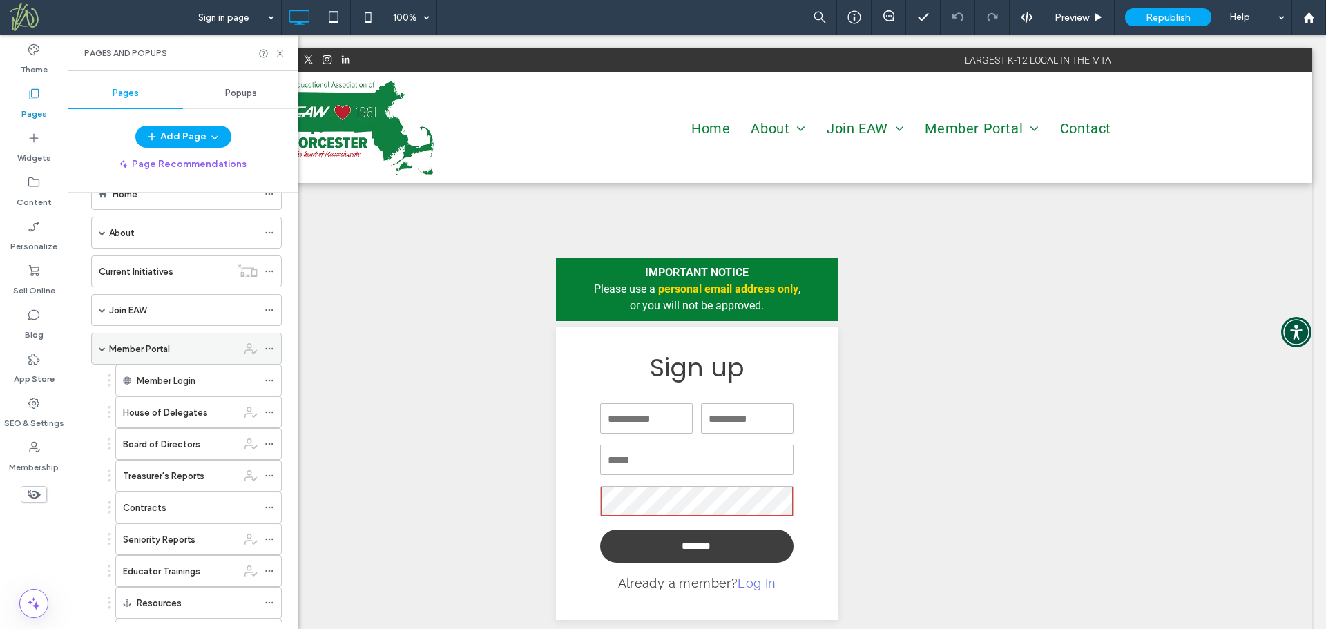
click at [178, 346] on div "Member Portal" at bounding box center [173, 349] width 128 height 15
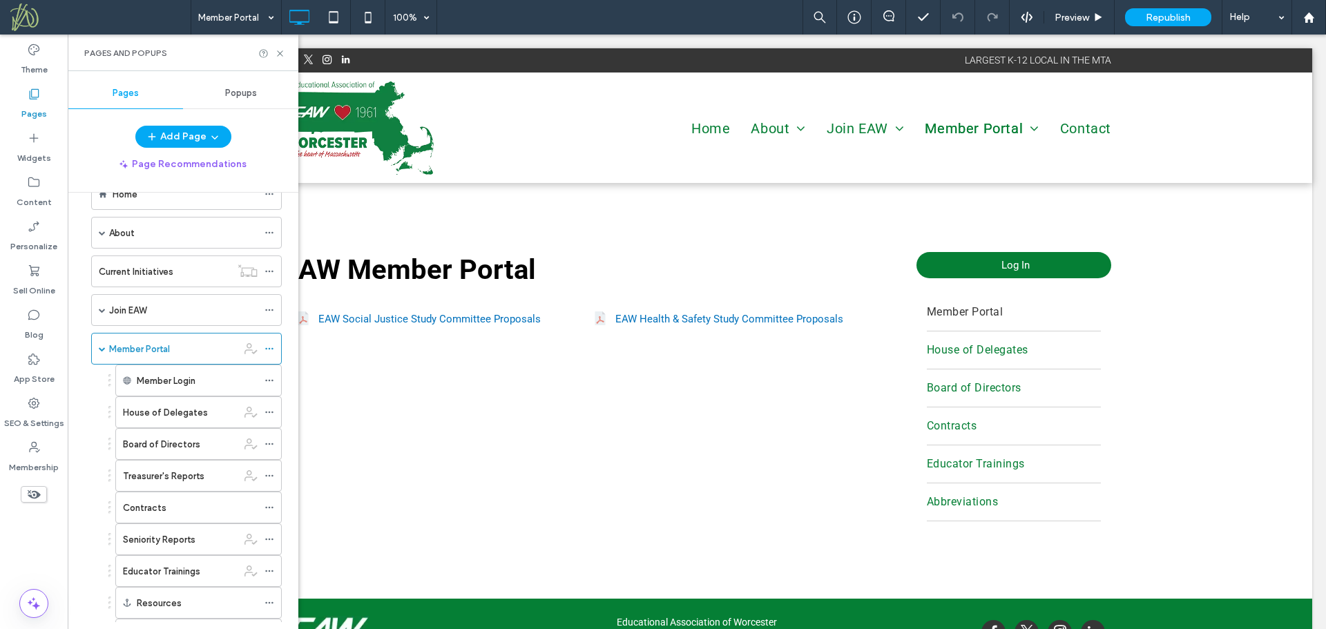
scroll to position [0, 0]
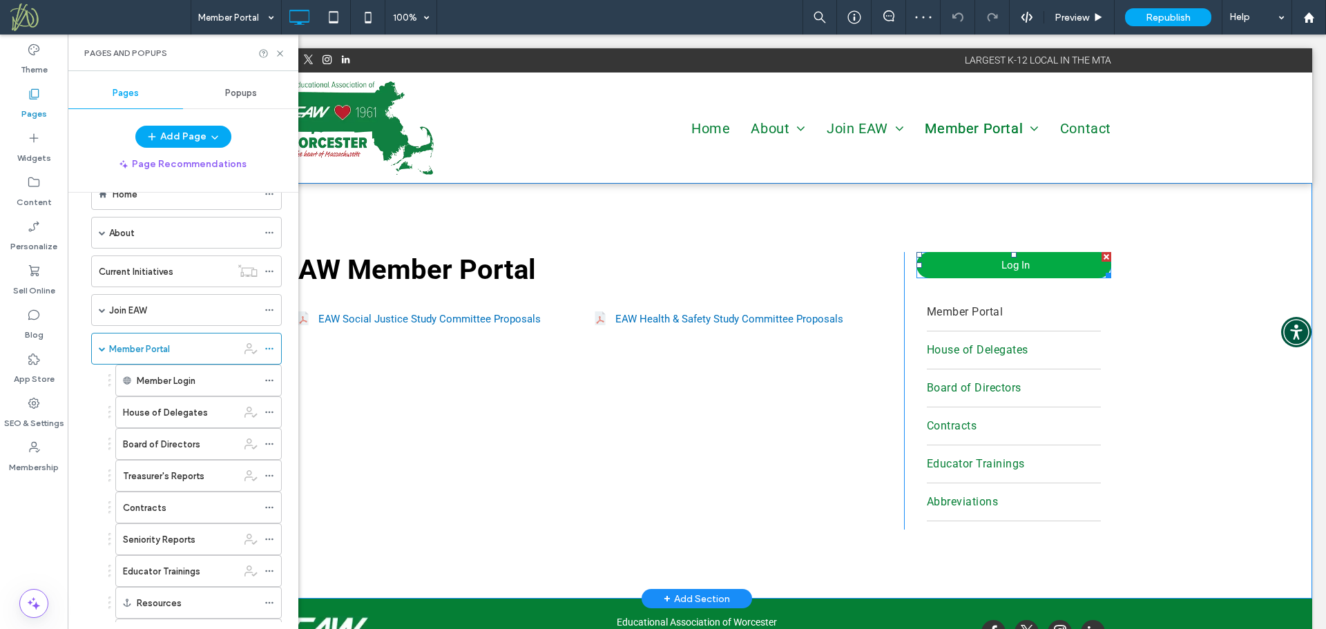
click at [1030, 260] on link "Log In" at bounding box center [1013, 265] width 195 height 26
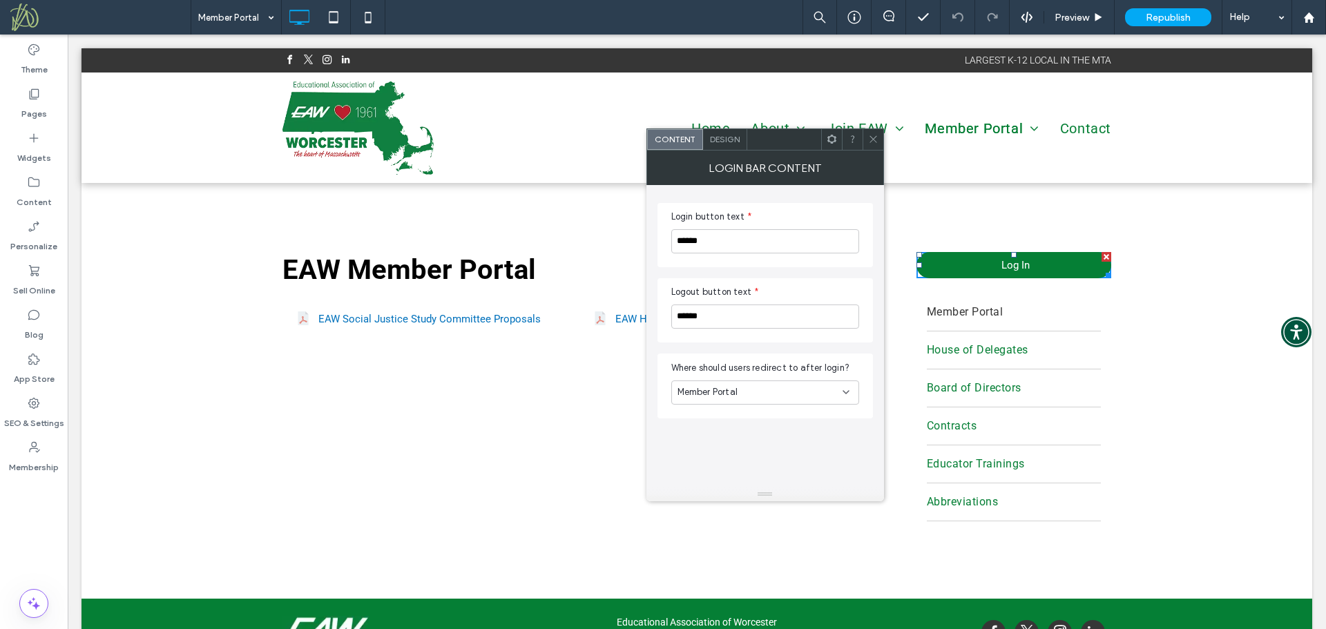
click at [875, 137] on use at bounding box center [872, 139] width 7 height 7
